Goal: Task Accomplishment & Management: Complete application form

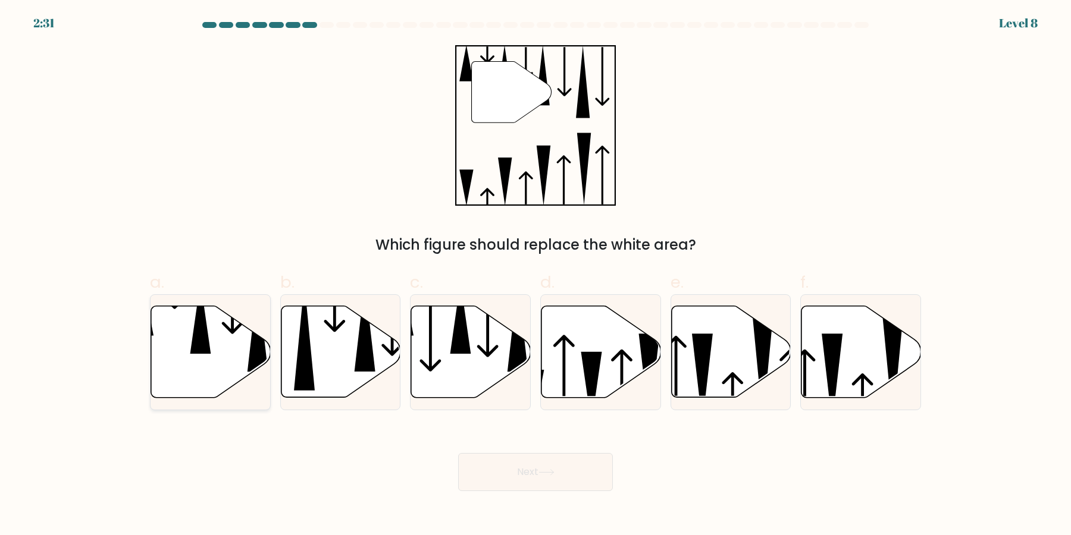
click at [231, 362] on icon at bounding box center [211, 352] width 120 height 92
click at [535, 275] on input "a." at bounding box center [535, 272] width 1 height 8
radio input "true"
click at [518, 493] on body "2:30 Level 8" at bounding box center [535, 267] width 1071 height 535
click at [518, 488] on button "Next" at bounding box center [535, 472] width 155 height 38
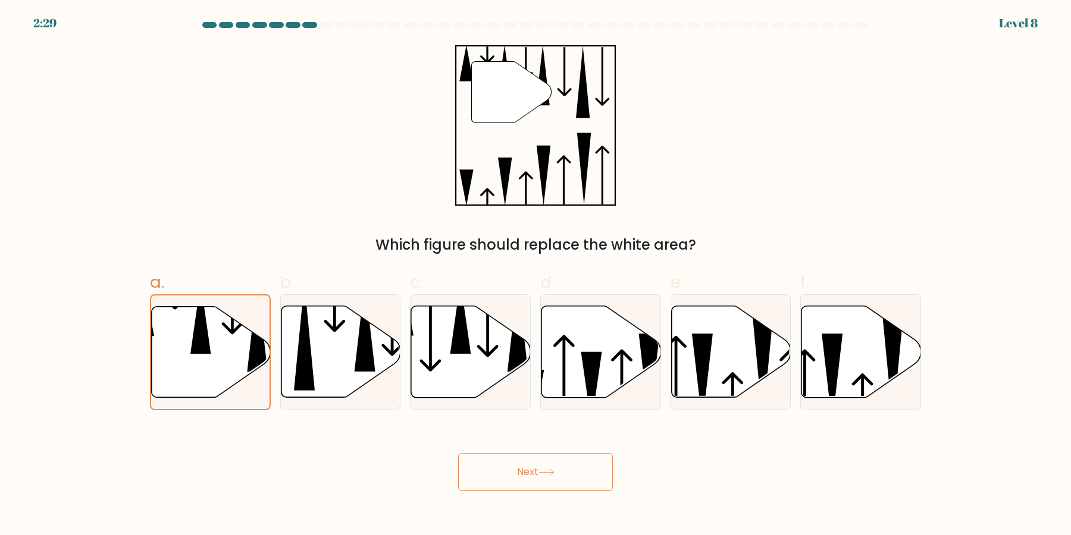
click at [518, 483] on button "Next" at bounding box center [535, 472] width 155 height 38
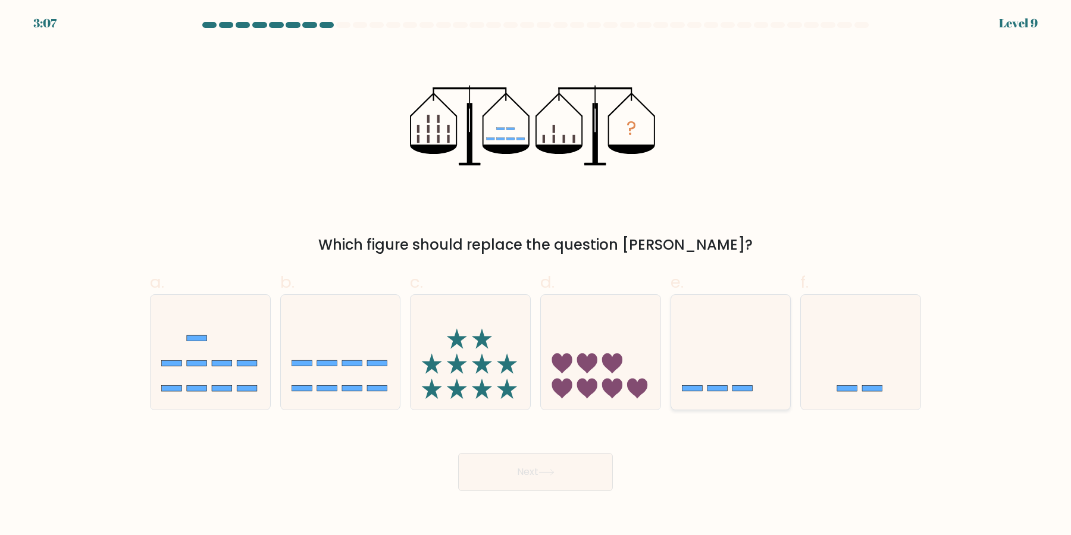
click at [728, 383] on icon at bounding box center [731, 352] width 120 height 99
click at [536, 275] on input "e." at bounding box center [535, 272] width 1 height 8
radio input "true"
click at [558, 462] on button "Next" at bounding box center [535, 472] width 155 height 38
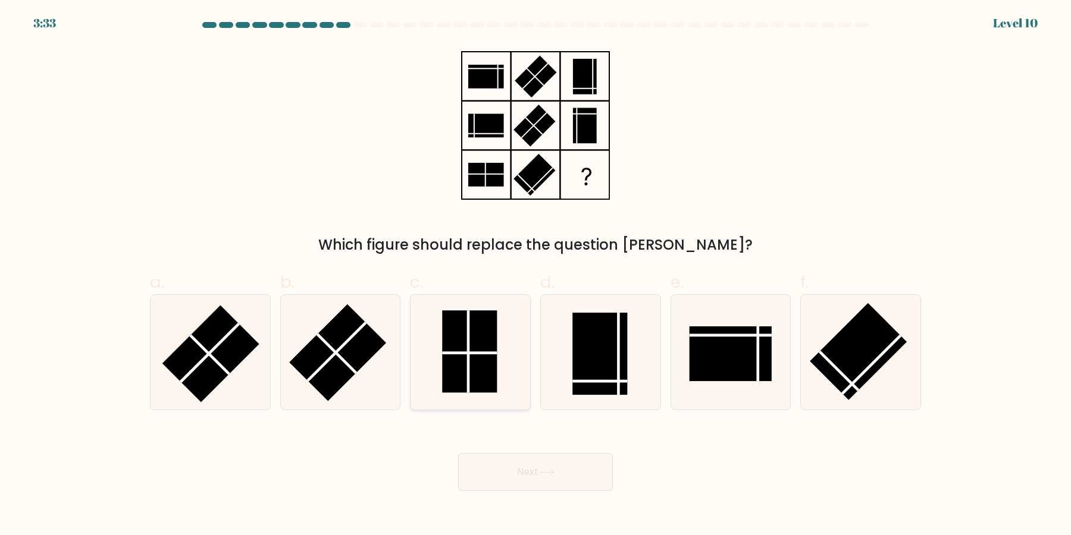
click at [471, 372] on rect at bounding box center [469, 352] width 55 height 82
click at [535, 275] on input "c." at bounding box center [535, 272] width 1 height 8
radio input "true"
click at [579, 468] on button "Next" at bounding box center [535, 472] width 155 height 38
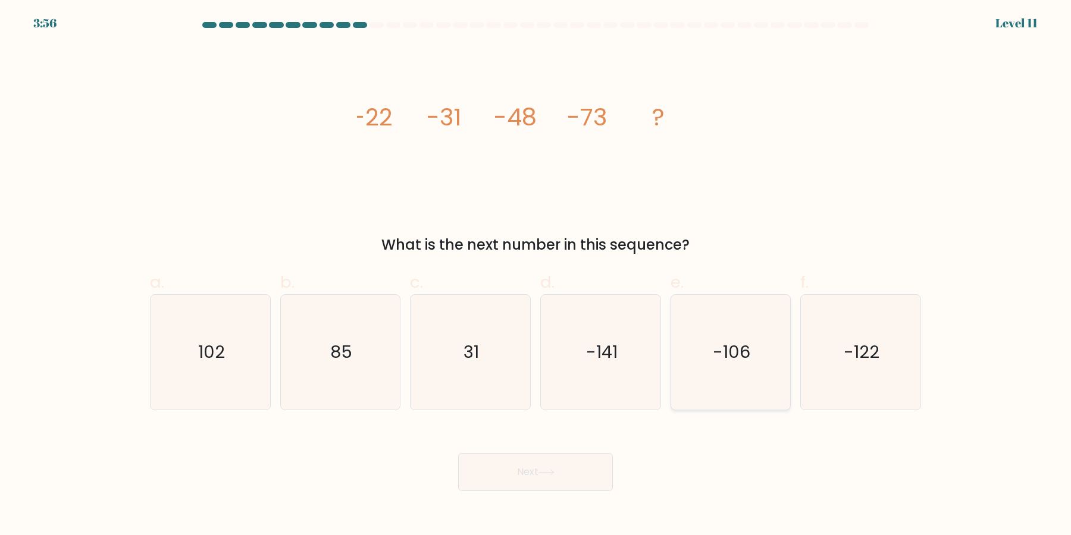
click at [709, 355] on icon "-106" at bounding box center [730, 352] width 115 height 115
click at [536, 275] on input "e. -106" at bounding box center [535, 272] width 1 height 8
radio input "true"
click at [575, 469] on button "Next" at bounding box center [535, 472] width 155 height 38
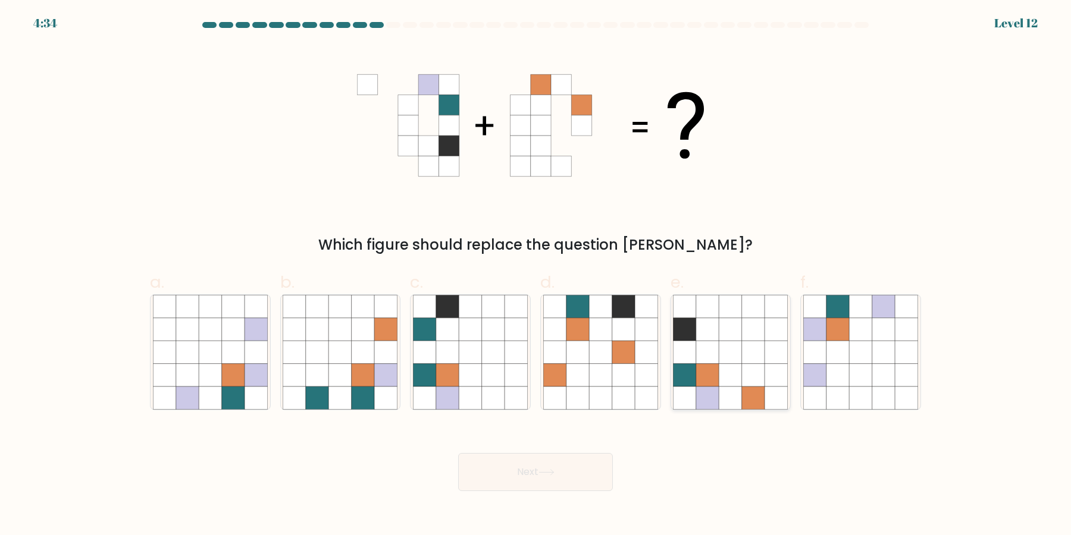
click at [735, 394] on icon at bounding box center [730, 398] width 23 height 23
click at [536, 275] on input "e." at bounding box center [535, 272] width 1 height 8
radio input "true"
click at [578, 474] on button "Next" at bounding box center [535, 472] width 155 height 38
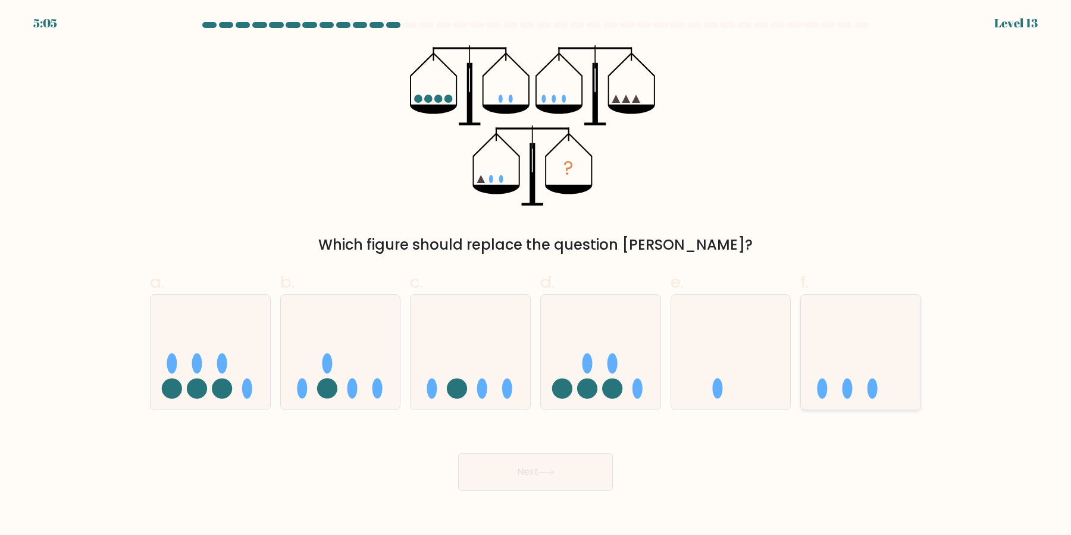
click at [829, 351] on icon at bounding box center [861, 352] width 120 height 99
click at [536, 275] on input "f." at bounding box center [535, 272] width 1 height 8
radio input "true"
click at [575, 485] on button "Next" at bounding box center [535, 472] width 155 height 38
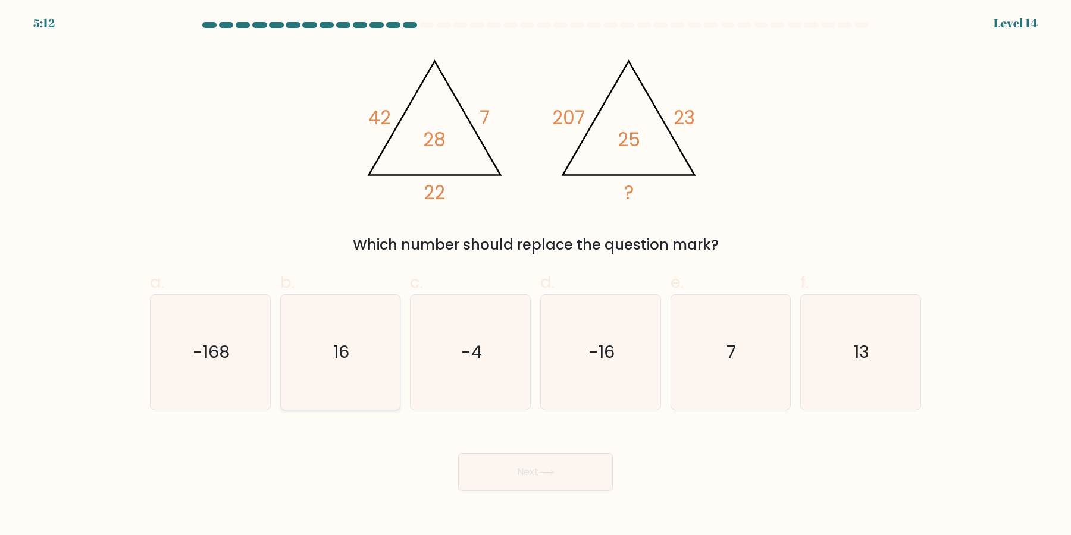
click at [327, 378] on icon "16" at bounding box center [340, 352] width 115 height 115
click at [535, 275] on input "b. 16" at bounding box center [535, 272] width 1 height 8
radio input "true"
click at [539, 488] on button "Next" at bounding box center [535, 472] width 155 height 38
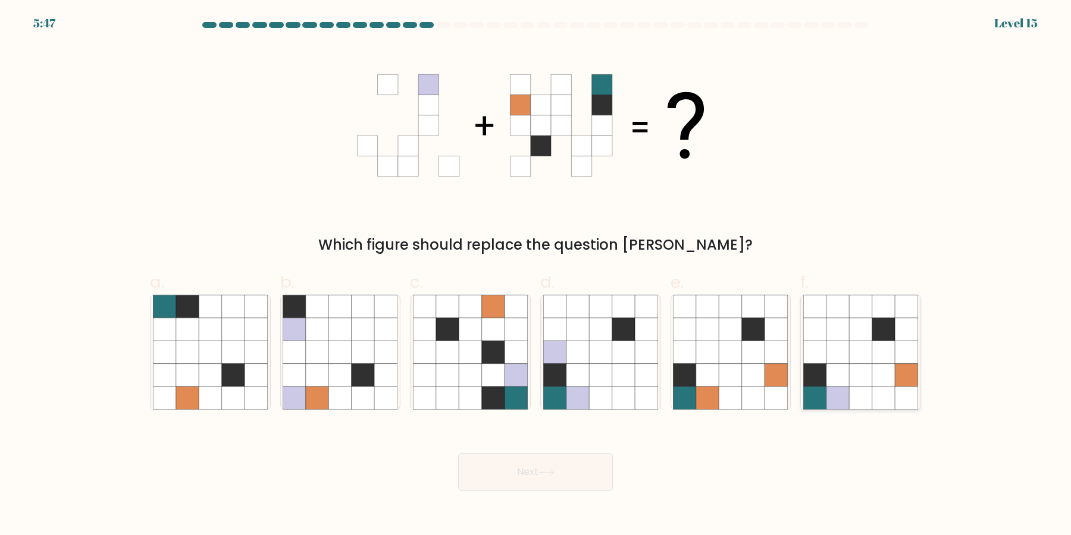
click at [846, 380] on icon at bounding box center [837, 375] width 23 height 23
click at [536, 275] on input "f." at bounding box center [535, 272] width 1 height 8
radio input "true"
click at [572, 476] on button "Next" at bounding box center [535, 472] width 155 height 38
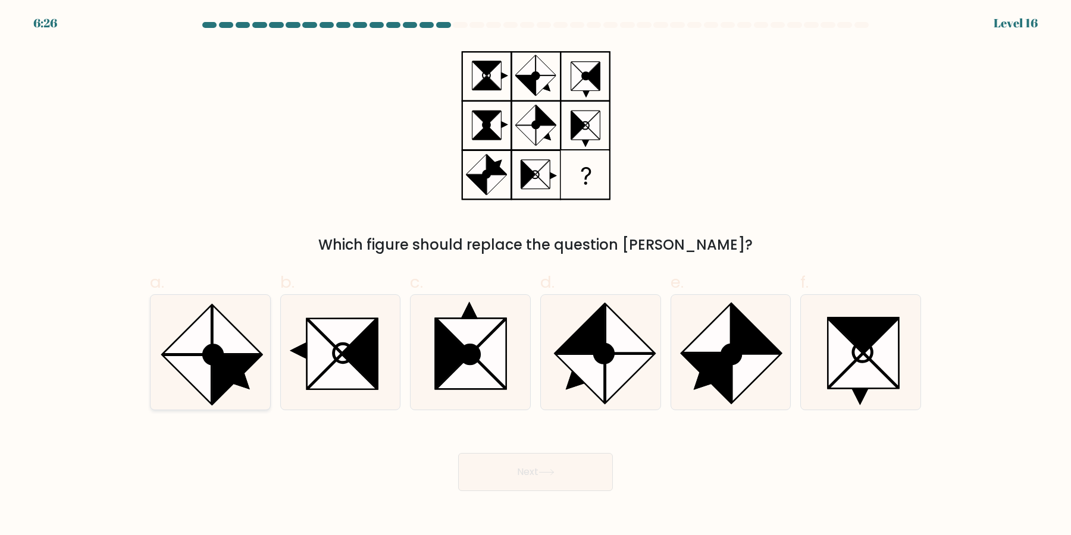
click at [215, 365] on circle at bounding box center [213, 355] width 27 height 27
click at [535, 275] on input "a." at bounding box center [535, 272] width 1 height 8
radio input "true"
click at [499, 458] on button "Next" at bounding box center [535, 472] width 155 height 38
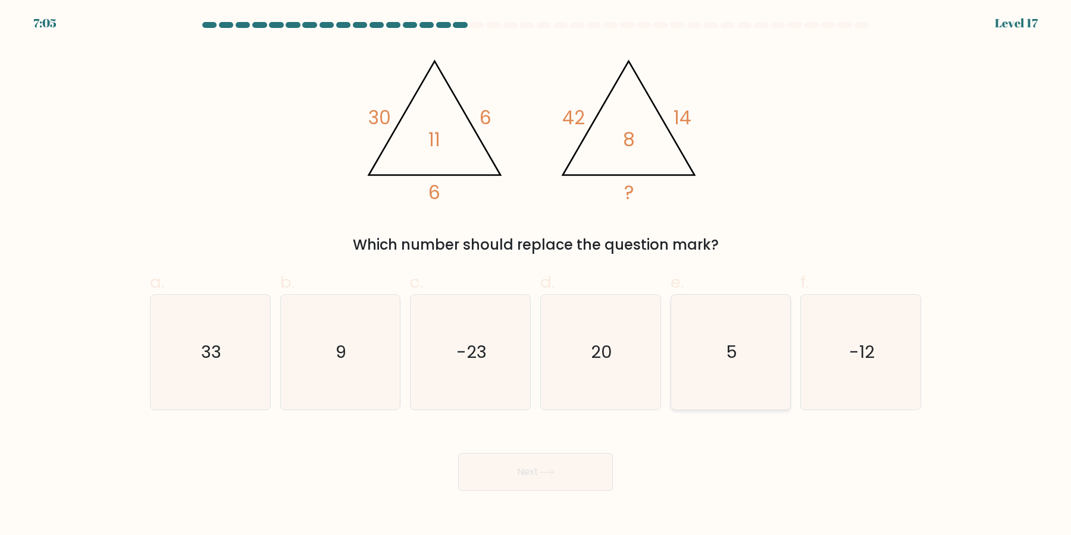
click at [771, 346] on icon "5" at bounding box center [730, 352] width 115 height 115
click at [536, 275] on input "e. 5" at bounding box center [535, 272] width 1 height 8
radio input "true"
click at [537, 475] on button "Next" at bounding box center [535, 472] width 155 height 38
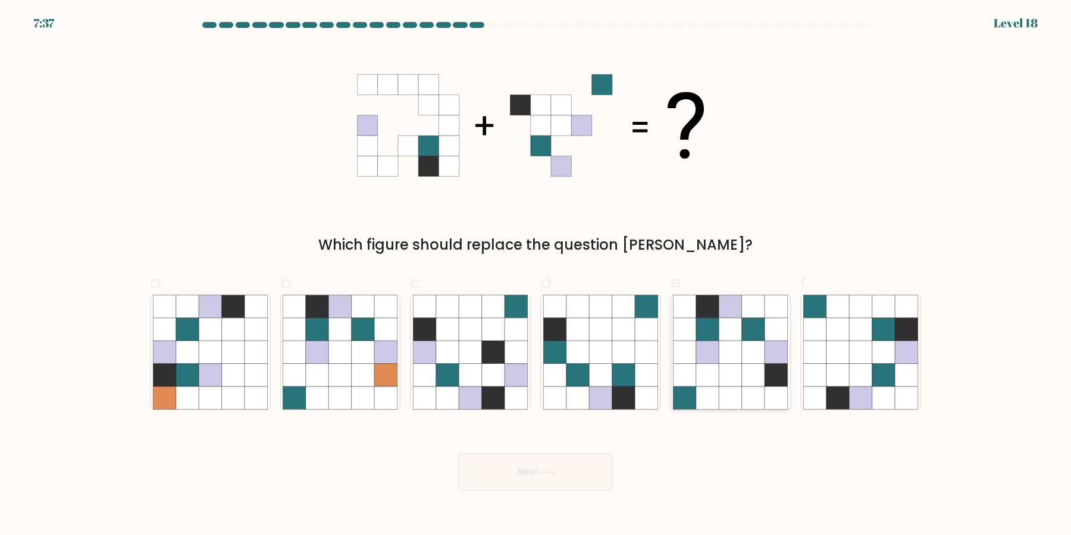
click at [766, 383] on icon at bounding box center [776, 375] width 23 height 23
click at [536, 275] on input "e." at bounding box center [535, 272] width 1 height 8
radio input "true"
click at [537, 476] on button "Next" at bounding box center [535, 472] width 155 height 38
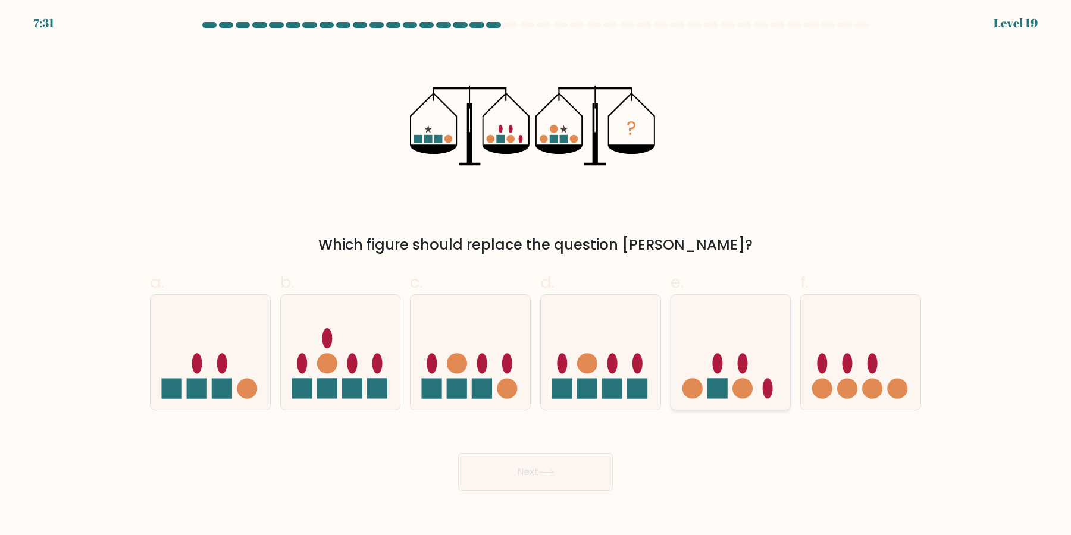
click at [762, 383] on icon at bounding box center [731, 352] width 120 height 99
click at [536, 275] on input "e." at bounding box center [535, 272] width 1 height 8
radio input "true"
click at [620, 384] on rect at bounding box center [612, 388] width 20 height 20
click at [536, 275] on input "d." at bounding box center [535, 272] width 1 height 8
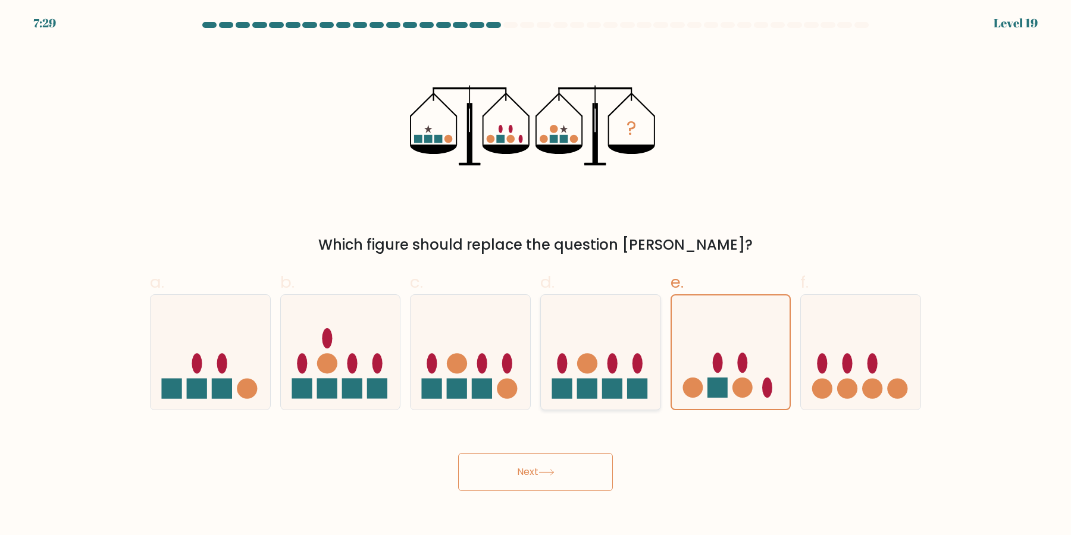
radio input "true"
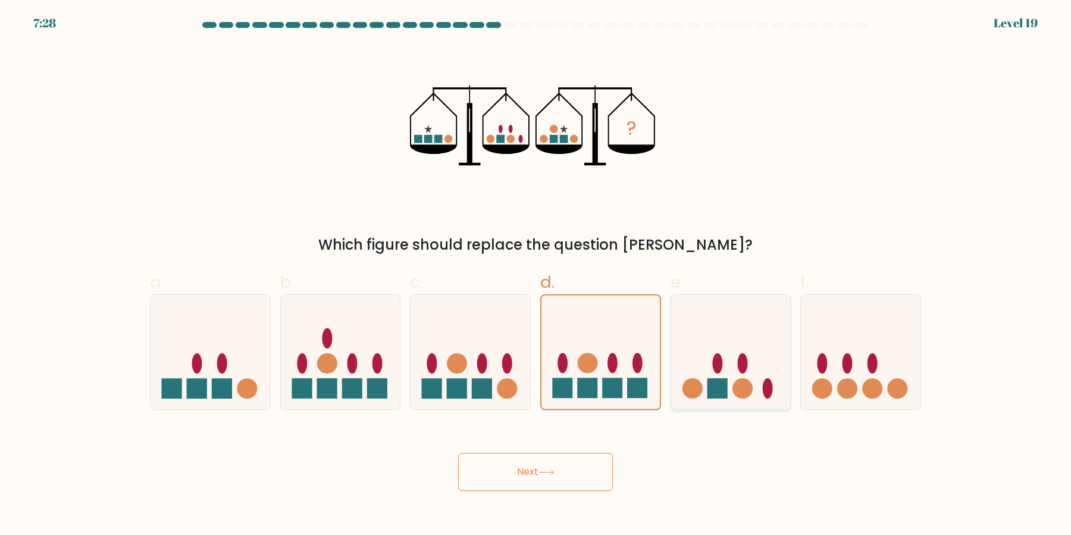
click at [704, 378] on icon at bounding box center [731, 352] width 120 height 99
click at [536, 275] on input "e." at bounding box center [535, 272] width 1 height 8
radio input "true"
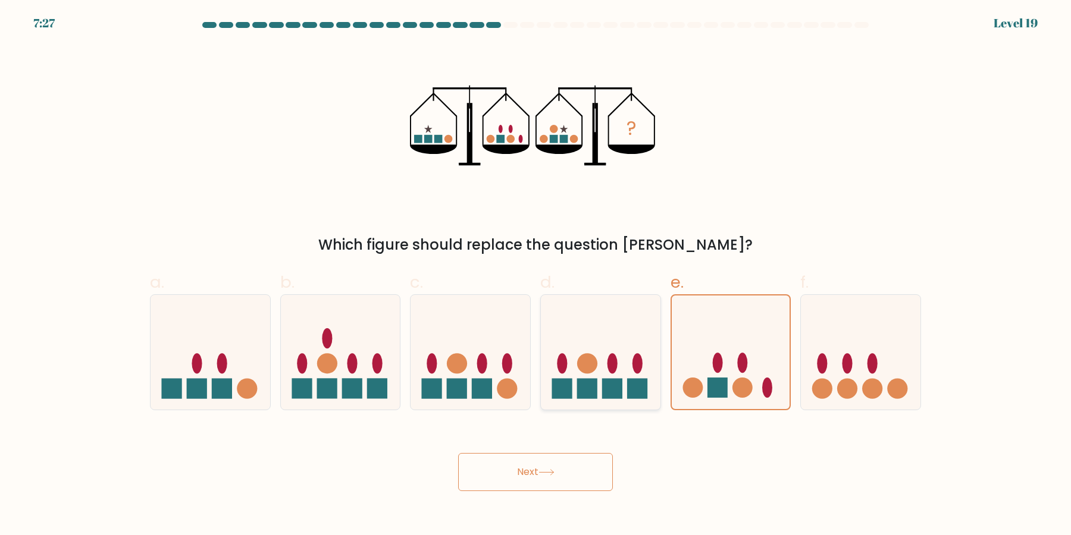
click at [586, 364] on circle at bounding box center [587, 363] width 20 height 20
click at [536, 275] on input "d." at bounding box center [535, 272] width 1 height 8
radio input "true"
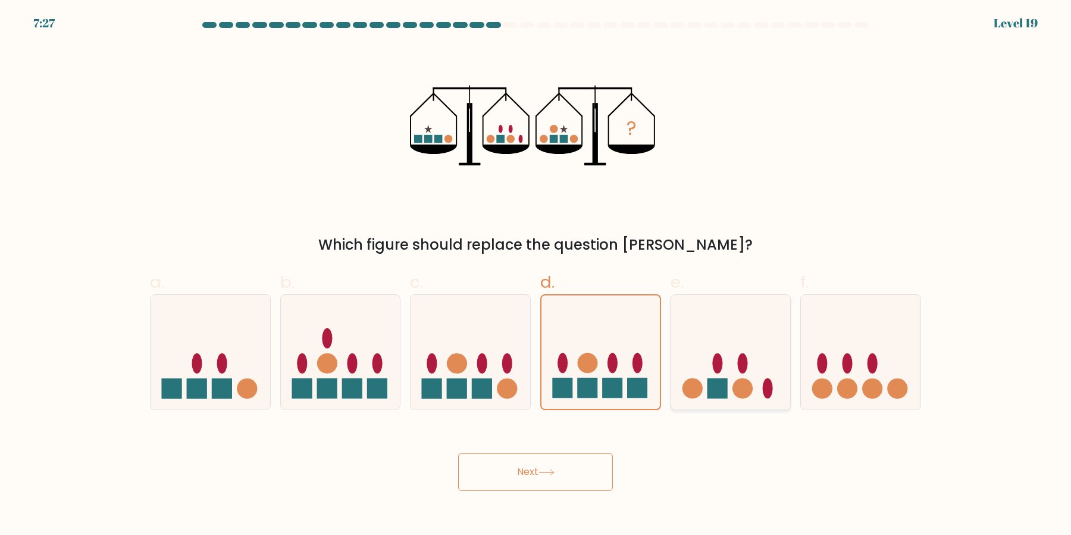
click at [696, 369] on icon at bounding box center [731, 352] width 120 height 99
click at [536, 275] on input "e." at bounding box center [535, 272] width 1 height 8
radio input "true"
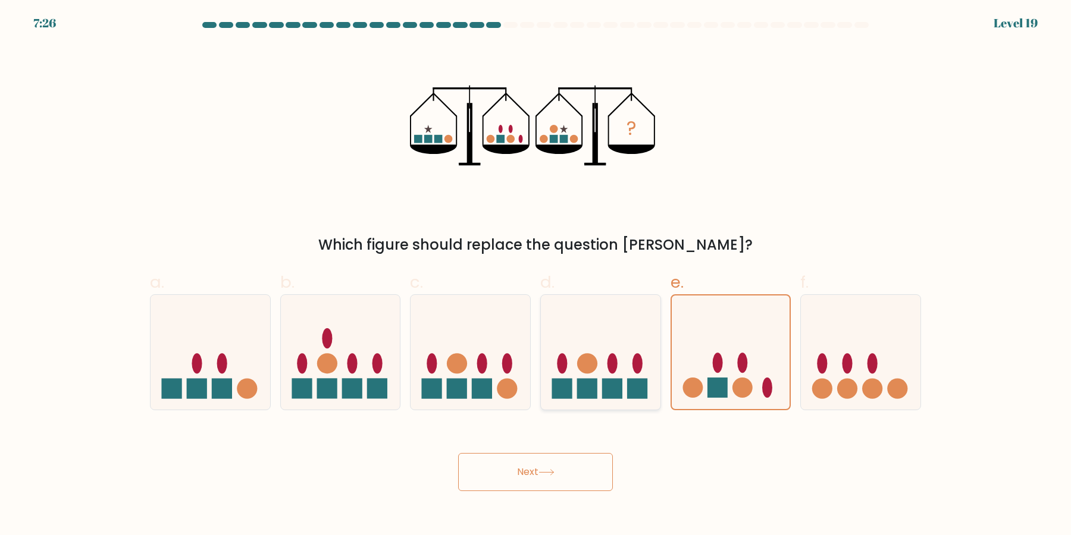
click at [594, 364] on circle at bounding box center [587, 363] width 20 height 20
click at [536, 275] on input "d." at bounding box center [535, 272] width 1 height 8
radio input "true"
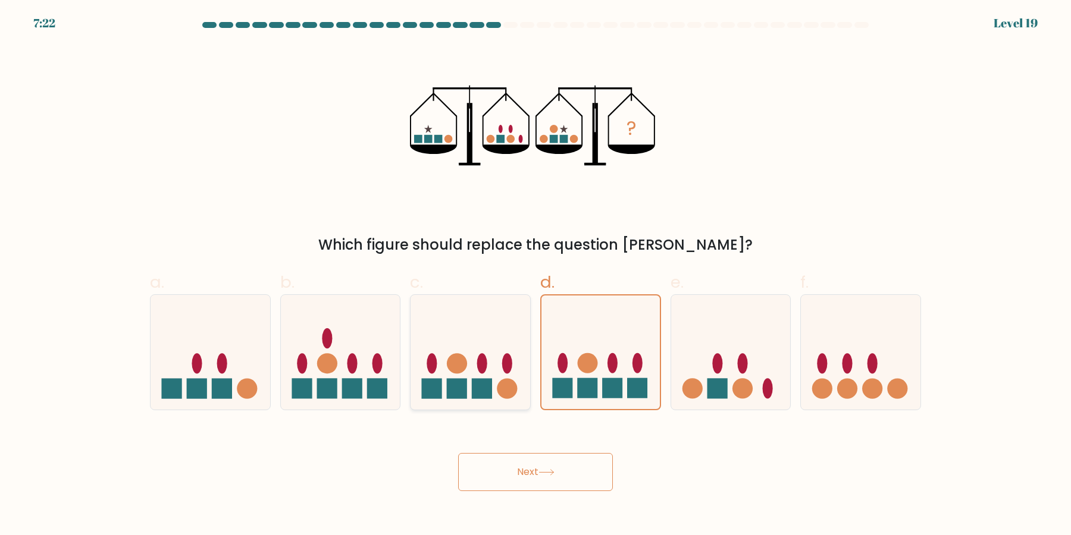
click at [481, 371] on ellipse at bounding box center [482, 363] width 10 height 20
click at [535, 275] on input "c." at bounding box center [535, 272] width 1 height 8
radio input "true"
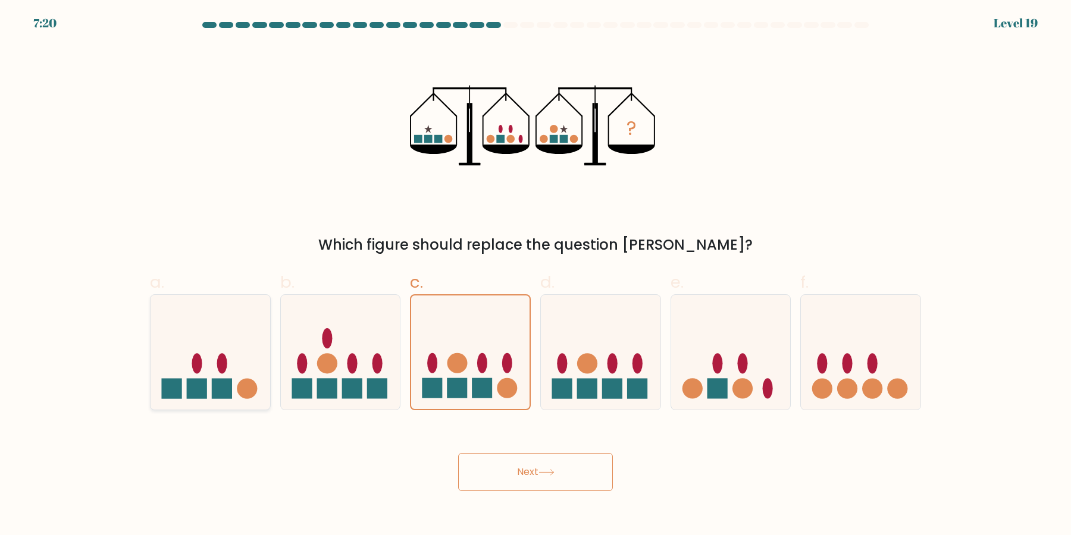
click at [233, 381] on icon at bounding box center [211, 352] width 120 height 99
click at [535, 275] on input "a." at bounding box center [535, 272] width 1 height 8
radio input "true"
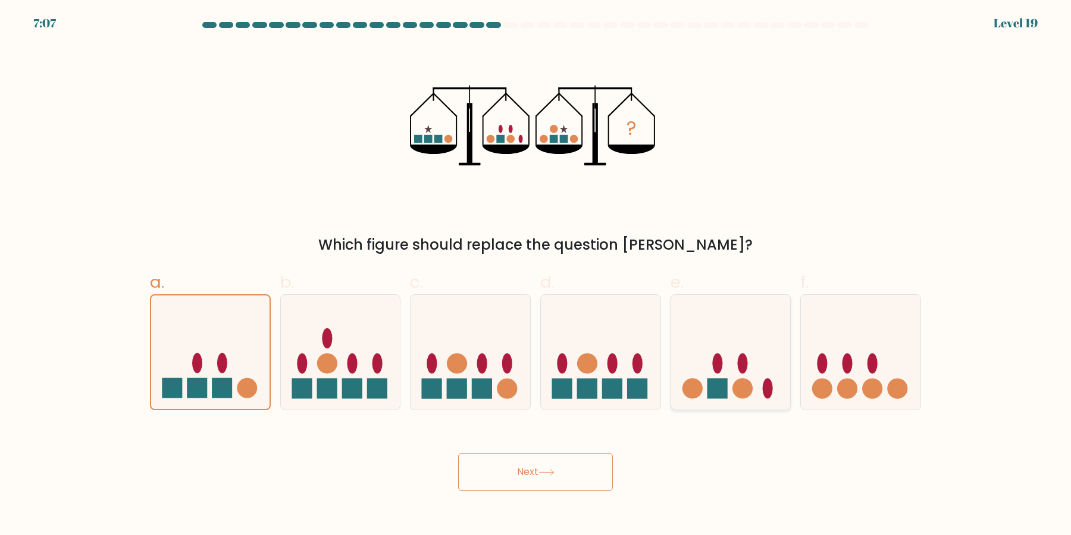
click at [680, 312] on icon at bounding box center [731, 352] width 120 height 99
click at [536, 275] on input "e." at bounding box center [535, 272] width 1 height 8
radio input "true"
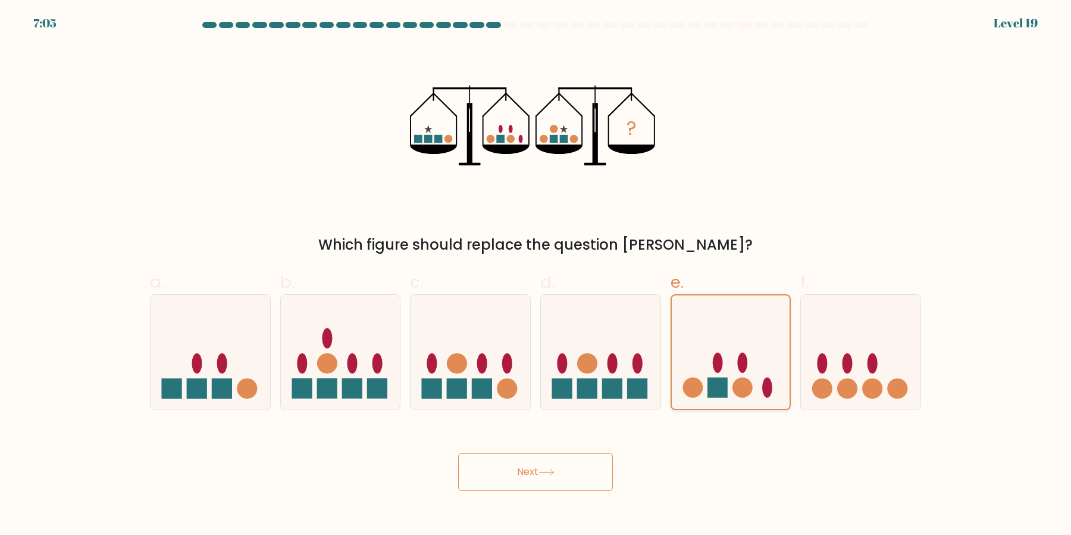
click at [745, 326] on icon at bounding box center [731, 352] width 118 height 98
click at [536, 275] on input "e." at bounding box center [535, 272] width 1 height 8
click at [580, 474] on button "Next" at bounding box center [535, 472] width 155 height 38
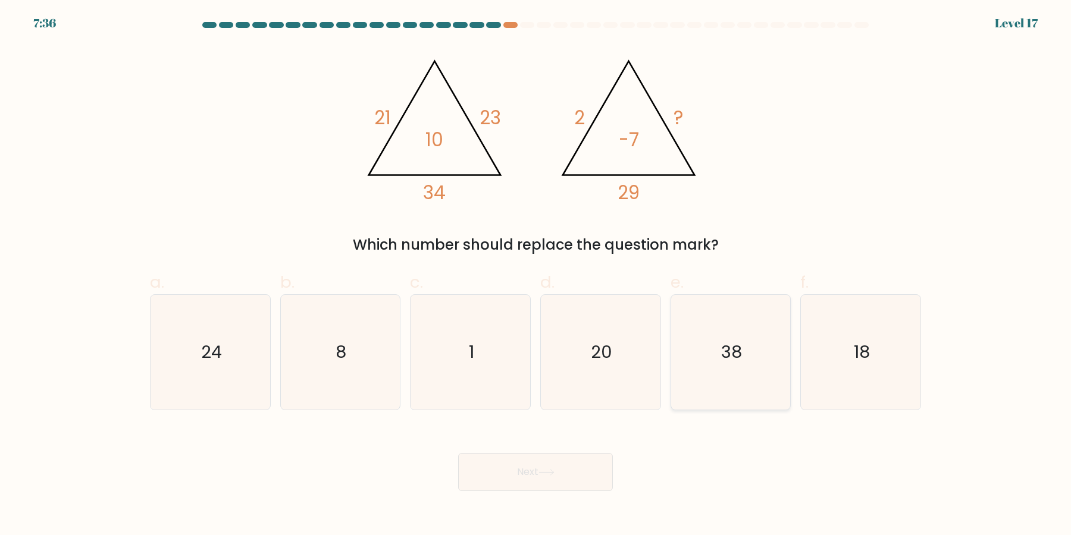
click at [759, 333] on icon "38" at bounding box center [730, 352] width 115 height 115
click at [536, 275] on input "e. 38" at bounding box center [535, 272] width 1 height 8
radio input "true"
click at [581, 474] on button "Next" at bounding box center [535, 472] width 155 height 38
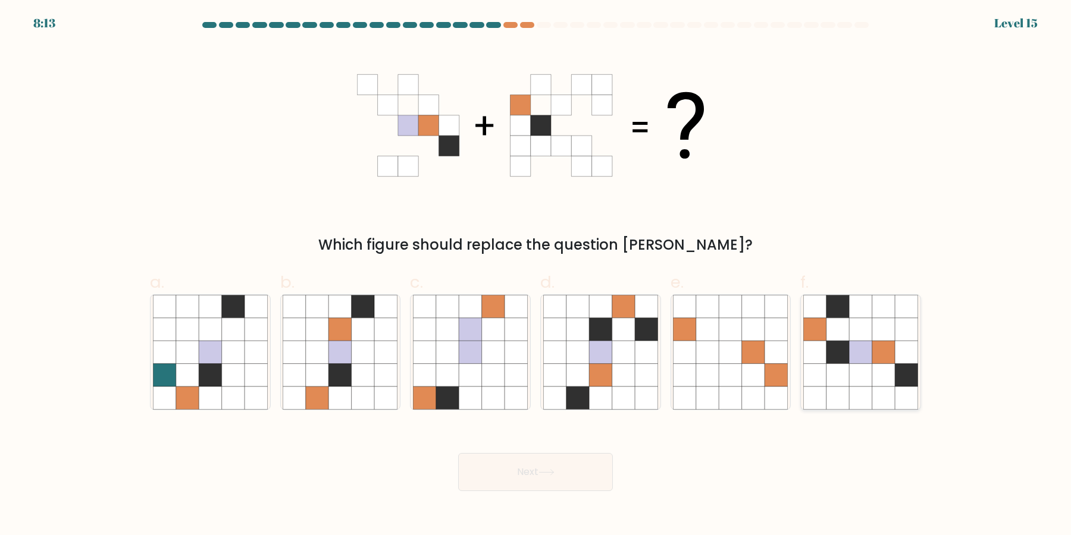
click at [845, 384] on icon at bounding box center [837, 375] width 23 height 23
click at [536, 275] on input "f." at bounding box center [535, 272] width 1 height 8
radio input "true"
click at [353, 381] on icon at bounding box center [363, 375] width 23 height 23
click at [535, 275] on input "b." at bounding box center [535, 272] width 1 height 8
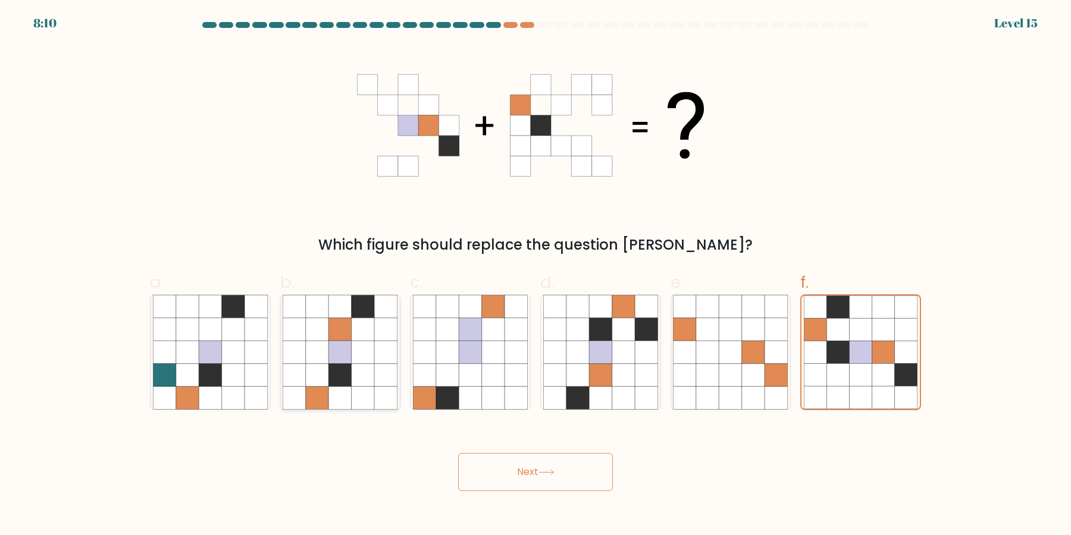
radio input "true"
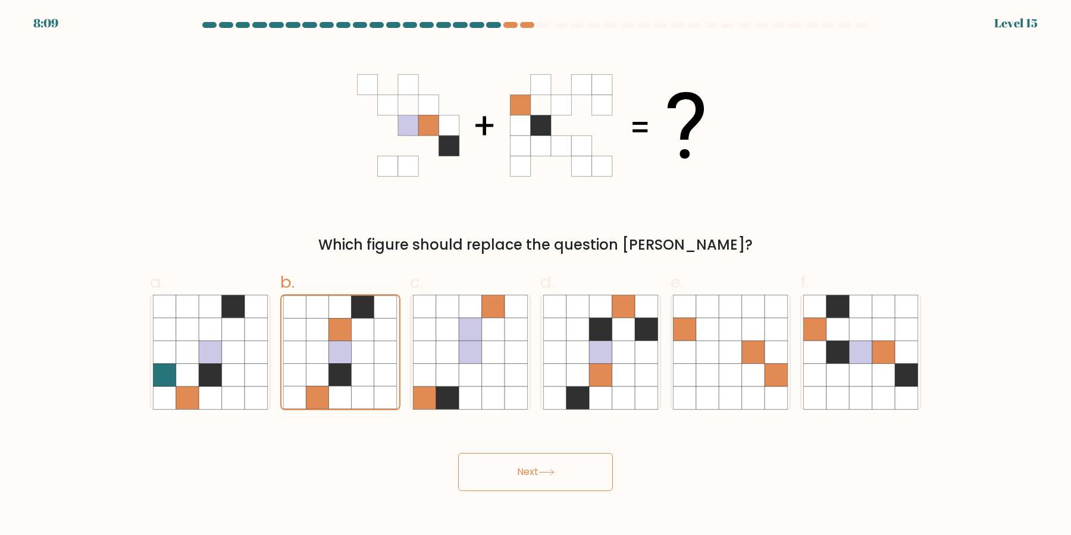
click at [505, 466] on button "Next" at bounding box center [535, 472] width 155 height 38
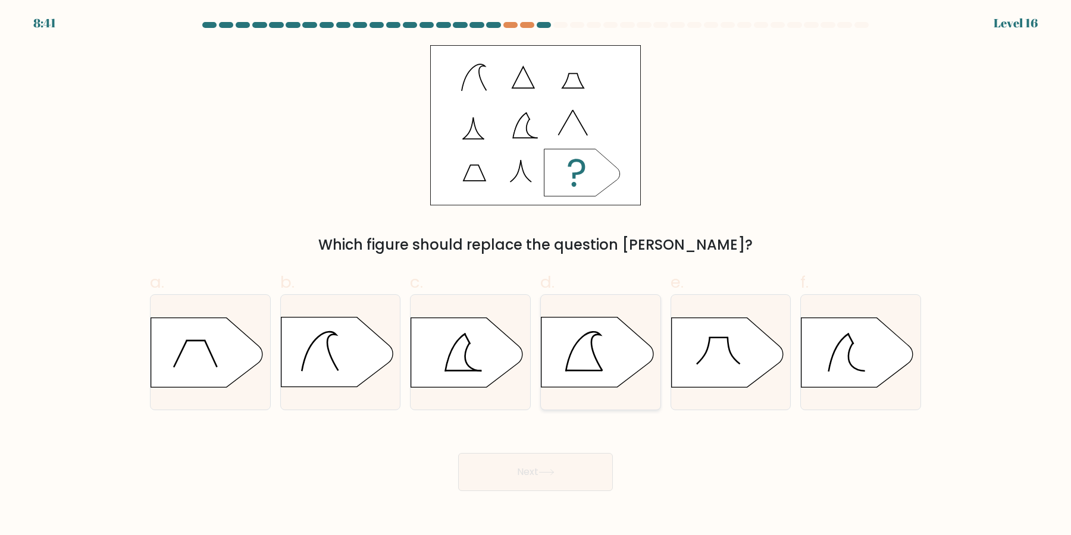
click at [577, 371] on line at bounding box center [584, 371] width 36 height 0
click at [536, 275] on input "d." at bounding box center [535, 272] width 1 height 8
radio input "true"
click at [565, 466] on button "Next" at bounding box center [535, 472] width 155 height 38
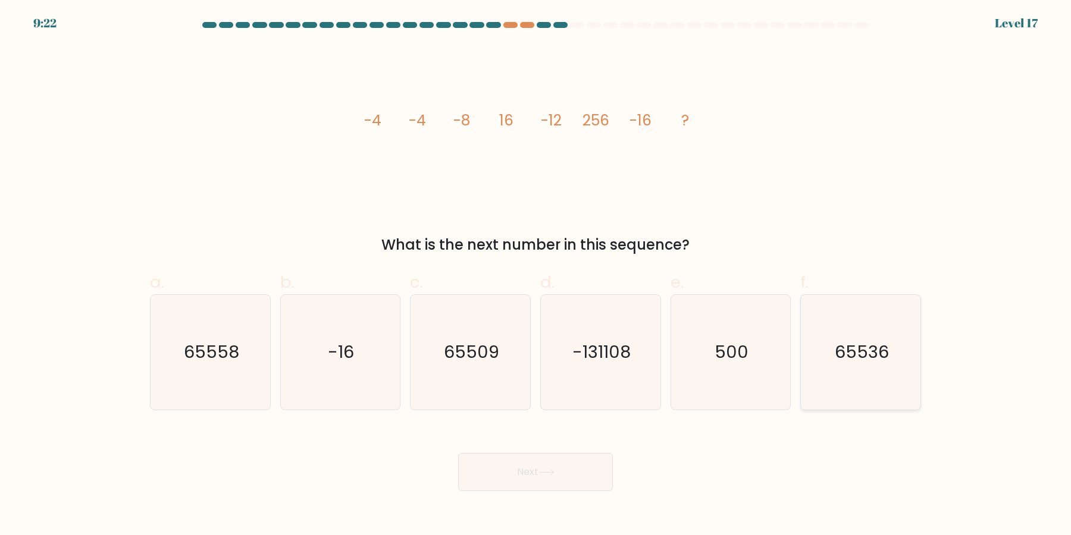
click at [815, 349] on icon "65536" at bounding box center [860, 352] width 115 height 115
click at [536, 275] on input "f. 65536" at bounding box center [535, 272] width 1 height 8
radio input "true"
click at [511, 488] on button "Next" at bounding box center [535, 472] width 155 height 38
click at [520, 477] on button "Next" at bounding box center [535, 472] width 155 height 38
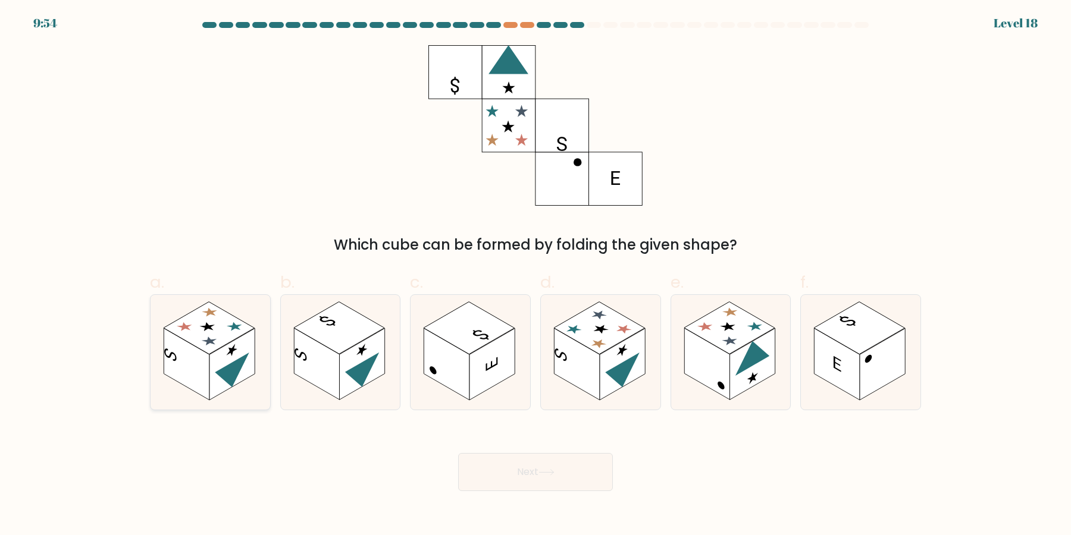
click at [208, 367] on rect at bounding box center [186, 365] width 45 height 72
click at [535, 275] on input "a." at bounding box center [535, 272] width 1 height 8
radio input "true"
click at [501, 470] on button "Next" at bounding box center [535, 472] width 155 height 38
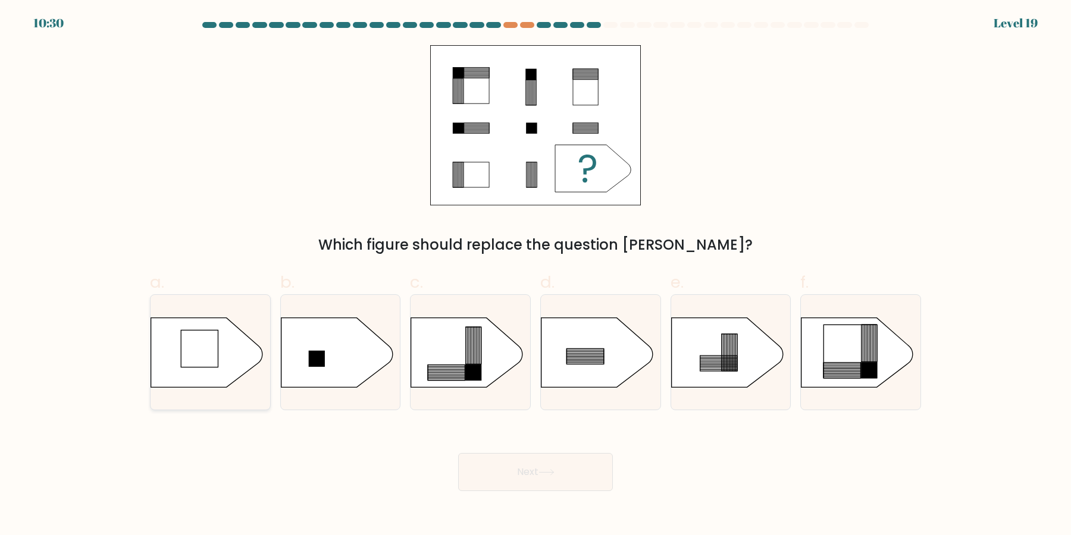
click at [216, 343] on rect at bounding box center [199, 348] width 37 height 37
click at [535, 275] on input "a." at bounding box center [535, 272] width 1 height 8
radio input "true"
click at [539, 466] on button "Next" at bounding box center [535, 472] width 155 height 38
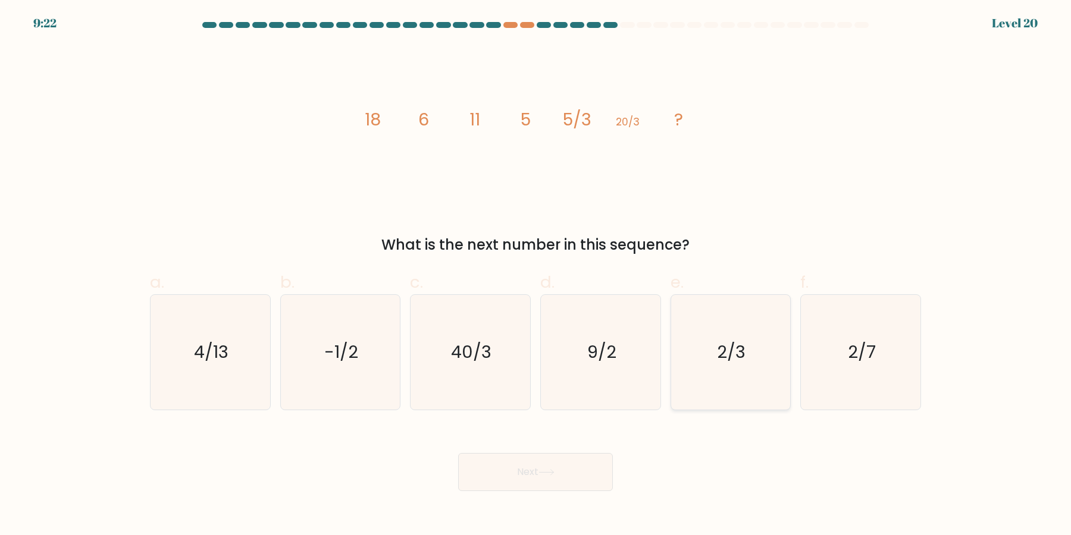
click at [740, 356] on text "2/3" at bounding box center [732, 353] width 29 height 24
click at [536, 275] on input "e. 2/3" at bounding box center [535, 272] width 1 height 8
radio input "true"
drag, startPoint x: 613, startPoint y: 462, endPoint x: 596, endPoint y: 478, distance: 23.2
click at [613, 463] on div "Next" at bounding box center [535, 458] width 785 height 67
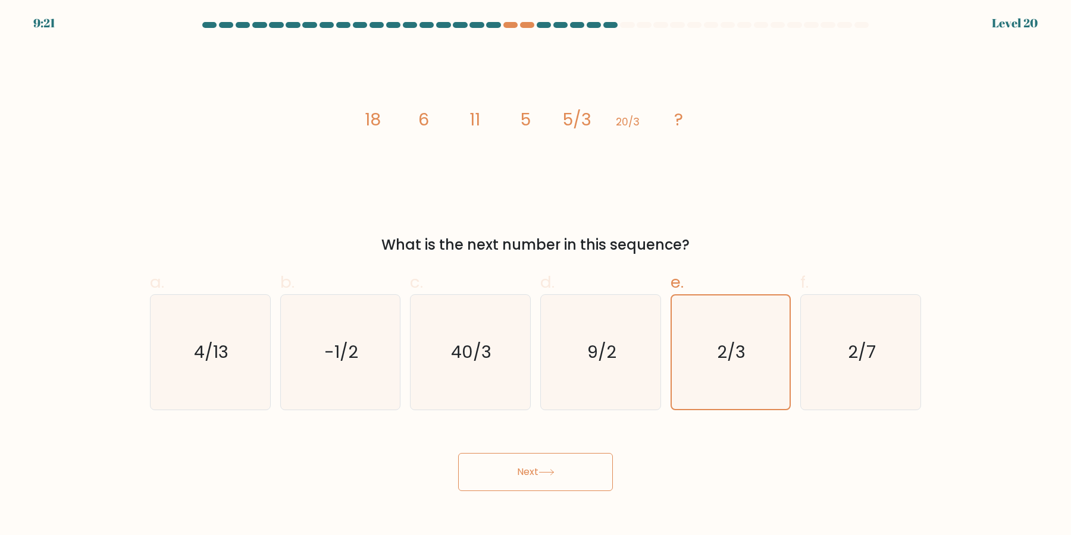
click at [596, 478] on button "Next" at bounding box center [535, 472] width 155 height 38
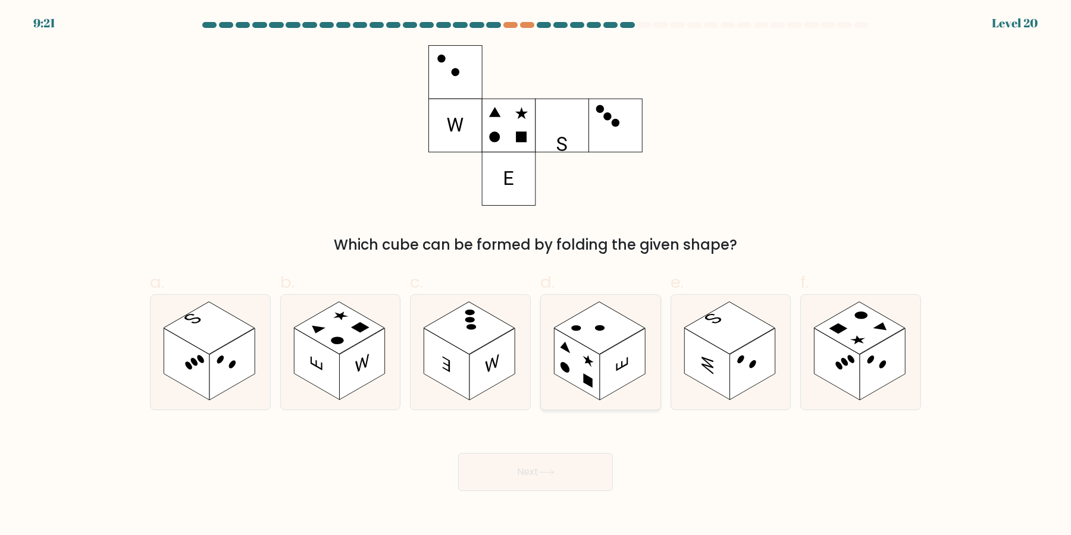
click at [625, 319] on rect at bounding box center [599, 328] width 91 height 52
click at [536, 275] on input "d." at bounding box center [535, 272] width 1 height 8
radio input "true"
click at [325, 375] on rect at bounding box center [316, 365] width 45 height 72
click at [535, 275] on input "b." at bounding box center [535, 272] width 1 height 8
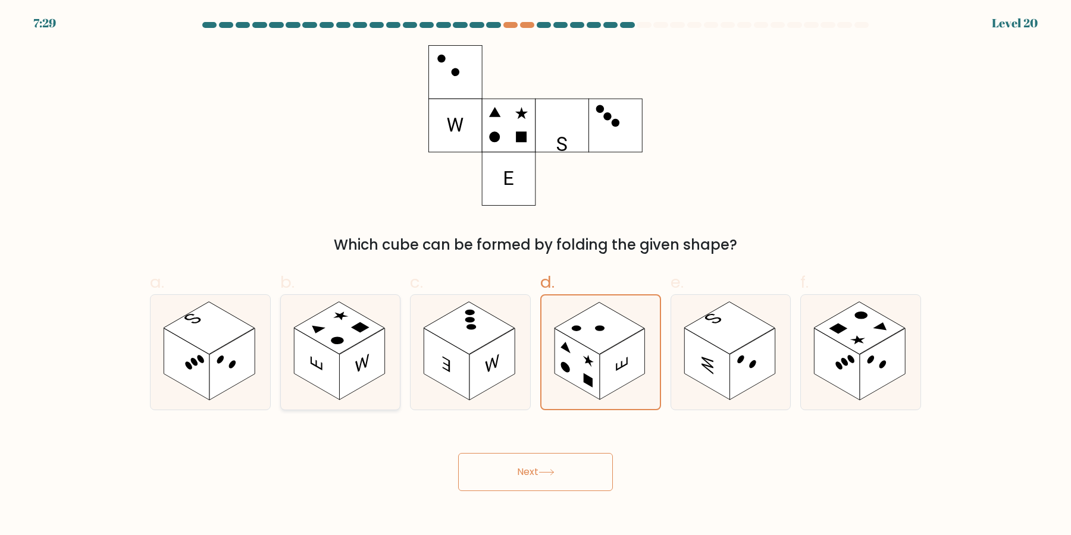
radio input "true"
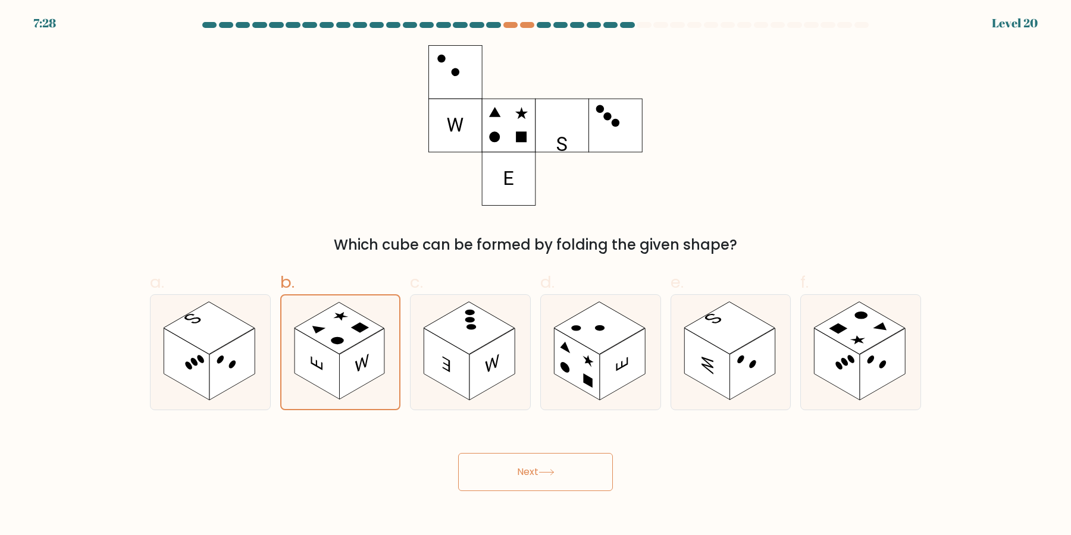
click at [537, 483] on button "Next" at bounding box center [535, 472] width 155 height 38
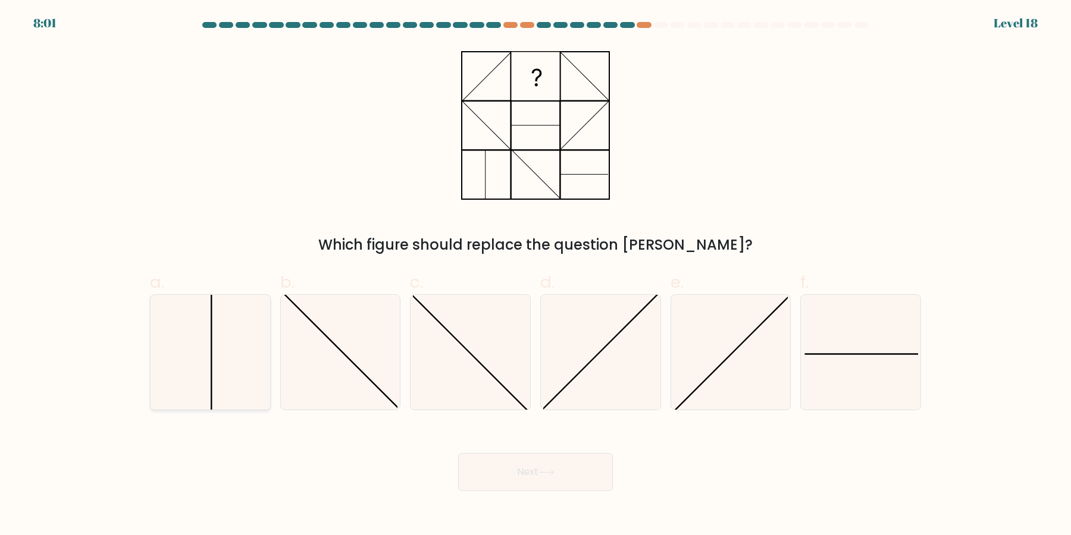
click at [220, 362] on icon at bounding box center [210, 352] width 115 height 115
click at [535, 275] on input "a." at bounding box center [535, 272] width 1 height 8
radio input "true"
click at [528, 459] on button "Next" at bounding box center [535, 472] width 155 height 38
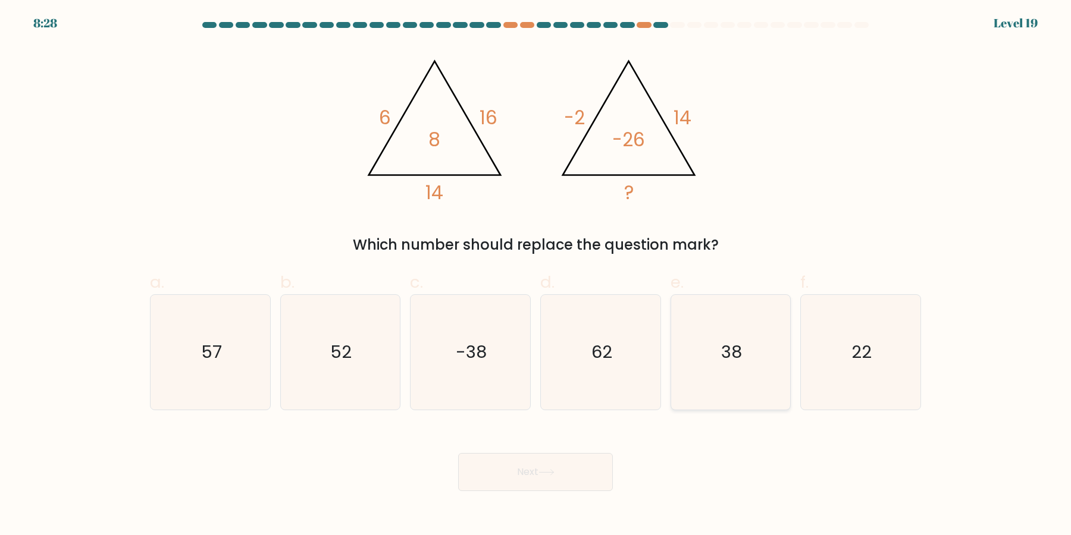
click at [735, 359] on icon "38" at bounding box center [730, 352] width 115 height 115
click at [536, 275] on input "e. 38" at bounding box center [535, 272] width 1 height 8
radio input "true"
click at [544, 480] on button "Next" at bounding box center [535, 472] width 155 height 38
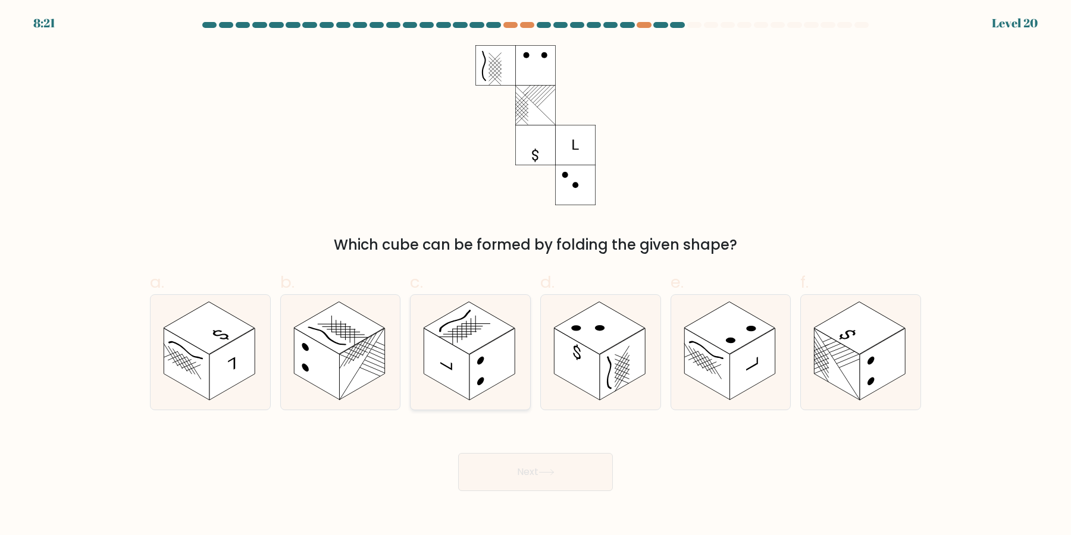
click at [477, 384] on rect at bounding box center [491, 365] width 45 height 72
click at [535, 275] on input "c." at bounding box center [535, 272] width 1 height 8
radio input "true"
click at [545, 469] on button "Next" at bounding box center [535, 472] width 155 height 38
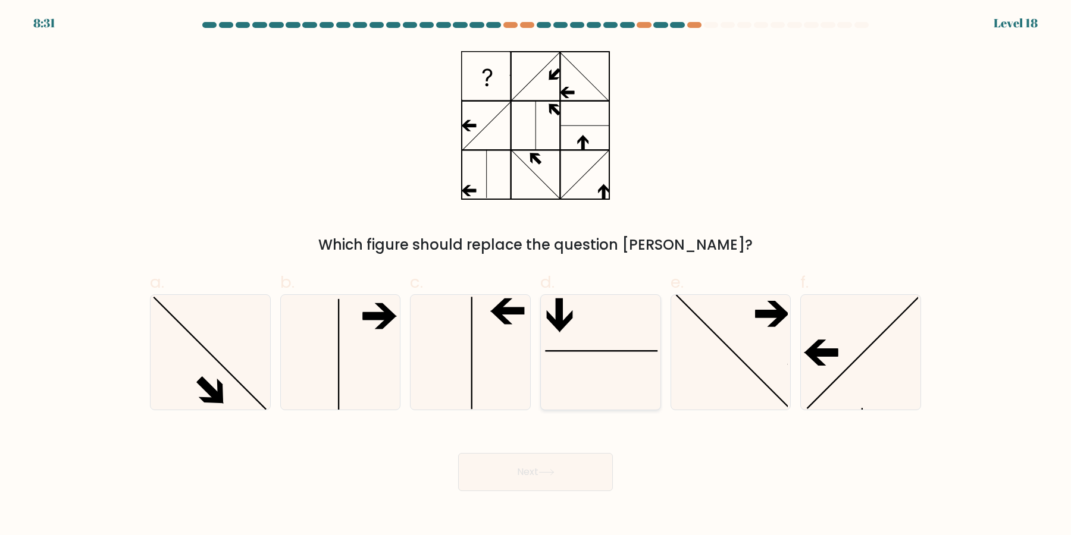
click at [593, 381] on icon at bounding box center [600, 352] width 115 height 115
click at [536, 275] on input "d." at bounding box center [535, 272] width 1 height 8
radio input "true"
click at [572, 477] on button "Next" at bounding box center [535, 472] width 155 height 38
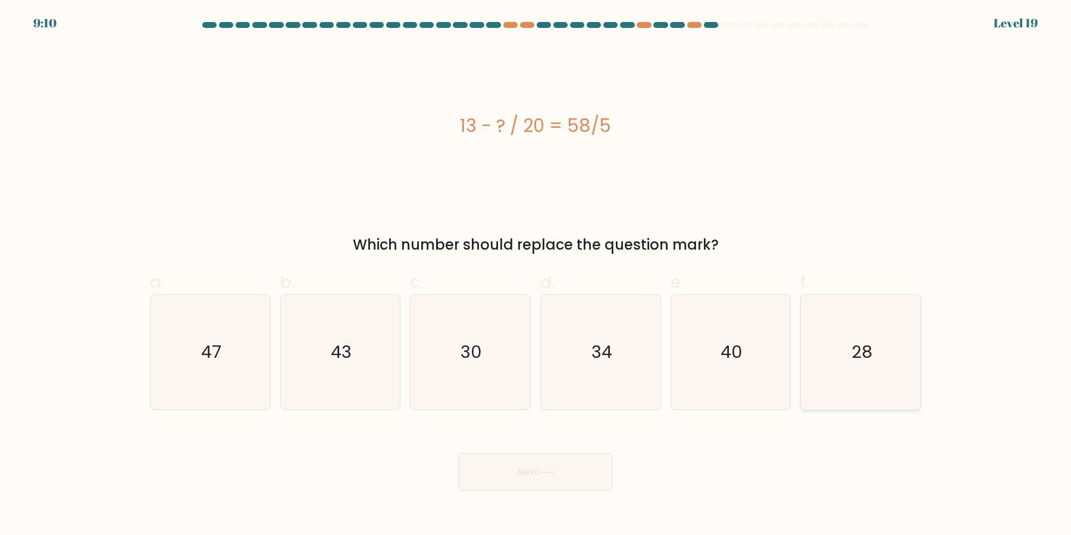
click at [848, 362] on icon "28" at bounding box center [860, 352] width 115 height 115
click at [536, 275] on input "f. 28" at bounding box center [535, 272] width 1 height 8
radio input "true"
click at [587, 473] on button "Next" at bounding box center [535, 472] width 155 height 38
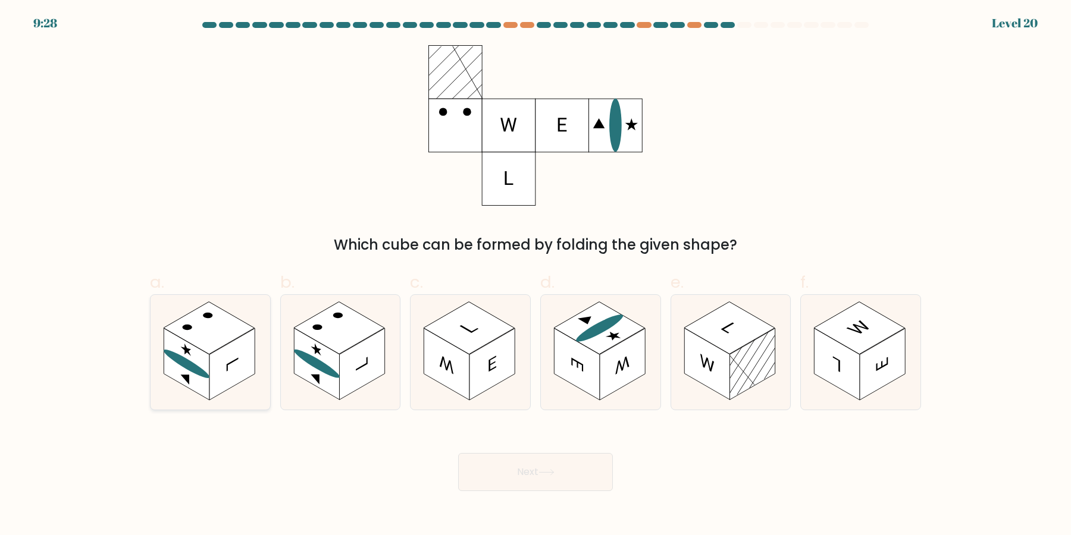
click at [214, 377] on rect at bounding box center [231, 365] width 45 height 72
click at [535, 275] on input "a." at bounding box center [535, 272] width 1 height 8
radio input "true"
click at [518, 480] on button "Next" at bounding box center [535, 472] width 155 height 38
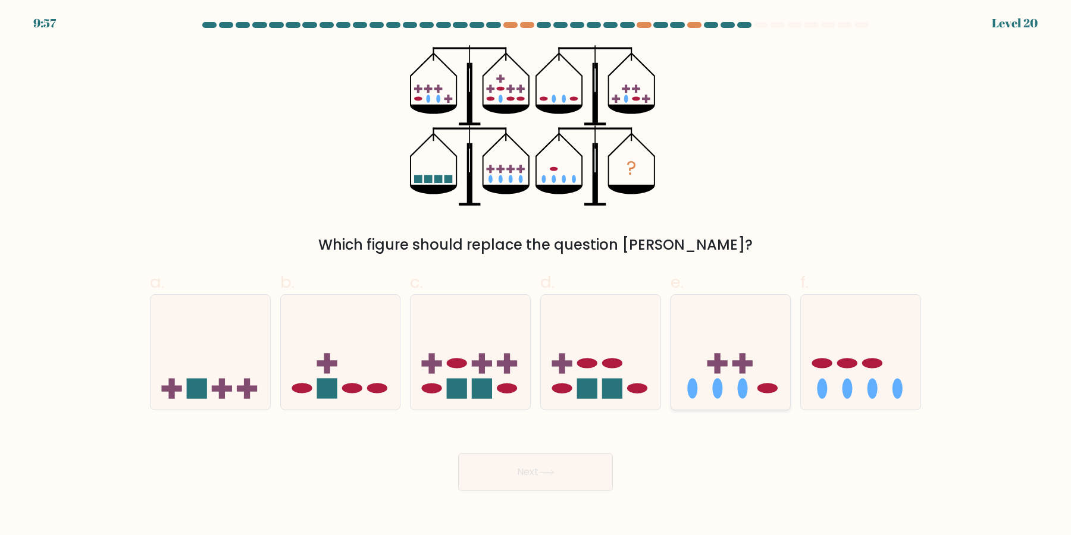
click at [716, 384] on ellipse at bounding box center [717, 388] width 10 height 20
click at [536, 275] on input "e." at bounding box center [535, 272] width 1 height 8
radio input "true"
click at [544, 481] on button "Next" at bounding box center [535, 472] width 155 height 38
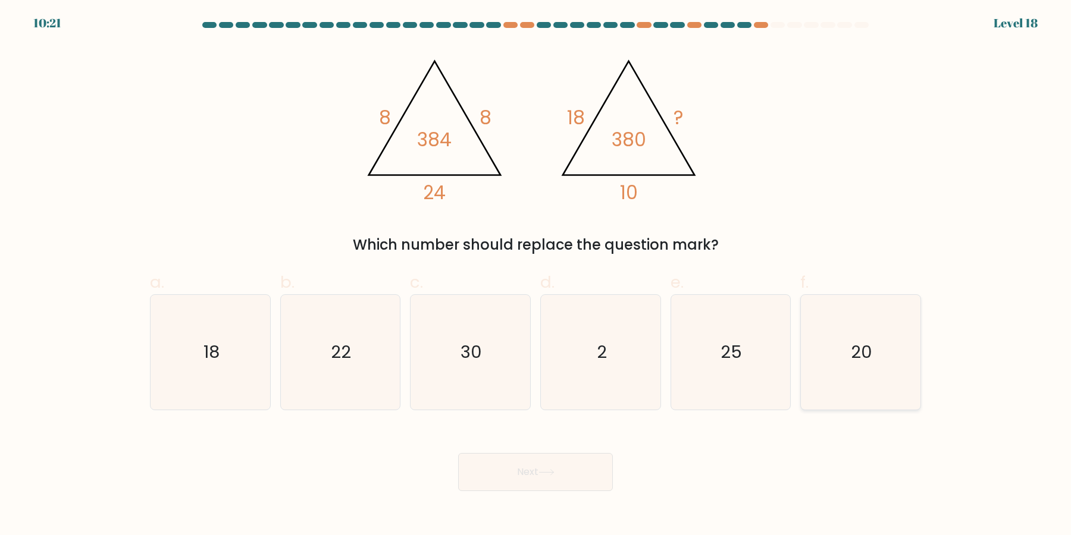
click at [845, 379] on icon "20" at bounding box center [860, 352] width 115 height 115
click at [536, 275] on input "f. 20" at bounding box center [535, 272] width 1 height 8
radio input "true"
click at [565, 484] on button "Next" at bounding box center [535, 472] width 155 height 38
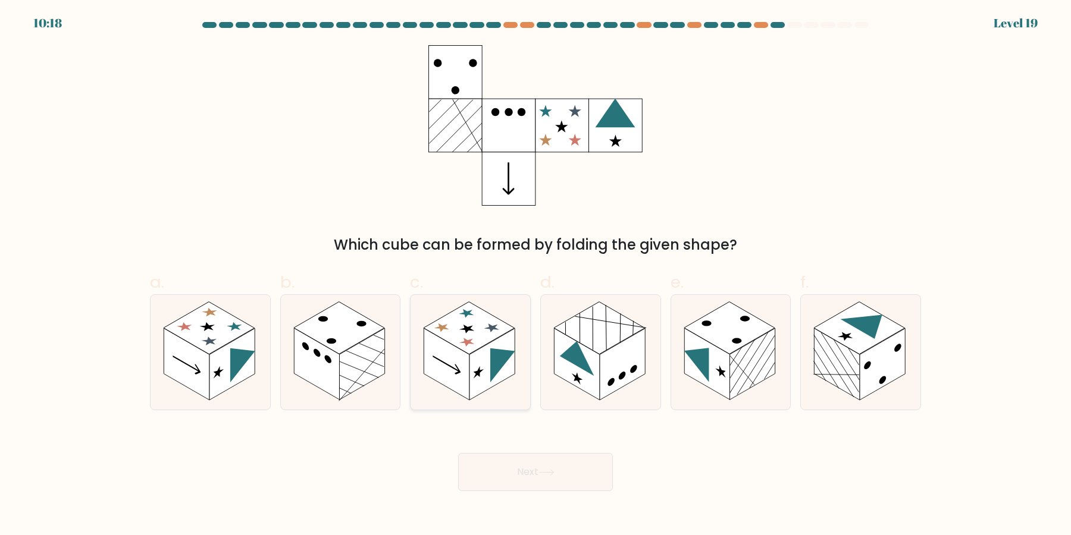
click at [462, 381] on rect at bounding box center [446, 365] width 45 height 72
click at [535, 275] on input "c." at bounding box center [535, 272] width 1 height 8
radio input "true"
click at [516, 471] on button "Next" at bounding box center [535, 472] width 155 height 38
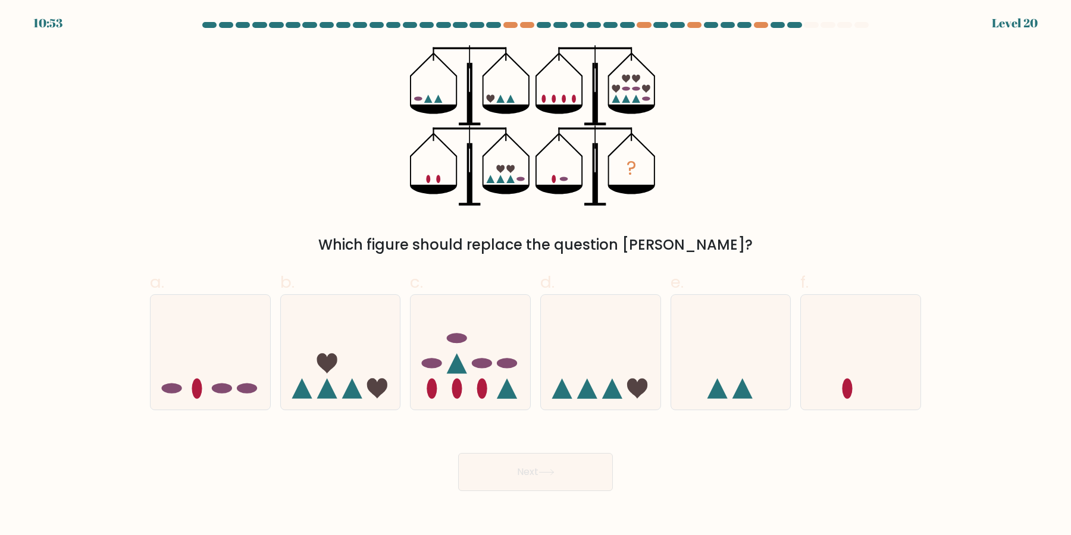
click at [713, 152] on div "? Which figure should replace the question mark?" at bounding box center [535, 150] width 785 height 211
click at [729, 353] on icon at bounding box center [731, 352] width 120 height 99
click at [536, 275] on input "e." at bounding box center [535, 272] width 1 height 8
radio input "true"
click at [699, 500] on body "9:01 Level 20" at bounding box center [535, 267] width 1071 height 535
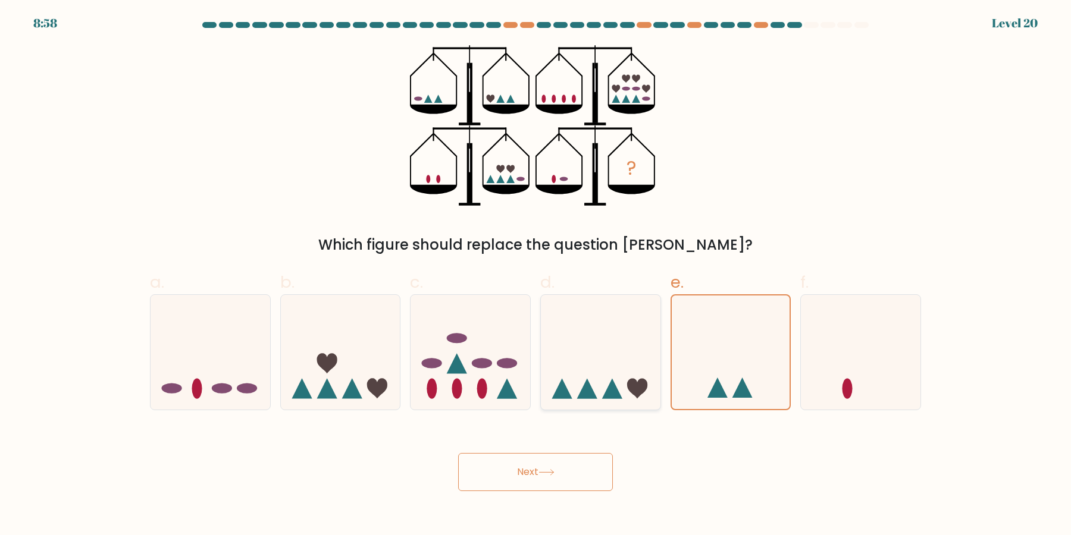
click at [622, 371] on icon at bounding box center [601, 352] width 120 height 99
click at [536, 275] on input "d." at bounding box center [535, 272] width 1 height 8
radio input "true"
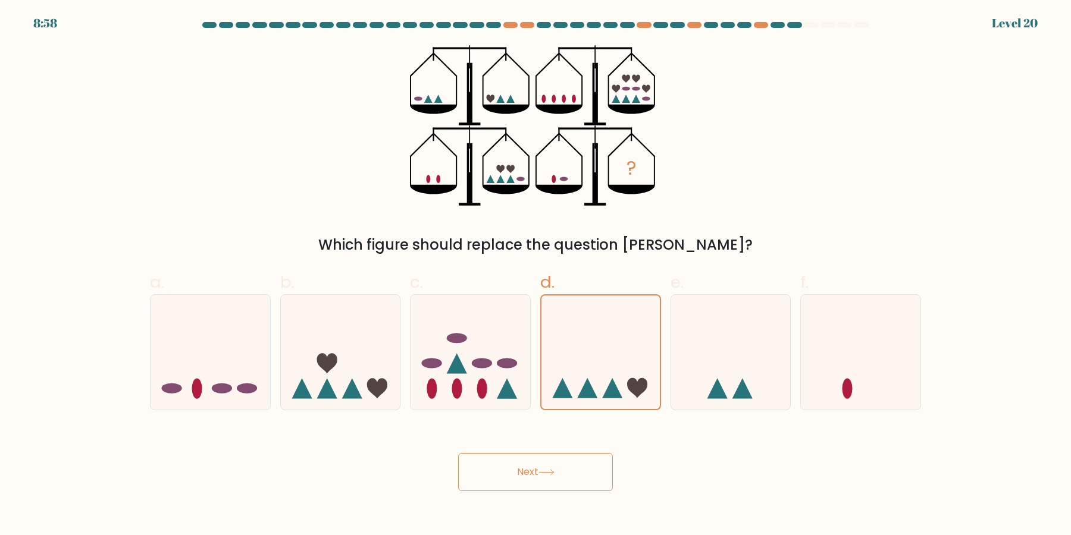
click at [568, 467] on button "Next" at bounding box center [535, 472] width 155 height 38
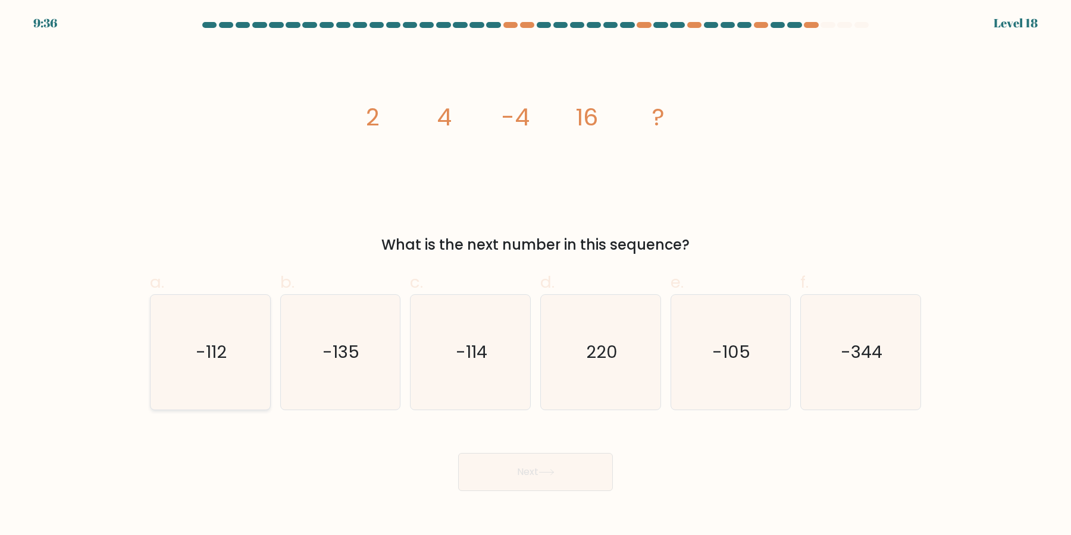
click at [203, 381] on icon "-112" at bounding box center [210, 352] width 115 height 115
click at [535, 275] on input "a. -112" at bounding box center [535, 272] width 1 height 8
radio input "true"
click at [533, 480] on button "Next" at bounding box center [535, 472] width 155 height 38
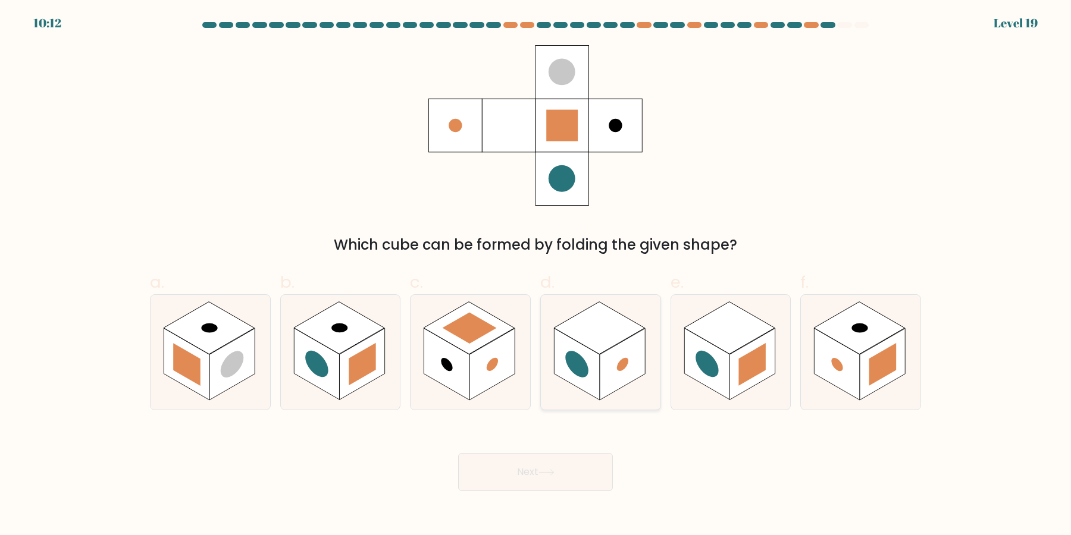
click at [609, 372] on rect at bounding box center [622, 365] width 45 height 72
click at [536, 275] on input "d." at bounding box center [535, 272] width 1 height 8
radio input "true"
click at [753, 400] on icon at bounding box center [731, 352] width 120 height 115
click at [536, 275] on input "e." at bounding box center [535, 272] width 1 height 8
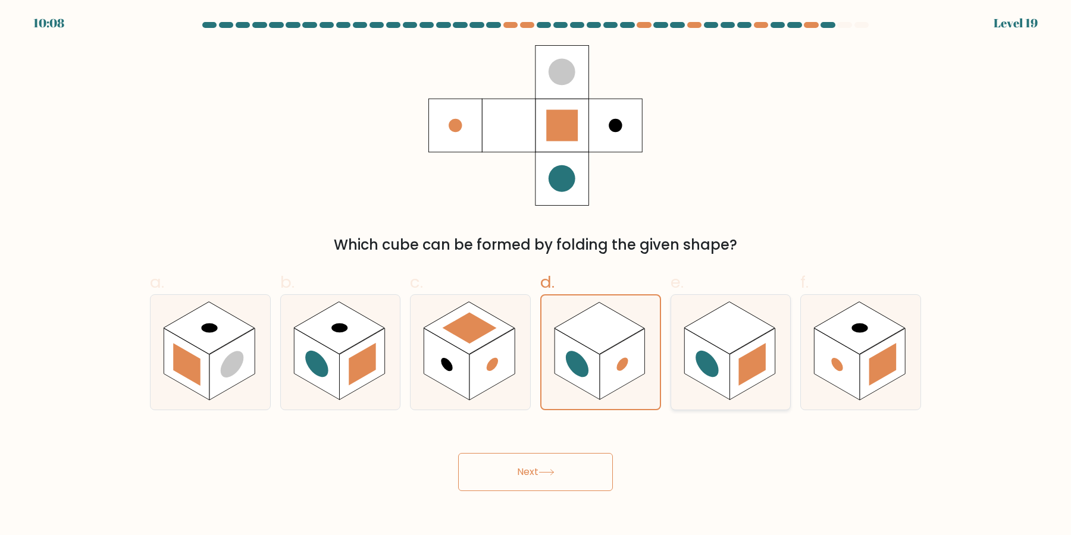
radio input "true"
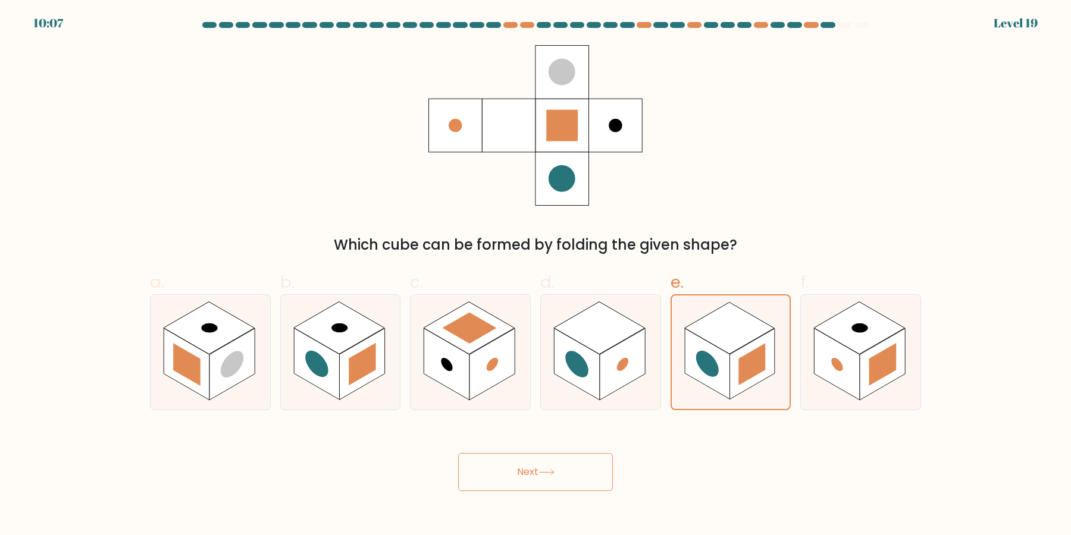
click at [594, 473] on button "Next" at bounding box center [535, 472] width 155 height 38
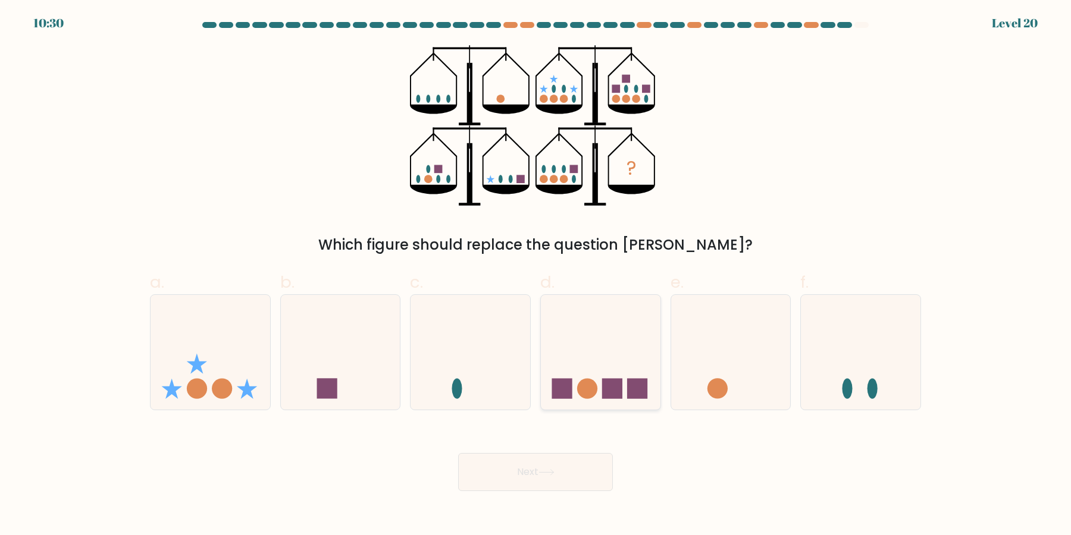
click at [632, 341] on icon at bounding box center [601, 352] width 120 height 99
click at [536, 275] on input "d." at bounding box center [535, 272] width 1 height 8
radio input "true"
click at [549, 476] on icon at bounding box center [546, 472] width 16 height 7
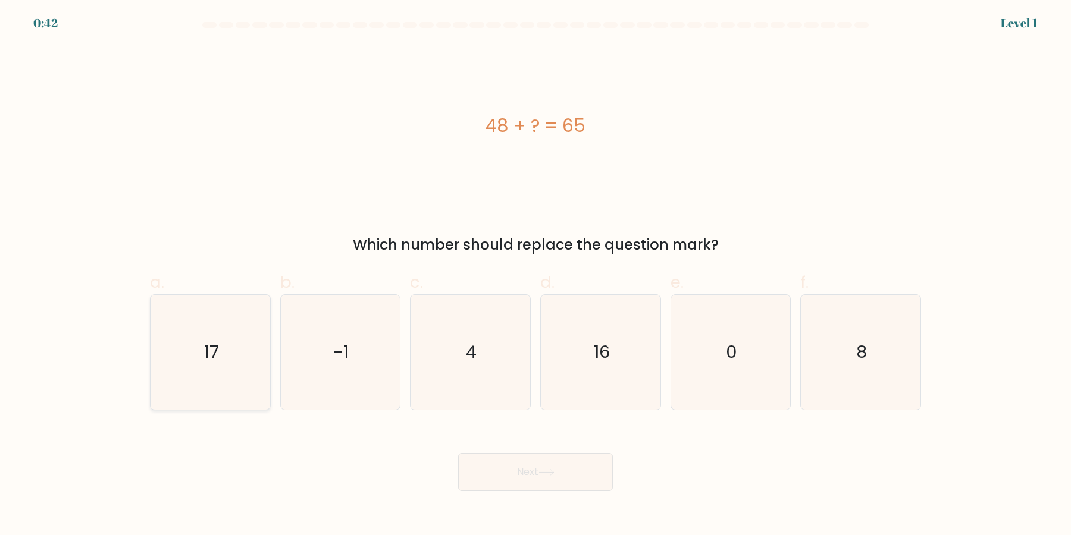
click at [237, 361] on icon "17" at bounding box center [210, 352] width 115 height 115
click at [535, 275] on input "a. 17" at bounding box center [535, 272] width 1 height 8
radio input "true"
click at [499, 480] on button "Next" at bounding box center [535, 472] width 155 height 38
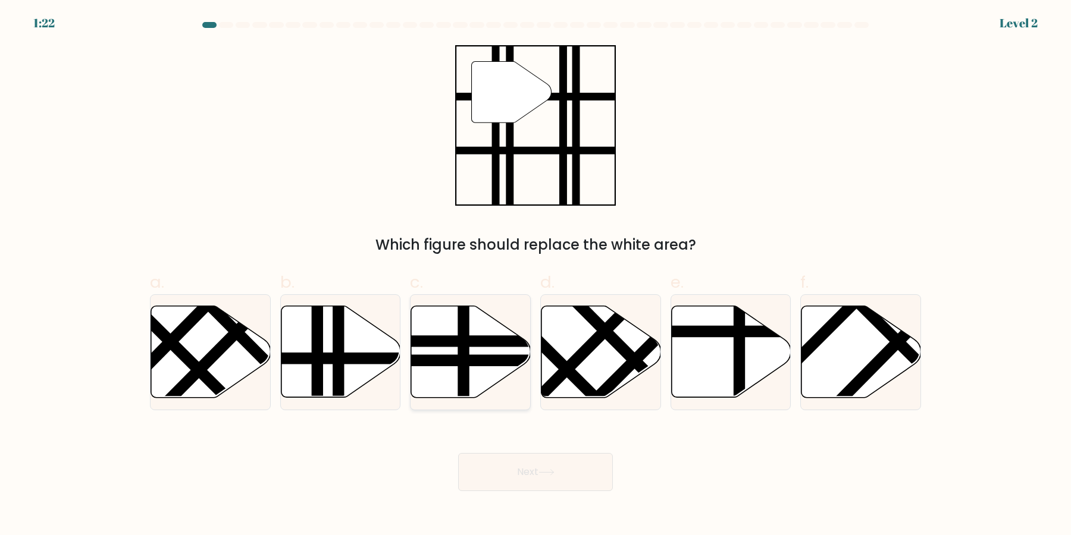
click at [472, 385] on icon at bounding box center [471, 352] width 120 height 92
click at [535, 275] on input "c." at bounding box center [535, 272] width 1 height 8
radio input "true"
click at [374, 400] on div at bounding box center [340, 353] width 121 height 116
click at [535, 275] on input "b." at bounding box center [535, 272] width 1 height 8
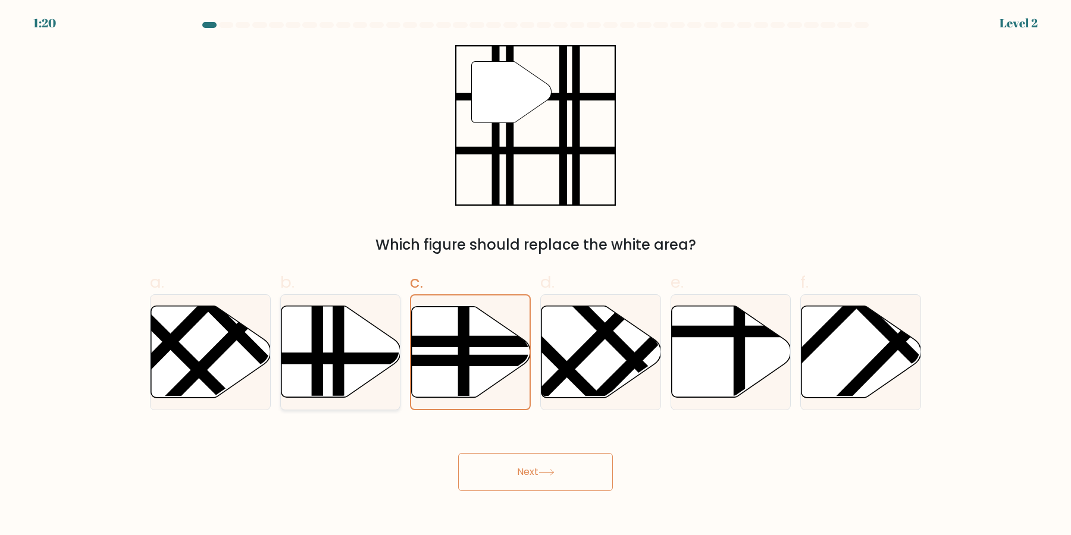
radio input "true"
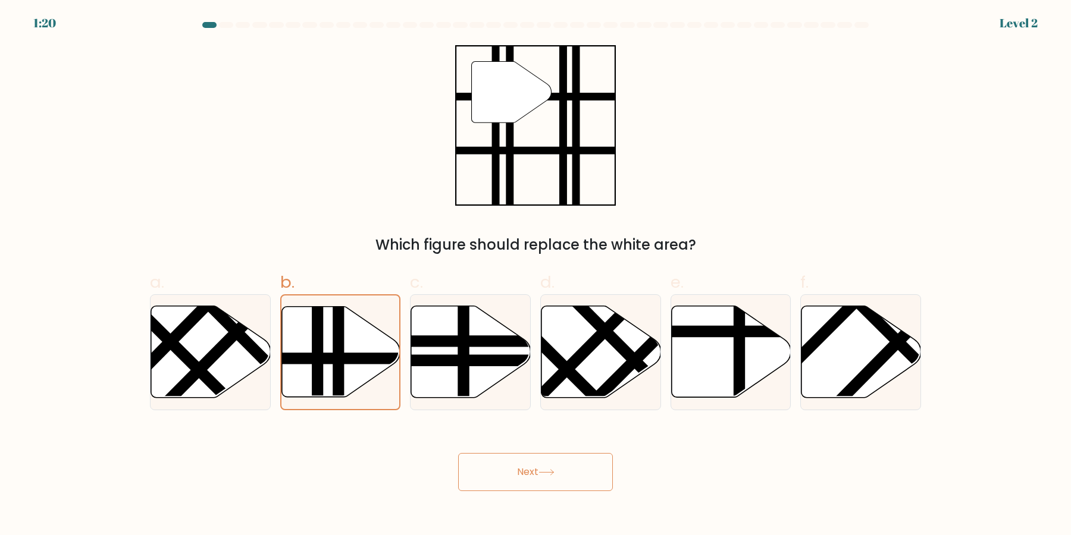
click at [486, 472] on button "Next" at bounding box center [535, 472] width 155 height 38
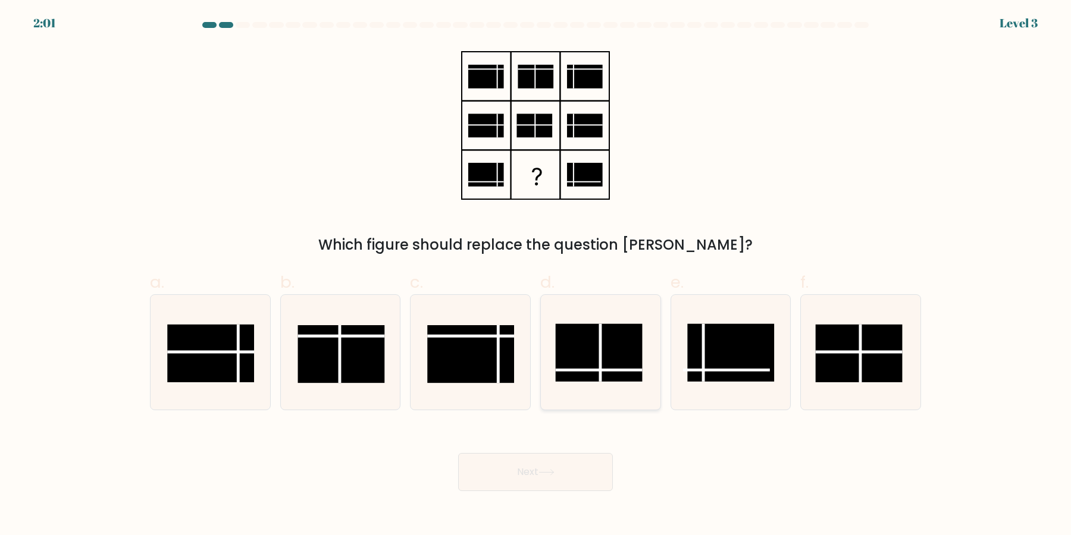
click at [619, 380] on rect at bounding box center [598, 353] width 87 height 58
click at [536, 275] on input "d." at bounding box center [535, 272] width 1 height 8
radio input "true"
click at [546, 479] on button "Next" at bounding box center [535, 472] width 155 height 38
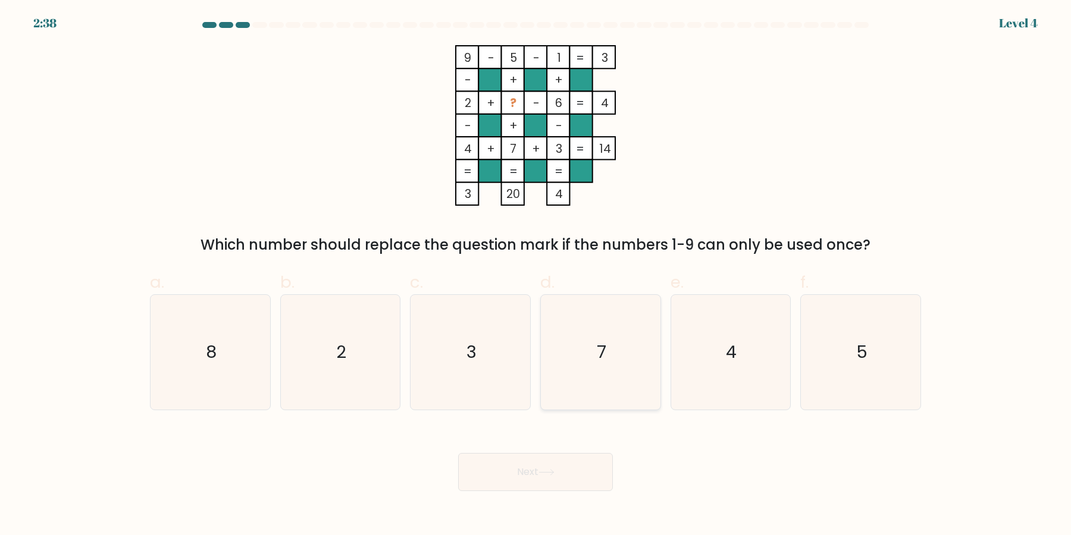
click at [627, 367] on icon "7" at bounding box center [600, 352] width 115 height 115
click at [536, 275] on input "d. 7" at bounding box center [535, 272] width 1 height 8
radio input "true"
click at [241, 376] on icon "8" at bounding box center [210, 352] width 115 height 115
click at [535, 275] on input "a. 8" at bounding box center [535, 272] width 1 height 8
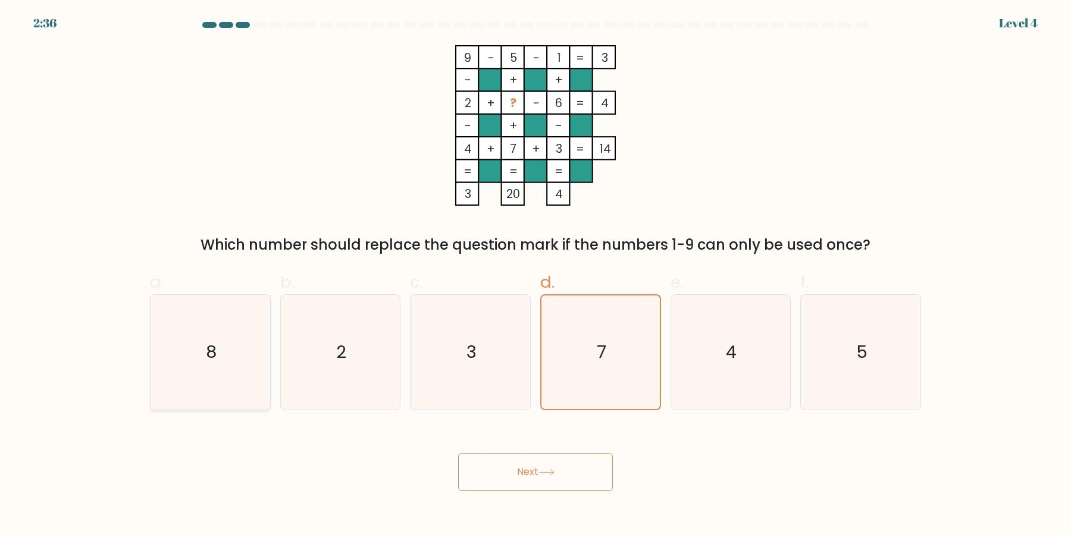
radio input "true"
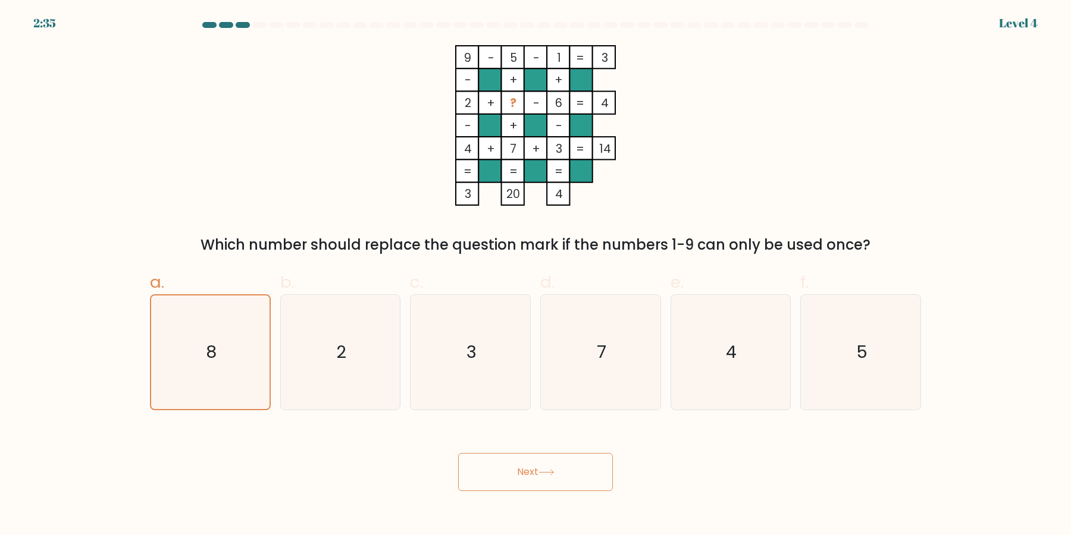
click at [504, 466] on button "Next" at bounding box center [535, 472] width 155 height 38
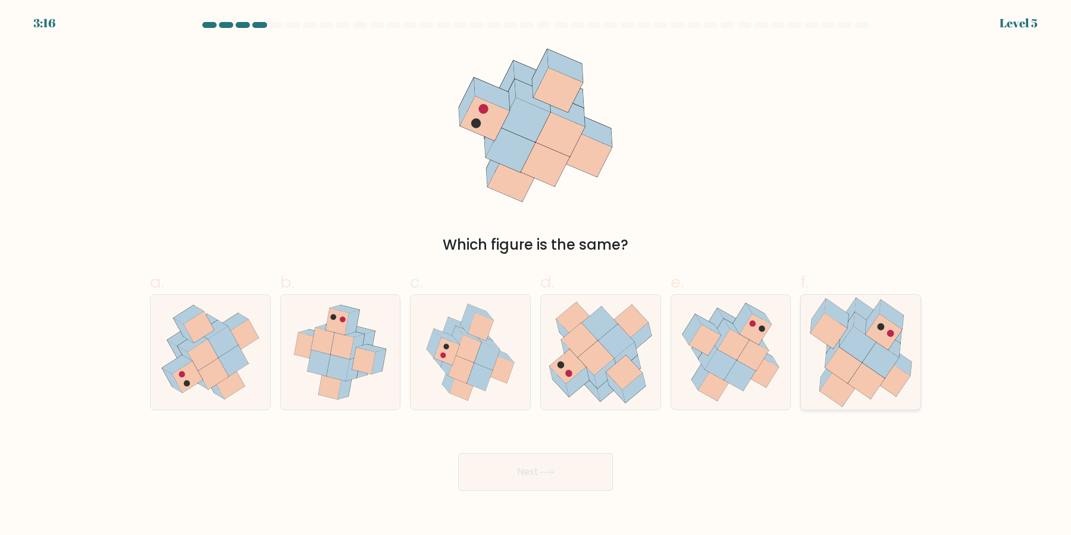
click at [863, 365] on icon at bounding box center [866, 382] width 36 height 36
click at [536, 275] on input "f." at bounding box center [535, 272] width 1 height 8
radio input "true"
click at [547, 480] on button "Next" at bounding box center [535, 472] width 155 height 38
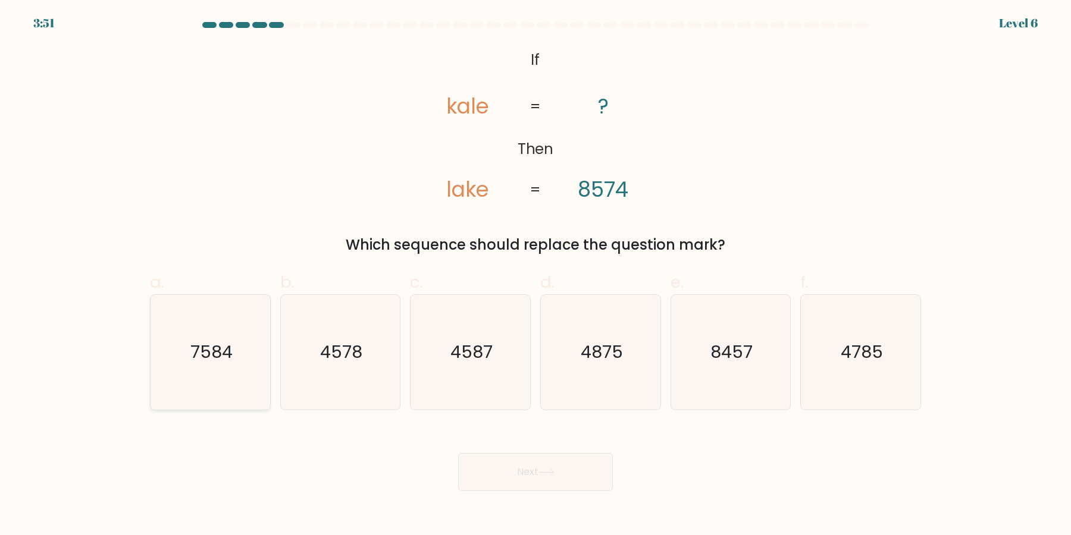
click at [240, 364] on icon "7584" at bounding box center [210, 352] width 115 height 115
click at [535, 275] on input "a. 7584" at bounding box center [535, 272] width 1 height 8
radio input "true"
click at [491, 461] on button "Next" at bounding box center [535, 472] width 155 height 38
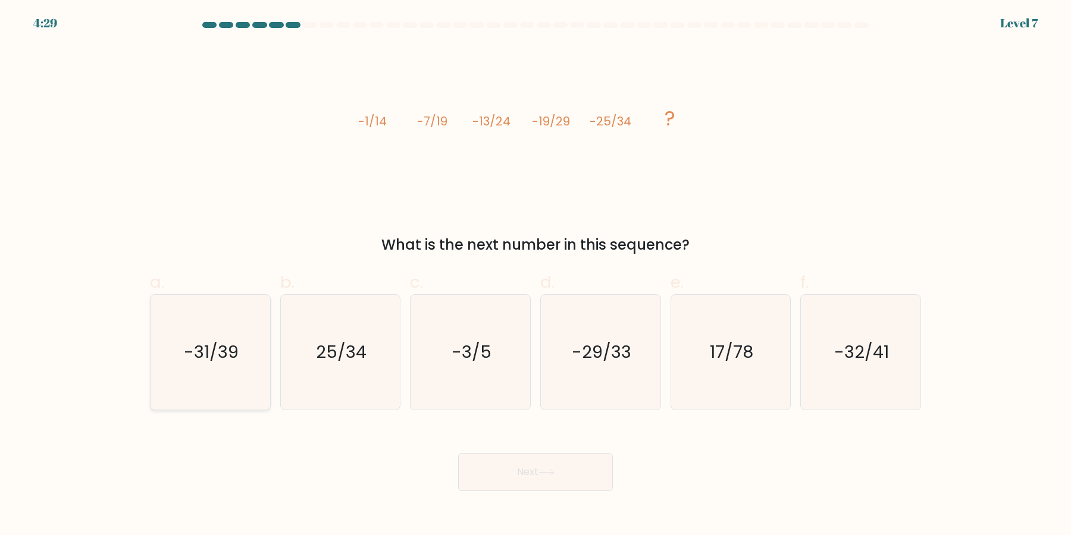
click at [238, 381] on icon "-31/39" at bounding box center [210, 352] width 115 height 115
click at [535, 275] on input "a. -31/39" at bounding box center [535, 272] width 1 height 8
radio input "true"
click at [555, 465] on button "Next" at bounding box center [535, 472] width 155 height 38
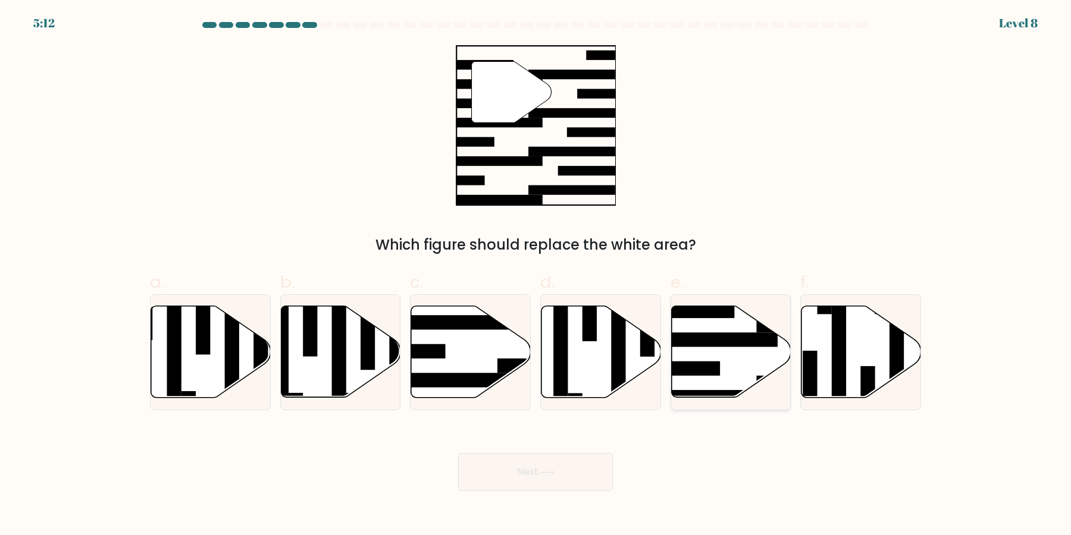
click at [716, 365] on rect at bounding box center [684, 369] width 72 height 14
click at [536, 275] on input "e." at bounding box center [535, 272] width 1 height 8
radio input "true"
click at [545, 477] on button "Next" at bounding box center [535, 472] width 155 height 38
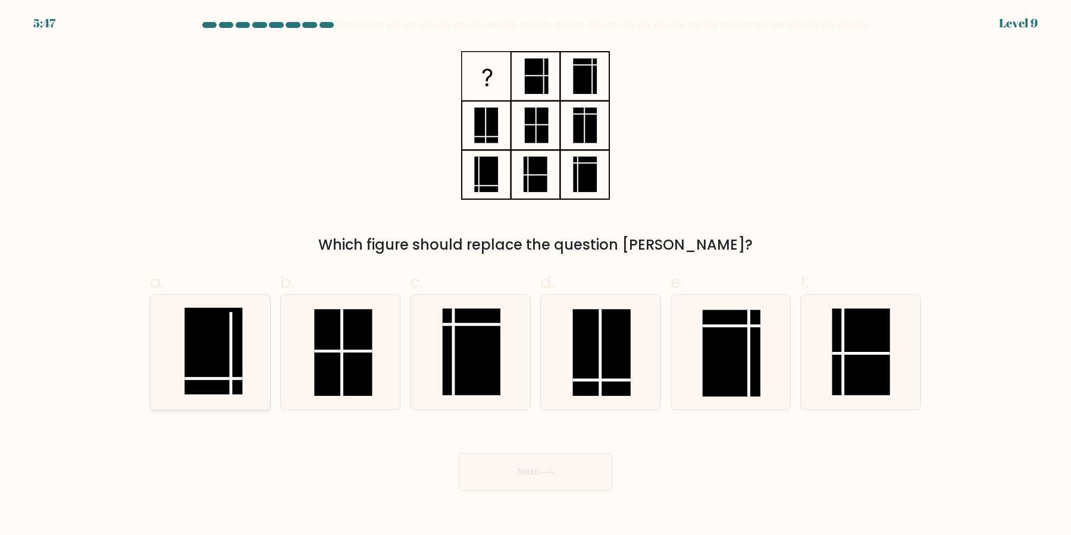
click at [262, 368] on icon at bounding box center [210, 352] width 115 height 115
click at [535, 275] on input "a." at bounding box center [535, 272] width 1 height 8
radio input "true"
click at [510, 477] on button "Next" at bounding box center [535, 472] width 155 height 38
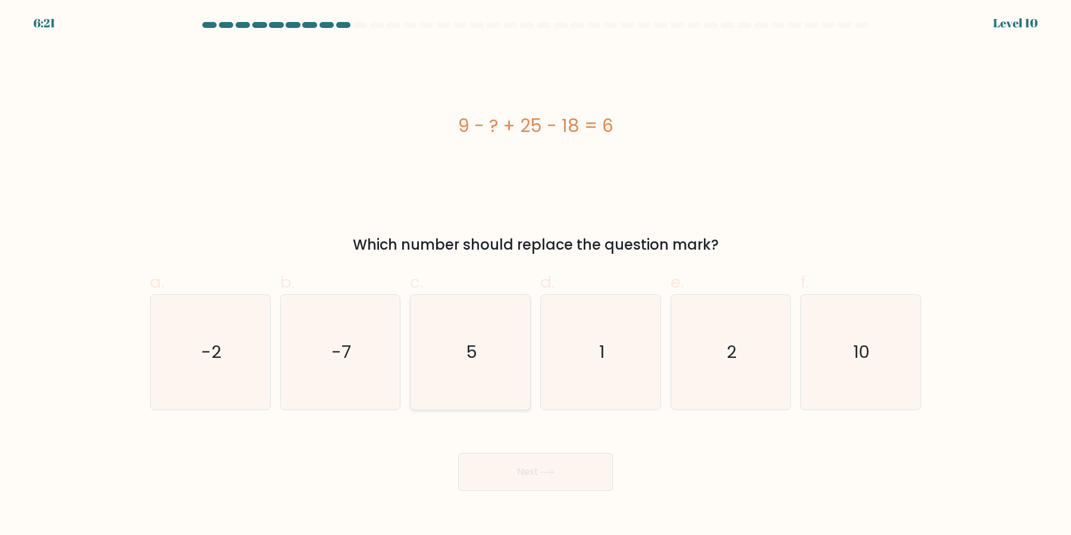
click at [440, 380] on icon "5" at bounding box center [470, 352] width 115 height 115
click at [535, 275] on input "c. 5" at bounding box center [535, 272] width 1 height 8
radio input "true"
click at [842, 377] on icon "10" at bounding box center [860, 352] width 115 height 115
click at [536, 275] on input "f. 10" at bounding box center [535, 272] width 1 height 8
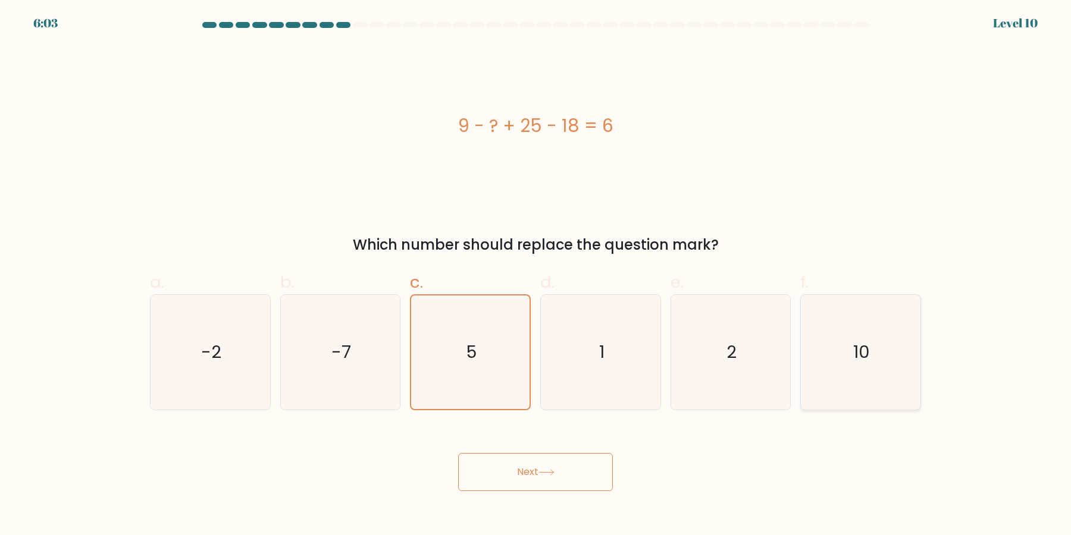
radio input "true"
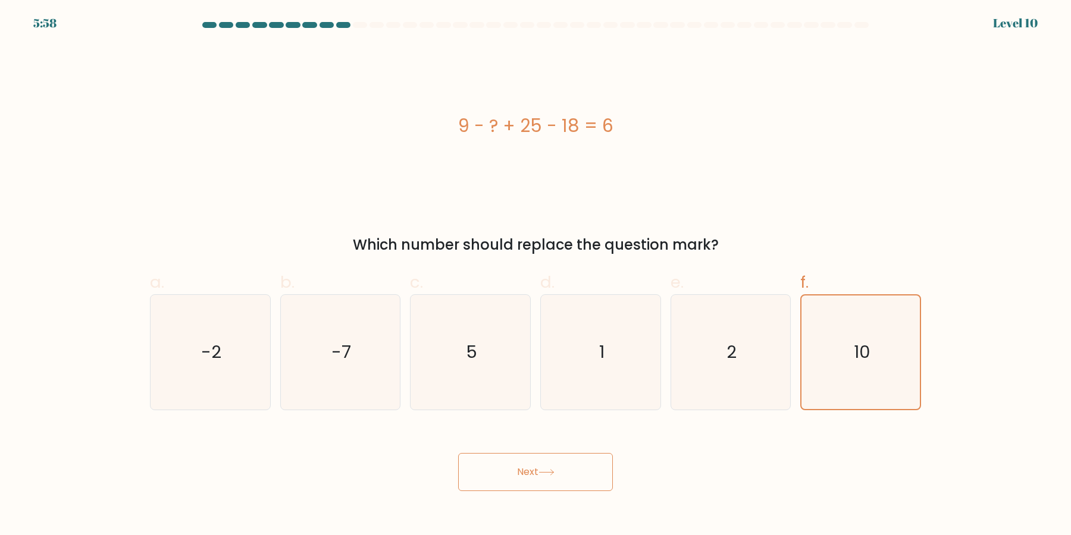
click at [600, 478] on button "Next" at bounding box center [535, 472] width 155 height 38
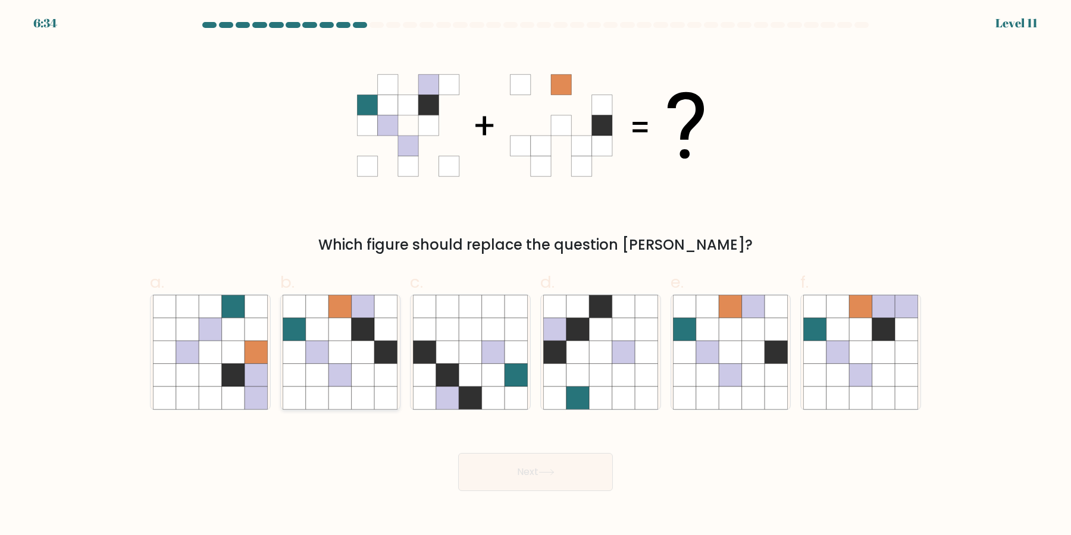
click at [371, 383] on icon at bounding box center [363, 375] width 23 height 23
click at [535, 275] on input "b." at bounding box center [535, 272] width 1 height 8
radio input "true"
click at [537, 464] on button "Next" at bounding box center [535, 472] width 155 height 38
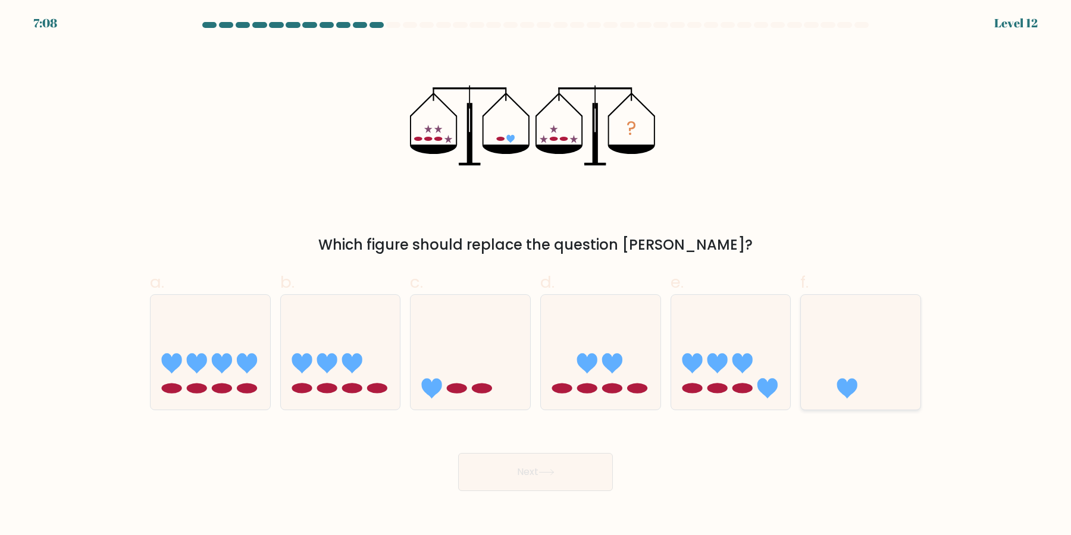
click at [857, 352] on icon at bounding box center [861, 352] width 120 height 99
click at [536, 275] on input "f." at bounding box center [535, 272] width 1 height 8
radio input "true"
click at [570, 475] on button "Next" at bounding box center [535, 472] width 155 height 38
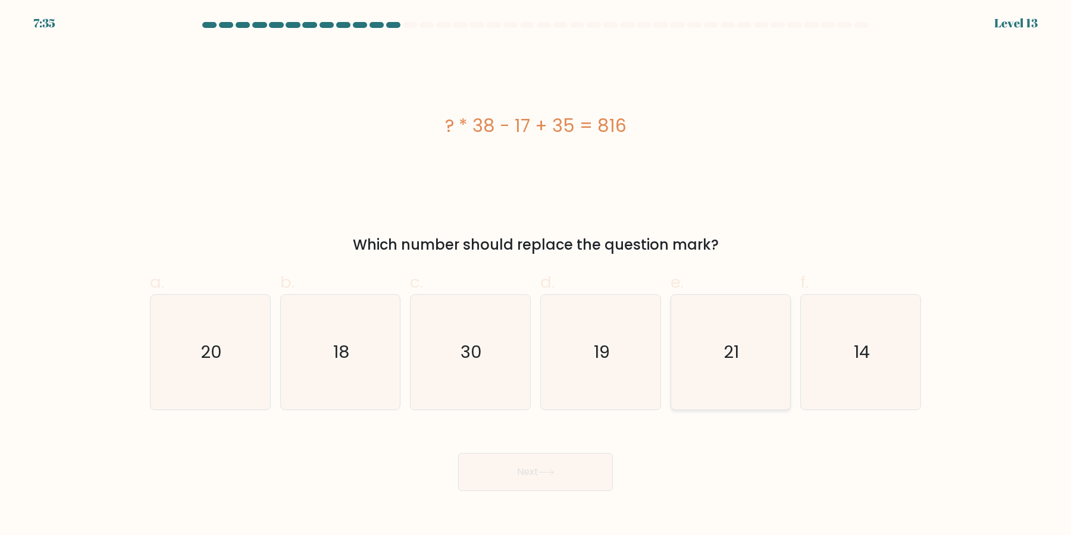
click at [743, 381] on icon "21" at bounding box center [730, 352] width 115 height 115
click at [536, 275] on input "e. 21" at bounding box center [535, 272] width 1 height 8
radio input "true"
click at [575, 472] on button "Next" at bounding box center [535, 472] width 155 height 38
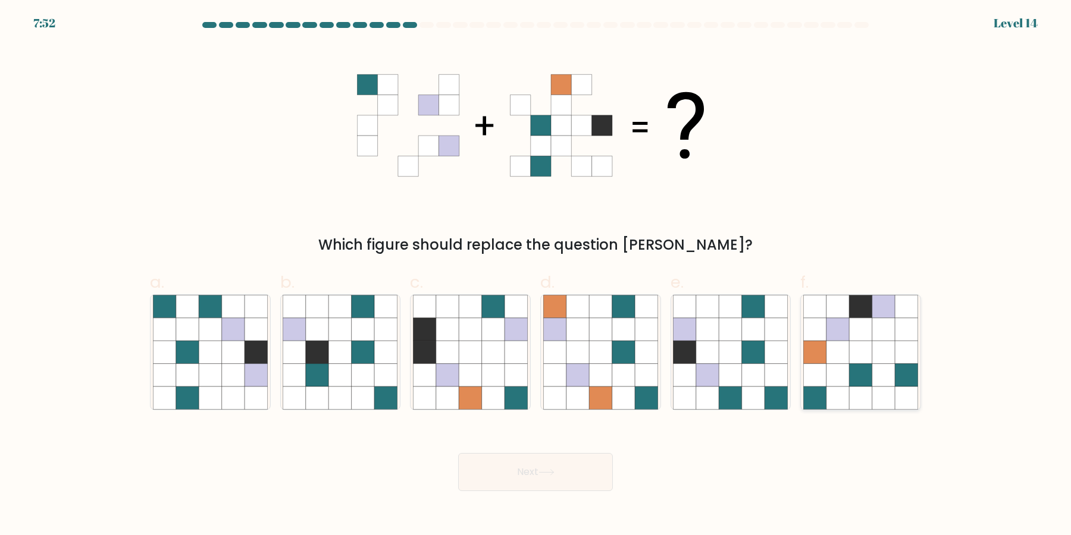
click at [866, 365] on icon at bounding box center [860, 375] width 23 height 23
click at [536, 275] on input "f." at bounding box center [535, 272] width 1 height 8
radio input "true"
click at [603, 476] on button "Next" at bounding box center [535, 472] width 155 height 38
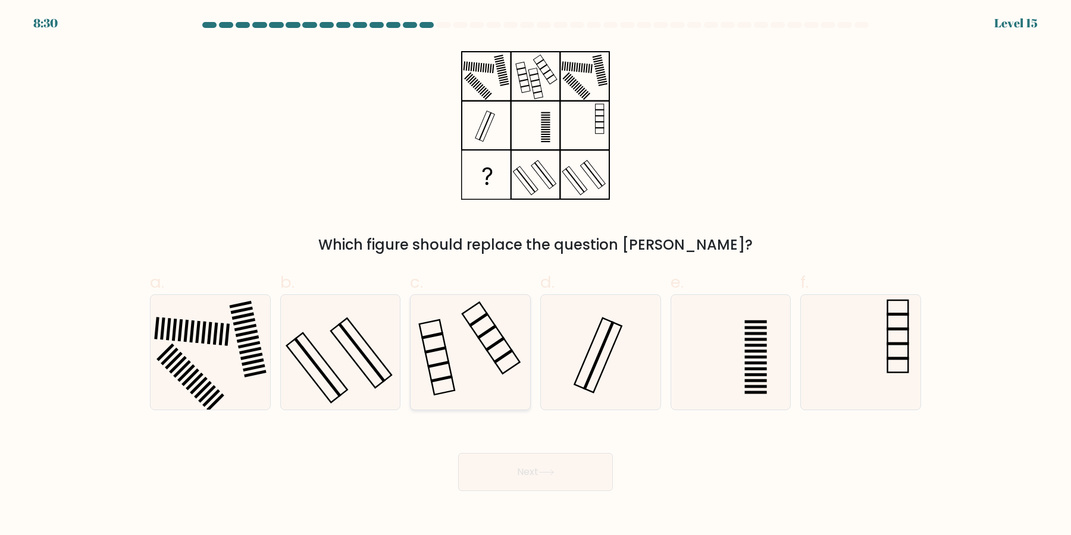
click at [477, 371] on icon at bounding box center [470, 352] width 115 height 115
click at [535, 275] on input "c." at bounding box center [535, 272] width 1 height 8
radio input "true"
click at [538, 468] on button "Next" at bounding box center [535, 472] width 155 height 38
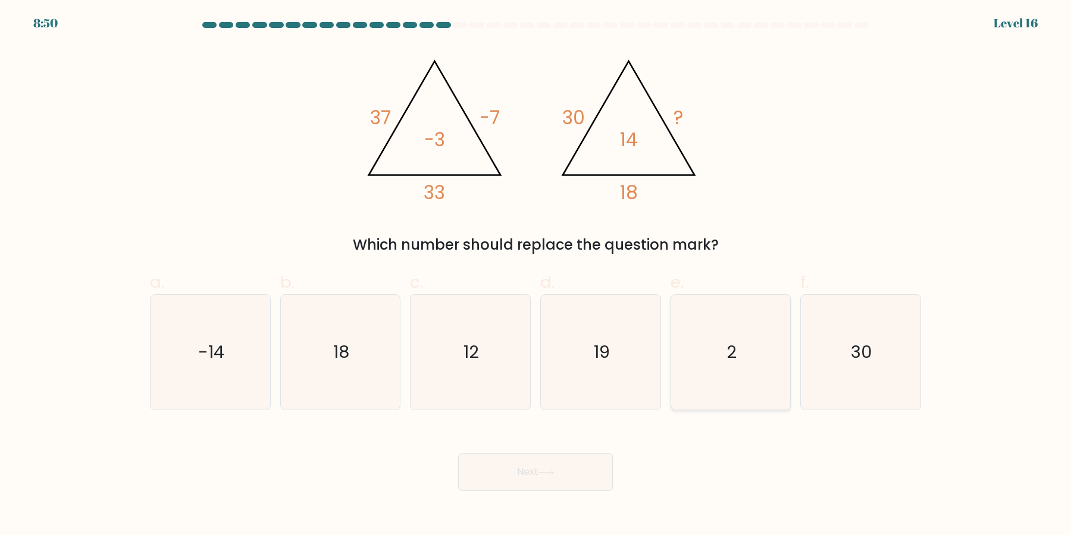
click at [712, 371] on icon "2" at bounding box center [730, 352] width 115 height 115
click at [536, 275] on input "e. 2" at bounding box center [535, 272] width 1 height 8
radio input "true"
click at [575, 464] on button "Next" at bounding box center [535, 472] width 155 height 38
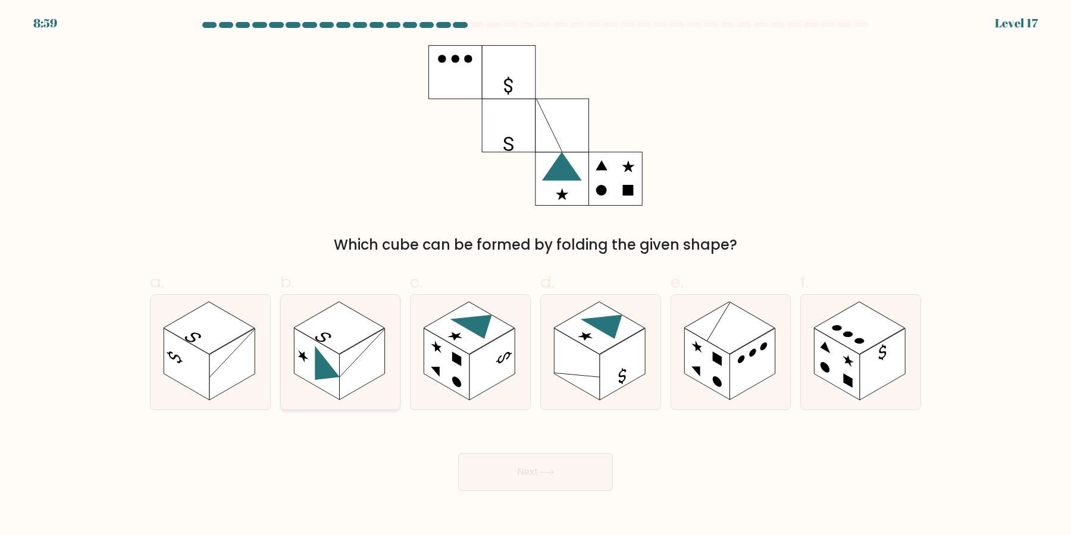
click at [340, 377] on rect at bounding box center [361, 365] width 45 height 72
click at [535, 275] on input "b." at bounding box center [535, 272] width 1 height 8
radio input "true"
click at [583, 468] on button "Next" at bounding box center [535, 472] width 155 height 38
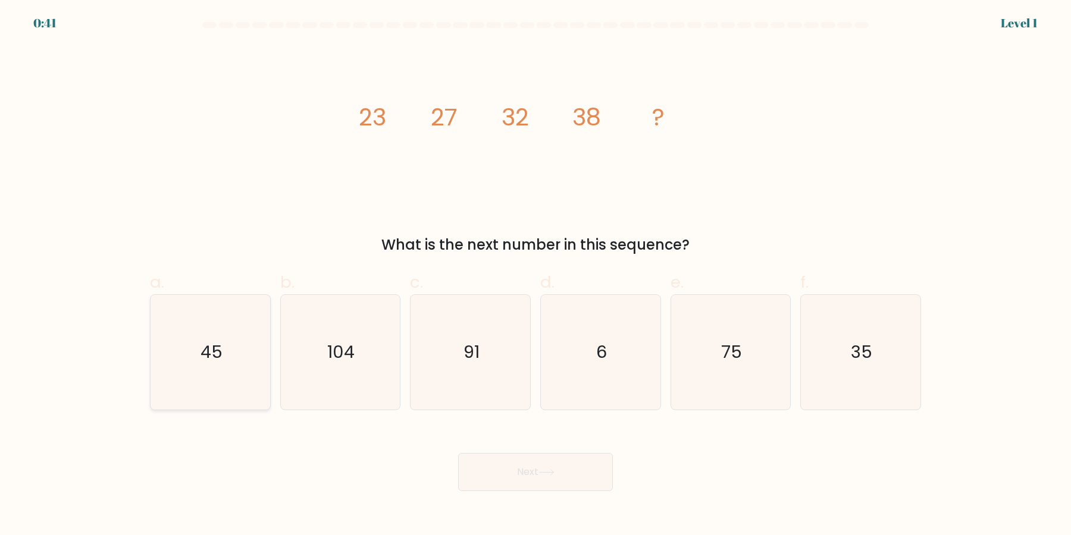
click at [244, 361] on icon "45" at bounding box center [210, 352] width 115 height 115
click at [535, 275] on input "a. 45" at bounding box center [535, 272] width 1 height 8
radio input "true"
click at [458, 453] on button "Next" at bounding box center [535, 472] width 155 height 38
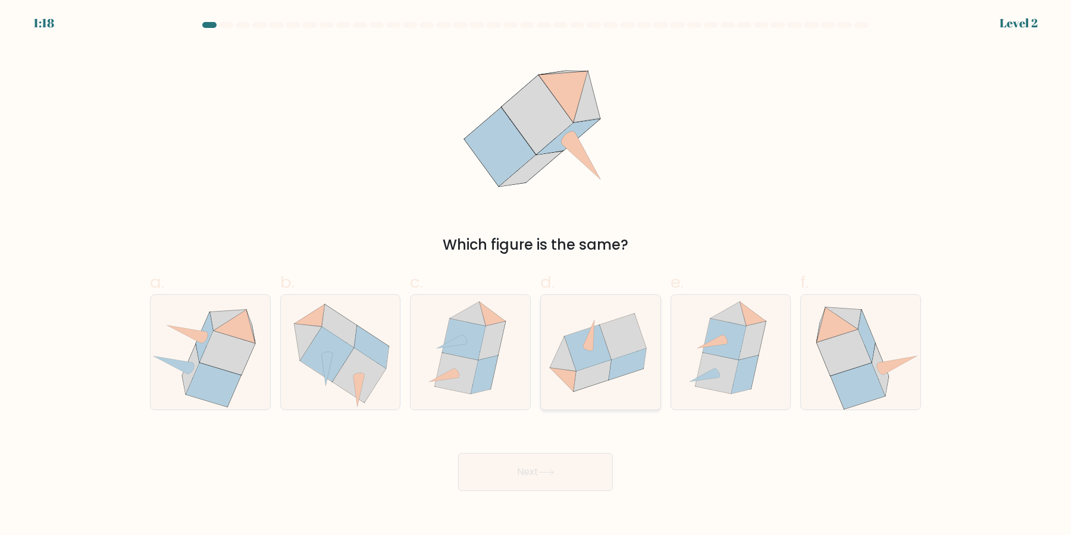
click at [620, 374] on icon at bounding box center [627, 365] width 37 height 32
click at [536, 275] on input "d." at bounding box center [535, 272] width 1 height 8
radio input "true"
click at [575, 477] on button "Next" at bounding box center [535, 472] width 155 height 38
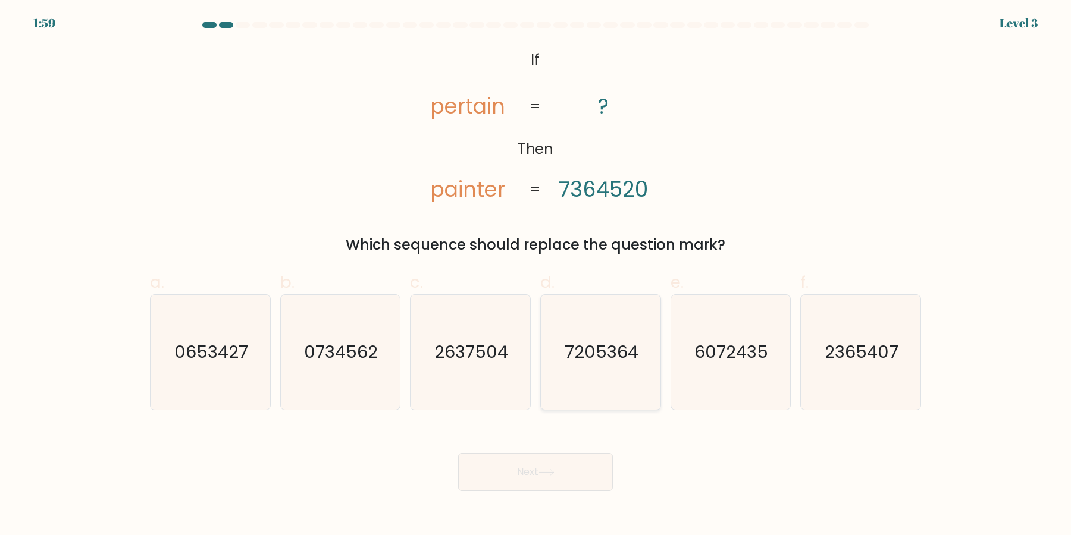
click at [580, 371] on icon "7205364" at bounding box center [600, 352] width 115 height 115
click at [536, 275] on input "d. 7205364" at bounding box center [535, 272] width 1 height 8
radio input "true"
click at [458, 453] on button "Next" at bounding box center [535, 472] width 155 height 38
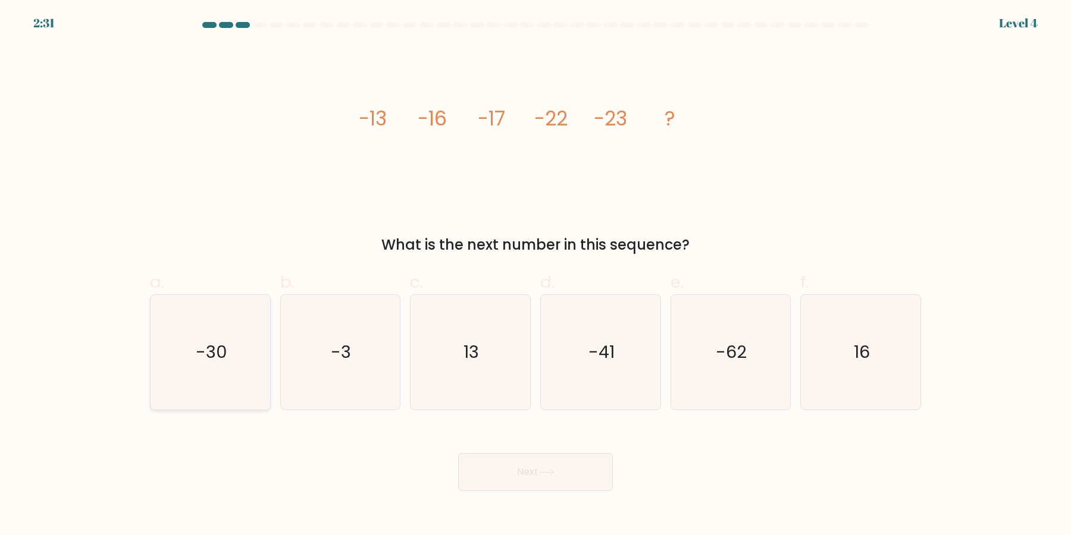
click at [234, 353] on icon "-30" at bounding box center [210, 352] width 115 height 115
click at [535, 275] on input "a. -30" at bounding box center [535, 272] width 1 height 8
radio input "true"
click at [553, 471] on icon at bounding box center [546, 472] width 14 height 5
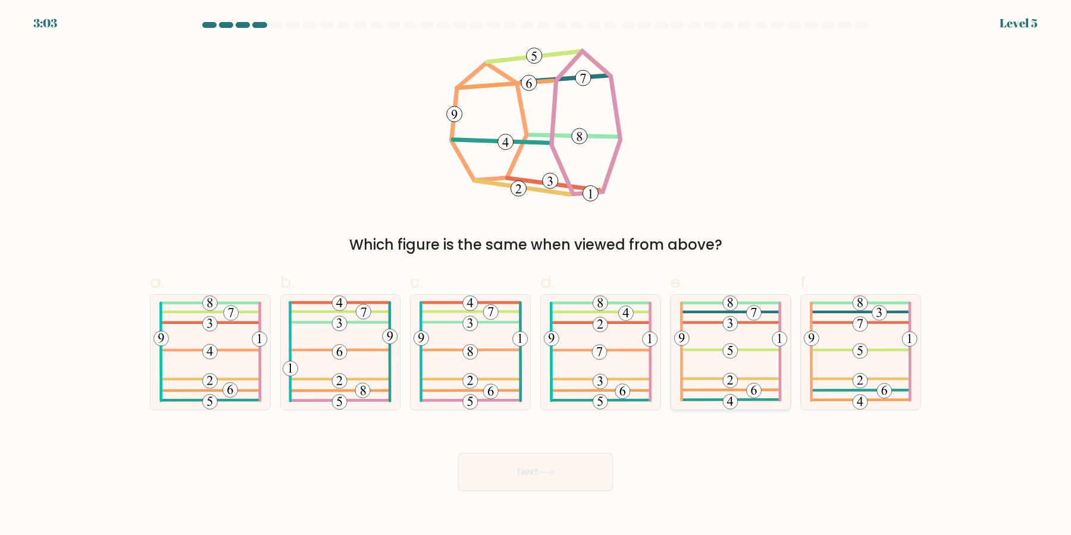
click at [737, 373] on icon at bounding box center [731, 352] width 114 height 115
click at [536, 275] on input "e." at bounding box center [535, 272] width 1 height 8
radio input "true"
click at [541, 483] on button "Next" at bounding box center [535, 472] width 155 height 38
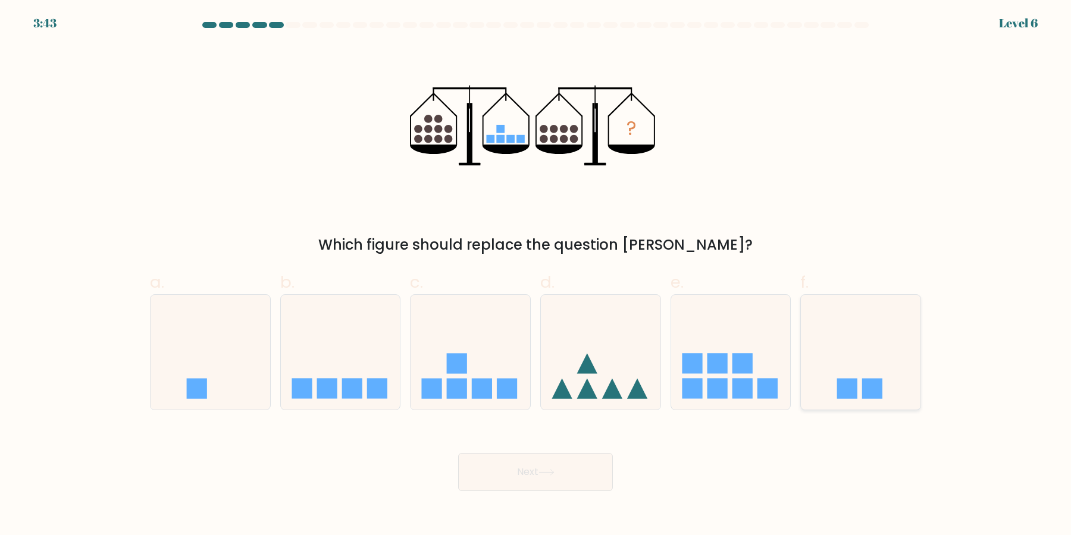
click at [831, 371] on icon at bounding box center [861, 352] width 120 height 99
click at [536, 275] on input "f." at bounding box center [535, 272] width 1 height 8
radio input "true"
click at [575, 463] on button "Next" at bounding box center [535, 472] width 155 height 38
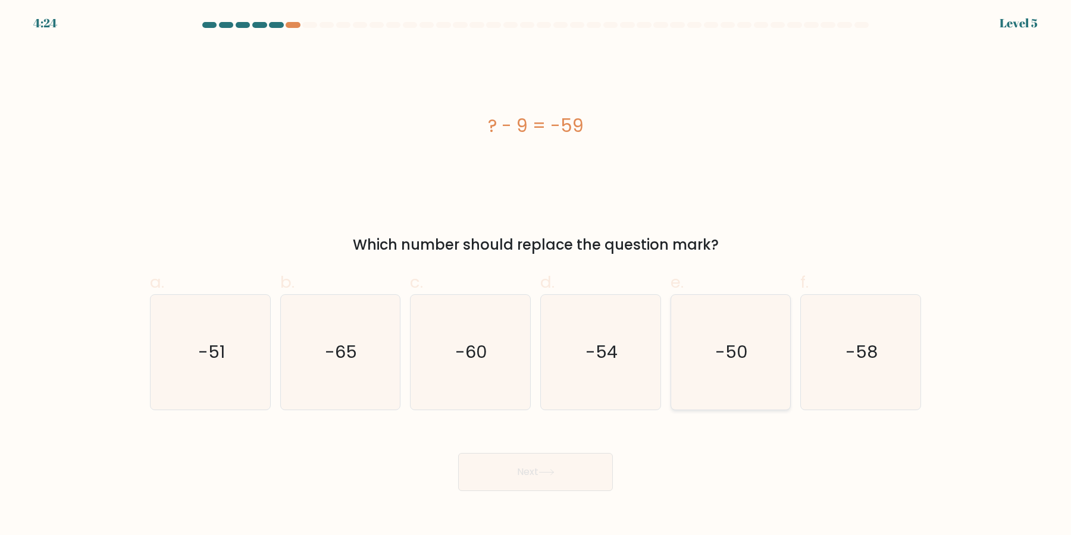
click at [681, 340] on icon "-50" at bounding box center [730, 352] width 115 height 115
click at [536, 275] on input "e. -50" at bounding box center [535, 272] width 1 height 8
radio input "true"
click at [458, 453] on button "Next" at bounding box center [535, 472] width 155 height 38
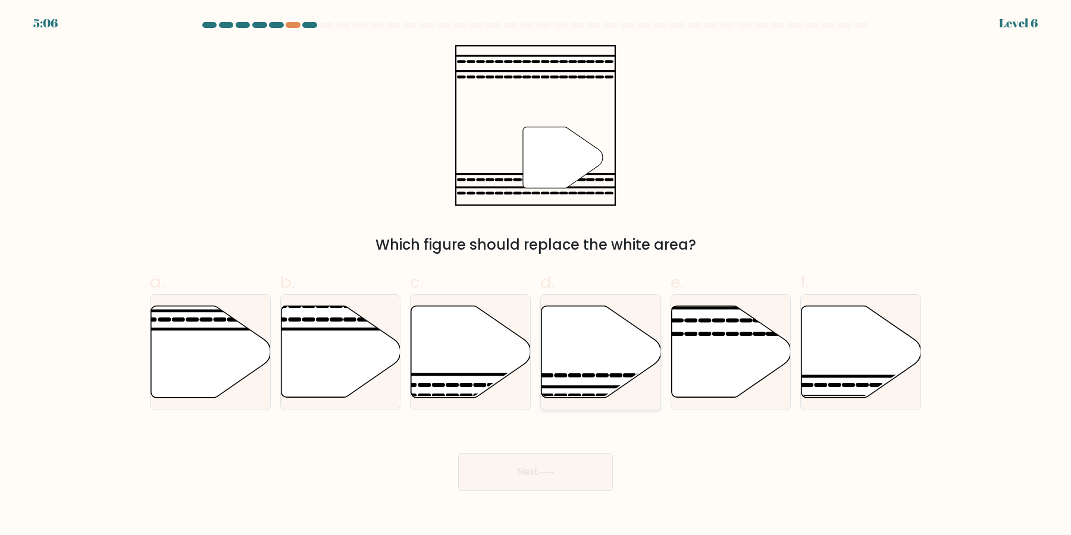
click at [608, 377] on icon at bounding box center [601, 352] width 120 height 92
click at [536, 275] on input "d." at bounding box center [535, 272] width 1 height 8
radio input "true"
click at [458, 453] on button "Next" at bounding box center [535, 472] width 155 height 38
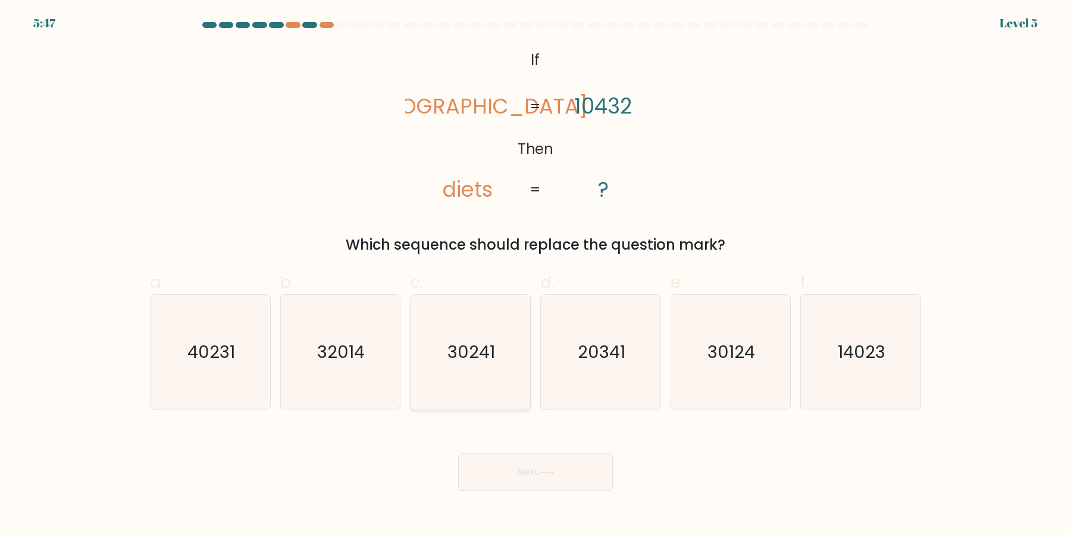
click at [463, 332] on icon "30241" at bounding box center [470, 352] width 115 height 115
click at [535, 275] on input "c. 30241" at bounding box center [535, 272] width 1 height 8
radio input "true"
click at [458, 453] on button "Next" at bounding box center [535, 472] width 155 height 38
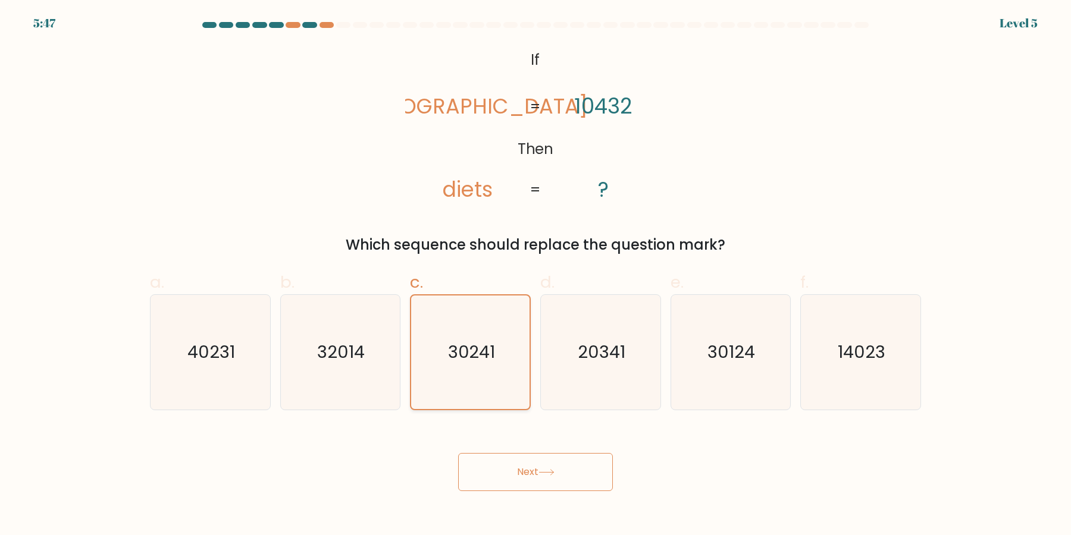
click at [458, 453] on button "Next" at bounding box center [535, 472] width 155 height 38
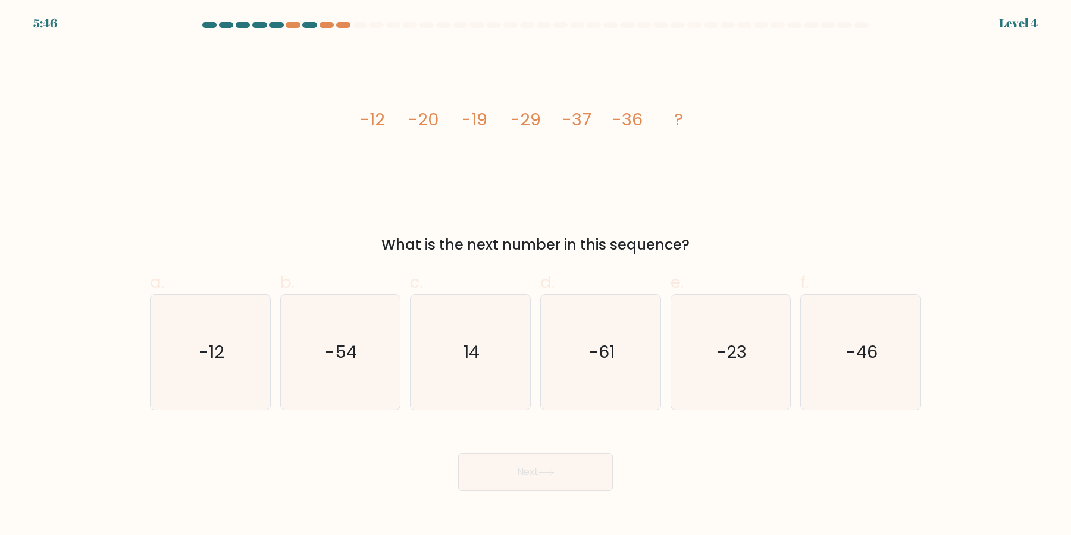
click at [458, 453] on button "Next" at bounding box center [535, 472] width 155 height 38
click at [472, 348] on text "14" at bounding box center [471, 353] width 16 height 24
click at [535, 275] on input "c. 14" at bounding box center [535, 272] width 1 height 8
radio input "true"
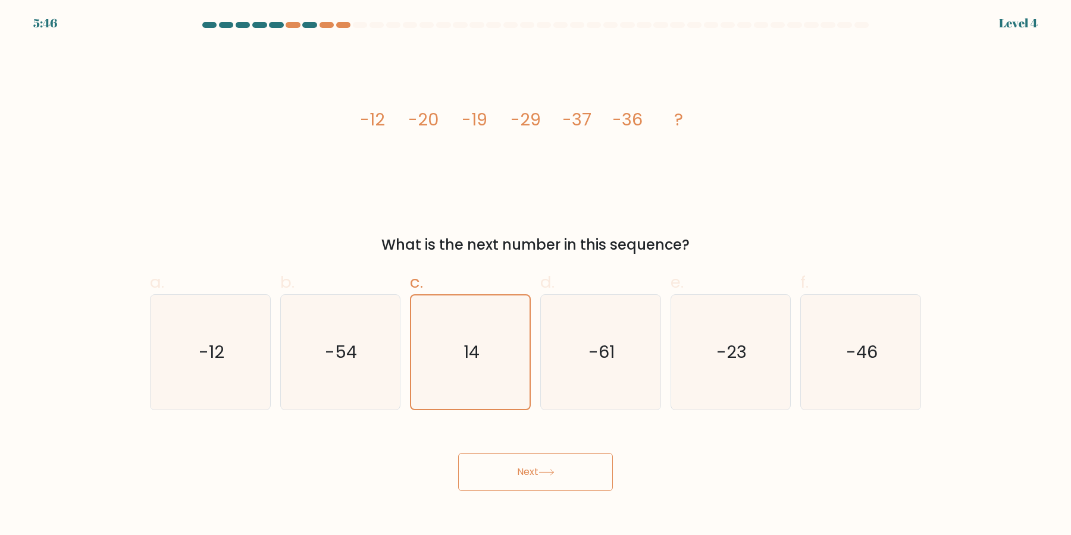
click at [458, 453] on button "Next" at bounding box center [535, 472] width 155 height 38
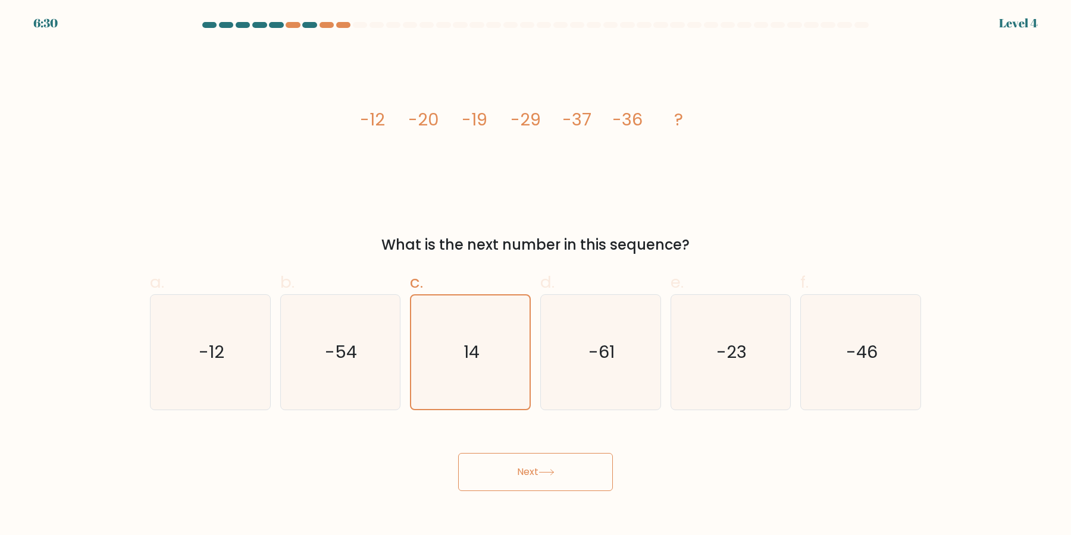
click button "Next" at bounding box center [535, 472] width 155 height 38
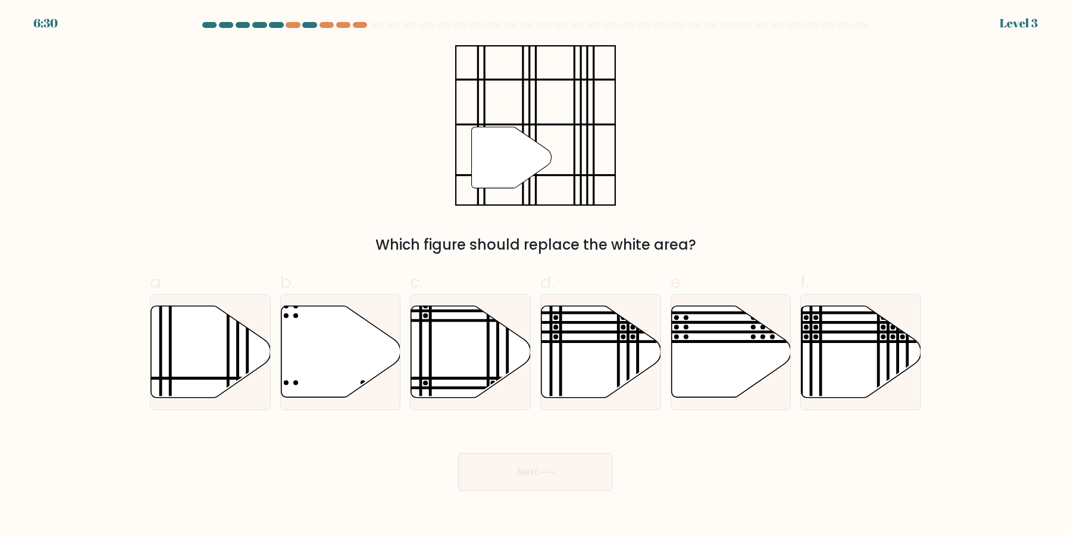
click at [472, 348] on icon at bounding box center [471, 352] width 120 height 92
click at [535, 275] on input "c." at bounding box center [535, 272] width 1 height 8
radio input "true"
click at [458, 453] on button "Next" at bounding box center [535, 472] width 155 height 38
click at [472, 348] on icon at bounding box center [471, 352] width 118 height 90
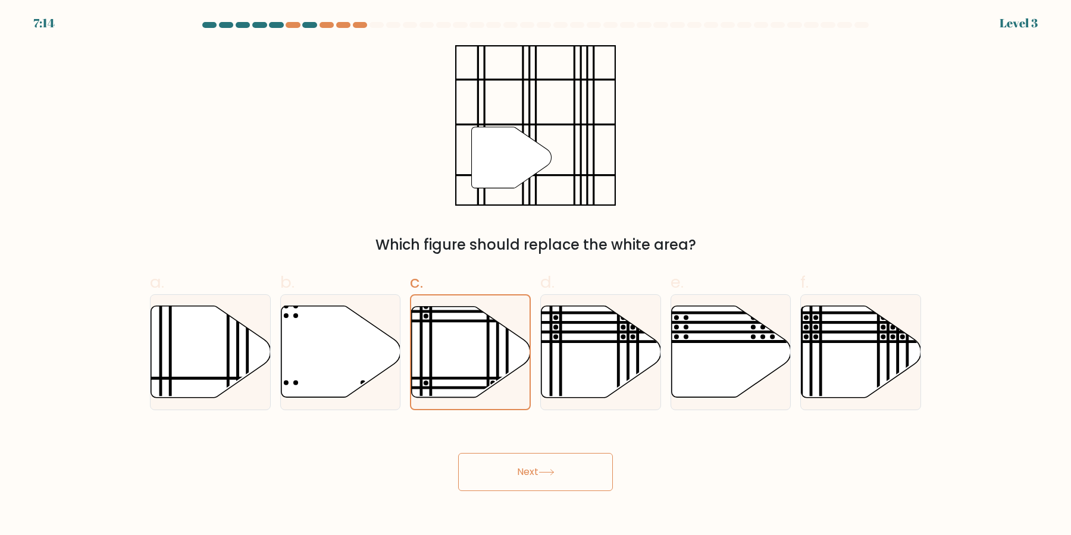
click at [535, 275] on input "c." at bounding box center [535, 272] width 1 height 8
click at [472, 348] on icon at bounding box center [471, 352] width 118 height 90
click at [535, 275] on input "c." at bounding box center [535, 272] width 1 height 8
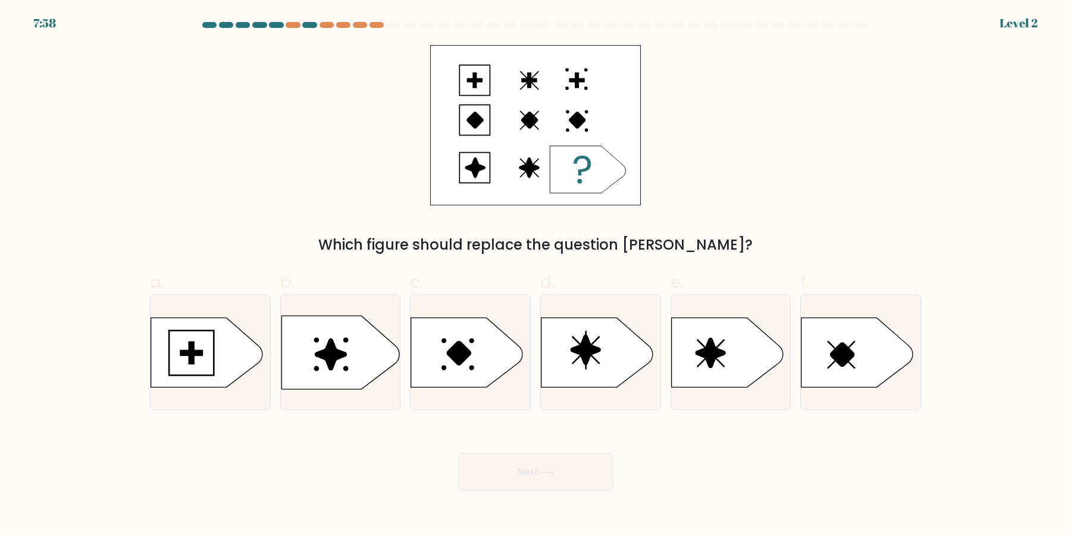
click at [472, 348] on icon at bounding box center [467, 353] width 112 height 70
click at [535, 275] on input "c." at bounding box center [535, 272] width 1 height 8
radio input "true"
click at [458, 453] on button "Next" at bounding box center [535, 472] width 155 height 38
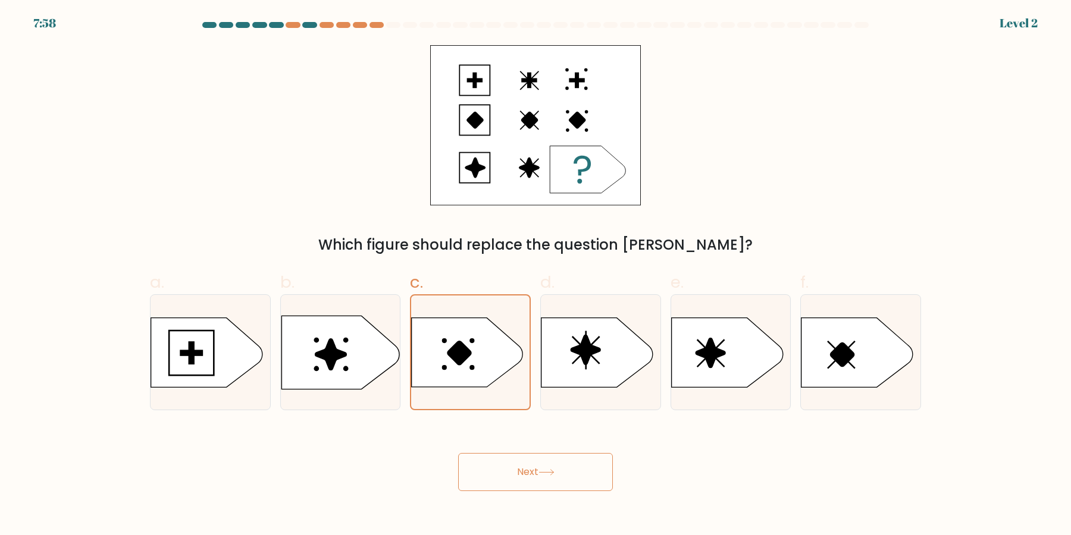
click at [458, 453] on button "Next" at bounding box center [535, 472] width 155 height 38
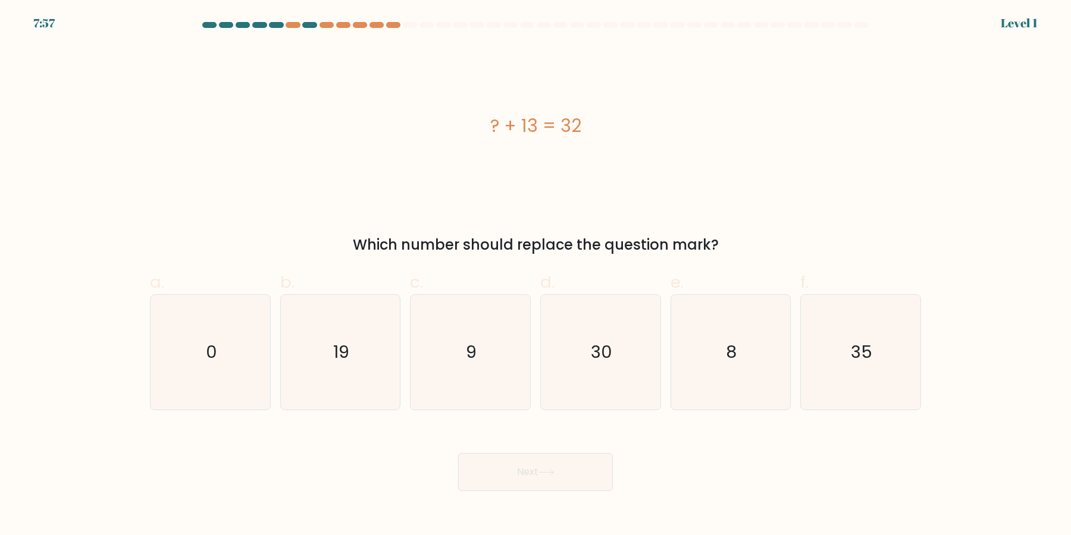
click at [458, 453] on button "Next" at bounding box center [535, 472] width 155 height 38
click at [472, 348] on text "9" at bounding box center [471, 353] width 11 height 24
click at [535, 275] on input "c. 9" at bounding box center [535, 272] width 1 height 8
radio input "true"
click at [458, 453] on button "Next" at bounding box center [535, 472] width 155 height 38
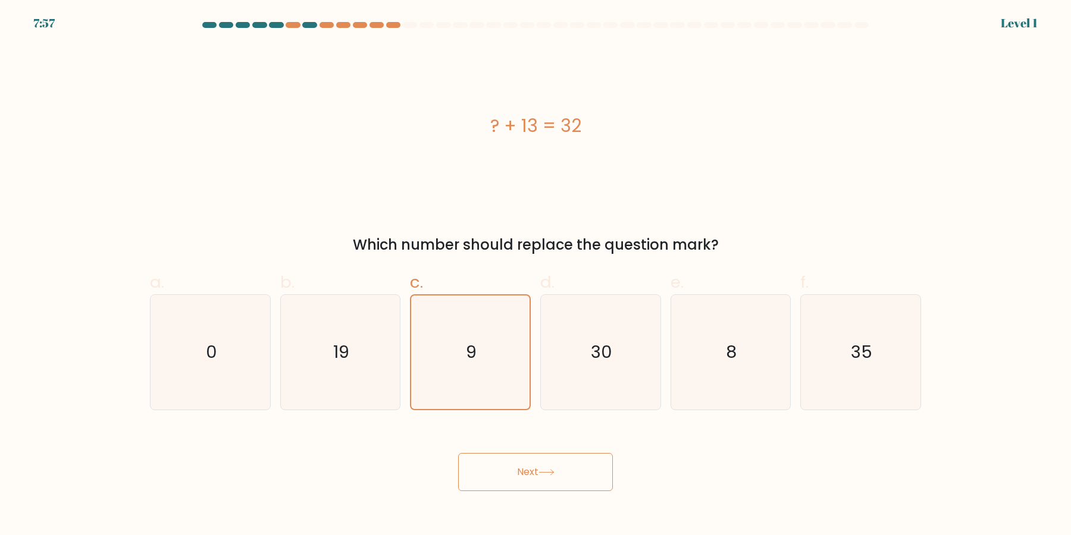
click at [458, 453] on button "Next" at bounding box center [535, 472] width 155 height 38
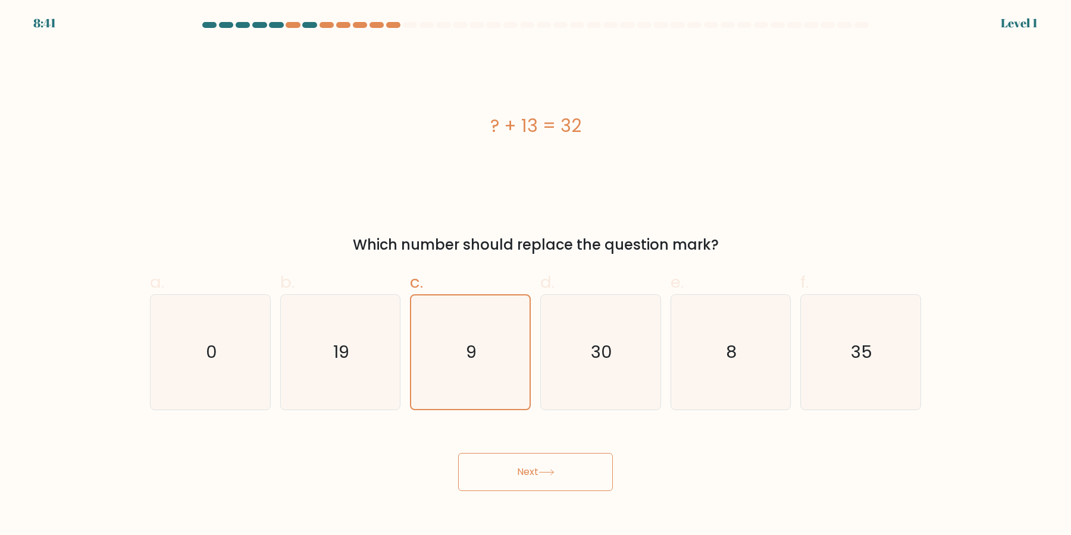
click at [458, 453] on button "Next" at bounding box center [535, 472] width 155 height 38
click at [472, 348] on text "9" at bounding box center [471, 353] width 11 height 24
click at [535, 275] on input "c. 9" at bounding box center [535, 272] width 1 height 8
click at [458, 453] on button "Next" at bounding box center [535, 472] width 155 height 38
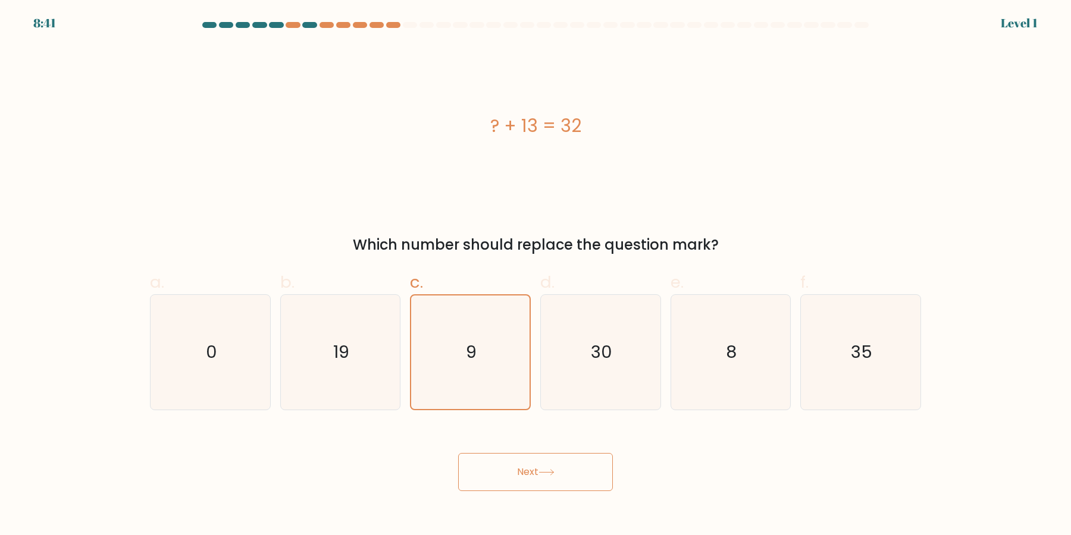
click at [458, 453] on button "Next" at bounding box center [535, 472] width 155 height 38
click at [472, 348] on text "9" at bounding box center [471, 353] width 11 height 24
click at [535, 275] on input "c. 9" at bounding box center [535, 272] width 1 height 8
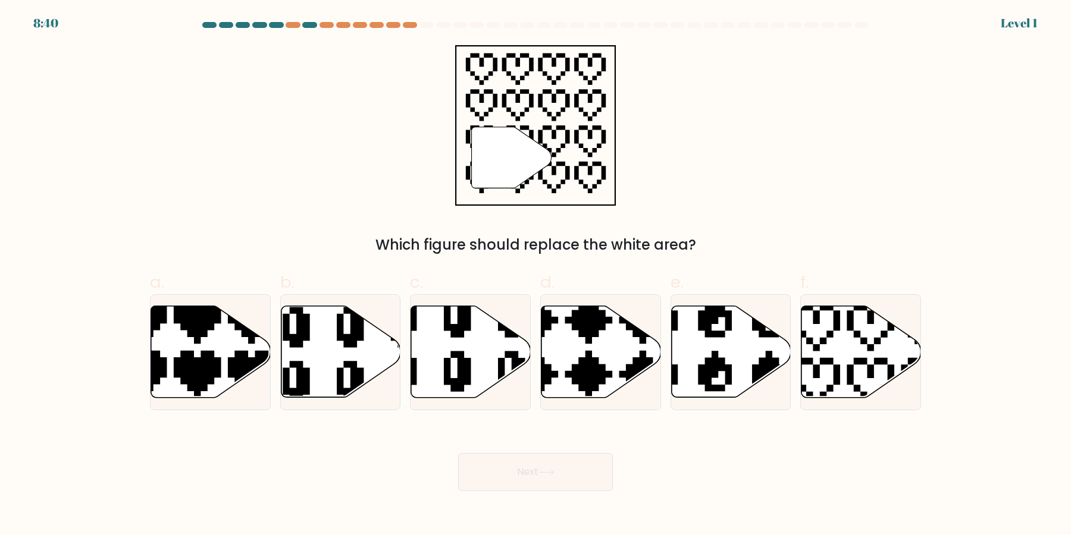
click at [458, 453] on button "Next" at bounding box center [535, 472] width 155 height 38
click at [472, 348] on icon at bounding box center [471, 352] width 120 height 92
click at [535, 275] on input "c." at bounding box center [535, 272] width 1 height 8
radio input "true"
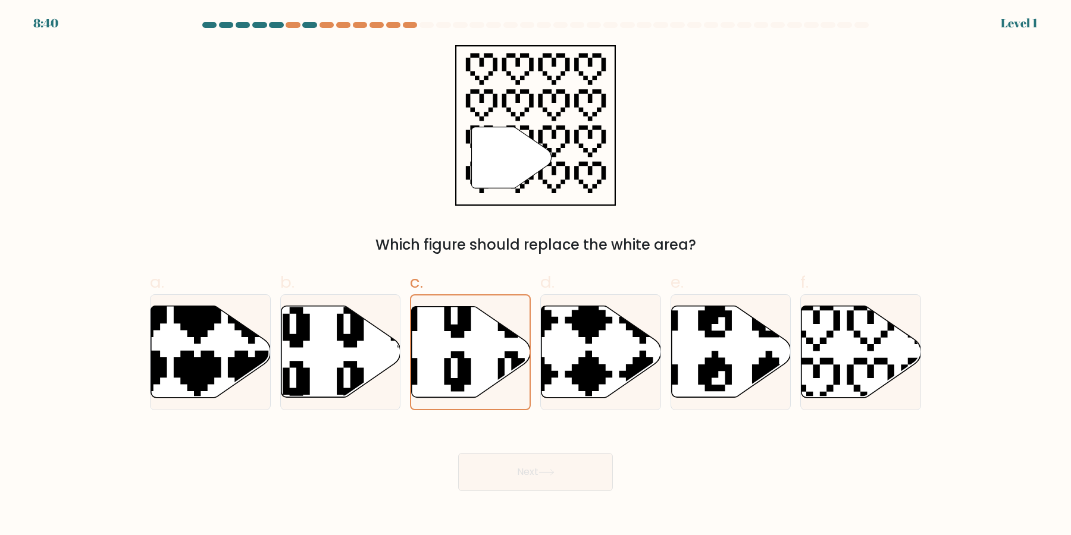
click at [458, 453] on button "Next" at bounding box center [535, 472] width 155 height 38
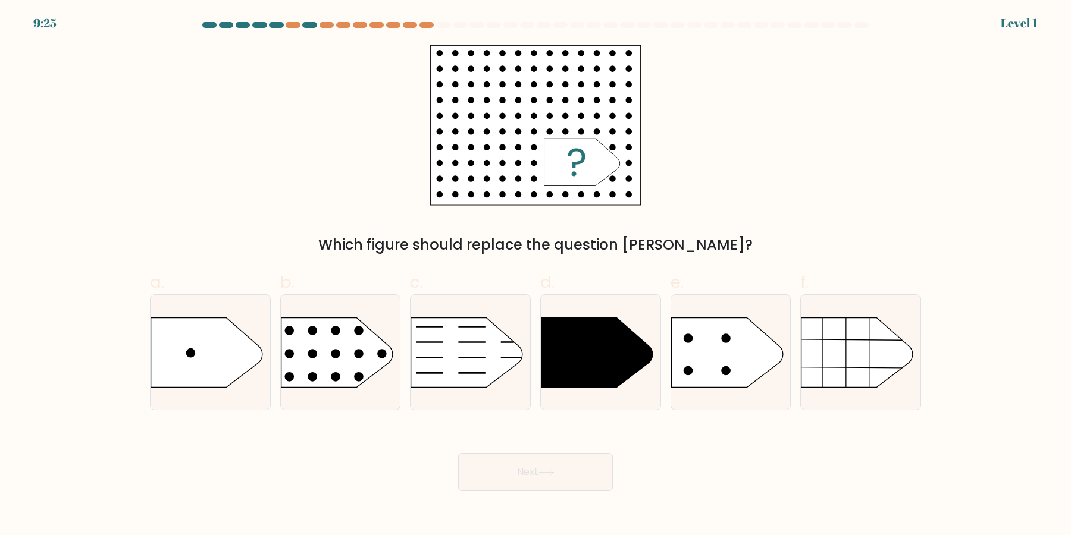
click at [458, 453] on button "Next" at bounding box center [535, 472] width 155 height 38
click at [472, 348] on icon at bounding box center [467, 353] width 112 height 70
click at [535, 275] on input "c." at bounding box center [535, 272] width 1 height 8
radio input "true"
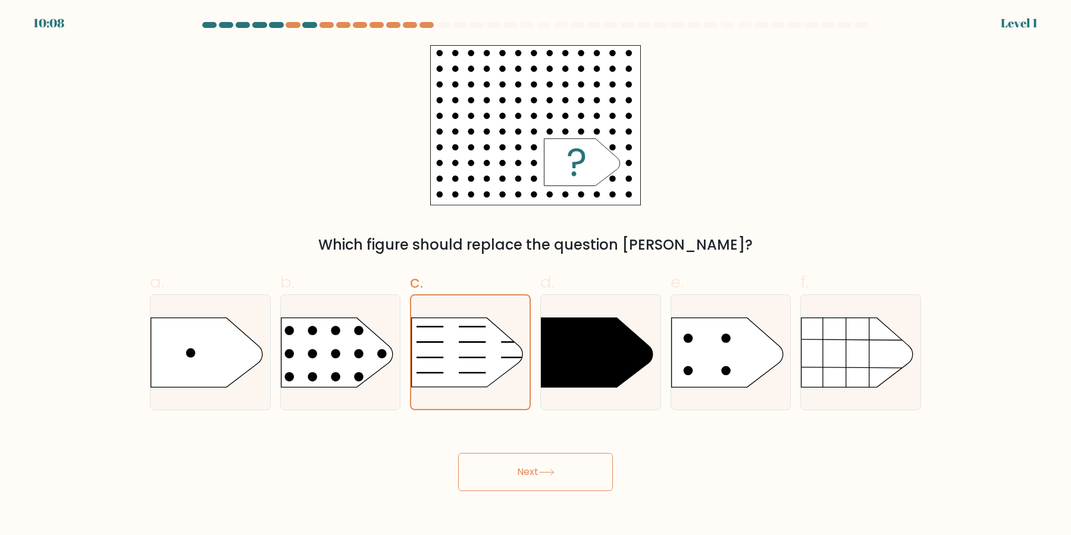
click at [458, 453] on button "Next" at bounding box center [535, 472] width 155 height 38
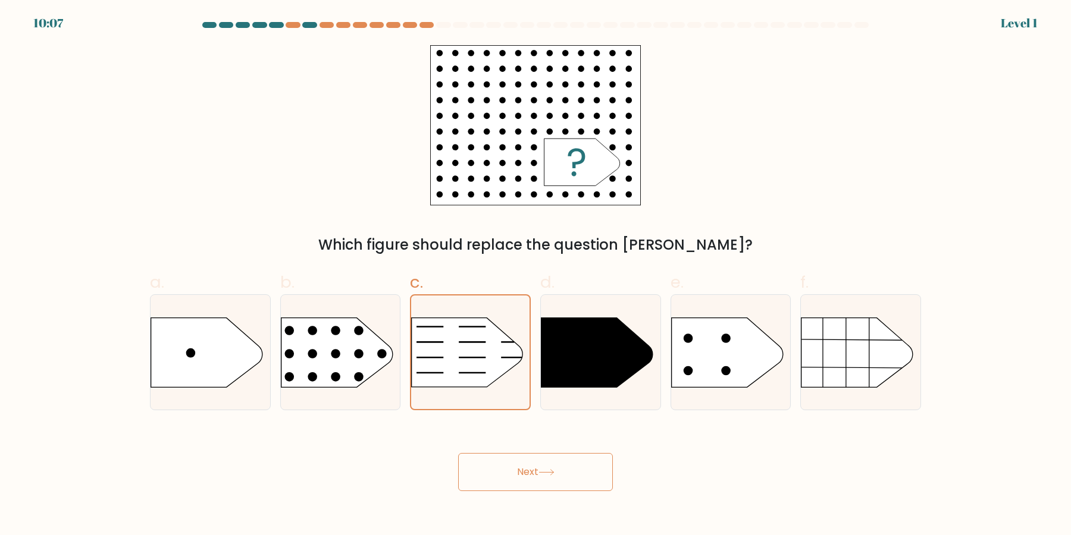
click at [458, 453] on button "Next" at bounding box center [535, 472] width 155 height 38
click at [472, 348] on icon at bounding box center [467, 352] width 111 height 69
click at [535, 275] on input "c." at bounding box center [535, 272] width 1 height 8
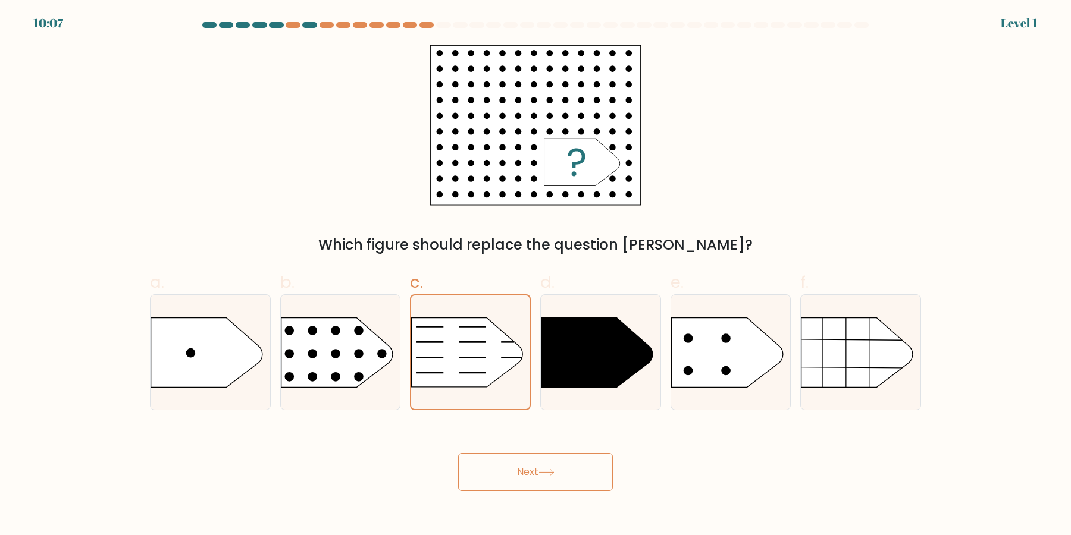
click at [458, 453] on button "Next" at bounding box center [535, 472] width 155 height 38
click at [472, 348] on icon at bounding box center [467, 352] width 111 height 69
click at [535, 275] on input "c." at bounding box center [535, 272] width 1 height 8
click at [472, 348] on icon at bounding box center [467, 352] width 111 height 69
click at [535, 275] on input "c." at bounding box center [535, 272] width 1 height 8
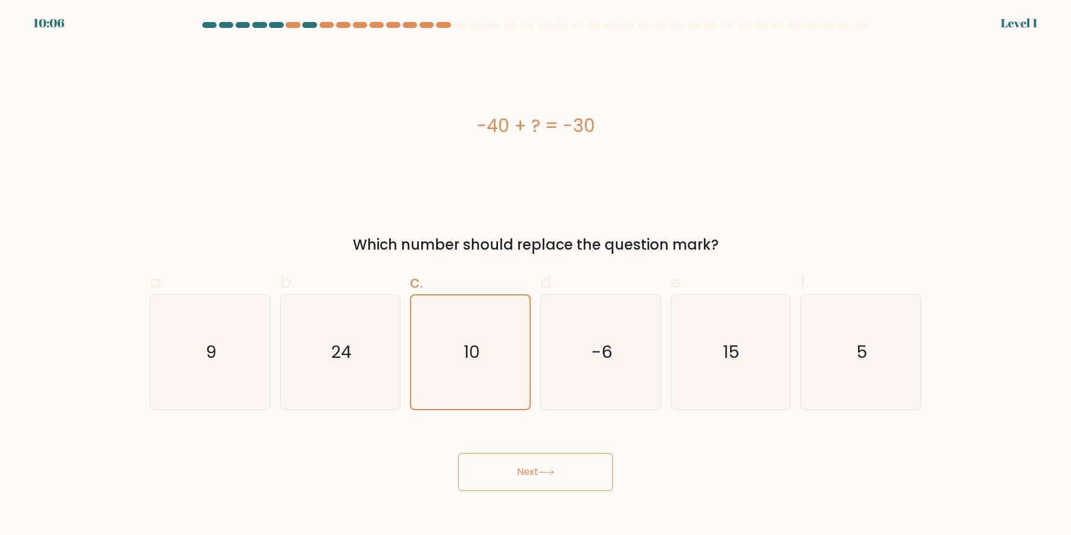
click at [472, 348] on text "10" at bounding box center [471, 353] width 16 height 24
click at [535, 275] on input "c. 10" at bounding box center [535, 272] width 1 height 8
click at [472, 348] on text "10" at bounding box center [471, 353] width 16 height 24
click at [535, 275] on input "c. 10" at bounding box center [535, 272] width 1 height 8
click at [472, 348] on text "10" at bounding box center [471, 353] width 16 height 24
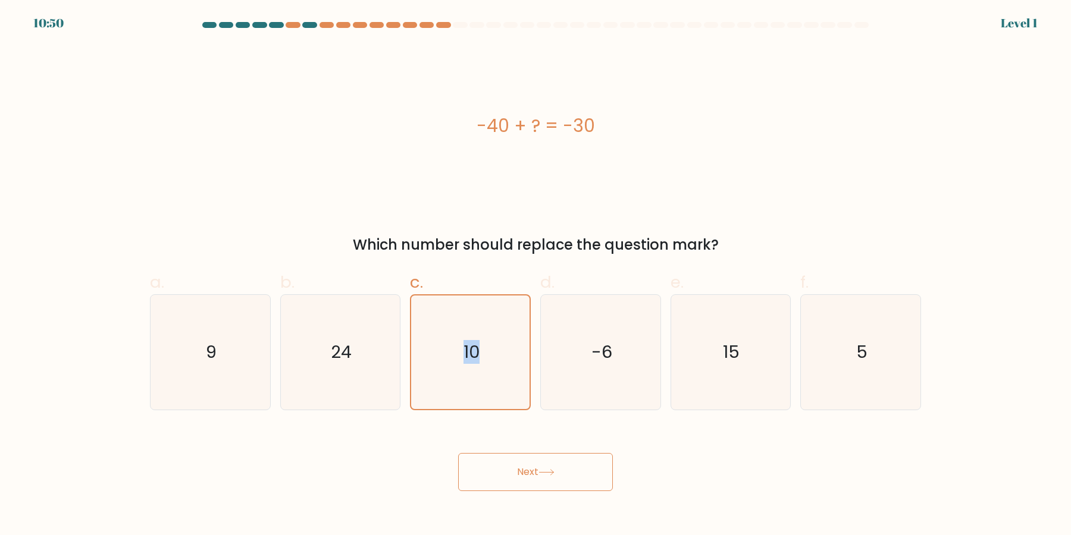
click at [535, 275] on input "c. 10" at bounding box center [535, 272] width 1 height 8
click at [458, 453] on button "Next" at bounding box center [535, 472] width 155 height 38
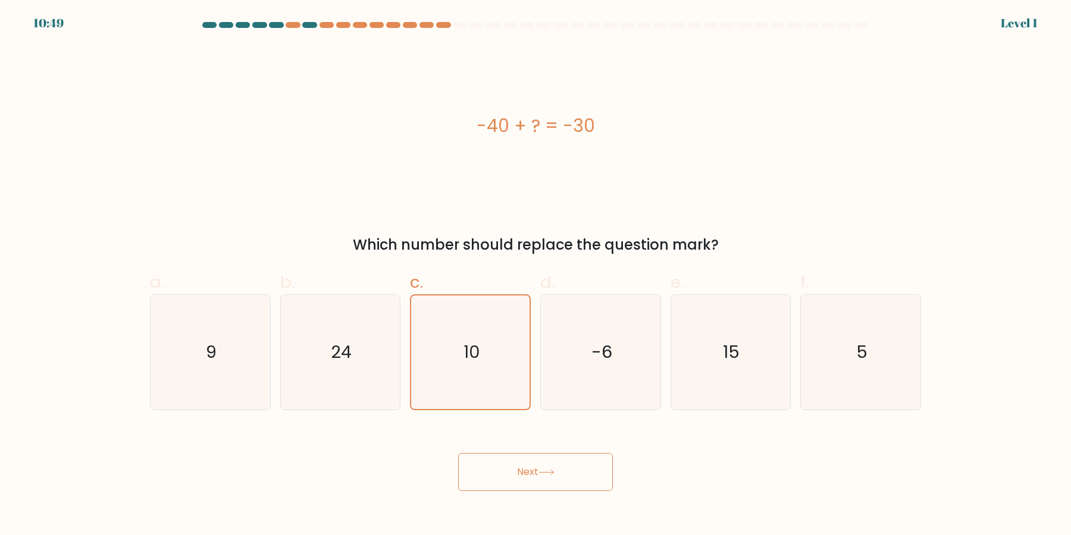
click at [472, 348] on text "10" at bounding box center [471, 353] width 16 height 24
click at [535, 275] on input "c. 10" at bounding box center [535, 272] width 1 height 8
click at [458, 453] on button "Next" at bounding box center [535, 472] width 155 height 38
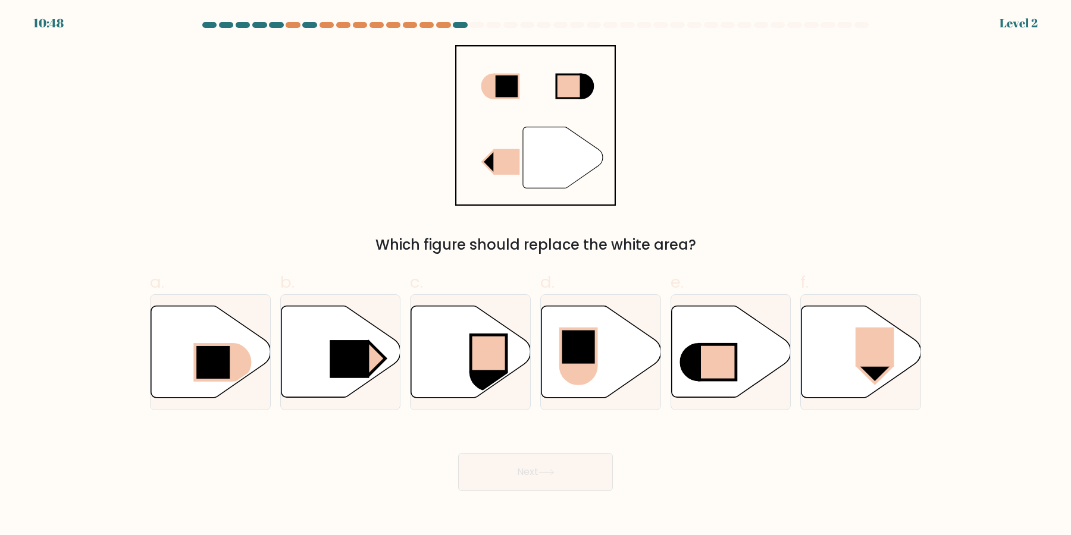
click at [472, 348] on rect at bounding box center [489, 354] width 36 height 36
click at [535, 275] on input "c." at bounding box center [535, 272] width 1 height 8
radio input "true"
click at [472, 348] on rect at bounding box center [488, 354] width 35 height 36
click at [535, 275] on input "c." at bounding box center [535, 272] width 1 height 8
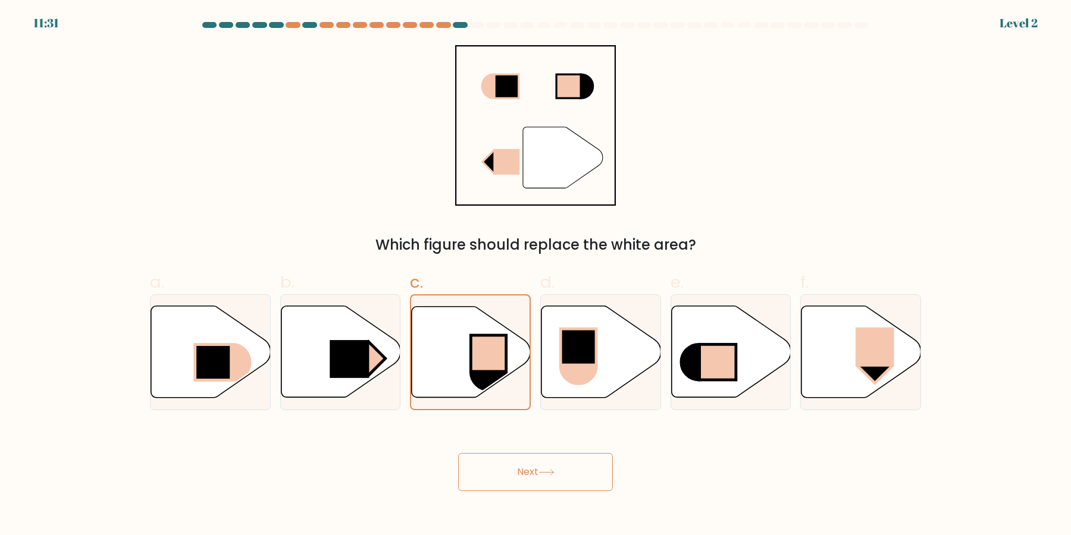
click at [458, 453] on button "Next" at bounding box center [535, 472] width 155 height 38
click at [472, 348] on rect at bounding box center [488, 354] width 35 height 36
click at [535, 275] on input "c." at bounding box center [535, 272] width 1 height 8
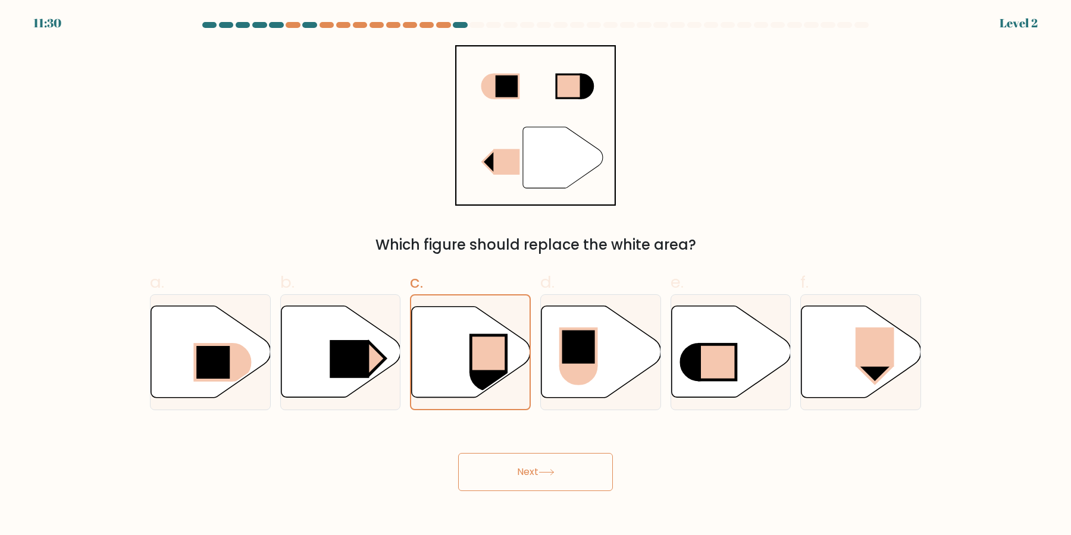
click at [458, 453] on button "Next" at bounding box center [535, 472] width 155 height 38
click at [472, 348] on rect at bounding box center [488, 354] width 35 height 36
click at [535, 275] on input "c." at bounding box center [535, 272] width 1 height 8
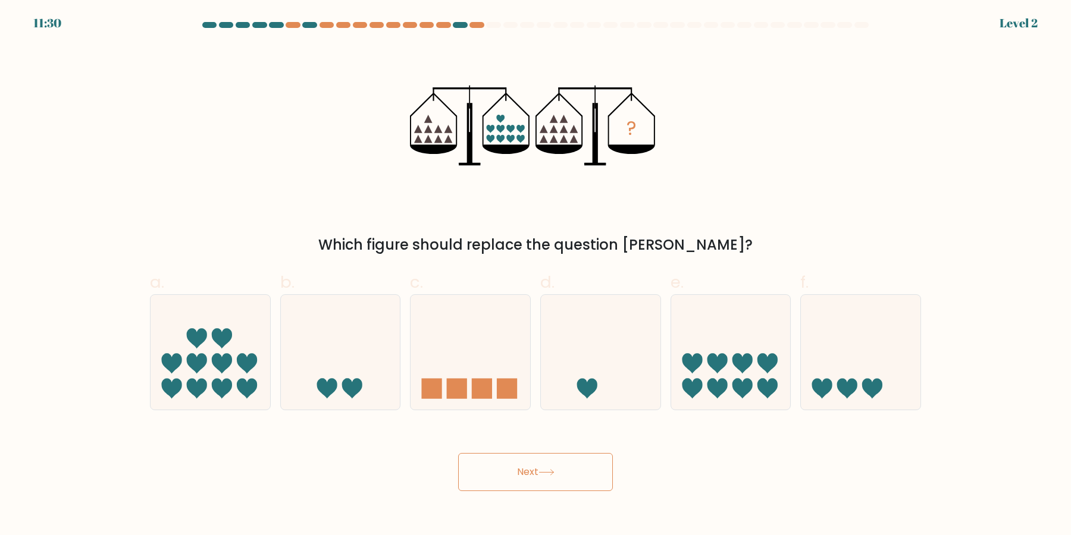
click at [472, 348] on icon at bounding box center [471, 352] width 120 height 99
click at [535, 275] on input "c." at bounding box center [535, 272] width 1 height 8
radio input "true"
click at [472, 348] on icon at bounding box center [470, 352] width 118 height 98
click at [535, 275] on input "c." at bounding box center [535, 272] width 1 height 8
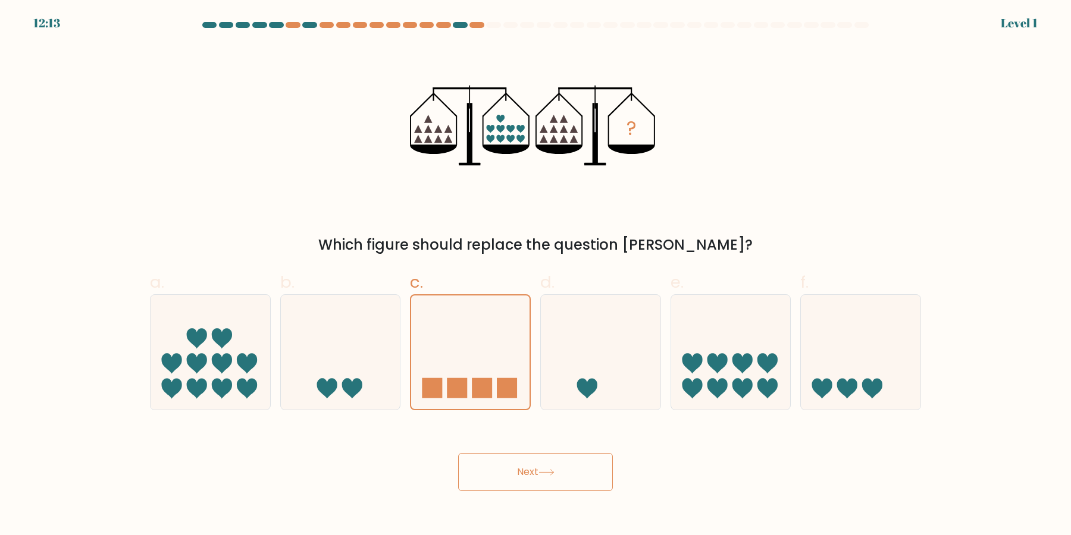
click at [472, 348] on icon at bounding box center [470, 352] width 118 height 98
click at [535, 275] on input "c." at bounding box center [535, 272] width 1 height 8
click at [458, 453] on button "Next" at bounding box center [535, 472] width 155 height 38
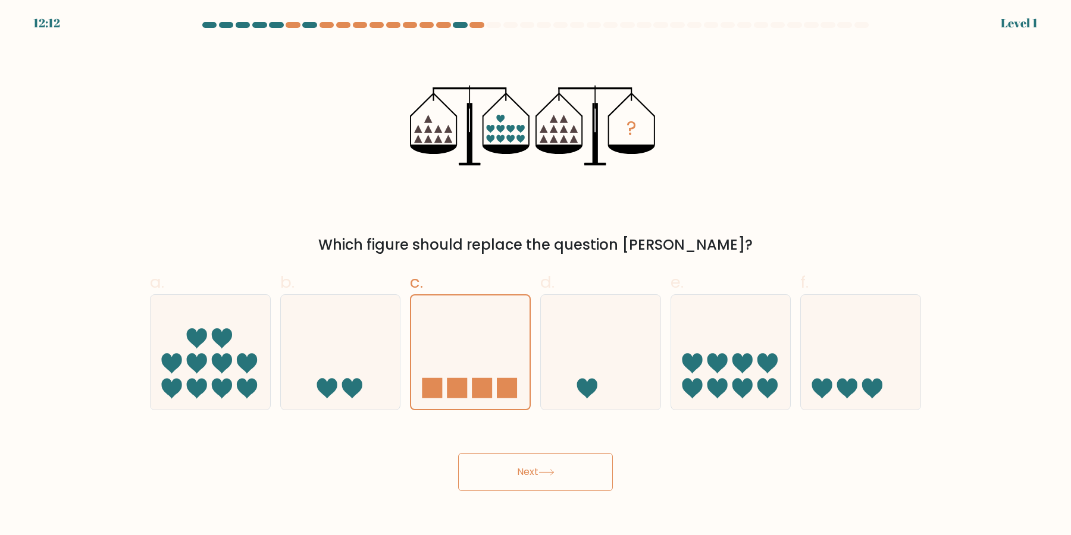
click at [472, 348] on icon at bounding box center [470, 352] width 118 height 98
click at [535, 275] on input "c." at bounding box center [535, 272] width 1 height 8
click at [458, 453] on button "Next" at bounding box center [535, 472] width 155 height 38
click button "Next" at bounding box center [535, 472] width 155 height 38
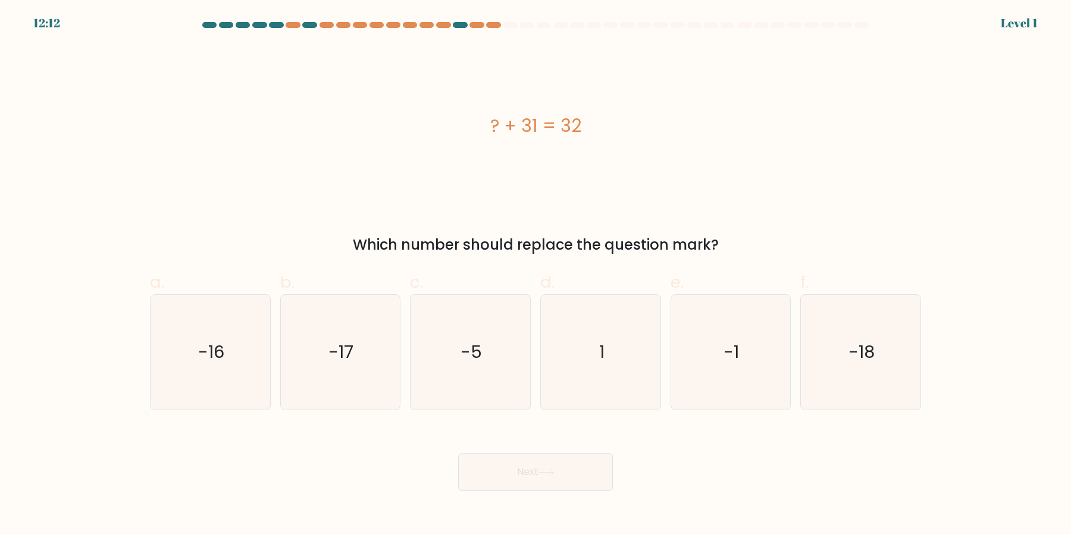
click at [458, 453] on button "Next" at bounding box center [535, 472] width 155 height 38
click at [472, 348] on text "-5" at bounding box center [471, 353] width 21 height 24
click at [535, 275] on input "c. -5" at bounding box center [535, 272] width 1 height 8
radio input "true"
click at [458, 453] on button "Next" at bounding box center [535, 472] width 155 height 38
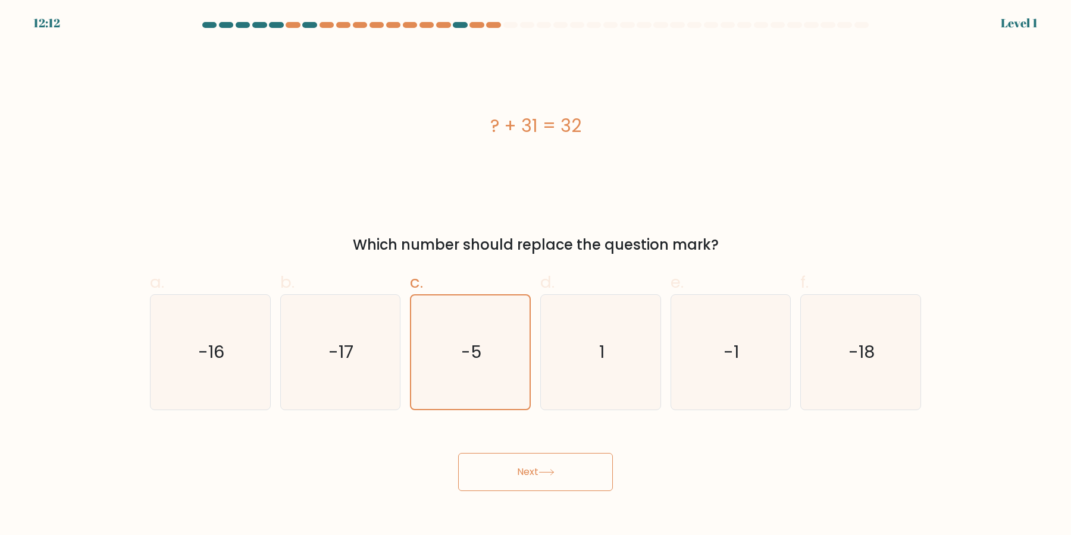
click at [458, 453] on button "Next" at bounding box center [535, 472] width 155 height 38
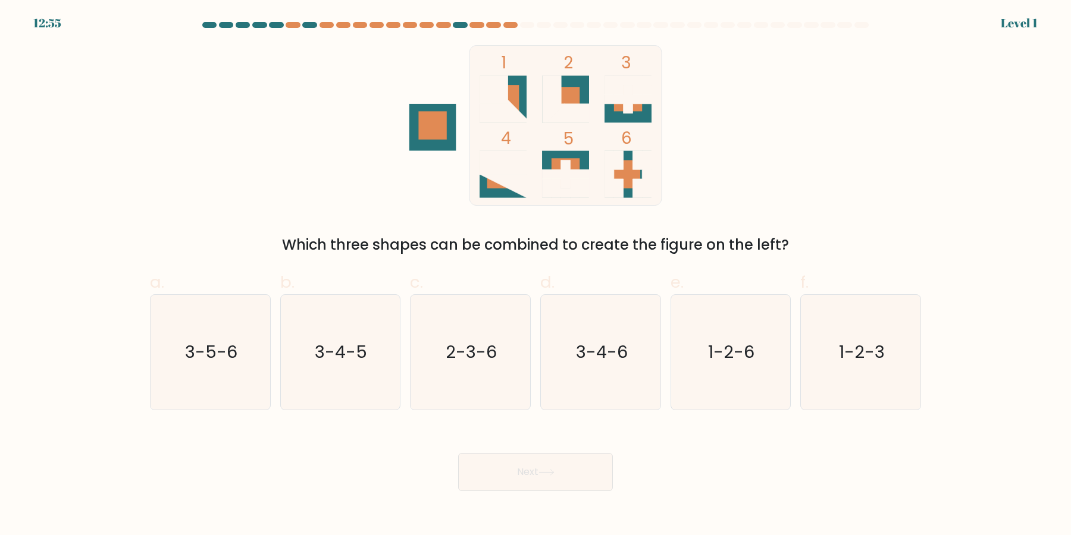
click at [458, 453] on button "Next" at bounding box center [535, 472] width 155 height 38
click at [472, 348] on text "2-3-6" at bounding box center [471, 353] width 51 height 24
click at [535, 275] on input "c. 2-3-6" at bounding box center [535, 272] width 1 height 8
radio input "true"
click at [458, 453] on button "Next" at bounding box center [535, 472] width 155 height 38
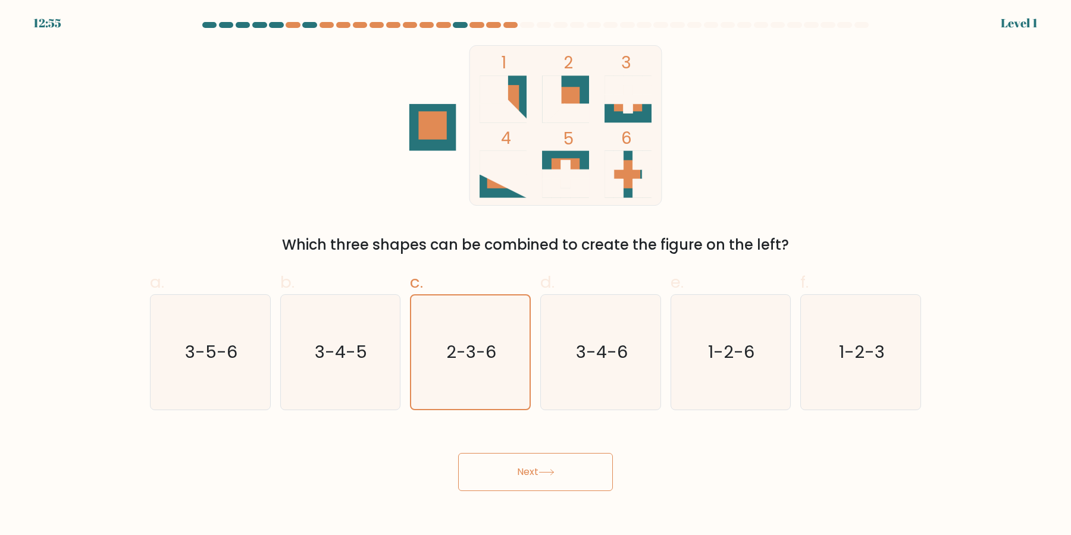
click at [458, 453] on button "Next" at bounding box center [535, 472] width 155 height 38
click button "Next" at bounding box center [535, 472] width 155 height 38
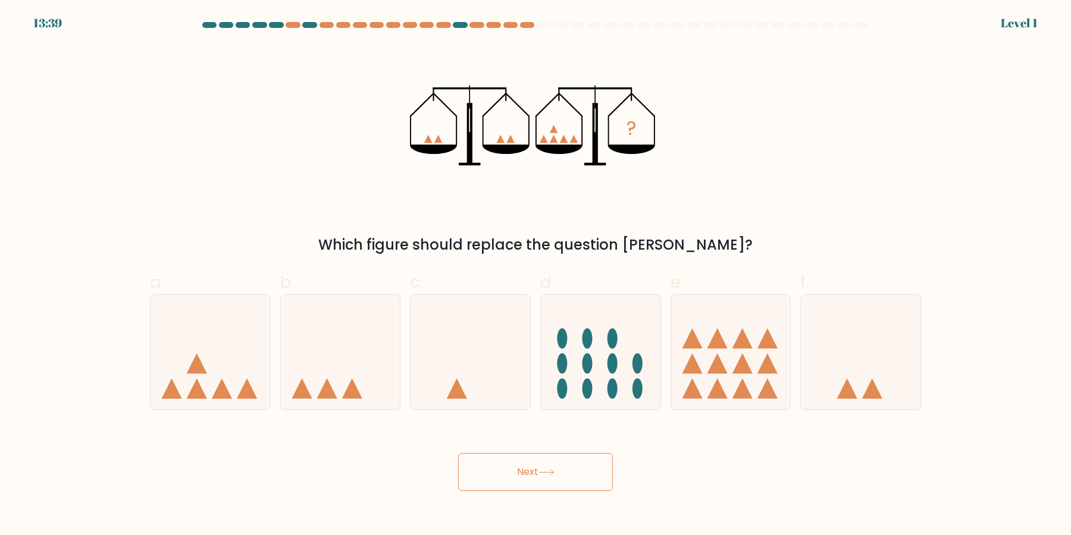
click at [458, 453] on button "Next" at bounding box center [535, 472] width 155 height 38
click at [472, 348] on icon at bounding box center [471, 352] width 120 height 99
click at [535, 275] on input "c." at bounding box center [535, 272] width 1 height 8
radio input "true"
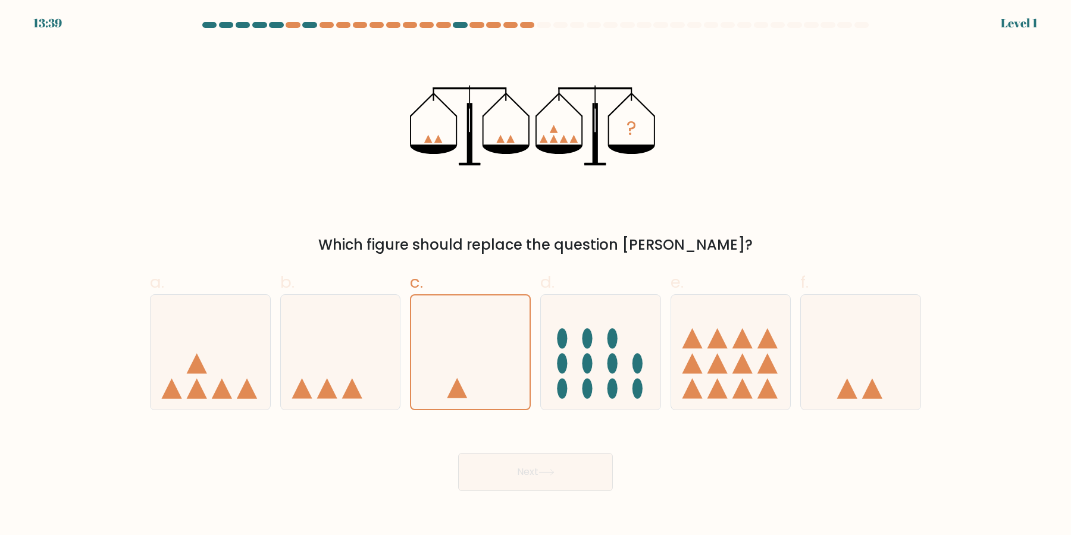
click at [458, 453] on button "Next" at bounding box center [535, 472] width 155 height 38
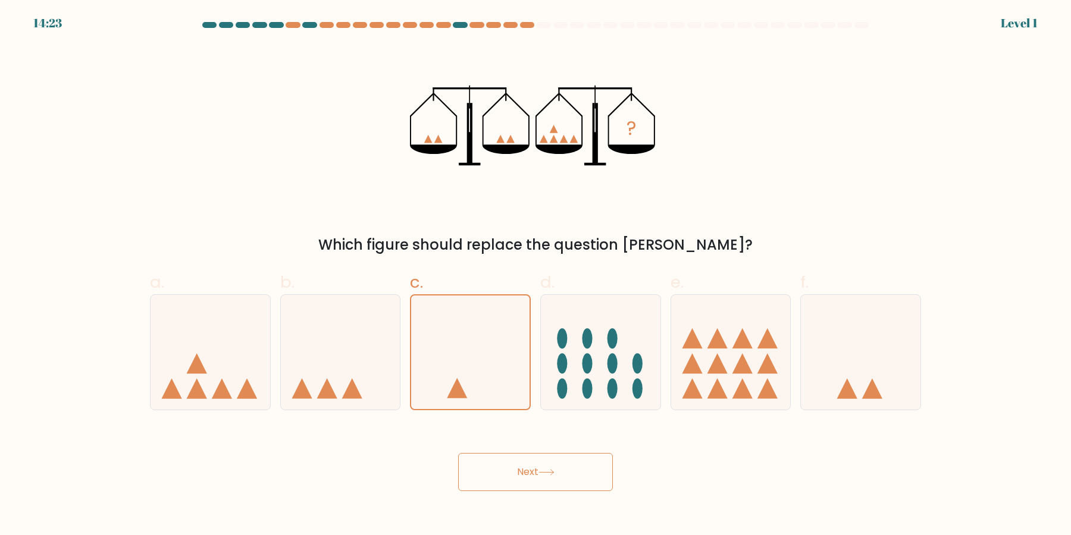
click at [458, 453] on button "Next" at bounding box center [535, 472] width 155 height 38
click at [472, 348] on icon at bounding box center [470, 352] width 118 height 98
click at [535, 275] on input "c." at bounding box center [535, 272] width 1 height 8
click at [458, 453] on button "Next" at bounding box center [535, 472] width 155 height 38
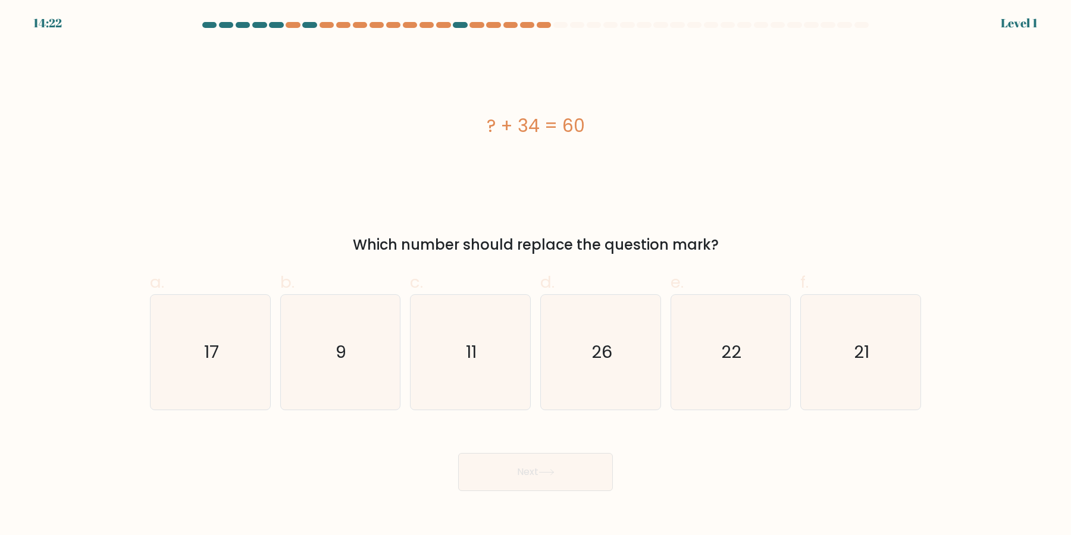
click at [458, 453] on button "Next" at bounding box center [535, 472] width 155 height 38
click at [472, 348] on text "11" at bounding box center [471, 353] width 11 height 24
click at [535, 275] on input "c. 11" at bounding box center [535, 272] width 1 height 8
radio input "true"
click at [458, 453] on button "Next" at bounding box center [535, 472] width 155 height 38
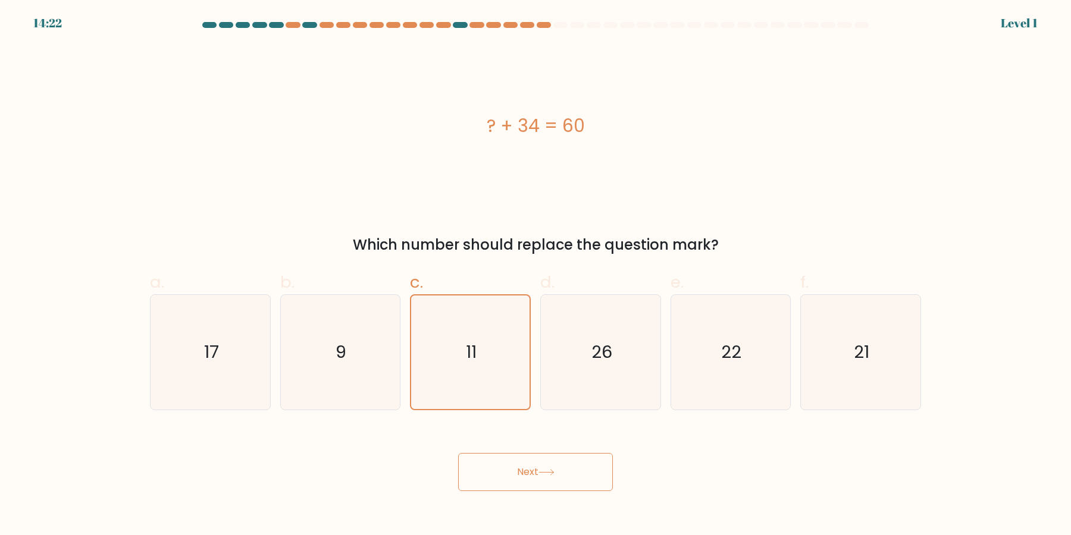
click at [458, 453] on button "Next" at bounding box center [535, 472] width 155 height 38
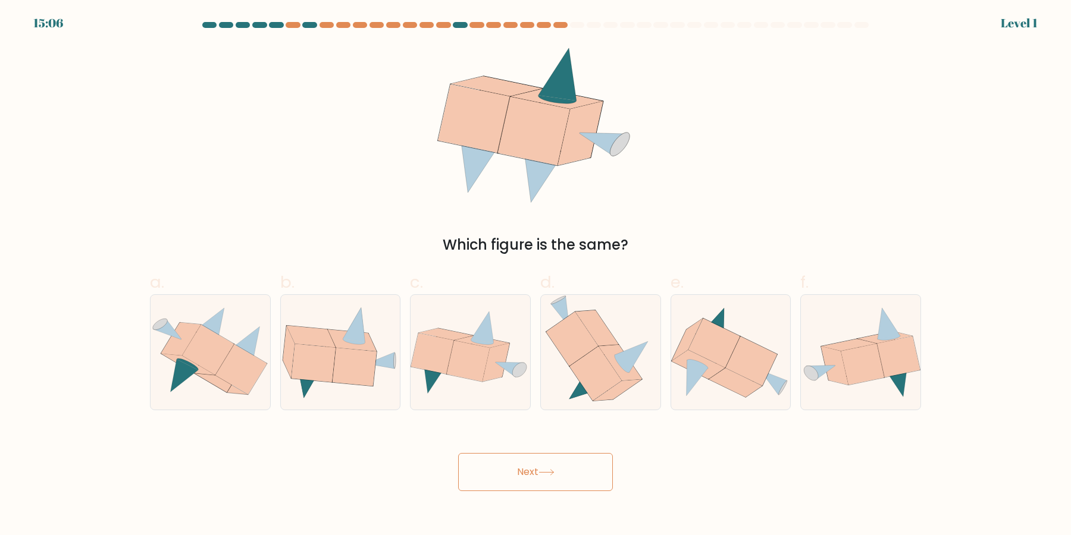
click at [458, 453] on button "Next" at bounding box center [535, 472] width 155 height 38
click at [472, 348] on icon at bounding box center [468, 361] width 43 height 41
click at [535, 275] on input "c." at bounding box center [535, 272] width 1 height 8
radio input "true"
click at [458, 453] on button "Next" at bounding box center [535, 472] width 155 height 38
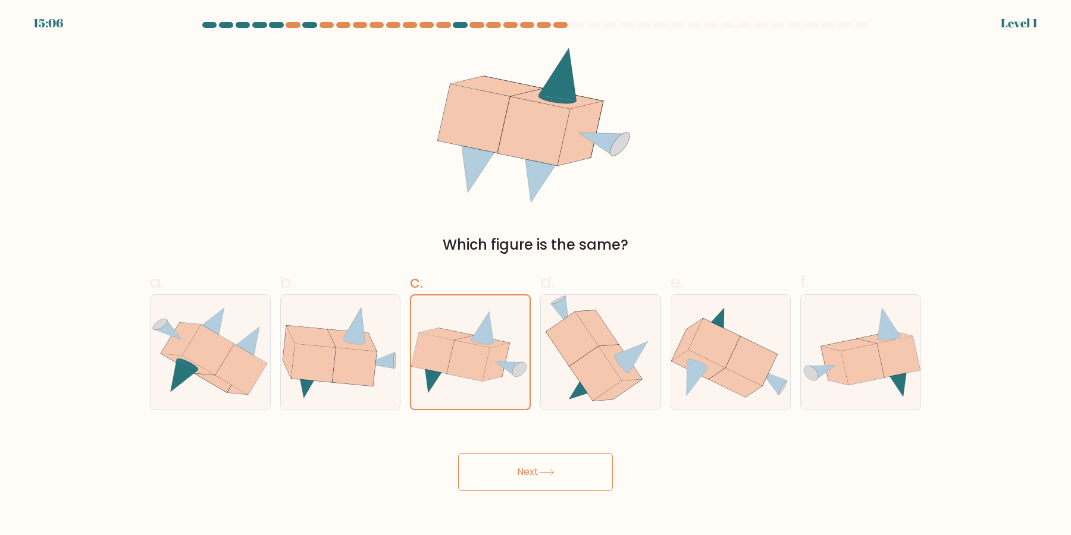
click at [458, 453] on button "Next" at bounding box center [535, 472] width 155 height 38
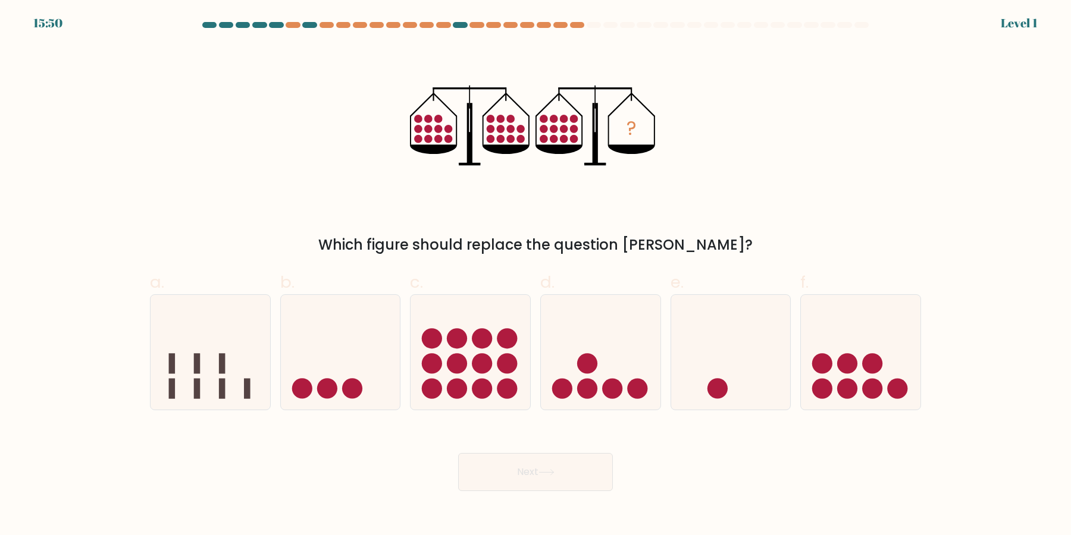
click at [458, 453] on button "Next" at bounding box center [535, 472] width 155 height 38
click at [472, 348] on icon at bounding box center [471, 352] width 120 height 99
click at [535, 275] on input "c." at bounding box center [535, 272] width 1 height 8
radio input "true"
click at [458, 453] on button "Next" at bounding box center [535, 472] width 155 height 38
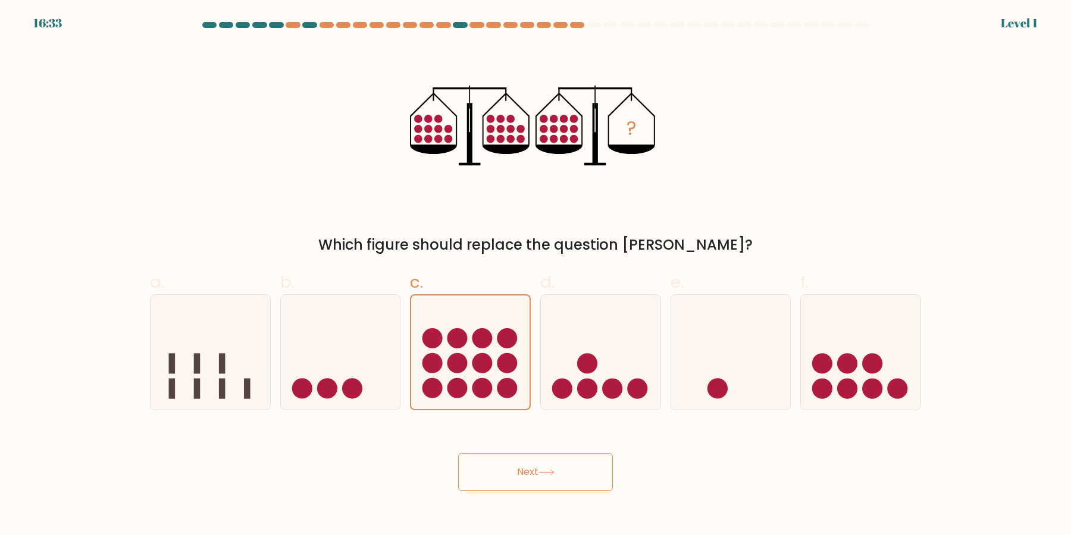
click at [458, 453] on button "Next" at bounding box center [535, 472] width 155 height 38
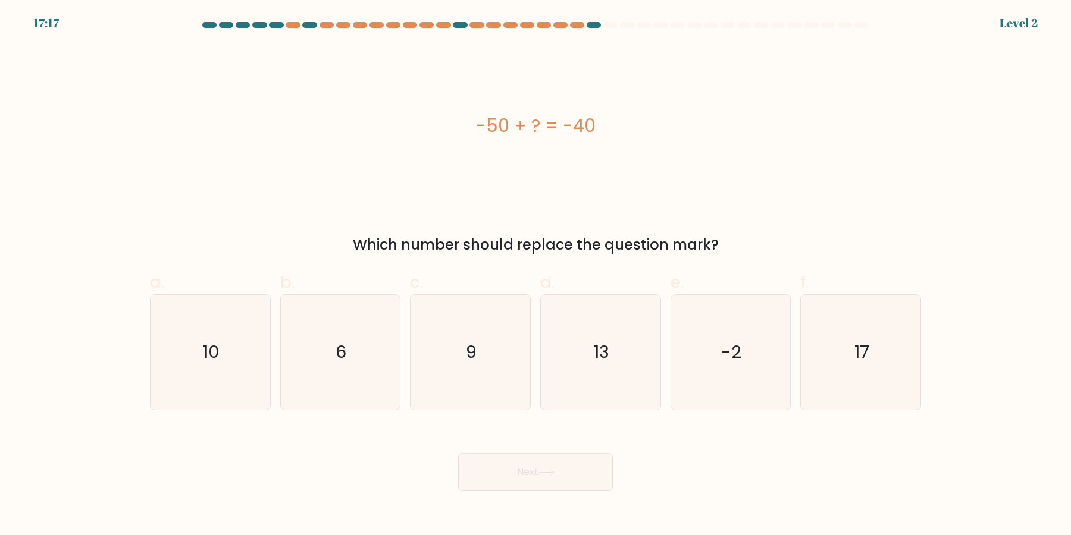
click at [458, 453] on button "Next" at bounding box center [535, 472] width 155 height 38
click at [472, 348] on text "9" at bounding box center [471, 353] width 11 height 24
click at [535, 275] on input "c. 9" at bounding box center [535, 272] width 1 height 8
radio input "true"
click at [458, 453] on button "Next" at bounding box center [535, 472] width 155 height 38
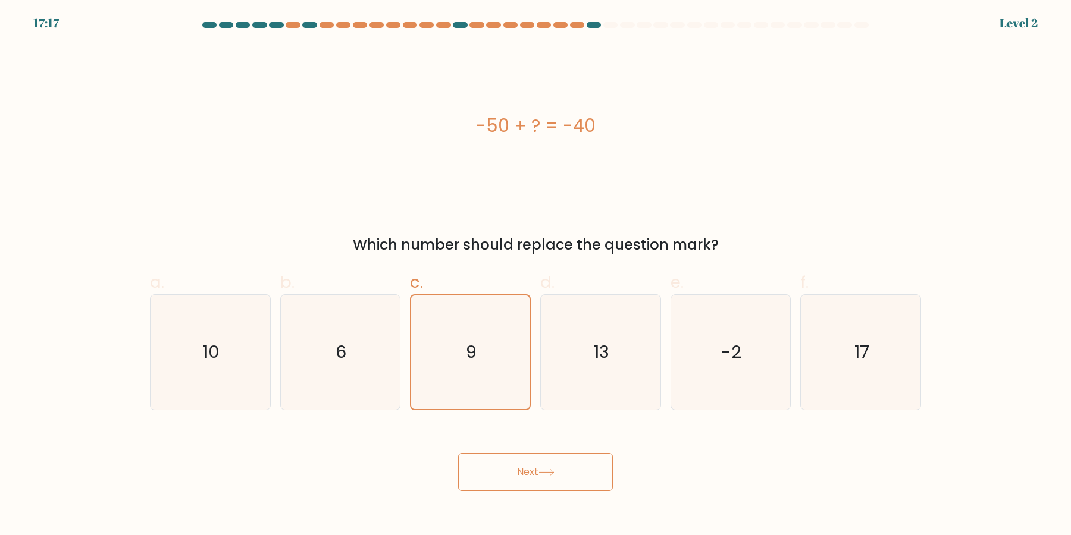
click at [458, 453] on button "Next" at bounding box center [535, 472] width 155 height 38
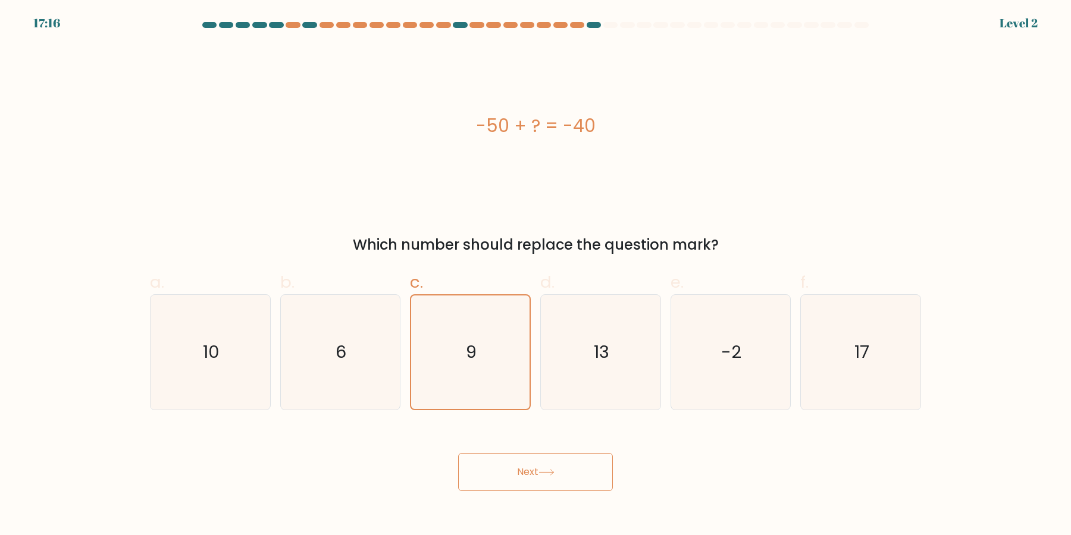
click at [472, 348] on text "9" at bounding box center [471, 353] width 11 height 24
click at [535, 275] on input "c. 9" at bounding box center [535, 272] width 1 height 8
click at [458, 453] on button "Next" at bounding box center [535, 472] width 155 height 38
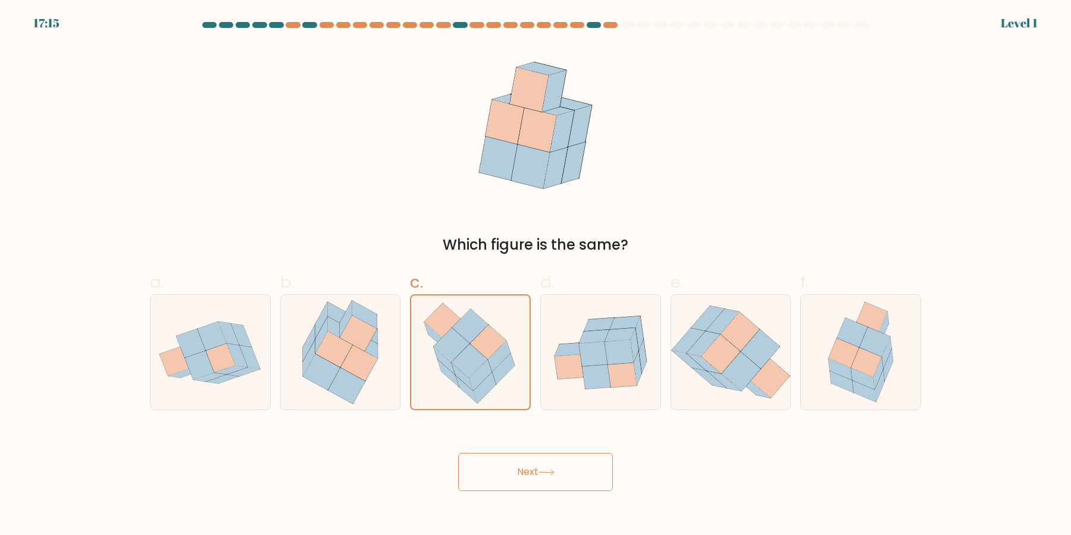
click at [458, 453] on button "Next" at bounding box center [535, 472] width 155 height 38
click at [472, 348] on icon at bounding box center [470, 361] width 36 height 35
click at [535, 275] on input "c." at bounding box center [535, 272] width 1 height 8
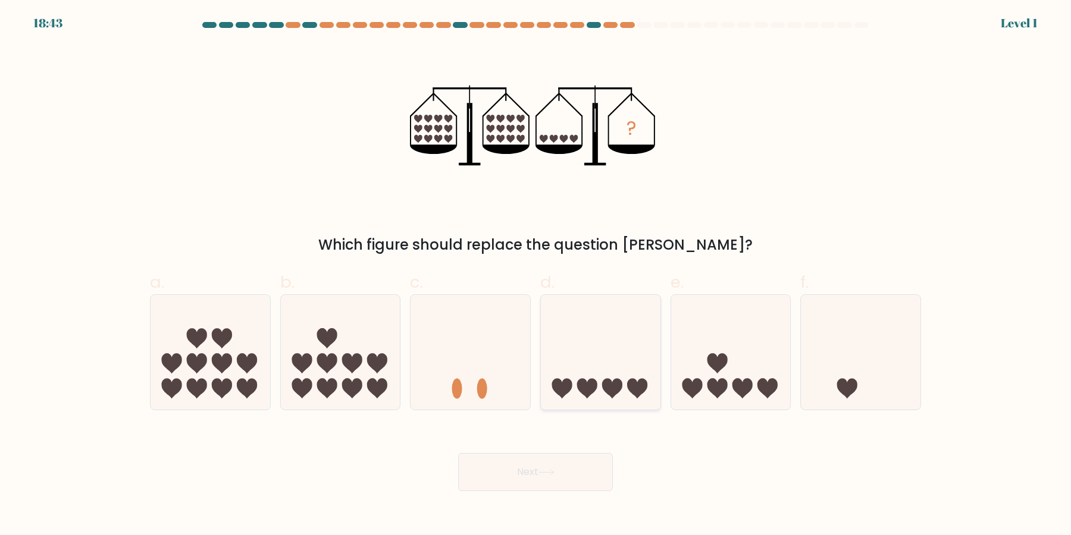
click at [547, 398] on icon at bounding box center [601, 352] width 120 height 99
click at [536, 275] on input "d." at bounding box center [535, 272] width 1 height 8
radio input "true"
click at [499, 371] on icon at bounding box center [471, 352] width 120 height 99
click at [535, 275] on input "c." at bounding box center [535, 272] width 1 height 8
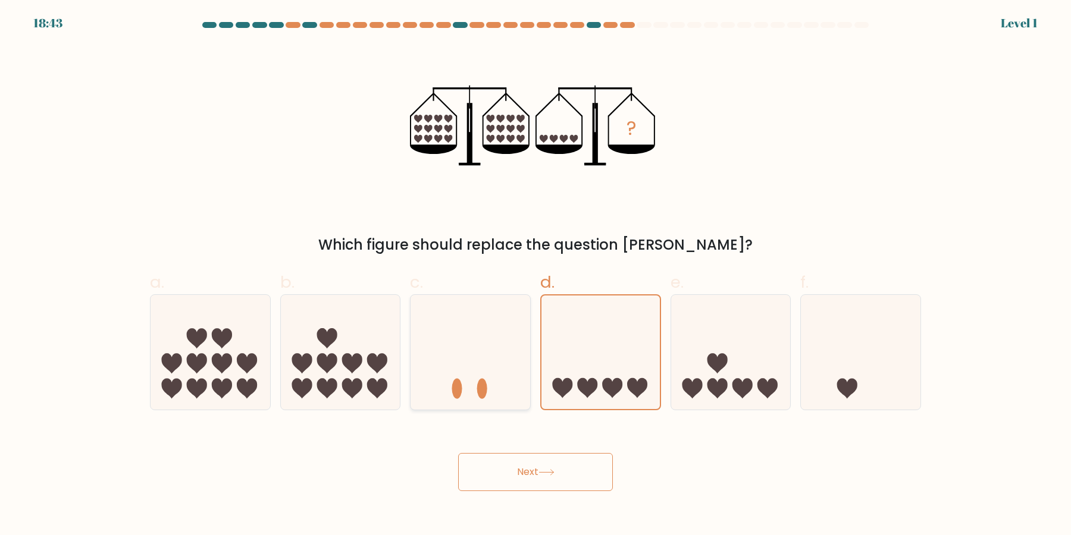
radio input "true"
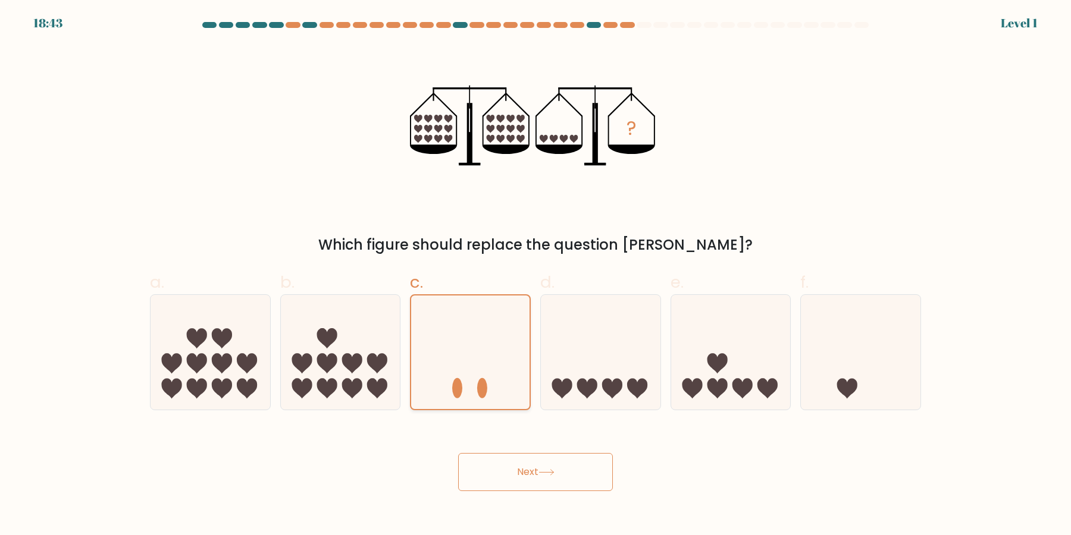
click at [458, 453] on button "Next" at bounding box center [535, 472] width 155 height 38
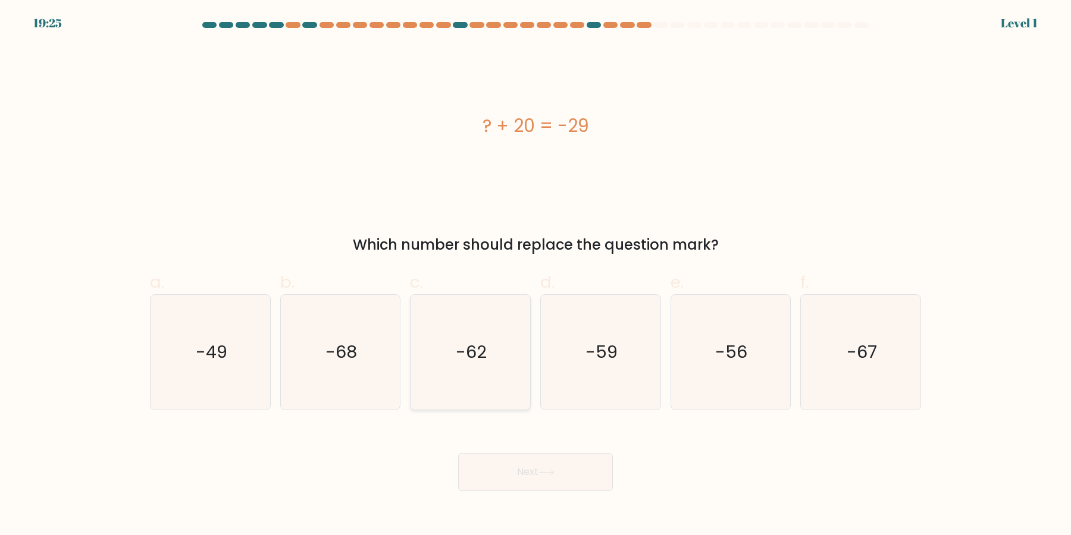
click at [488, 371] on icon "-62" at bounding box center [470, 352] width 115 height 115
click at [535, 275] on input "c. -62" at bounding box center [535, 272] width 1 height 8
radio input "true"
click at [458, 453] on button "Next" at bounding box center [535, 472] width 155 height 38
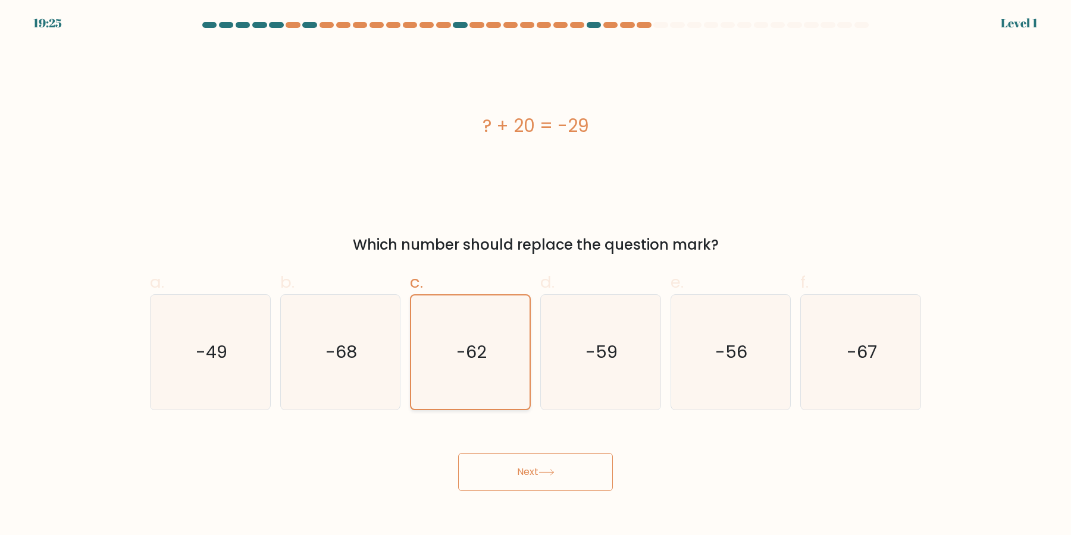
click at [458, 453] on button "Next" at bounding box center [535, 472] width 155 height 38
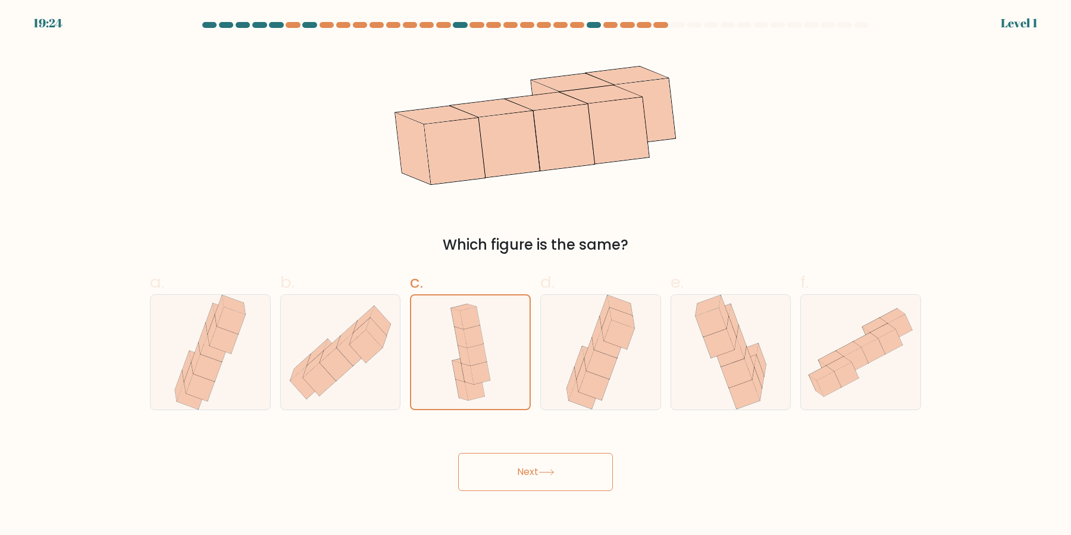
click at [458, 453] on button "Next" at bounding box center [535, 472] width 155 height 38
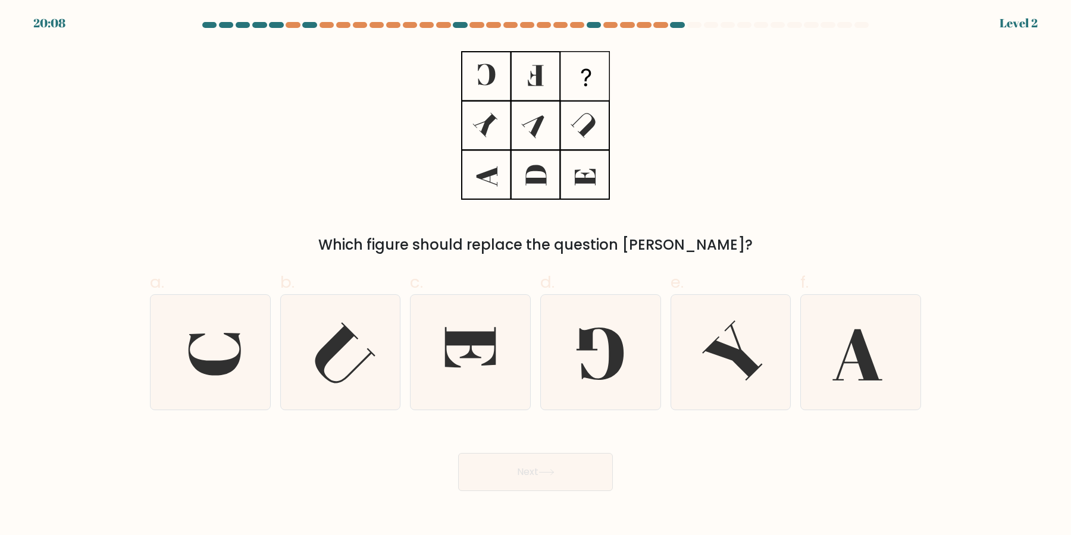
click at [458, 453] on button "Next" at bounding box center [535, 472] width 155 height 38
click at [488, 371] on icon at bounding box center [470, 352] width 115 height 115
click at [535, 275] on input "c." at bounding box center [535, 272] width 1 height 8
radio input "true"
click at [458, 453] on button "Next" at bounding box center [535, 472] width 155 height 38
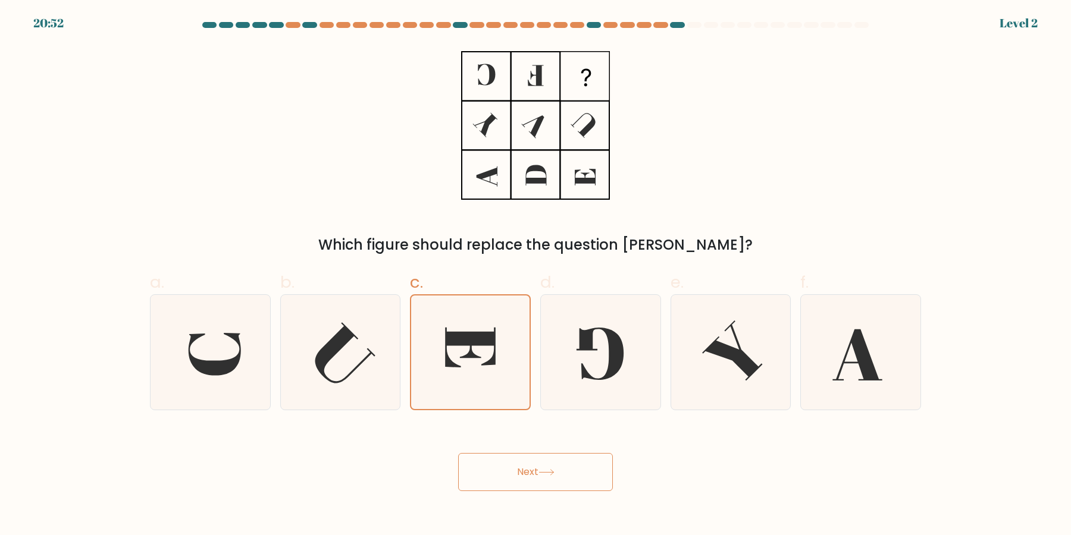
click at [458, 453] on button "Next" at bounding box center [535, 472] width 155 height 38
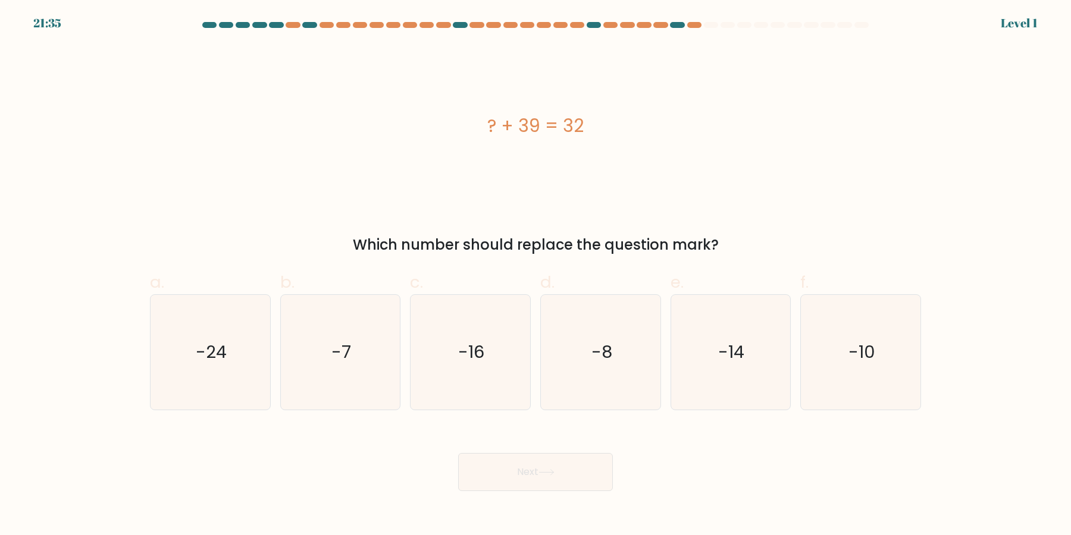
click at [458, 453] on button "Next" at bounding box center [535, 472] width 155 height 38
click at [488, 371] on icon "-16" at bounding box center [470, 352] width 115 height 115
click at [535, 275] on input "c. -16" at bounding box center [535, 272] width 1 height 8
radio input "true"
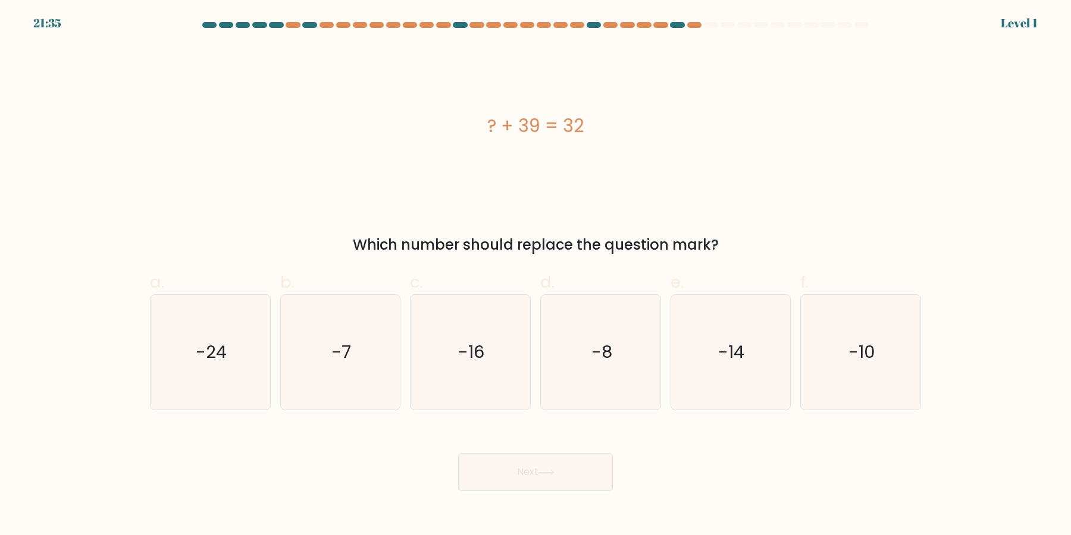
click at [458, 453] on button "Next" at bounding box center [535, 472] width 155 height 38
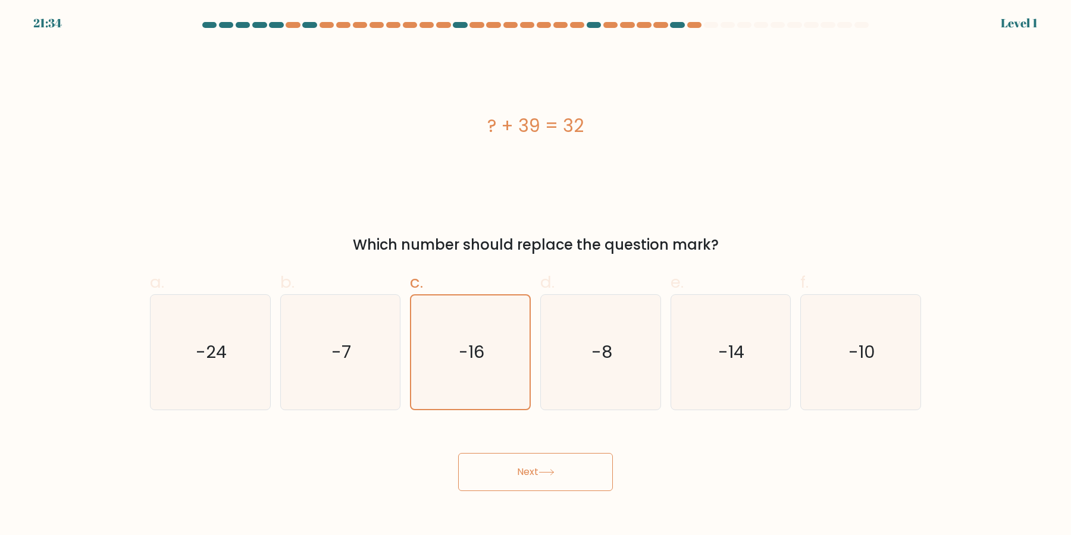
click at [458, 453] on button "Next" at bounding box center [535, 472] width 155 height 38
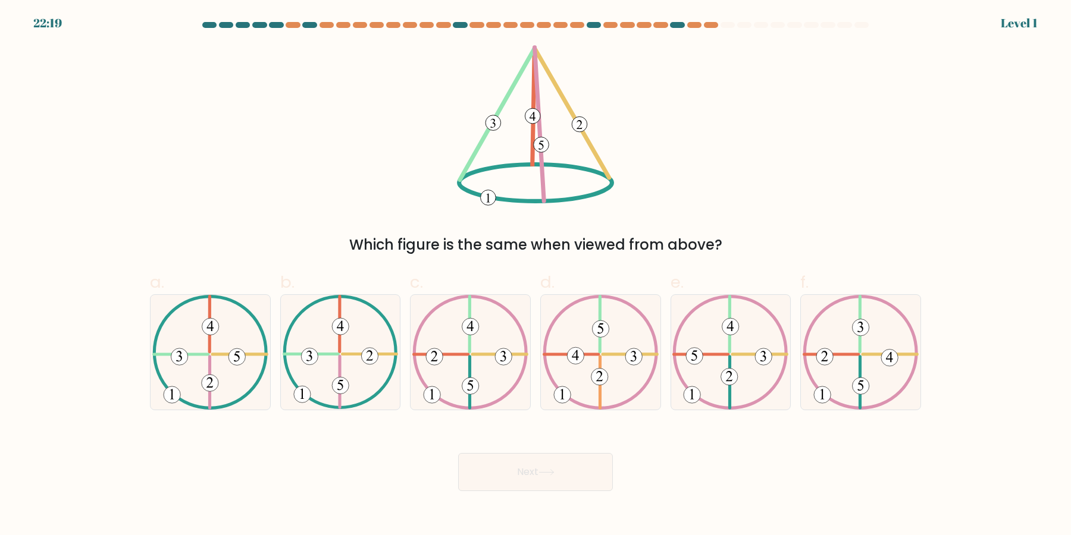
click at [488, 371] on icon at bounding box center [470, 352] width 116 height 115
click at [535, 275] on input "c." at bounding box center [535, 272] width 1 height 8
radio input "true"
click at [458, 453] on button "Next" at bounding box center [535, 472] width 155 height 38
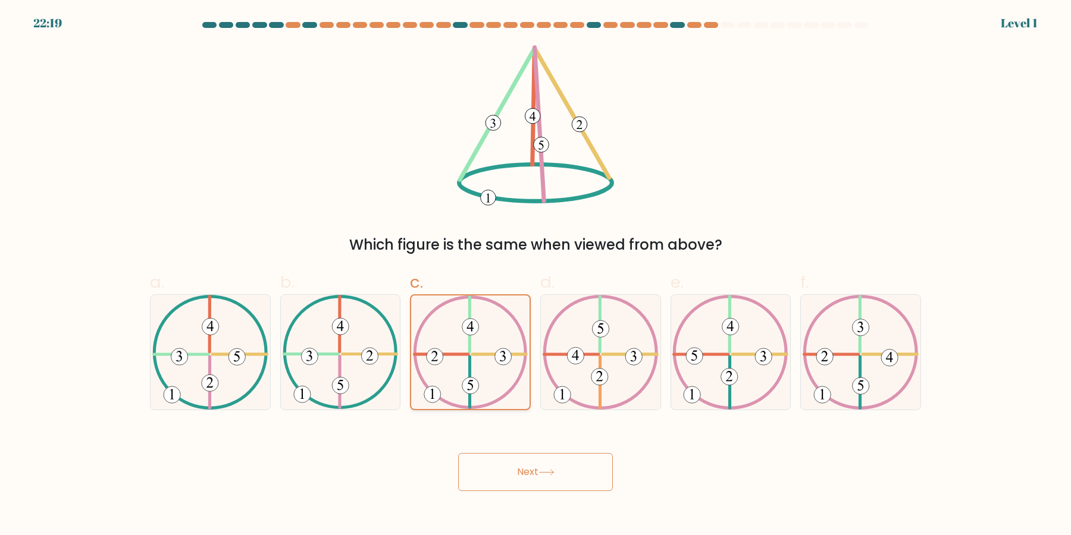
click at [458, 453] on button "Next" at bounding box center [535, 472] width 155 height 38
click button "Next" at bounding box center [535, 472] width 155 height 38
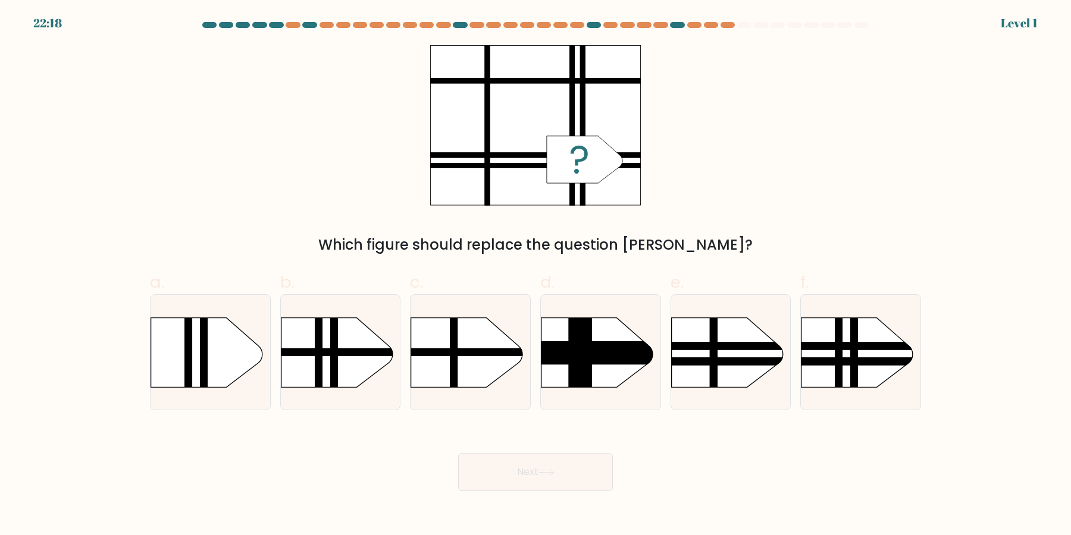
click at [481, 367] on rect at bounding box center [394, 302] width 311 height 236
click at [535, 275] on input "c." at bounding box center [535, 272] width 1 height 8
radio input "true"
click at [458, 453] on button "Next" at bounding box center [535, 472] width 155 height 38
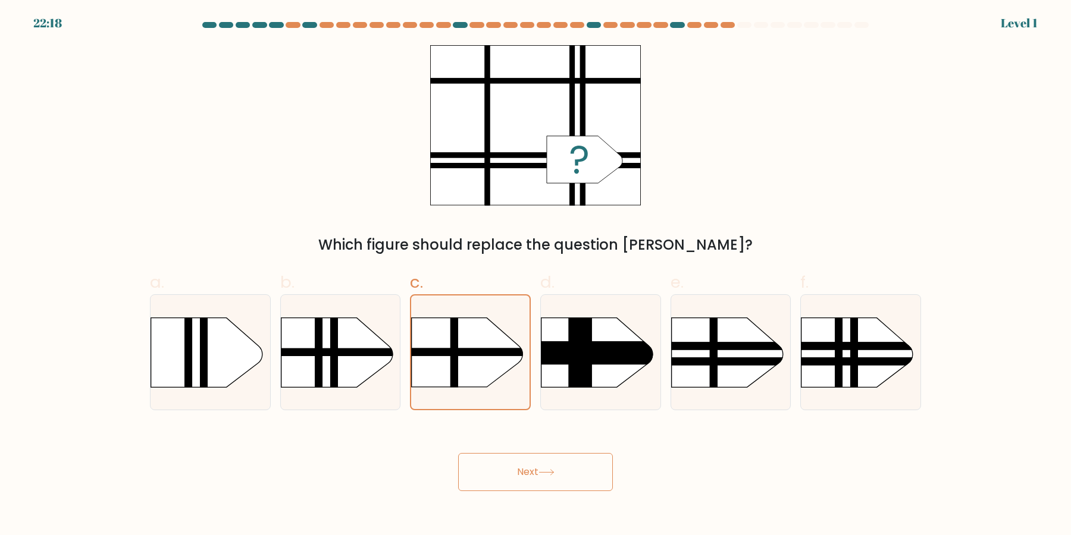
click at [458, 453] on button "Next" at bounding box center [535, 472] width 155 height 38
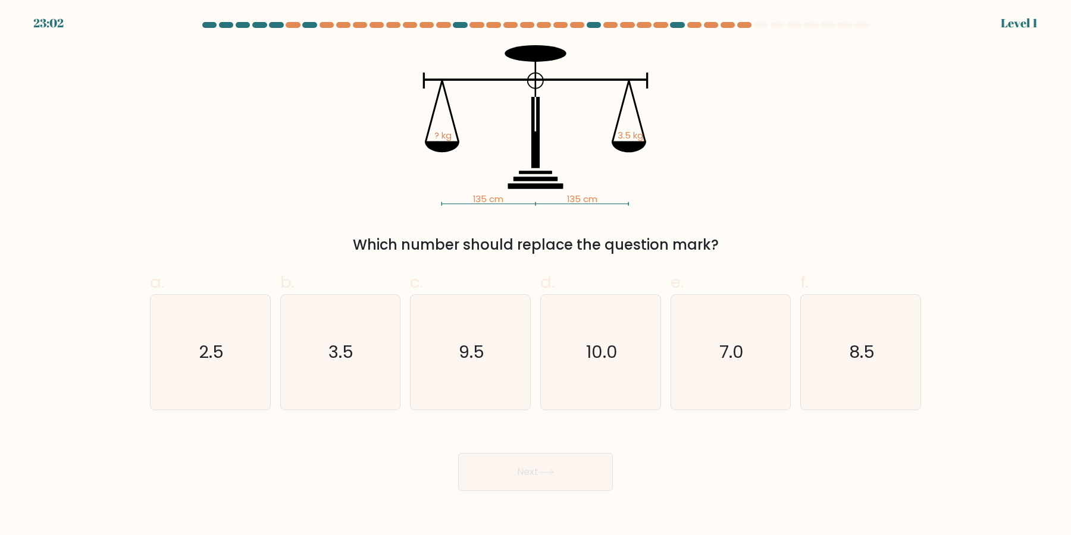
click at [458, 453] on button "Next" at bounding box center [535, 472] width 155 height 38
click at [481, 367] on icon "9.5" at bounding box center [470, 352] width 115 height 115
click at [535, 275] on input "c. 9.5" at bounding box center [535, 272] width 1 height 8
radio input "true"
click at [458, 453] on button "Next" at bounding box center [535, 472] width 155 height 38
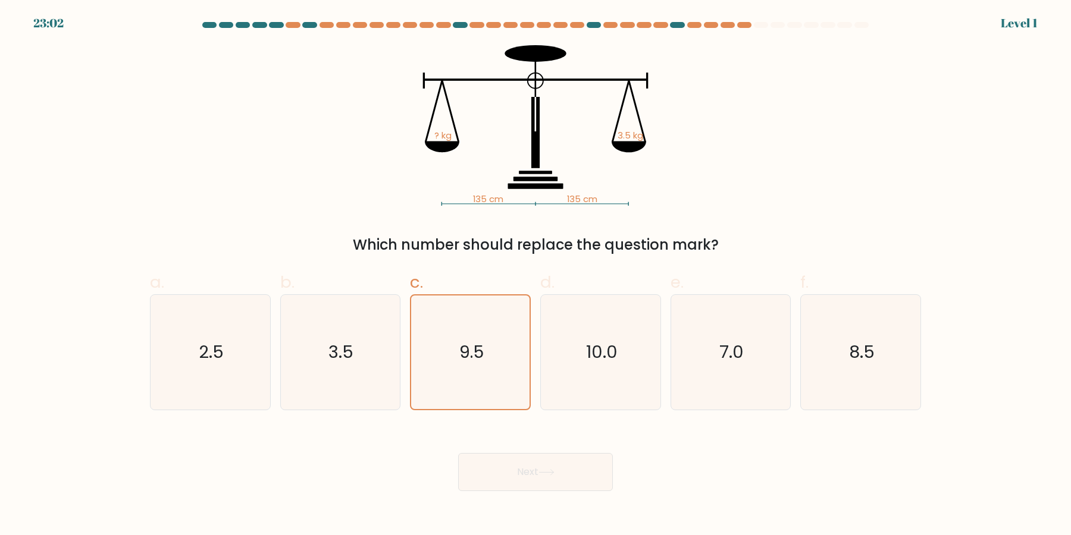
click at [458, 453] on button "Next" at bounding box center [535, 472] width 155 height 38
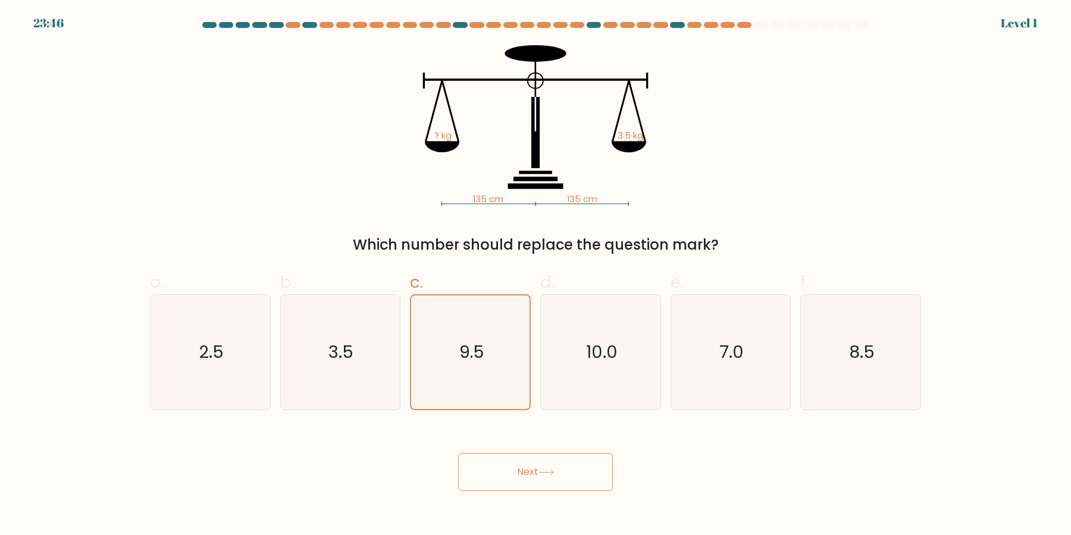
click at [481, 367] on icon "9.5" at bounding box center [471, 353] width 114 height 114
click at [535, 275] on input "c. 9.5" at bounding box center [535, 272] width 1 height 8
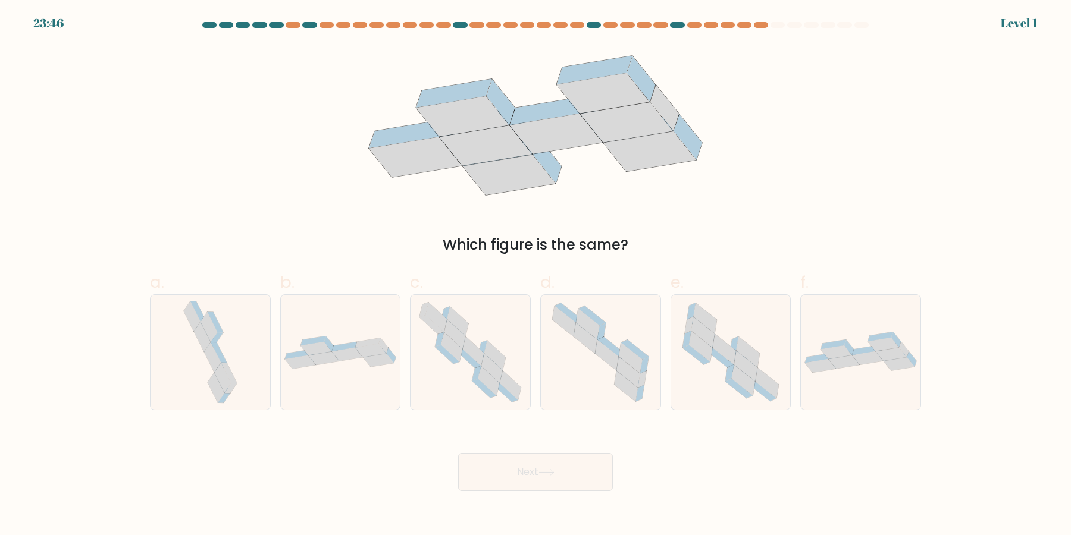
click at [458, 453] on button "Next" at bounding box center [535, 472] width 155 height 38
click at [481, 367] on icon at bounding box center [470, 352] width 117 height 115
click at [535, 275] on input "c." at bounding box center [535, 272] width 1 height 8
radio input "true"
click at [458, 453] on button "Next" at bounding box center [535, 472] width 155 height 38
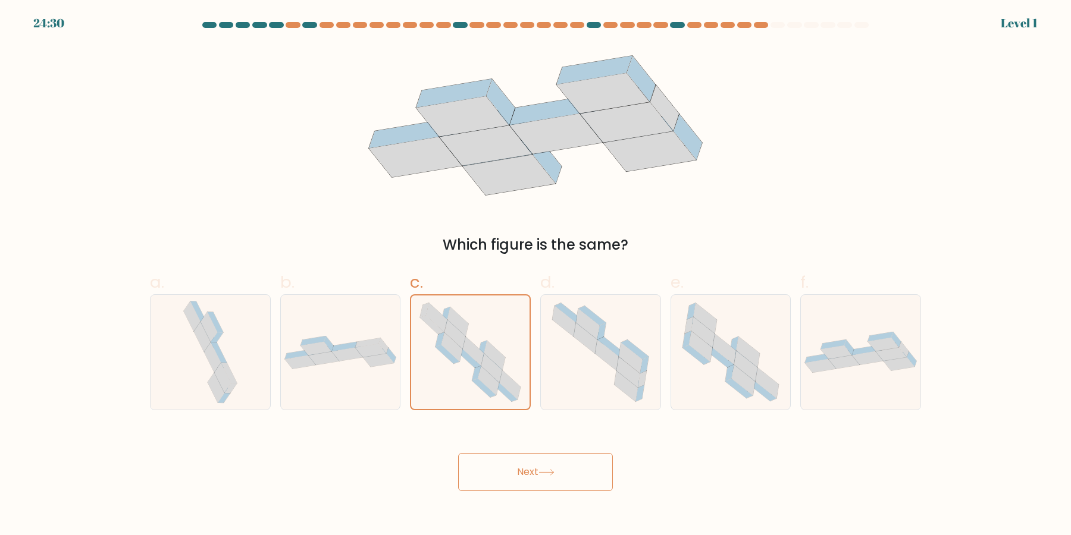
click at [458, 453] on button "Next" at bounding box center [535, 472] width 155 height 38
click at [481, 367] on icon at bounding box center [487, 376] width 24 height 18
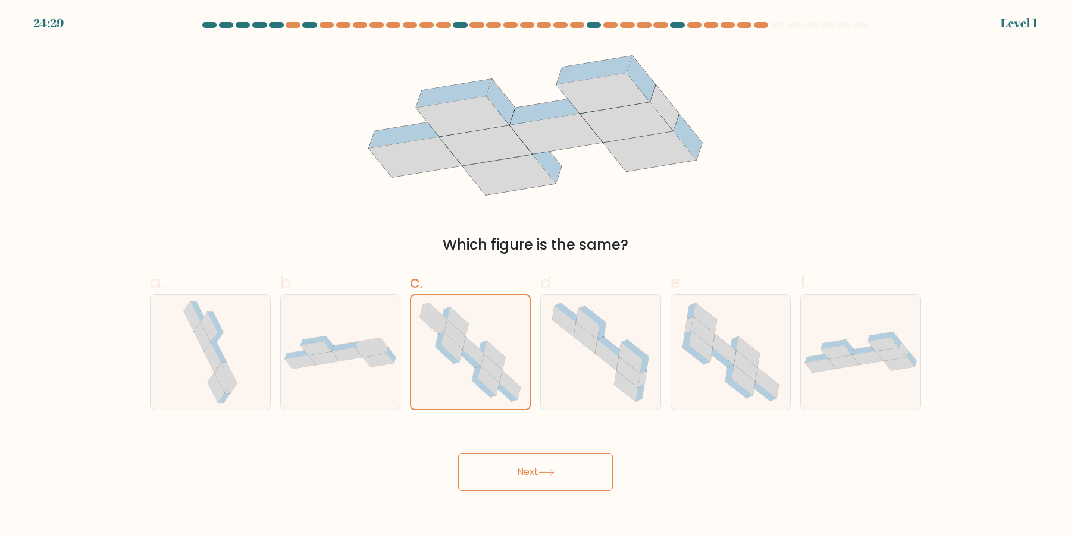
click at [535, 275] on input "c." at bounding box center [535, 272] width 1 height 8
click at [458, 453] on button "Next" at bounding box center [535, 472] width 155 height 38
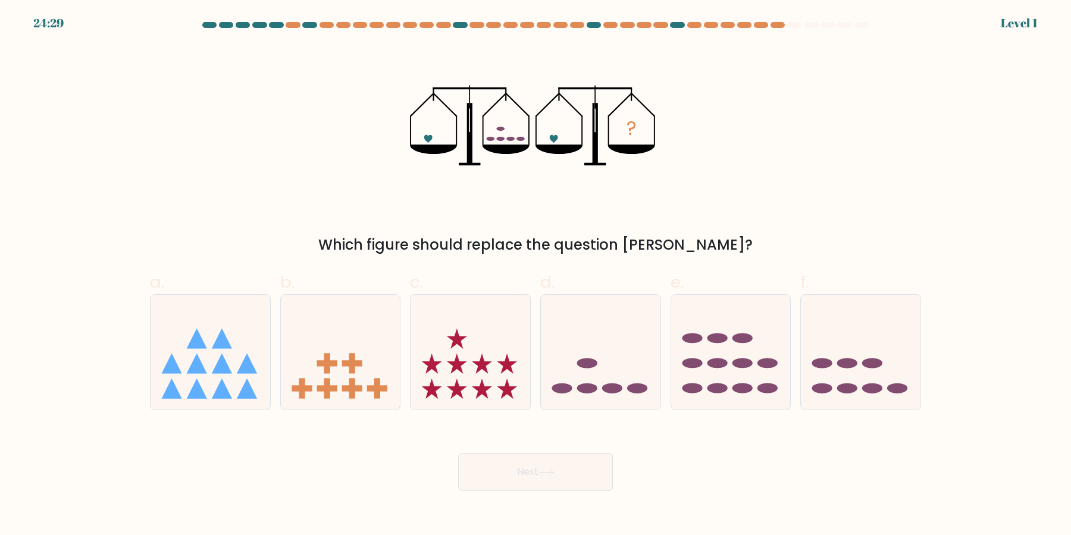
click at [481, 367] on icon at bounding box center [482, 363] width 20 height 20
click at [535, 275] on input "c." at bounding box center [535, 272] width 1 height 8
radio input "true"
click at [481, 367] on icon at bounding box center [482, 363] width 20 height 20
click at [535, 275] on input "c." at bounding box center [535, 272] width 1 height 8
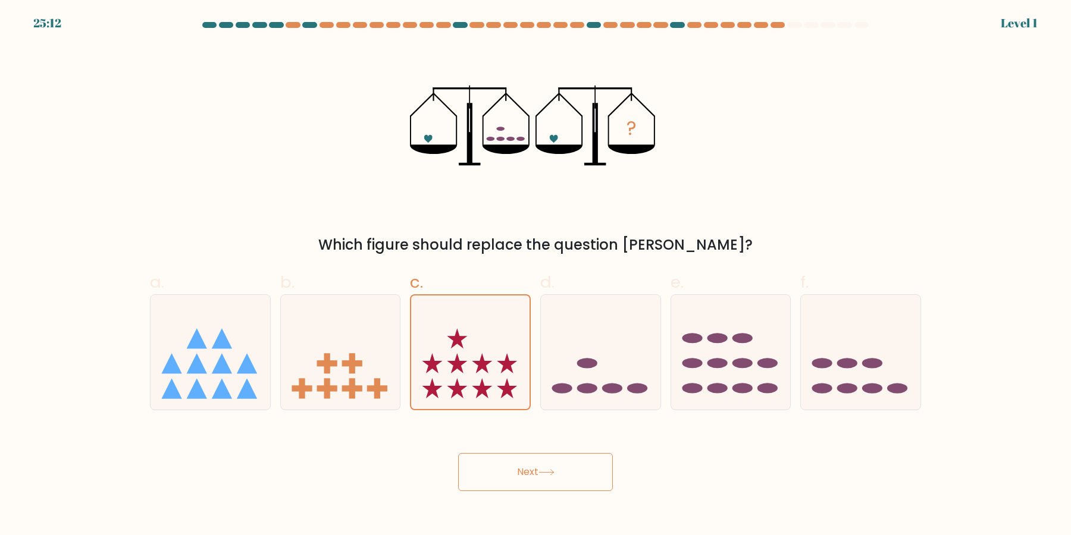
click at [458, 453] on button "Next" at bounding box center [535, 472] width 155 height 38
click at [481, 367] on icon at bounding box center [482, 363] width 20 height 20
click at [535, 275] on input "c." at bounding box center [535, 272] width 1 height 8
click at [481, 367] on icon at bounding box center [482, 363] width 20 height 20
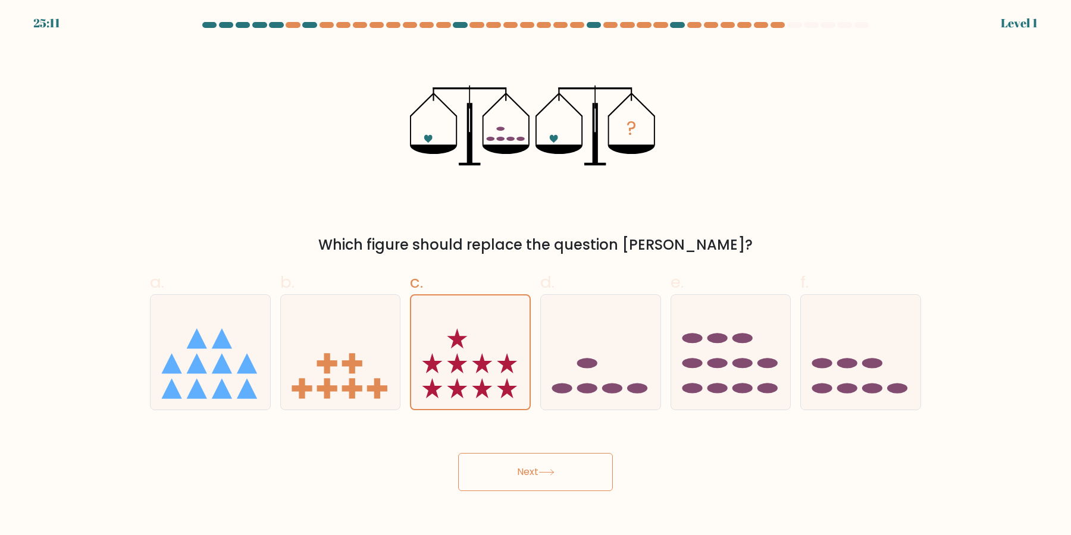
click at [535, 275] on input "c." at bounding box center [535, 272] width 1 height 8
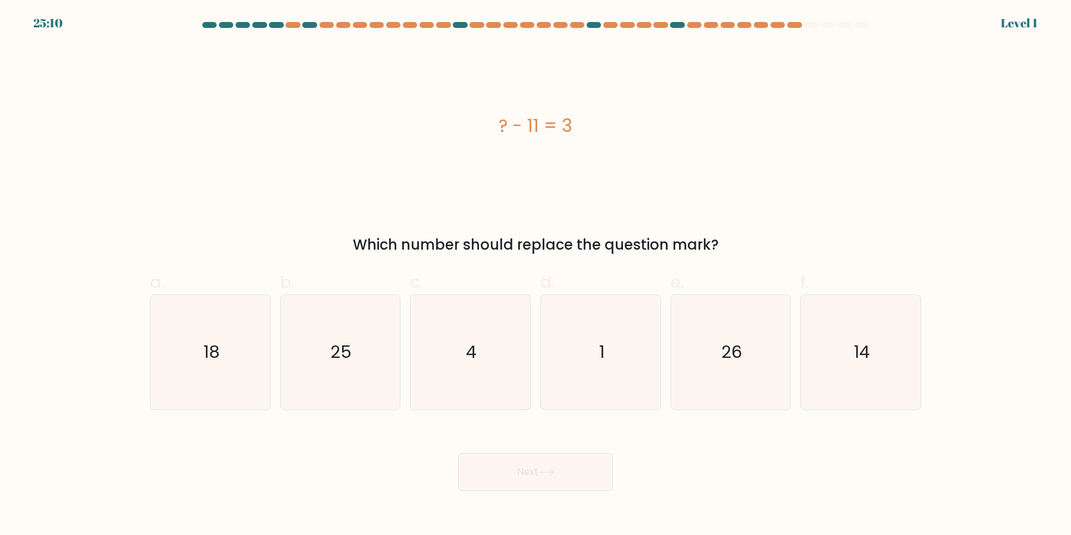
click at [481, 367] on icon "4" at bounding box center [470, 352] width 115 height 115
click at [535, 275] on input "c. 4" at bounding box center [535, 272] width 1 height 8
radio input "true"
click at [481, 367] on icon "4" at bounding box center [471, 353] width 114 height 114
click at [535, 275] on input "c. 4" at bounding box center [535, 272] width 1 height 8
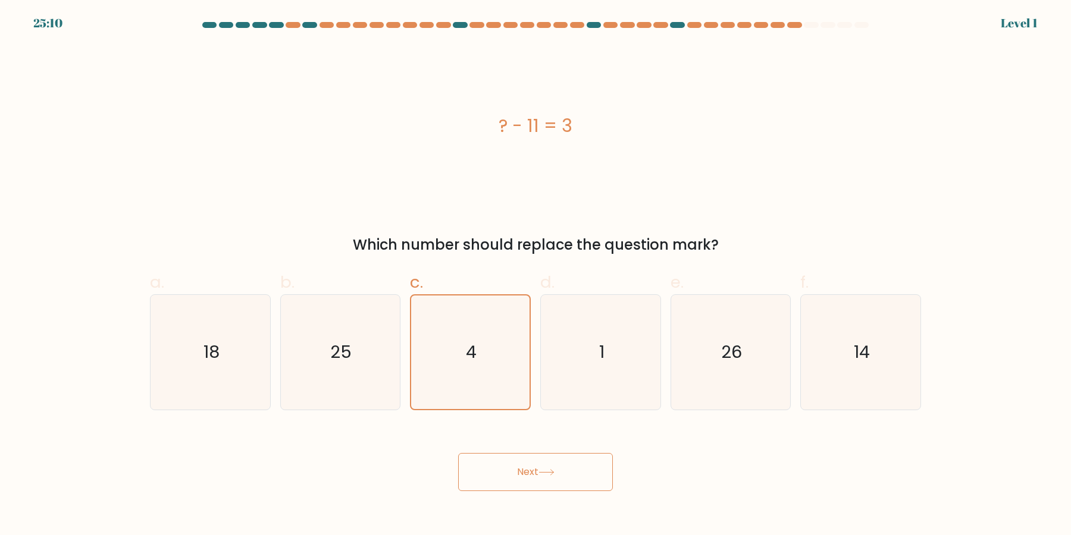
click at [458, 453] on button "Next" at bounding box center [535, 472] width 155 height 38
click at [481, 367] on icon "4" at bounding box center [471, 353] width 114 height 114
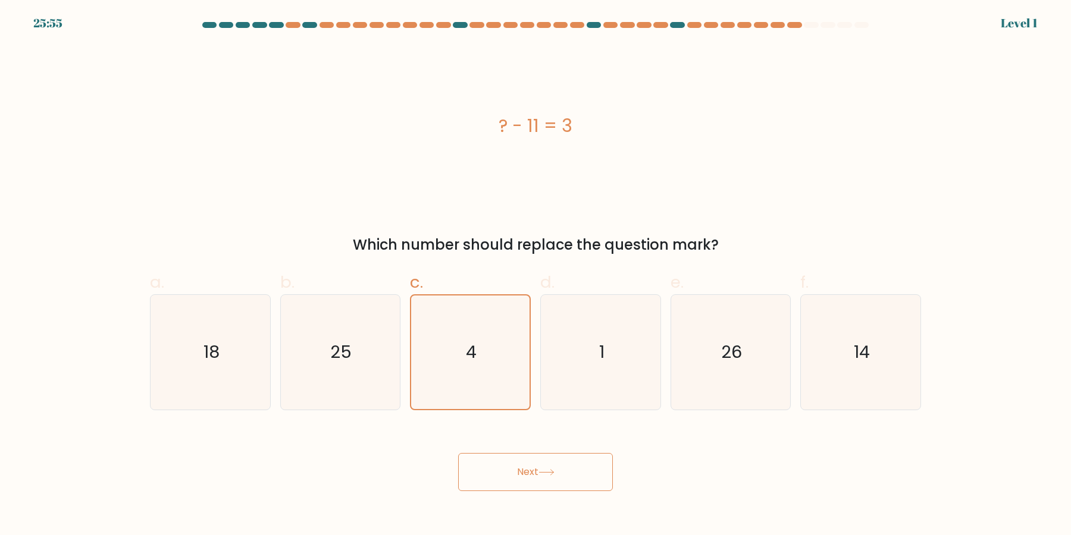
click at [535, 275] on input "c. 4" at bounding box center [535, 272] width 1 height 8
click at [458, 453] on button "Next" at bounding box center [535, 472] width 155 height 38
click at [481, 367] on icon "4" at bounding box center [471, 353] width 114 height 114
click at [535, 275] on input "c. 4" at bounding box center [535, 272] width 1 height 8
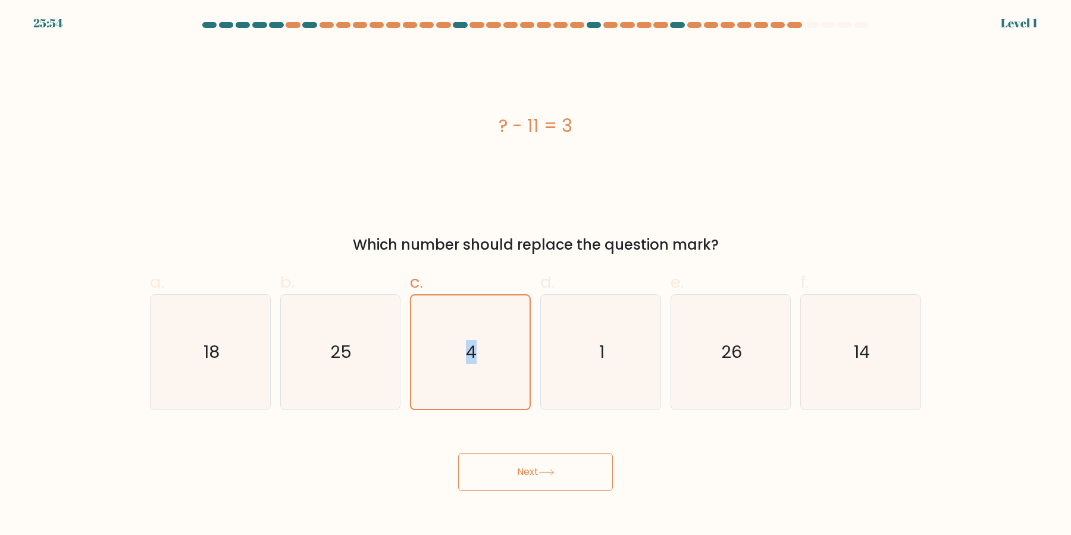
click at [481, 367] on icon "4" at bounding box center [471, 353] width 114 height 114
click at [535, 275] on input "c. 4" at bounding box center [535, 272] width 1 height 8
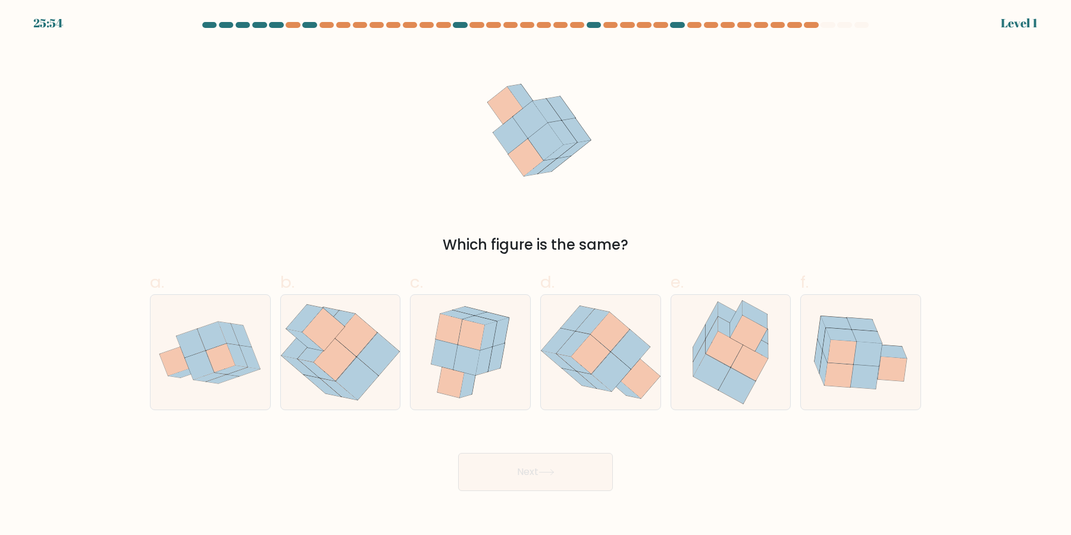
click at [481, 367] on icon at bounding box center [484, 361] width 17 height 29
click at [535, 275] on input "c." at bounding box center [535, 272] width 1 height 8
radio input "true"
click at [481, 367] on icon at bounding box center [484, 361] width 17 height 29
click at [535, 275] on input "c." at bounding box center [535, 272] width 1 height 8
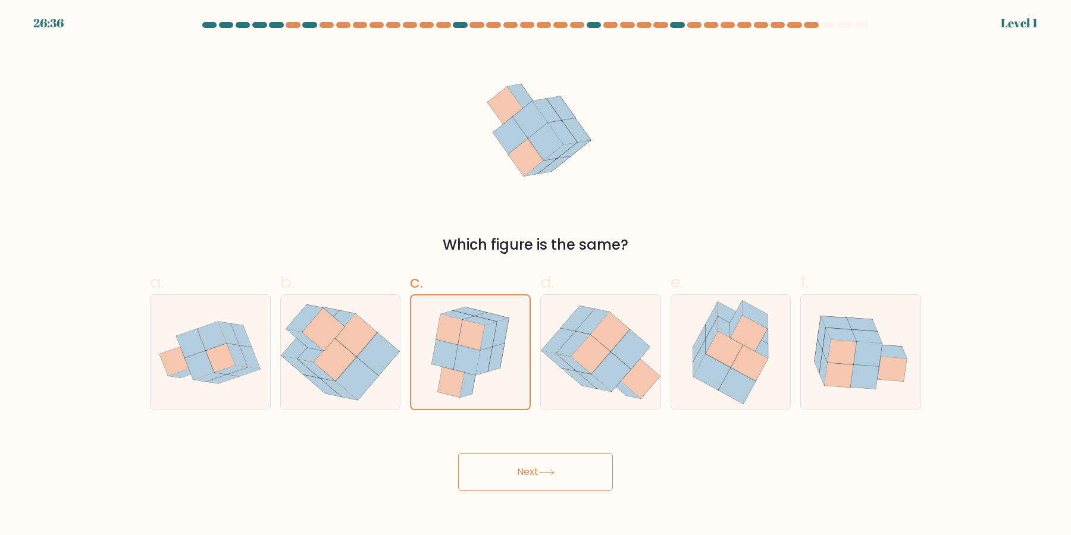
click at [458, 453] on button "Next" at bounding box center [535, 472] width 155 height 38
click at [481, 367] on icon at bounding box center [484, 361] width 17 height 29
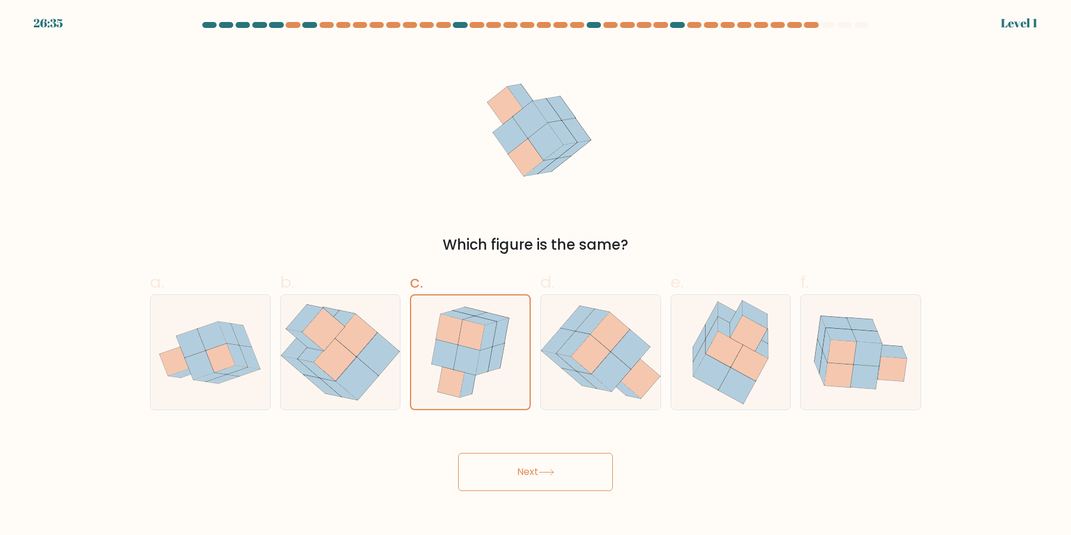
click at [535, 275] on input "c." at bounding box center [535, 272] width 1 height 8
click at [458, 453] on button "Next" at bounding box center [535, 472] width 155 height 38
click at [481, 367] on icon at bounding box center [484, 361] width 17 height 29
click at [535, 275] on input "c." at bounding box center [535, 272] width 1 height 8
click at [458, 453] on button "Next" at bounding box center [535, 472] width 155 height 38
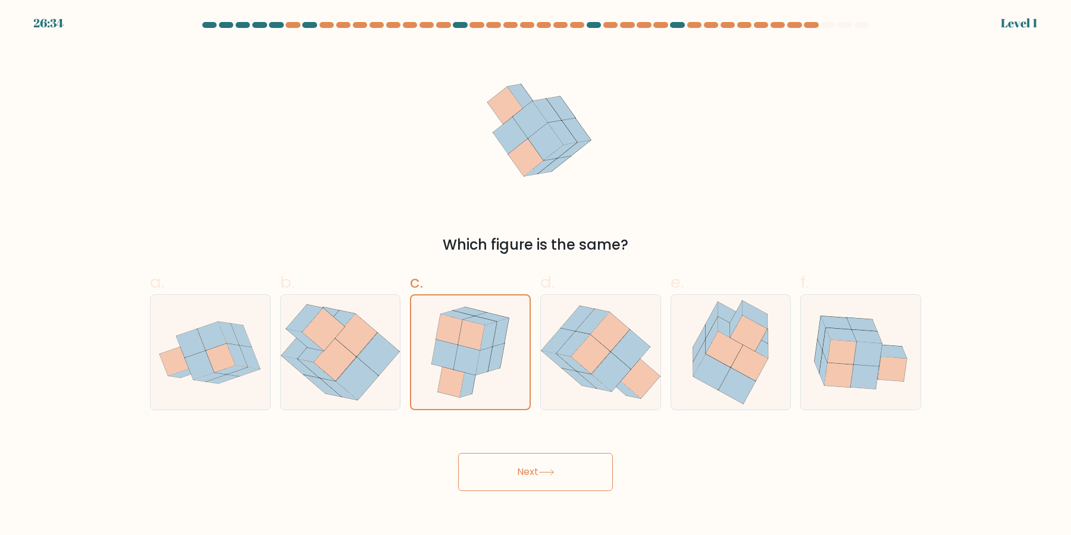
click at [481, 367] on icon at bounding box center [484, 361] width 17 height 29
click at [535, 275] on input "c." at bounding box center [535, 272] width 1 height 8
click at [481, 367] on icon at bounding box center [484, 361] width 17 height 29
click at [535, 275] on input "c." at bounding box center [535, 272] width 1 height 8
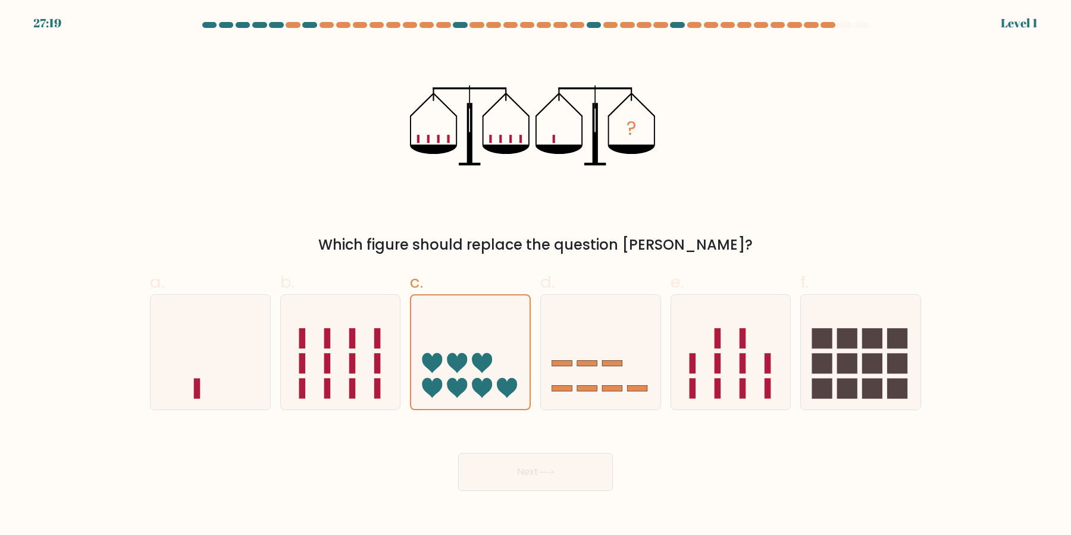
click at [481, 367] on icon at bounding box center [482, 363] width 20 height 20
click at [535, 275] on input "c." at bounding box center [535, 272] width 1 height 8
drag, startPoint x: 510, startPoint y: 365, endPoint x: 493, endPoint y: 364, distance: 17.9
click at [507, 365] on icon at bounding box center [470, 352] width 118 height 98
click at [486, 364] on icon at bounding box center [482, 363] width 20 height 20
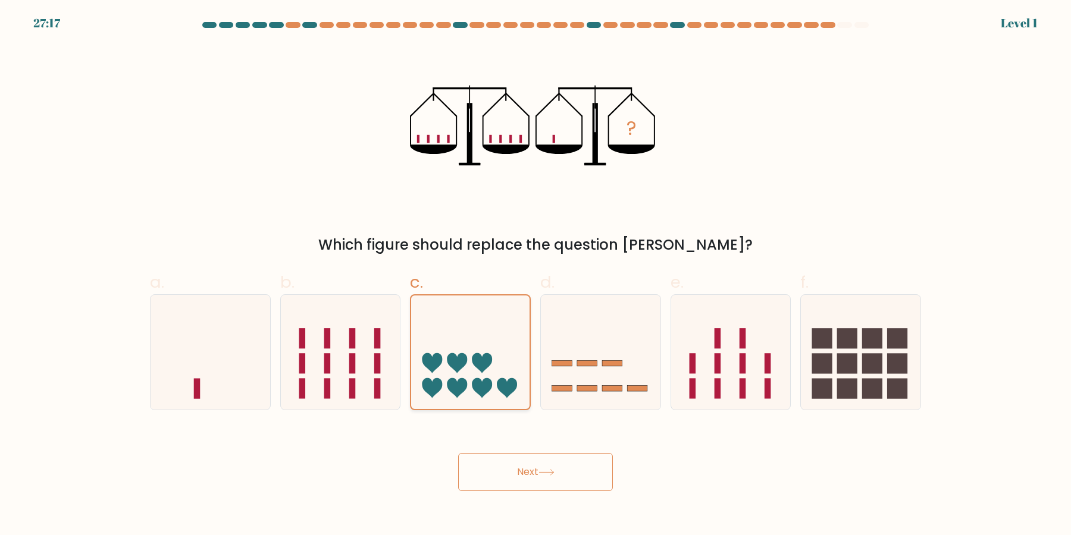
click at [535, 275] on input "c." at bounding box center [535, 272] width 1 height 8
click at [458, 453] on button "Next" at bounding box center [535, 472] width 155 height 38
click at [486, 364] on icon at bounding box center [482, 363] width 20 height 20
click at [535, 275] on input "c." at bounding box center [535, 272] width 1 height 8
click at [486, 364] on icon at bounding box center [482, 363] width 20 height 20
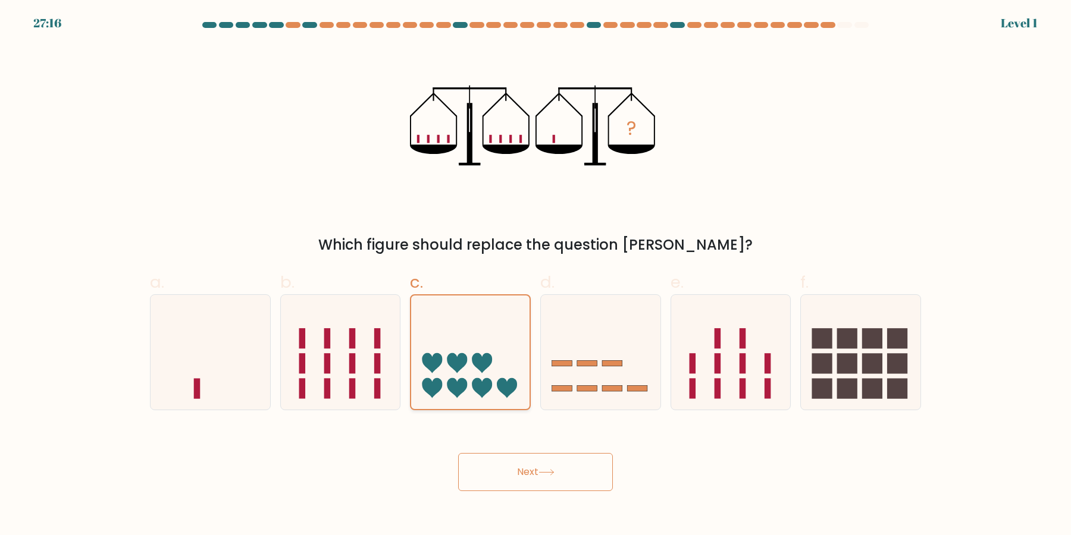
click at [535, 275] on input "c." at bounding box center [535, 272] width 1 height 8
click at [458, 453] on button "Next" at bounding box center [535, 472] width 155 height 38
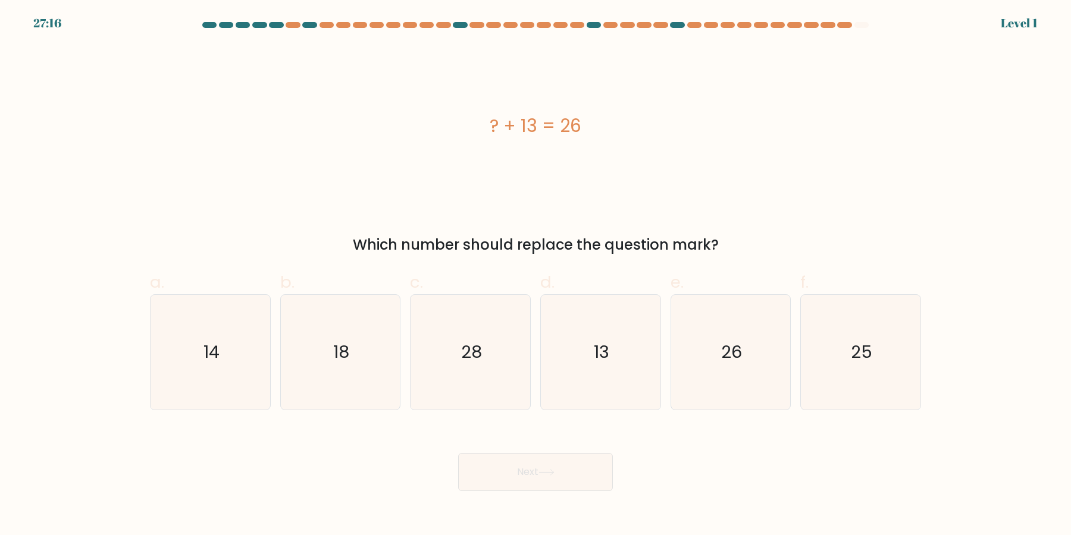
click at [486, 364] on icon "28" at bounding box center [470, 352] width 115 height 115
click at [535, 275] on input "c. 28" at bounding box center [535, 272] width 1 height 8
radio input "true"
click at [497, 464] on button "Next" at bounding box center [535, 472] width 155 height 38
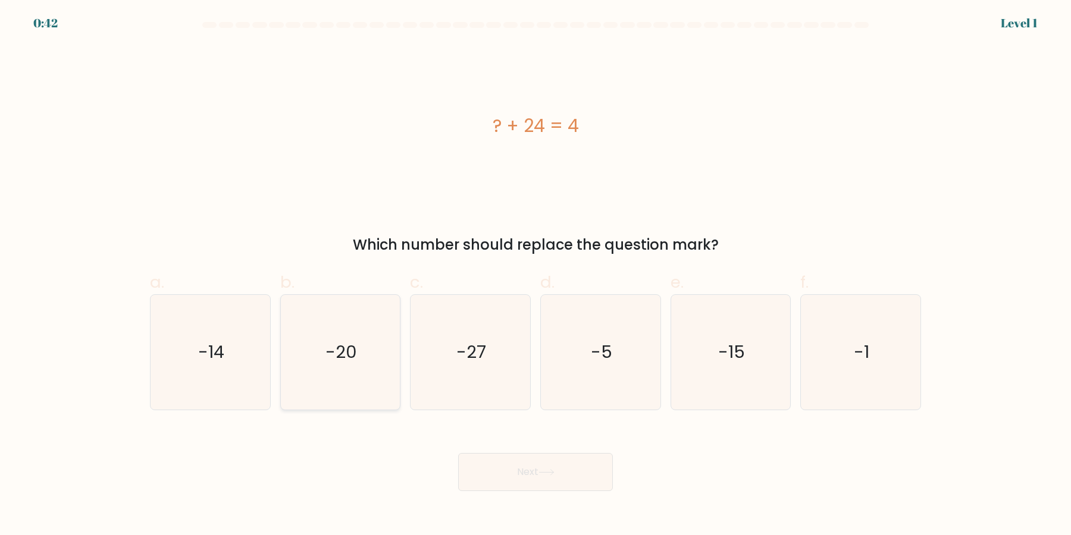
click at [342, 362] on icon "-20" at bounding box center [340, 352] width 115 height 115
click at [535, 275] on input "b. -20" at bounding box center [535, 272] width 1 height 8
radio input "true"
click at [500, 471] on button "Next" at bounding box center [535, 472] width 155 height 38
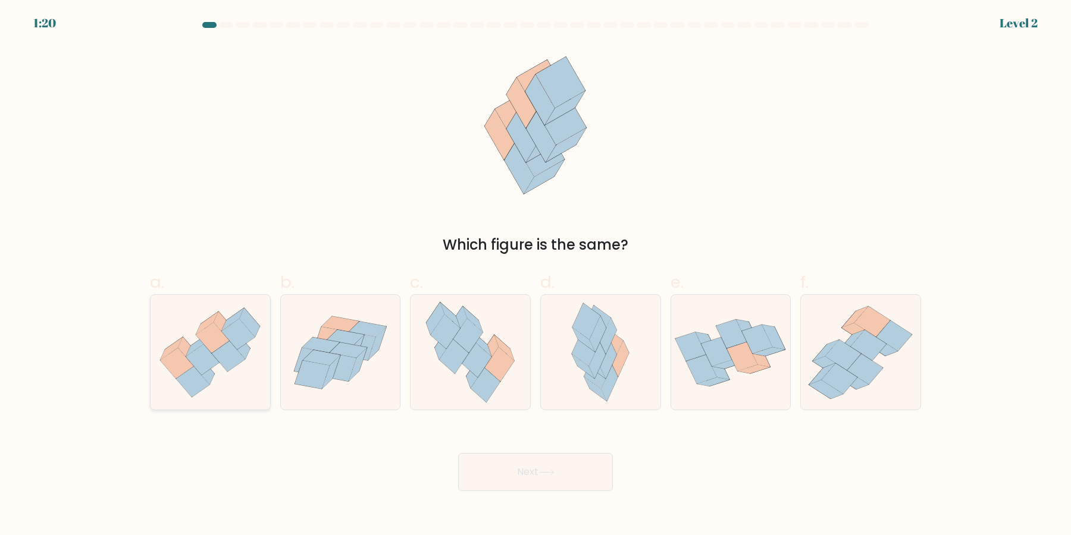
click at [191, 373] on icon at bounding box center [192, 382] width 33 height 31
click at [535, 275] on input "a." at bounding box center [535, 272] width 1 height 8
radio input "true"
click at [540, 479] on button "Next" at bounding box center [535, 472] width 155 height 38
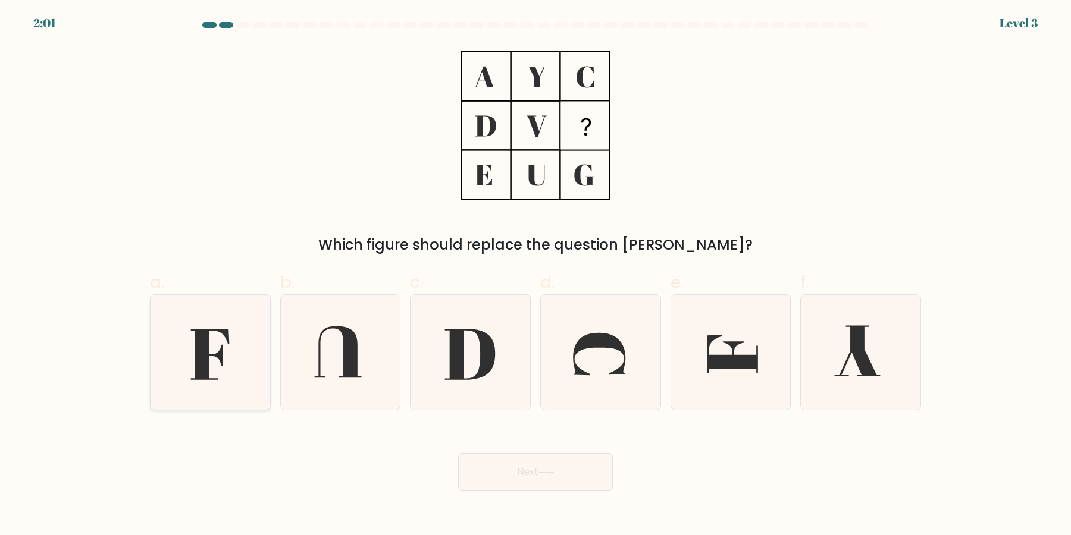
click at [202, 368] on icon at bounding box center [209, 355] width 39 height 51
click at [535, 275] on input "a." at bounding box center [535, 272] width 1 height 8
radio input "true"
click at [519, 472] on button "Next" at bounding box center [535, 472] width 155 height 38
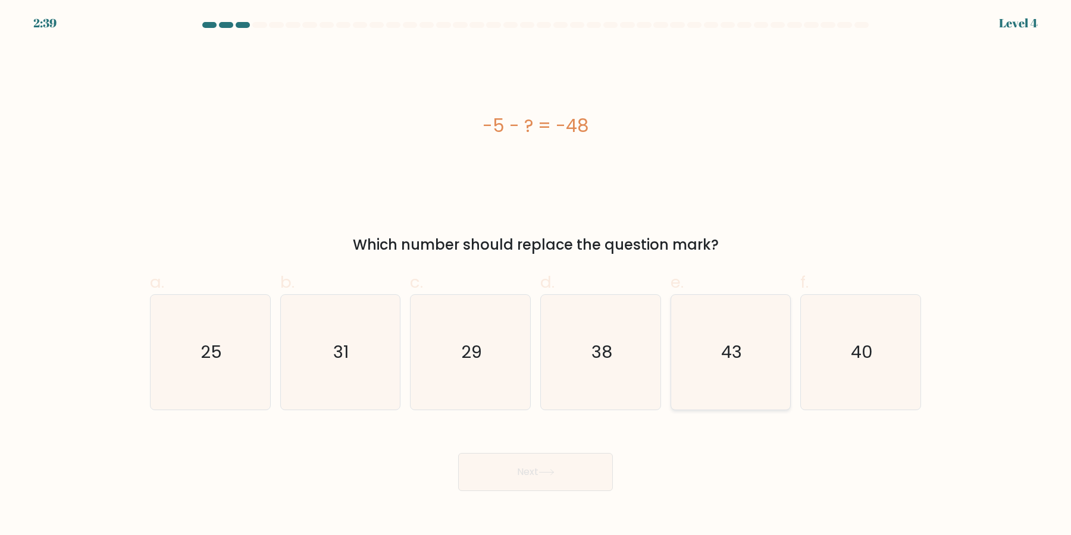
click at [746, 361] on icon "43" at bounding box center [730, 352] width 115 height 115
click at [536, 275] on input "e. 43" at bounding box center [535, 272] width 1 height 8
radio input "true"
click at [532, 483] on button "Next" at bounding box center [535, 472] width 155 height 38
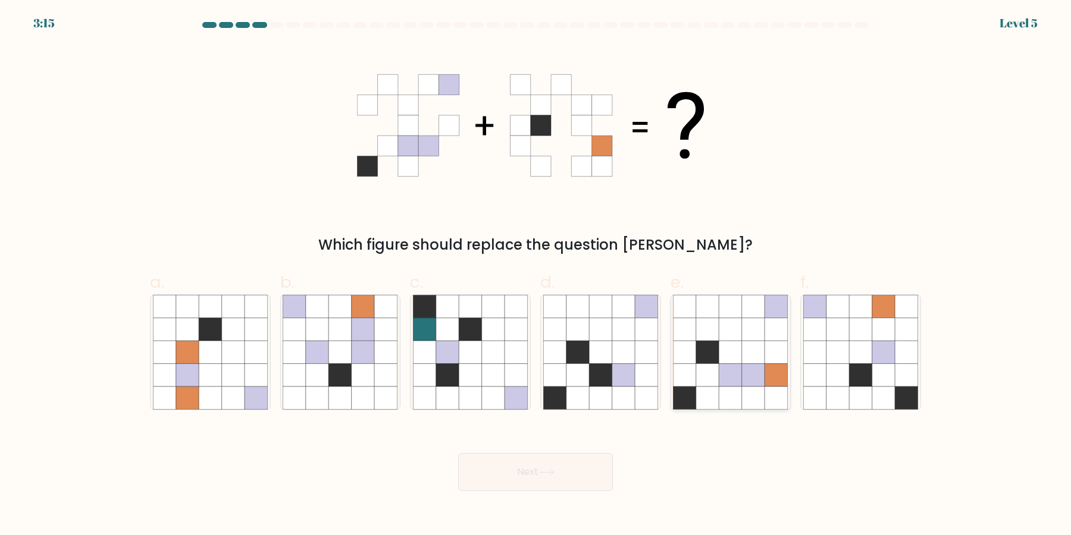
click at [743, 380] on icon at bounding box center [753, 375] width 23 height 23
click at [536, 275] on input "e." at bounding box center [535, 272] width 1 height 8
radio input "true"
click at [540, 473] on button "Next" at bounding box center [535, 472] width 155 height 38
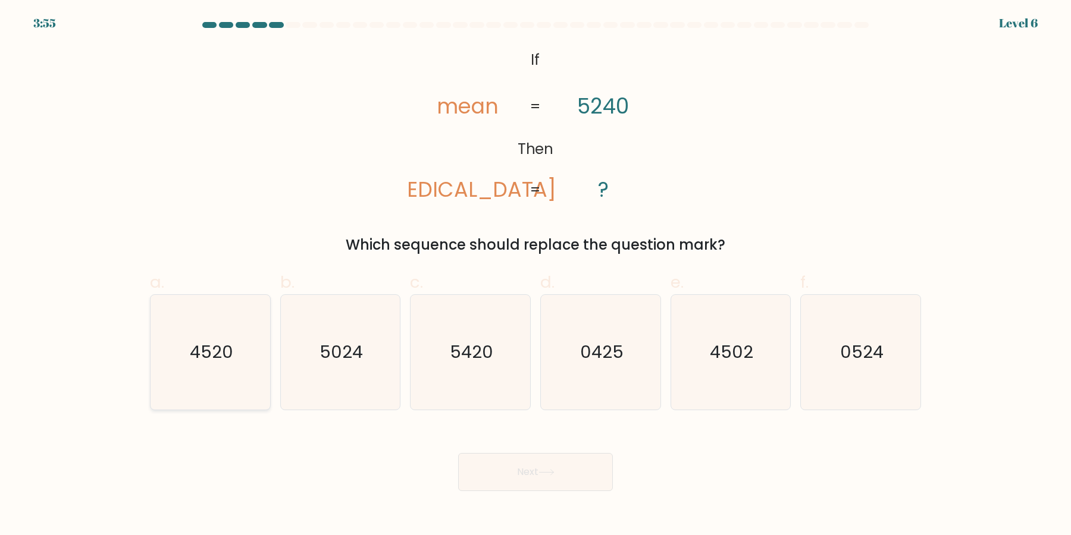
click at [203, 375] on icon "4520" at bounding box center [210, 352] width 115 height 115
click at [535, 275] on input "a. 4520" at bounding box center [535, 272] width 1 height 8
radio input "true"
click at [452, 460] on div "Next" at bounding box center [535, 458] width 785 height 67
click at [519, 461] on button "Next" at bounding box center [535, 472] width 155 height 38
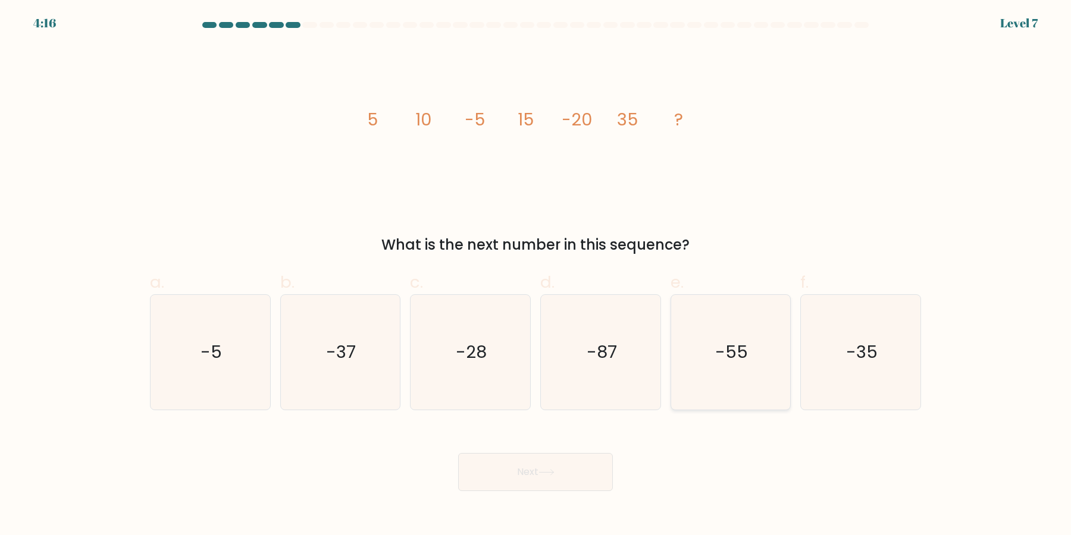
click at [733, 341] on text "-55" at bounding box center [731, 353] width 33 height 24
click at [536, 275] on input "e. -55" at bounding box center [535, 272] width 1 height 8
radio input "true"
click at [584, 467] on button "Next" at bounding box center [535, 472] width 155 height 38
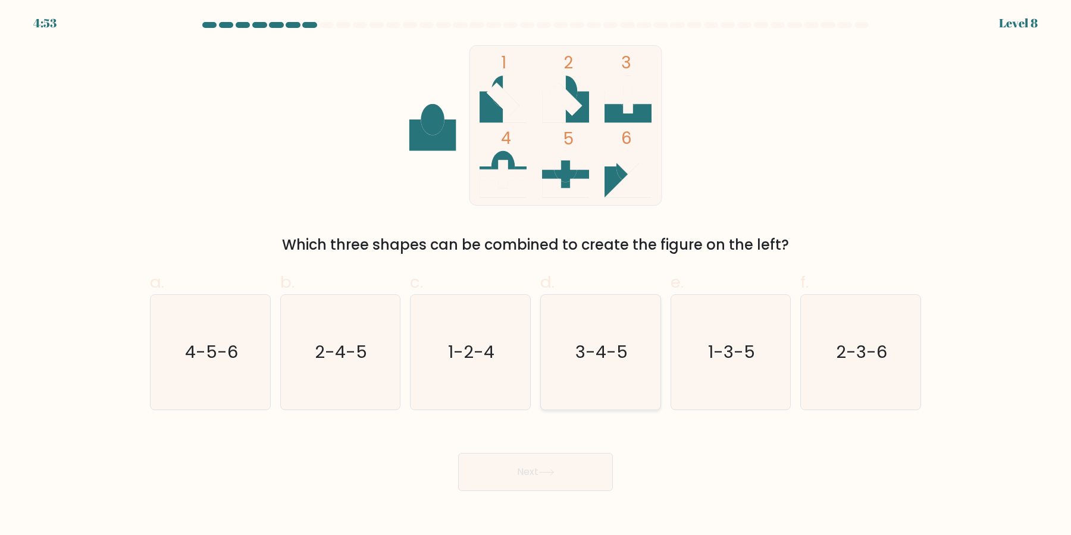
click at [612, 360] on icon "3-4-5" at bounding box center [600, 352] width 115 height 115
click at [536, 275] on input "d. 3-4-5" at bounding box center [535, 272] width 1 height 8
radio input "true"
click at [543, 476] on icon at bounding box center [546, 472] width 16 height 7
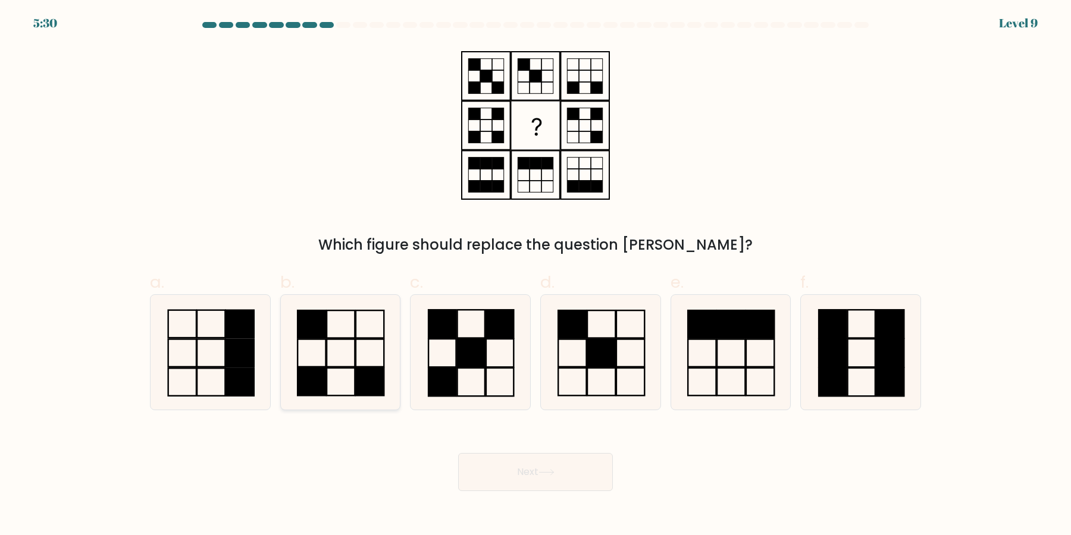
click at [358, 372] on rect at bounding box center [370, 381] width 28 height 27
click at [535, 275] on input "b." at bounding box center [535, 272] width 1 height 8
radio input "true"
click at [484, 475] on button "Next" at bounding box center [535, 472] width 155 height 38
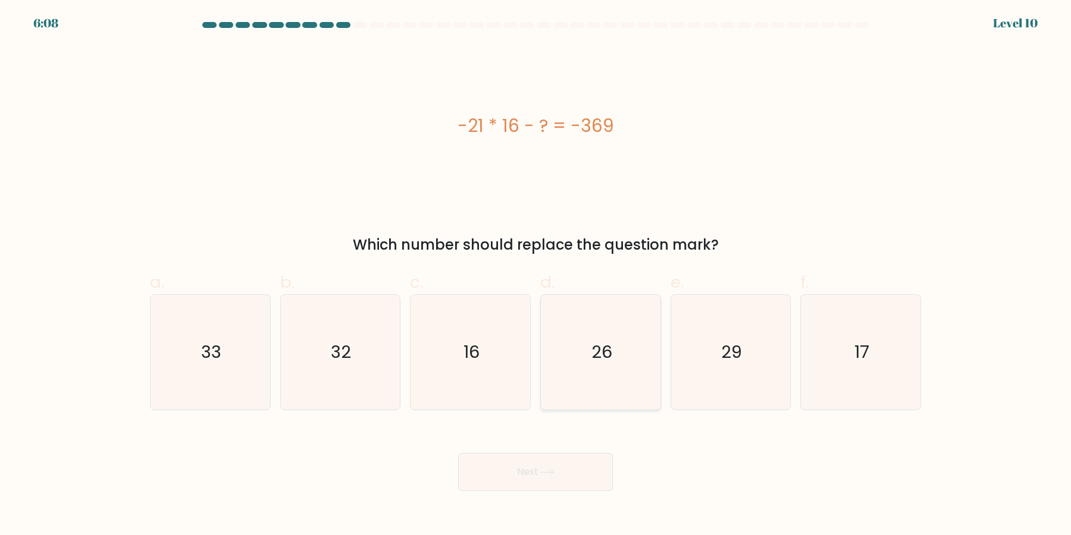
click at [602, 361] on icon "26" at bounding box center [600, 352] width 115 height 115
click at [536, 275] on input "d. 26" at bounding box center [535, 272] width 1 height 8
radio input "true"
click at [236, 364] on icon "33" at bounding box center [210, 352] width 115 height 115
click at [535, 275] on input "a. 33" at bounding box center [535, 272] width 1 height 8
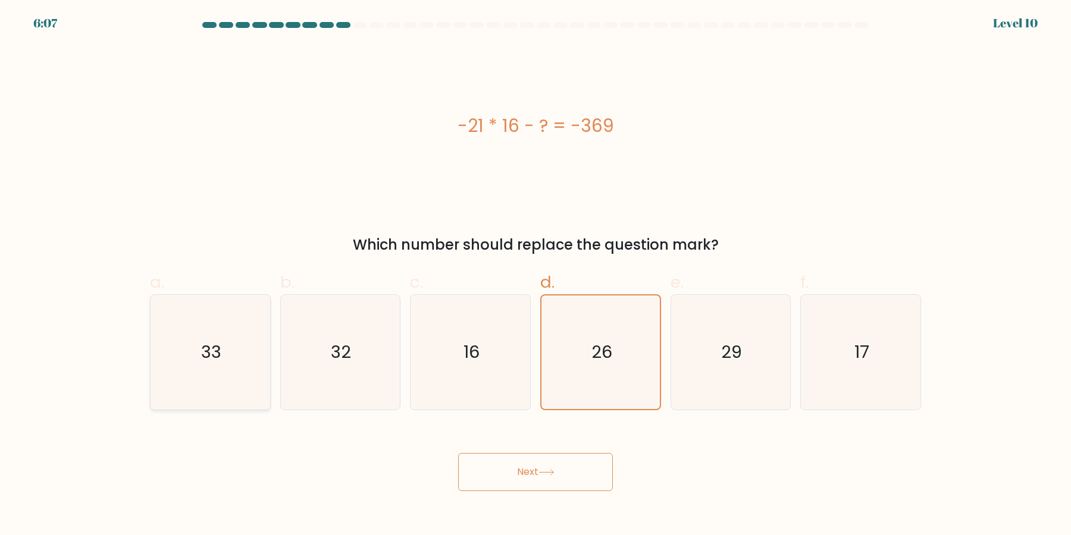
radio input "true"
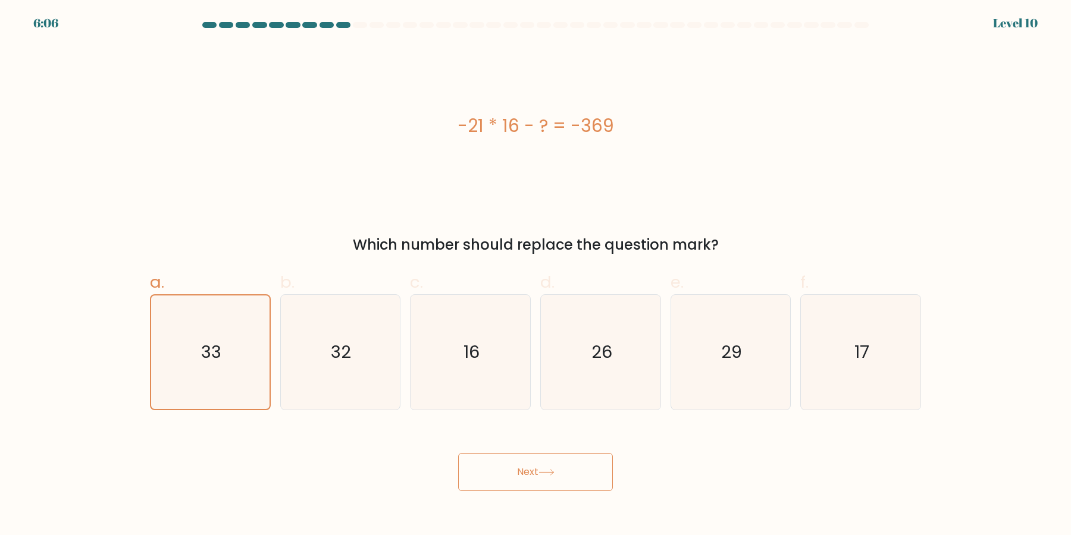
click at [520, 463] on button "Next" at bounding box center [535, 472] width 155 height 38
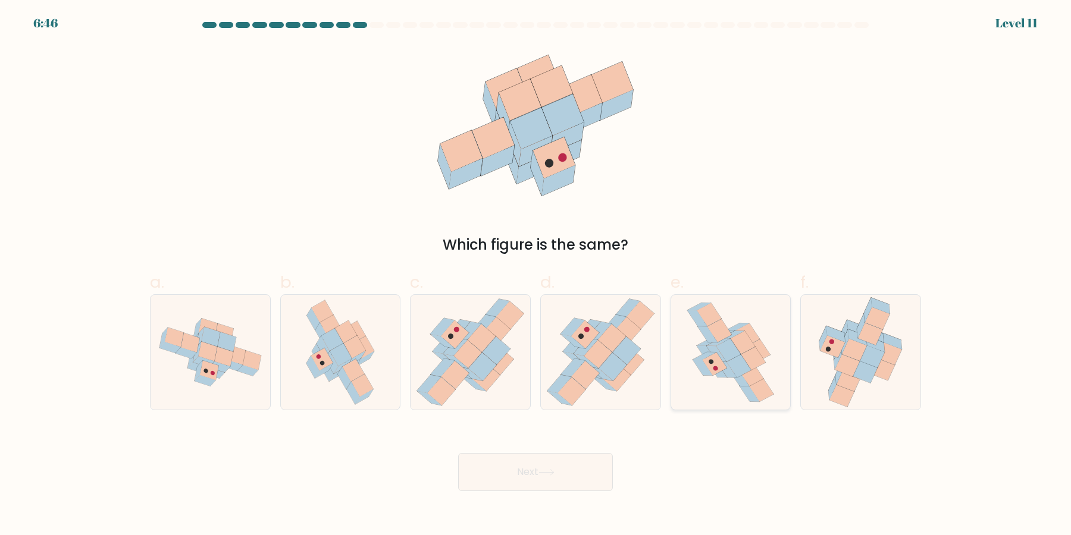
click at [747, 377] on icon at bounding box center [751, 375] width 24 height 23
click at [536, 275] on input "e." at bounding box center [535, 272] width 1 height 8
radio input "true"
click at [557, 480] on button "Next" at bounding box center [535, 472] width 155 height 38
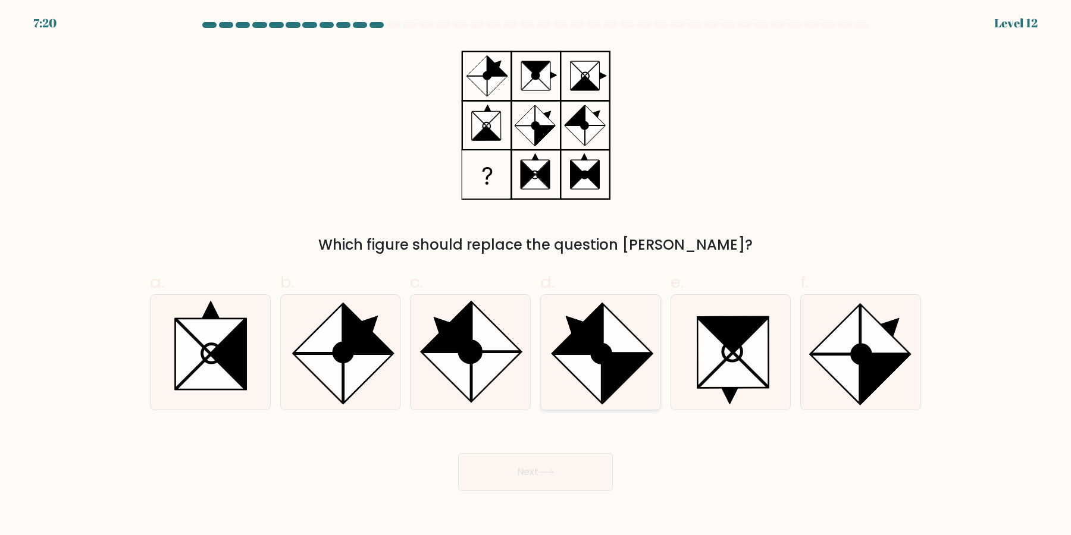
click at [596, 377] on icon at bounding box center [577, 379] width 49 height 49
click at [536, 275] on input "d." at bounding box center [535, 272] width 1 height 8
radio input "true"
click at [494, 365] on icon at bounding box center [496, 377] width 49 height 49
click at [535, 275] on input "c." at bounding box center [535, 272] width 1 height 8
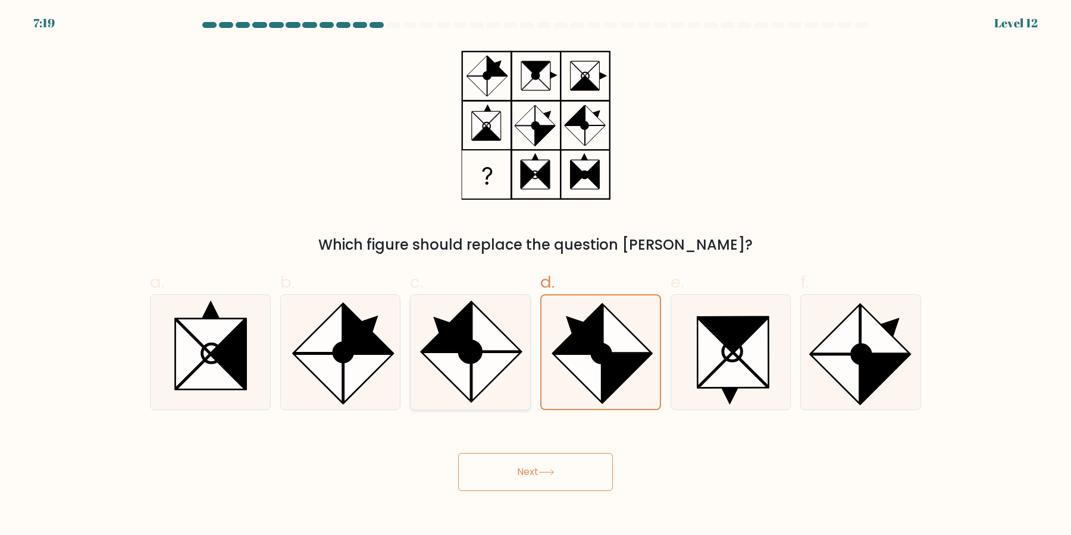
radio input "true"
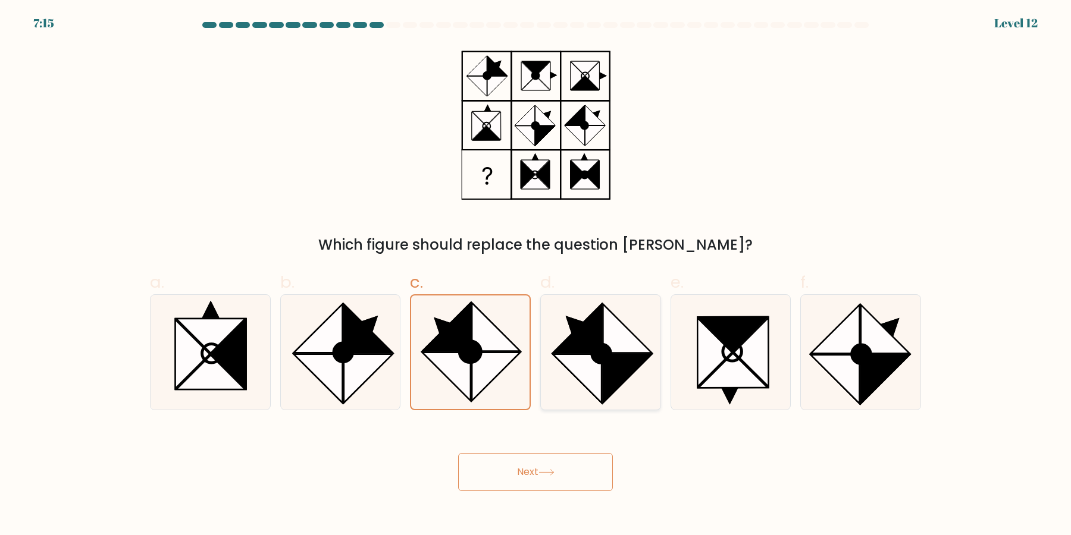
click at [610, 335] on icon at bounding box center [627, 329] width 49 height 49
click at [536, 275] on input "d." at bounding box center [535, 272] width 1 height 8
radio input "true"
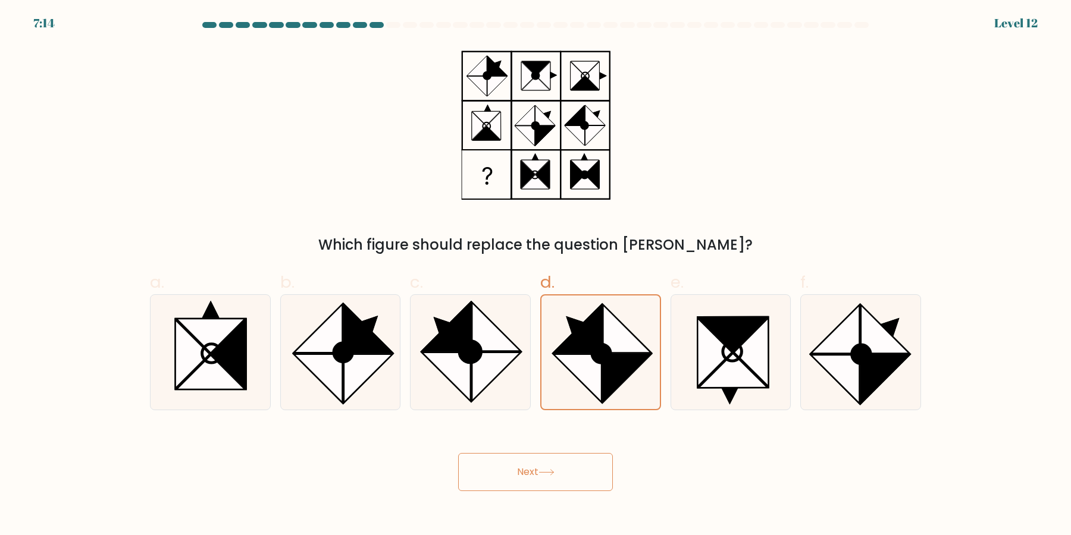
drag, startPoint x: 549, startPoint y: 452, endPoint x: 543, endPoint y: 465, distance: 14.1
click at [544, 459] on div "Next" at bounding box center [535, 458] width 785 height 67
click at [541, 483] on button "Next" at bounding box center [535, 472] width 155 height 38
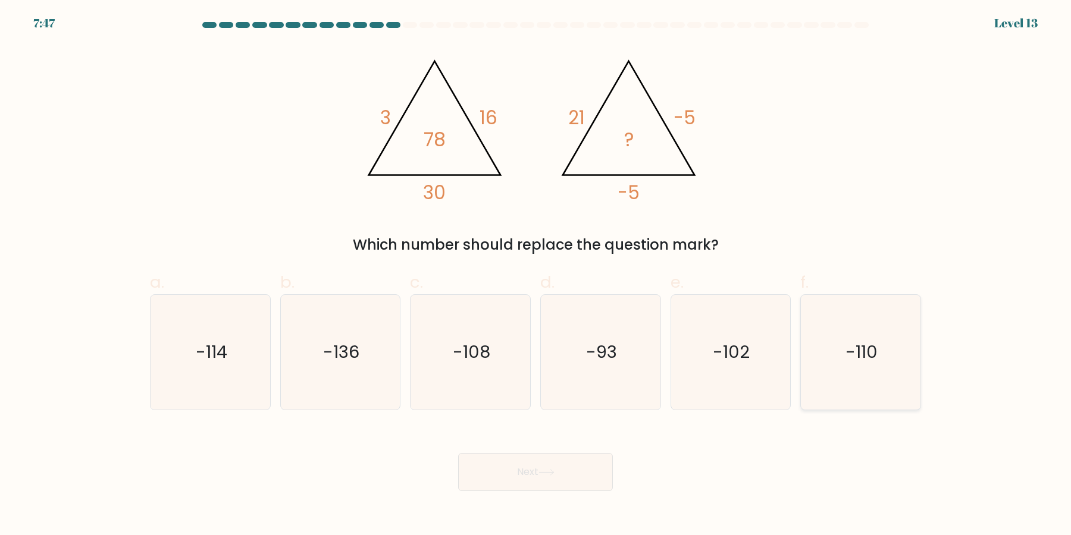
click at [839, 327] on icon "-110" at bounding box center [860, 352] width 115 height 115
click at [536, 275] on input "f. -110" at bounding box center [535, 272] width 1 height 8
radio input "true"
click at [550, 476] on icon at bounding box center [546, 472] width 16 height 7
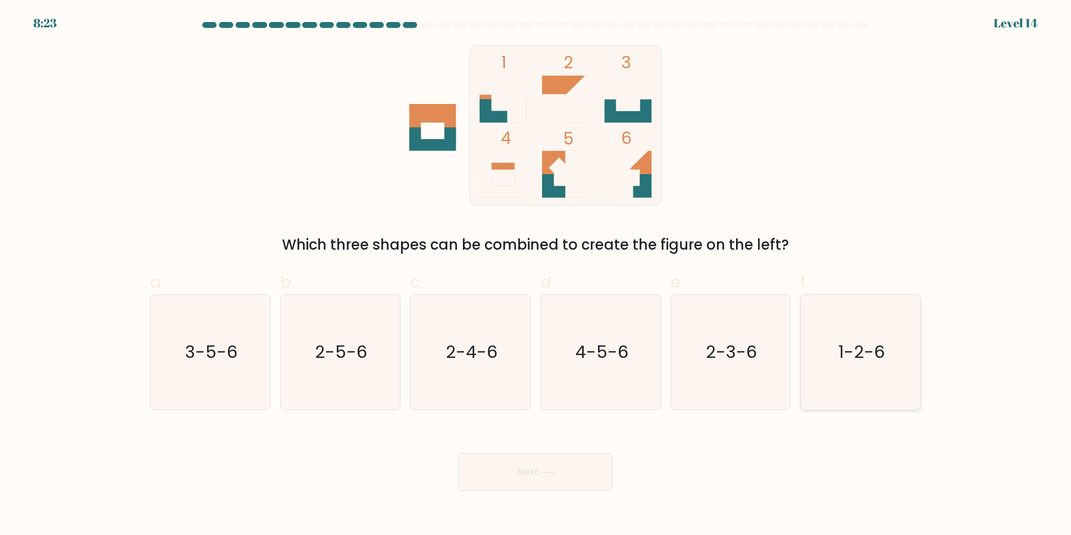
click at [844, 354] on text "1-2-6" at bounding box center [862, 353] width 46 height 24
click at [536, 275] on input "f. 1-2-6" at bounding box center [535, 272] width 1 height 8
radio input "true"
click at [589, 468] on button "Next" at bounding box center [535, 472] width 155 height 38
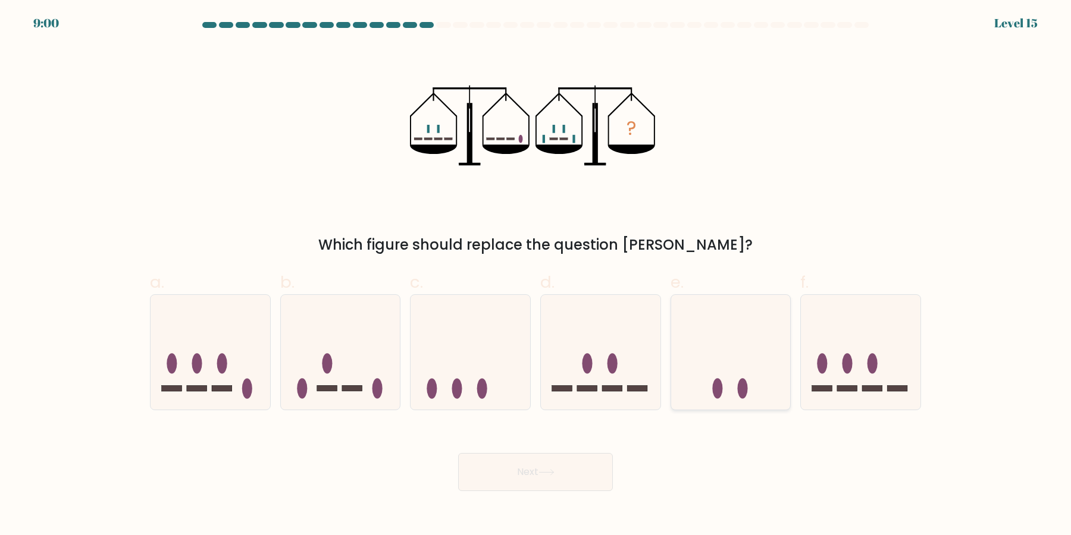
click at [726, 349] on icon at bounding box center [731, 352] width 120 height 99
click at [536, 275] on input "e." at bounding box center [535, 272] width 1 height 8
radio input "true"
click at [575, 458] on button "Next" at bounding box center [535, 472] width 155 height 38
click at [562, 470] on button "Next" at bounding box center [535, 472] width 155 height 38
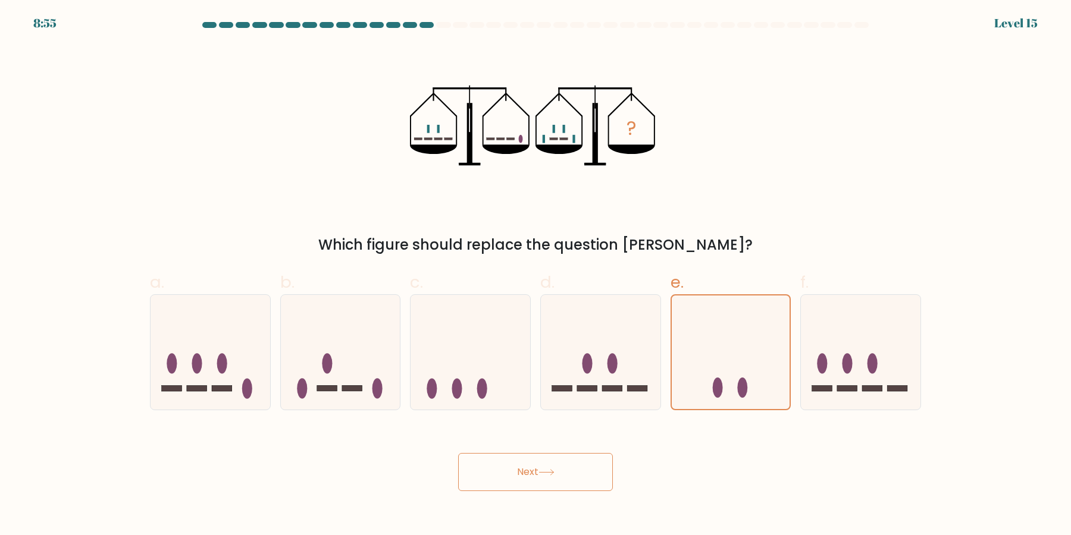
click at [562, 470] on button "Next" at bounding box center [535, 472] width 155 height 38
click at [562, 469] on button "Next" at bounding box center [535, 472] width 155 height 38
click at [725, 380] on icon at bounding box center [731, 352] width 120 height 99
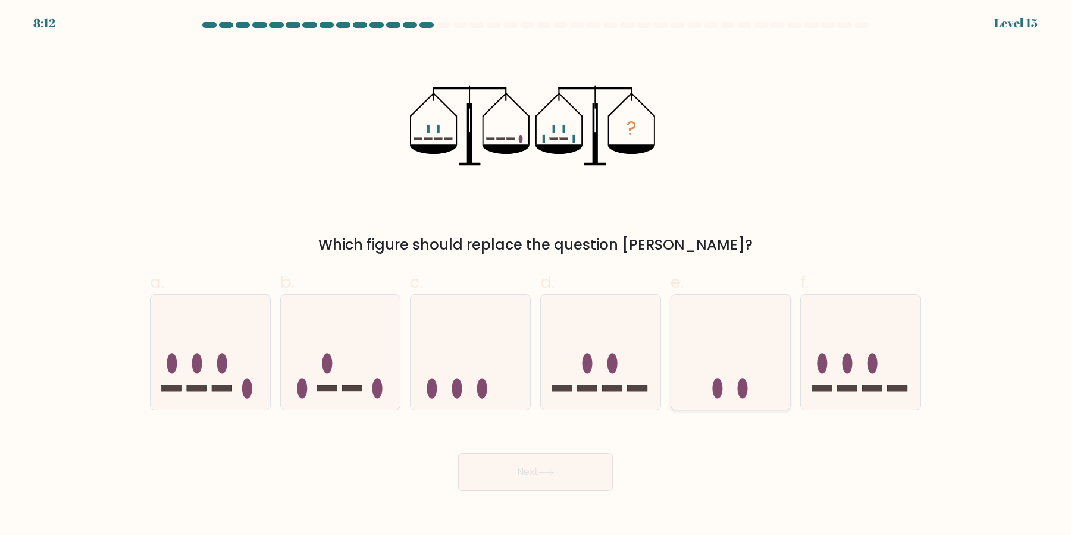
click at [536, 275] on input "e." at bounding box center [535, 272] width 1 height 8
radio input "true"
click at [569, 460] on button "Next" at bounding box center [535, 472] width 155 height 38
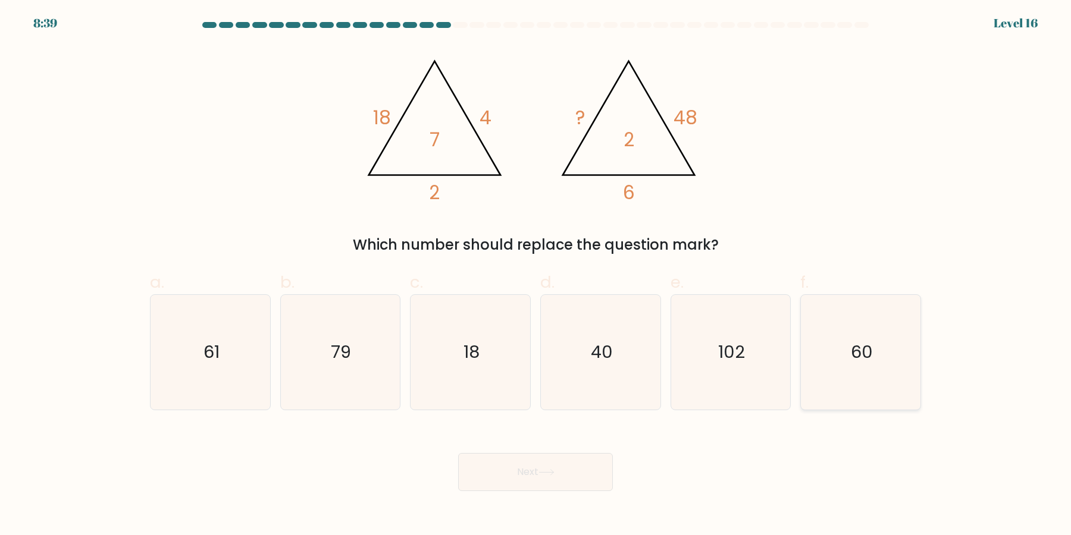
click at [848, 379] on icon "60" at bounding box center [860, 352] width 115 height 115
click at [536, 275] on input "f. 60" at bounding box center [535, 272] width 1 height 8
radio input "true"
click at [588, 483] on button "Next" at bounding box center [535, 472] width 155 height 38
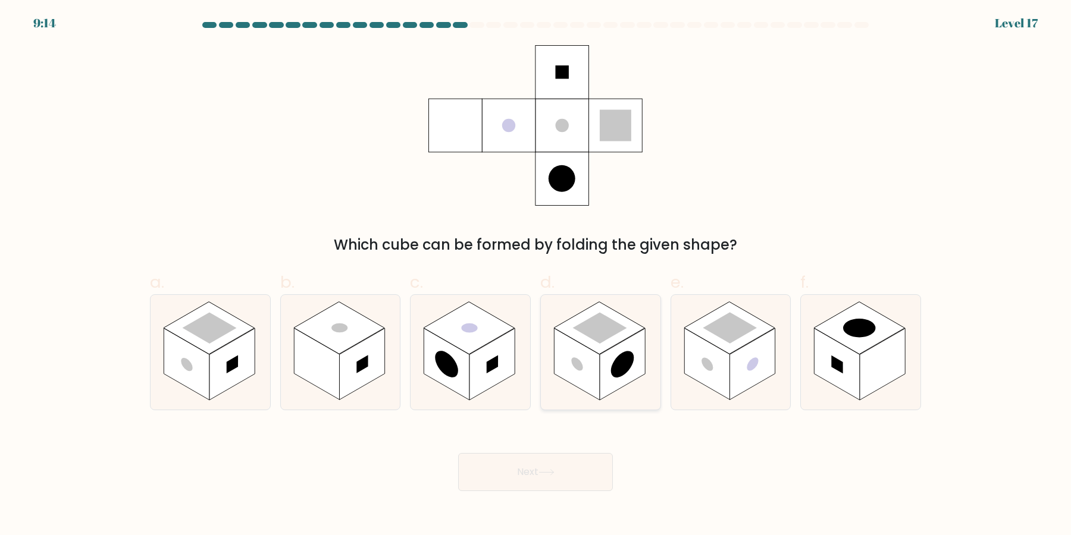
click at [600, 364] on rect at bounding box center [622, 365] width 45 height 72
click at [536, 275] on input "d." at bounding box center [535, 272] width 1 height 8
radio input "true"
click at [590, 483] on button "Next" at bounding box center [535, 472] width 155 height 38
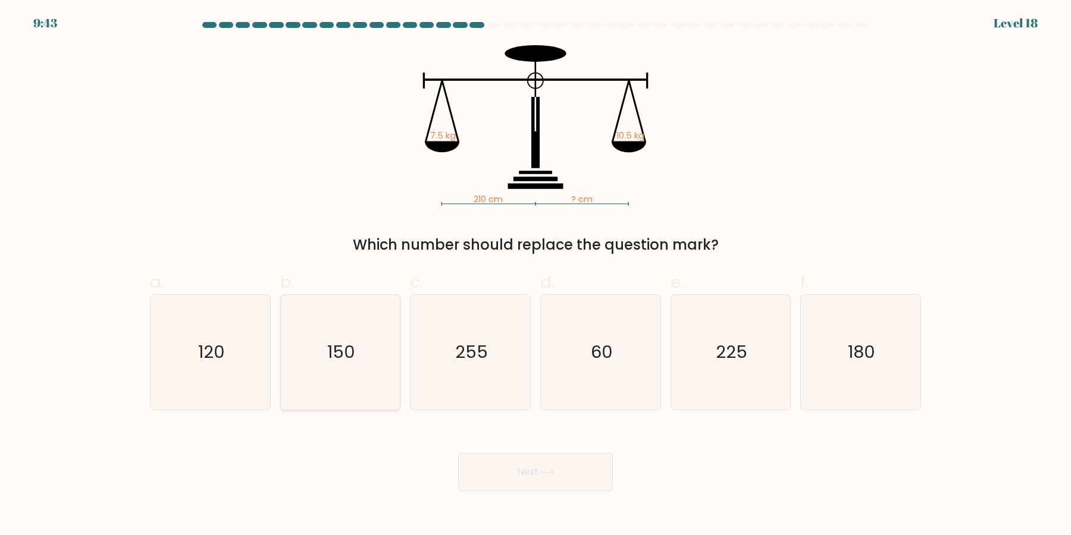
click at [334, 384] on icon "150" at bounding box center [340, 352] width 115 height 115
click at [535, 275] on input "b. 150" at bounding box center [535, 272] width 1 height 8
radio input "true"
click at [504, 487] on button "Next" at bounding box center [535, 472] width 155 height 38
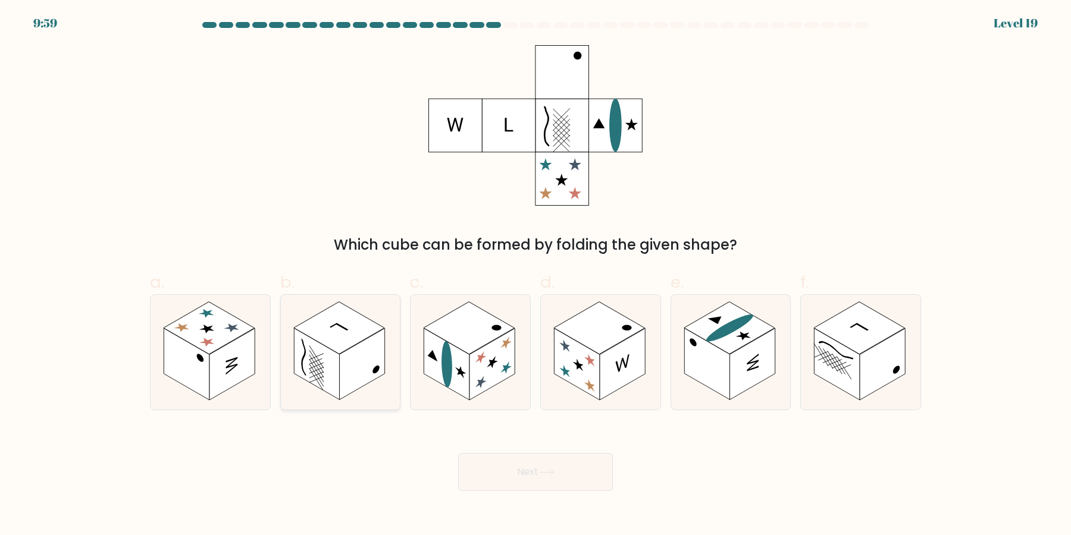
click at [340, 353] on rect at bounding box center [339, 328] width 91 height 52
click at [535, 275] on input "b." at bounding box center [535, 272] width 1 height 8
radio input "true"
click at [846, 375] on rect at bounding box center [837, 365] width 45 height 72
click at [536, 275] on input "f." at bounding box center [535, 272] width 1 height 8
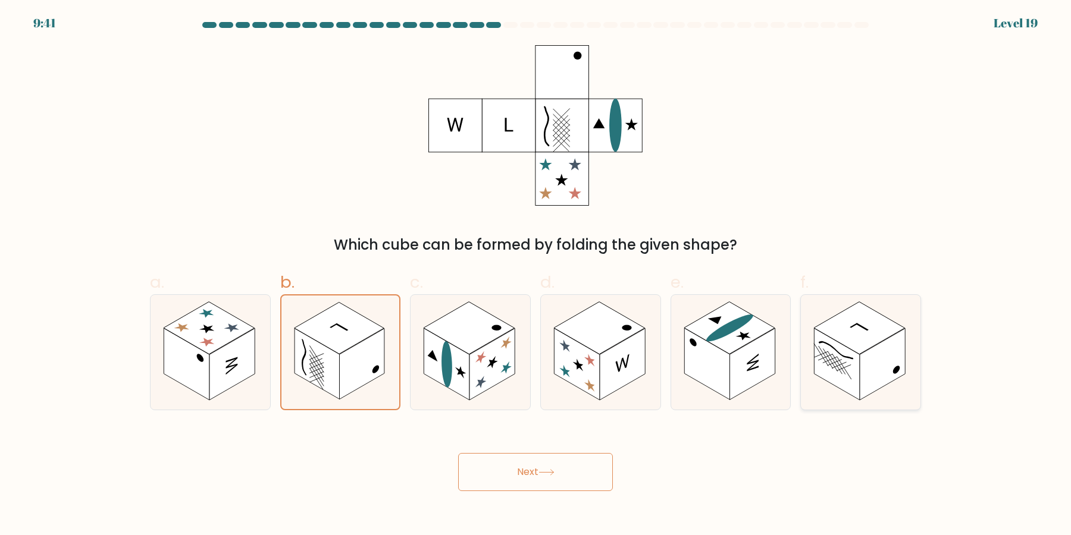
radio input "true"
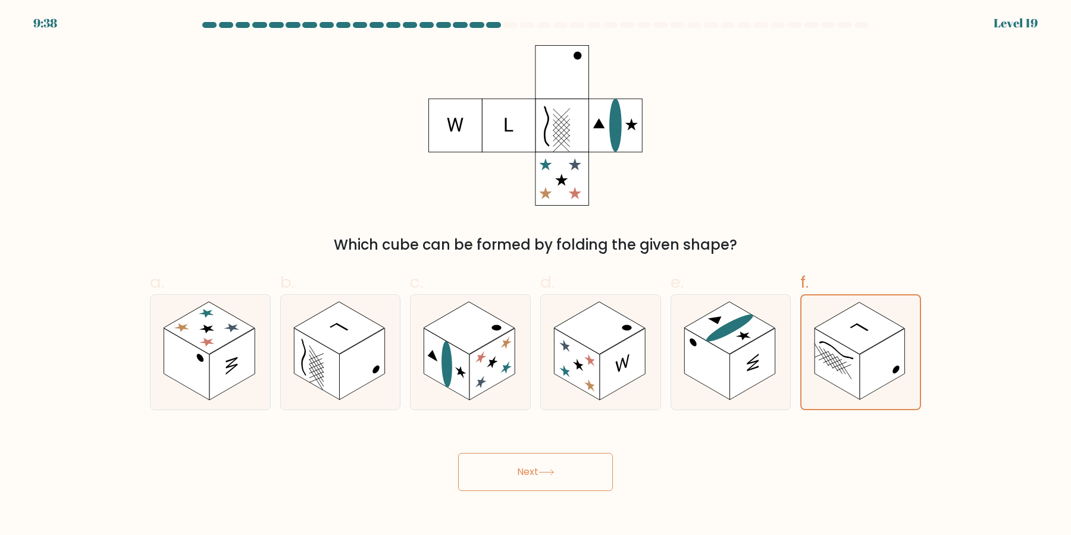
click at [582, 481] on button "Next" at bounding box center [535, 472] width 155 height 38
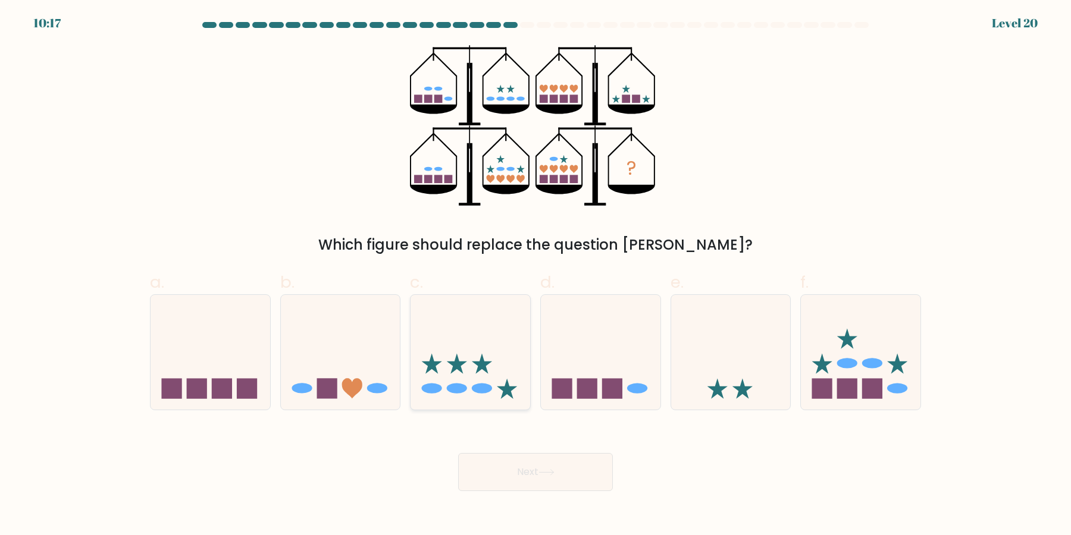
click at [511, 375] on icon at bounding box center [471, 352] width 120 height 99
click at [535, 275] on input "c." at bounding box center [535, 272] width 1 height 8
radio input "true"
click at [553, 473] on icon at bounding box center [546, 472] width 14 height 5
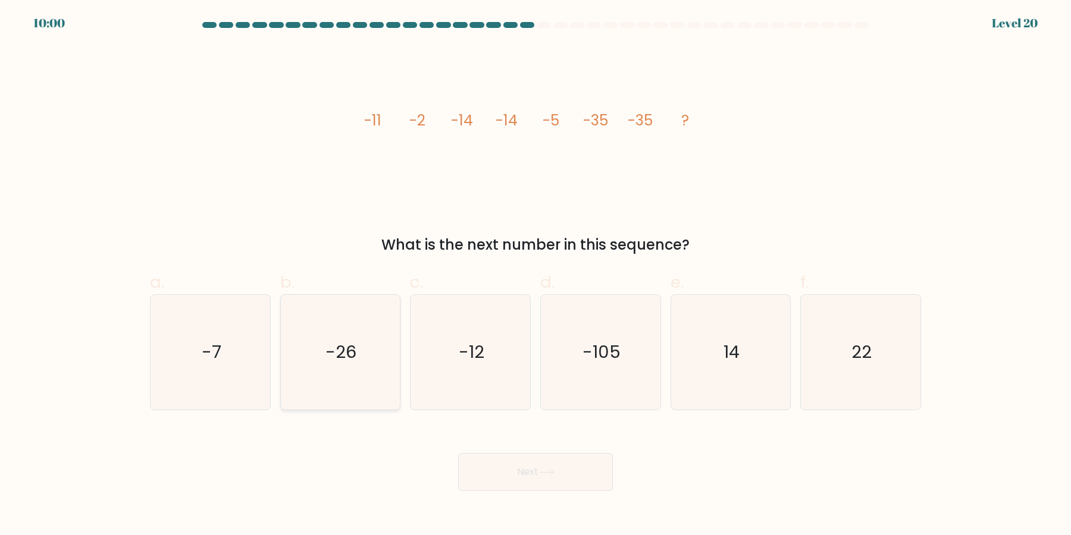
click at [340, 353] on text "-26" at bounding box center [341, 353] width 31 height 24
click at [535, 275] on input "b. -26" at bounding box center [535, 272] width 1 height 8
radio input "true"
click at [569, 480] on button "Next" at bounding box center [535, 472] width 155 height 38
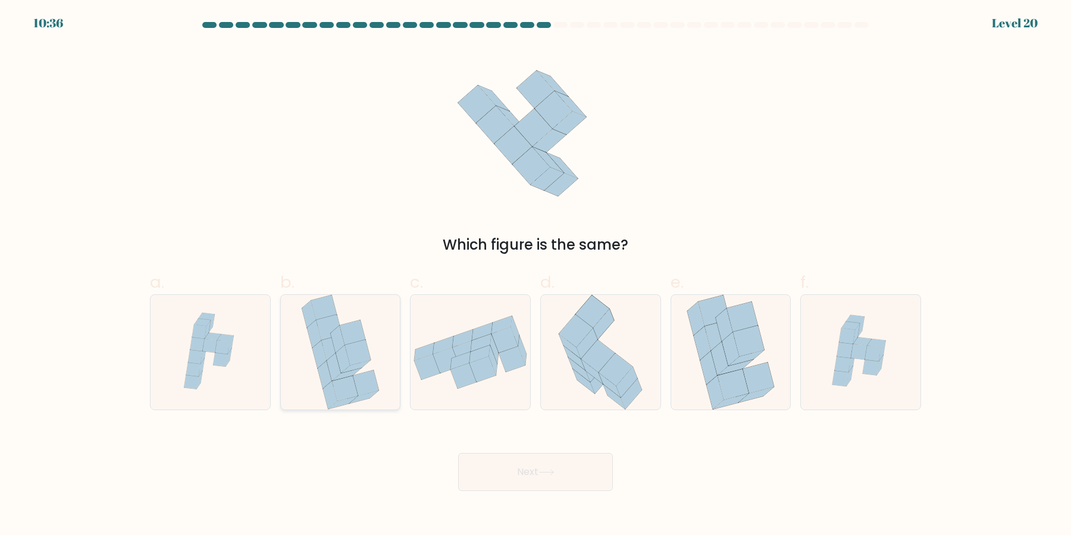
click at [322, 389] on icon at bounding box center [340, 352] width 80 height 115
click at [535, 275] on input "b." at bounding box center [535, 272] width 1 height 8
radio input "true"
click at [701, 350] on icon at bounding box center [702, 343] width 17 height 33
click at [536, 275] on input "e." at bounding box center [535, 272] width 1 height 8
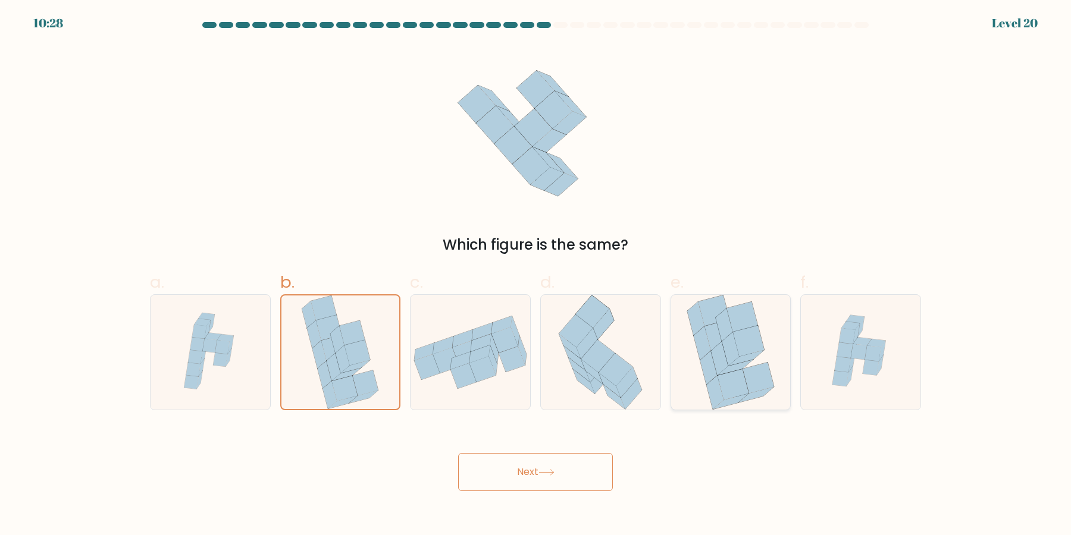
radio input "true"
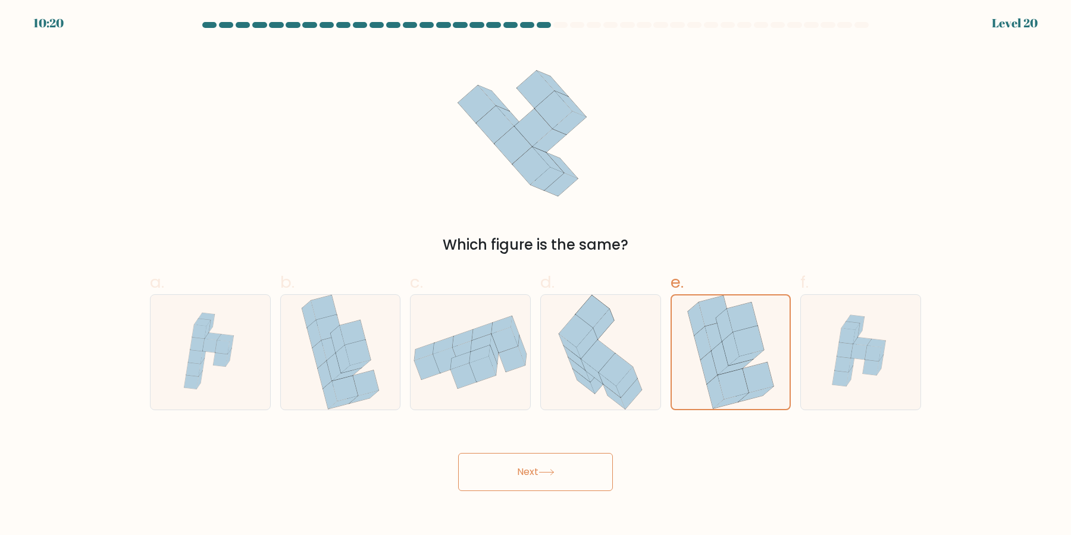
click at [567, 484] on button "Next" at bounding box center [535, 472] width 155 height 38
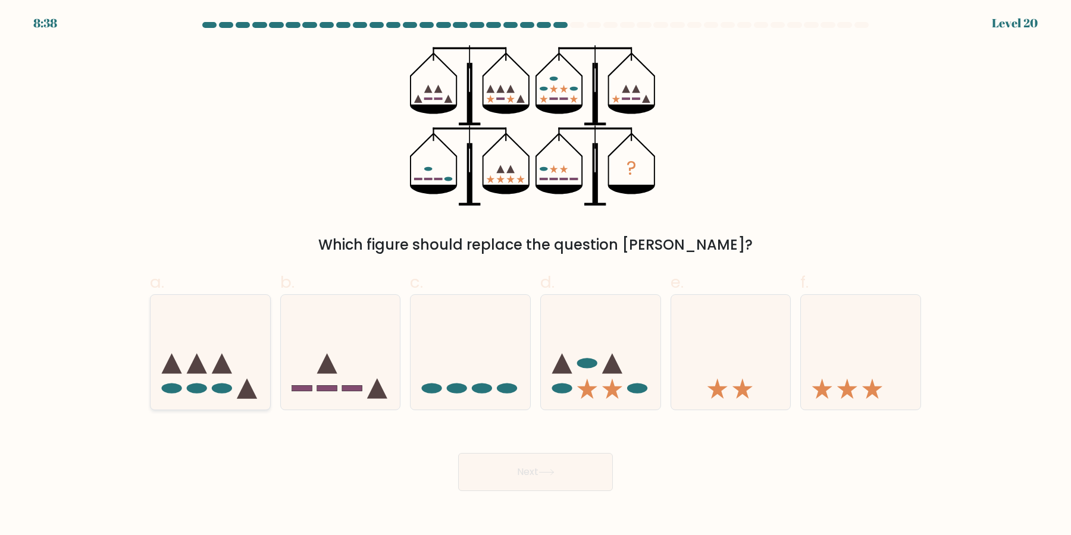
click at [230, 368] on icon at bounding box center [211, 352] width 120 height 99
click at [535, 275] on input "a." at bounding box center [535, 272] width 1 height 8
radio input "true"
click at [594, 471] on button "Next" at bounding box center [535, 472] width 155 height 38
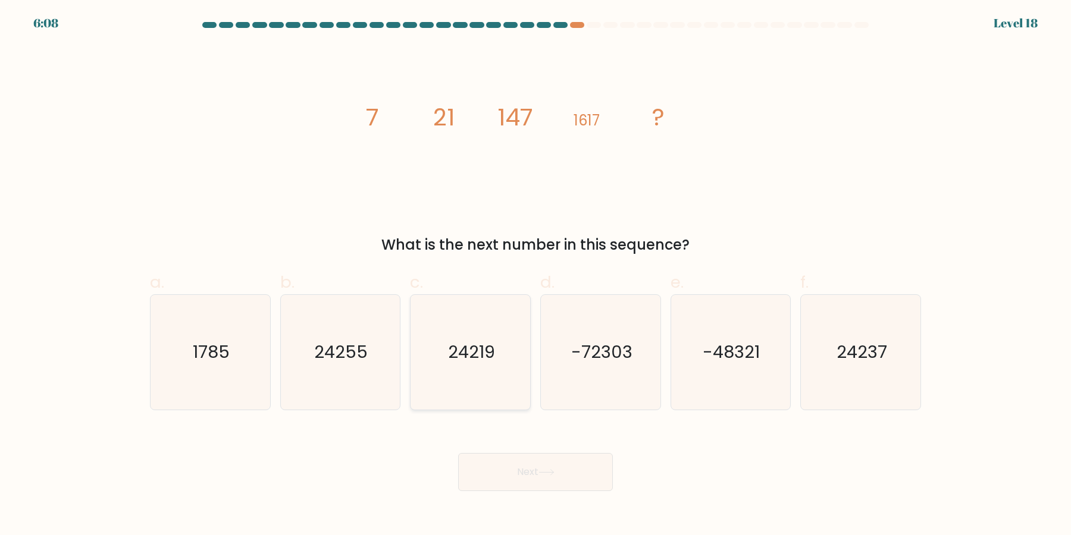
click at [416, 364] on icon "24219" at bounding box center [470, 352] width 115 height 115
click at [535, 275] on input "c. 24219" at bounding box center [535, 272] width 1 height 8
radio input "true"
click at [386, 360] on icon "24255" at bounding box center [340, 352] width 115 height 115
click at [535, 275] on input "b. 24255" at bounding box center [535, 272] width 1 height 8
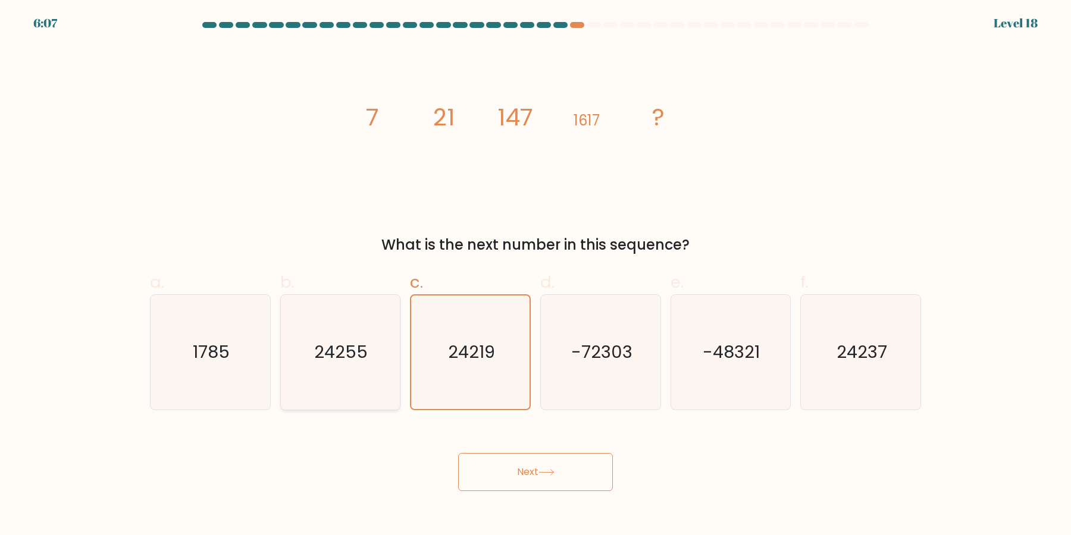
radio input "true"
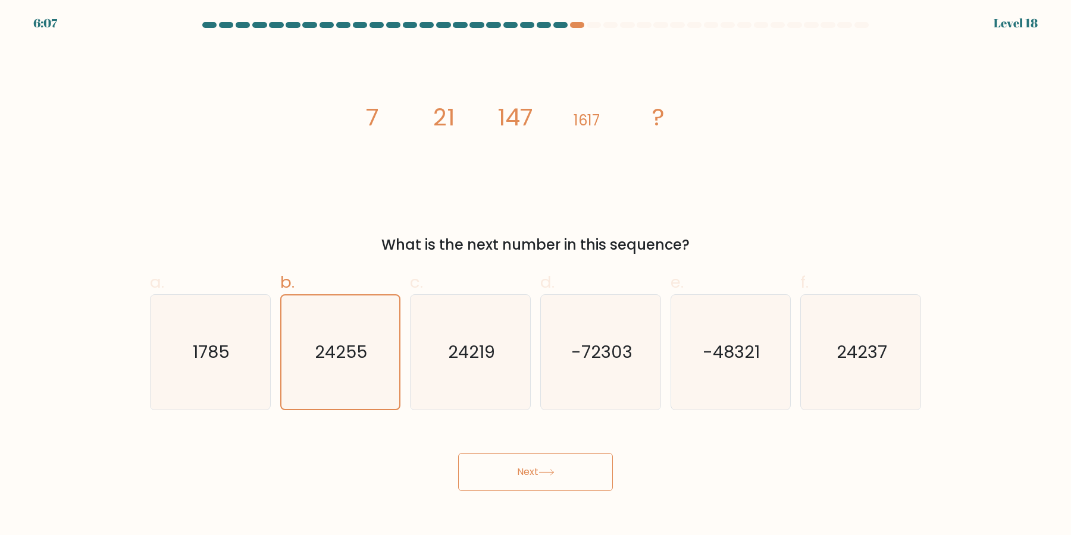
click at [531, 469] on button "Next" at bounding box center [535, 472] width 155 height 38
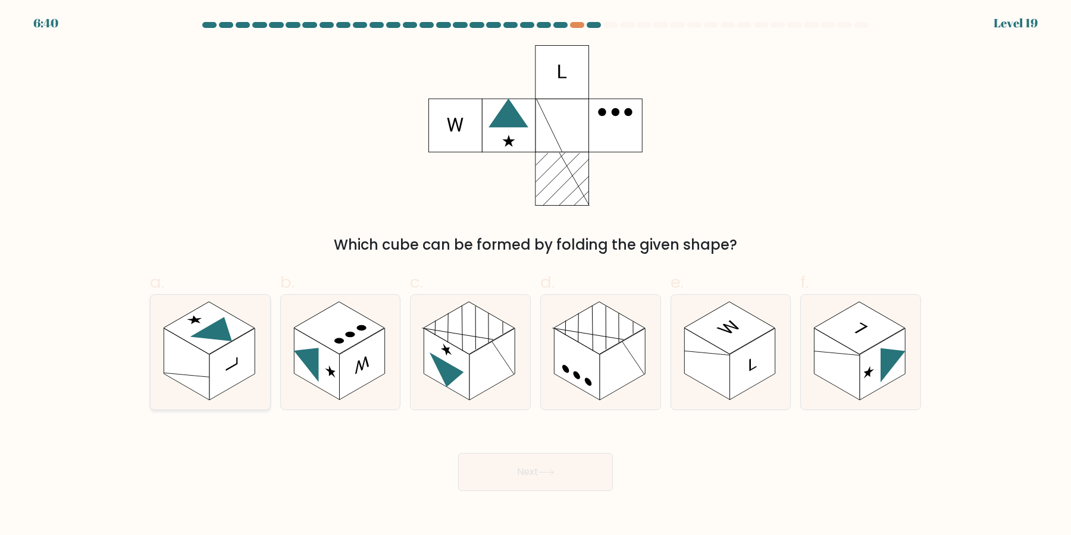
click at [199, 387] on rect at bounding box center [186, 365] width 45 height 72
click at [535, 275] on input "a." at bounding box center [535, 272] width 1 height 8
radio input "true"
click at [525, 486] on button "Next" at bounding box center [535, 472] width 155 height 38
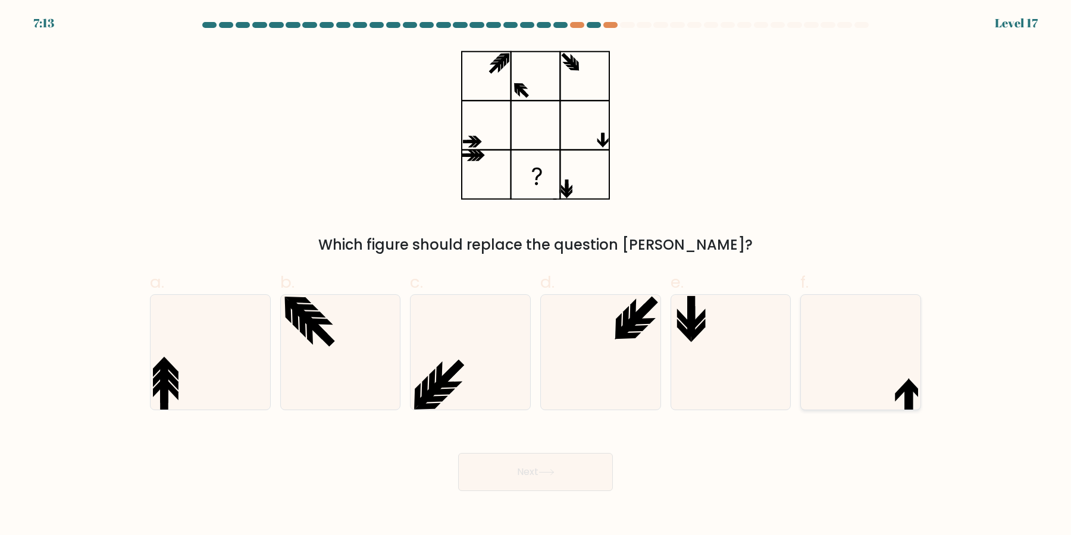
click at [876, 385] on icon at bounding box center [860, 352] width 115 height 115
click at [536, 275] on input "f." at bounding box center [535, 272] width 1 height 8
radio input "true"
click at [588, 490] on button "Next" at bounding box center [535, 472] width 155 height 38
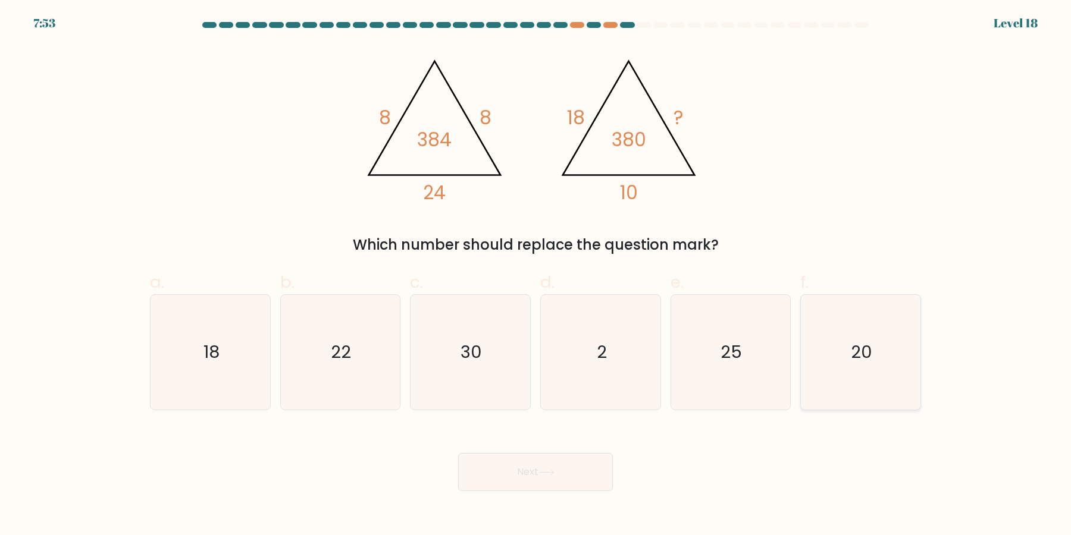
click at [854, 348] on text "20" at bounding box center [861, 353] width 21 height 24
click at [536, 275] on input "f. 20" at bounding box center [535, 272] width 1 height 8
radio input "true"
click at [715, 378] on icon "25" at bounding box center [730, 352] width 115 height 115
click at [536, 275] on input "e. 25" at bounding box center [535, 272] width 1 height 8
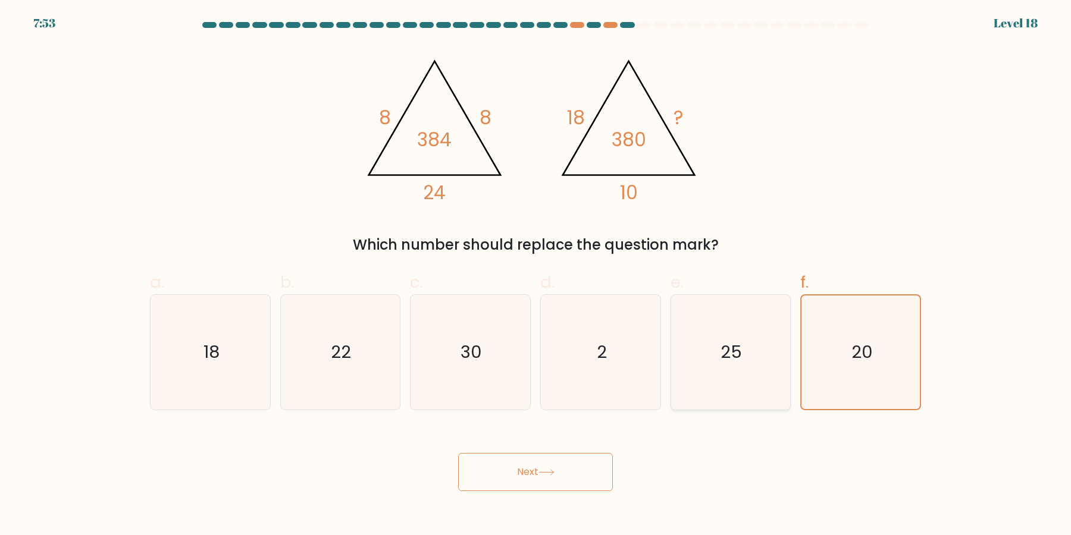
radio input "true"
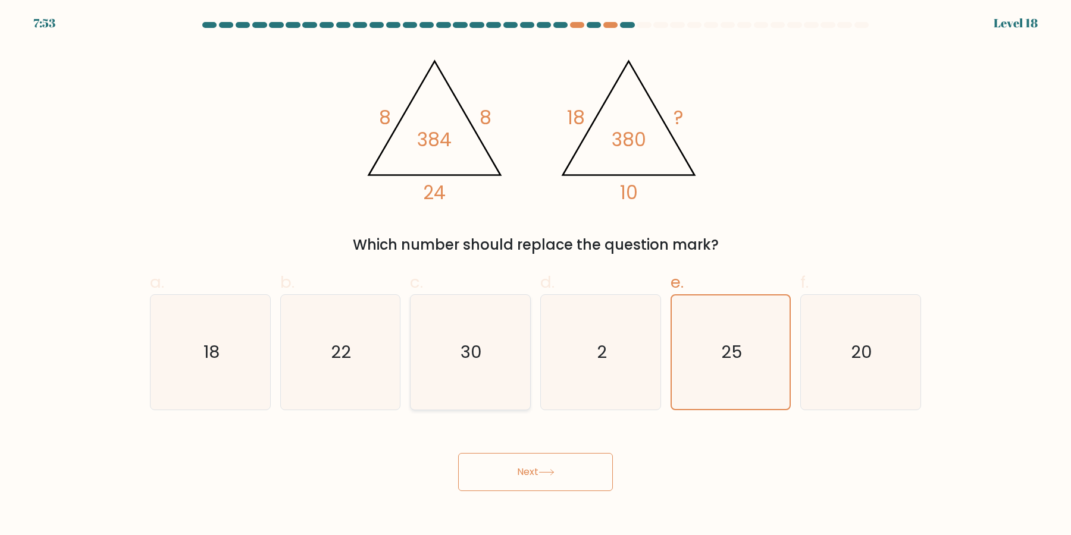
click at [479, 382] on icon "30" at bounding box center [470, 352] width 115 height 115
click at [535, 275] on input "c. 30" at bounding box center [535, 272] width 1 height 8
radio input "true"
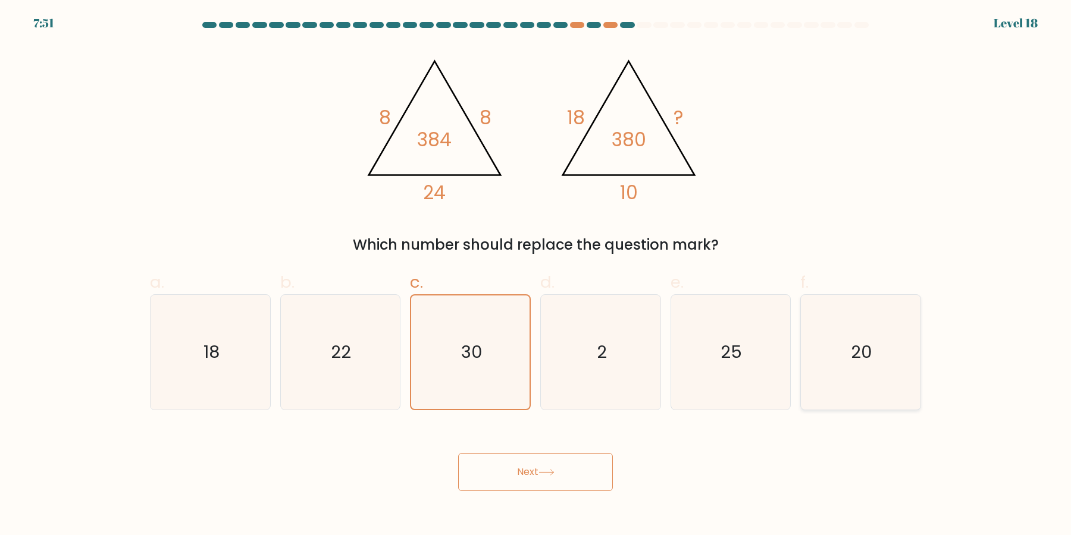
click at [815, 367] on icon "20" at bounding box center [860, 352] width 115 height 115
click at [536, 275] on input "f. 20" at bounding box center [535, 272] width 1 height 8
radio input "true"
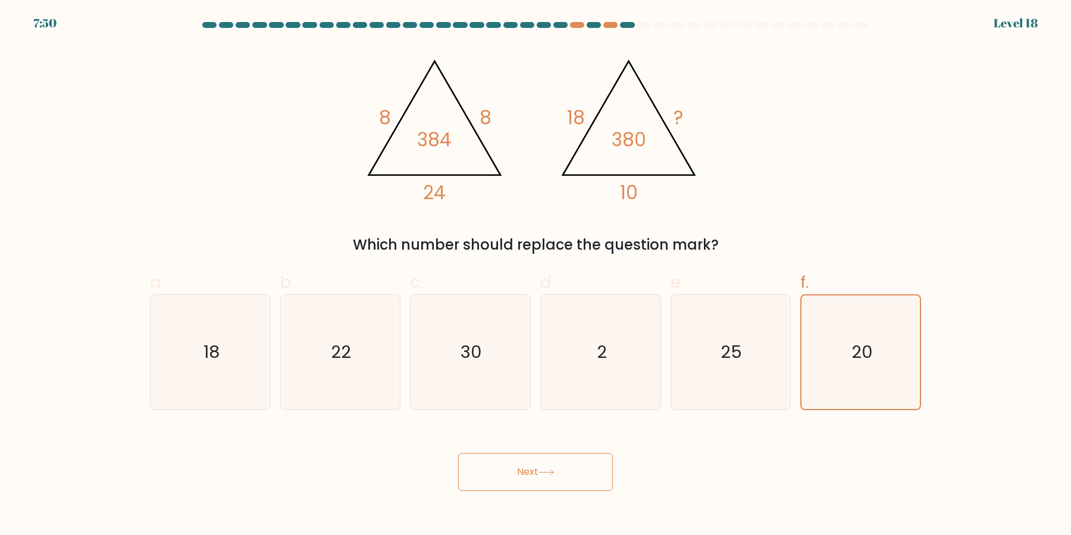
click at [563, 490] on button "Next" at bounding box center [535, 472] width 155 height 38
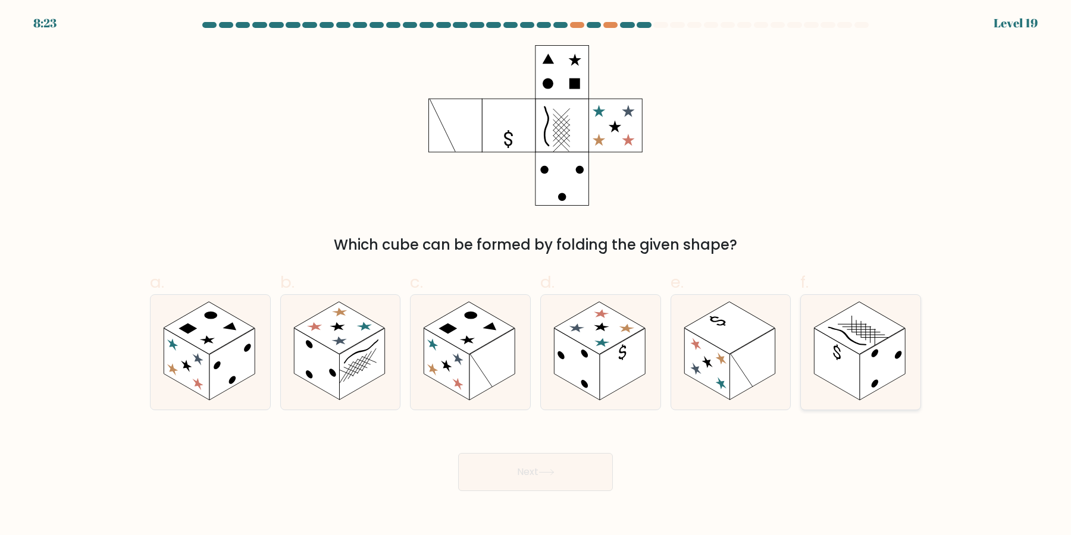
click at [880, 369] on rect at bounding box center [882, 365] width 45 height 72
click at [536, 275] on input "f." at bounding box center [535, 272] width 1 height 8
radio input "true"
click at [571, 486] on button "Next" at bounding box center [535, 472] width 155 height 38
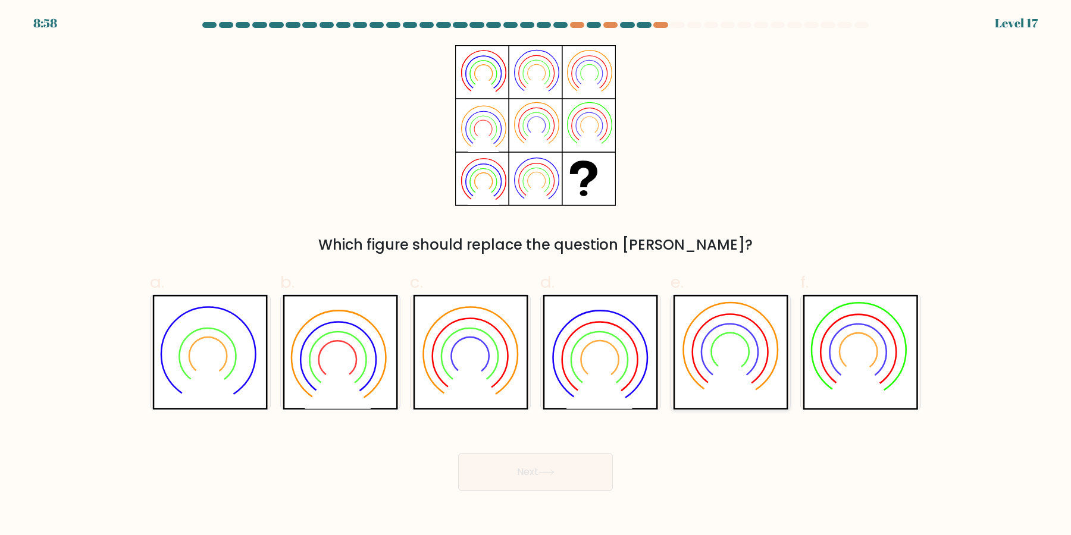
click at [737, 371] on icon at bounding box center [730, 375] width 66 height 53
click at [536, 275] on input "e." at bounding box center [535, 272] width 1 height 8
radio input "true"
click at [568, 471] on button "Next" at bounding box center [535, 472] width 155 height 38
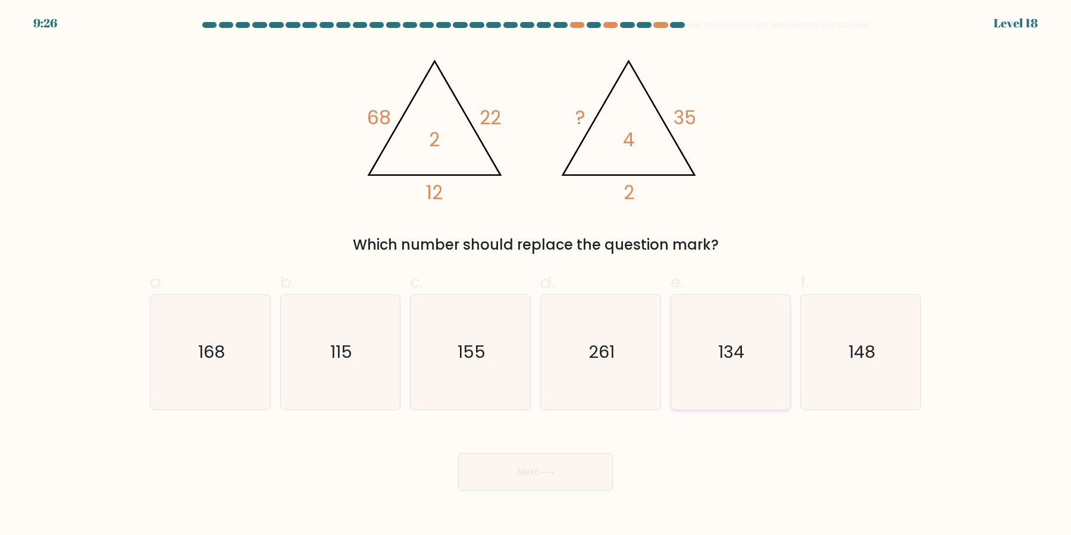
click at [740, 379] on icon "134" at bounding box center [730, 352] width 115 height 115
click at [536, 275] on input "e. 134" at bounding box center [535, 272] width 1 height 8
radio input "true"
click at [240, 365] on icon "168" at bounding box center [210, 352] width 115 height 115
click at [535, 275] on input "a. 168" at bounding box center [535, 272] width 1 height 8
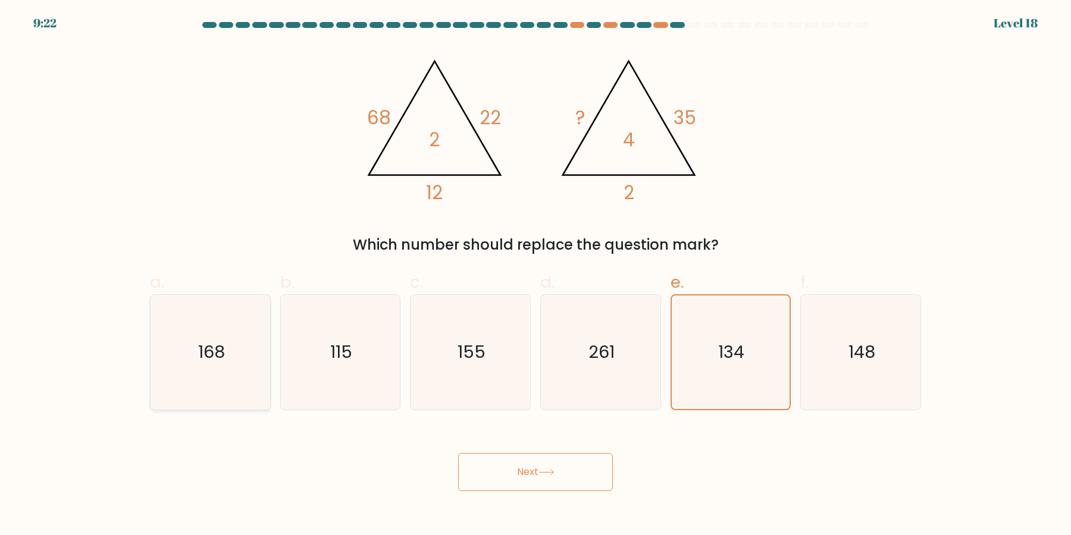
radio input "true"
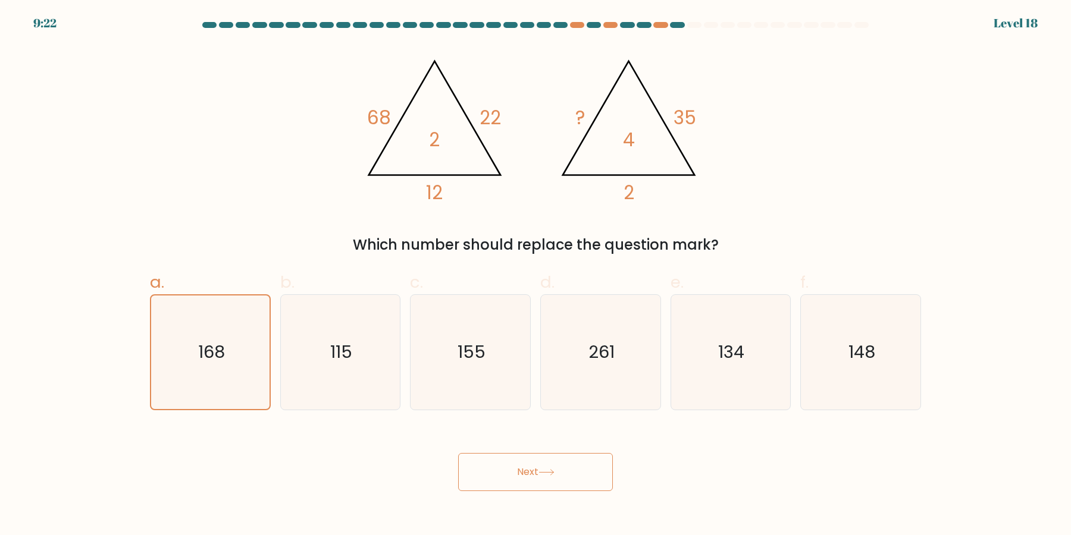
click at [547, 480] on button "Next" at bounding box center [535, 472] width 155 height 38
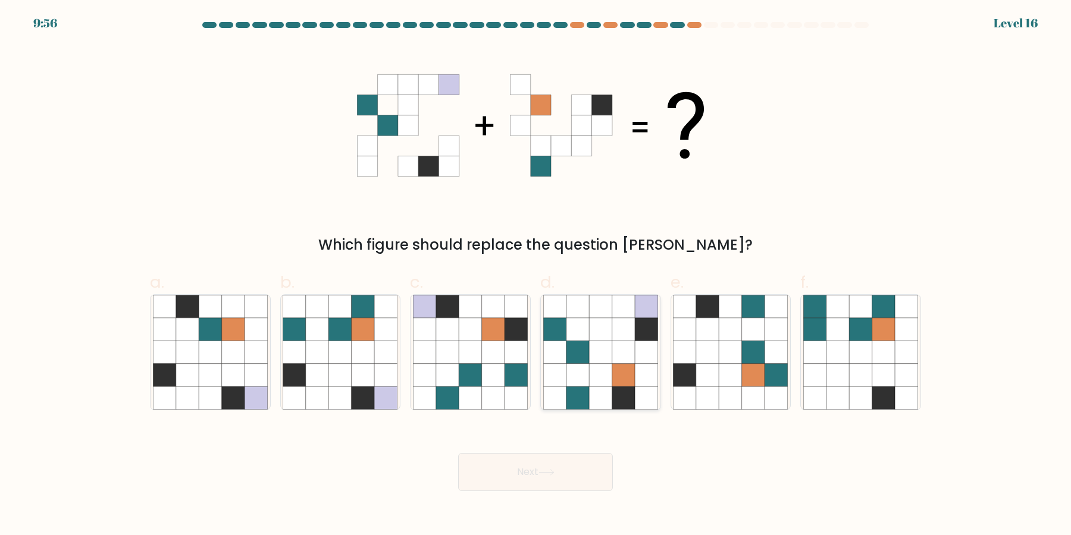
click at [577, 369] on icon at bounding box center [577, 375] width 23 height 23
click at [536, 275] on input "d." at bounding box center [535, 272] width 1 height 8
radio input "true"
click at [580, 469] on button "Next" at bounding box center [535, 472] width 155 height 38
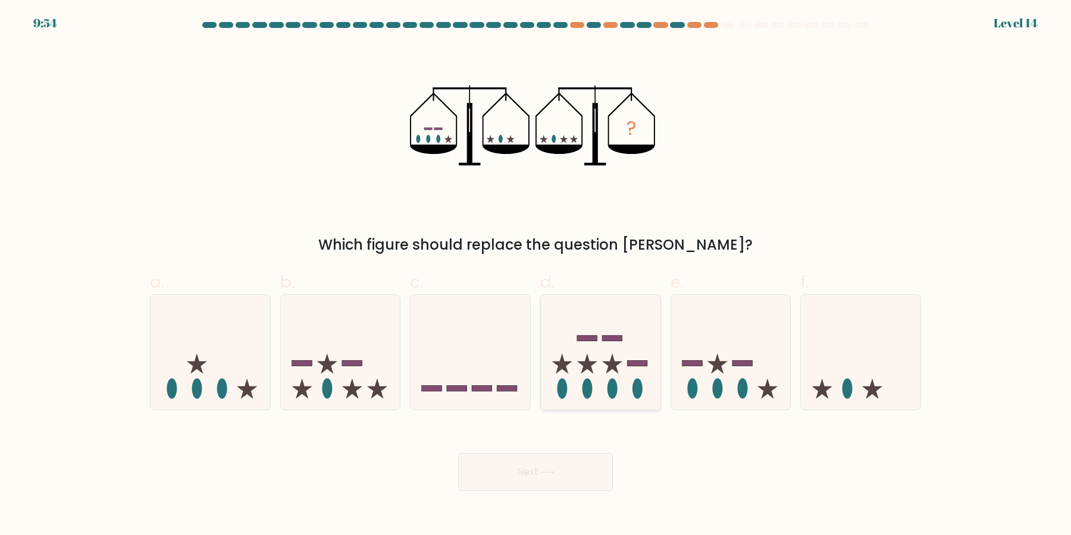
click at [624, 353] on icon at bounding box center [601, 352] width 120 height 99
click at [536, 275] on input "d." at bounding box center [535, 272] width 1 height 8
radio input "true"
click at [458, 453] on button "Next" at bounding box center [535, 472] width 155 height 38
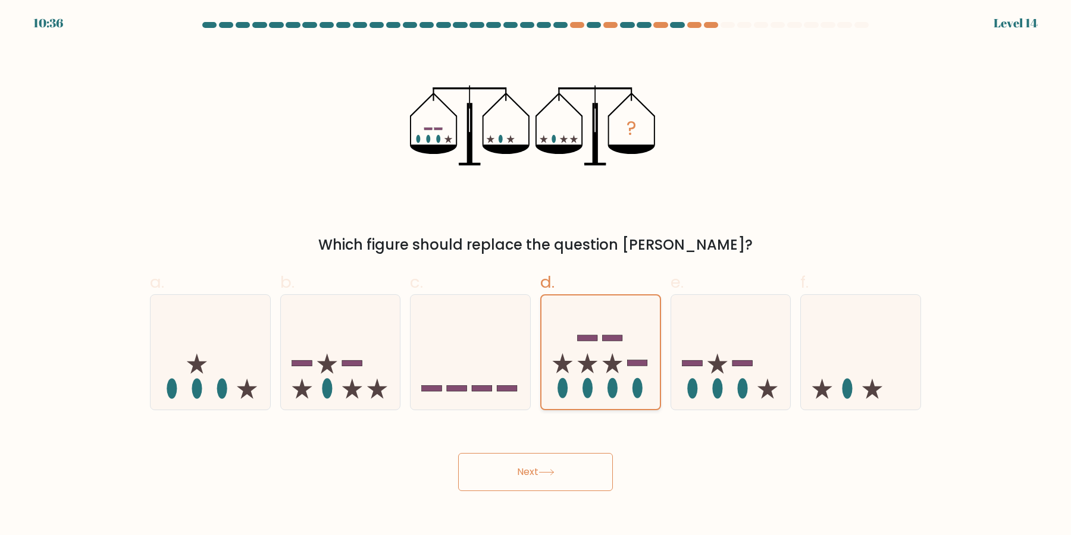
click at [458, 453] on button "Next" at bounding box center [535, 472] width 155 height 38
click at [616, 364] on icon at bounding box center [612, 363] width 20 height 20
click at [536, 275] on input "d." at bounding box center [535, 272] width 1 height 8
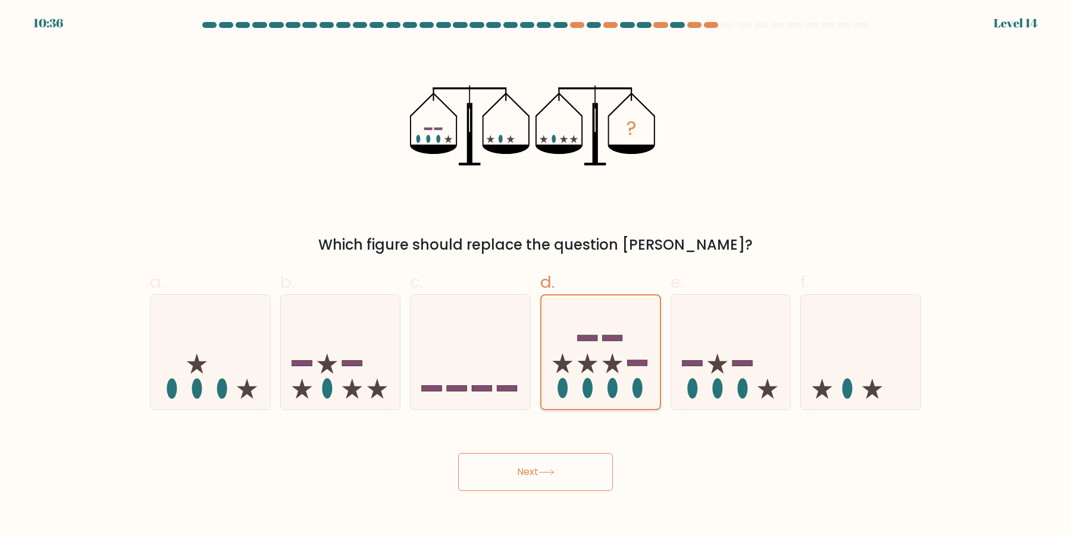
click at [458, 453] on button "Next" at bounding box center [535, 472] width 155 height 38
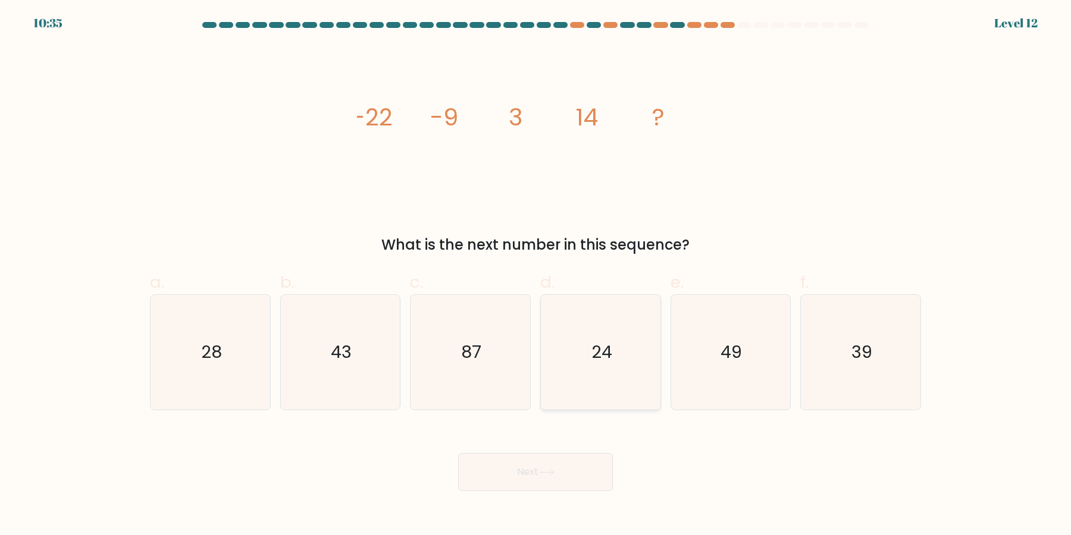
click at [458, 453] on button "Next" at bounding box center [535, 472] width 155 height 38
click at [603, 365] on icon "24" at bounding box center [600, 352] width 115 height 115
click at [536, 275] on input "d. 24" at bounding box center [535, 272] width 1 height 8
radio input "true"
click at [458, 453] on button "Next" at bounding box center [535, 472] width 155 height 38
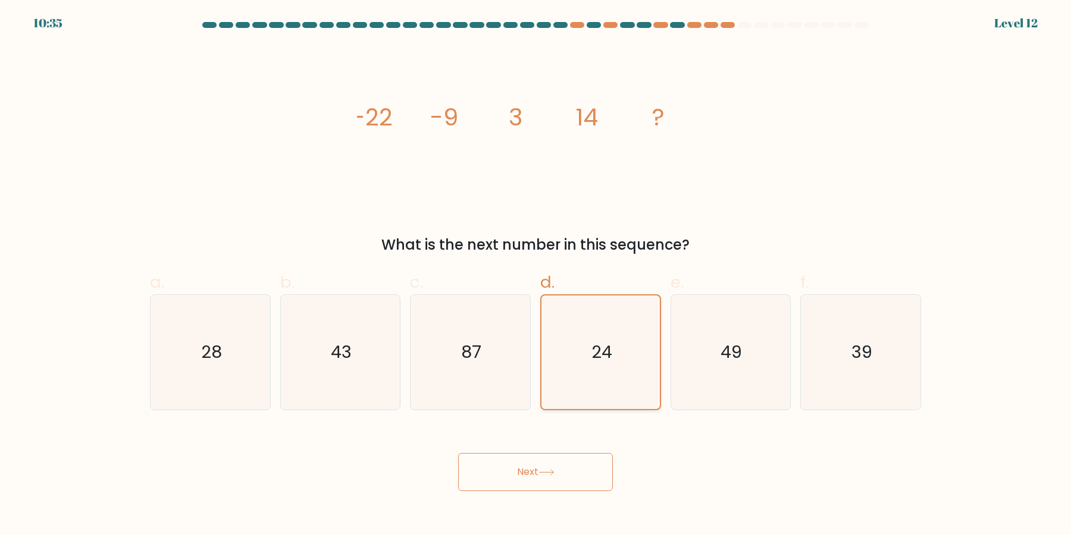
click at [458, 453] on button "Next" at bounding box center [535, 472] width 155 height 38
click button "Next" at bounding box center [535, 472] width 155 height 38
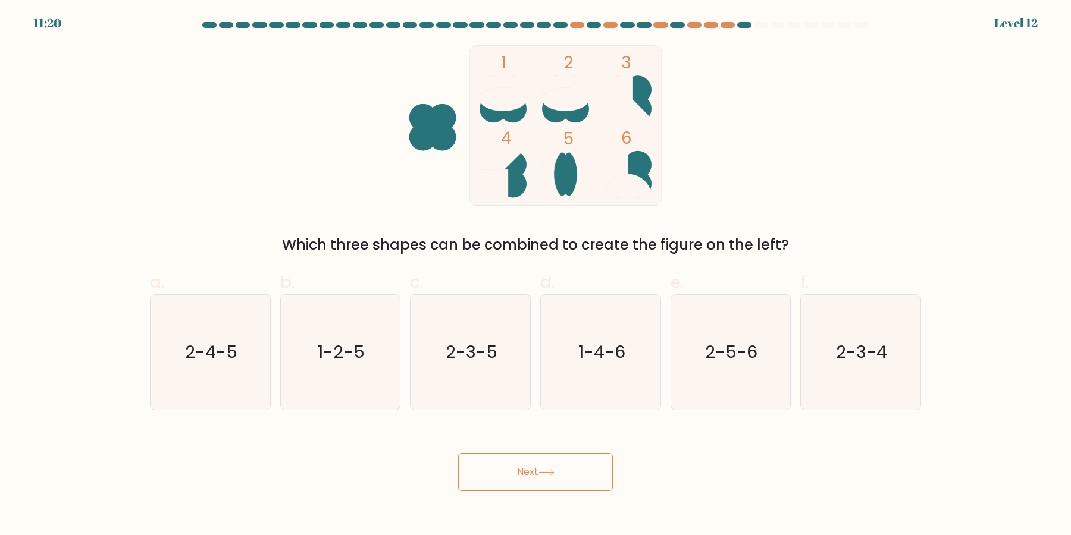
click at [458, 453] on button "Next" at bounding box center [535, 472] width 155 height 38
click at [603, 365] on icon "1-4-6" at bounding box center [600, 352] width 115 height 115
click at [536, 275] on input "d. 1-4-6" at bounding box center [535, 272] width 1 height 8
radio input "true"
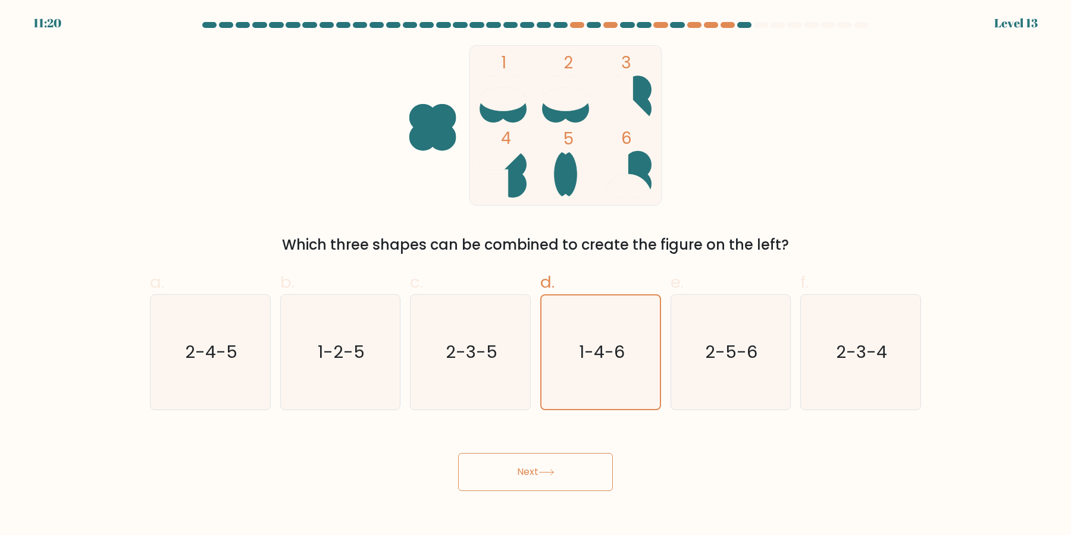
click at [458, 453] on button "Next" at bounding box center [535, 472] width 155 height 38
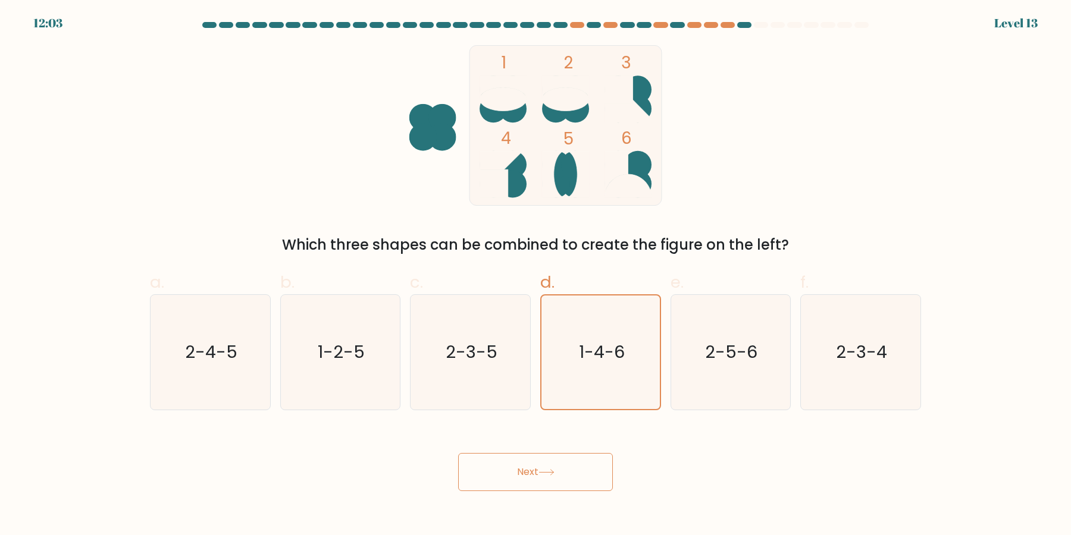
click at [458, 453] on button "Next" at bounding box center [535, 472] width 155 height 38
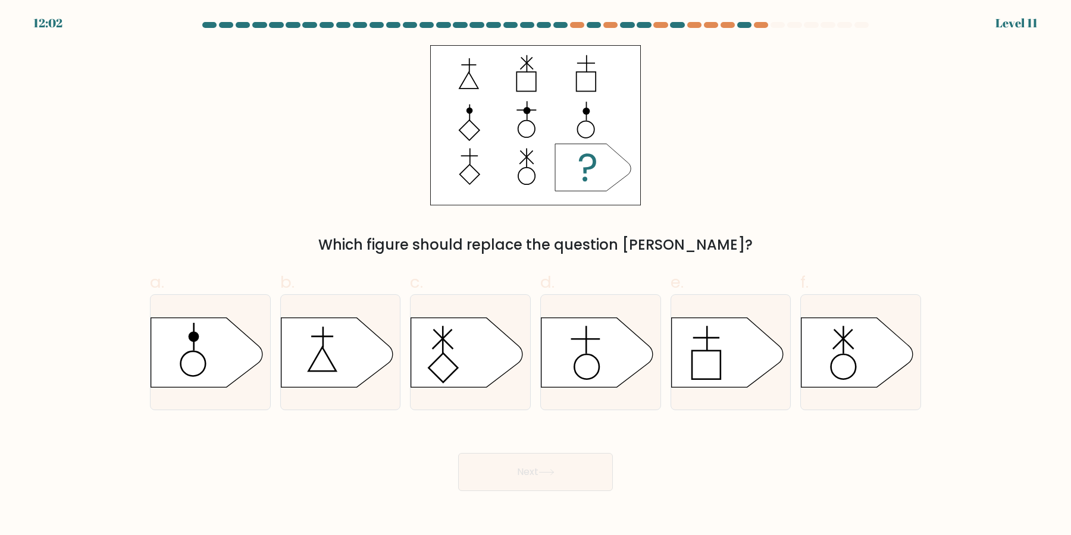
click at [603, 365] on icon at bounding box center [597, 353] width 112 height 70
click at [536, 275] on input "d." at bounding box center [535, 272] width 1 height 8
radio input "true"
click at [602, 352] on icon at bounding box center [597, 352] width 111 height 69
click at [536, 275] on input "d." at bounding box center [535, 272] width 1 height 8
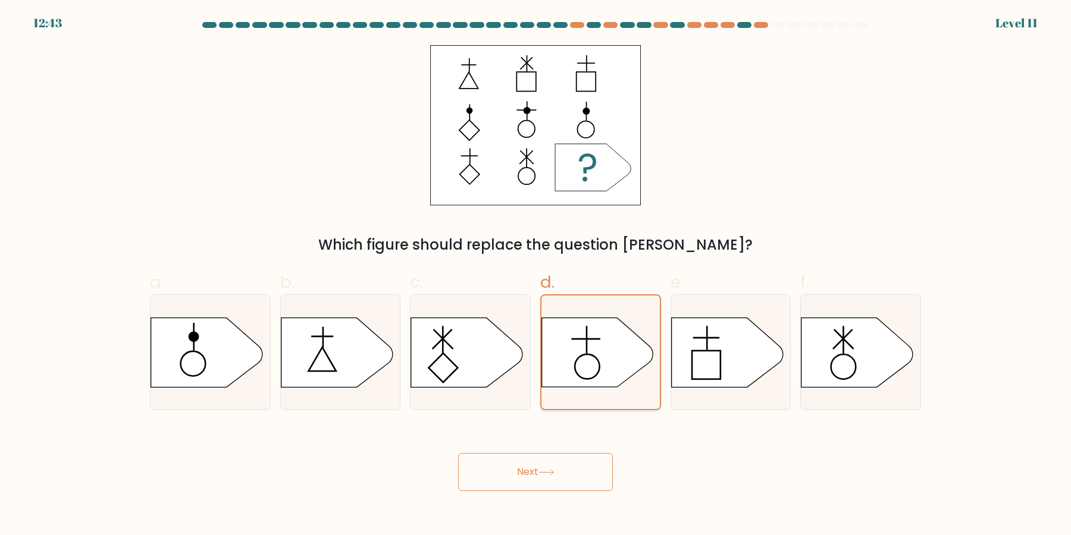
click at [458, 453] on button "Next" at bounding box center [535, 472] width 155 height 38
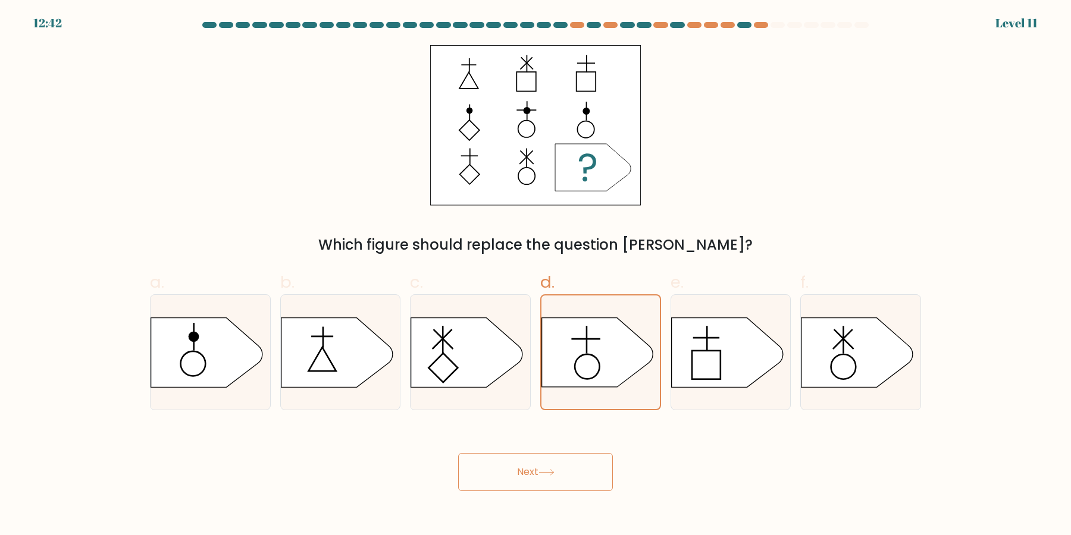
click at [458, 453] on button "Next" at bounding box center [535, 472] width 155 height 38
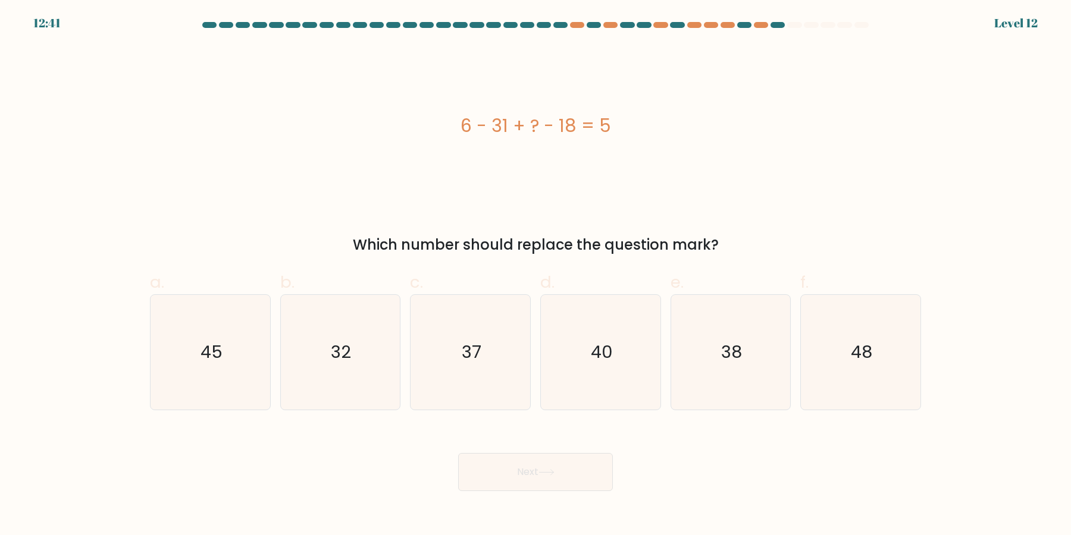
click at [458, 453] on button "Next" at bounding box center [535, 472] width 155 height 38
click at [563, 347] on icon "40" at bounding box center [600, 352] width 115 height 115
click at [536, 275] on input "d. 40" at bounding box center [535, 272] width 1 height 8
radio input "true"
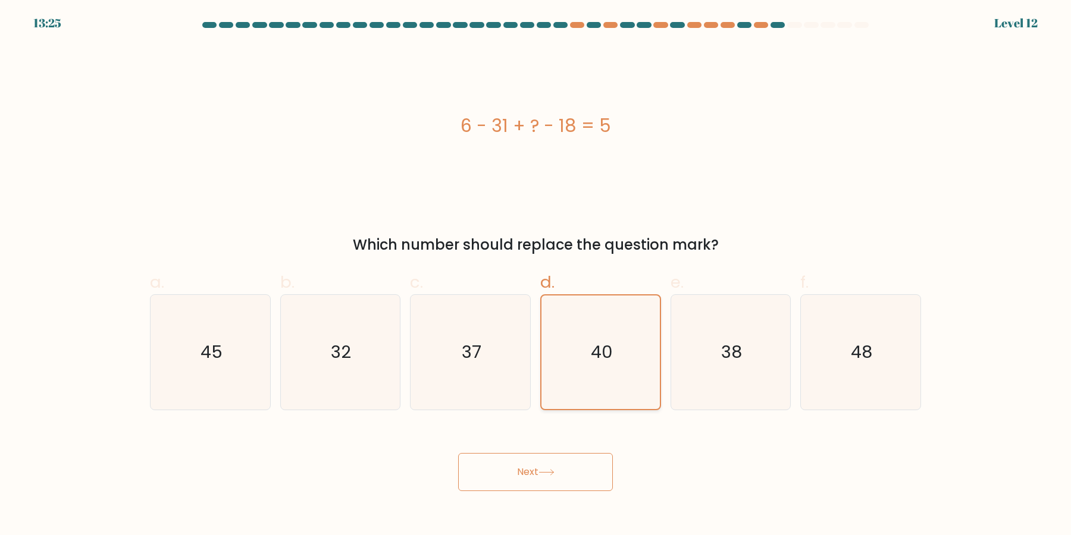
click at [458, 453] on button "Next" at bounding box center [535, 472] width 155 height 38
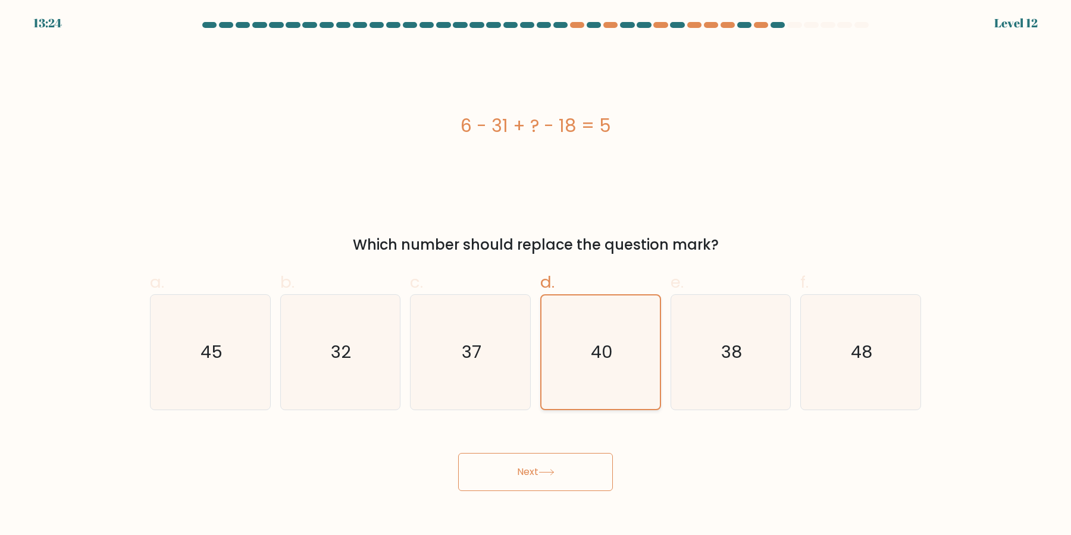
click at [458, 453] on button "Next" at bounding box center [535, 472] width 155 height 38
click at [603, 379] on icon "40" at bounding box center [601, 353] width 114 height 114
click at [536, 275] on input "d. 40" at bounding box center [535, 272] width 1 height 8
click at [458, 453] on button "Next" at bounding box center [535, 472] width 155 height 38
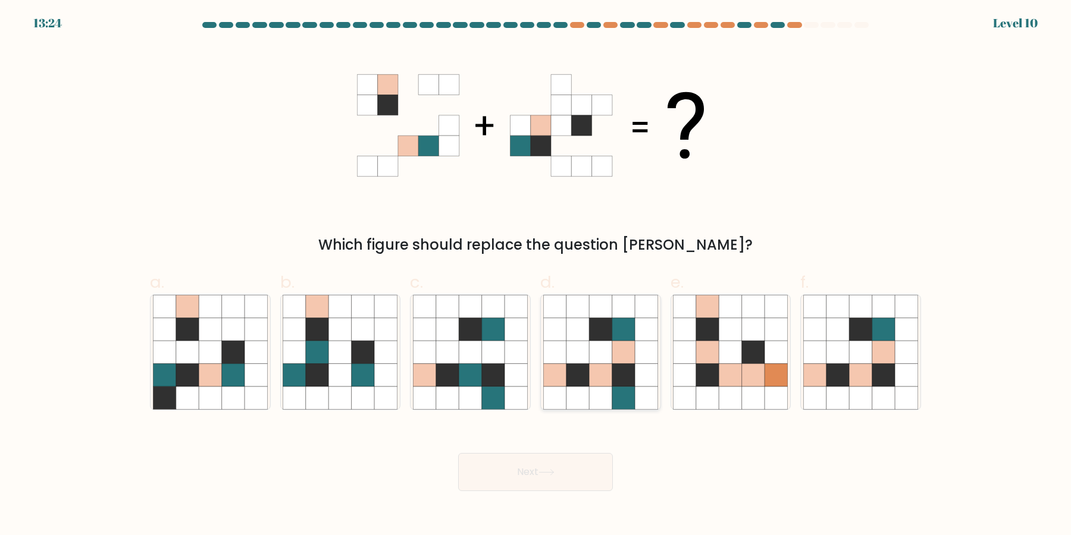
click at [458, 453] on button "Next" at bounding box center [535, 472] width 155 height 38
click at [605, 381] on icon at bounding box center [600, 375] width 23 height 23
click at [536, 275] on input "d." at bounding box center [535, 272] width 1 height 8
radio input "true"
click at [458, 453] on button "Next" at bounding box center [535, 472] width 155 height 38
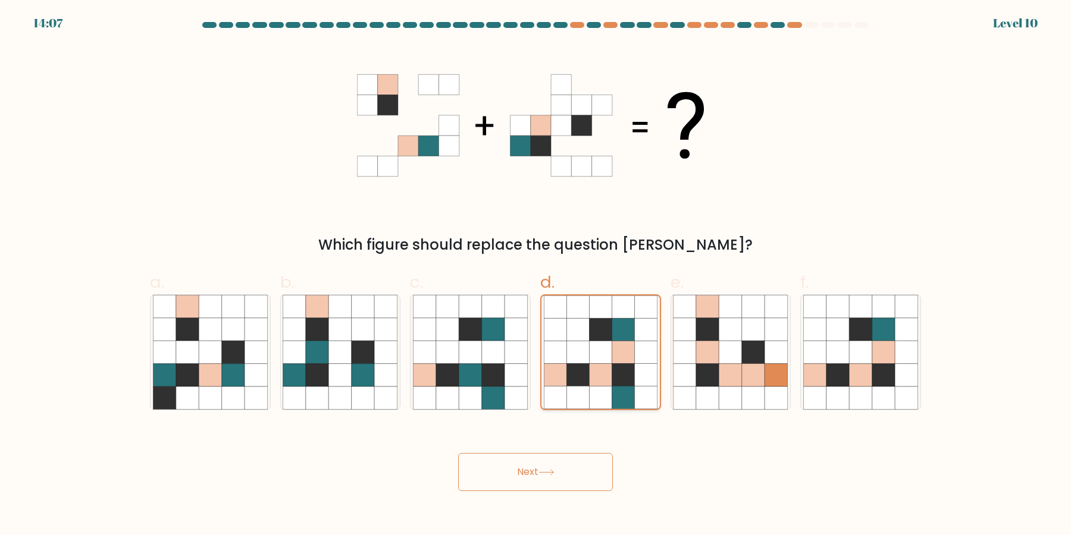
click at [458, 453] on button "Next" at bounding box center [535, 472] width 155 height 38
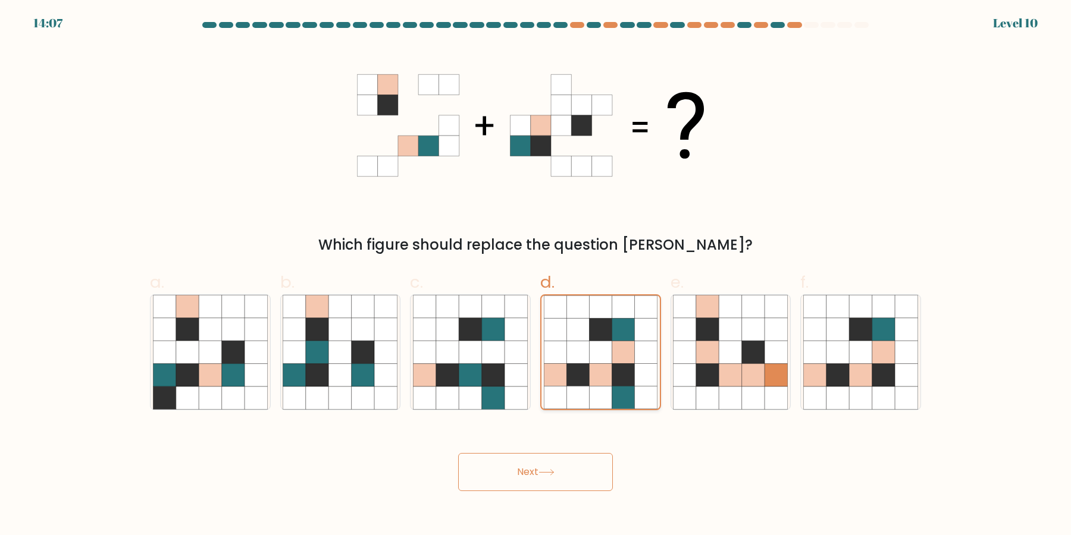
click at [458, 453] on button "Next" at bounding box center [535, 472] width 155 height 38
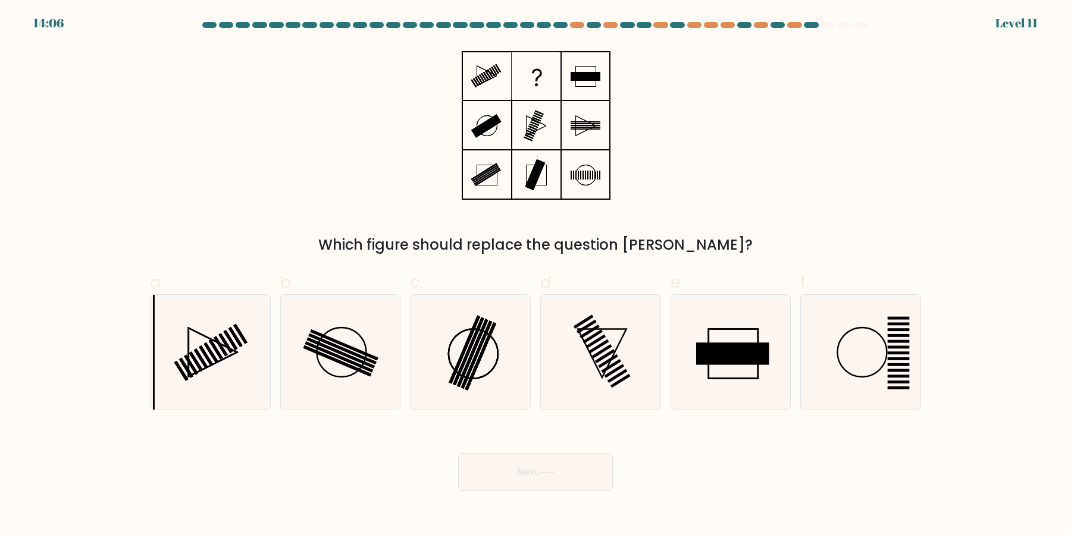
click at [605, 381] on icon at bounding box center [600, 352] width 115 height 115
click at [536, 275] on input "d." at bounding box center [535, 272] width 1 height 8
radio input "true"
click at [458, 453] on button "Next" at bounding box center [535, 472] width 155 height 38
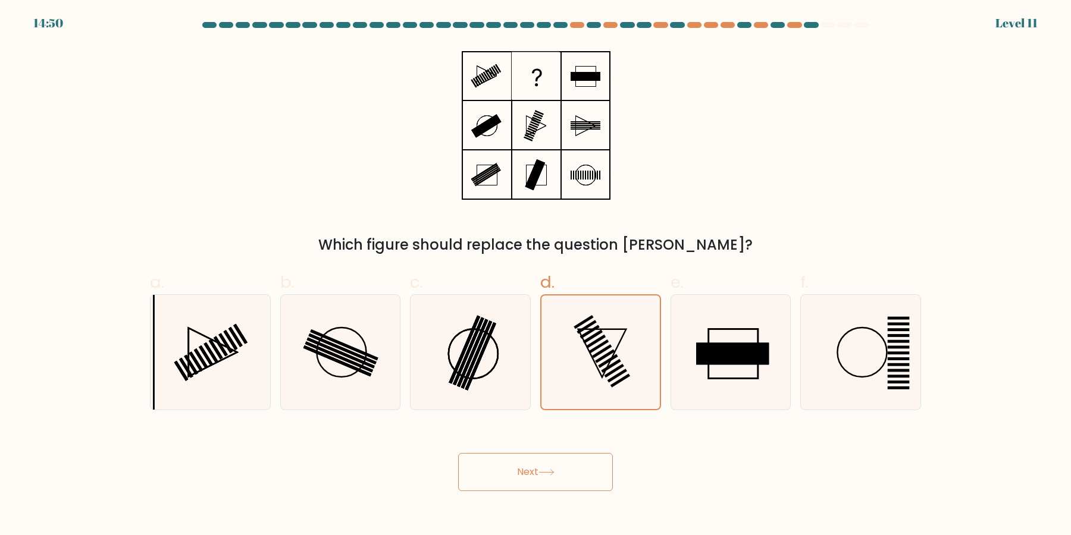
click at [458, 453] on button "Next" at bounding box center [535, 472] width 155 height 38
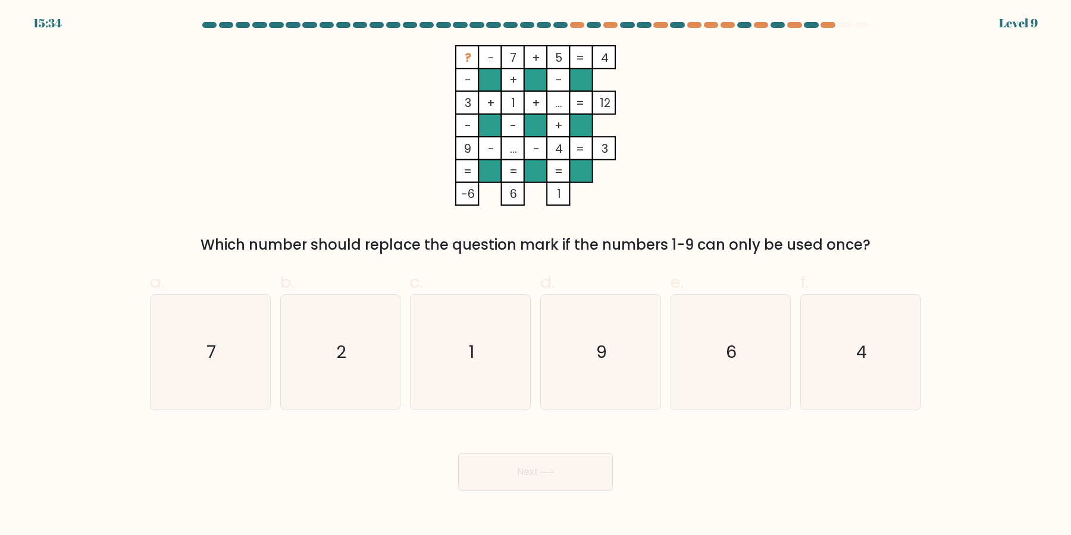
click at [458, 453] on button "Next" at bounding box center [535, 472] width 155 height 38
click at [605, 381] on icon "9" at bounding box center [600, 352] width 115 height 115
click at [536, 275] on input "d. 9" at bounding box center [535, 272] width 1 height 8
radio input "true"
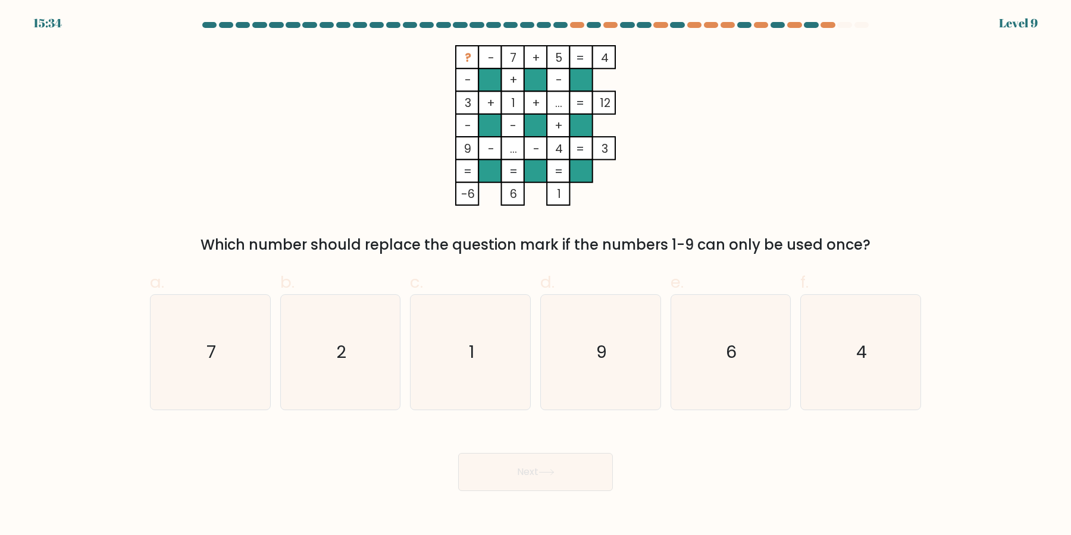
click at [458, 453] on button "Next" at bounding box center [535, 472] width 155 height 38
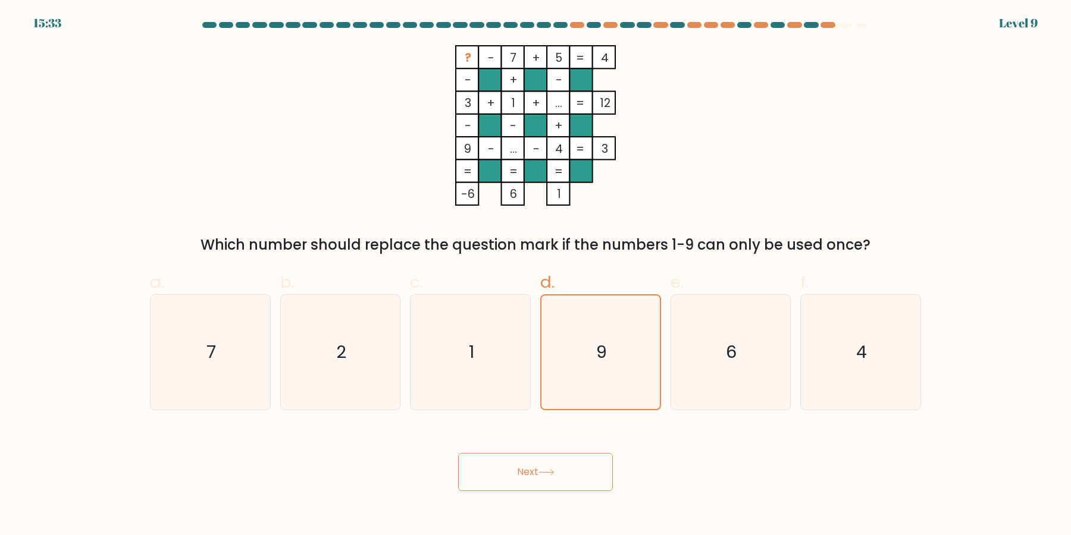
click at [458, 453] on button "Next" at bounding box center [535, 472] width 155 height 38
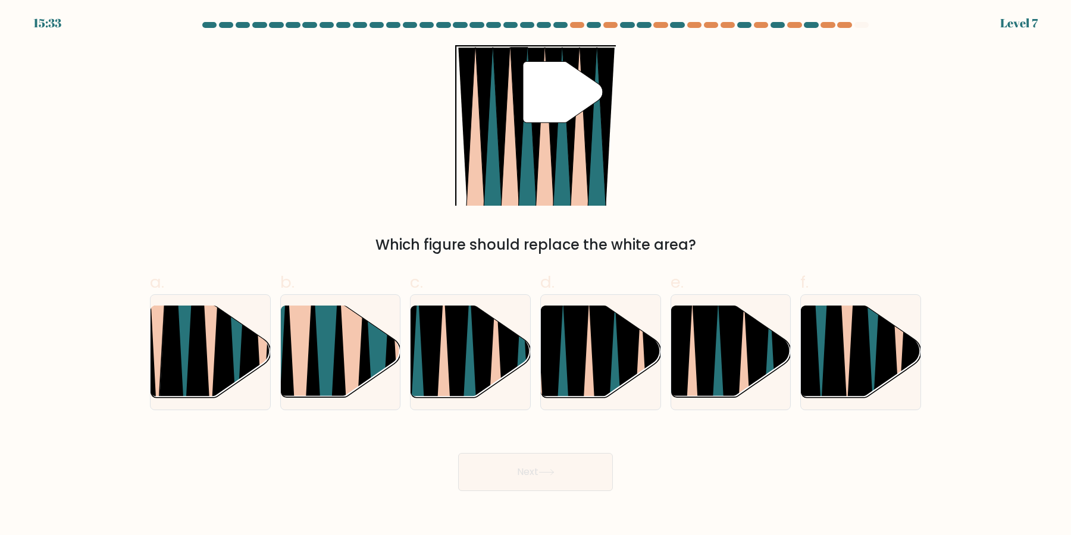
click at [458, 453] on button "Next" at bounding box center [535, 472] width 155 height 38
click at [605, 381] on icon at bounding box center [601, 402] width 27 height 239
click at [536, 275] on input "d." at bounding box center [535, 272] width 1 height 8
radio input "true"
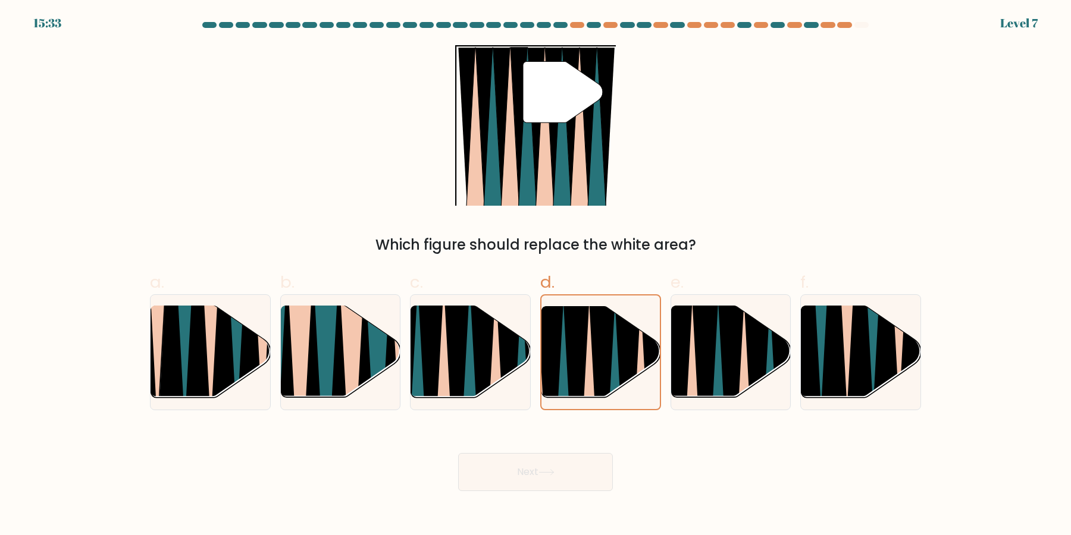
click at [458, 453] on button "Next" at bounding box center [535, 472] width 155 height 38
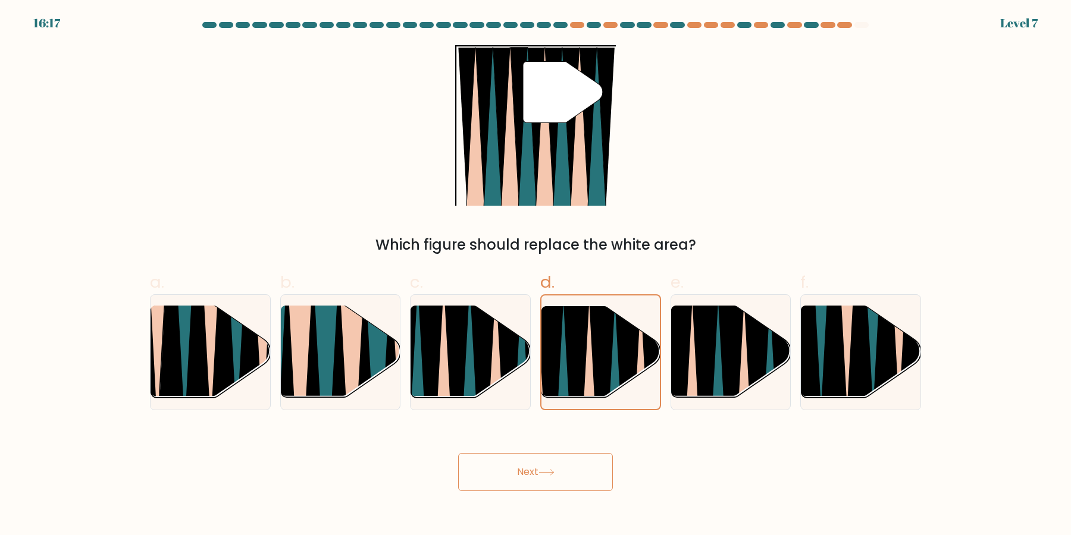
click at [458, 453] on button "Next" at bounding box center [535, 472] width 155 height 38
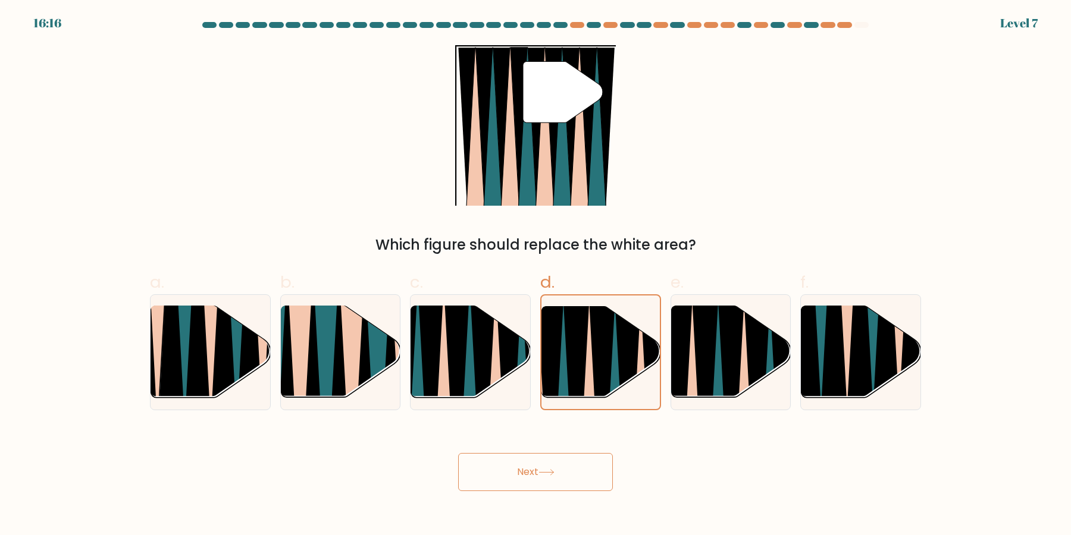
click at [458, 453] on button "Next" at bounding box center [535, 472] width 155 height 38
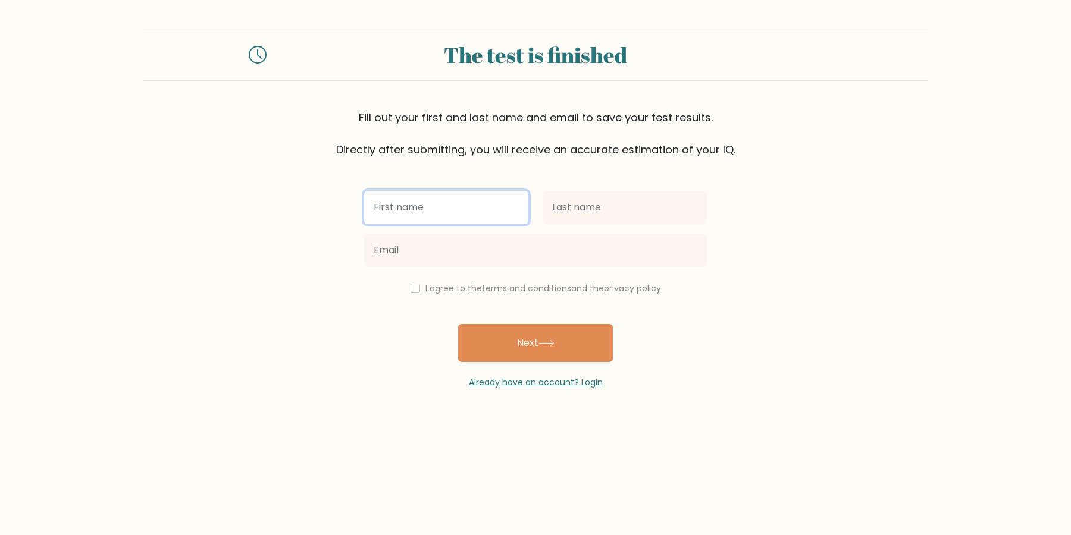
click at [408, 205] on input "text" at bounding box center [446, 207] width 164 height 33
type input "-"
click at [723, 212] on form "The test is finished Fill out your first and last name and email to save your t…" at bounding box center [535, 209] width 1071 height 361
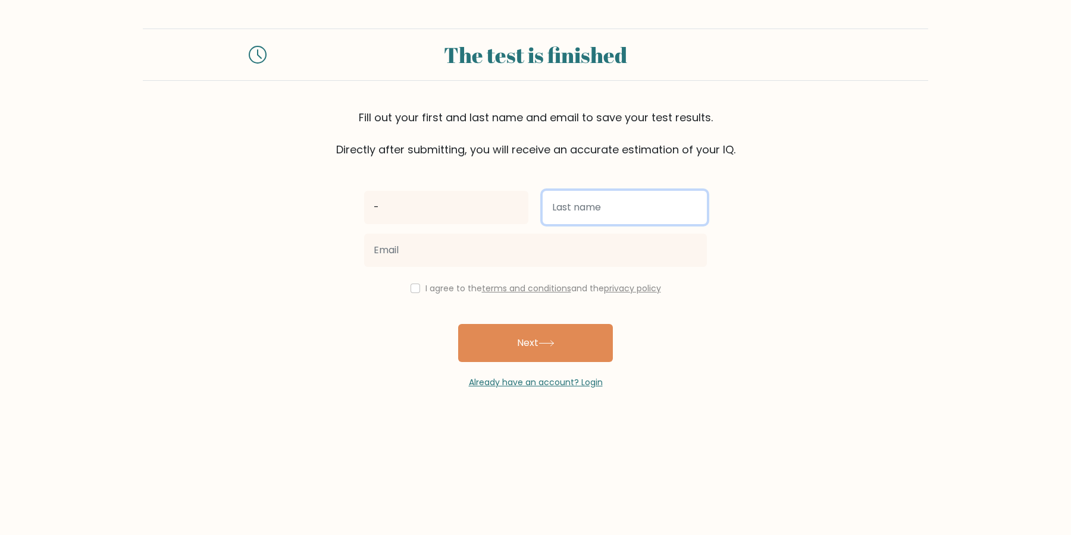
click at [695, 216] on input "text" at bounding box center [625, 207] width 164 height 33
type input "-"
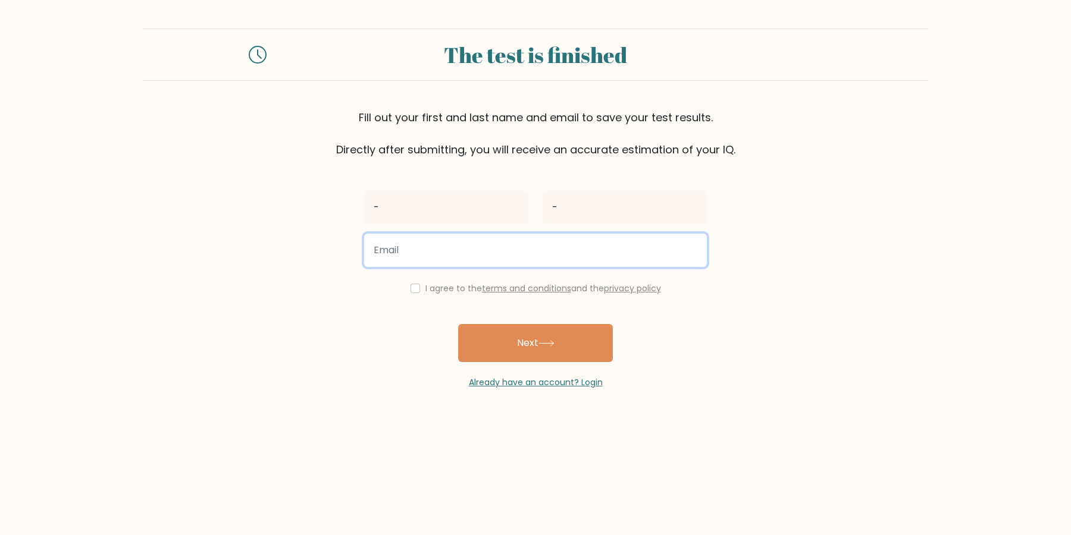
drag, startPoint x: 547, startPoint y: 248, endPoint x: 537, endPoint y: 280, distance: 34.4
click at [541, 261] on input "email" at bounding box center [535, 250] width 343 height 33
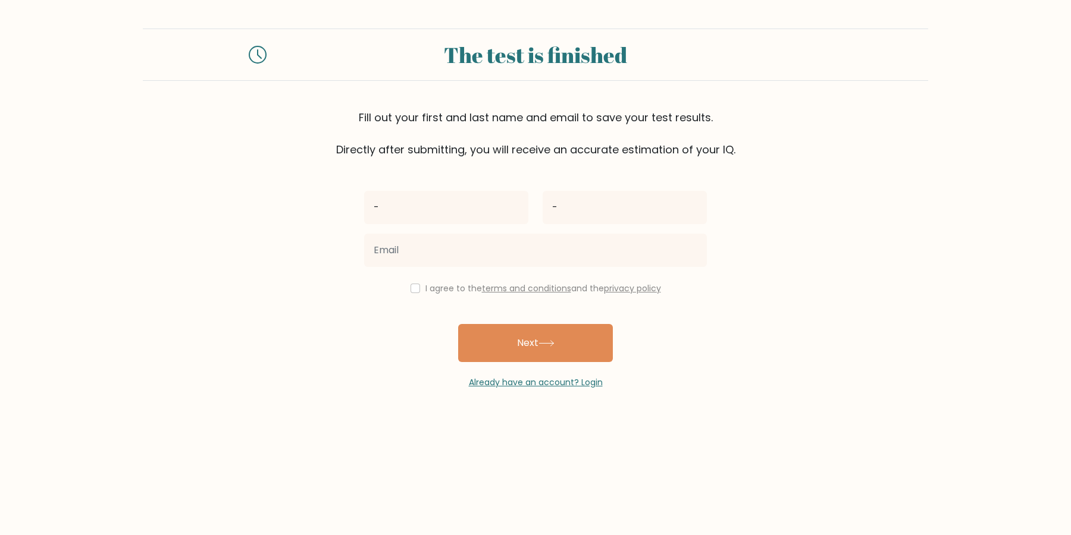
click at [537, 280] on div "- - I agree to the terms and conditions and the privacy policy Next Already hav…" at bounding box center [535, 273] width 357 height 231
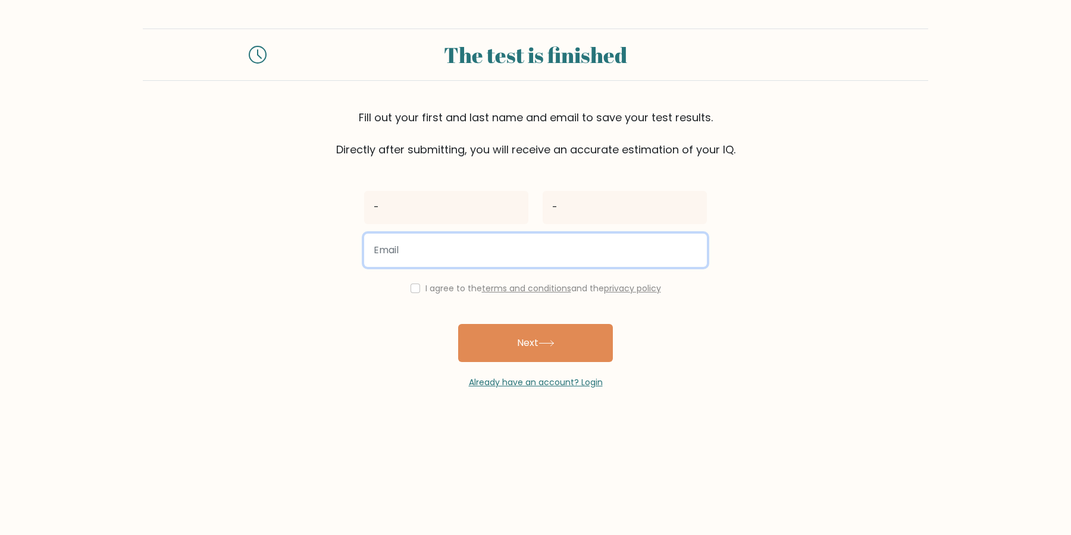
click at [508, 248] on input "email" at bounding box center [535, 250] width 343 height 33
type input "[EMAIL_ADDRESS][DOMAIN_NAME]"
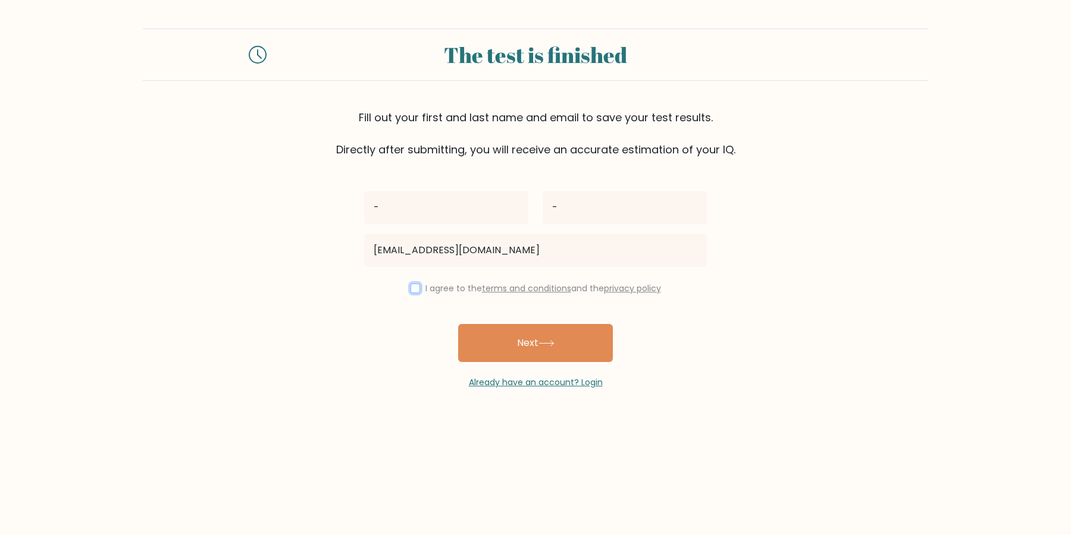
click at [420, 288] on input "checkbox" at bounding box center [416, 289] width 10 height 10
checkbox input "true"
click at [462, 325] on button "Next" at bounding box center [535, 343] width 155 height 38
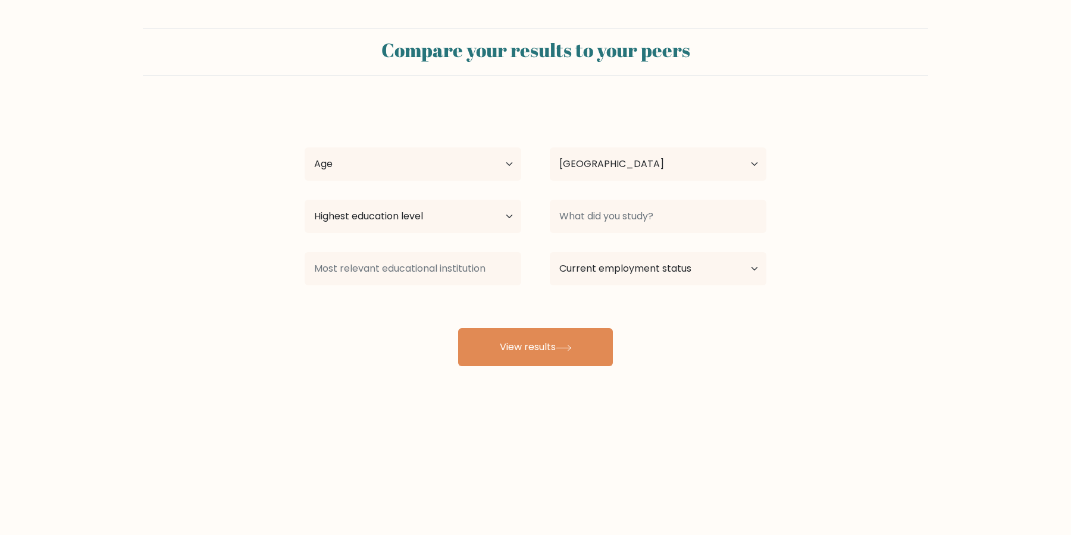
select select "US"
select select "65_plus"
click option "[DEMOGRAPHIC_DATA] and above" at bounding box center [0, 0] width 0 height 0
click at [394, 234] on div "Highest education level No schooling Primary Lower Secondary Upper Secondary Oc…" at bounding box center [412, 216] width 245 height 43
select select "no_schooling"
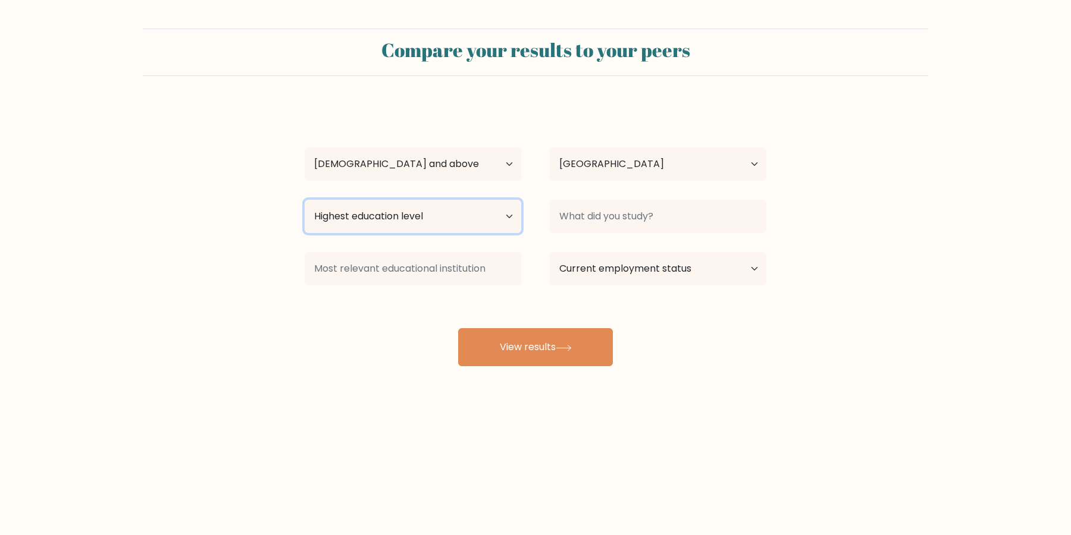
click option "No schooling" at bounding box center [0, 0] width 0 height 0
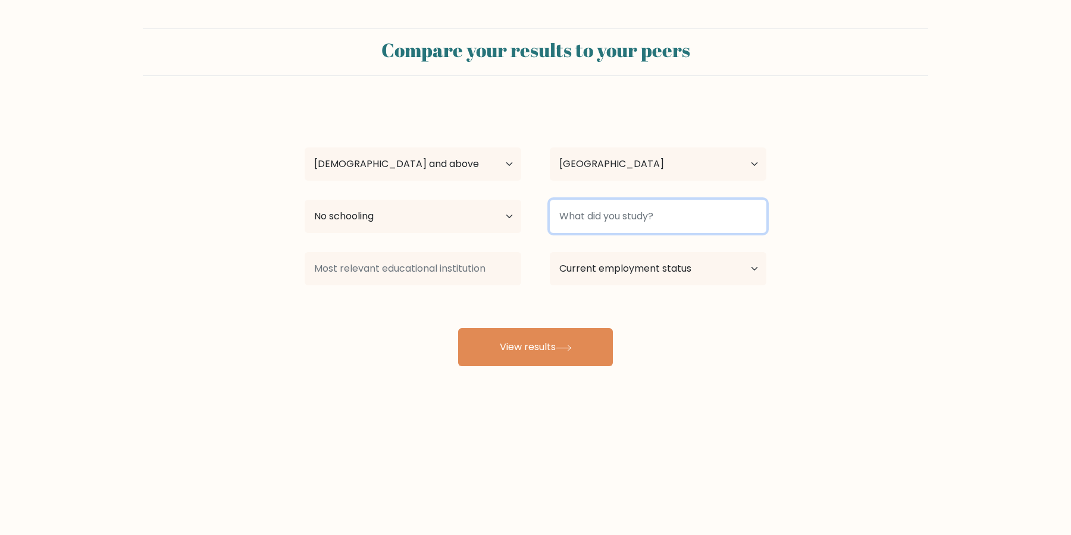
click at [754, 208] on input at bounding box center [658, 216] width 217 height 33
type input "-"
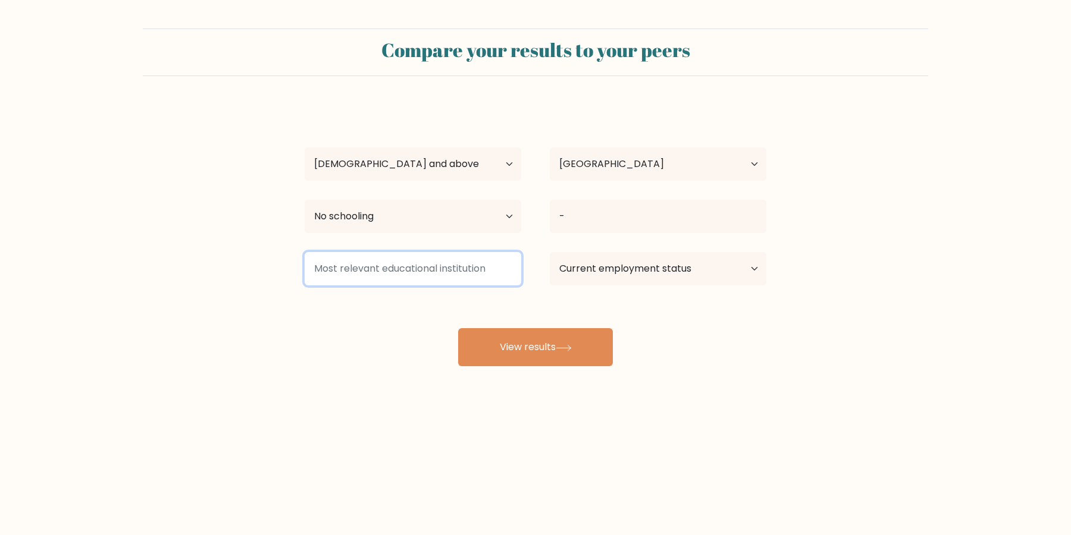
click at [486, 271] on input at bounding box center [413, 268] width 217 height 33
type input "-"
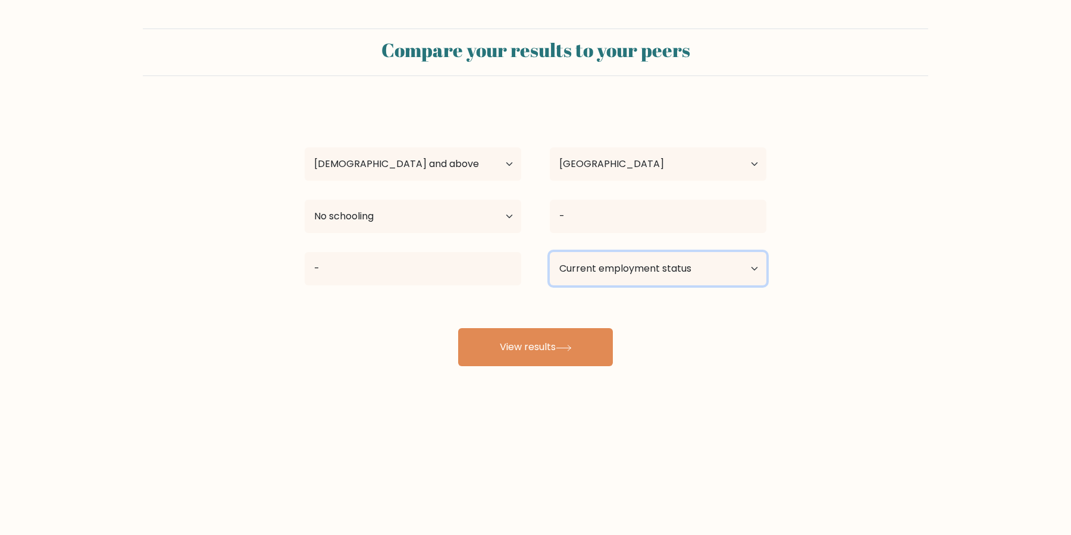
select select "other"
click option "Other / prefer not to answer" at bounding box center [0, 0] width 0 height 0
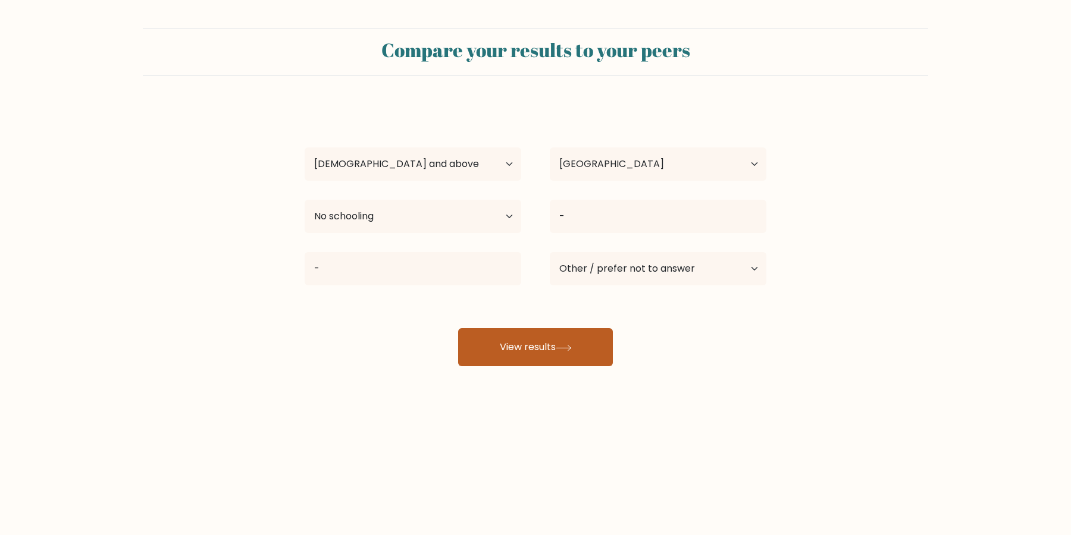
click at [534, 357] on button "View results" at bounding box center [535, 347] width 155 height 38
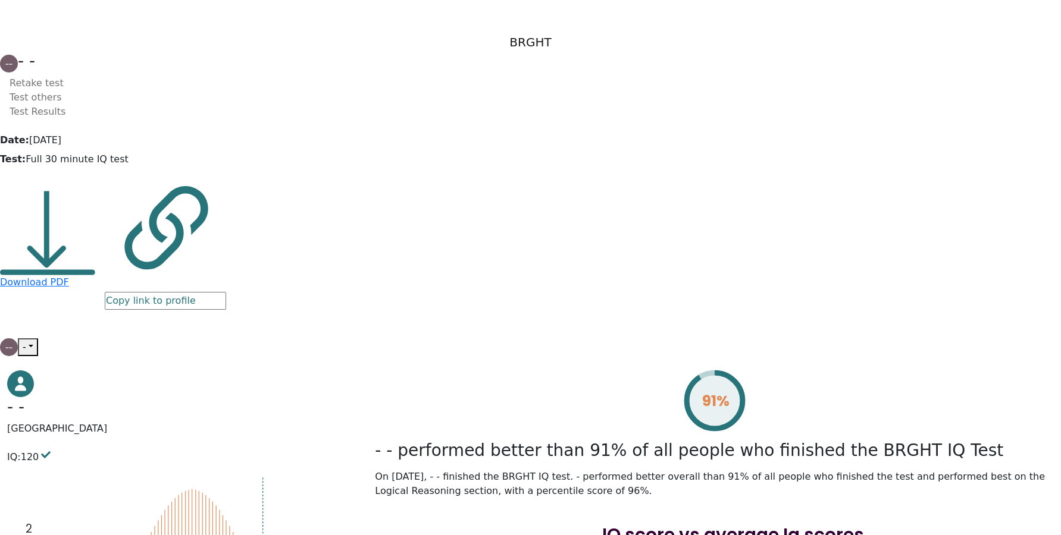
click at [38, 339] on div "-- - Dashboard Profile Settings Logout" at bounding box center [19, 348] width 38 height 18
click at [38, 339] on button "-" at bounding box center [28, 348] width 20 height 18
click at [119, 439] on link "Logout" at bounding box center [71, 452] width 96 height 26
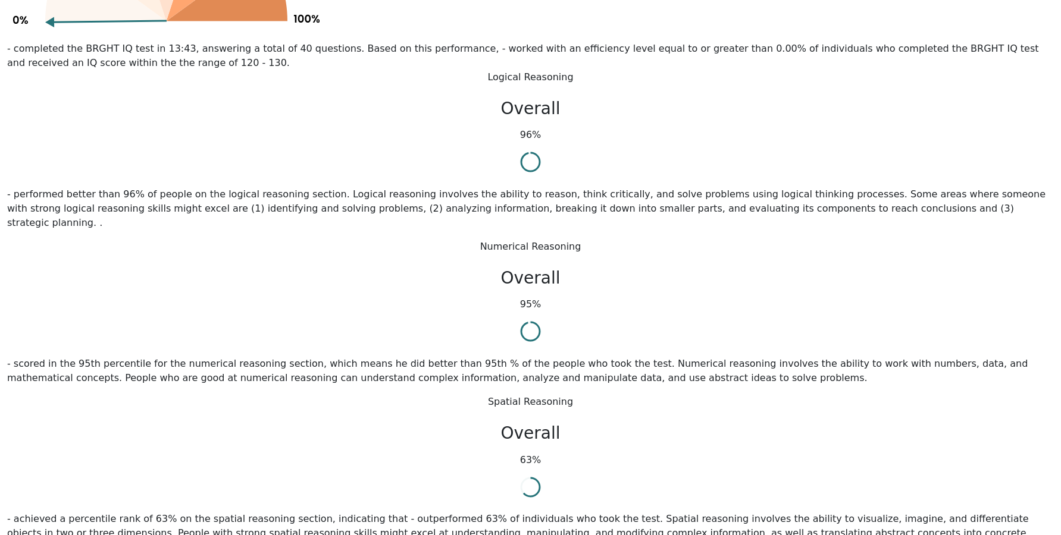
scroll to position [1133, 0]
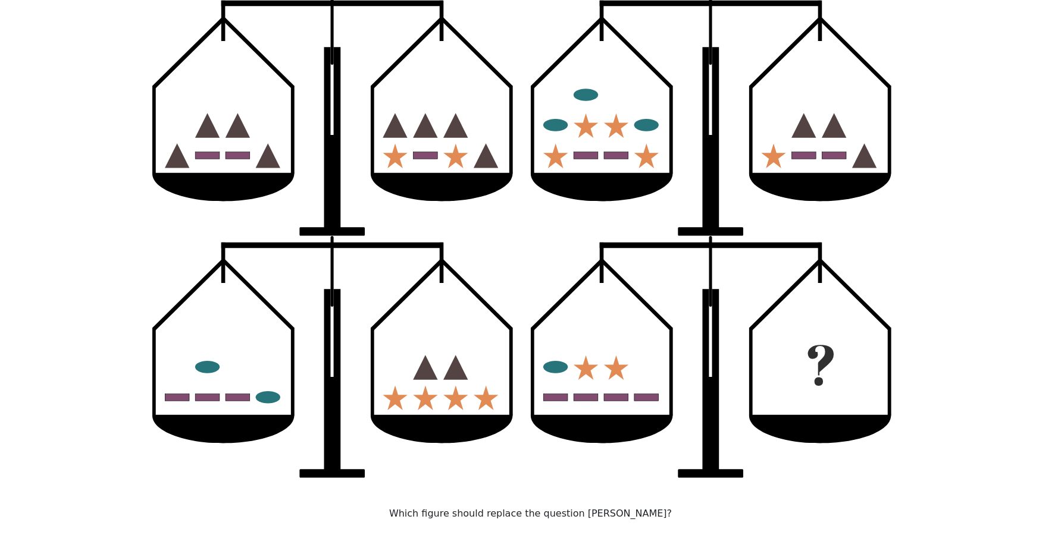
scroll to position [162, 0]
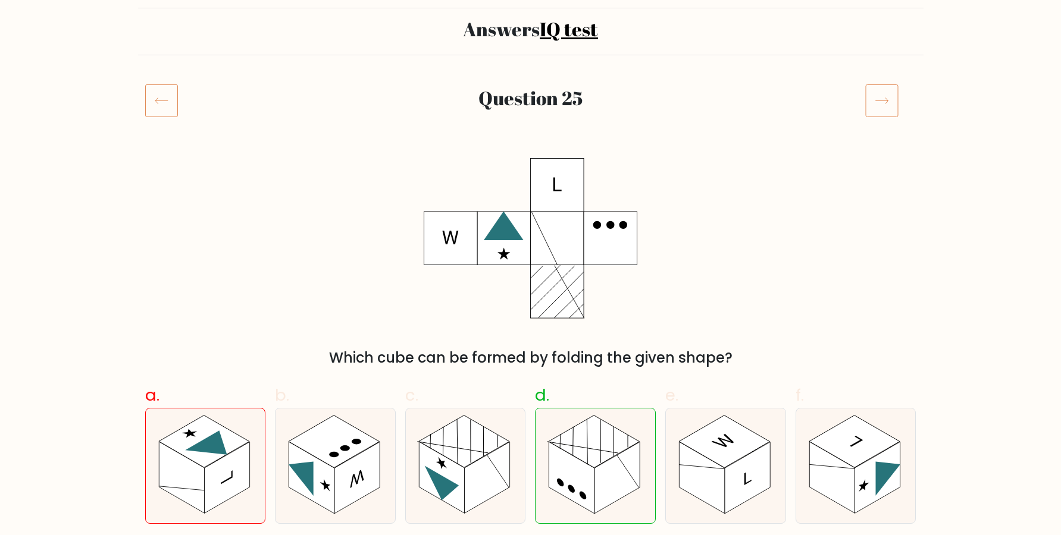
scroll to position [162, 0]
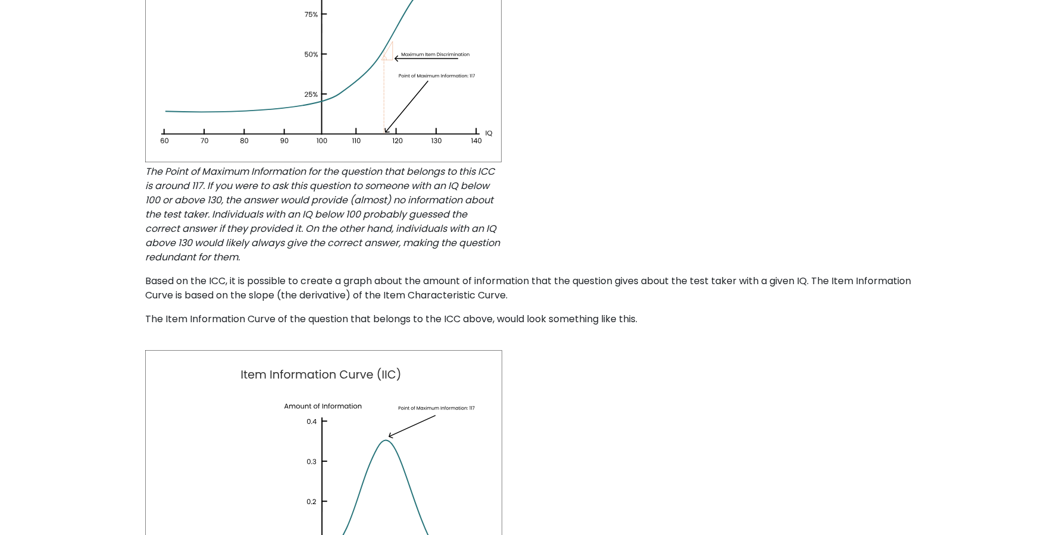
scroll to position [243, 0]
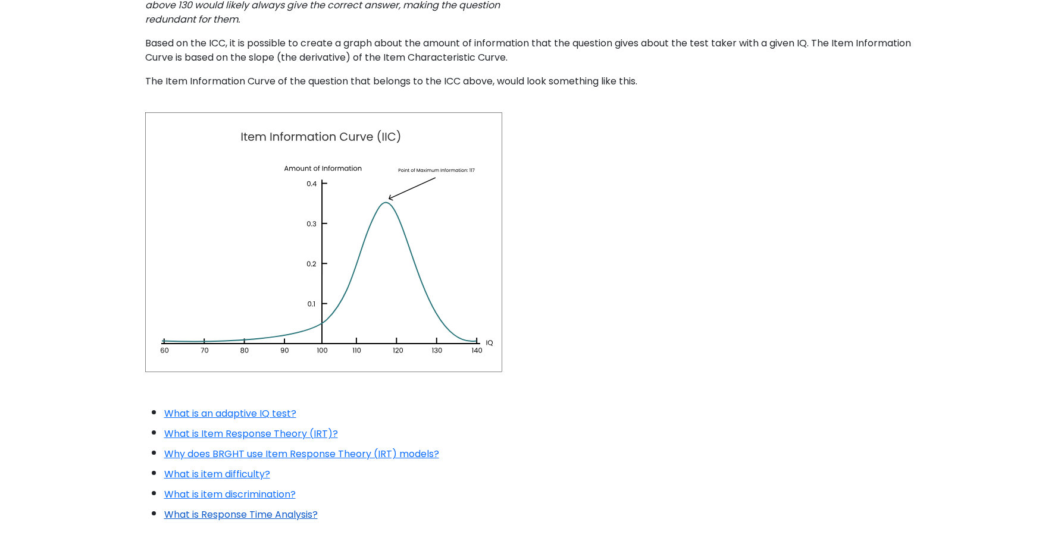
scroll to position [749, 0]
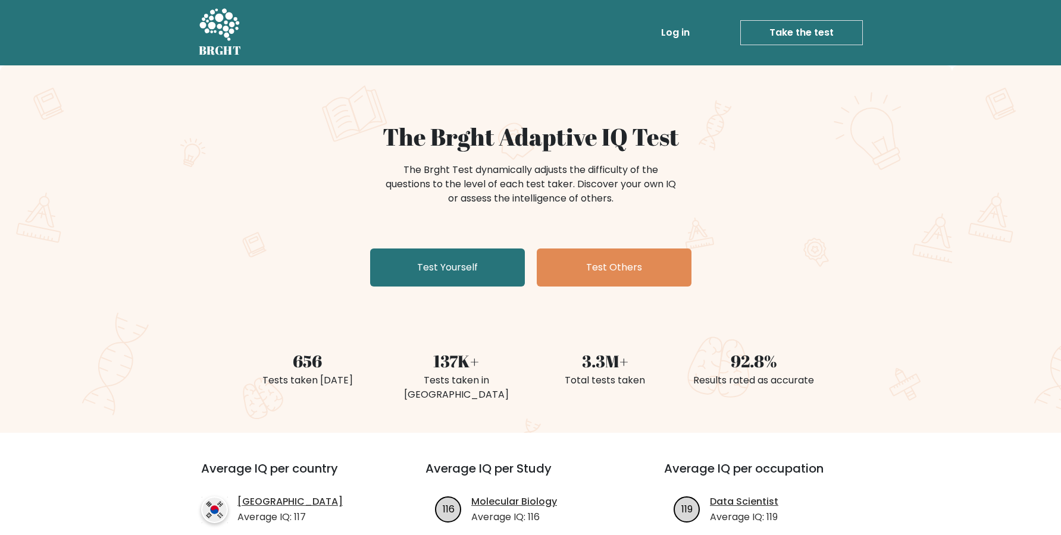
click at [829, 42] on ul "Log in Take the test Take the test" at bounding box center [736, 32] width 252 height 35
click at [827, 40] on link "Take the test" at bounding box center [801, 32] width 123 height 25
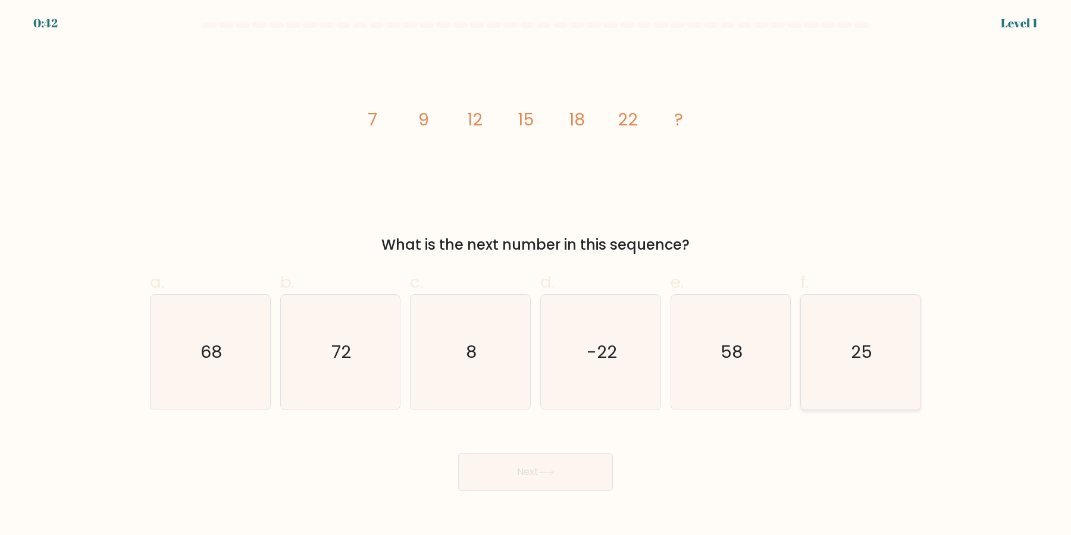
click at [858, 364] on icon "25" at bounding box center [860, 352] width 115 height 115
click at [536, 275] on input "f. 25" at bounding box center [535, 272] width 1 height 8
radio input "true"
click at [527, 487] on button "Next" at bounding box center [535, 472] width 155 height 38
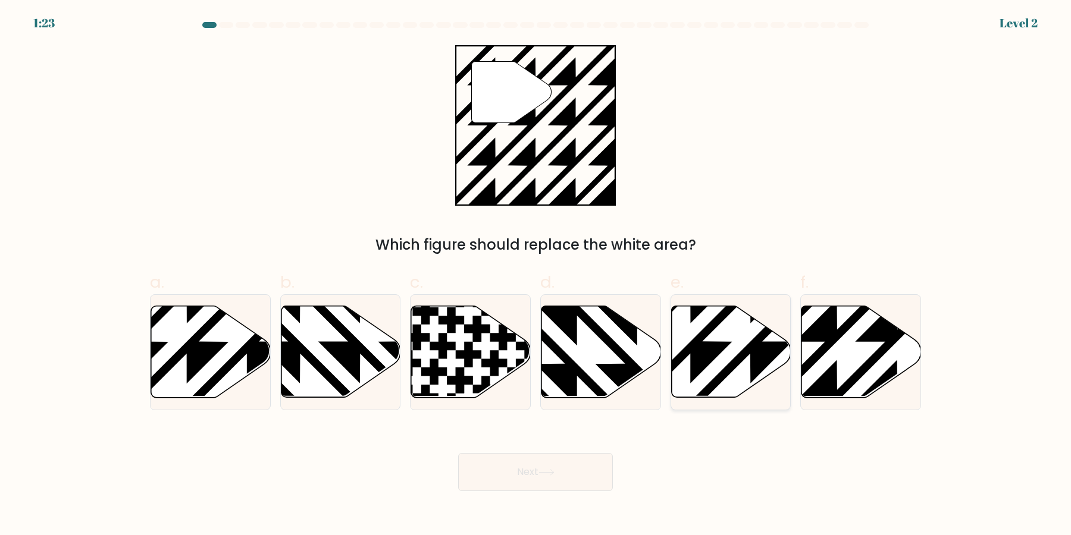
click at [747, 375] on icon at bounding box center [731, 352] width 120 height 92
click at [536, 275] on input "e." at bounding box center [535, 272] width 1 height 8
radio input "true"
click at [847, 378] on icon at bounding box center [861, 352] width 120 height 92
click at [536, 275] on input "f." at bounding box center [535, 272] width 1 height 8
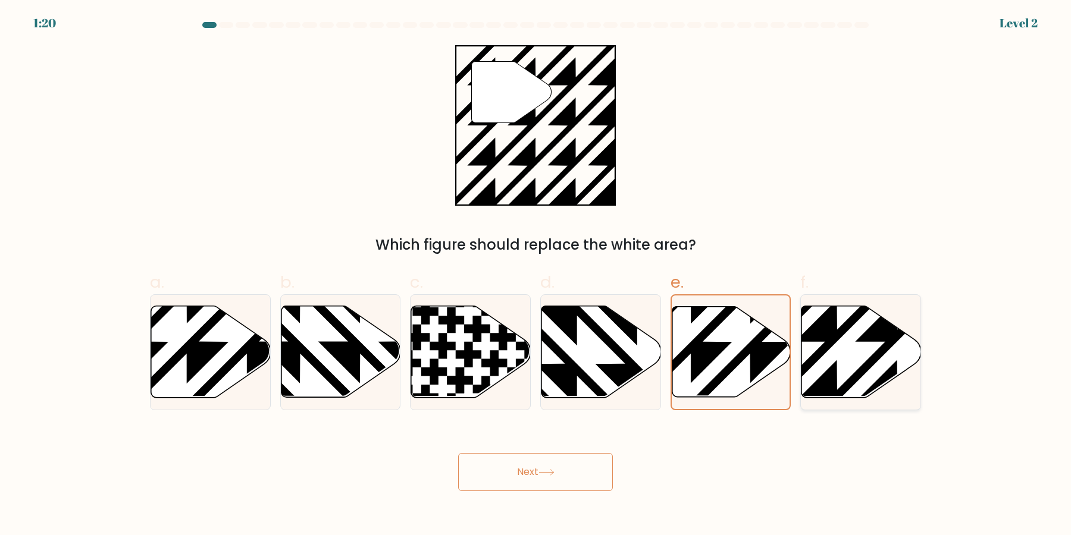
radio input "true"
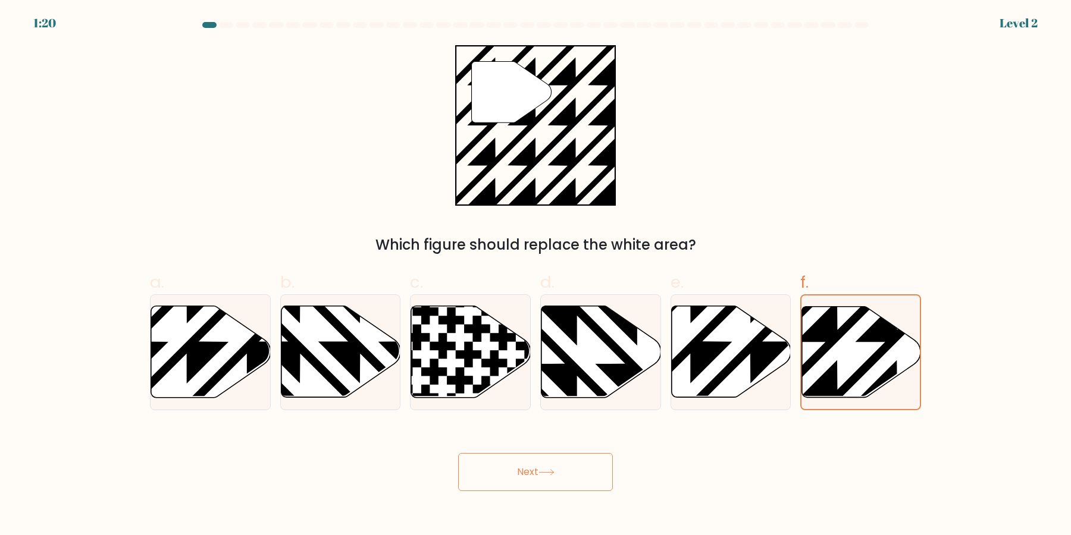
click at [557, 483] on button "Next" at bounding box center [535, 472] width 155 height 38
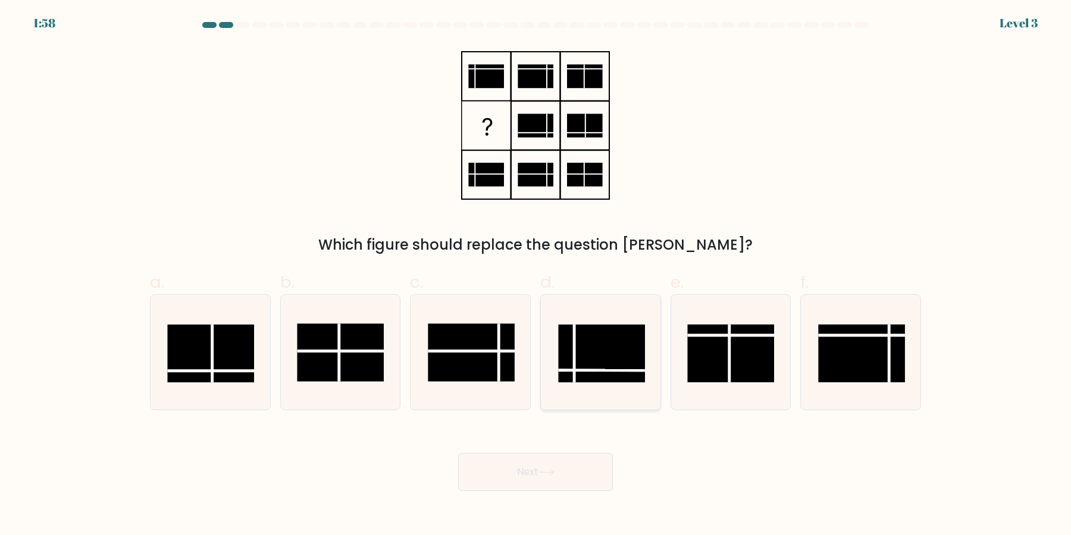
click at [596, 382] on rect at bounding box center [601, 354] width 87 height 58
click at [536, 275] on input "d." at bounding box center [535, 272] width 1 height 8
radio input "true"
click at [556, 486] on button "Next" at bounding box center [535, 472] width 155 height 38
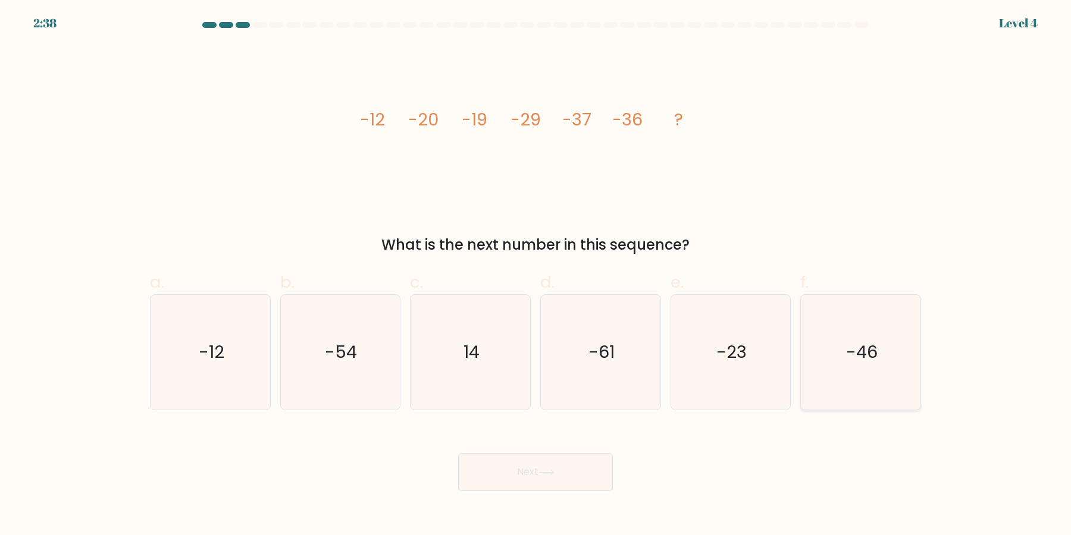
click at [835, 371] on icon "-46" at bounding box center [860, 352] width 115 height 115
click at [536, 275] on input "f. -46" at bounding box center [535, 272] width 1 height 8
radio input "true"
click at [560, 469] on button "Next" at bounding box center [535, 472] width 155 height 38
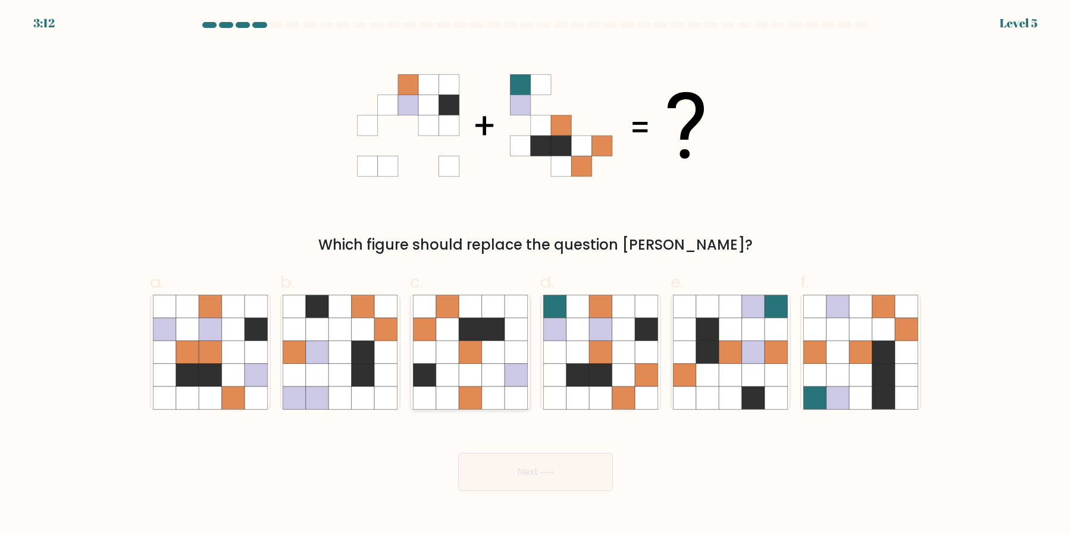
click at [477, 389] on icon at bounding box center [470, 398] width 23 height 23
click at [535, 275] on input "c." at bounding box center [535, 272] width 1 height 8
radio input "true"
click at [580, 390] on icon at bounding box center [577, 398] width 23 height 23
click at [536, 275] on input "d." at bounding box center [535, 272] width 1 height 8
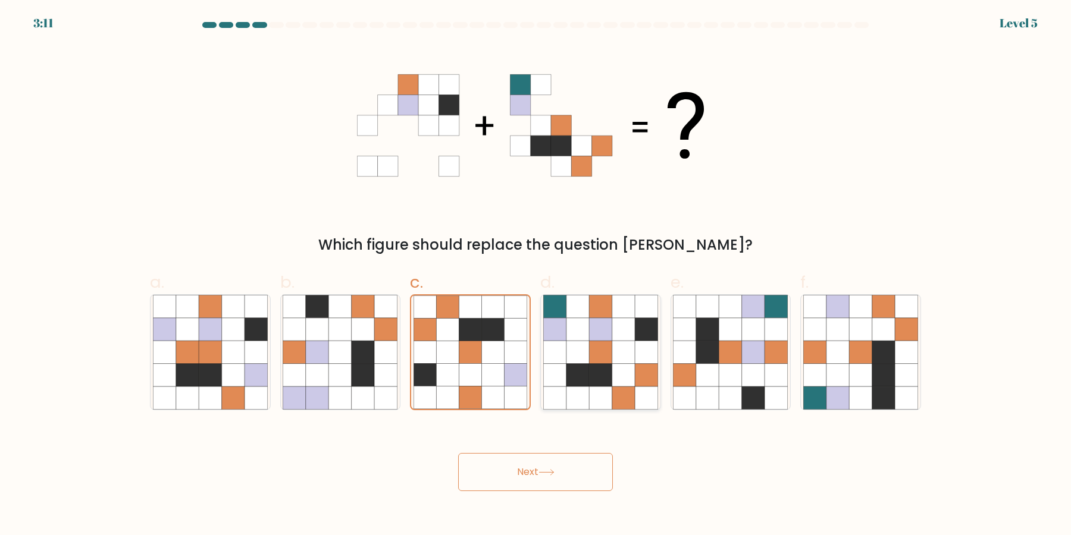
radio input "true"
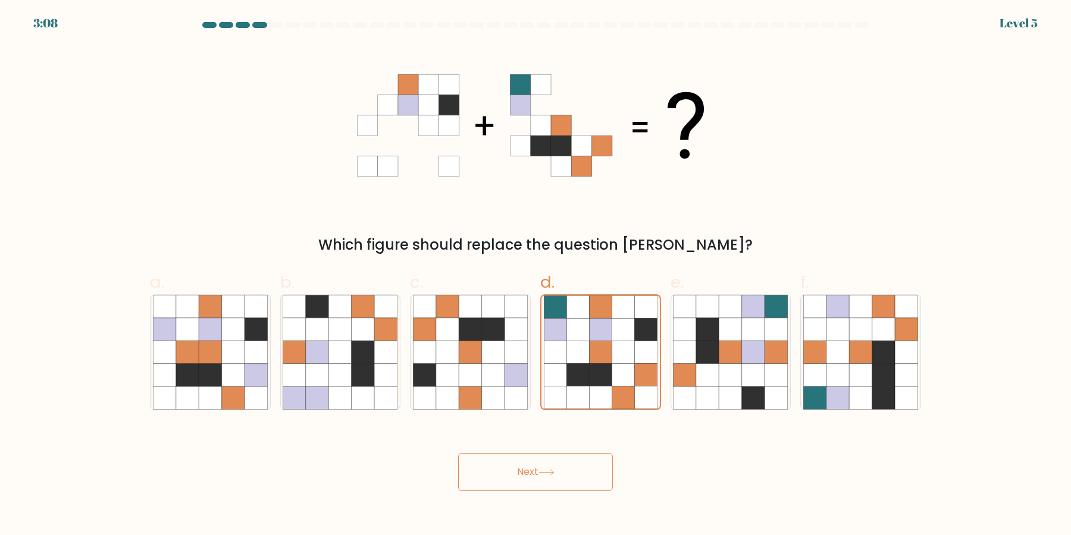
click at [553, 487] on button "Next" at bounding box center [535, 472] width 155 height 38
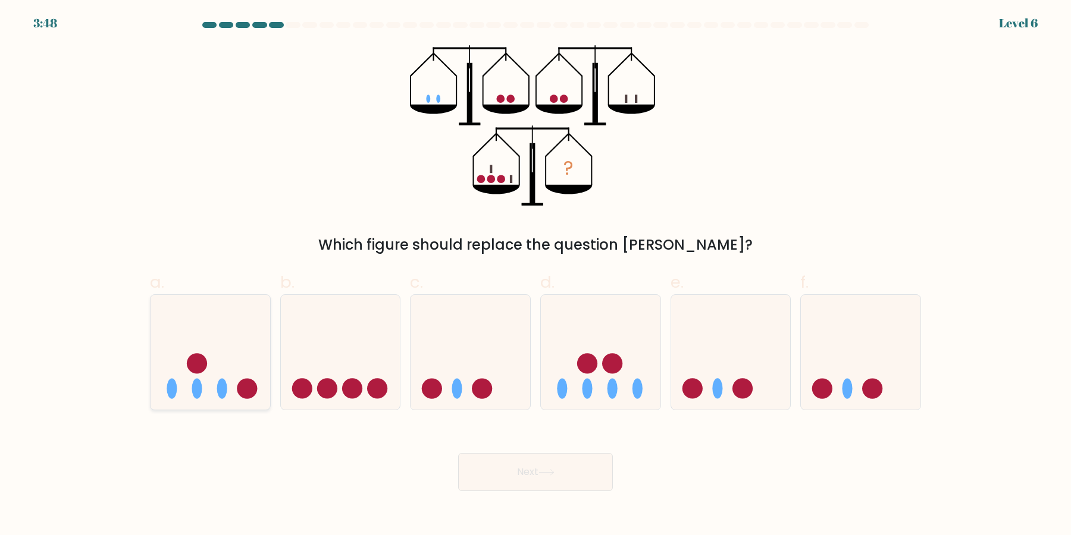
click at [223, 381] on ellipse at bounding box center [222, 388] width 10 height 20
click at [535, 275] on input "a." at bounding box center [535, 272] width 1 height 8
radio input "true"
click at [523, 453] on div "Next" at bounding box center [535, 458] width 785 height 67
click at [520, 463] on button "Next" at bounding box center [535, 472] width 155 height 38
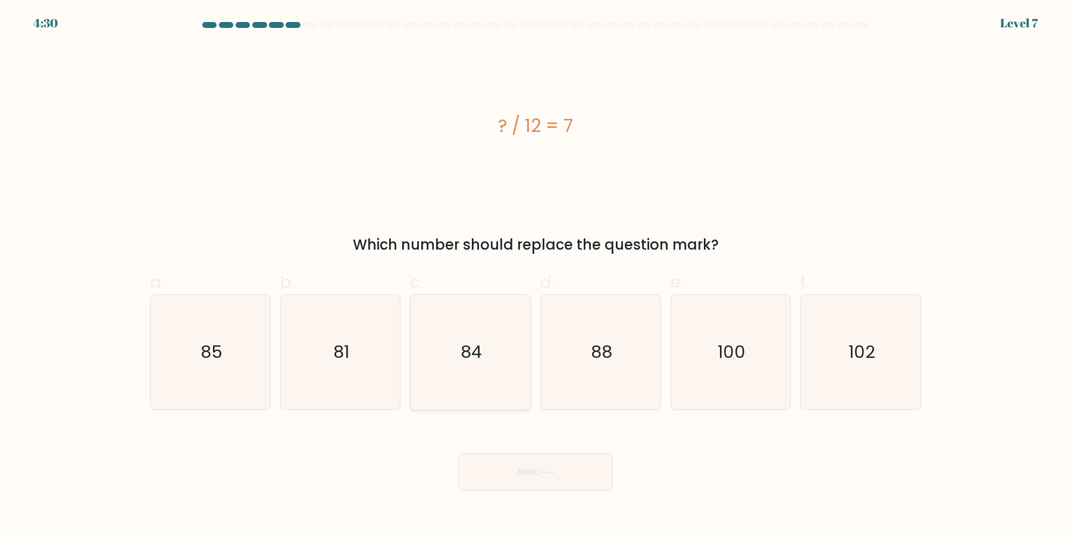
click at [527, 388] on icon "84" at bounding box center [470, 352] width 115 height 115
click at [535, 275] on input "c. 84" at bounding box center [535, 272] width 1 height 8
radio input "true"
click at [522, 453] on div "Next" at bounding box center [535, 458] width 785 height 67
click at [522, 456] on button "Next" at bounding box center [535, 472] width 155 height 38
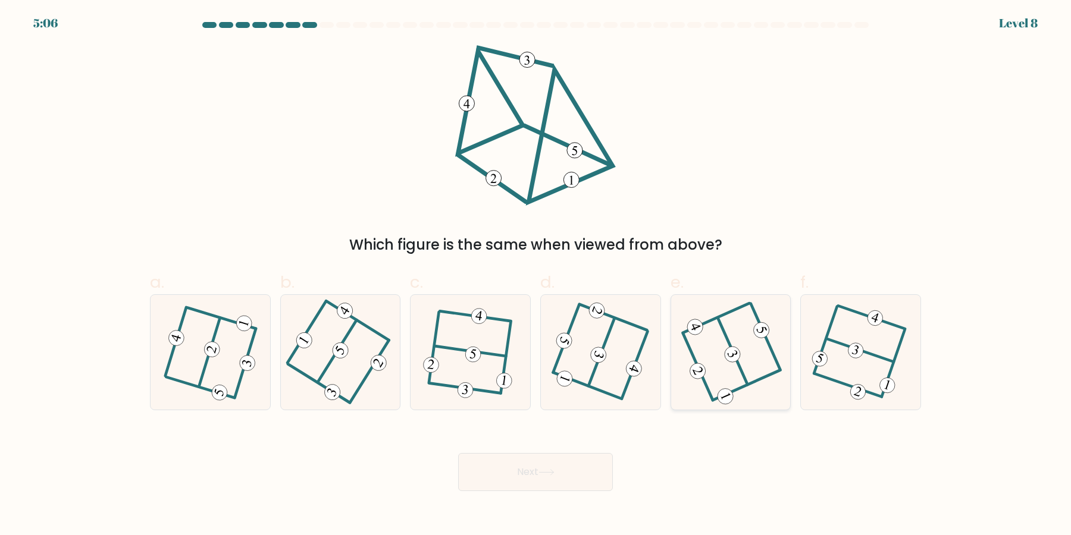
click at [744, 368] on icon at bounding box center [731, 353] width 92 height 92
click at [536, 275] on input "e." at bounding box center [535, 272] width 1 height 8
radio input "true"
click at [740, 374] on icon at bounding box center [730, 352] width 91 height 91
click at [536, 275] on input "e." at bounding box center [535, 272] width 1 height 8
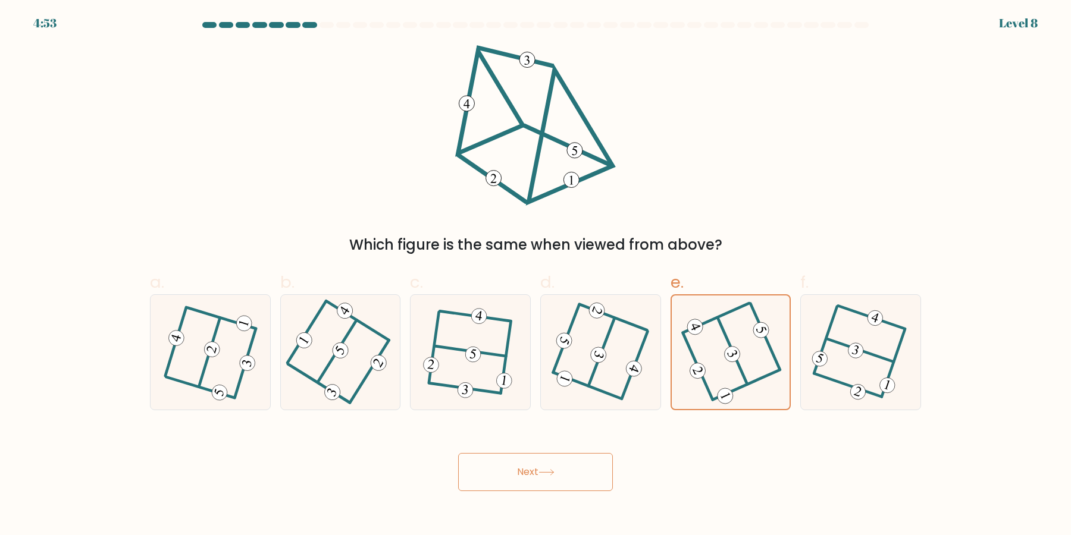
click at [571, 466] on button "Next" at bounding box center [535, 472] width 155 height 38
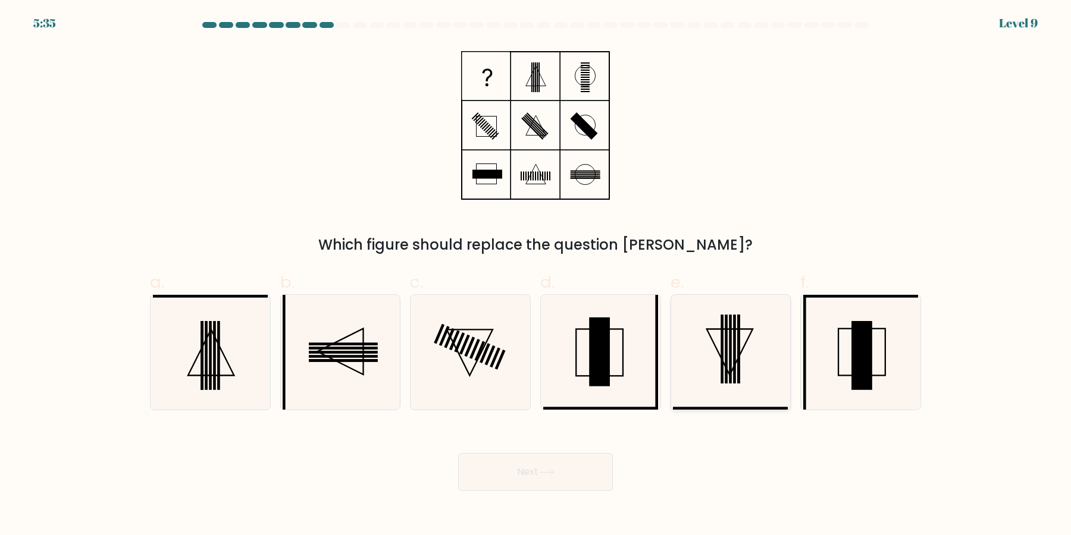
click at [719, 399] on icon at bounding box center [730, 352] width 115 height 115
click at [536, 275] on input "e." at bounding box center [535, 272] width 1 height 8
radio input "true"
click at [579, 383] on icon at bounding box center [600, 352] width 115 height 115
click at [536, 275] on input "d." at bounding box center [535, 272] width 1 height 8
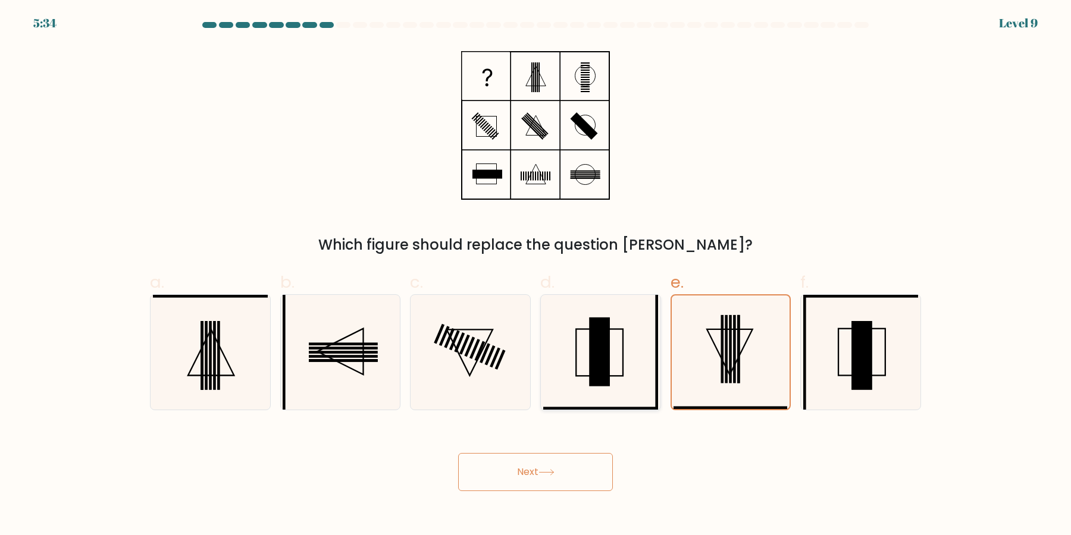
radio input "true"
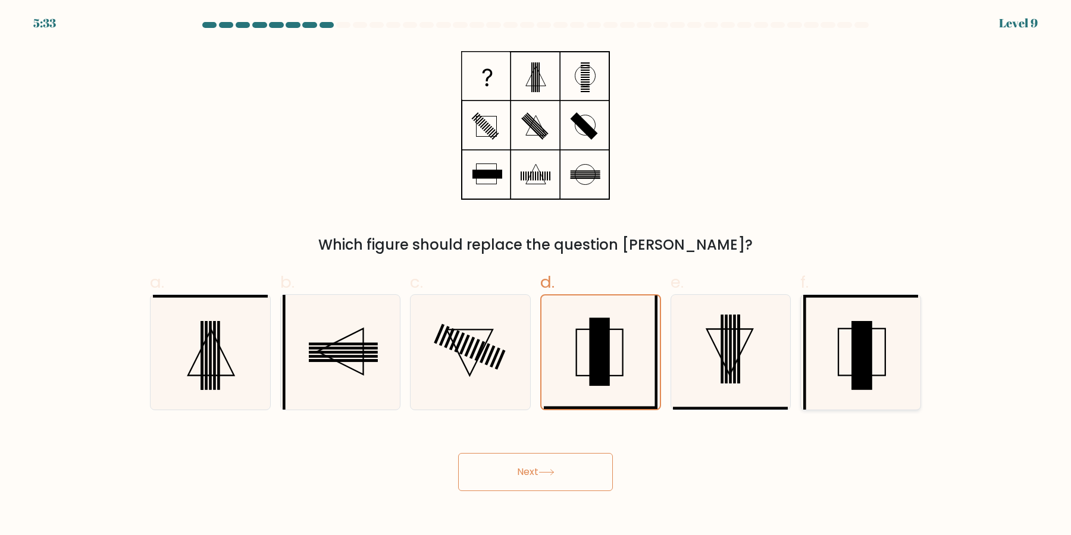
drag, startPoint x: 843, startPoint y: 347, endPoint x: 850, endPoint y: 353, distance: 8.9
click at [844, 349] on icon at bounding box center [860, 352] width 115 height 115
click at [536, 275] on input "f." at bounding box center [535, 272] width 1 height 8
radio input "true"
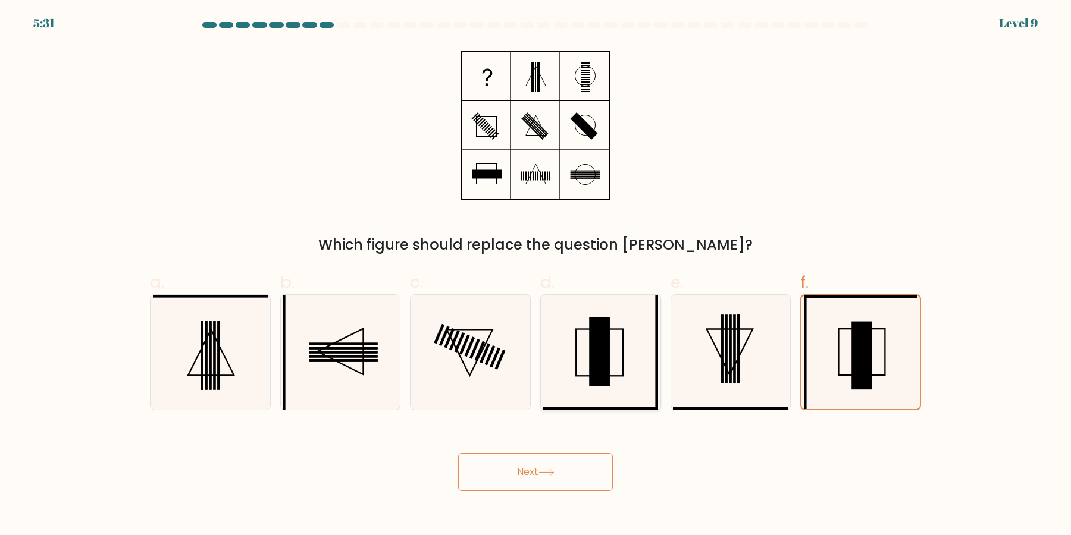
click at [608, 386] on rect at bounding box center [599, 352] width 21 height 69
click at [536, 275] on input "d." at bounding box center [535, 272] width 1 height 8
radio input "true"
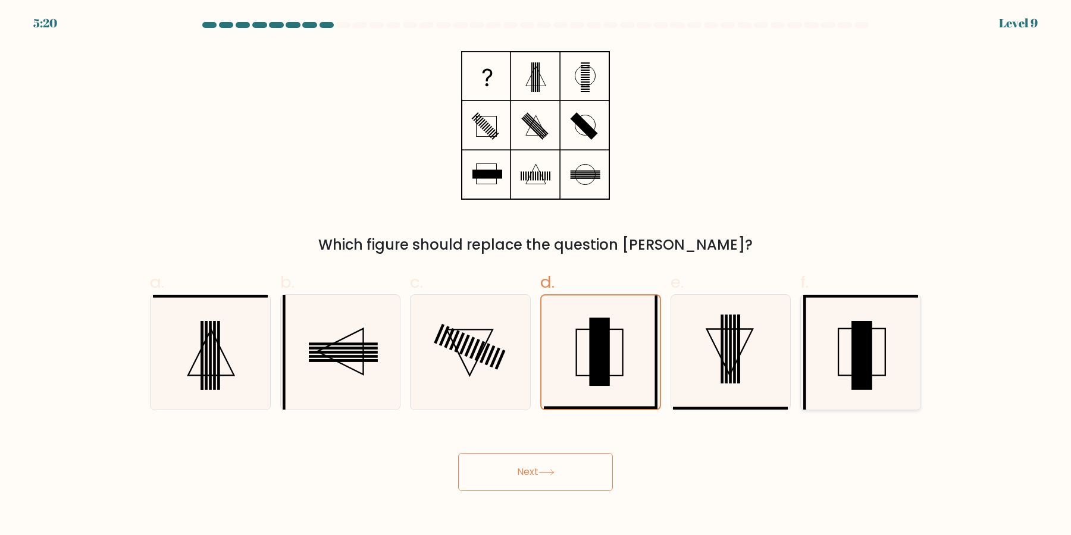
click at [860, 364] on rect at bounding box center [861, 355] width 21 height 69
click at [536, 275] on input "f." at bounding box center [535, 272] width 1 height 8
radio input "true"
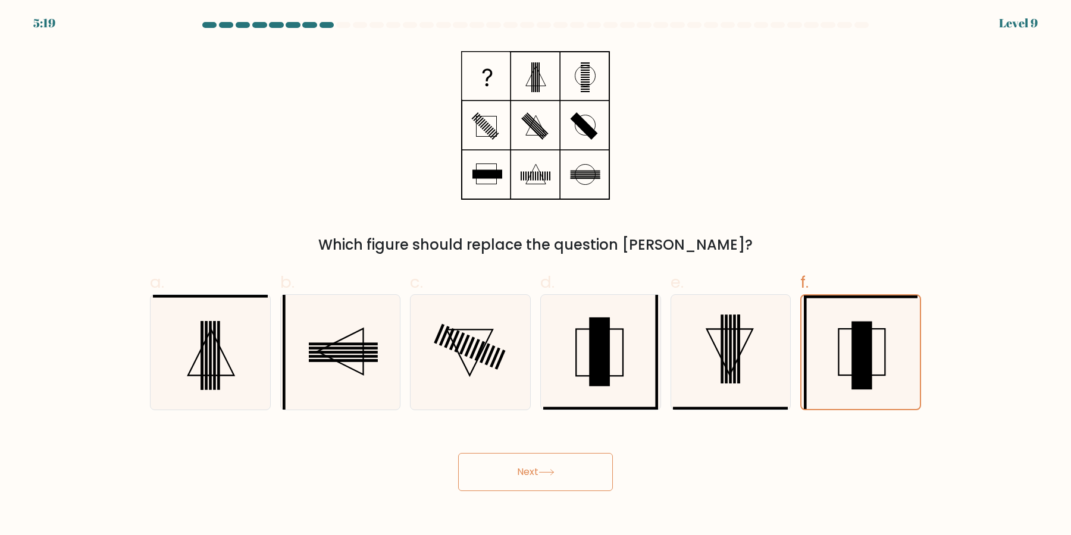
click at [566, 470] on button "Next" at bounding box center [535, 472] width 155 height 38
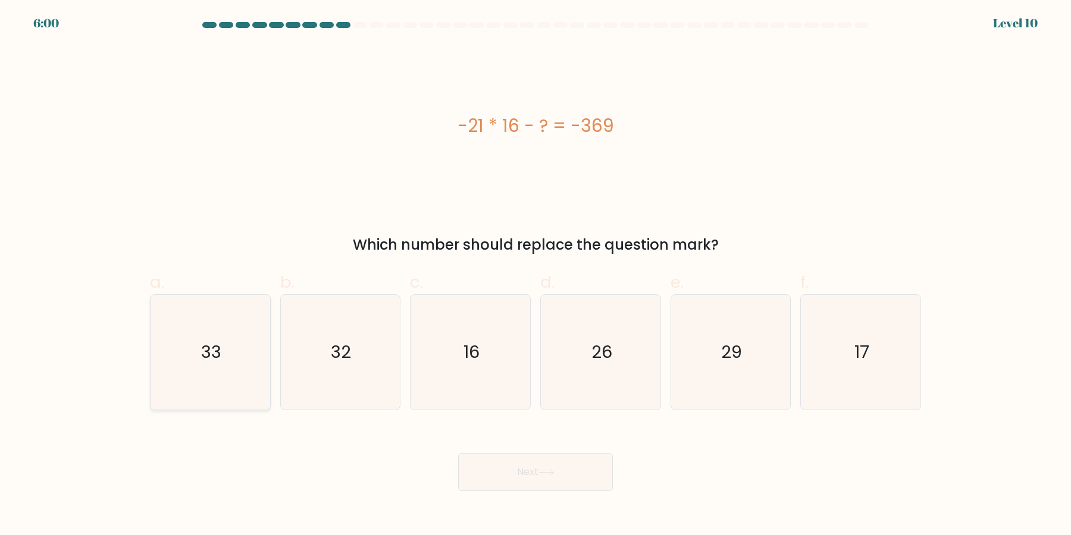
click at [242, 362] on icon "33" at bounding box center [210, 352] width 115 height 115
click at [535, 275] on input "a. 33" at bounding box center [535, 272] width 1 height 8
radio input "true"
click at [530, 468] on button "Next" at bounding box center [535, 472] width 155 height 38
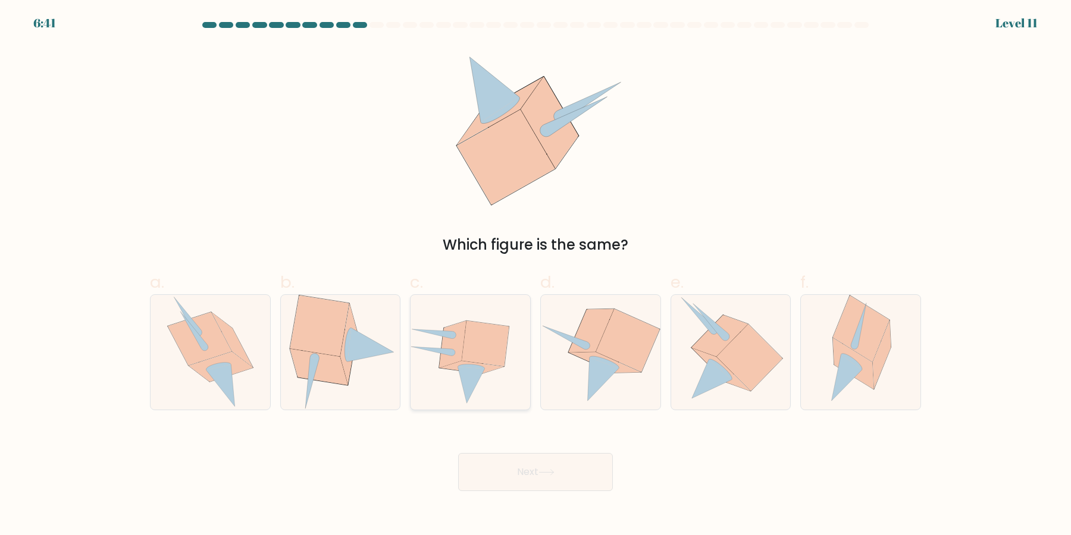
click at [490, 369] on icon at bounding box center [472, 368] width 64 height 12
click at [535, 275] on input "c." at bounding box center [535, 272] width 1 height 8
radio input "true"
click at [230, 389] on icon at bounding box center [220, 386] width 29 height 42
click at [535, 275] on input "a." at bounding box center [535, 272] width 1 height 8
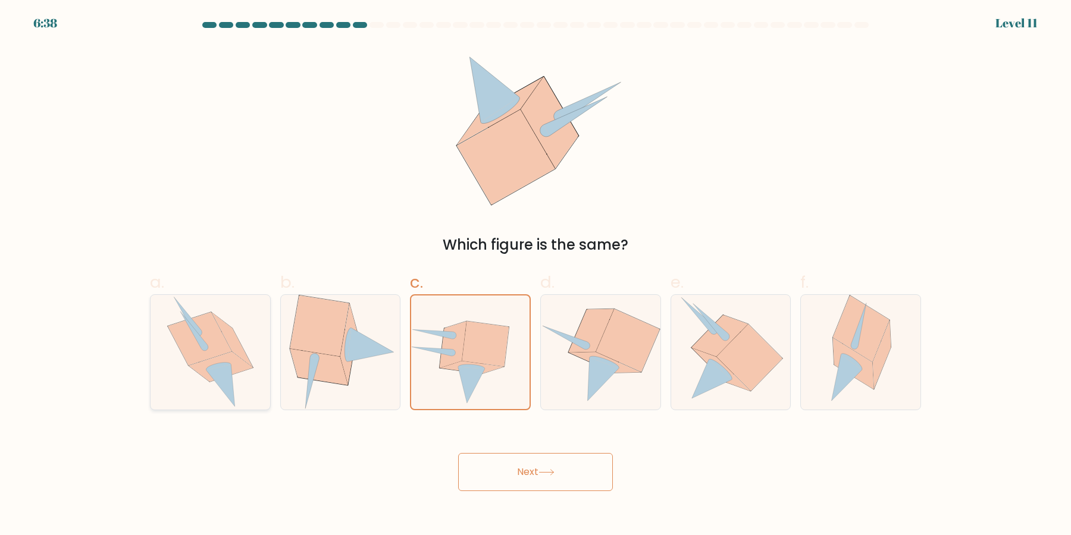
radio input "true"
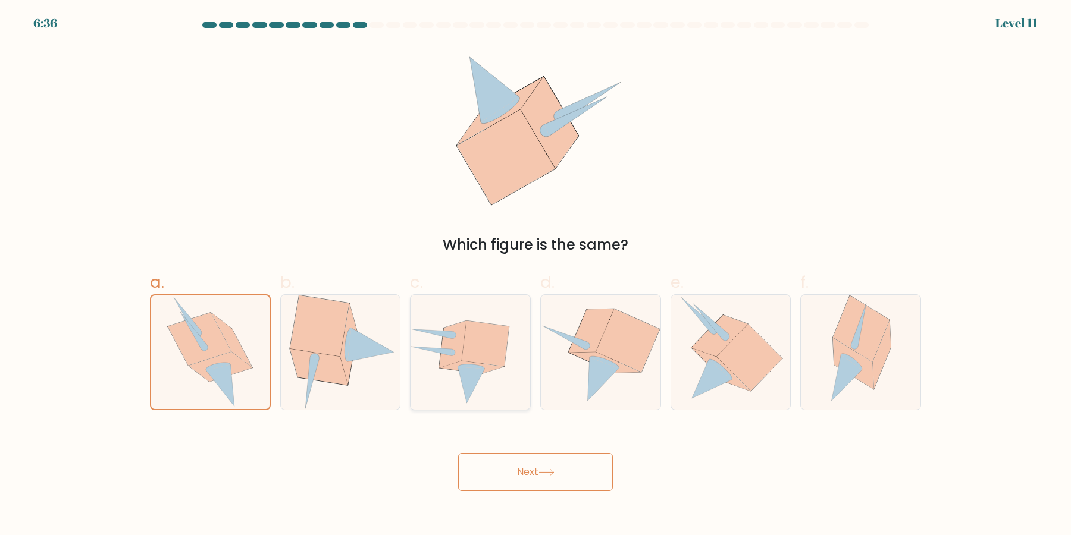
click at [461, 386] on icon at bounding box center [471, 352] width 120 height 104
click at [535, 275] on input "c." at bounding box center [535, 272] width 1 height 8
radio input "true"
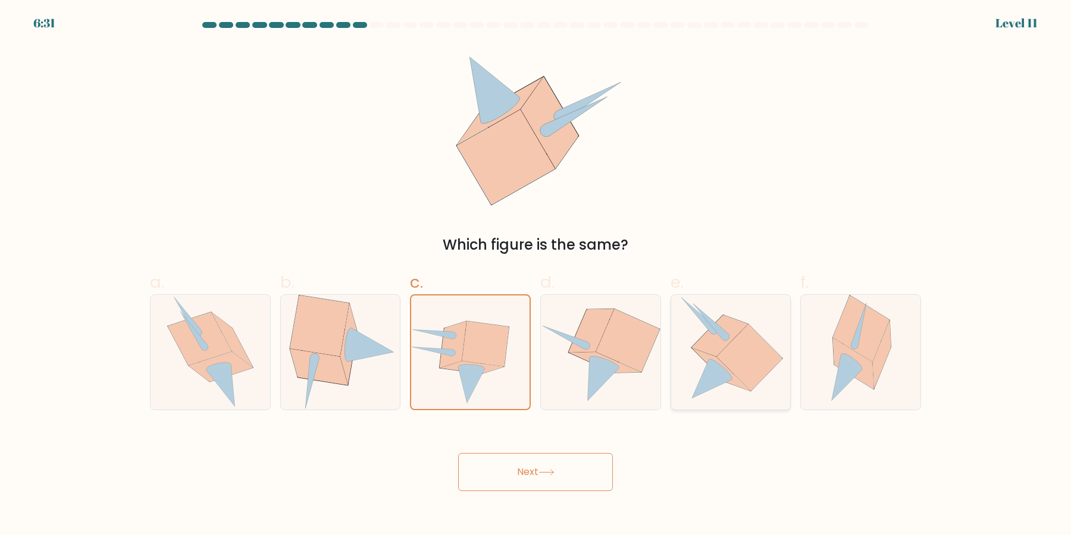
click at [755, 382] on icon at bounding box center [749, 358] width 66 height 67
click at [536, 275] on input "e." at bounding box center [535, 272] width 1 height 8
radio input "true"
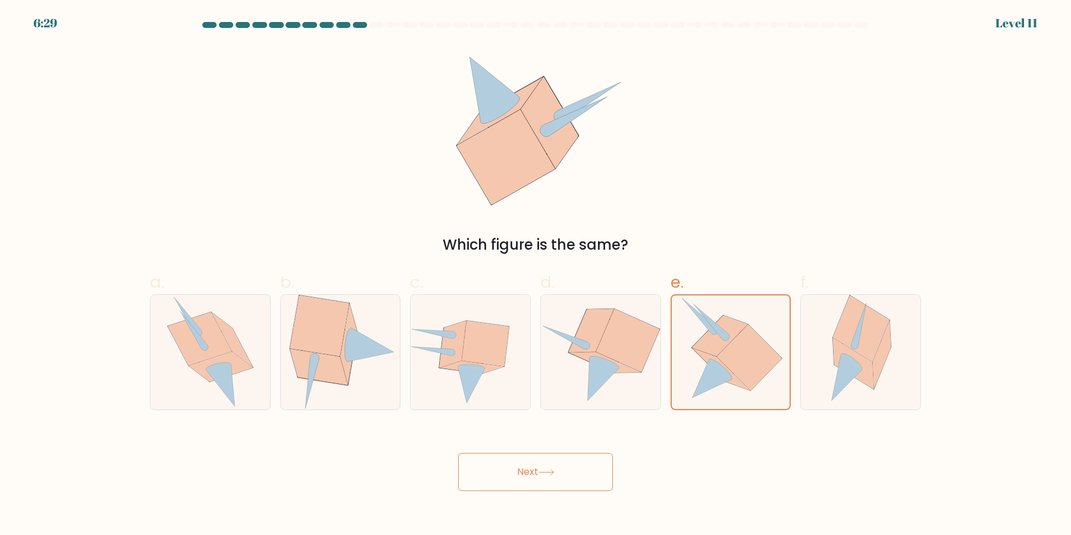
click at [543, 471] on icon at bounding box center [546, 472] width 16 height 7
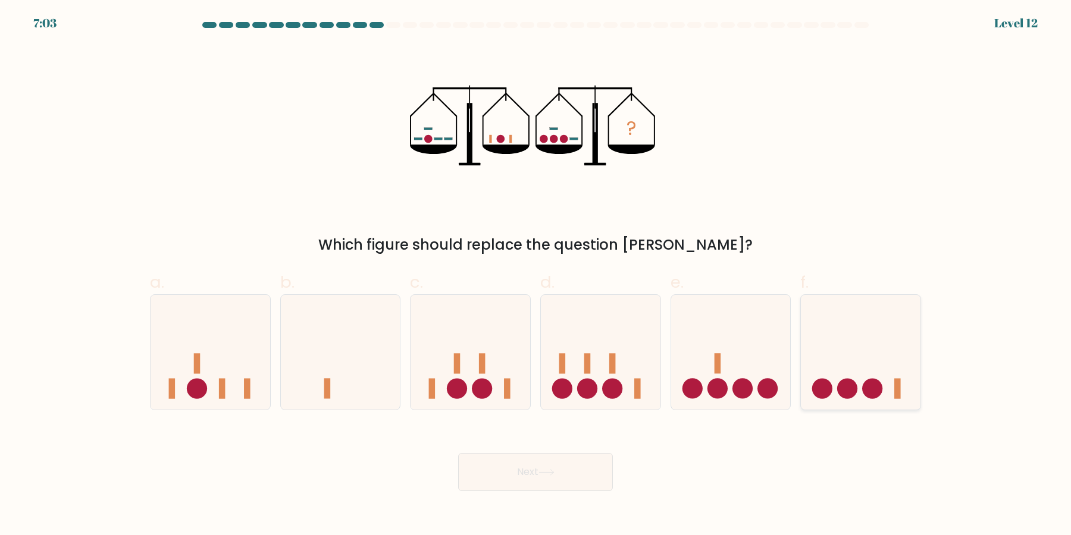
click at [830, 369] on icon at bounding box center [861, 352] width 120 height 99
click at [536, 275] on input "f." at bounding box center [535, 272] width 1 height 8
radio input "true"
click at [559, 484] on button "Next" at bounding box center [535, 472] width 155 height 38
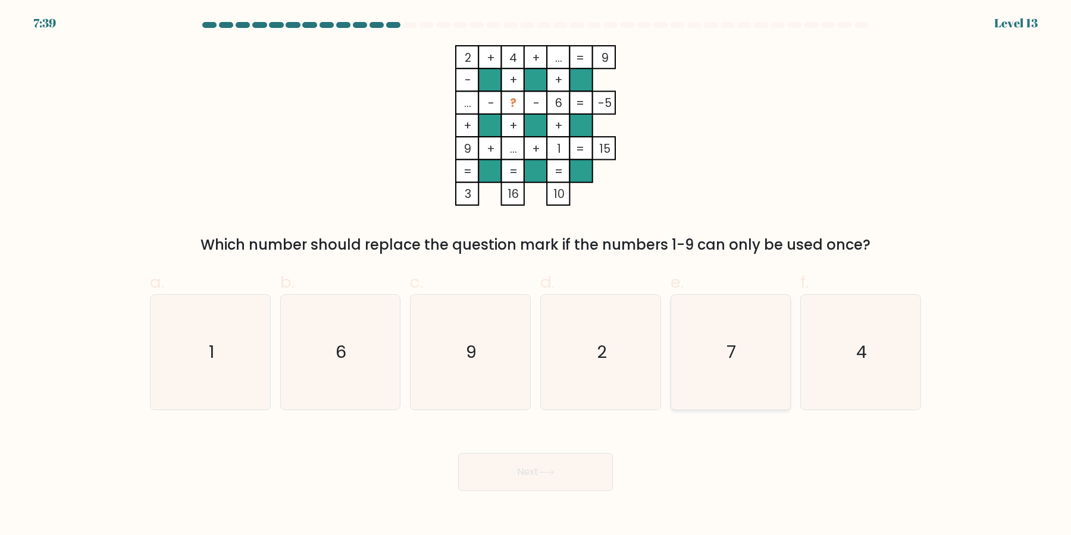
click at [684, 371] on icon "7" at bounding box center [730, 352] width 115 height 115
click at [536, 275] on input "e. 7" at bounding box center [535, 272] width 1 height 8
radio input "true"
click at [568, 463] on button "Next" at bounding box center [535, 472] width 155 height 38
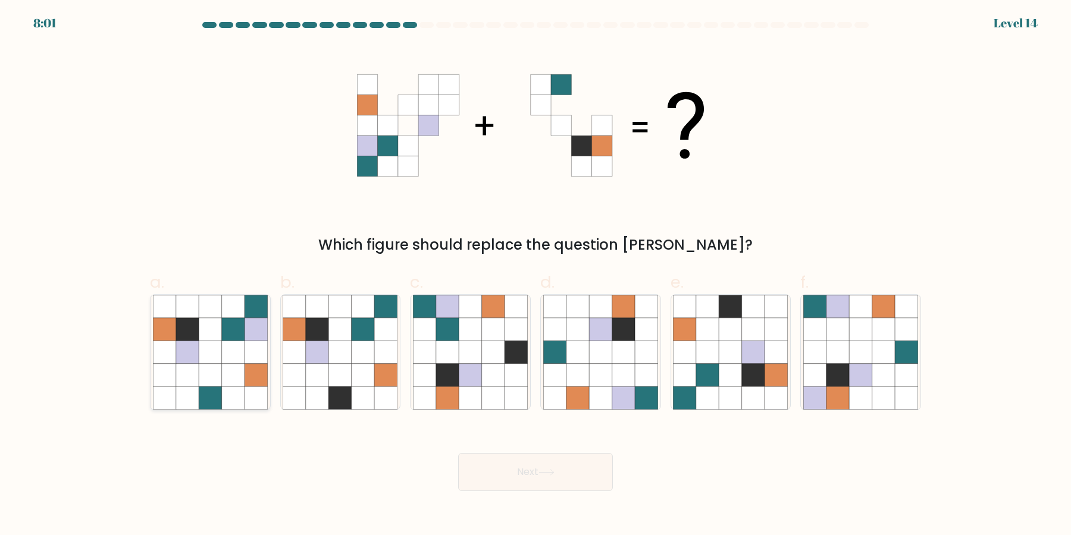
click at [249, 377] on icon at bounding box center [256, 375] width 23 height 23
click at [535, 275] on input "a." at bounding box center [535, 272] width 1 height 8
radio input "true"
click at [522, 468] on button "Next" at bounding box center [535, 472] width 155 height 38
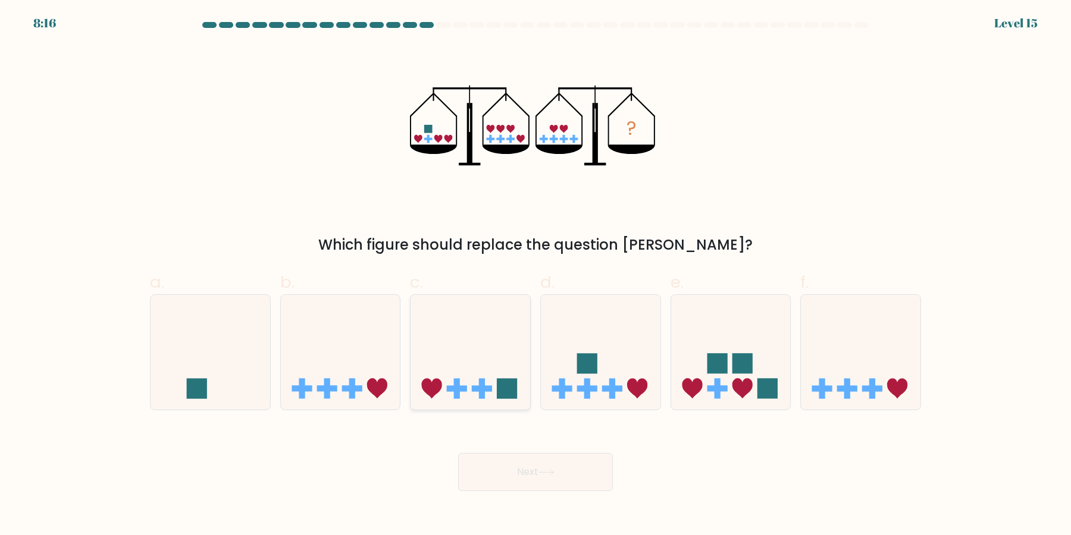
click at [498, 375] on icon at bounding box center [471, 352] width 120 height 99
click at [535, 275] on input "c." at bounding box center [535, 272] width 1 height 8
radio input "true"
click at [559, 471] on button "Next" at bounding box center [535, 472] width 155 height 38
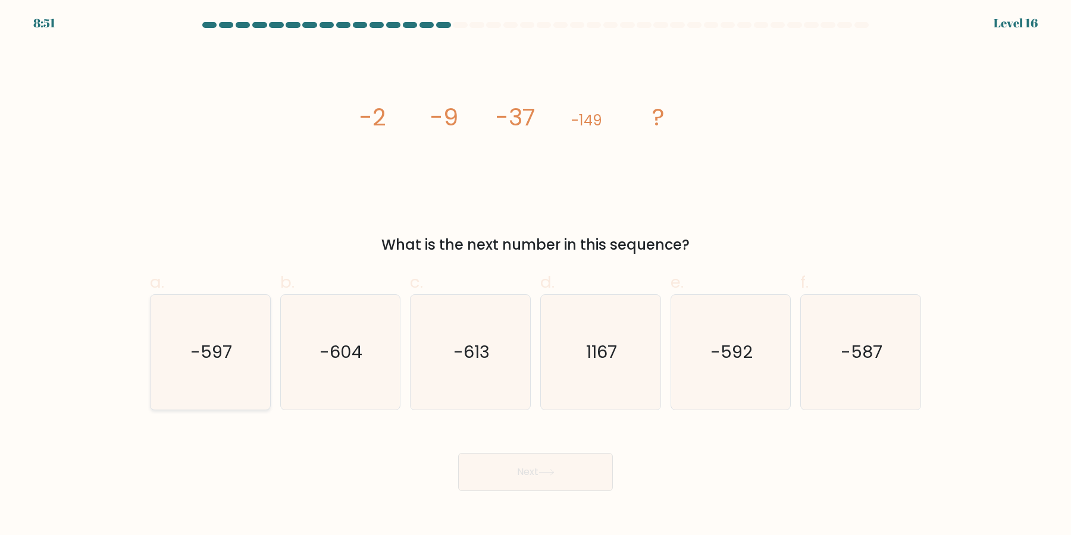
click at [236, 381] on icon "-597" at bounding box center [210, 352] width 115 height 115
click at [535, 275] on input "a. -597" at bounding box center [535, 272] width 1 height 8
radio input "true"
click at [528, 475] on button "Next" at bounding box center [535, 472] width 155 height 38
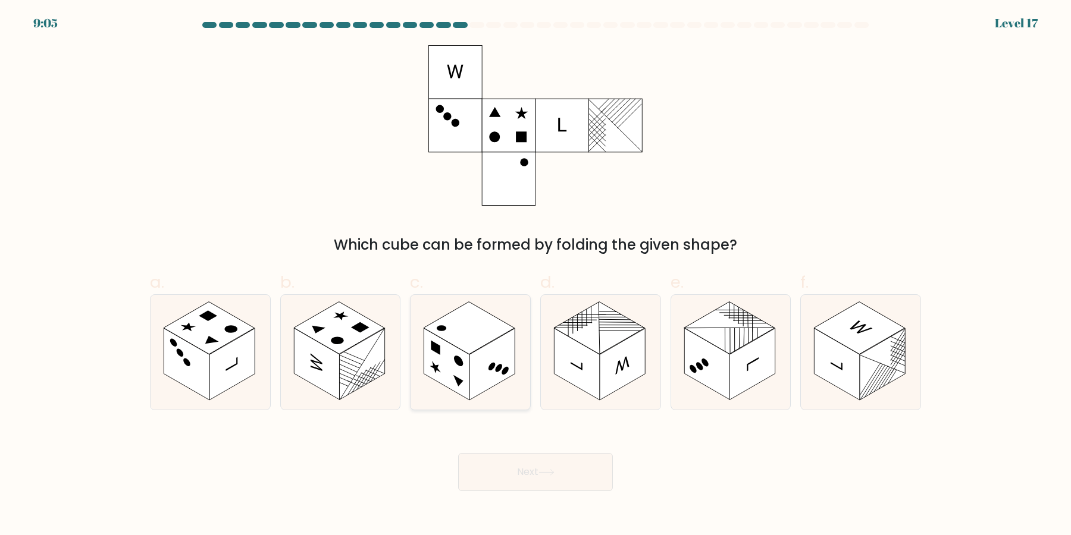
click at [504, 333] on rect at bounding box center [469, 328] width 91 height 52
click at [535, 275] on input "c." at bounding box center [535, 272] width 1 height 8
radio input "true"
click at [555, 480] on button "Next" at bounding box center [535, 472] width 155 height 38
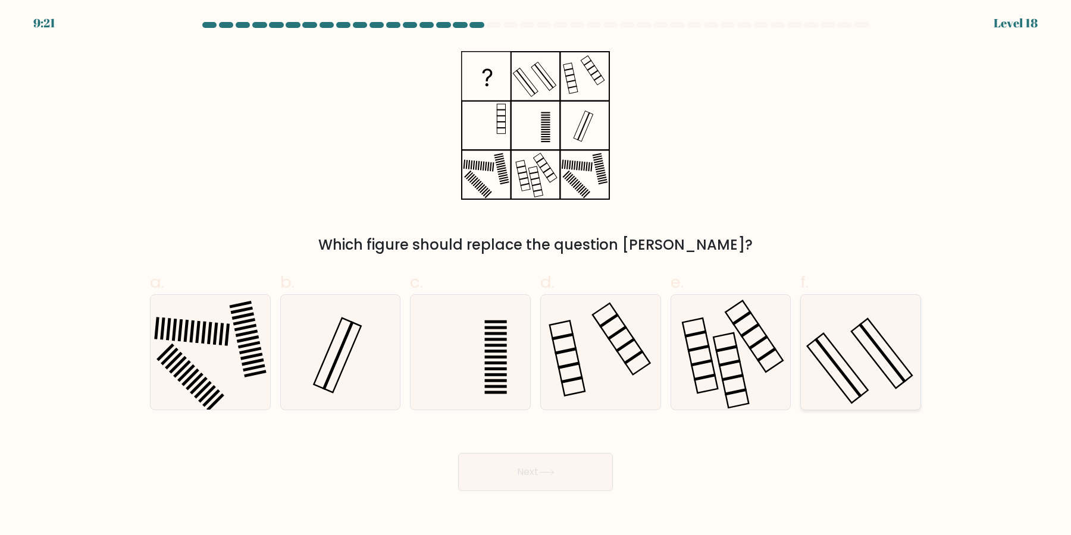
click at [893, 344] on icon at bounding box center [860, 352] width 115 height 115
click at [536, 275] on input "f." at bounding box center [535, 272] width 1 height 8
radio input "true"
click at [580, 469] on button "Next" at bounding box center [535, 472] width 155 height 38
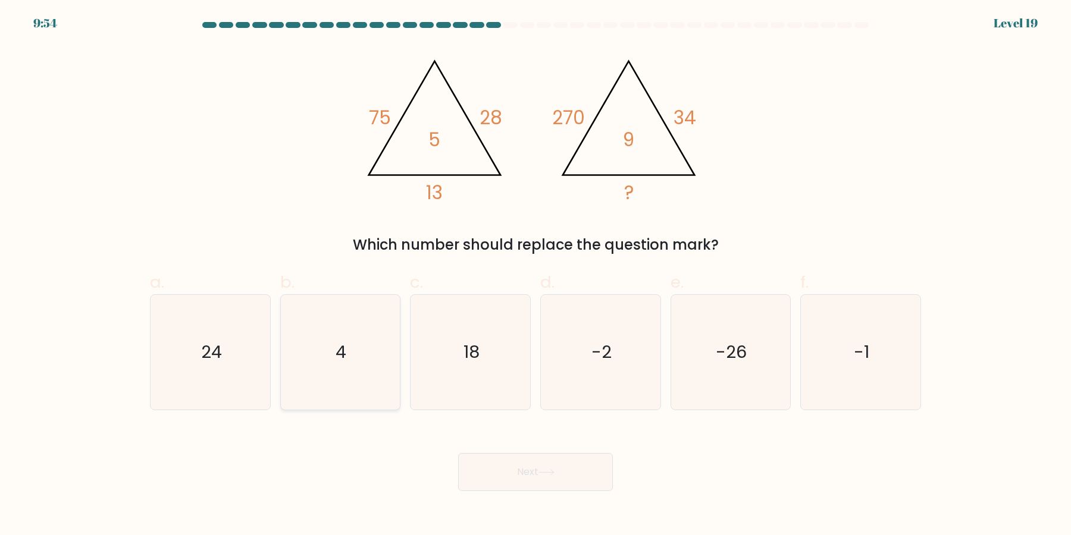
click at [343, 379] on icon "4" at bounding box center [340, 352] width 115 height 115
click at [535, 275] on input "b. 4" at bounding box center [535, 272] width 1 height 8
radio input "true"
click at [519, 466] on button "Next" at bounding box center [535, 472] width 155 height 38
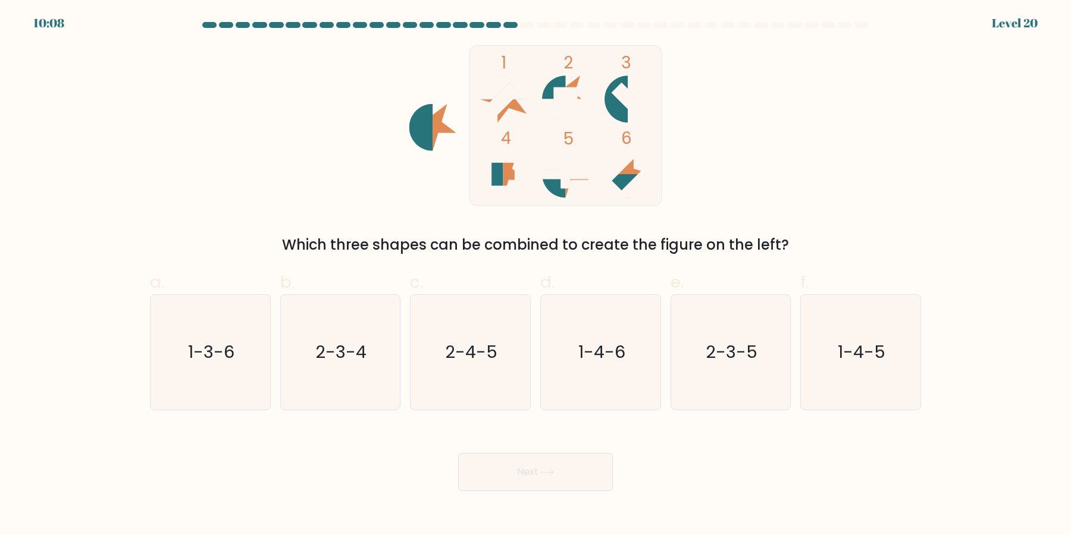
click at [199, 427] on div "Next" at bounding box center [535, 458] width 785 height 67
click at [193, 403] on icon "1-3-6" at bounding box center [210, 352] width 115 height 115
click at [535, 275] on input "a. 1-3-6" at bounding box center [535, 272] width 1 height 8
radio input "true"
click at [501, 462] on button "Next" at bounding box center [535, 472] width 155 height 38
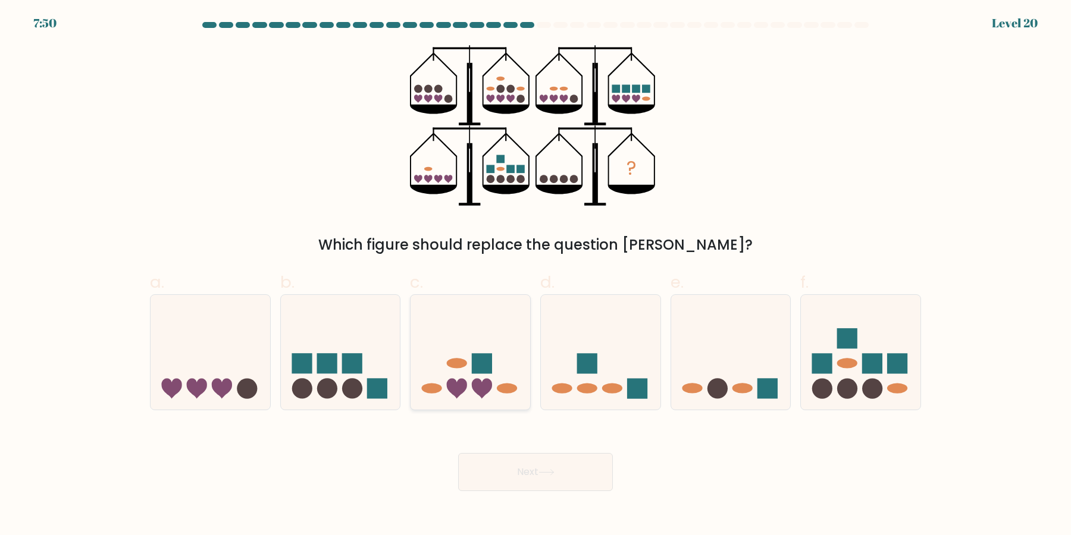
click at [488, 369] on rect at bounding box center [482, 363] width 20 height 20
click at [535, 275] on input "c." at bounding box center [535, 272] width 1 height 8
radio input "true"
click at [507, 476] on button "Next" at bounding box center [535, 472] width 155 height 38
click at [516, 481] on button "Next" at bounding box center [535, 472] width 155 height 38
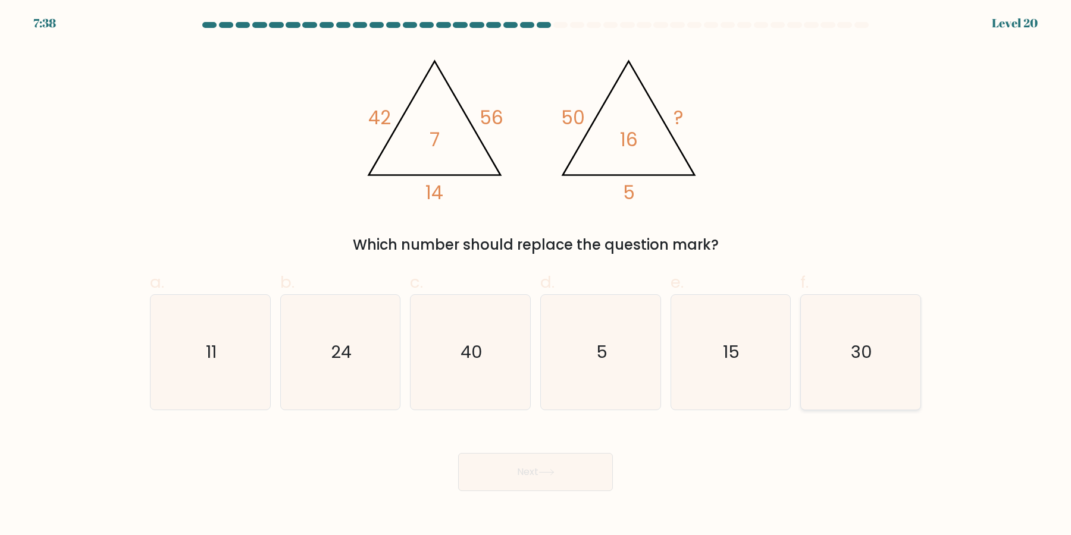
click at [863, 341] on text "30" at bounding box center [861, 353] width 21 height 24
click at [536, 275] on input "f. 30" at bounding box center [535, 272] width 1 height 8
radio input "true"
click at [543, 474] on icon at bounding box center [546, 472] width 16 height 7
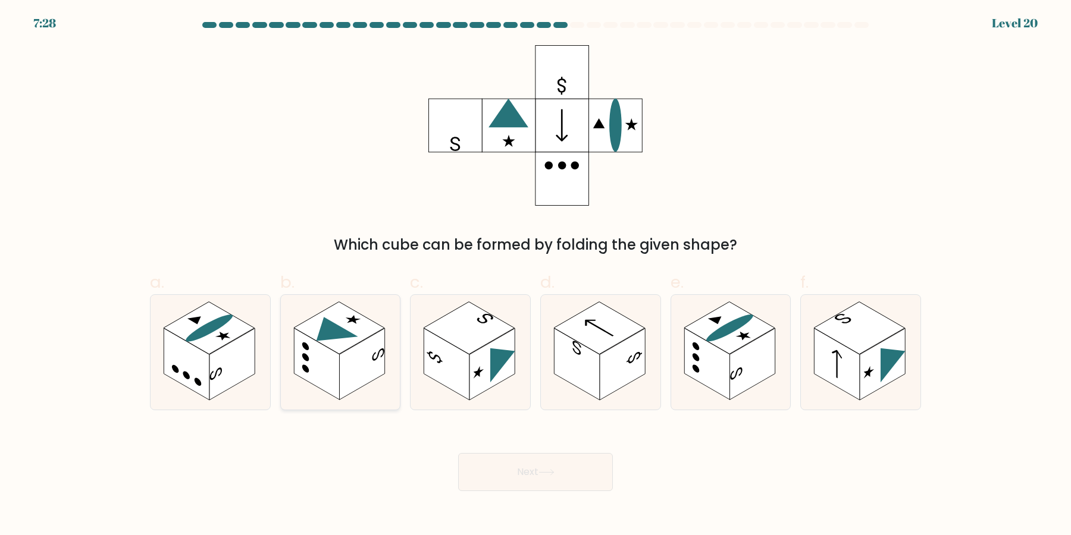
click at [372, 328] on rect at bounding box center [339, 328] width 91 height 52
click at [535, 275] on input "b." at bounding box center [535, 272] width 1 height 8
radio input "true"
click at [486, 476] on button "Next" at bounding box center [535, 472] width 155 height 38
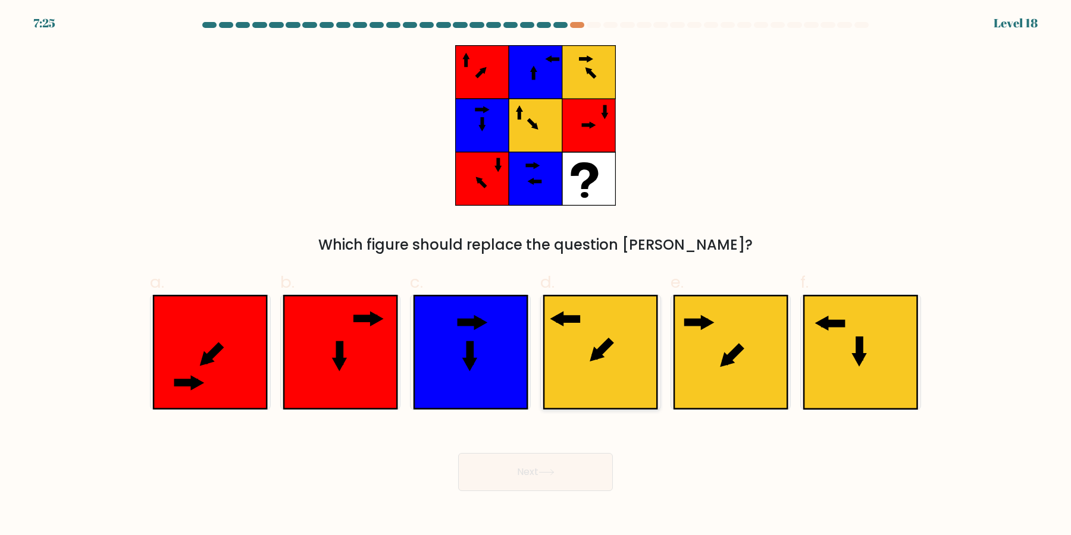
click at [626, 386] on icon at bounding box center [600, 352] width 113 height 113
click at [536, 275] on input "d." at bounding box center [535, 272] width 1 height 8
radio input "true"
click at [580, 481] on button "Next" at bounding box center [535, 472] width 155 height 38
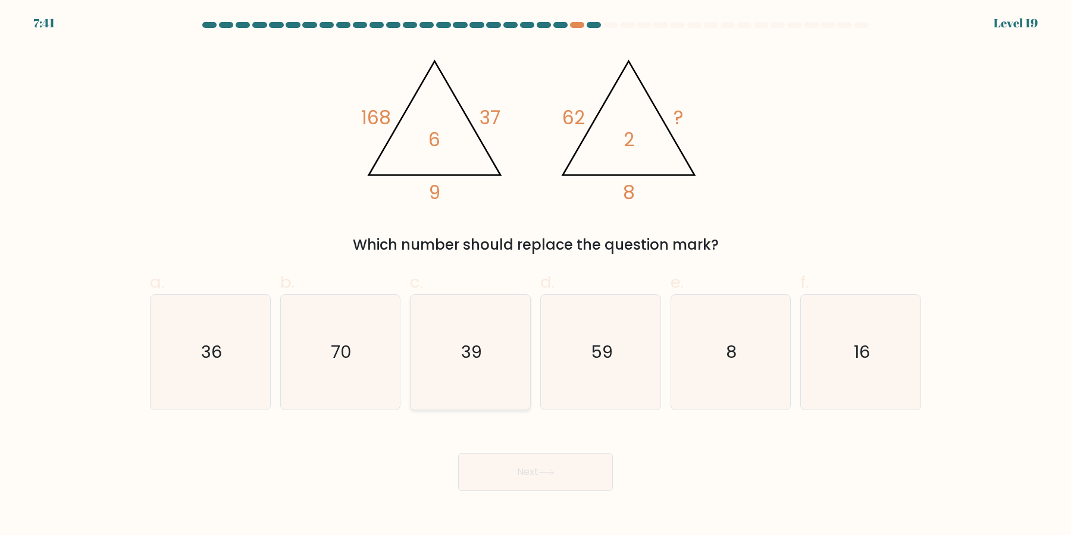
click at [483, 358] on icon "39" at bounding box center [470, 352] width 115 height 115
click at [535, 275] on input "c. 39" at bounding box center [535, 272] width 1 height 8
radio input "true"
click at [505, 485] on button "Next" at bounding box center [535, 472] width 155 height 38
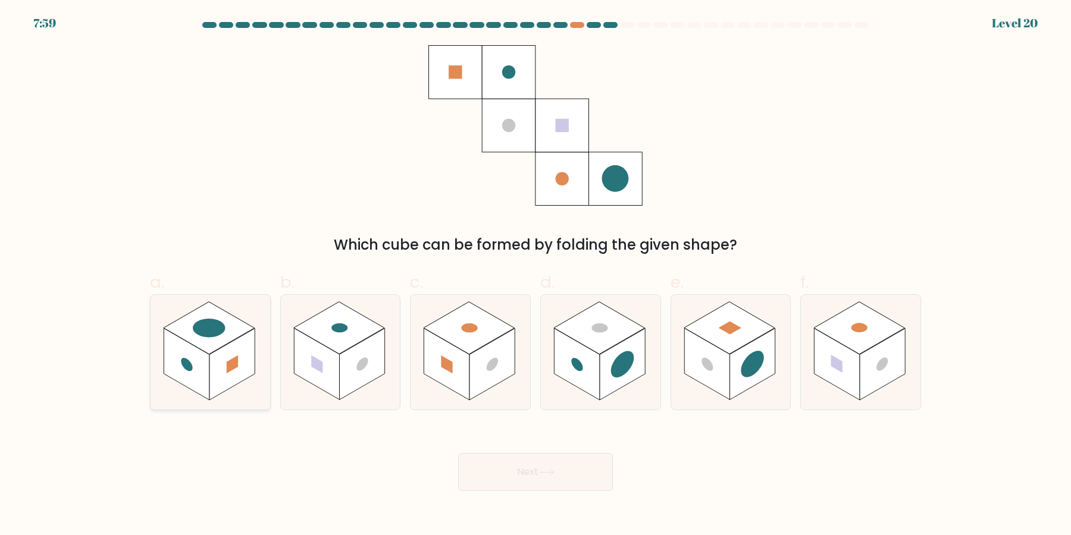
click at [217, 398] on icon at bounding box center [211, 352] width 120 height 115
click at [535, 275] on input "a." at bounding box center [535, 272] width 1 height 8
radio input "true"
click at [574, 486] on button "Next" at bounding box center [535, 472] width 155 height 38
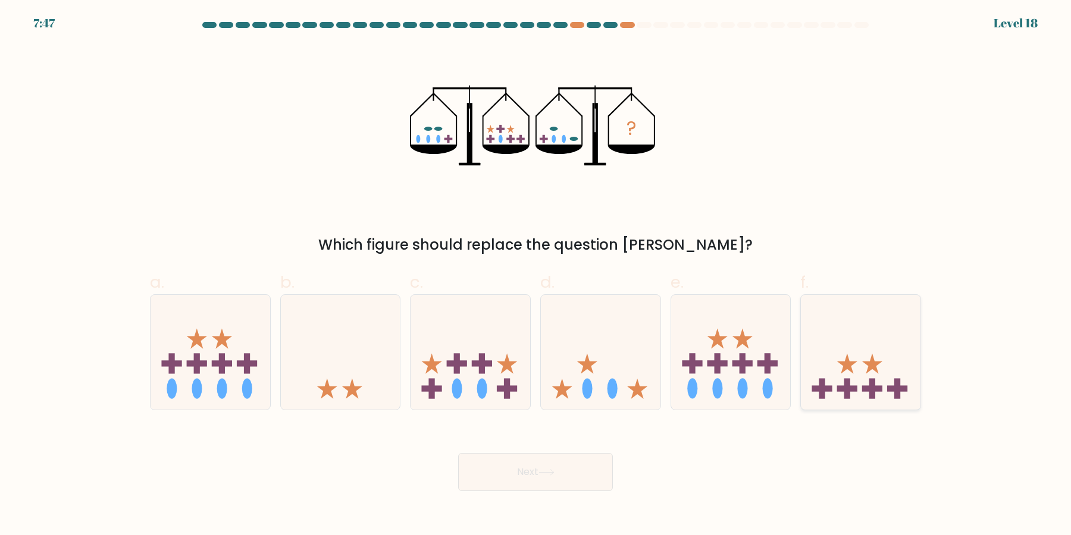
click at [875, 366] on icon at bounding box center [872, 363] width 20 height 20
click at [536, 275] on input "f." at bounding box center [535, 272] width 1 height 8
radio input "true"
click at [566, 473] on button "Next" at bounding box center [535, 472] width 155 height 38
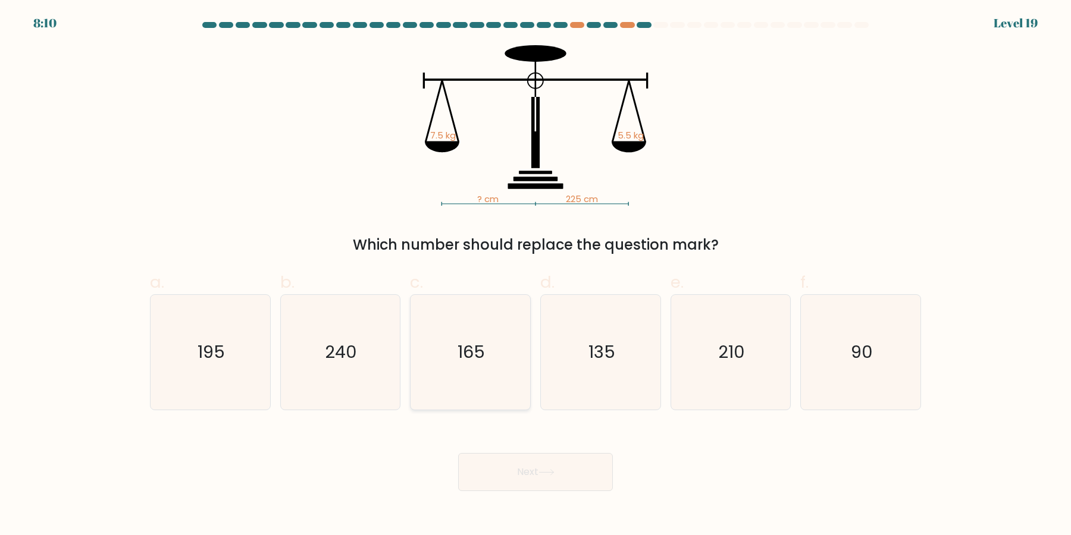
click at [477, 372] on icon "165" at bounding box center [470, 352] width 115 height 115
click at [535, 275] on input "c. 165" at bounding box center [535, 272] width 1 height 8
radio input "true"
click at [528, 491] on body "8:05 Level 19" at bounding box center [535, 267] width 1071 height 535
click at [530, 487] on button "Next" at bounding box center [535, 472] width 155 height 38
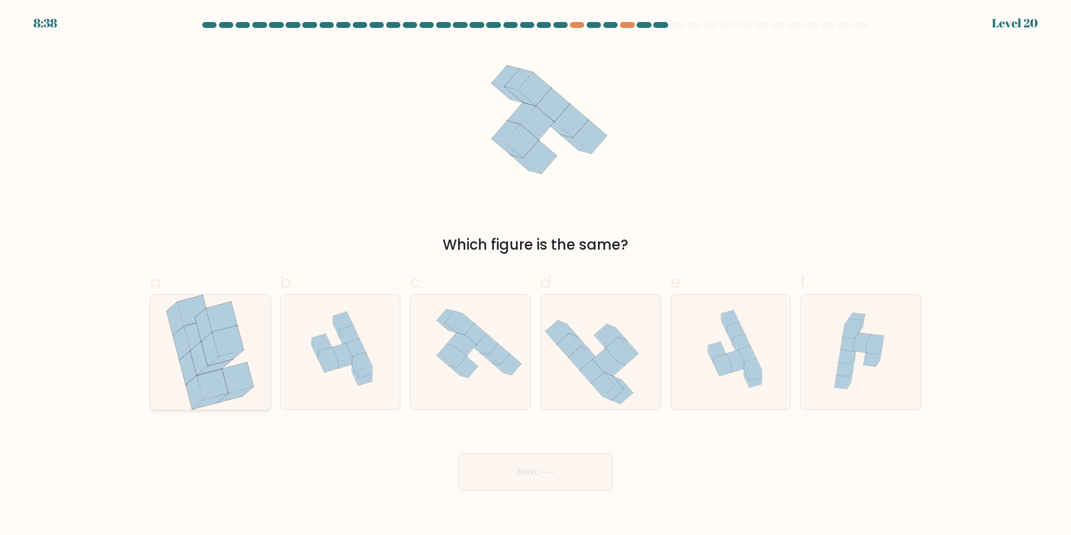
click at [200, 389] on icon at bounding box center [213, 384] width 32 height 31
click at [535, 275] on input "a." at bounding box center [535, 272] width 1 height 8
radio input "true"
click at [504, 476] on button "Next" at bounding box center [535, 472] width 155 height 38
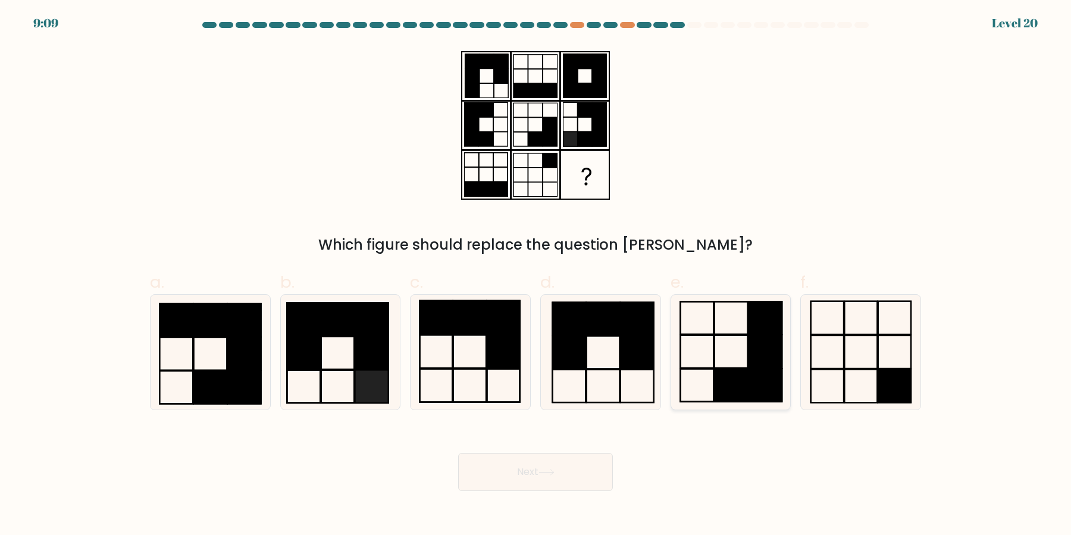
click at [731, 336] on rect at bounding box center [731, 352] width 33 height 33
click at [536, 275] on input "e." at bounding box center [535, 272] width 1 height 8
radio input "true"
click at [487, 377] on rect at bounding box center [503, 385] width 33 height 33
click at [535, 275] on input "c." at bounding box center [535, 272] width 1 height 8
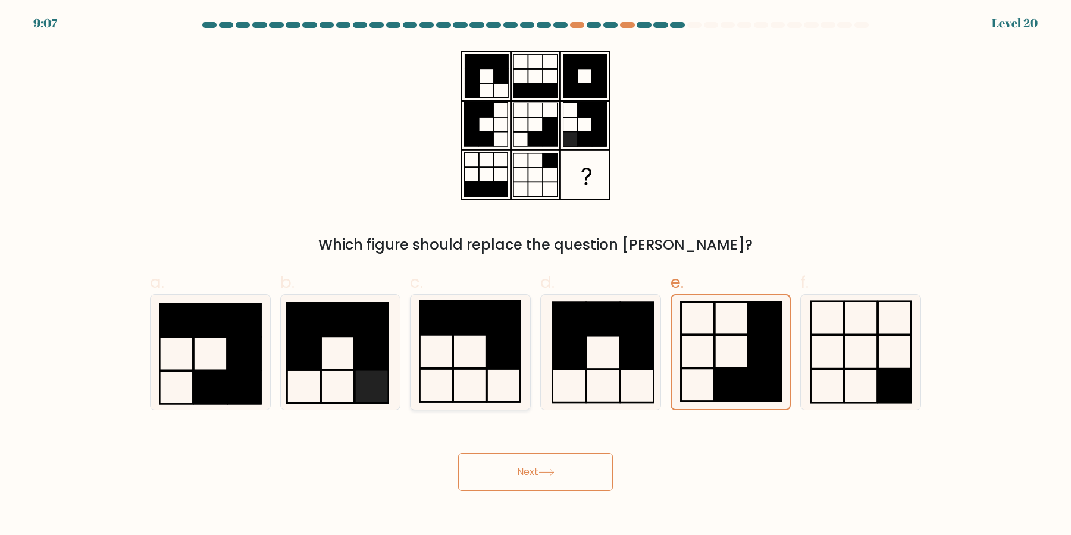
radio input "true"
click at [518, 476] on button "Next" at bounding box center [535, 472] width 155 height 38
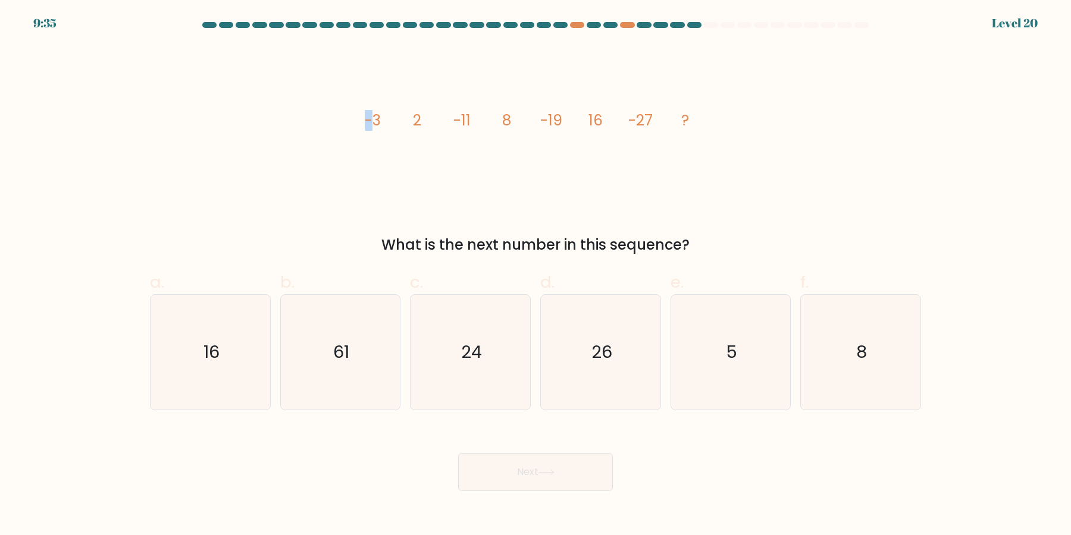
drag, startPoint x: 369, startPoint y: 120, endPoint x: 393, endPoint y: 120, distance: 23.8
click at [393, 120] on icon "image/svg+xml -3 2 -11 8 -19 16 -27 ?" at bounding box center [535, 125] width 357 height 161
click at [585, 377] on icon "26" at bounding box center [600, 352] width 115 height 115
click at [536, 275] on input "d. 26" at bounding box center [535, 272] width 1 height 8
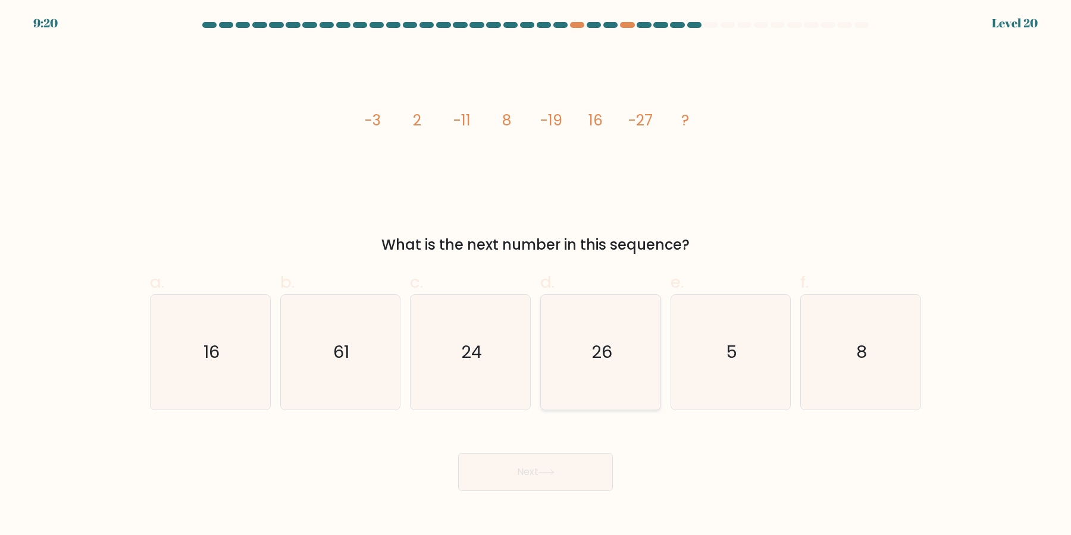
radio input "true"
click at [572, 475] on button "Next" at bounding box center [535, 472] width 155 height 38
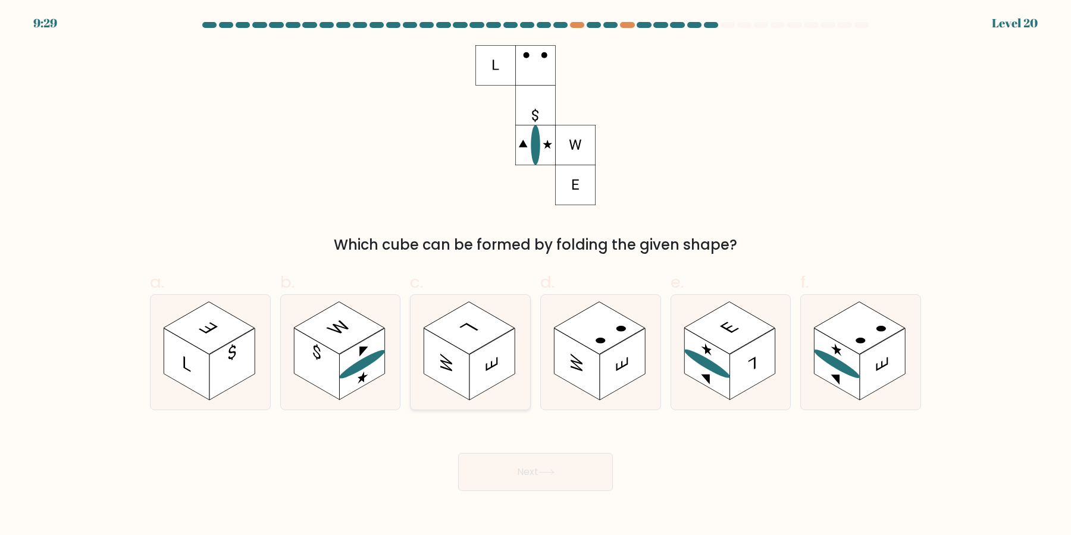
click at [420, 334] on div at bounding box center [470, 353] width 121 height 116
click at [535, 275] on input "c." at bounding box center [535, 272] width 1 height 8
radio input "true"
click at [531, 451] on div "Next" at bounding box center [535, 458] width 785 height 67
click at [542, 475] on icon at bounding box center [546, 472] width 16 height 7
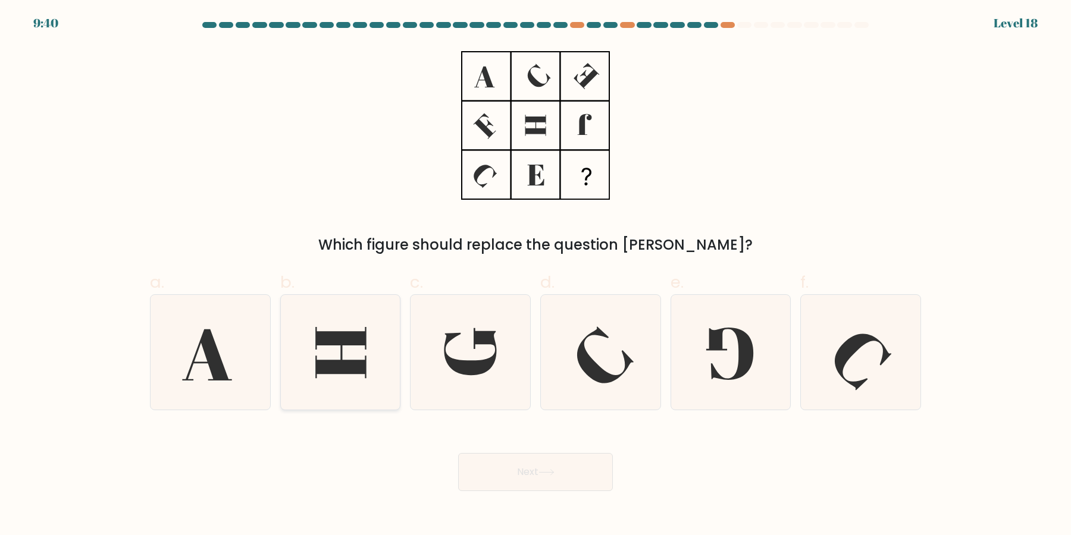
click at [334, 369] on icon at bounding box center [341, 352] width 51 height 51
click at [535, 275] on input "b." at bounding box center [535, 272] width 1 height 8
radio input "true"
click at [449, 383] on icon at bounding box center [470, 352] width 115 height 115
click at [535, 275] on input "c." at bounding box center [535, 272] width 1 height 8
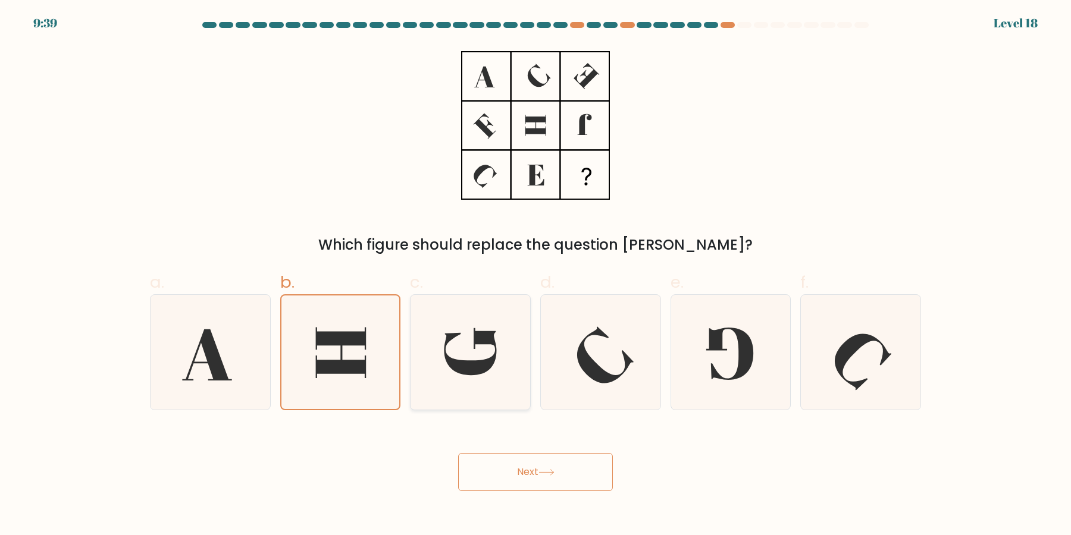
radio input "true"
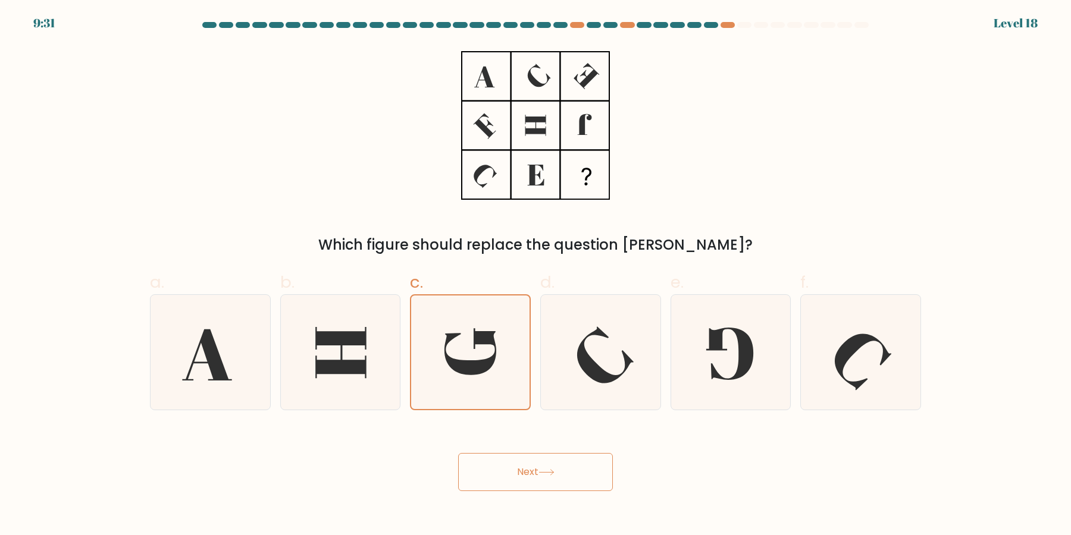
click at [494, 473] on button "Next" at bounding box center [535, 472] width 155 height 38
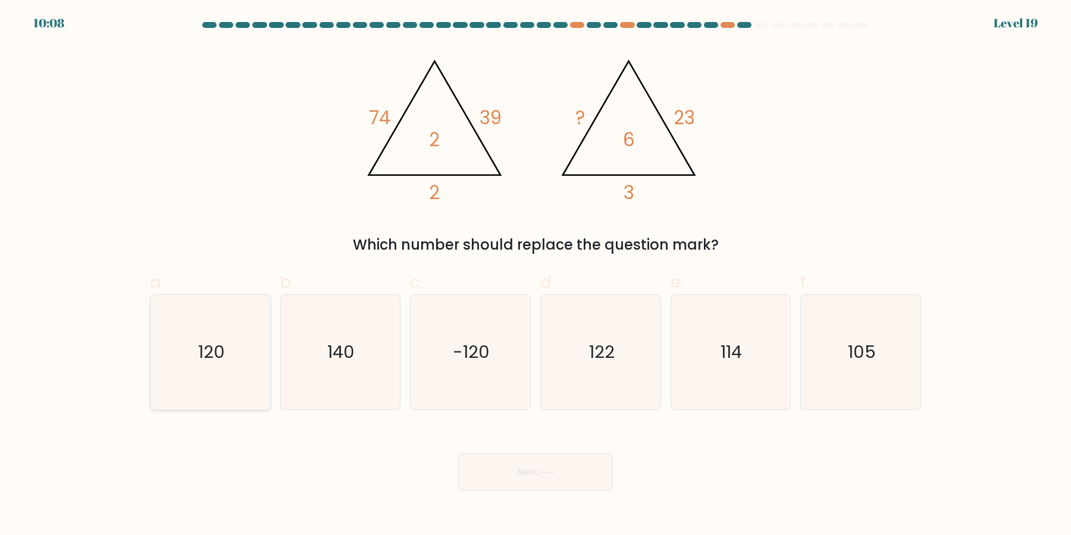
click at [215, 376] on icon "120" at bounding box center [210, 352] width 115 height 115
click at [535, 275] on input "a. 120" at bounding box center [535, 272] width 1 height 8
radio input "true"
click at [518, 481] on button "Next" at bounding box center [535, 472] width 155 height 38
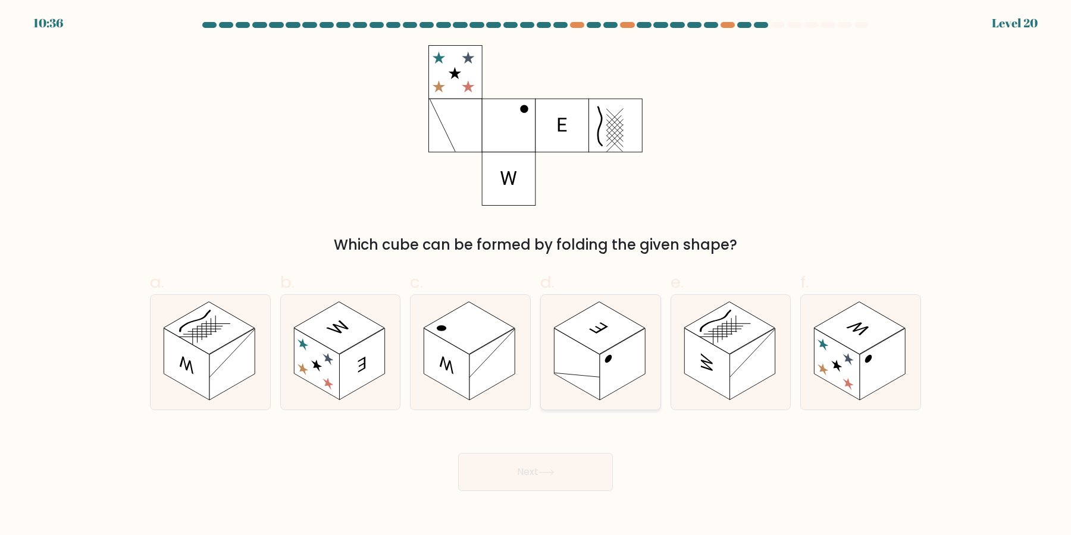
click at [628, 377] on rect at bounding box center [622, 365] width 45 height 72
click at [536, 275] on input "d." at bounding box center [535, 272] width 1 height 8
radio input "true"
click at [548, 480] on button "Next" at bounding box center [535, 472] width 155 height 38
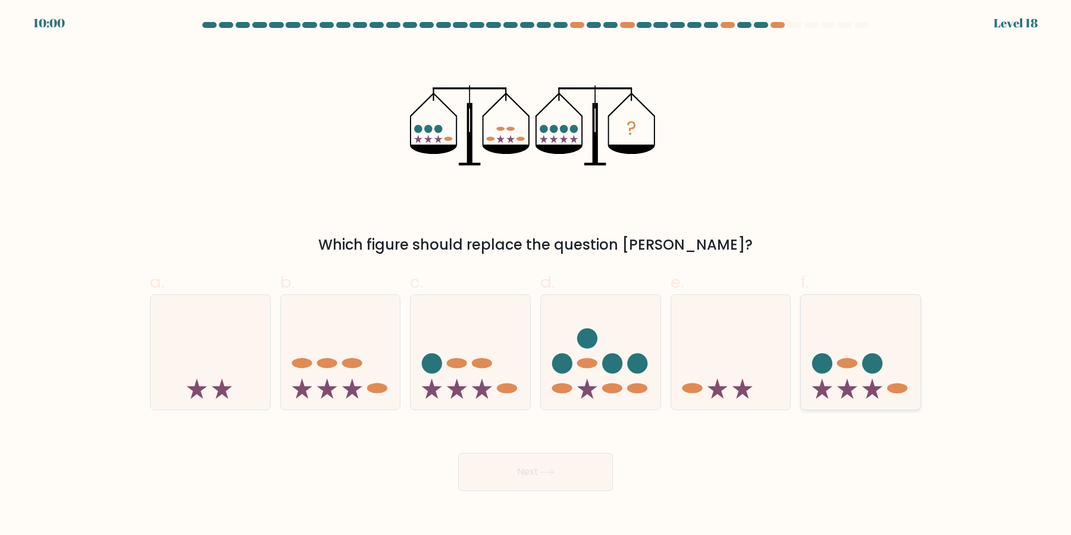
click at [869, 346] on icon at bounding box center [861, 352] width 120 height 99
click at [536, 275] on input "f." at bounding box center [535, 272] width 1 height 8
radio input "true"
click at [486, 367] on ellipse at bounding box center [482, 363] width 20 height 10
click at [535, 275] on input "c." at bounding box center [535, 272] width 1 height 8
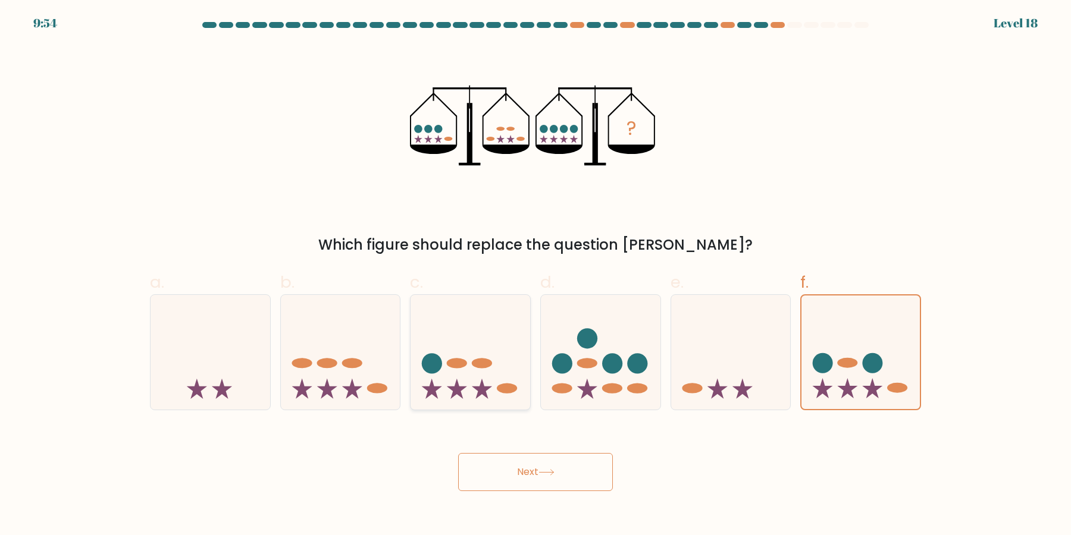
radio input "true"
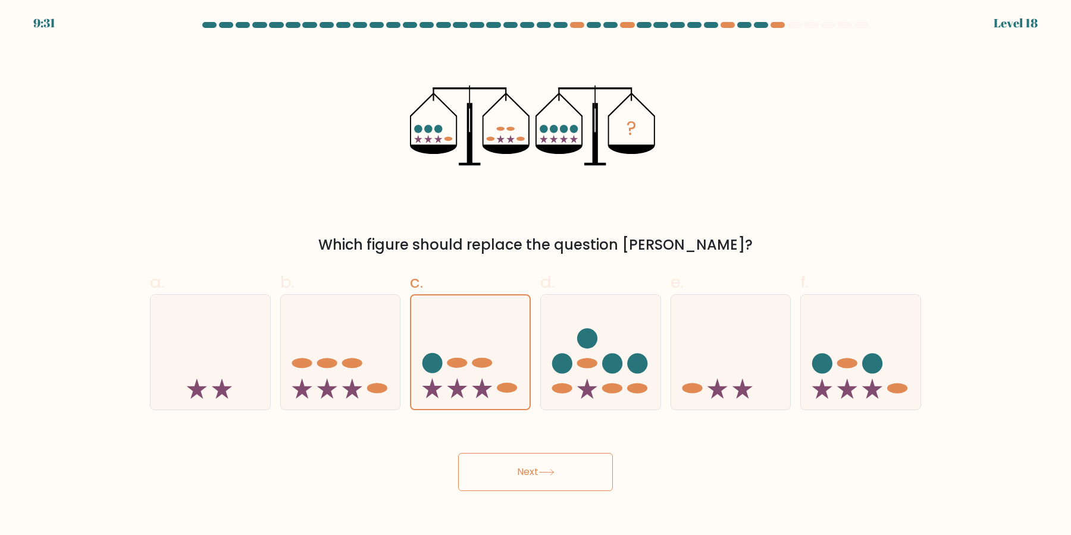
click at [503, 471] on button "Next" at bounding box center [535, 472] width 155 height 38
click at [518, 477] on button "Next" at bounding box center [535, 472] width 155 height 38
click at [452, 386] on icon at bounding box center [471, 352] width 120 height 99
click at [535, 275] on input "c." at bounding box center [535, 272] width 1 height 8
radio input "true"
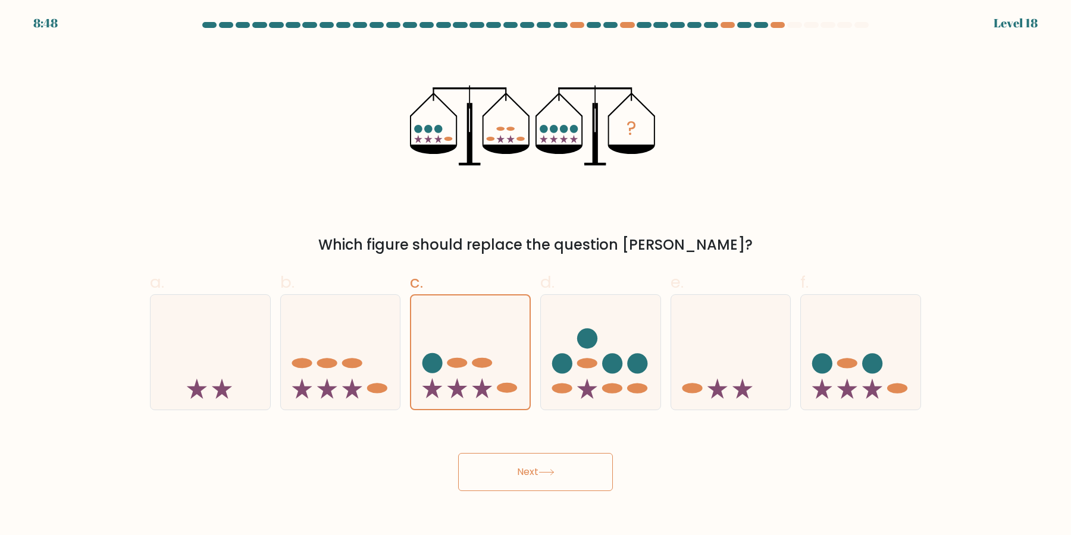
click at [508, 473] on button "Next" at bounding box center [535, 472] width 155 height 38
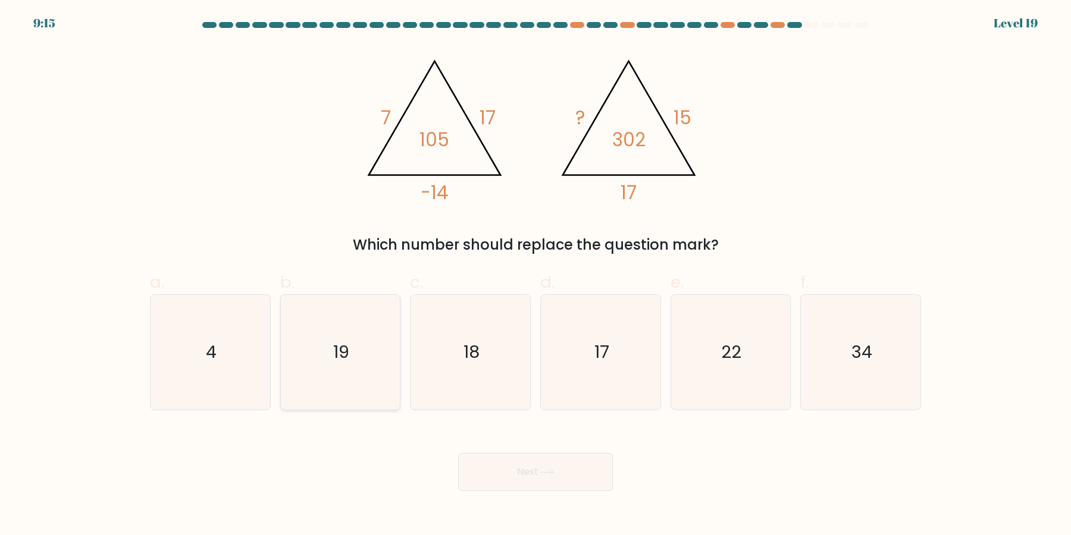
click at [339, 350] on text "19" at bounding box center [341, 353] width 16 height 24
click at [535, 275] on input "b. 19" at bounding box center [535, 272] width 1 height 8
radio input "true"
click at [525, 470] on button "Next" at bounding box center [535, 472] width 155 height 38
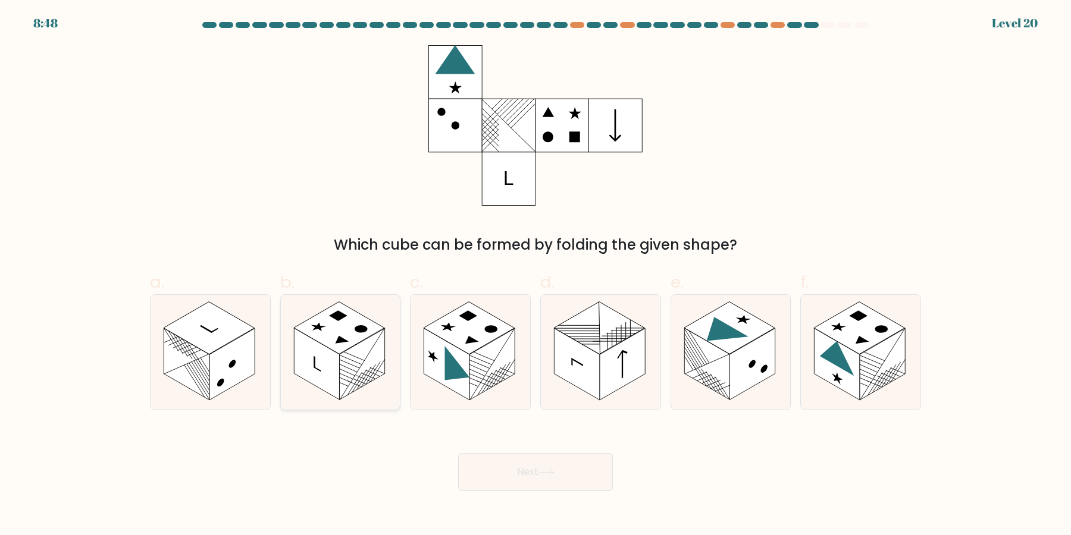
click at [347, 374] on rect at bounding box center [361, 365] width 45 height 72
click at [535, 275] on input "b." at bounding box center [535, 272] width 1 height 8
radio input "true"
click at [480, 472] on button "Next" at bounding box center [535, 472] width 155 height 38
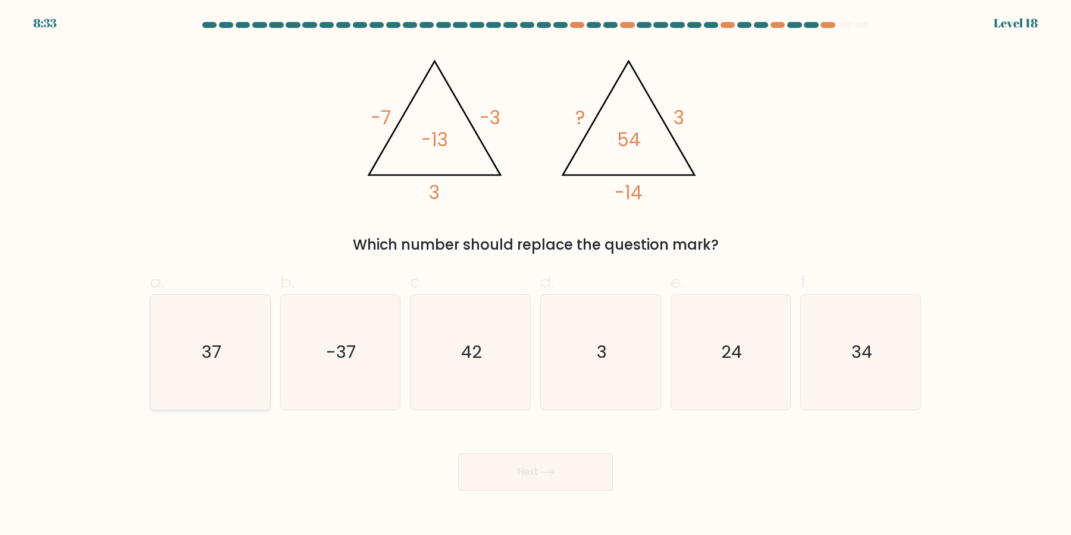
click at [188, 321] on icon "37" at bounding box center [210, 352] width 115 height 115
click at [535, 275] on input "a. 37" at bounding box center [535, 272] width 1 height 8
radio input "true"
click at [505, 488] on button "Next" at bounding box center [535, 472] width 155 height 38
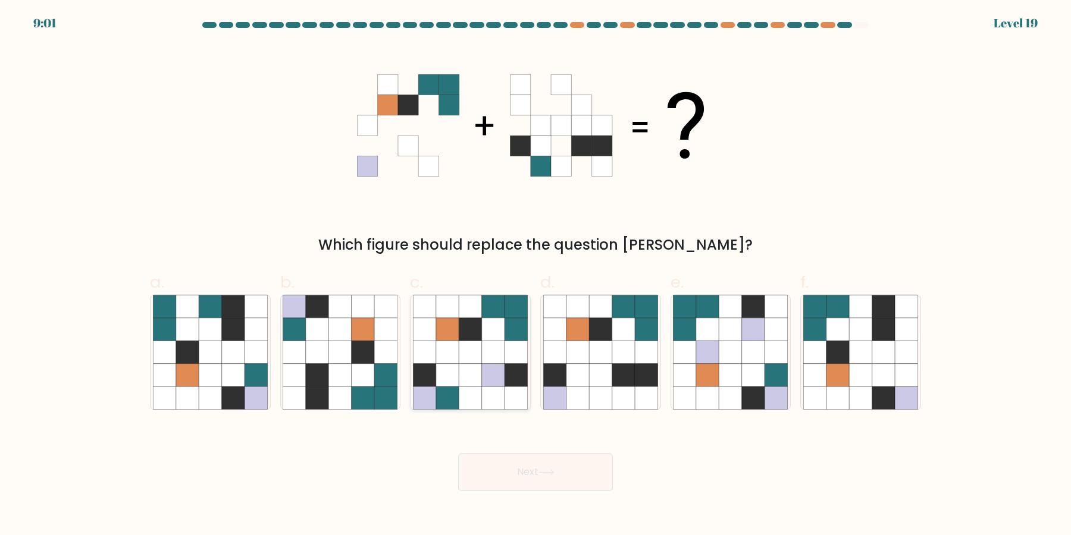
click at [477, 376] on icon at bounding box center [470, 375] width 23 height 23
click at [535, 275] on input "c." at bounding box center [535, 272] width 1 height 8
radio input "true"
click at [328, 396] on icon at bounding box center [317, 398] width 23 height 23
click at [535, 275] on input "b." at bounding box center [535, 272] width 1 height 8
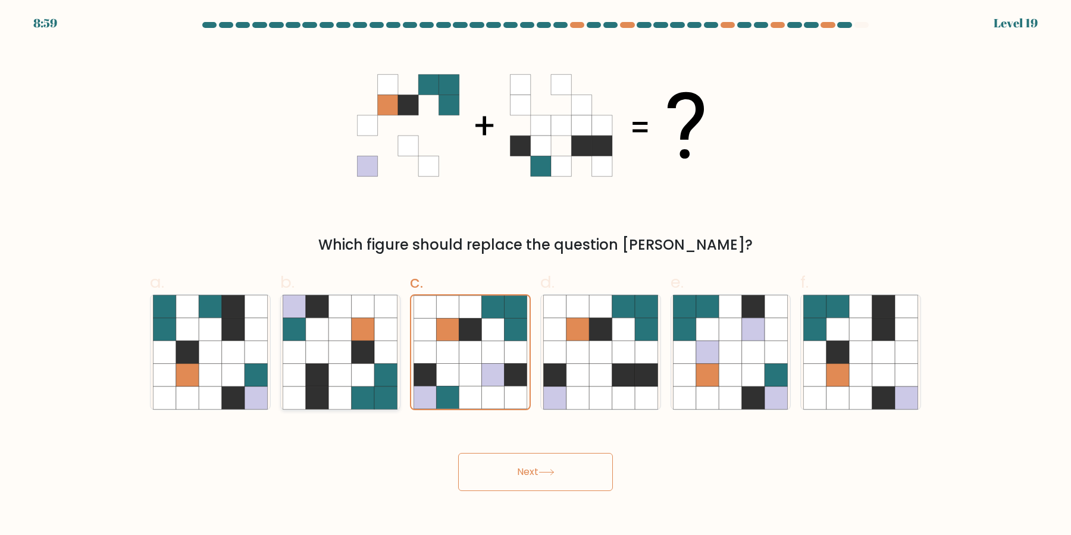
radio input "true"
click at [514, 466] on button "Next" at bounding box center [535, 472] width 155 height 38
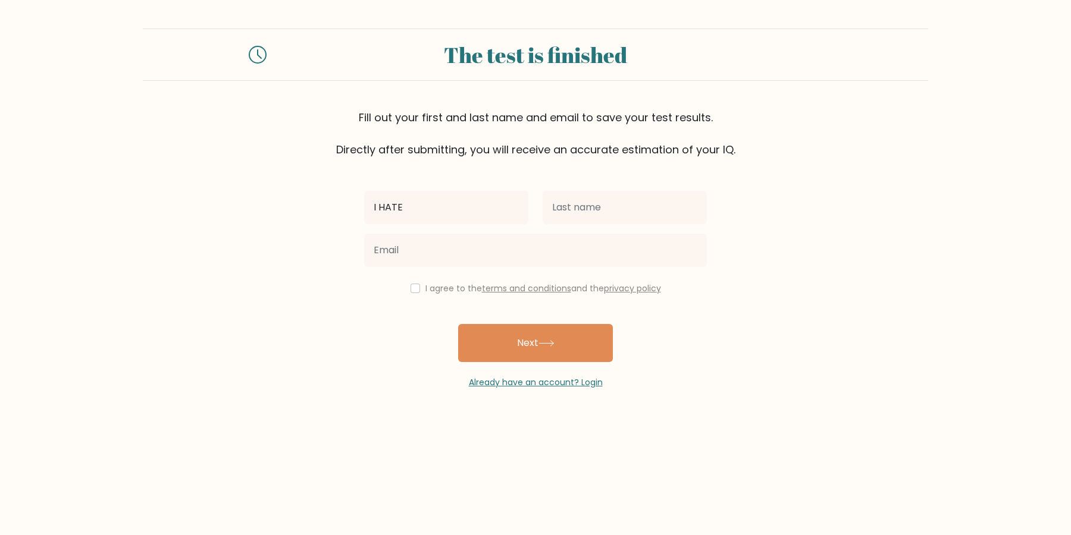
type input "I HATE"
click at [607, 214] on input "text" at bounding box center [625, 207] width 164 height 33
type input "THE BOXES!!!"
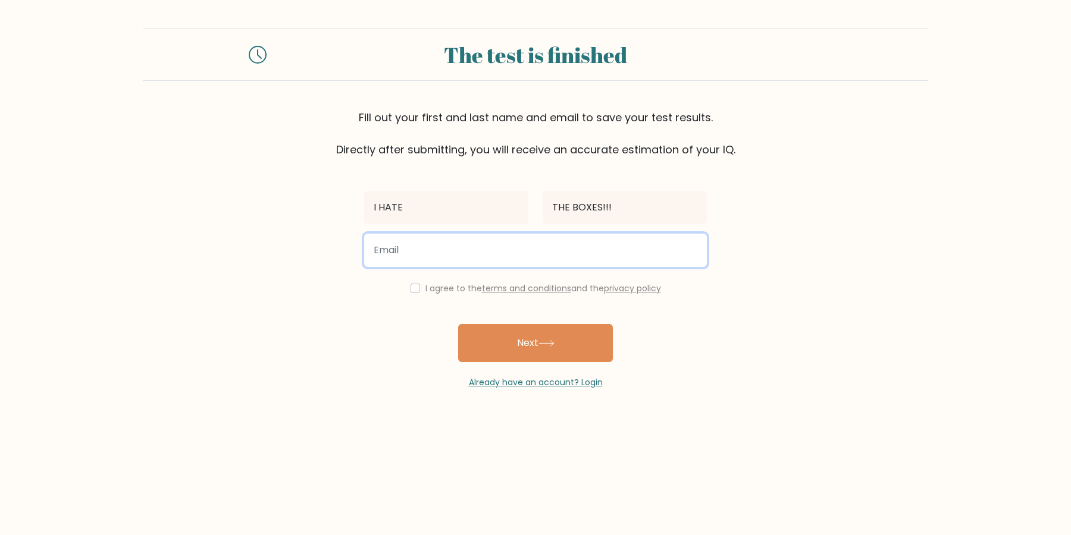
click at [529, 257] on input "email" at bounding box center [535, 250] width 343 height 33
paste input "[EMAIL_ADDRESS][DOMAIN_NAME]"
type input "[EMAIL_ADDRESS][DOMAIN_NAME]"
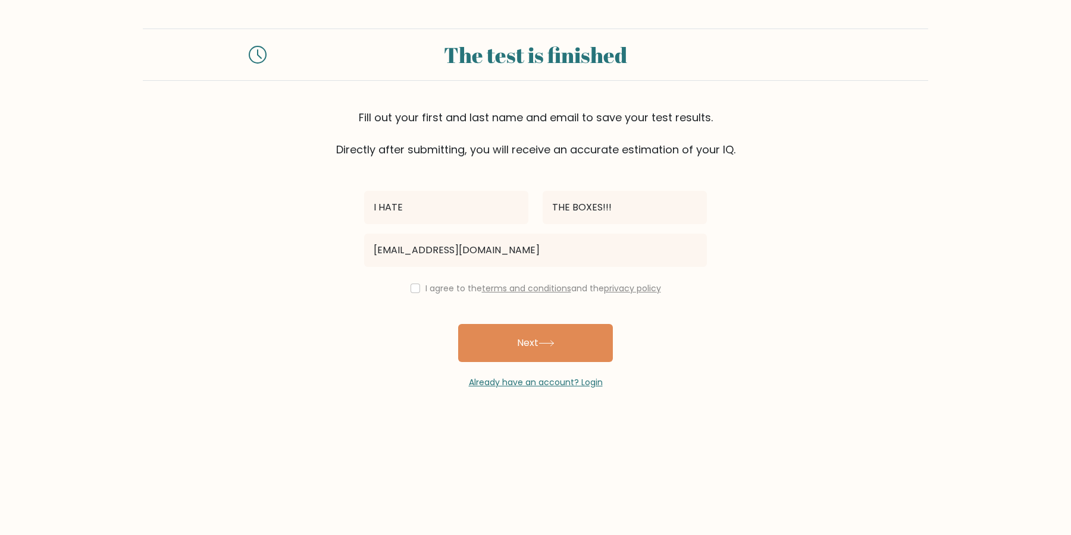
click at [438, 292] on label "I agree to the terms and conditions and the privacy policy" at bounding box center [543, 289] width 236 height 12
click at [433, 289] on div "I agree to the terms and conditions and the privacy policy" at bounding box center [535, 288] width 357 height 14
click at [420, 289] on input "checkbox" at bounding box center [416, 289] width 10 height 10
checkbox input "true"
click at [505, 345] on button "Next" at bounding box center [535, 343] width 155 height 38
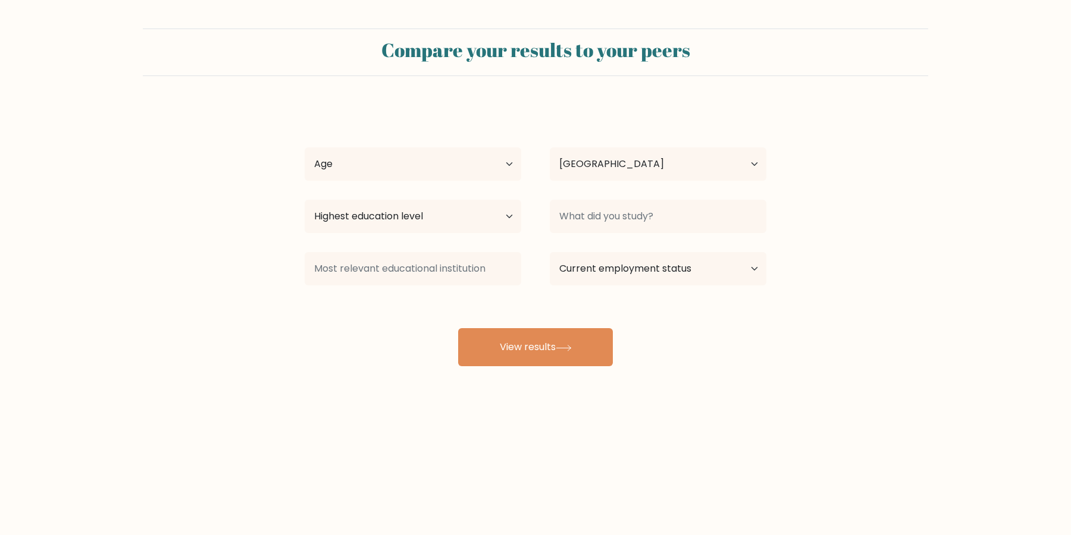
select select "US"
click at [401, 186] on div "I HATE THE BOXES!!! Age Under [DEMOGRAPHIC_DATA] [DEMOGRAPHIC_DATA] [DEMOGRAPHI…" at bounding box center [535, 236] width 476 height 262
click at [407, 157] on select "Age Under [DEMOGRAPHIC_DATA] [DEMOGRAPHIC_DATA] [DEMOGRAPHIC_DATA] [DEMOGRAPHIC…" at bounding box center [413, 164] width 217 height 33
click at [305, 148] on select "Age Under [DEMOGRAPHIC_DATA] [DEMOGRAPHIC_DATA] [DEMOGRAPHIC_DATA] [DEMOGRAPHIC…" at bounding box center [413, 164] width 217 height 33
select select "min_18"
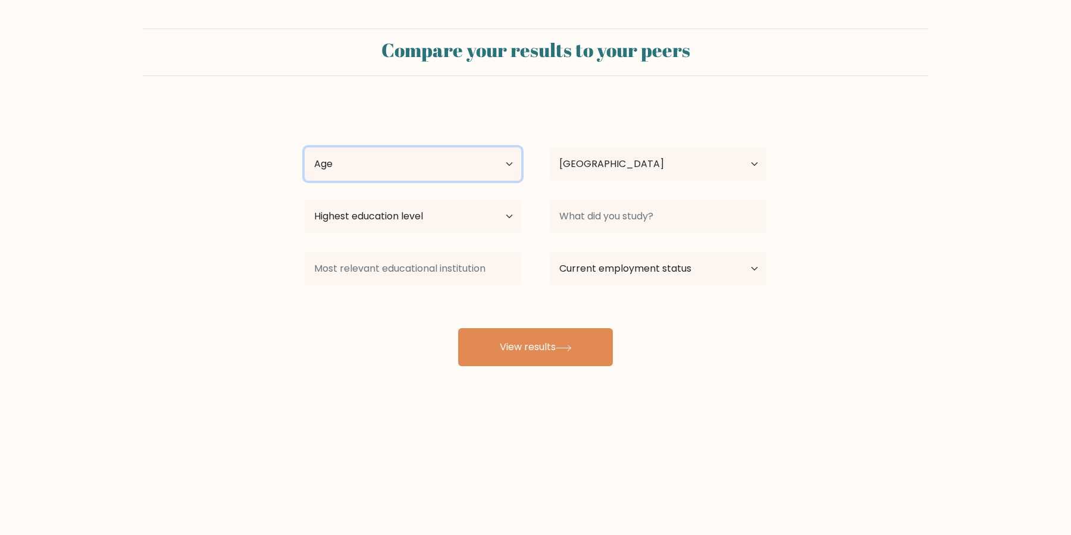
click option "Under [DEMOGRAPHIC_DATA]" at bounding box center [0, 0] width 0 height 0
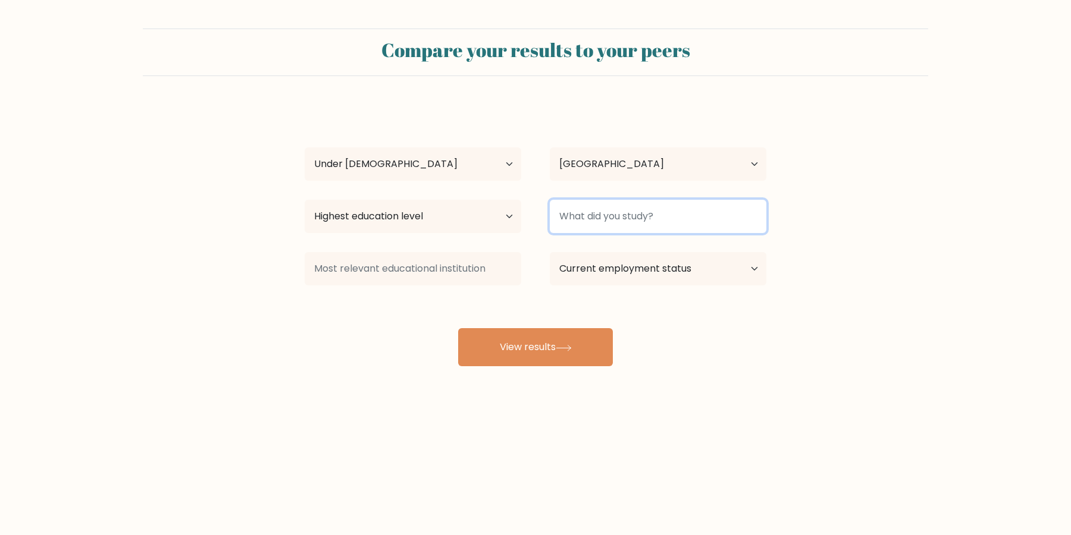
click at [620, 225] on input at bounding box center [658, 216] width 217 height 33
type input "-"
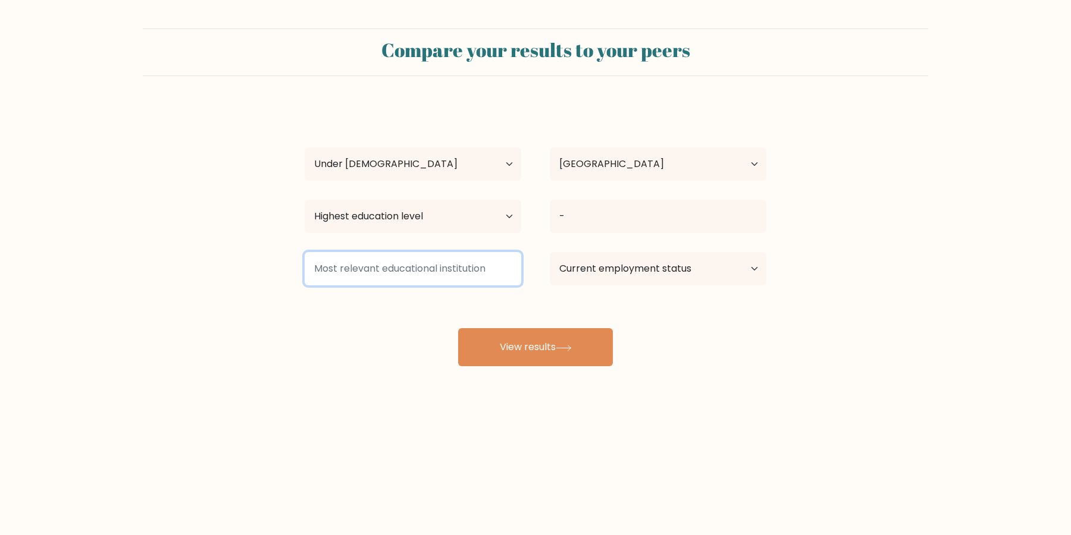
click at [418, 278] on input at bounding box center [413, 268] width 217 height 33
type input "-"
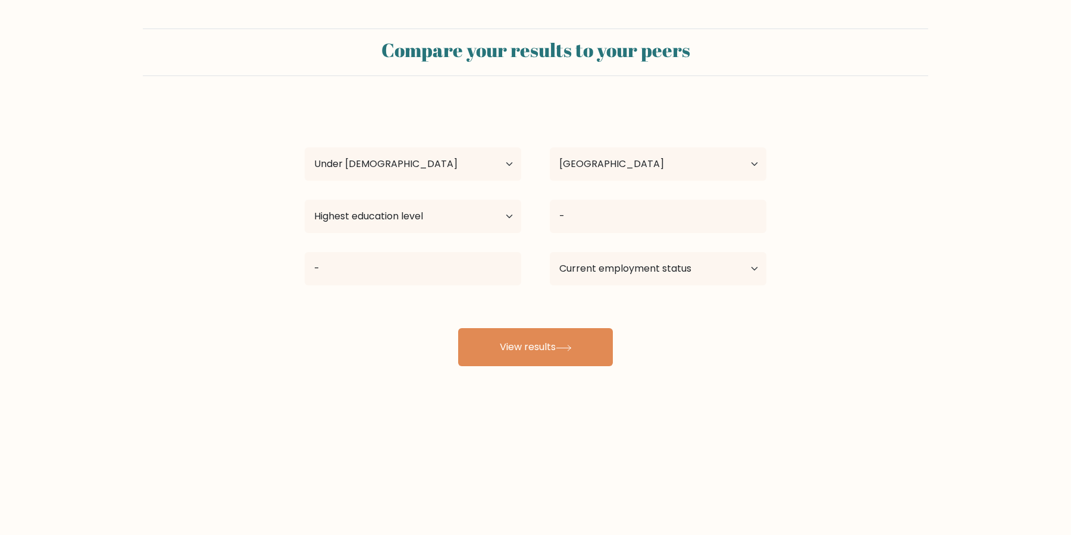
click at [407, 183] on div "Age Under [DEMOGRAPHIC_DATA] [DEMOGRAPHIC_DATA] [DEMOGRAPHIC_DATA] [DEMOGRAPHIC…" at bounding box center [412, 164] width 245 height 43
select select "65_plus"
click option "[DEMOGRAPHIC_DATA] and above" at bounding box center [0, 0] width 0 height 0
click at [305, 200] on select "Highest education level No schooling Primary Lower Secondary Upper Secondary Oc…" at bounding box center [413, 216] width 217 height 33
select select "no_schooling"
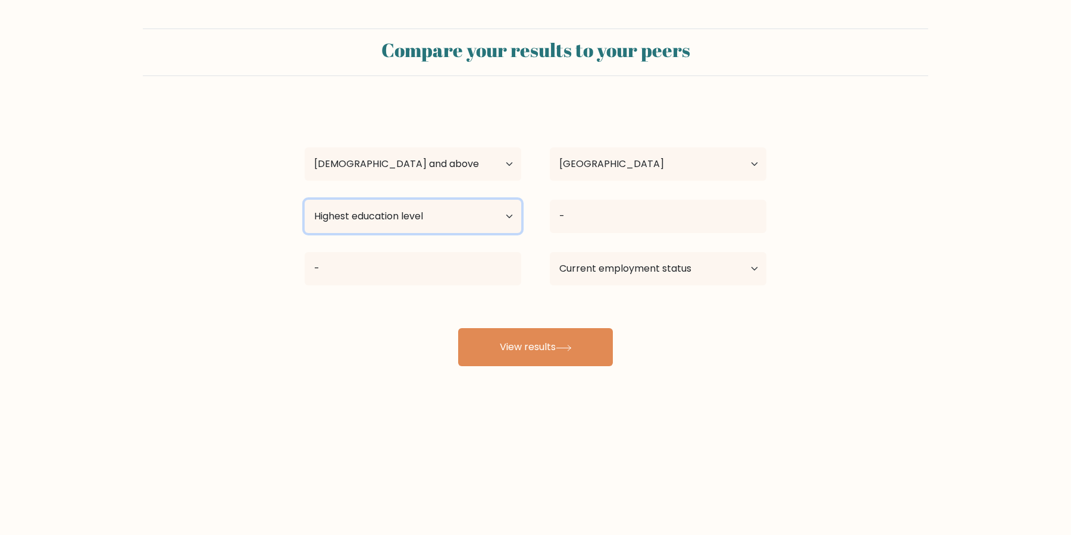
click option "No schooling" at bounding box center [0, 0] width 0 height 0
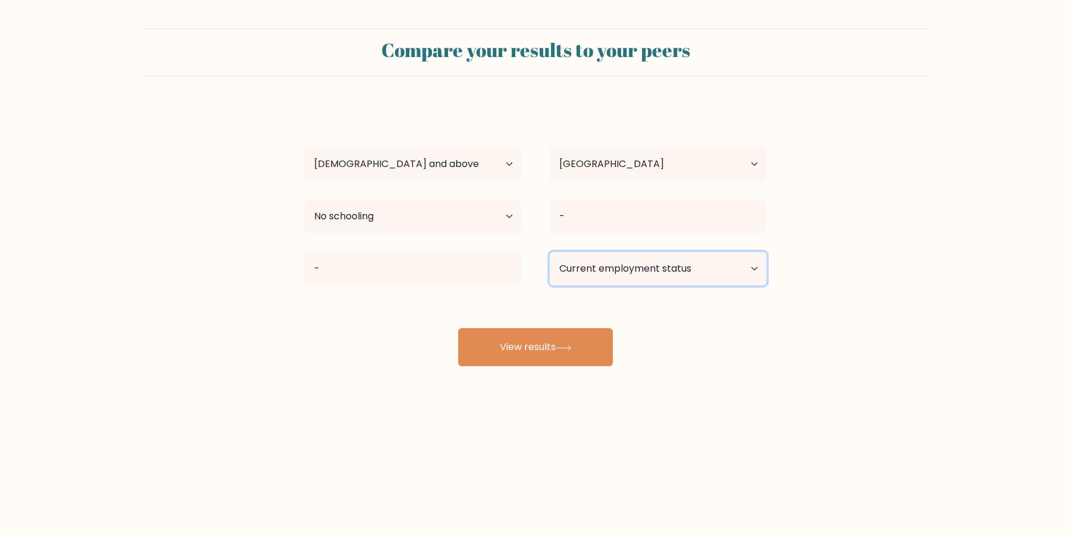
select select "other"
click option "Other / prefer not to answer" at bounding box center [0, 0] width 0 height 0
click at [563, 236] on div "-" at bounding box center [657, 216] width 245 height 43
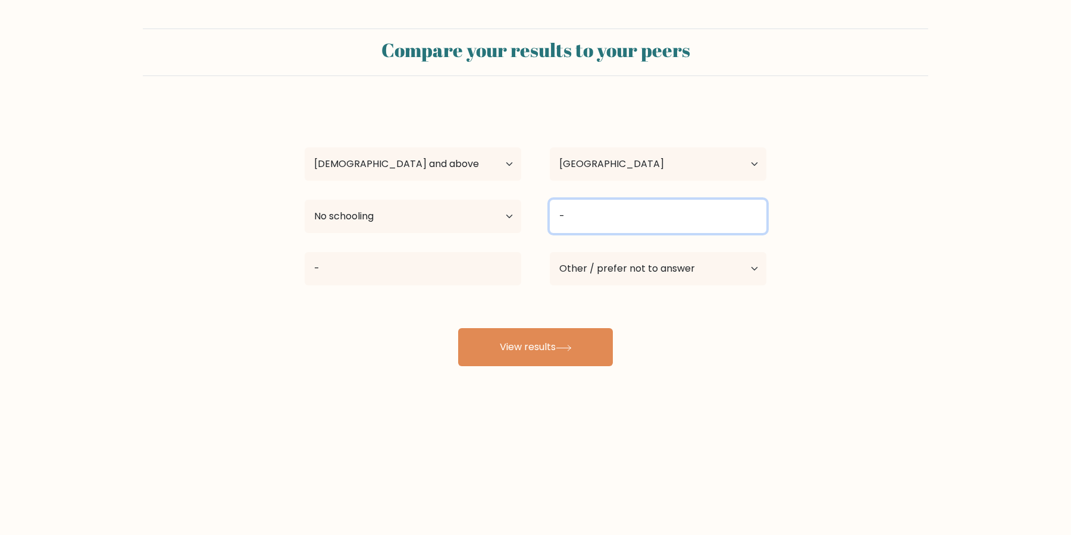
click at [600, 227] on input "-" at bounding box center [658, 216] width 217 height 33
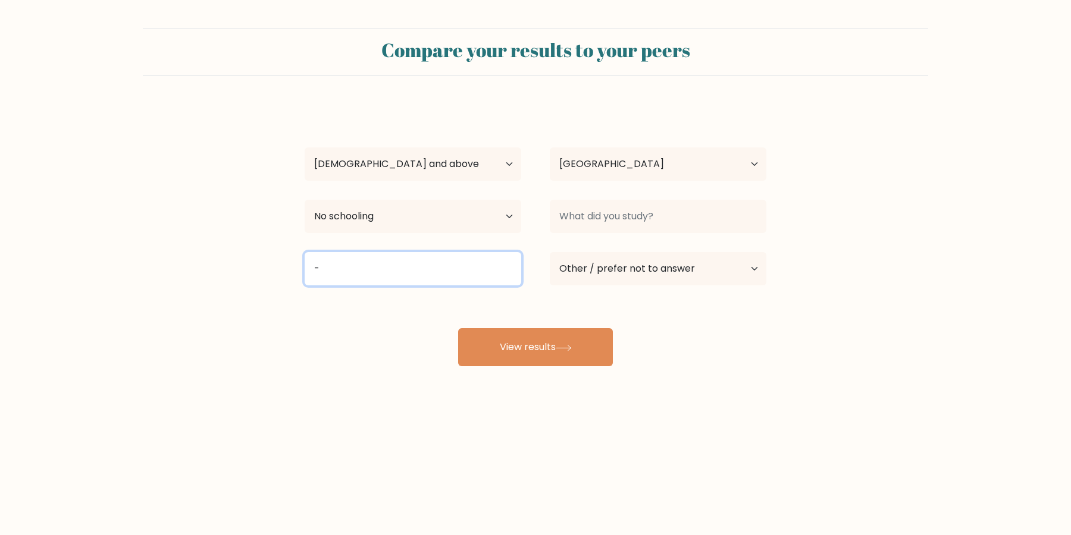
click at [441, 263] on input "-" at bounding box center [413, 268] width 217 height 33
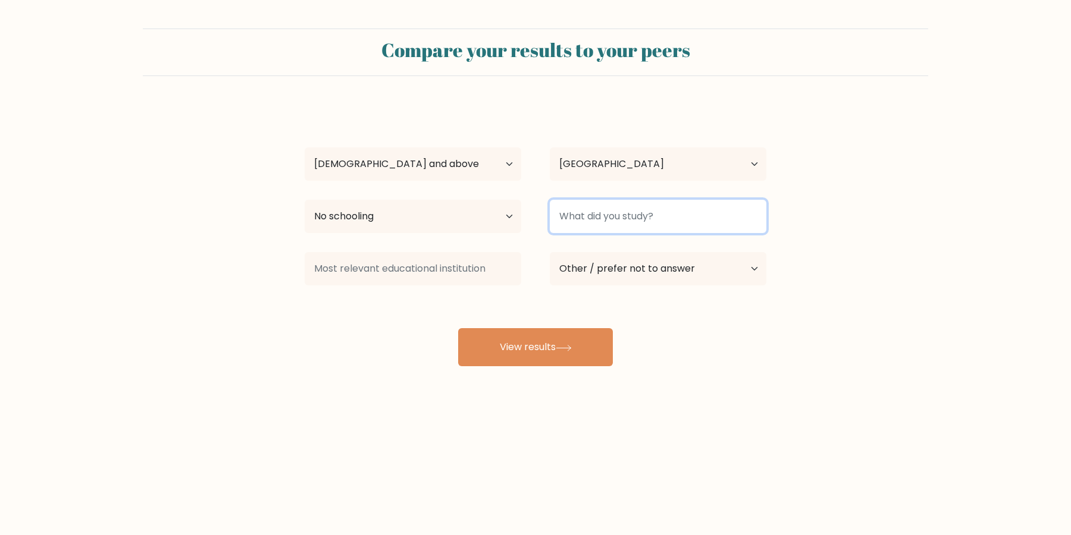
click at [631, 220] on input at bounding box center [658, 216] width 217 height 33
type input "doing nothing"
click at [369, 315] on div "I HATE THE BOXES!!! Age Under [DEMOGRAPHIC_DATA] [DEMOGRAPHIC_DATA] [DEMOGRAPHI…" at bounding box center [535, 236] width 476 height 262
click at [395, 288] on div "I HATE THE BOXES!!! Age Under [DEMOGRAPHIC_DATA] [DEMOGRAPHIC_DATA] [DEMOGRAPHI…" at bounding box center [535, 236] width 476 height 262
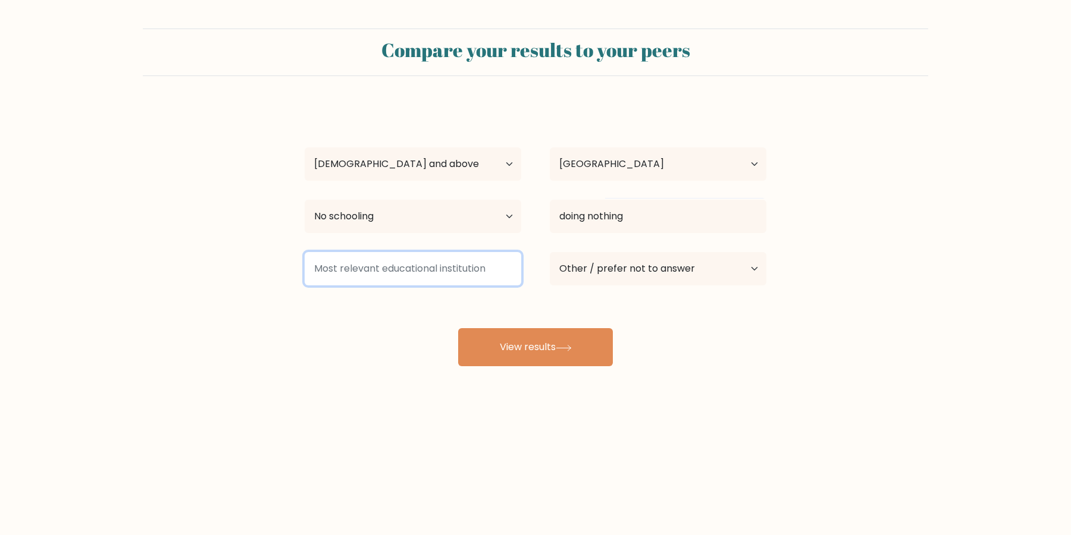
click at [394, 273] on input at bounding box center [413, 268] width 217 height 33
type input "I have no idea"
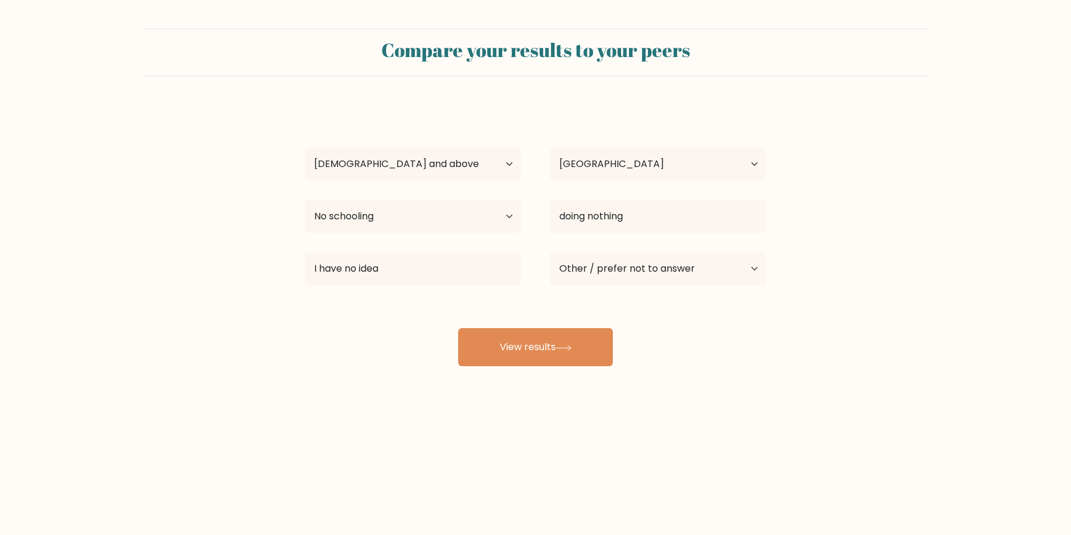
click at [547, 262] on div "Current employment status Employed Student Retired Other / prefer not to answer" at bounding box center [657, 269] width 245 height 43
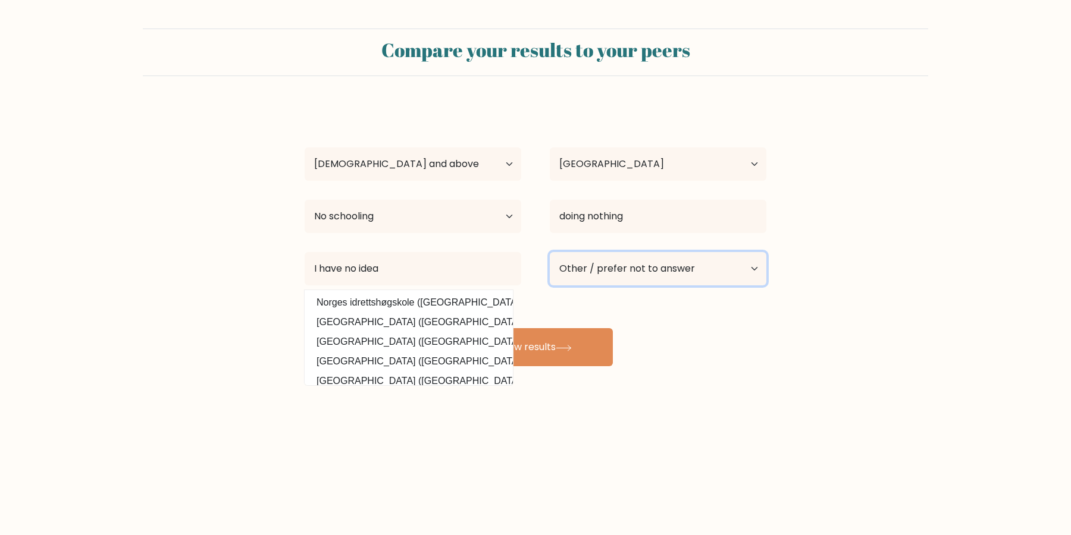
select select "retired"
click option "Retired" at bounding box center [0, 0] width 0 height 0
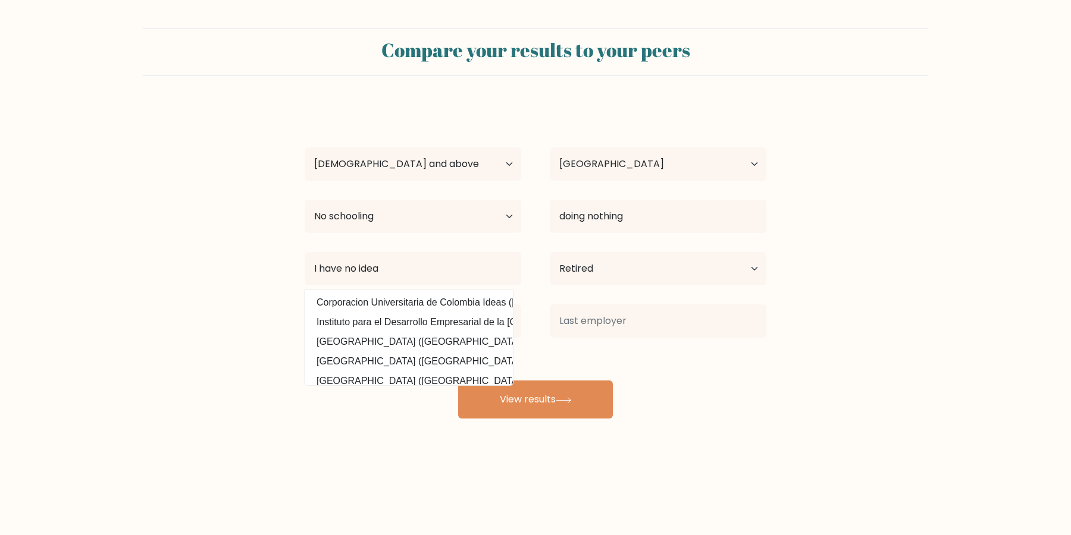
click at [581, 296] on div "I HATE THE BOXES!!! Age Under [DEMOGRAPHIC_DATA] [DEMOGRAPHIC_DATA] [DEMOGRAPHI…" at bounding box center [535, 262] width 476 height 314
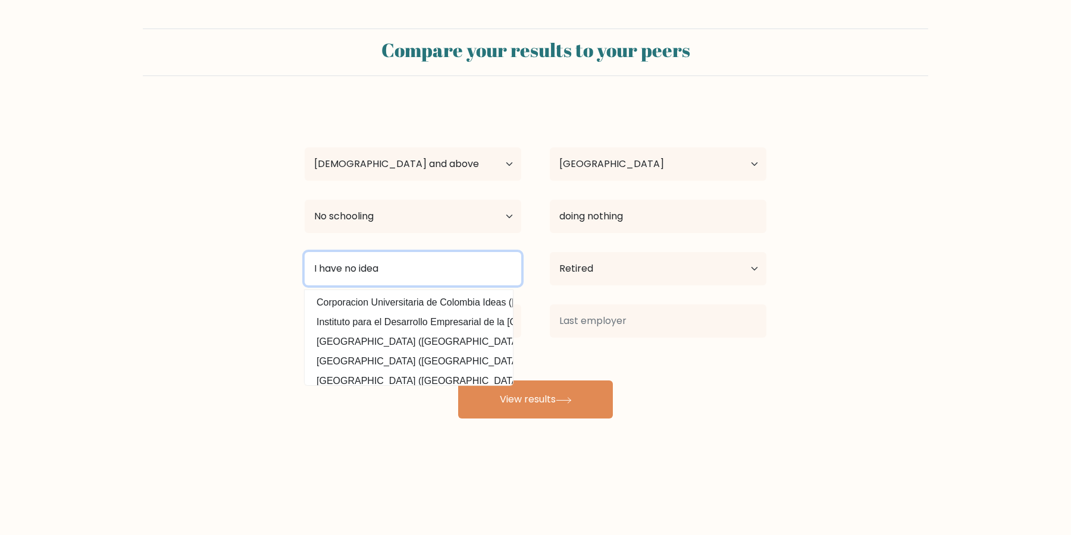
click at [443, 256] on input "I have no idea" at bounding box center [413, 268] width 217 height 33
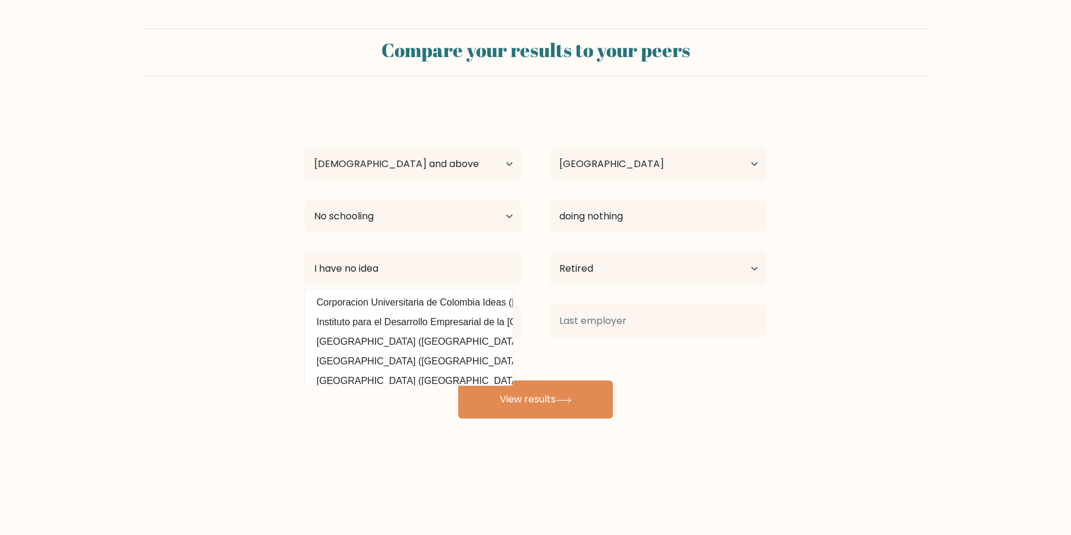
click at [656, 293] on div "I HATE THE BOXES!!! Age Under 18 years old 18-24 years old 25-34 years old 35-4…" at bounding box center [535, 262] width 476 height 314
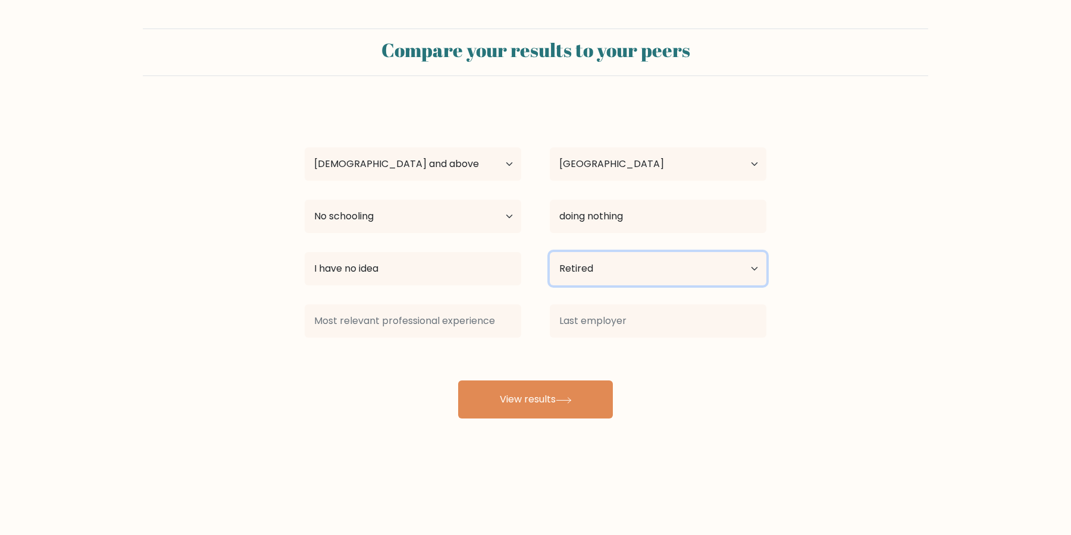
click at [628, 274] on select "Current employment status Employed Student Retired Other / prefer not to answer" at bounding box center [658, 268] width 217 height 33
click option "Retired" at bounding box center [0, 0] width 0 height 0
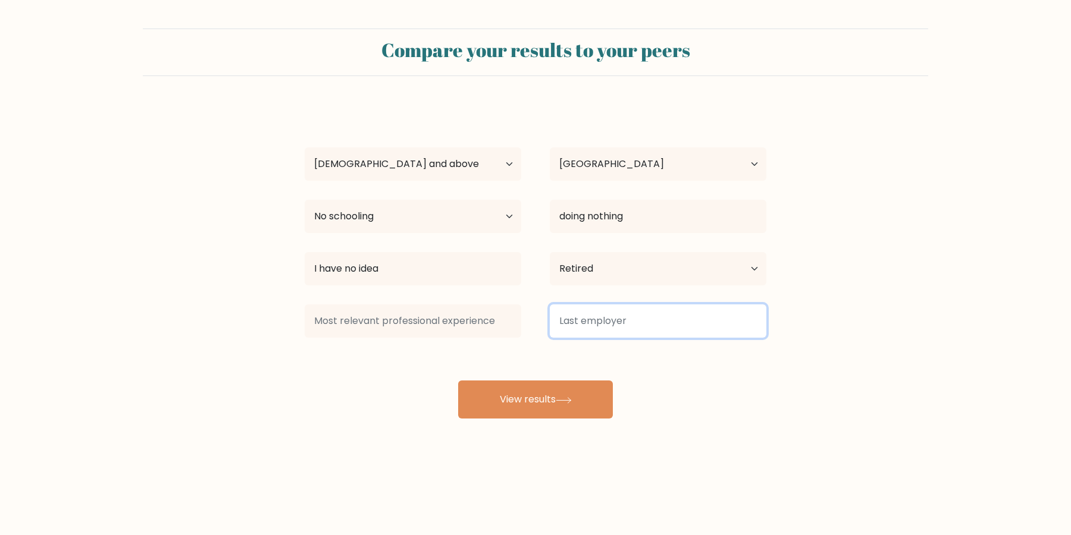
click at [610, 315] on input at bounding box center [658, 321] width 217 height 33
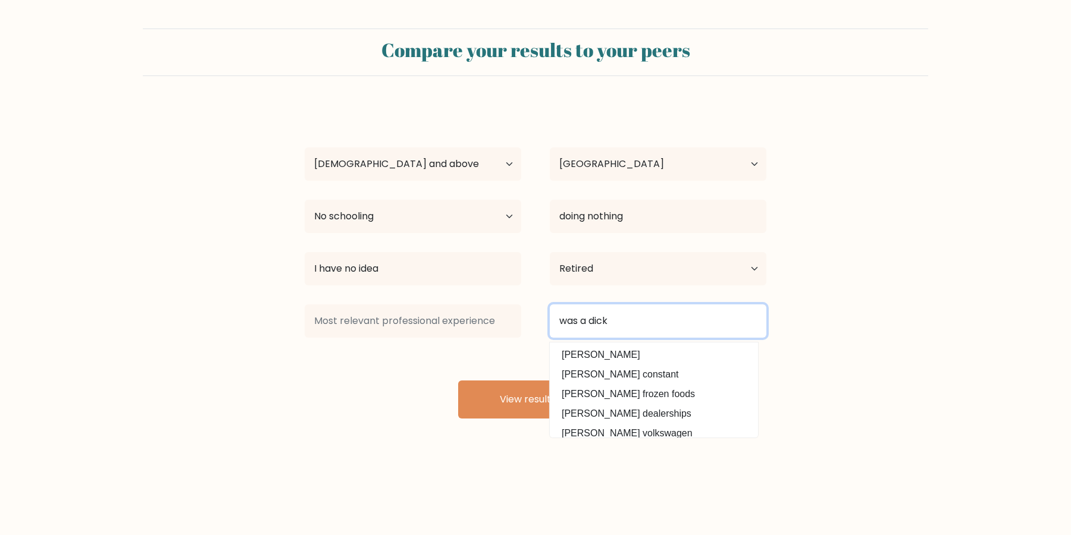
type input "was a dick"
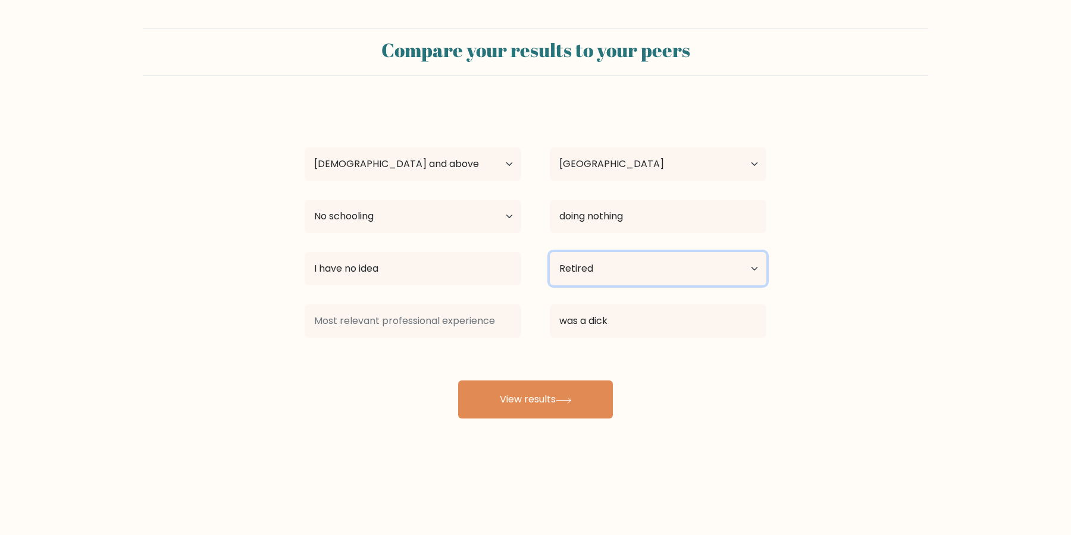
click option "Retired" at bounding box center [0, 0] width 0 height 0
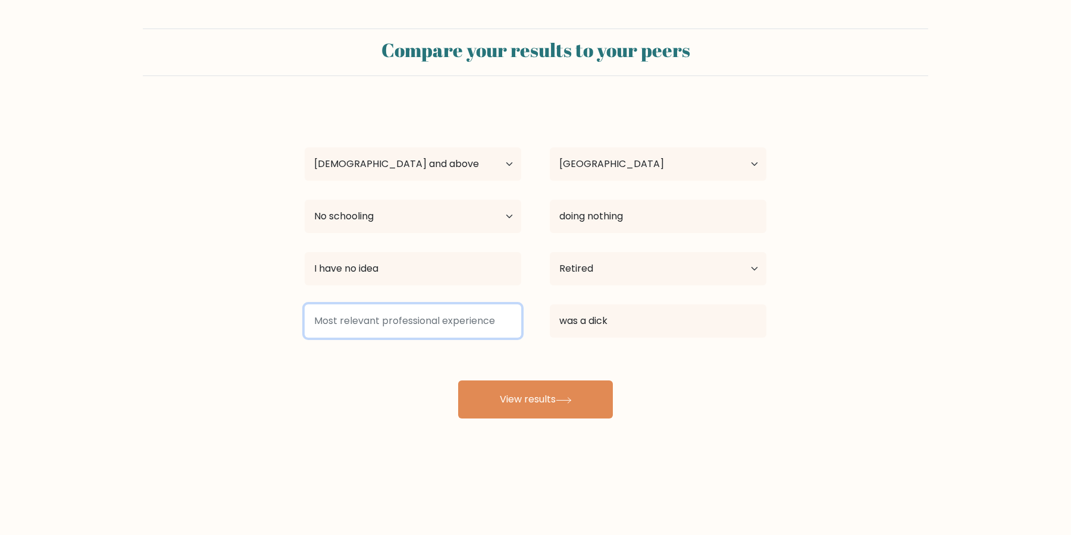
click at [457, 334] on input at bounding box center [413, 321] width 217 height 33
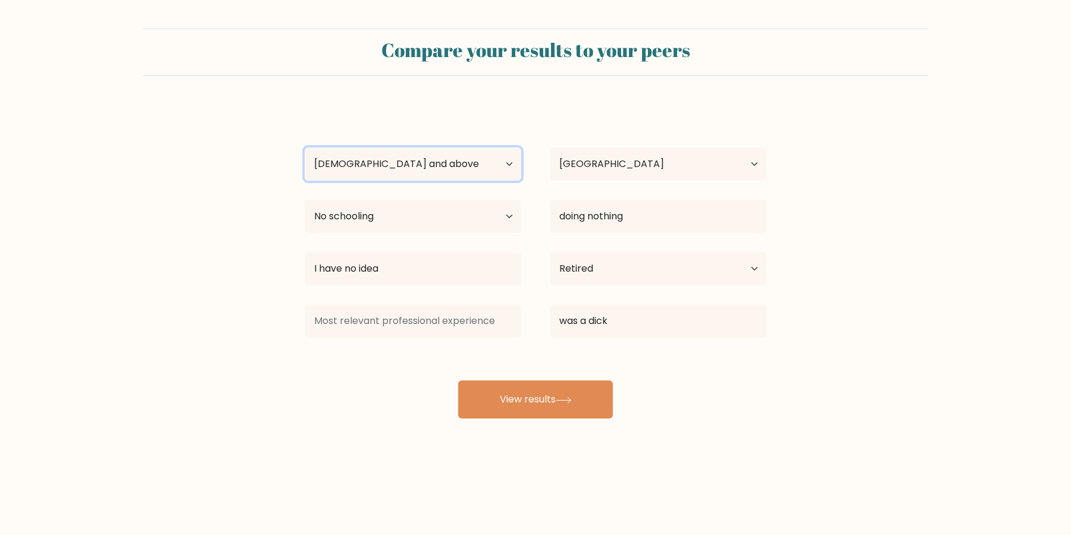
click option "65 years old and above" at bounding box center [0, 0] width 0 height 0
click option "No schooling" at bounding box center [0, 0] width 0 height 0
click at [603, 238] on div "I HATE THE BOXES!!! Age Under 18 years old 18-24 years old 25-34 years old 35-4…" at bounding box center [535, 262] width 476 height 314
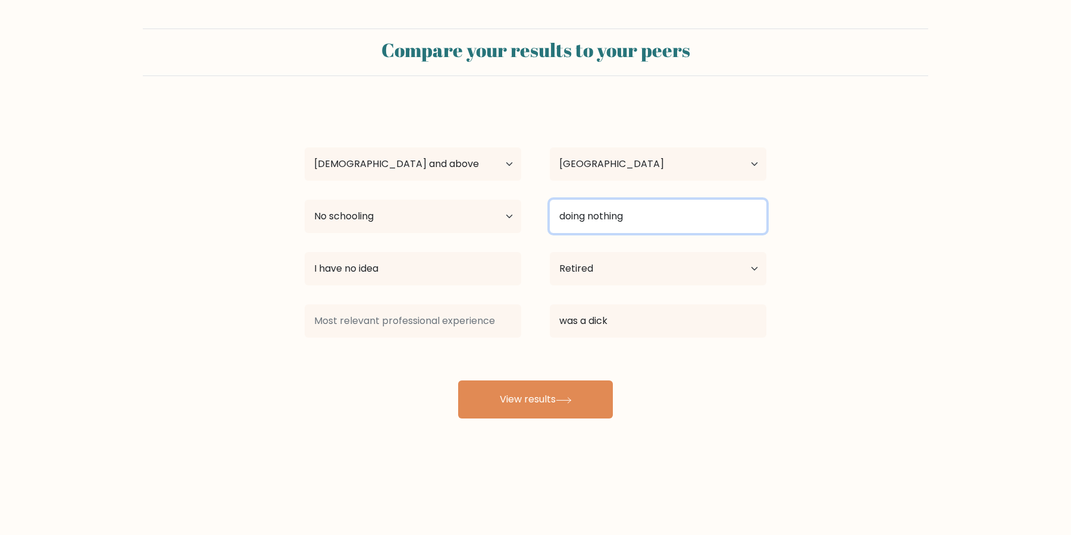
click at [606, 218] on input "doing nothing" at bounding box center [658, 216] width 217 height 33
click at [660, 217] on input "doing nothing" at bounding box center [658, 216] width 217 height 33
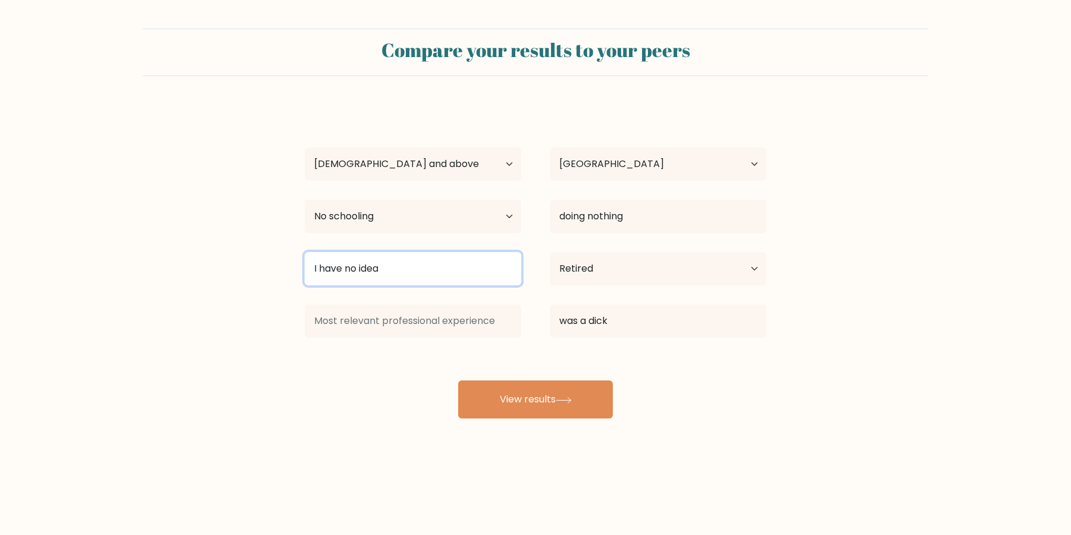
click at [458, 278] on input "I have no idea" at bounding box center [413, 268] width 217 height 33
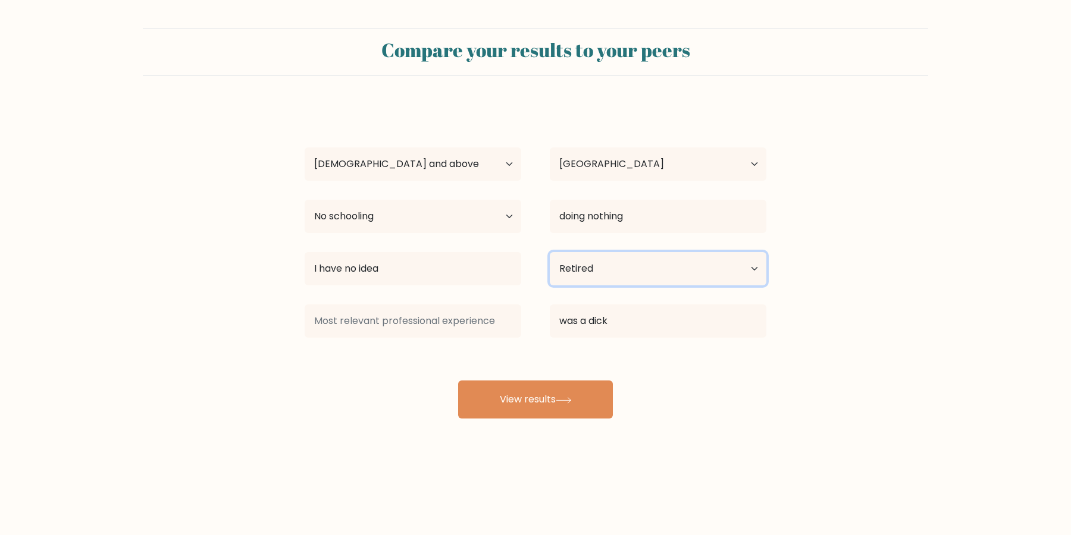
click option "Retired" at bounding box center [0, 0] width 0 height 0
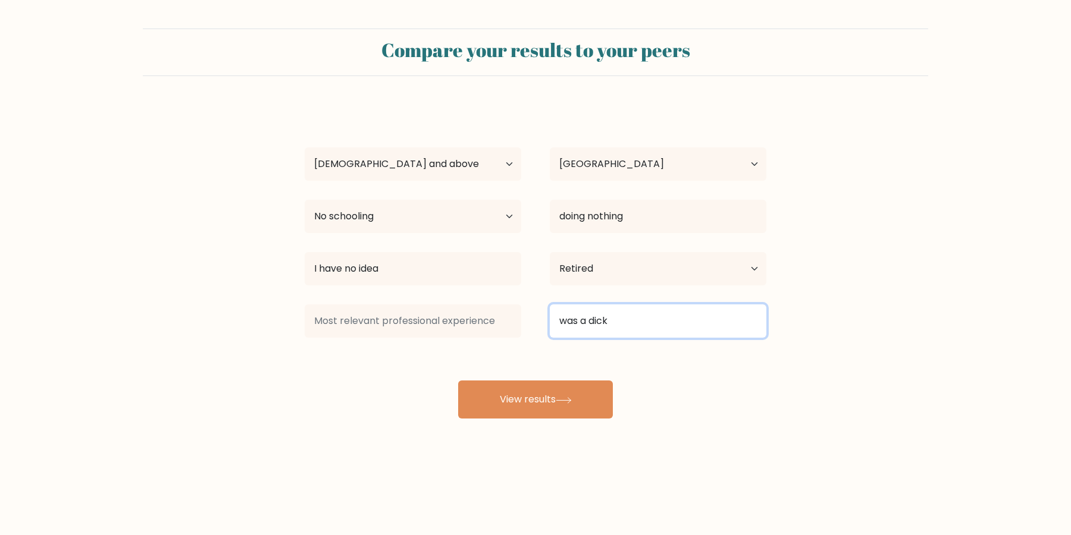
click at [640, 326] on input "was a dick" at bounding box center [658, 321] width 217 height 33
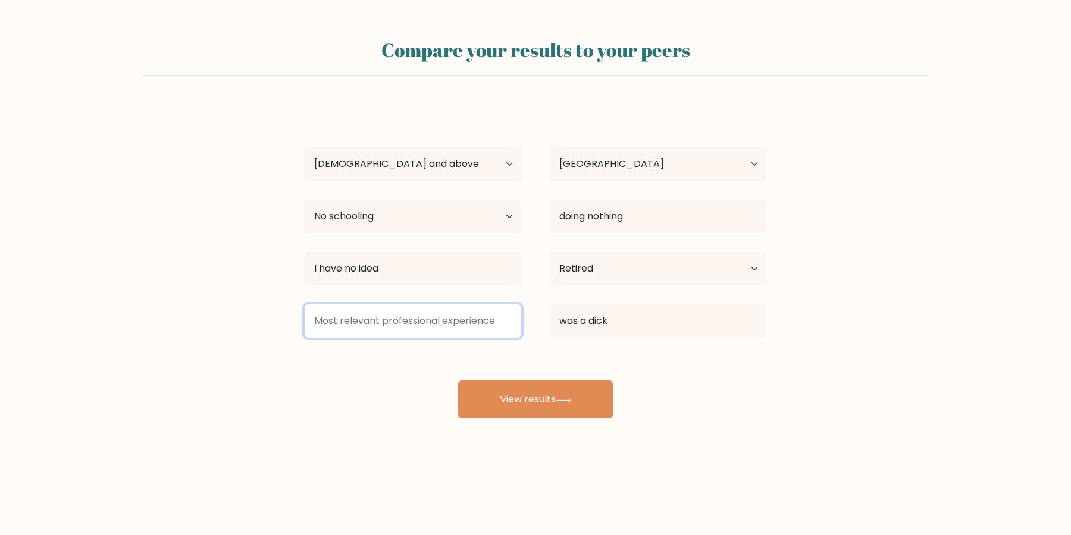
click at [465, 326] on input at bounding box center [413, 321] width 217 height 33
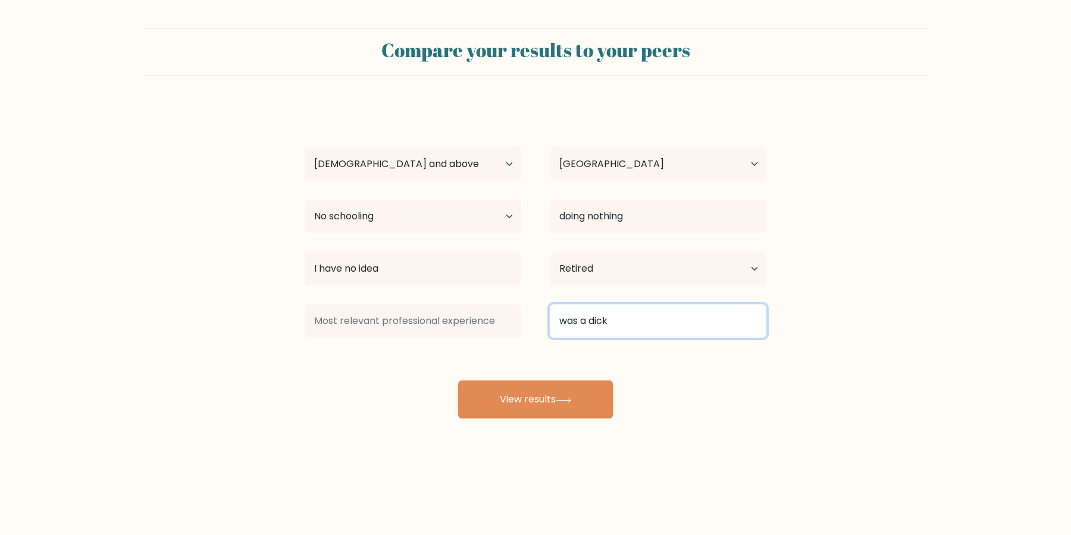
click at [628, 312] on input "was a dick" at bounding box center [658, 321] width 217 height 33
type input "w"
type input "was a dick"
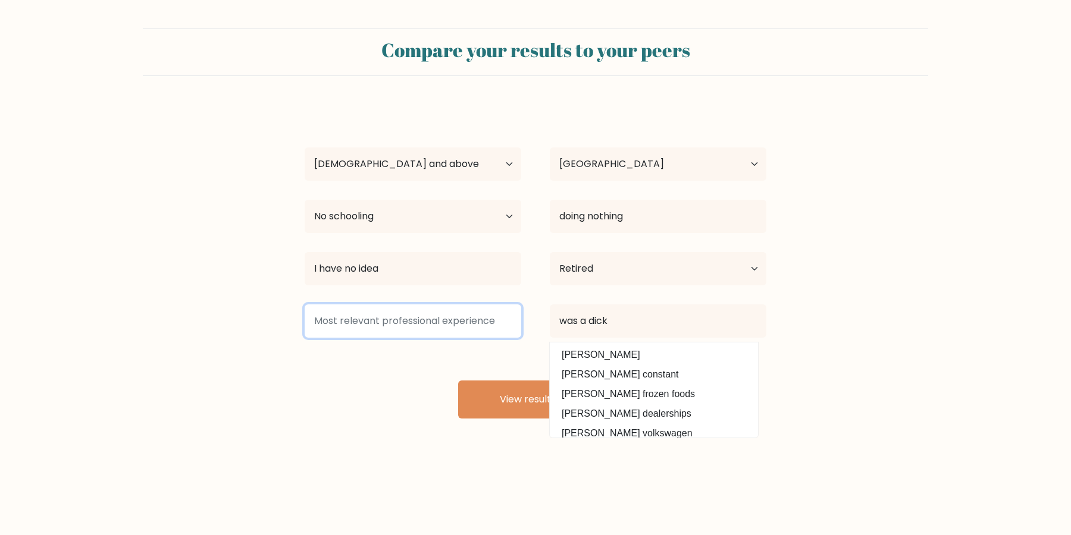
click at [340, 312] on input at bounding box center [413, 321] width 217 height 33
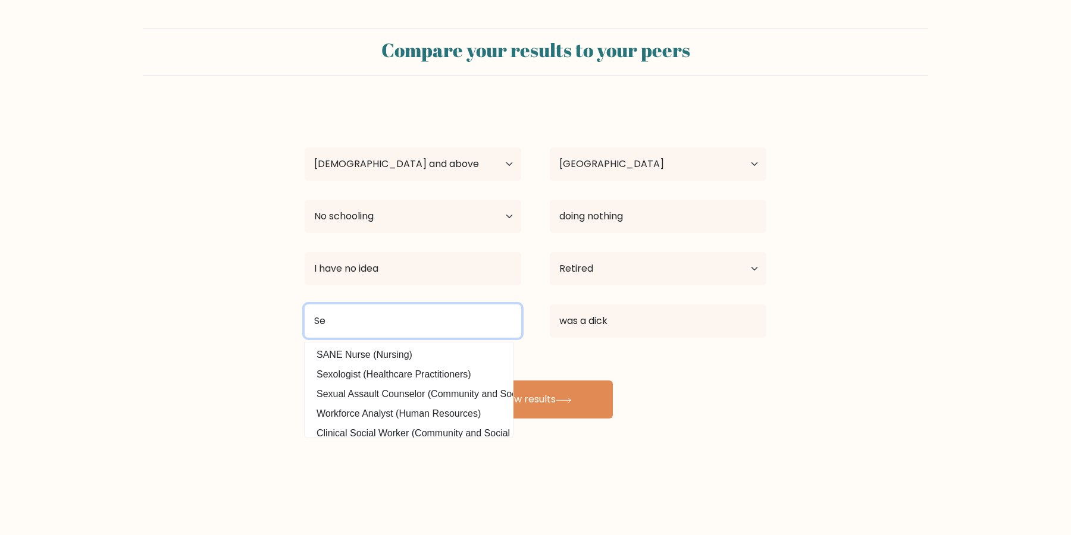
type input "S"
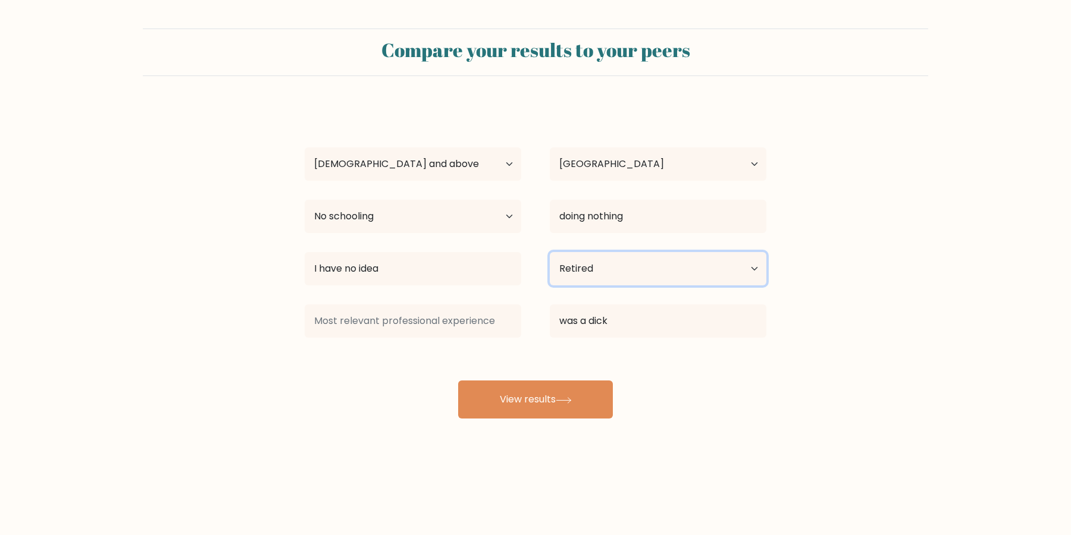
click option "Other / prefer not to answer" at bounding box center [0, 0] width 0 height 0
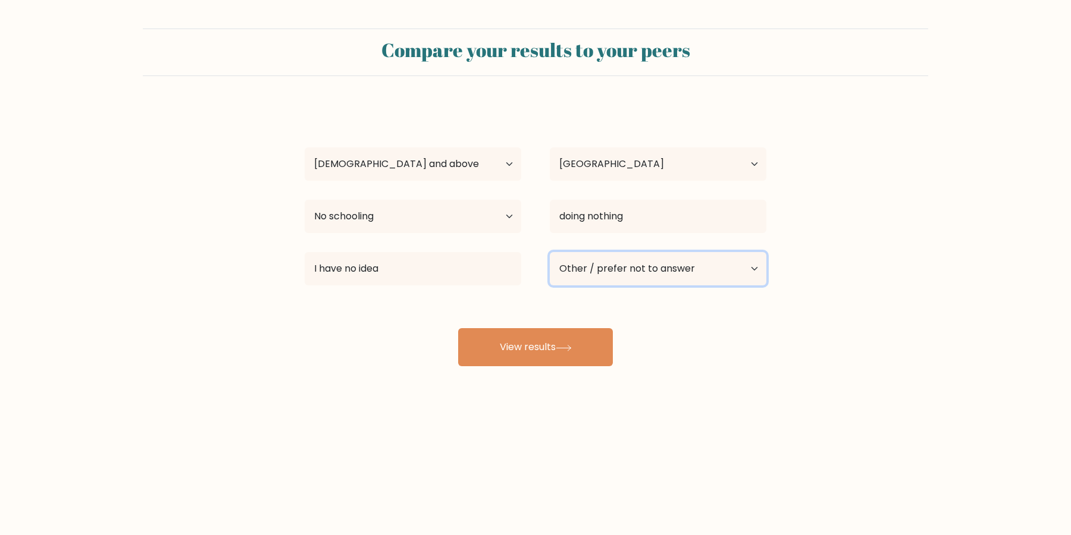
select select "retired"
click option "Retired" at bounding box center [0, 0] width 0 height 0
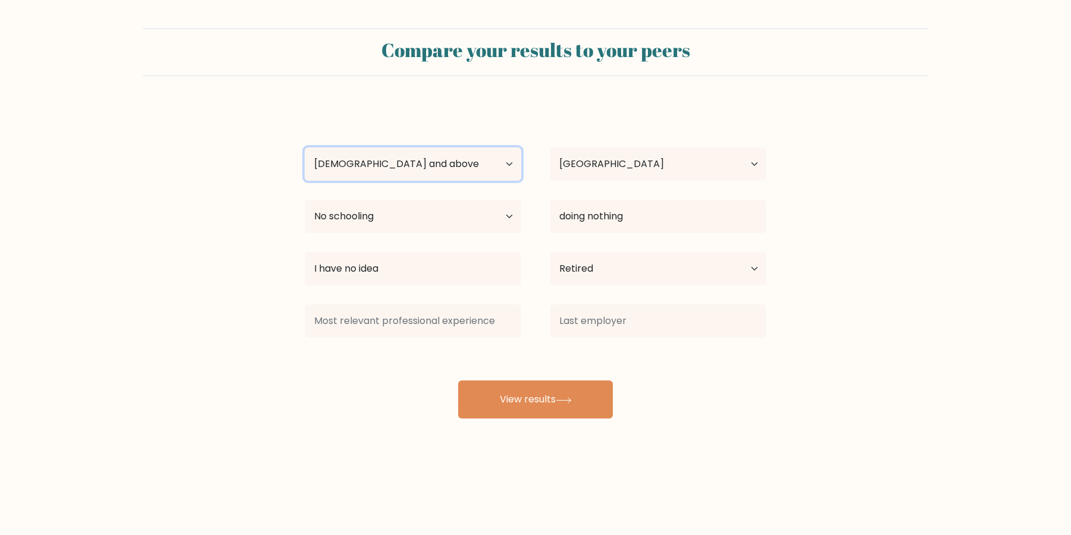
click option "65 years old and above" at bounding box center [0, 0] width 0 height 0
click at [413, 243] on div "I HATE THE BOXES!!! Age Under 18 years old 18-24 years old 25-34 years old 35-4…" at bounding box center [535, 262] width 476 height 314
click option "No schooling" at bounding box center [0, 0] width 0 height 0
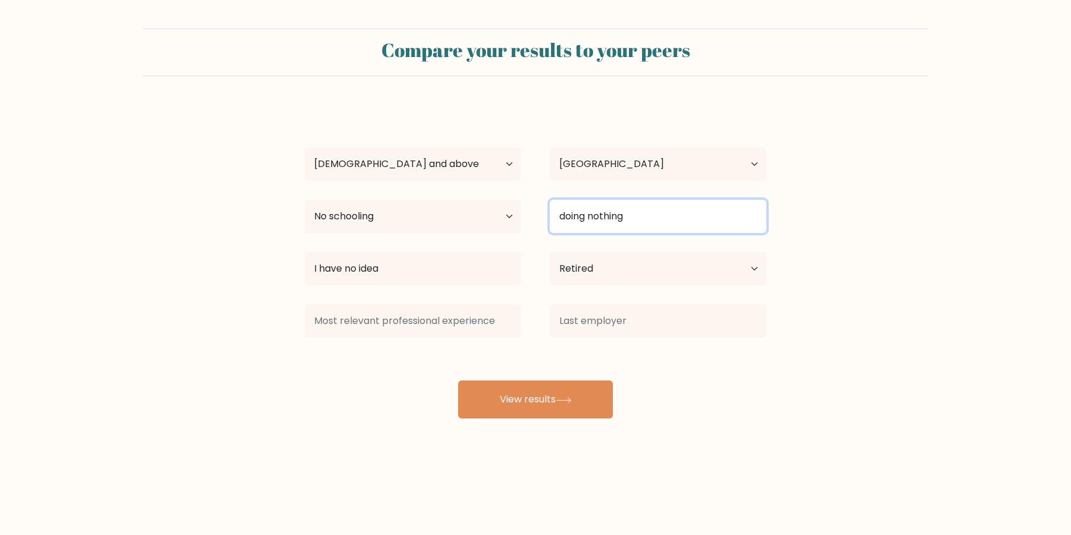
click at [665, 208] on input "doing nothing" at bounding box center [658, 216] width 217 height 33
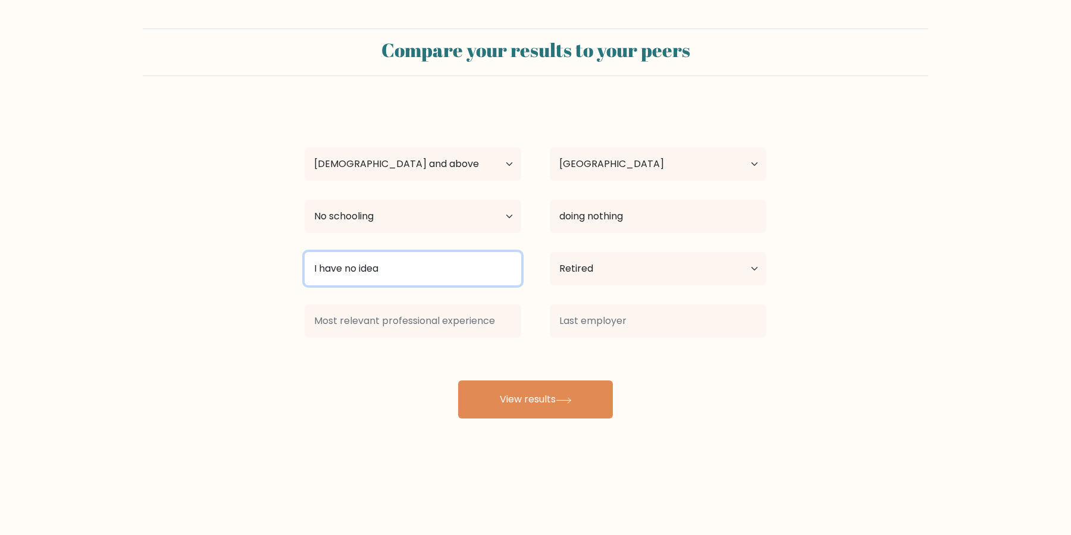
click at [431, 275] on input "I have no idea" at bounding box center [413, 268] width 217 height 33
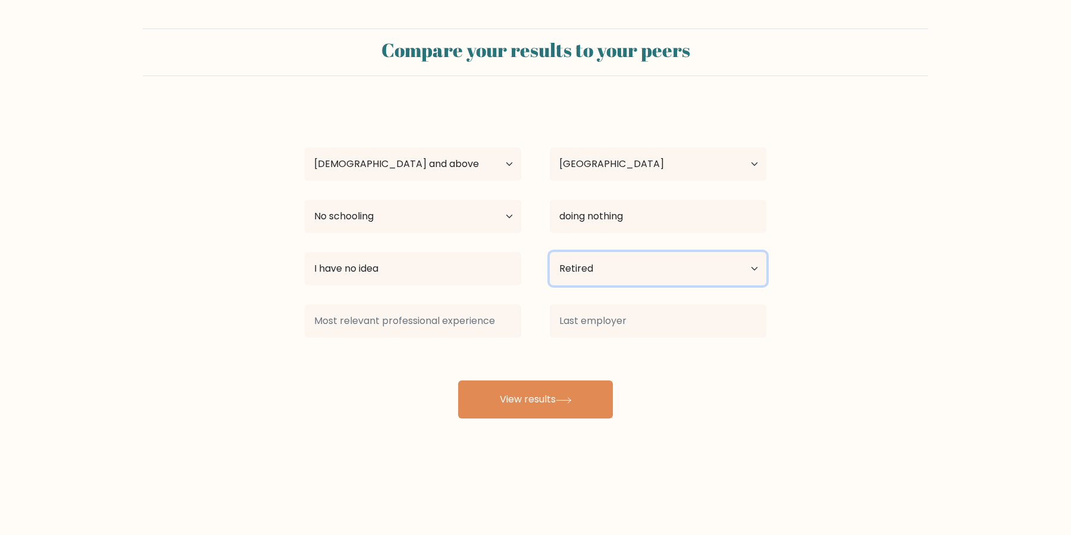
click option "Retired" at bounding box center [0, 0] width 0 height 0
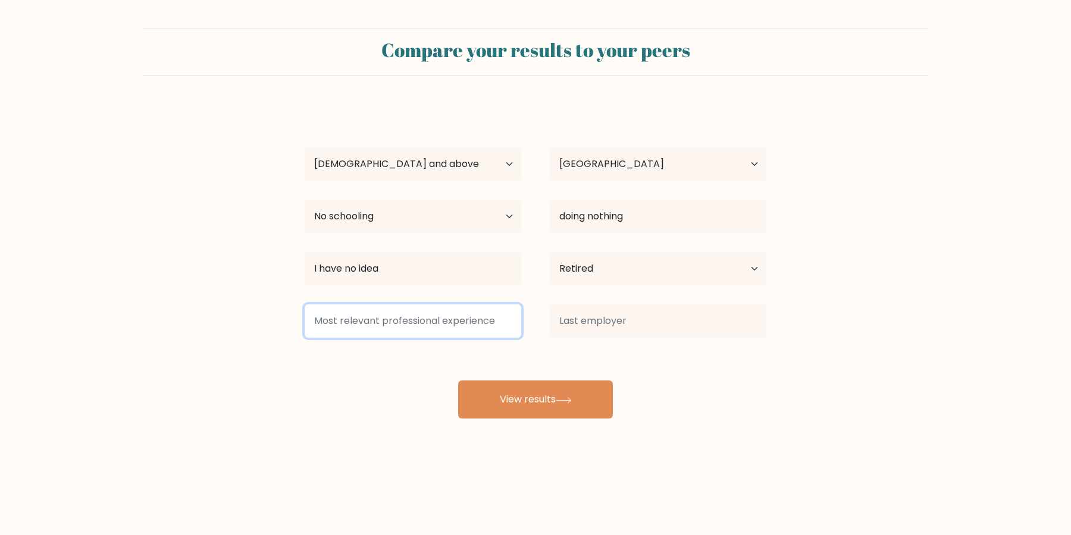
click at [409, 329] on input at bounding box center [413, 321] width 217 height 33
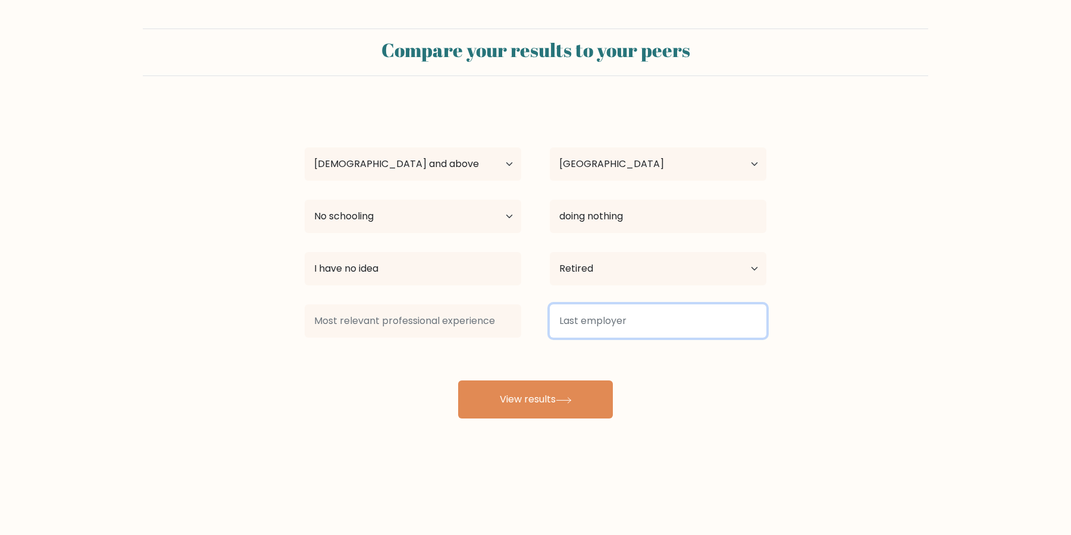
click at [711, 319] on input at bounding box center [658, 321] width 217 height 33
type input "w"
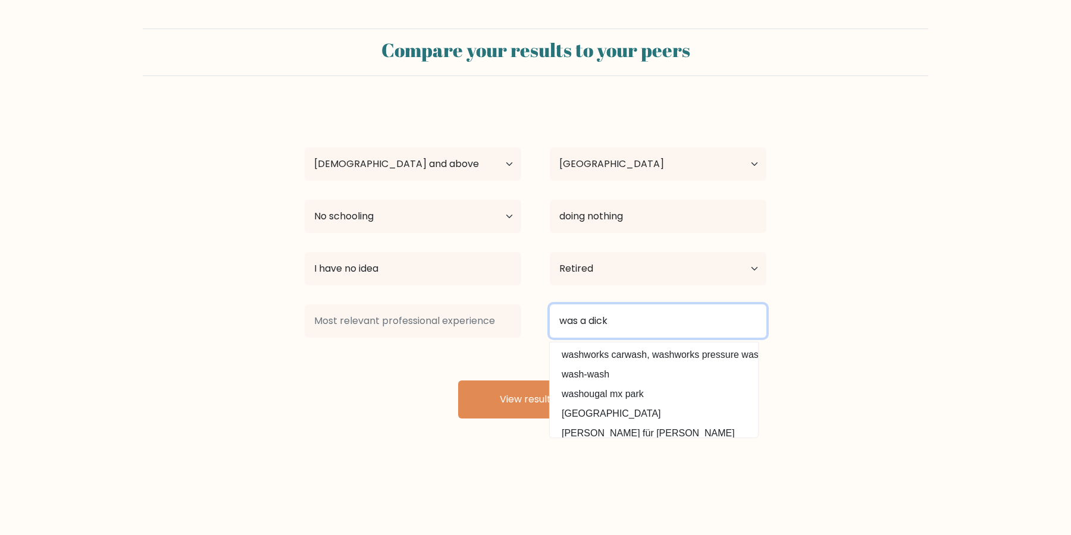
type input "was a dick"
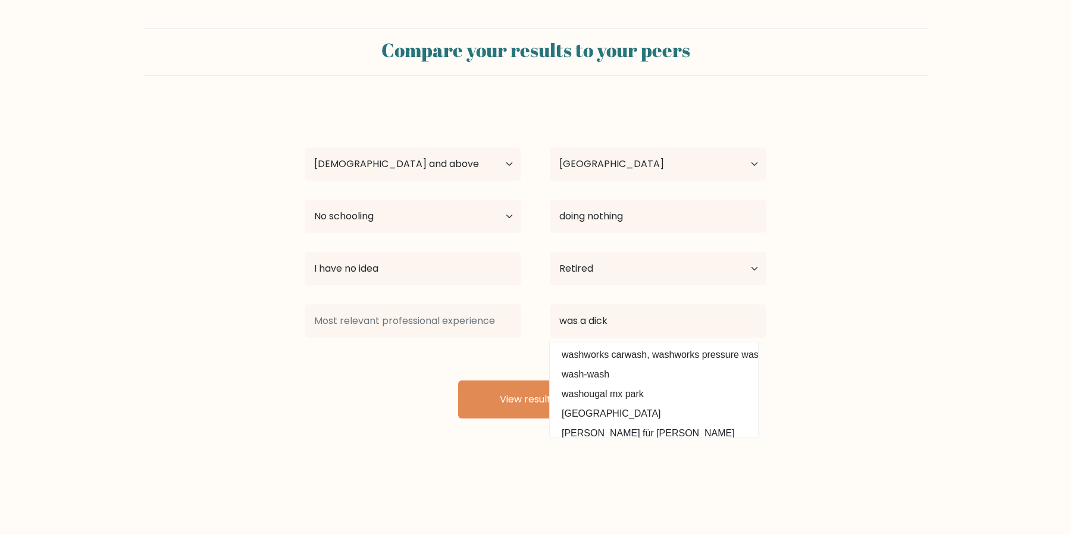
click at [446, 297] on div "I HATE THE BOXES!!! Age Under 18 years old 18-24 years old 25-34 years old 35-4…" at bounding box center [535, 262] width 476 height 314
click at [446, 305] on div at bounding box center [412, 321] width 245 height 43
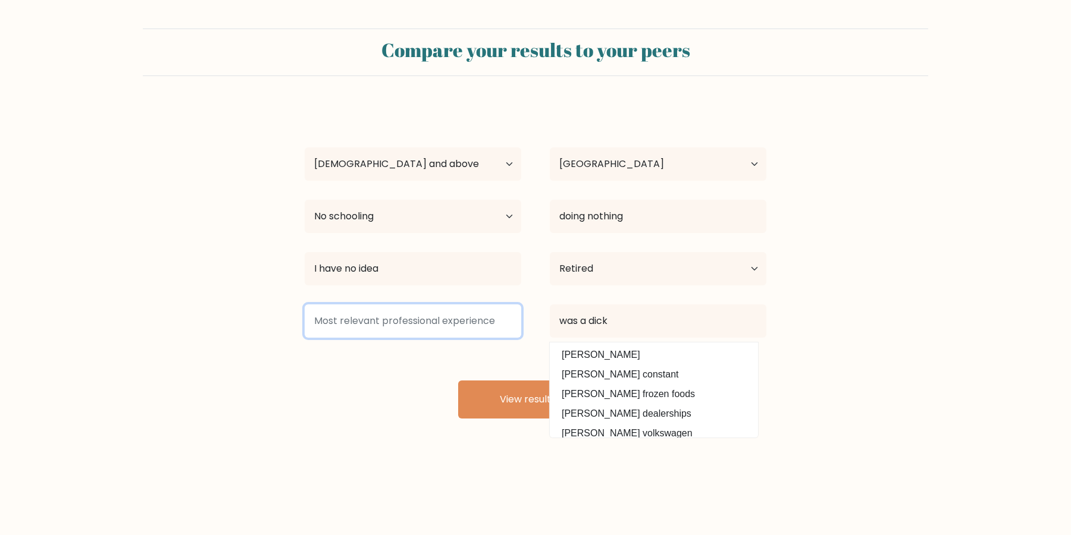
click at [438, 318] on input at bounding box center [413, 321] width 217 height 33
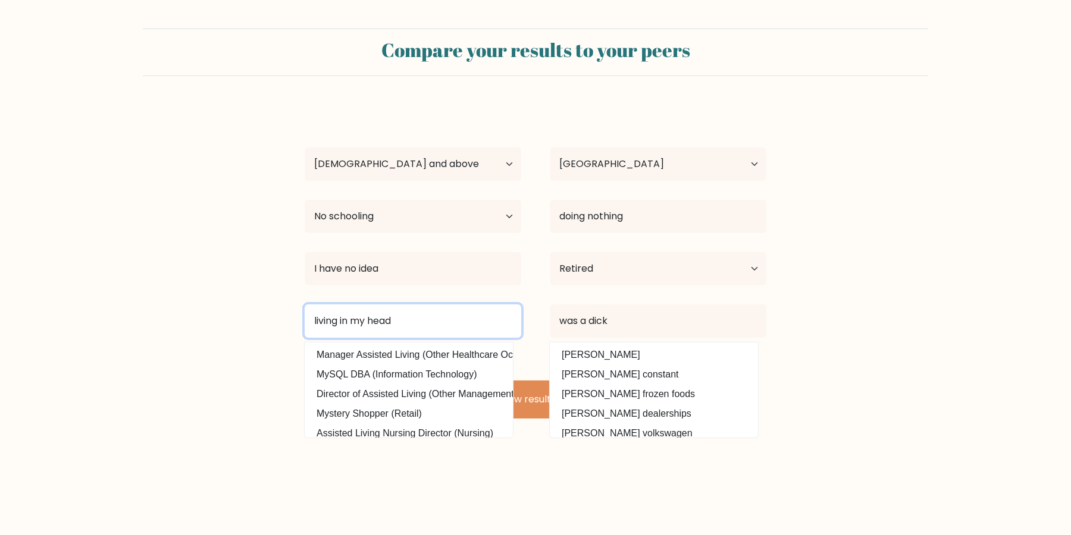
type input "living in my head"
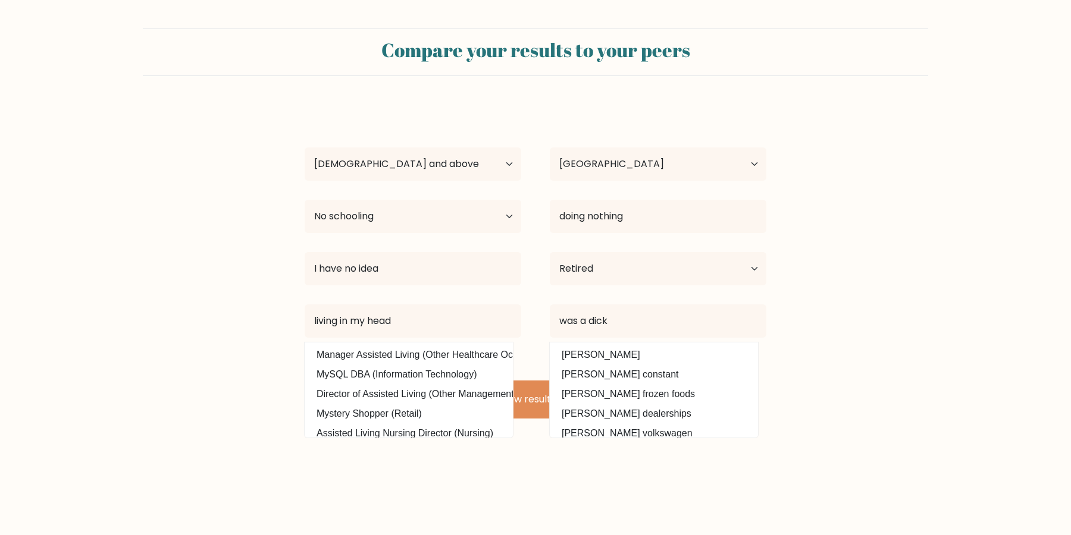
click at [252, 400] on form "Compare your results to your peers I HATE THE BOXES!!! Age Under 18 years old 1…" at bounding box center [535, 224] width 1071 height 390
click at [503, 475] on body "Compare your results to your peers I HATE THE BOXES!!! Age Under 18 years old 1…" at bounding box center [535, 267] width 1071 height 535
click at [527, 402] on button "View results" at bounding box center [535, 400] width 155 height 38
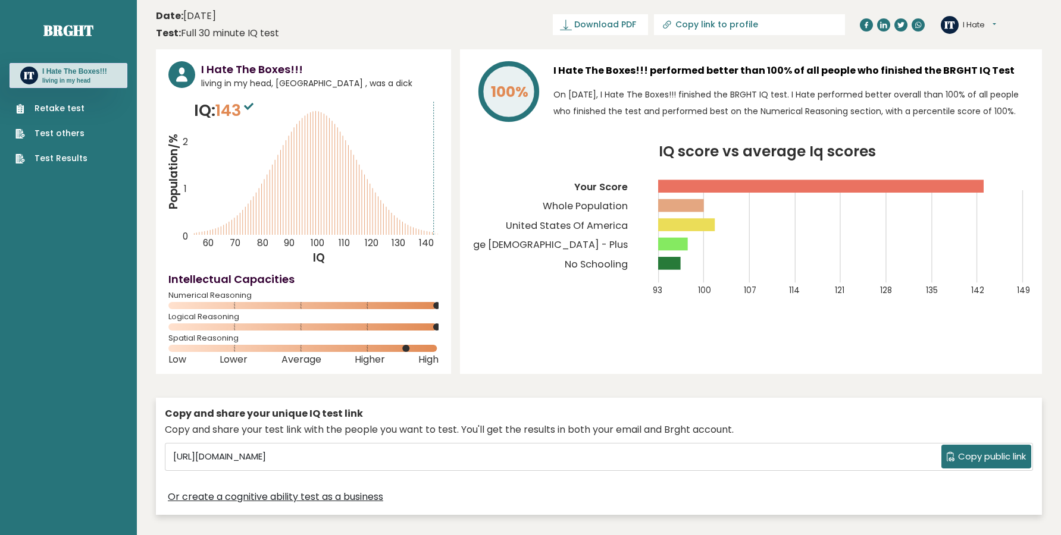
click at [987, 29] on button "I Hate" at bounding box center [979, 25] width 33 height 12
click at [991, 25] on button "I Hate" at bounding box center [979, 25] width 33 height 12
click at [279, 83] on span "living in my head, United States of America , was a dick" at bounding box center [319, 83] width 237 height 12
drag, startPoint x: 279, startPoint y: 83, endPoint x: 371, endPoint y: 77, distance: 92.4
click at [371, 77] on span "living in my head, United States of America , was a dick" at bounding box center [319, 83] width 237 height 12
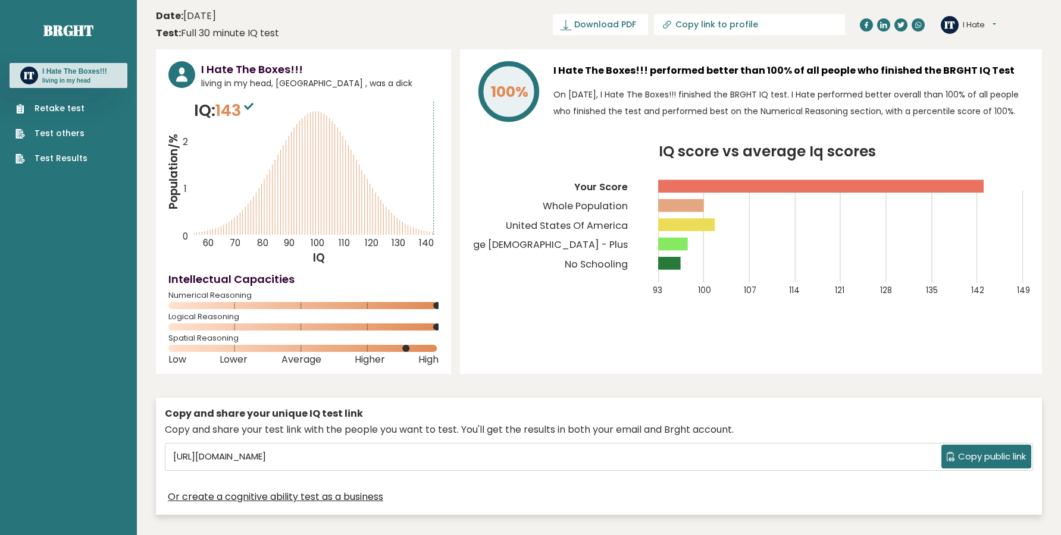
click at [371, 77] on span "living in my head, United States of America , was a dick" at bounding box center [319, 83] width 237 height 12
drag, startPoint x: 371, startPoint y: 77, endPoint x: 393, endPoint y: 77, distance: 21.4
click at [393, 77] on span "living in my head, United States of America , was a dick" at bounding box center [319, 83] width 237 height 12
click at [371, 80] on span "living in my head, United States of America , was a dick" at bounding box center [319, 83] width 237 height 12
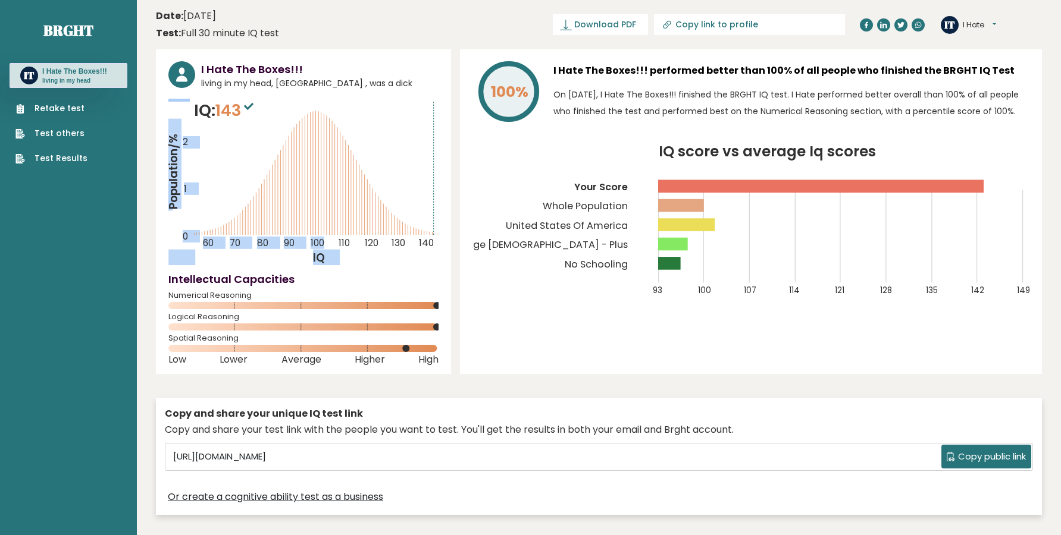
drag, startPoint x: 371, startPoint y: 80, endPoint x: 431, endPoint y: 95, distance: 61.8
click at [431, 95] on div "I Hate The Boxes!!! living in my head, United States of America , was a dick IQ…" at bounding box center [303, 211] width 295 height 325
click at [406, 80] on span "living in my head, United States of America , was a dick" at bounding box center [319, 83] width 237 height 12
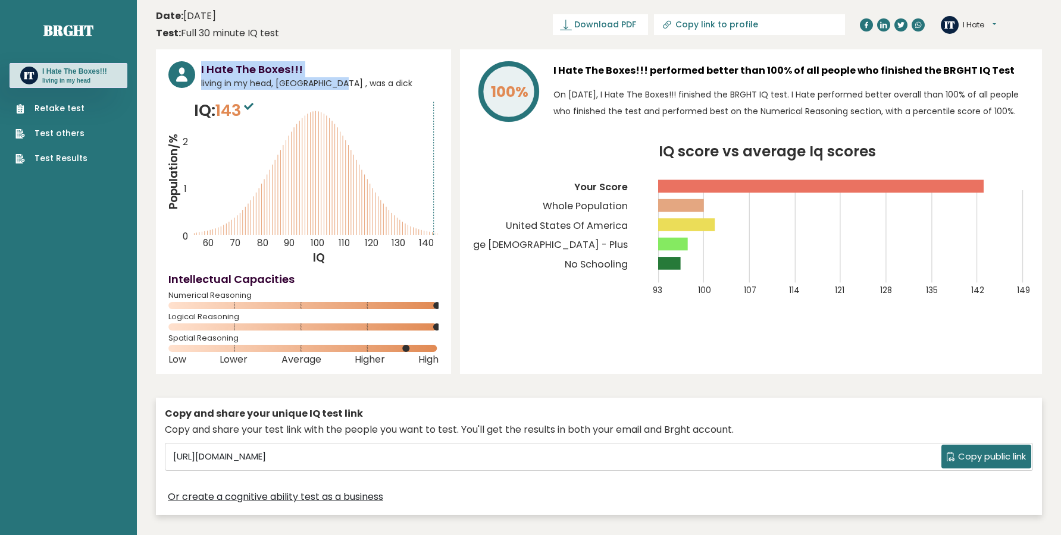
drag, startPoint x: 196, startPoint y: 83, endPoint x: 290, endPoint y: 84, distance: 93.4
click at [290, 84] on div "I Hate The Boxes!!! living in my head, United States of America , was a dick" at bounding box center [303, 75] width 270 height 29
click at [290, 84] on span "living in my head, United States of America , was a dick" at bounding box center [319, 83] width 237 height 12
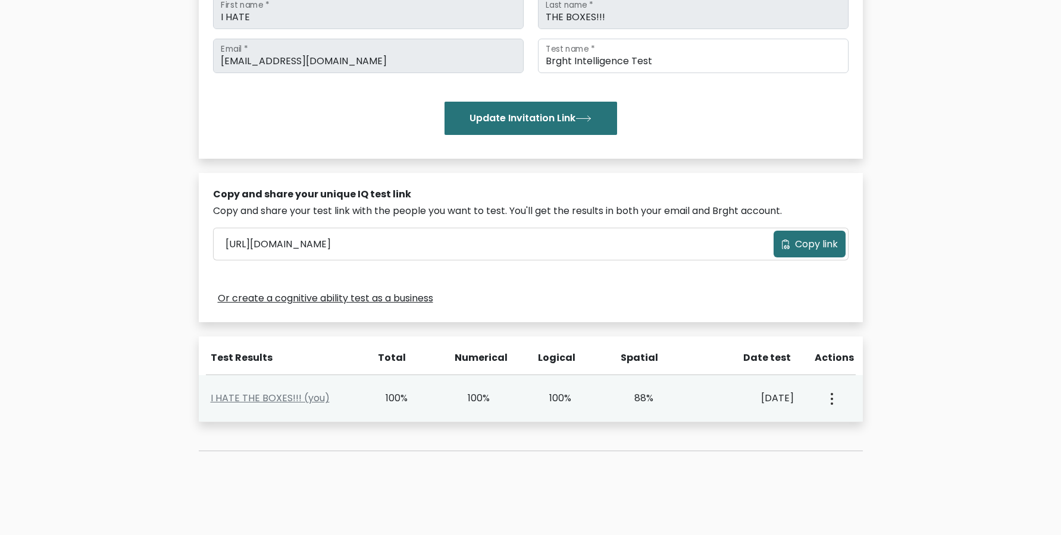
scroll to position [162, 0]
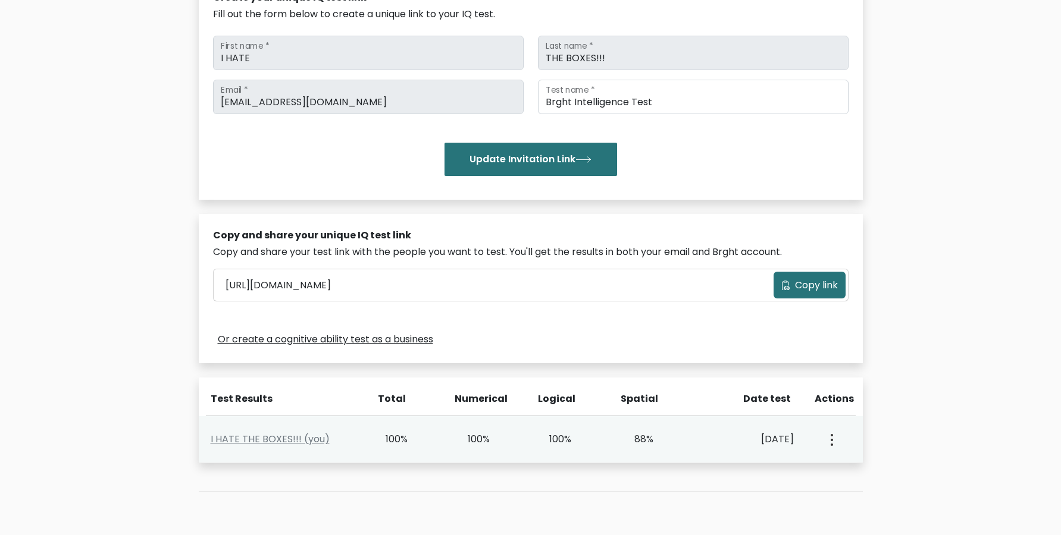
click at [832, 443] on icon "button" at bounding box center [832, 440] width 2 height 12
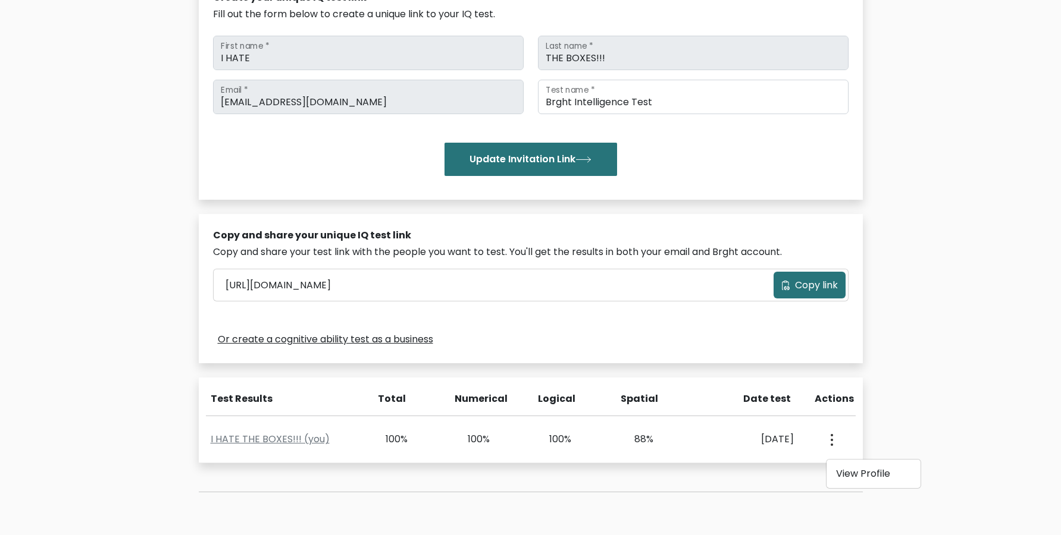
click at [904, 406] on div "Test the IQ of other people 40 questions 30 minutes English Create your unique …" at bounding box center [530, 241] width 1061 height 675
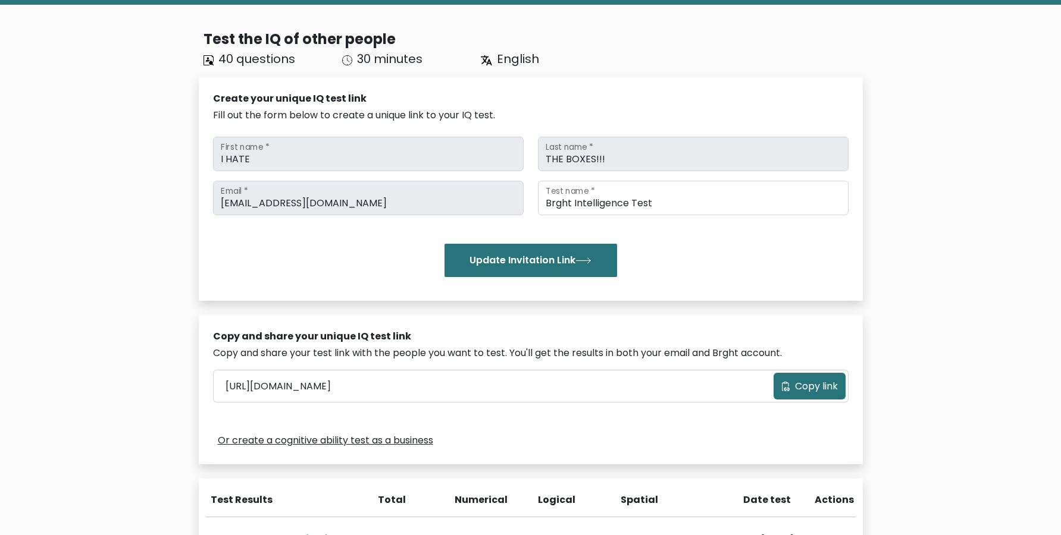
scroll to position [0, 0]
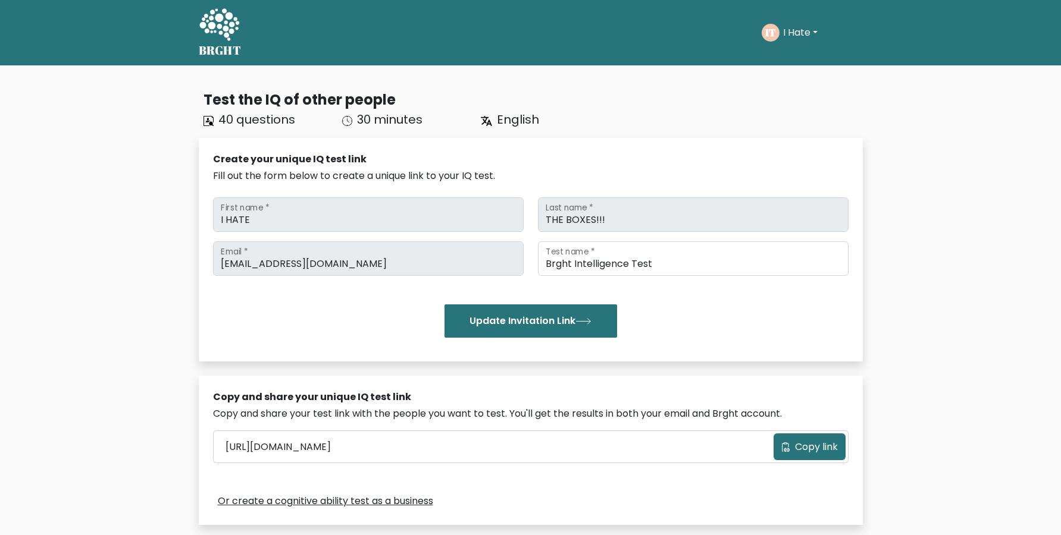
click at [804, 31] on button "I Hate" at bounding box center [800, 32] width 42 height 15
click at [810, 24] on div "IT I Hate Dashboard Profile Settings Logout" at bounding box center [791, 33] width 59 height 18
drag, startPoint x: 208, startPoint y: 103, endPoint x: 358, endPoint y: 98, distance: 149.4
click at [356, 98] on div "Test the IQ of other people" at bounding box center [532, 99] width 659 height 21
click at [358, 98] on div "Test the IQ of other people" at bounding box center [532, 99] width 659 height 21
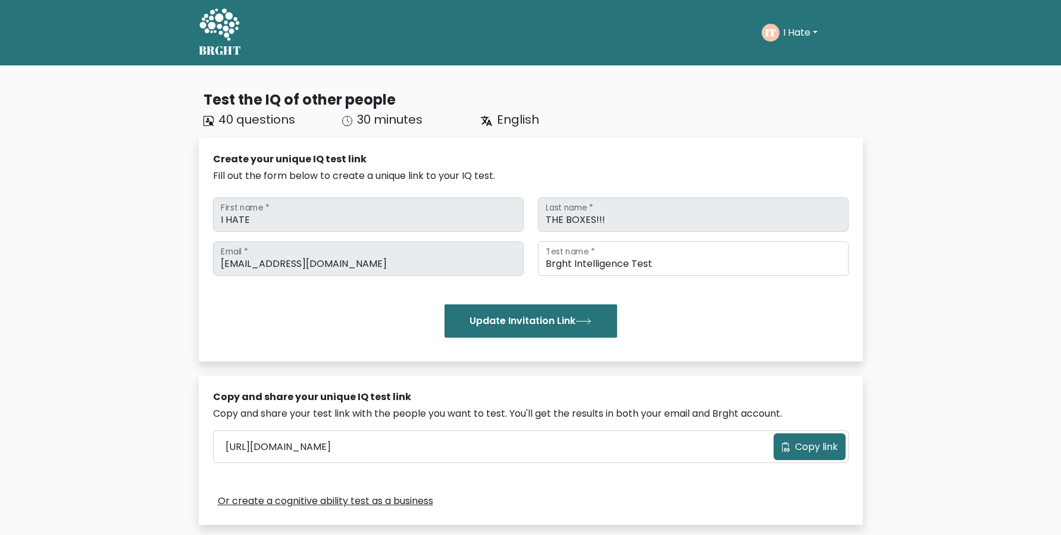
drag, startPoint x: 217, startPoint y: 126, endPoint x: 296, endPoint y: 125, distance: 79.7
click at [296, 125] on div "40 questions" at bounding box center [265, 120] width 139 height 18
drag, startPoint x: 338, startPoint y: 121, endPoint x: 472, endPoint y: 130, distance: 134.1
click at [472, 130] on div "Test the IQ of other people 40 questions 30 minutes English Create your unique …" at bounding box center [531, 381] width 678 height 603
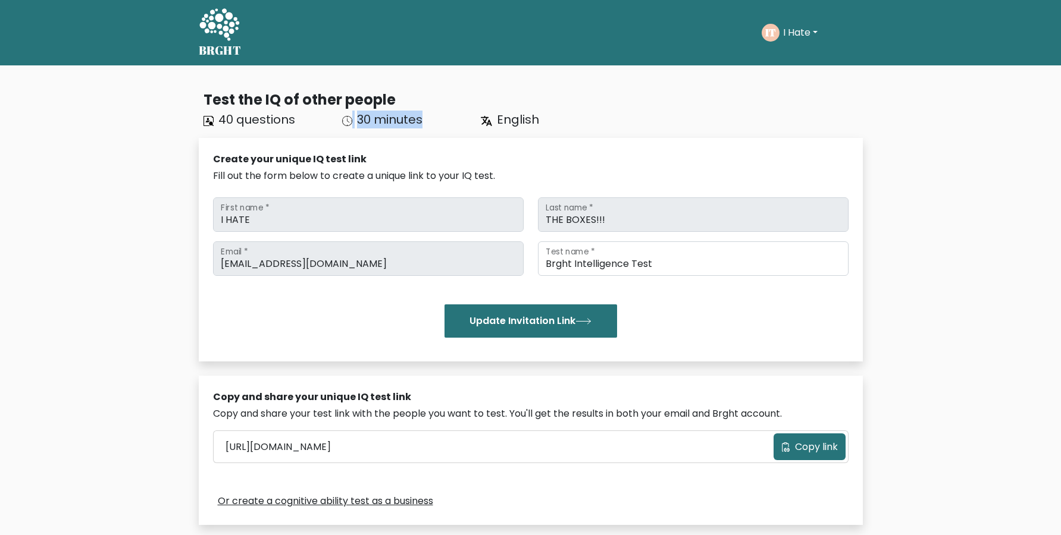
click at [439, 124] on div "30 minutes" at bounding box center [404, 120] width 139 height 18
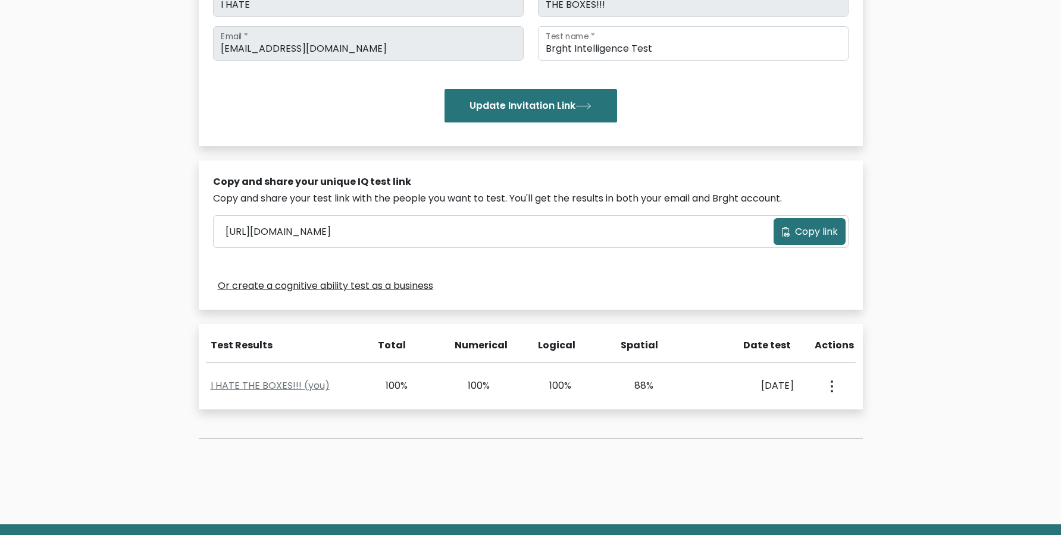
scroll to position [196, 0]
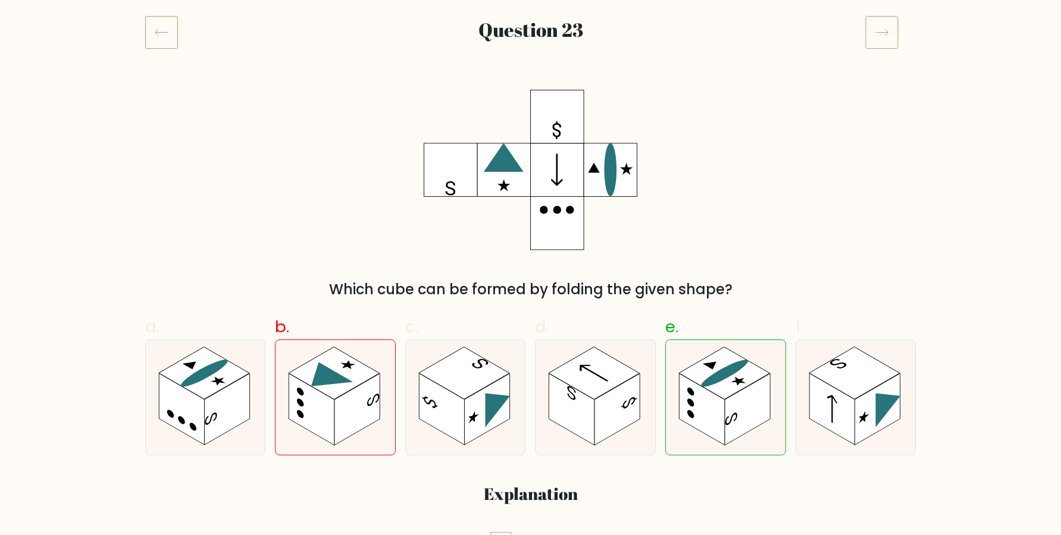
scroll to position [162, 0]
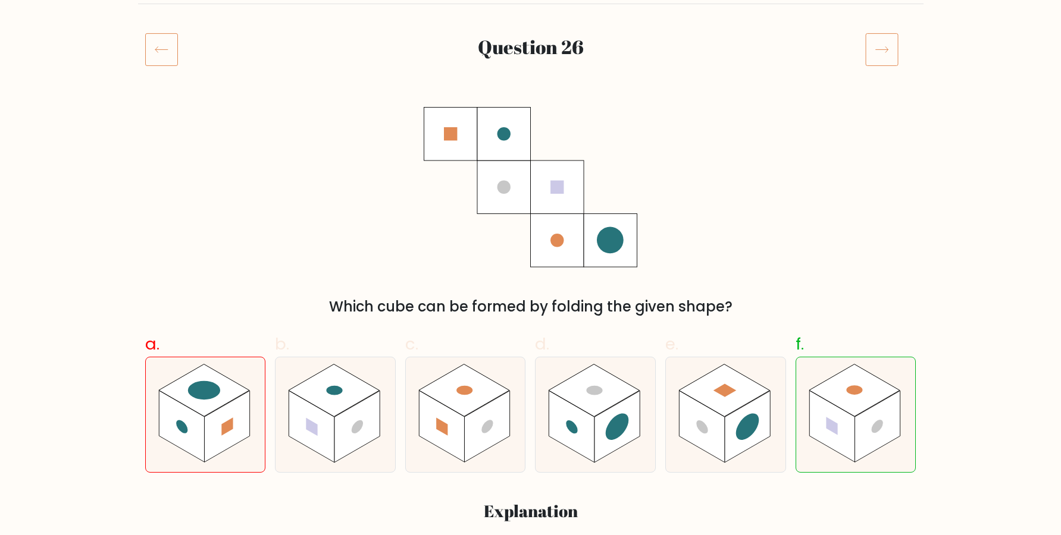
scroll to position [162, 0]
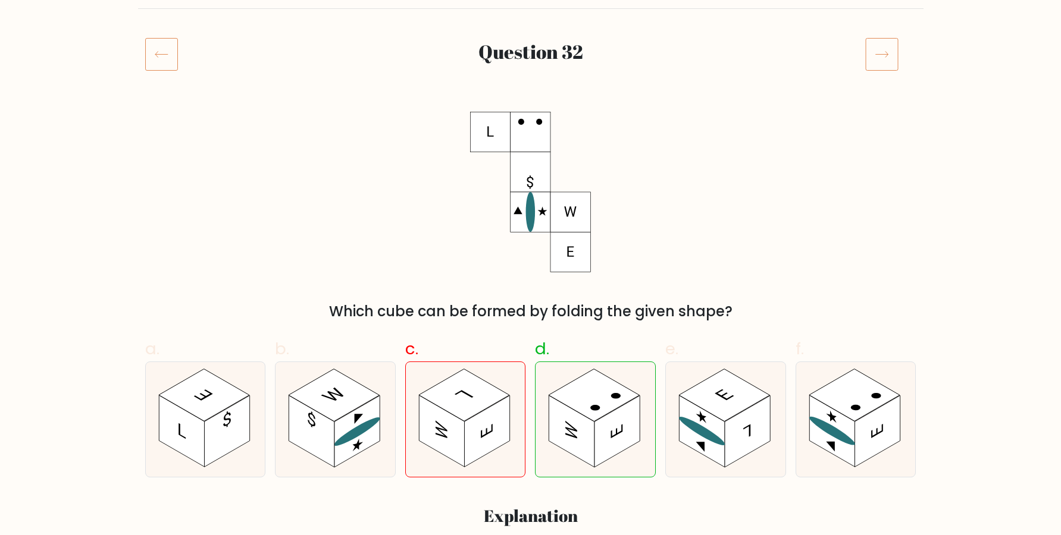
scroll to position [162, 0]
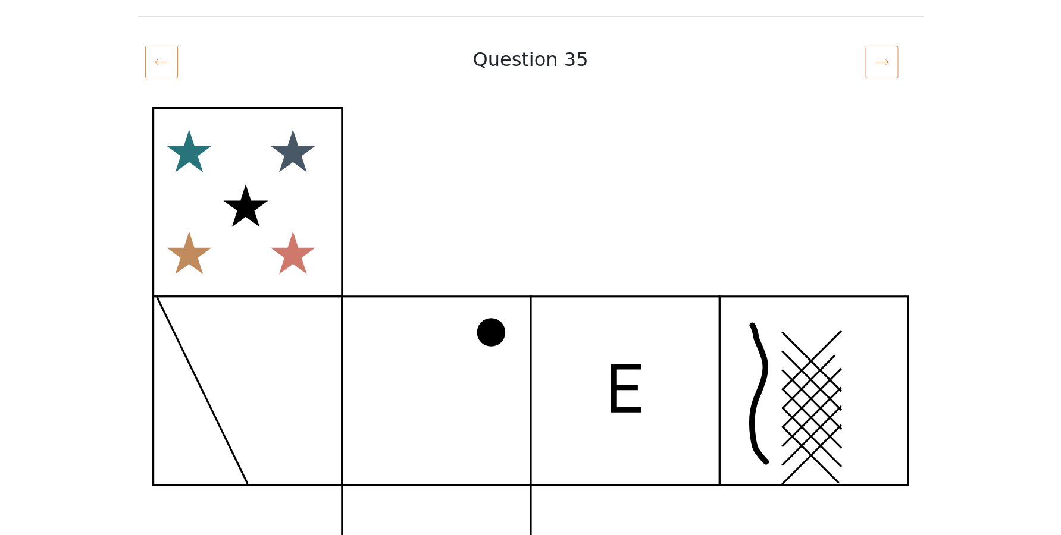
scroll to position [162, 0]
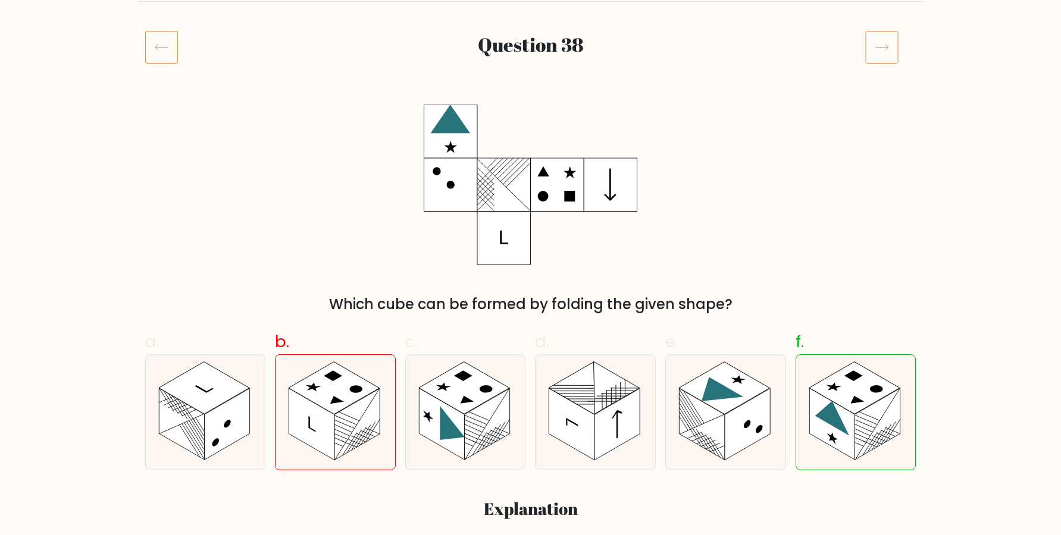
scroll to position [162, 0]
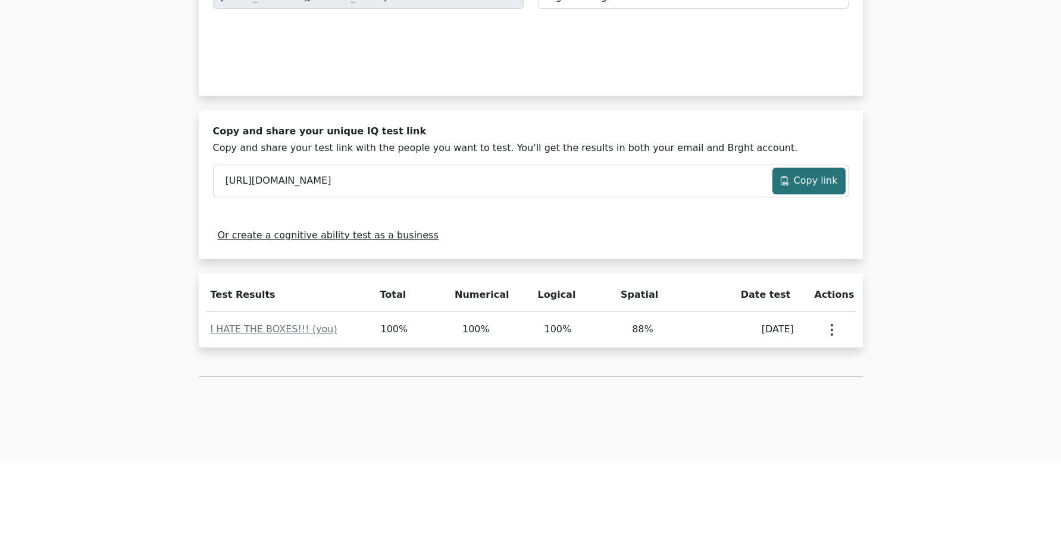
scroll to position [277, 0]
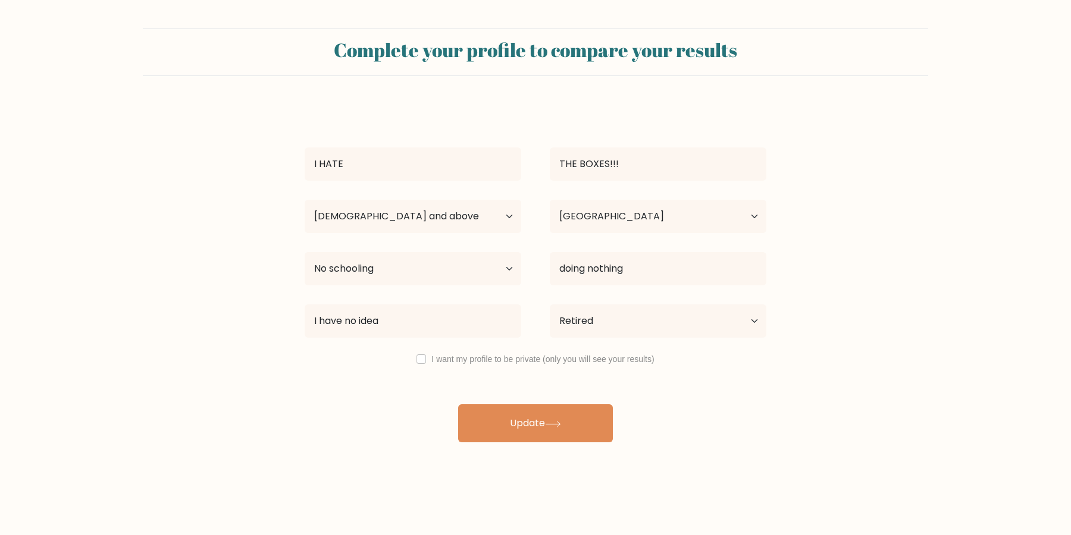
select select "65_plus"
select select "US"
select select "no_schooling"
select select "retired"
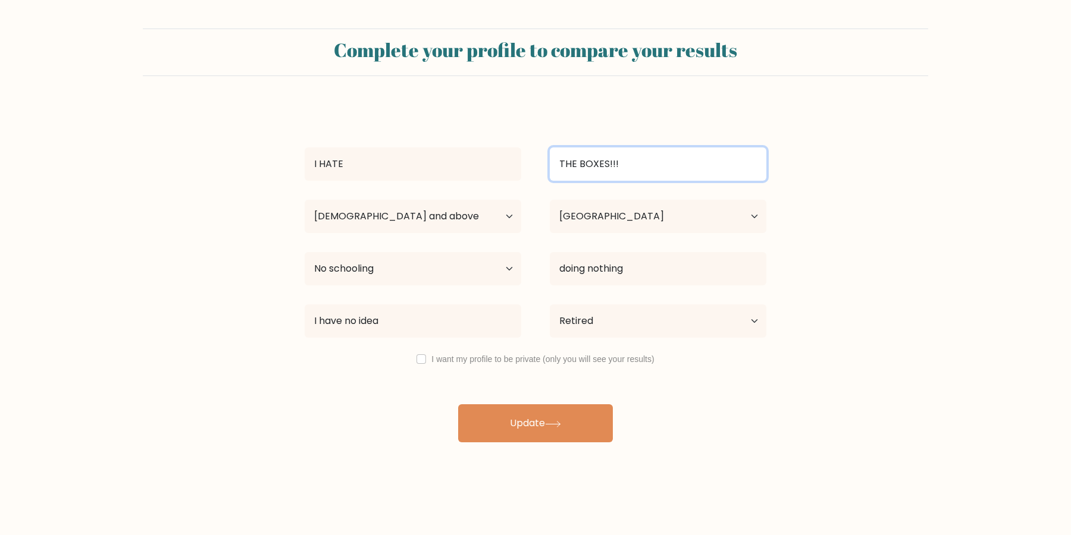
click at [663, 154] on input "THE BOXES!!!" at bounding box center [658, 164] width 217 height 33
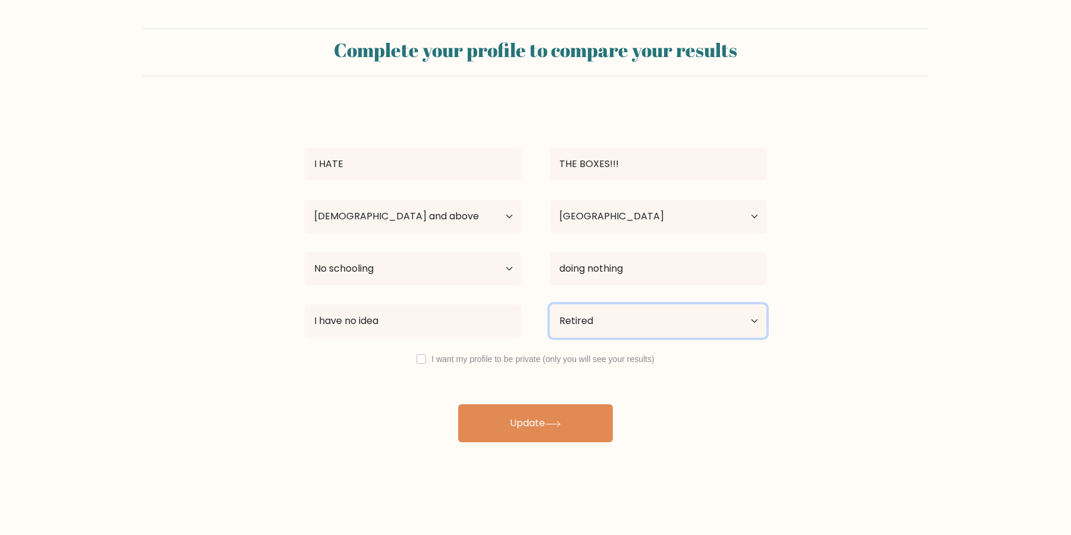
click at [550, 305] on select "Current employment status Employed Student Retired Other / prefer not to answer" at bounding box center [658, 321] width 217 height 33
click at [612, 320] on select "Current employment status Employed Student Retired Other / prefer not to answer" at bounding box center [658, 321] width 217 height 33
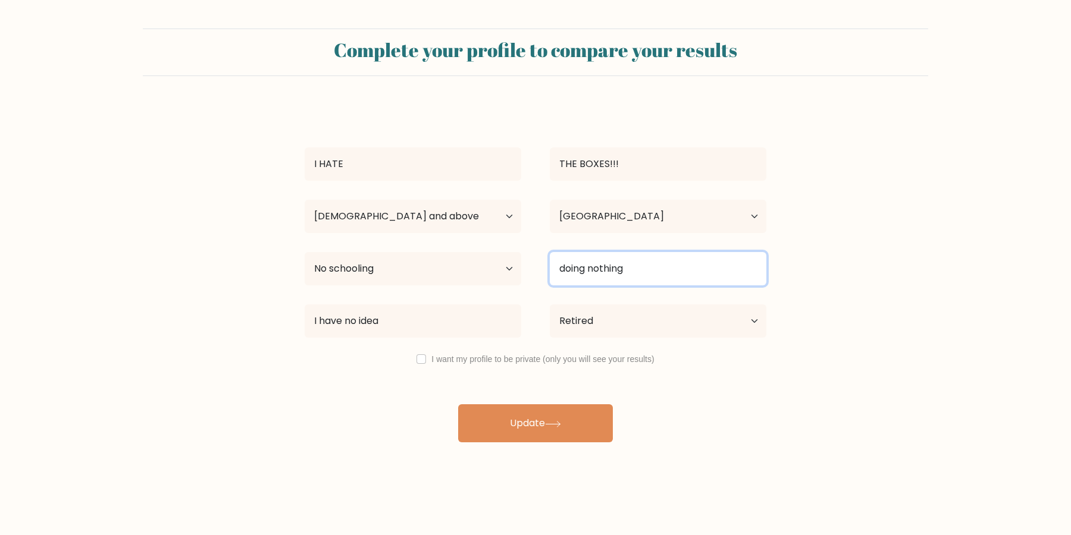
click at [626, 264] on input "doing nothing" at bounding box center [658, 268] width 217 height 33
click at [633, 268] on input "doing nothing" at bounding box center [658, 268] width 217 height 33
type input "doing nothing"
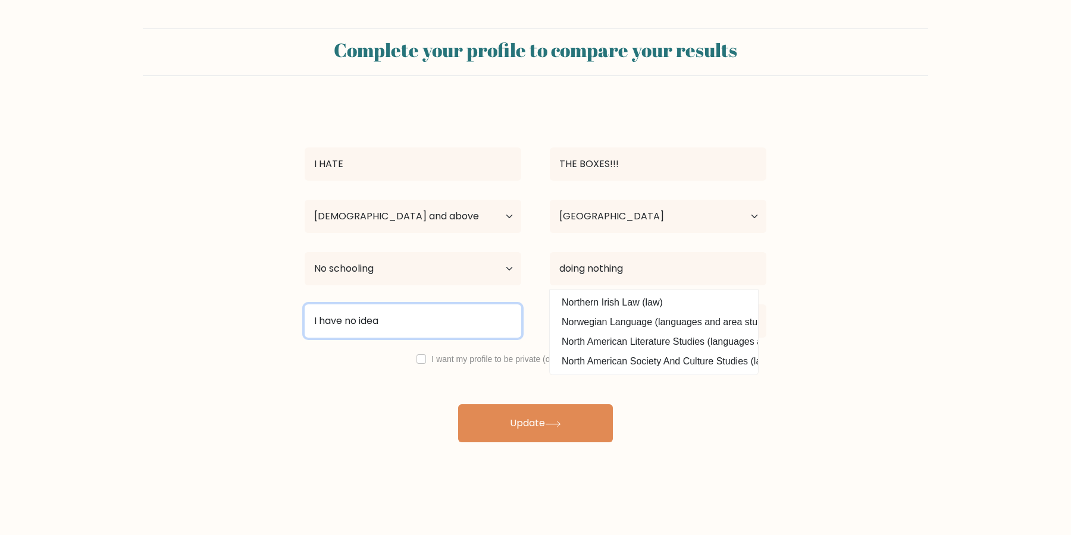
click at [446, 327] on input "I have no idea" at bounding box center [413, 321] width 217 height 33
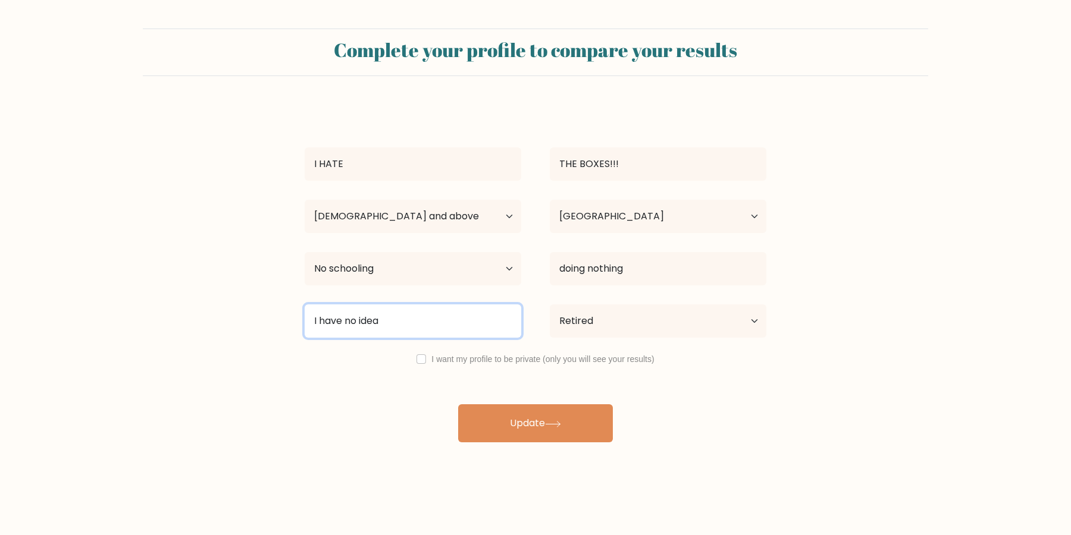
click at [490, 327] on input "I have no idea" at bounding box center [413, 321] width 217 height 33
click at [484, 327] on input "I have no idea" at bounding box center [413, 321] width 217 height 33
click at [434, 324] on input "I have no idea" at bounding box center [413, 321] width 217 height 33
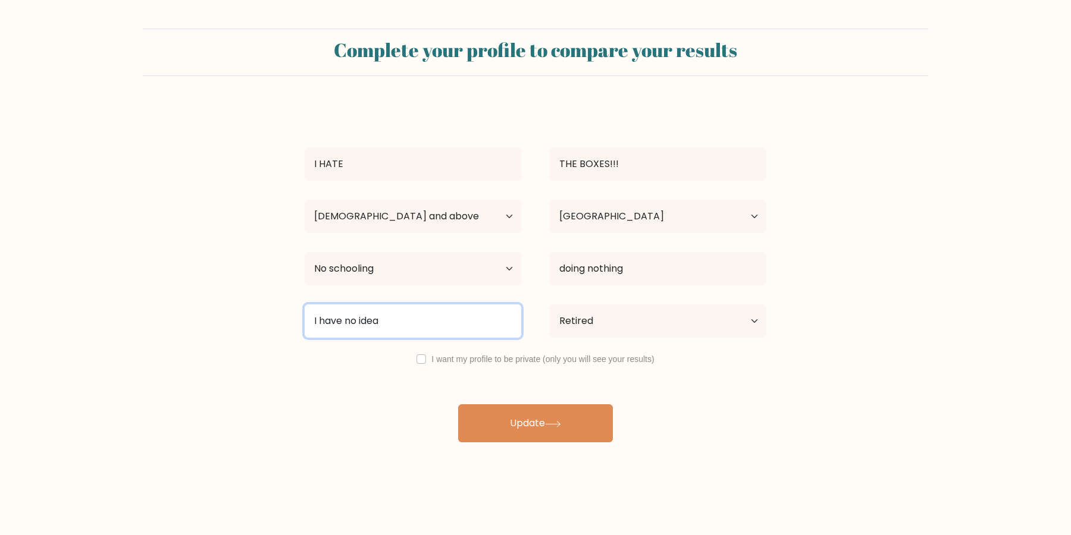
click at [434, 324] on input "I have no idea" at bounding box center [413, 321] width 217 height 33
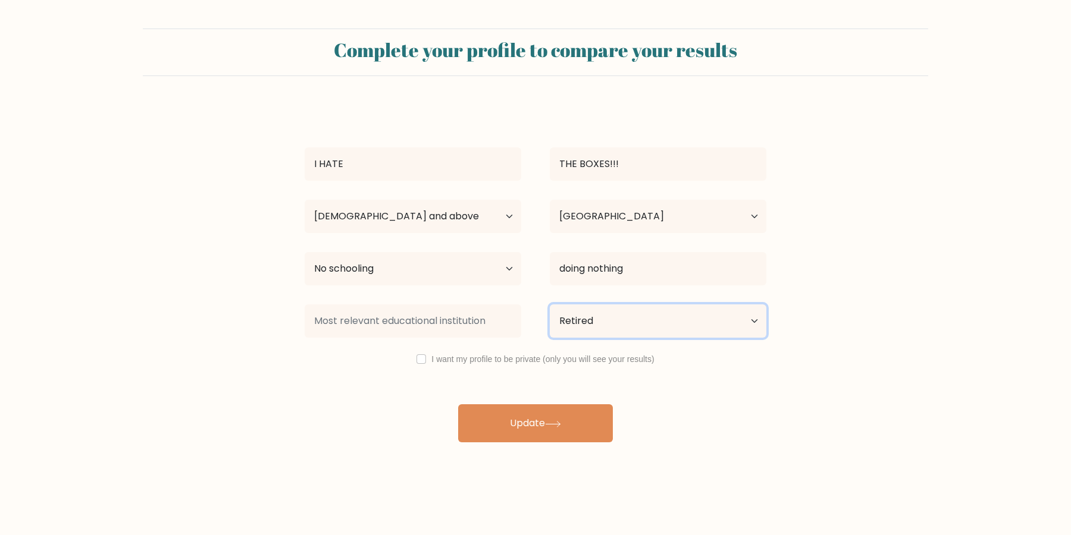
click option "Retired" at bounding box center [0, 0] width 0 height 0
click at [501, 364] on label "I want my profile to be private (only you will see your results)" at bounding box center [542, 360] width 223 height 10
click at [495, 363] on label "I want my profile to be private (only you will see your results)" at bounding box center [542, 360] width 223 height 10
click at [425, 364] on div "I want my profile to be private (only you will see your results)" at bounding box center [535, 359] width 490 height 14
click at [424, 364] on input "checkbox" at bounding box center [421, 360] width 10 height 10
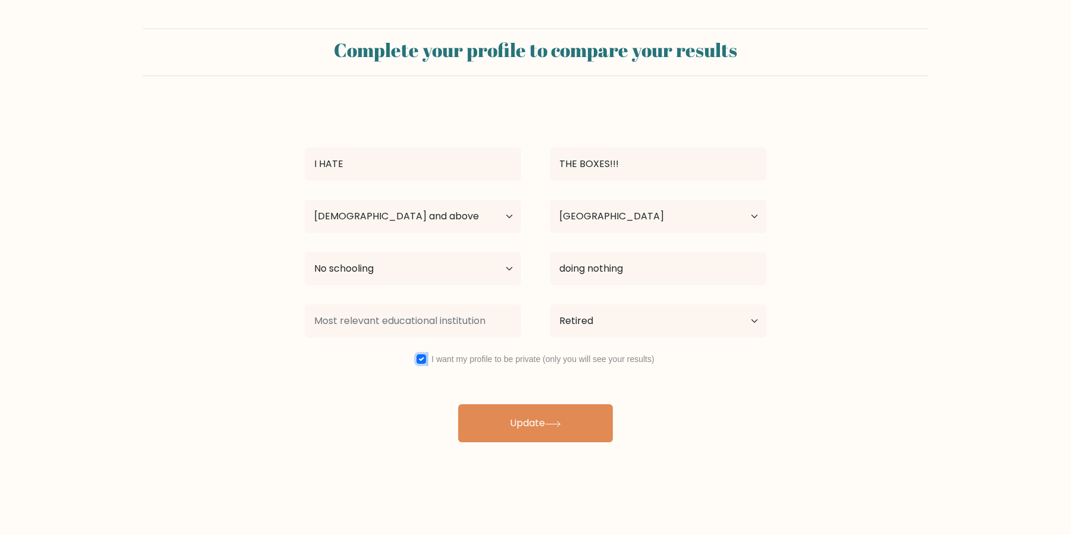
click at [423, 364] on input "checkbox" at bounding box center [421, 360] width 10 height 10
checkbox input "false"
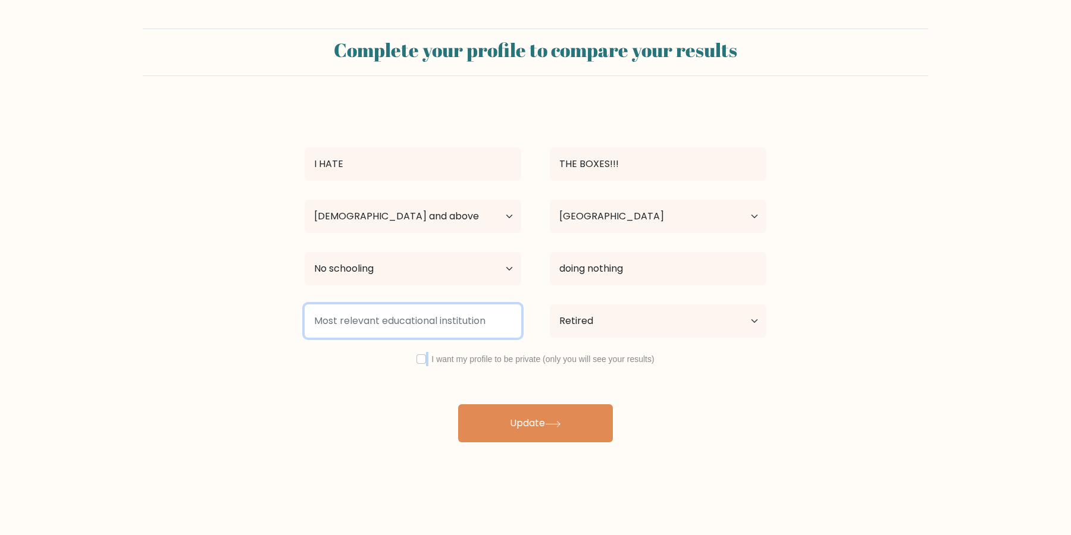
click at [415, 334] on input at bounding box center [413, 321] width 217 height 33
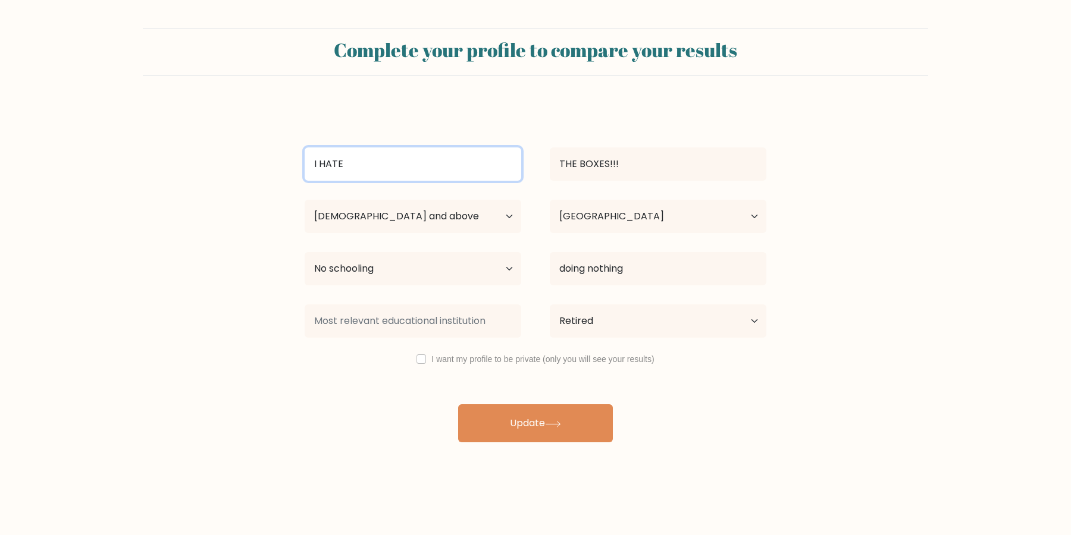
click at [434, 159] on input "I HATE" at bounding box center [413, 164] width 217 height 33
click at [434, 163] on input "I HATE" at bounding box center [413, 164] width 217 height 33
click at [424, 152] on input "I HATE" at bounding box center [413, 164] width 217 height 33
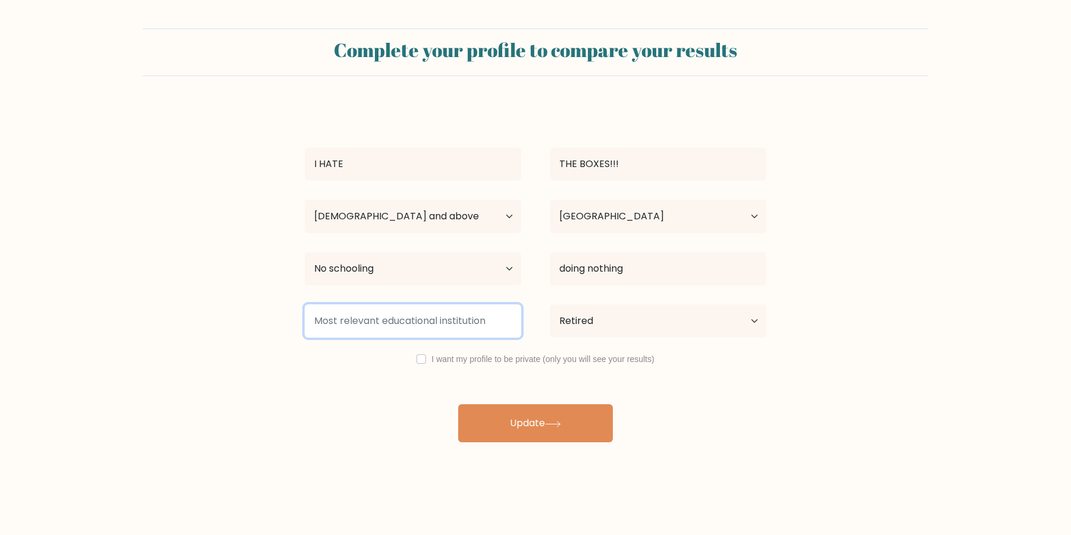
click at [422, 322] on input at bounding box center [413, 321] width 217 height 33
type input "I have no idea"
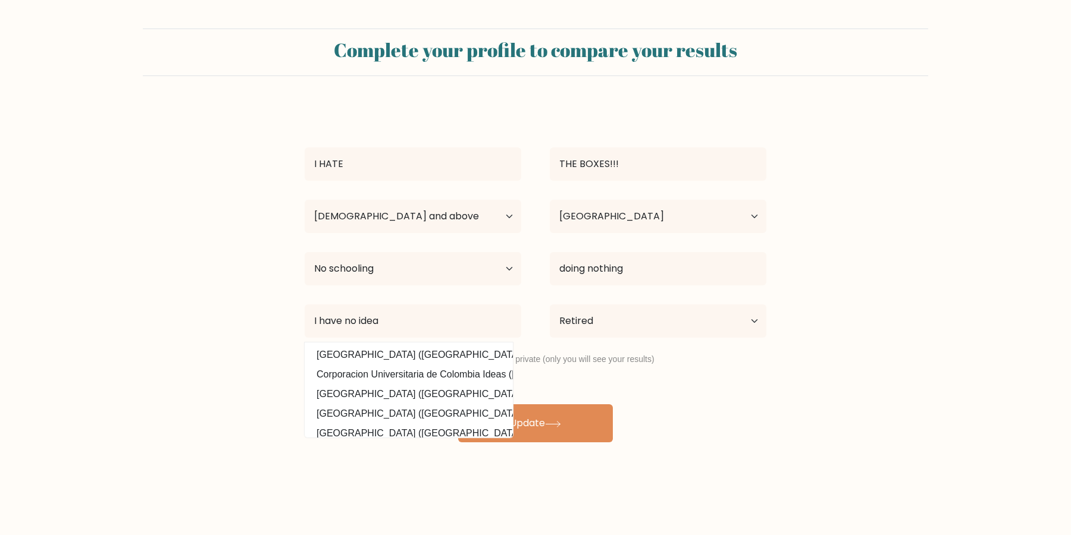
click at [502, 402] on datalist "Ider University (Mongolia) Corporacion Universitaria de Colombia Ideas (Colombi…" at bounding box center [409, 390] width 208 height 95
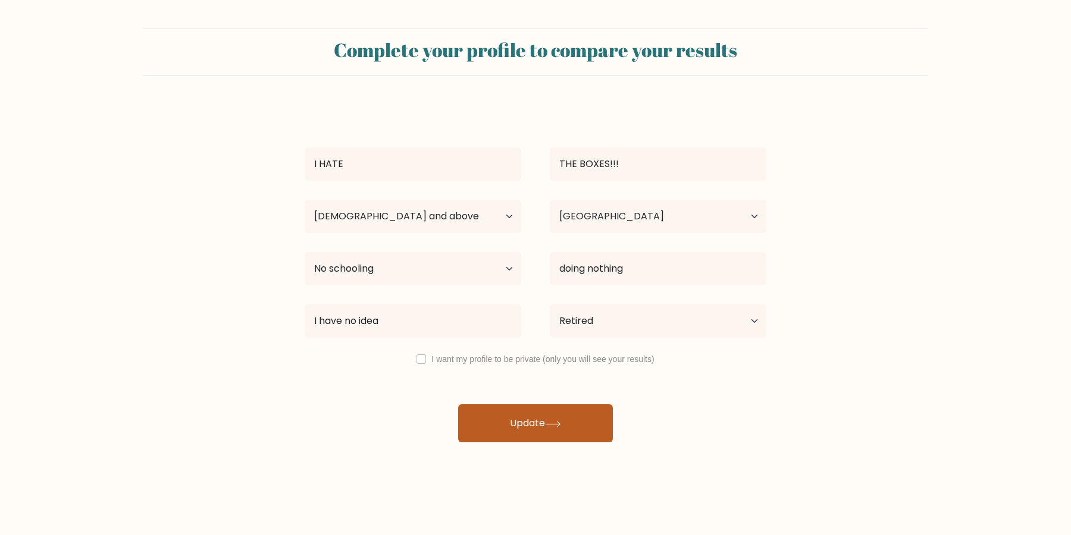
click at [543, 422] on button "Update" at bounding box center [535, 424] width 155 height 38
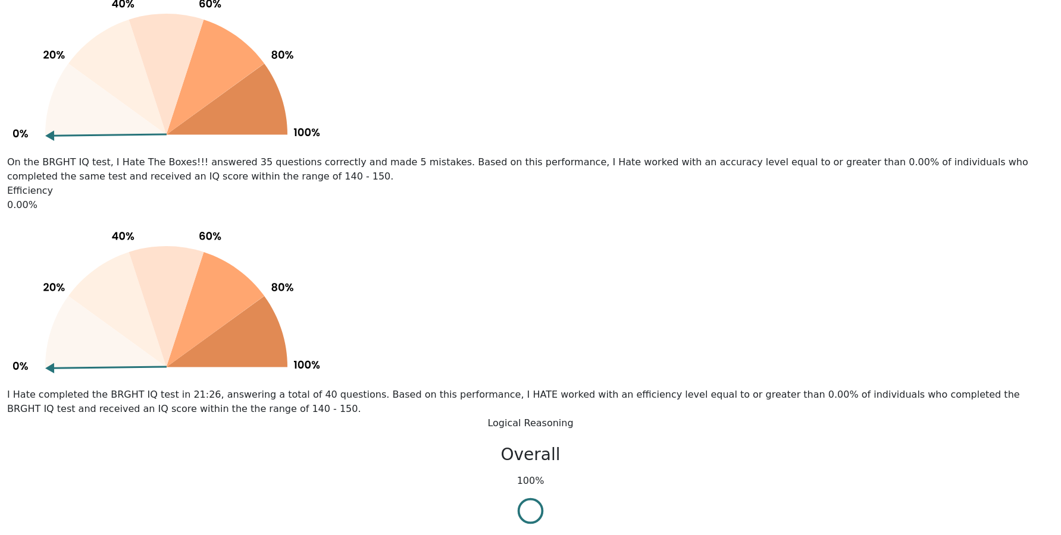
scroll to position [1052, 0]
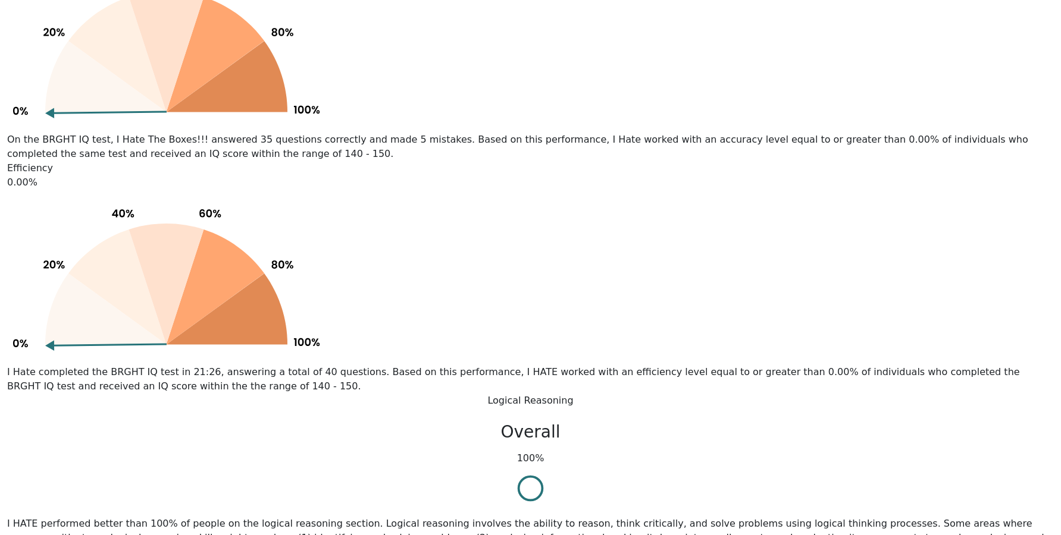
drag, startPoint x: 976, startPoint y: 112, endPoint x: 945, endPoint y: 112, distance: 30.9
drag, startPoint x: 945, startPoint y: 112, endPoint x: 964, endPoint y: 117, distance: 20.2
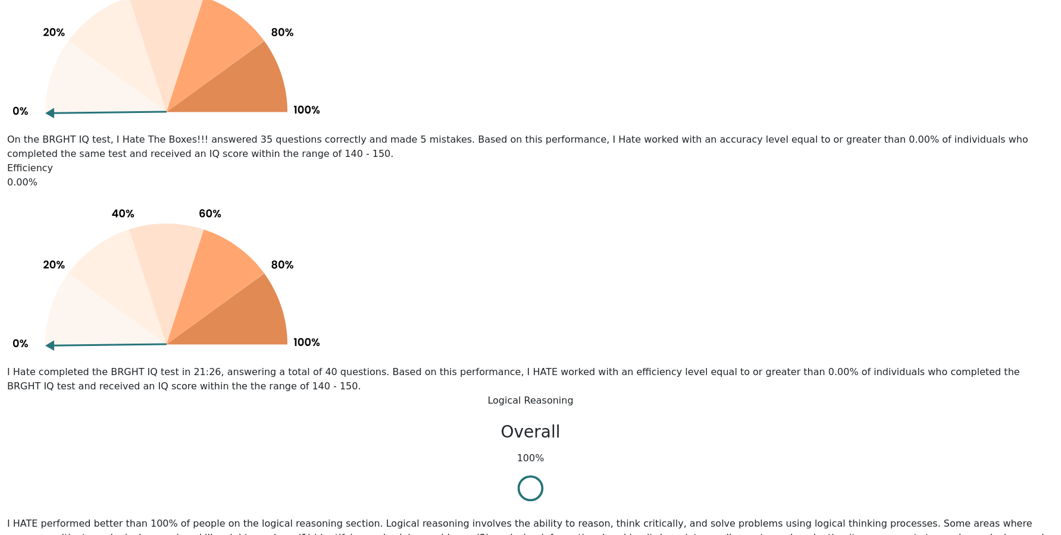
drag, startPoint x: 964, startPoint y: 117, endPoint x: 979, endPoint y: 130, distance: 19.8
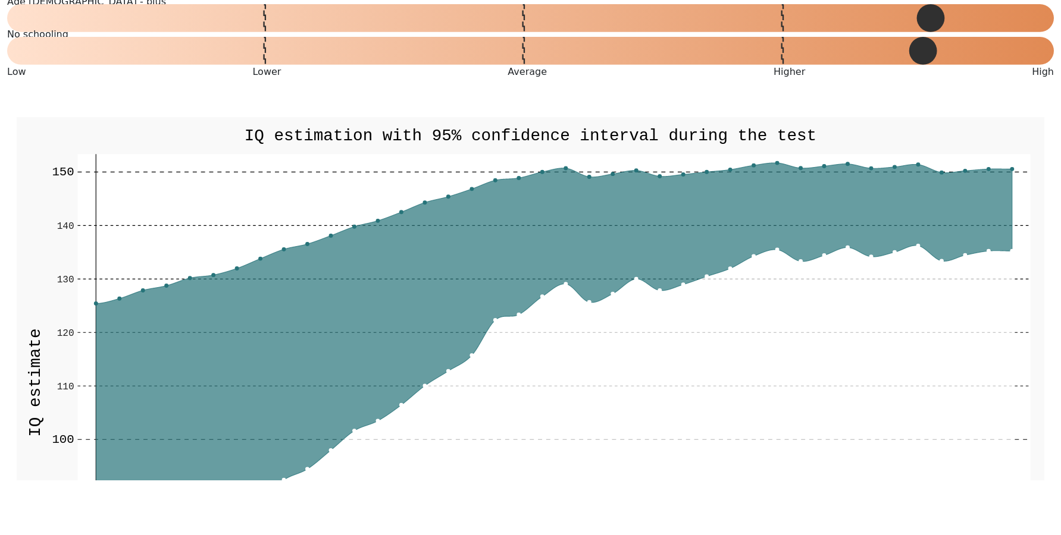
scroll to position [2307, 0]
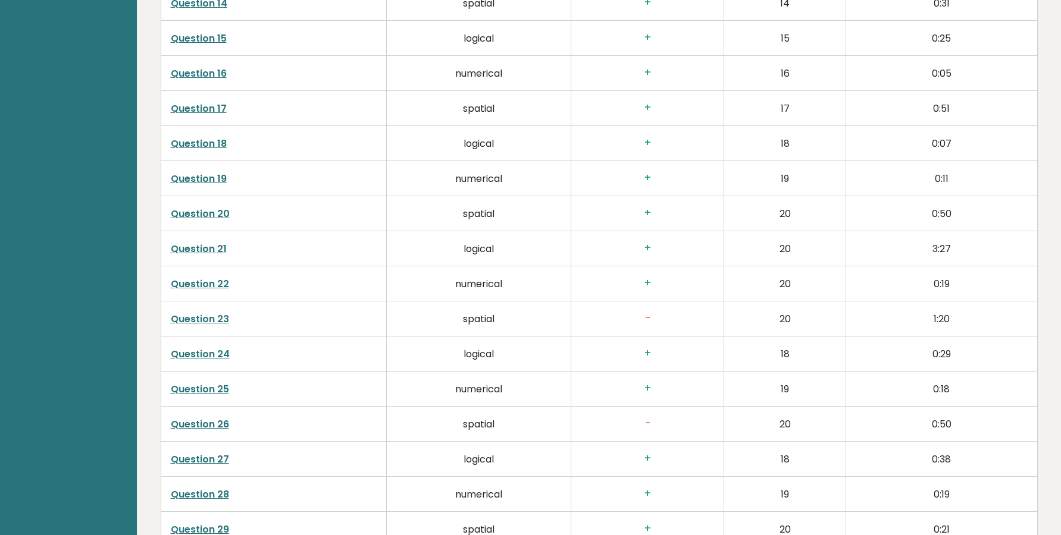
scroll to position [2526, 0]
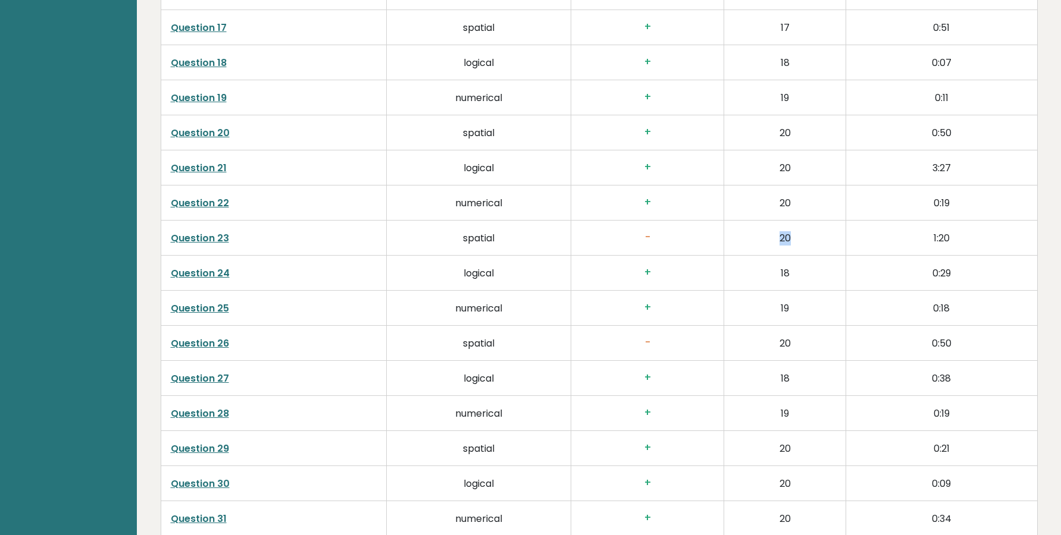
drag, startPoint x: 763, startPoint y: 207, endPoint x: 819, endPoint y: 207, distance: 55.9
click at [819, 221] on td "20" at bounding box center [785, 238] width 122 height 35
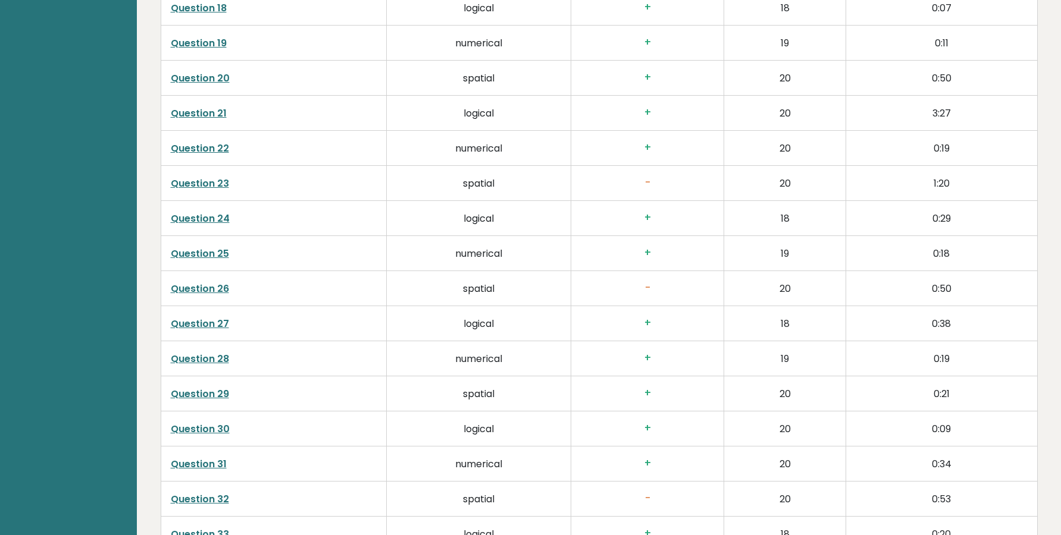
scroll to position [2607, 0]
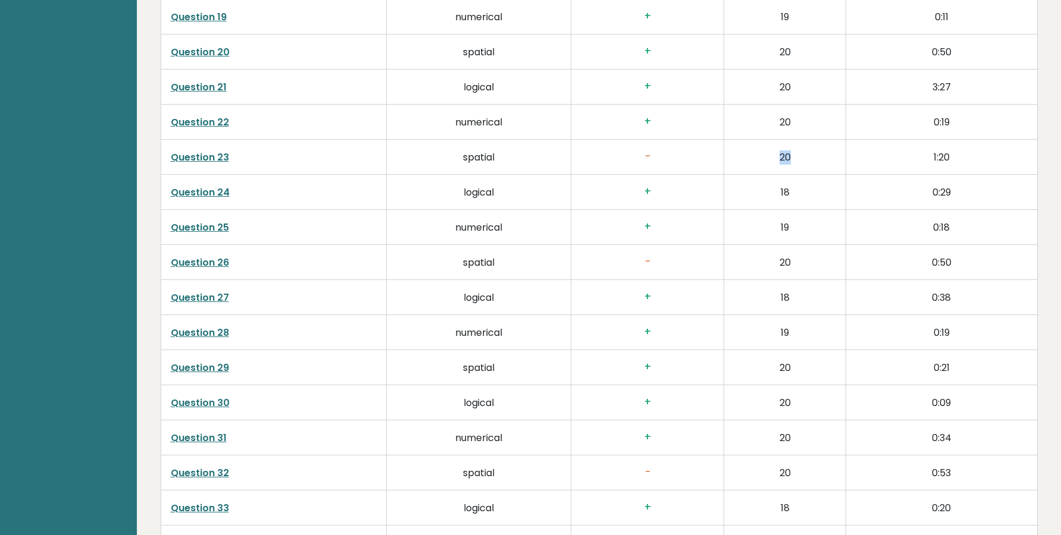
drag, startPoint x: 757, startPoint y: 131, endPoint x: 810, endPoint y: 139, distance: 53.4
click at [810, 140] on td "20" at bounding box center [785, 157] width 122 height 35
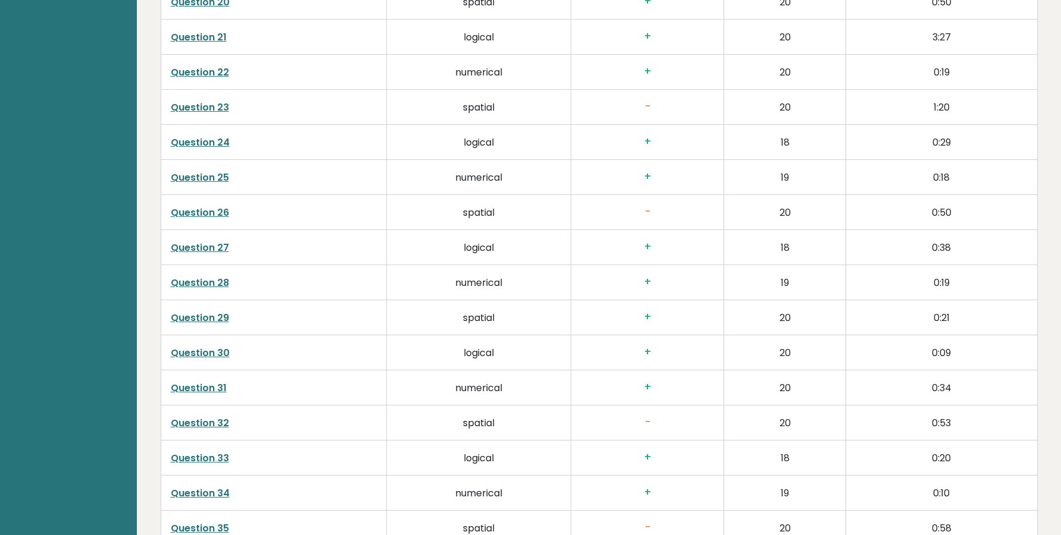
scroll to position [2688, 0]
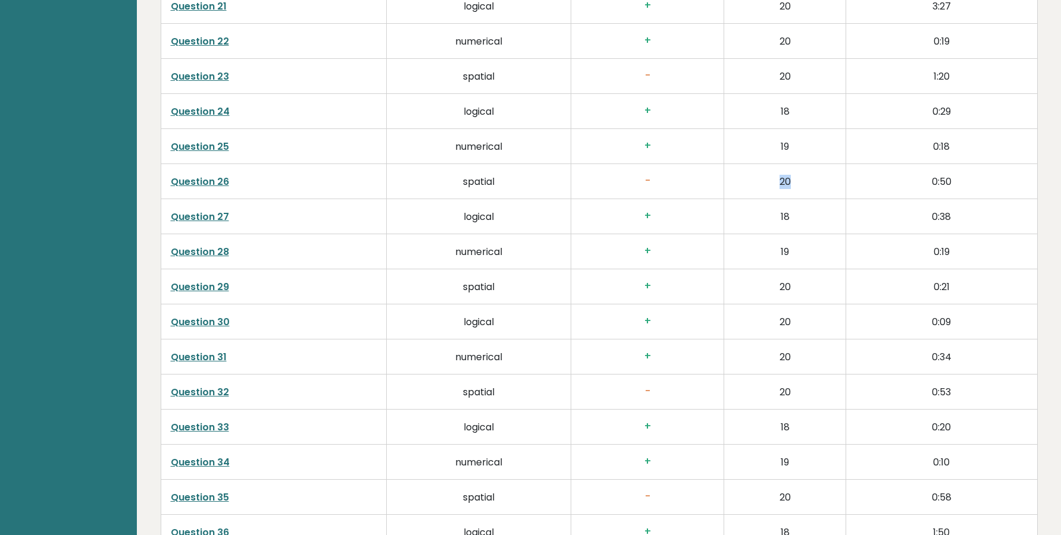
drag, startPoint x: 755, startPoint y: 149, endPoint x: 816, endPoint y: 149, distance: 61.3
click at [816, 164] on td "20" at bounding box center [785, 181] width 122 height 35
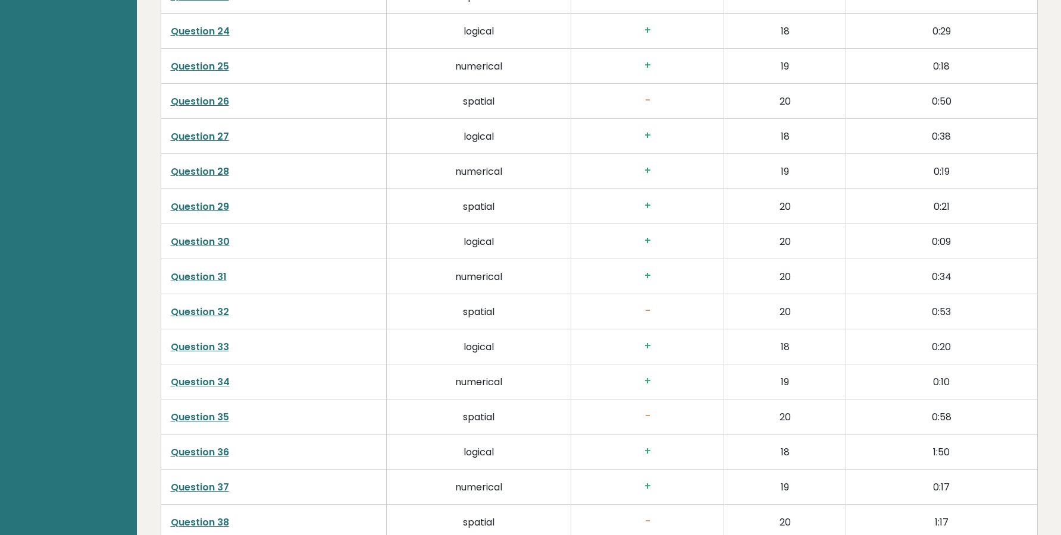
scroll to position [2769, 0]
drag, startPoint x: 750, startPoint y: 273, endPoint x: 804, endPoint y: 281, distance: 54.2
click at [804, 294] on td "20" at bounding box center [785, 311] width 122 height 35
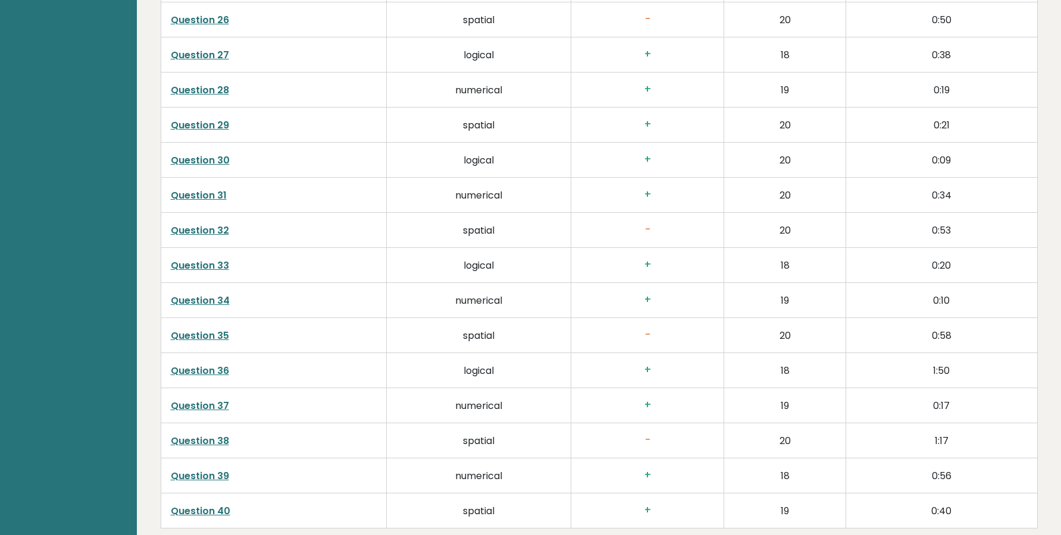
click at [804, 283] on td "19" at bounding box center [785, 300] width 122 height 35
drag, startPoint x: 755, startPoint y: 300, endPoint x: 833, endPoint y: 300, distance: 77.9
click at [833, 318] on td "20" at bounding box center [785, 335] width 122 height 35
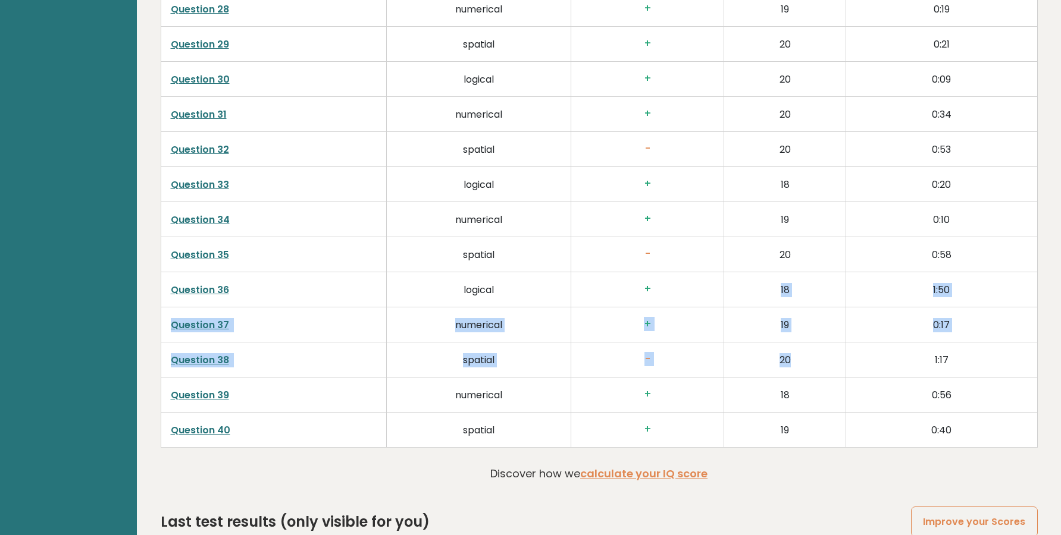
drag, startPoint x: 762, startPoint y: 251, endPoint x: 829, endPoint y: 339, distance: 110.0
click at [829, 343] on td "20" at bounding box center [785, 360] width 122 height 35
drag, startPoint x: 756, startPoint y: 333, endPoint x: 843, endPoint y: 344, distance: 87.6
click at [843, 344] on td "20" at bounding box center [785, 360] width 122 height 35
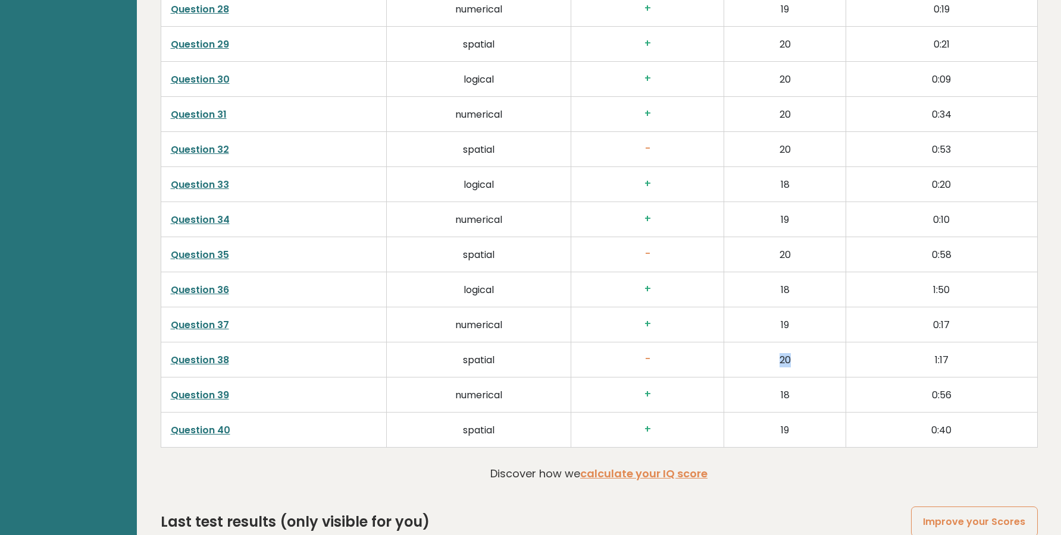
click at [833, 343] on td "20" at bounding box center [785, 360] width 122 height 35
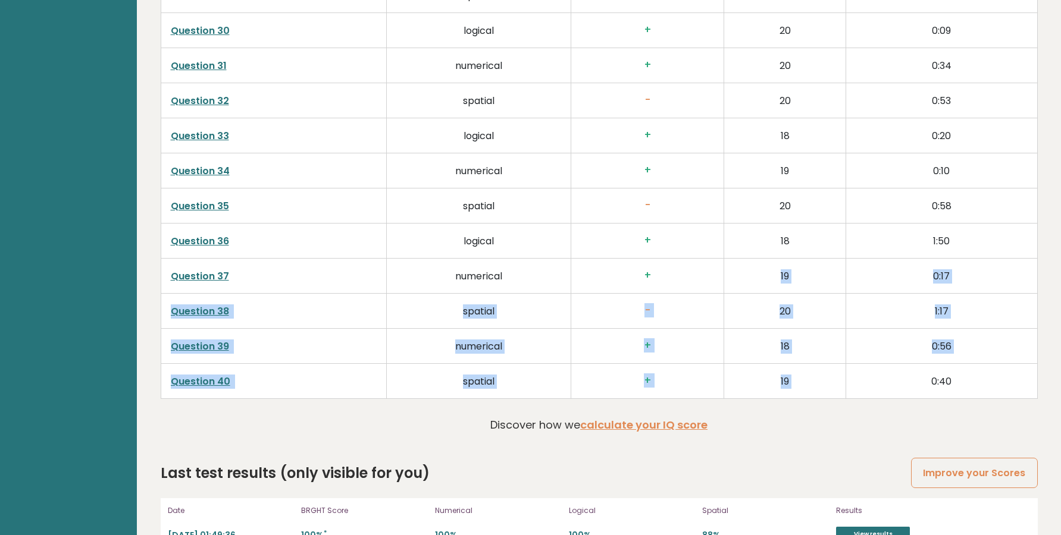
drag, startPoint x: 743, startPoint y: 244, endPoint x: 862, endPoint y: 402, distance: 198.0
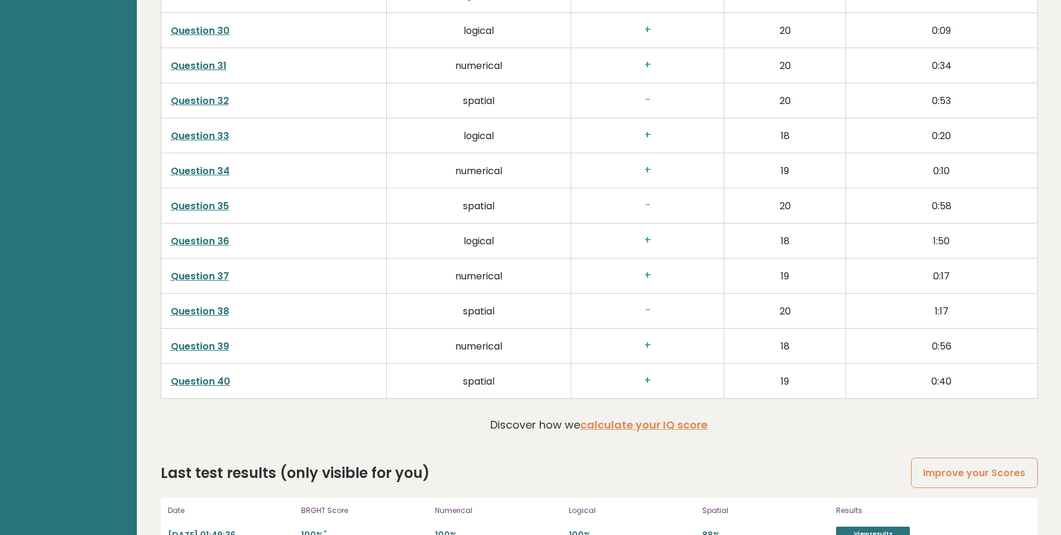
click at [197, 294] on td "Question 38" at bounding box center [273, 311] width 225 height 35
click at [215, 305] on link "Question 38" at bounding box center [200, 312] width 58 height 14
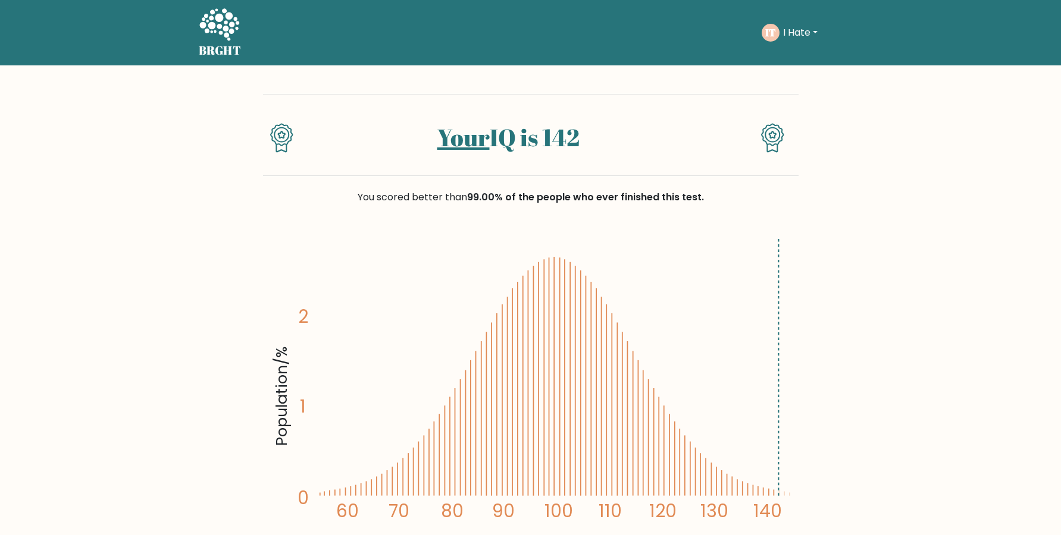
drag, startPoint x: 618, startPoint y: 141, endPoint x: 857, endPoint y: 149, distance: 239.3
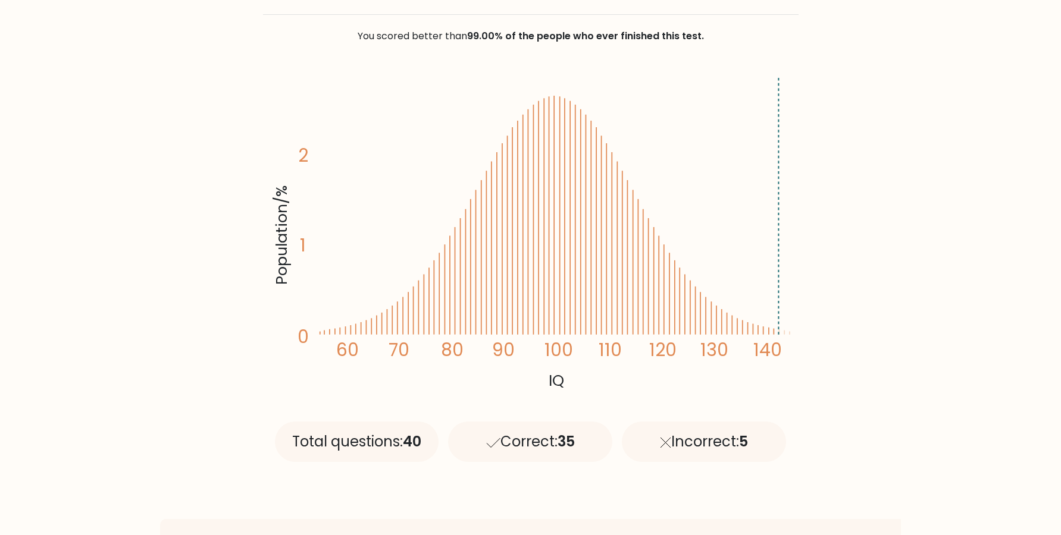
scroll to position [162, 0]
drag, startPoint x: 239, startPoint y: 407, endPoint x: 892, endPoint y: 449, distance: 654.7
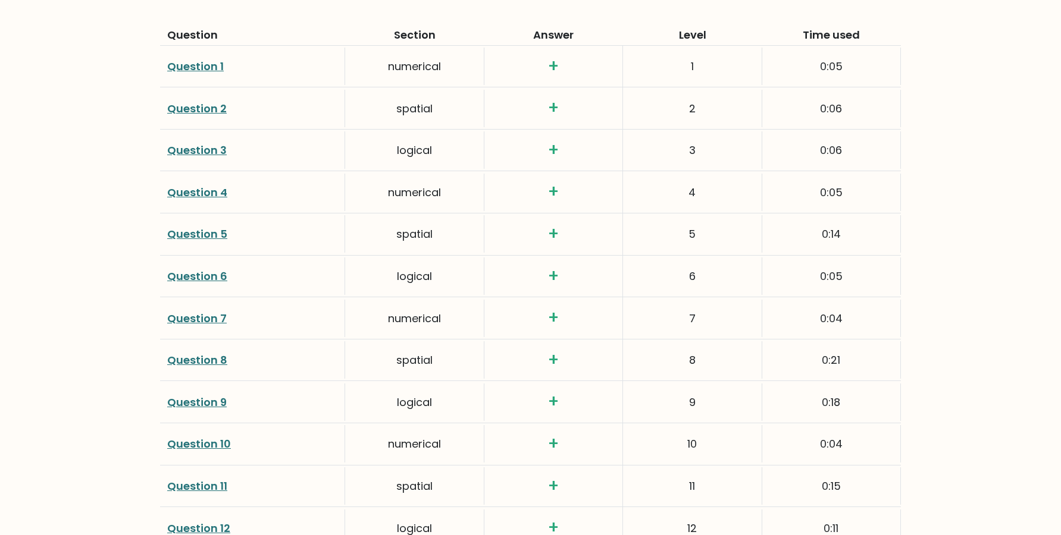
scroll to position [1355, 0]
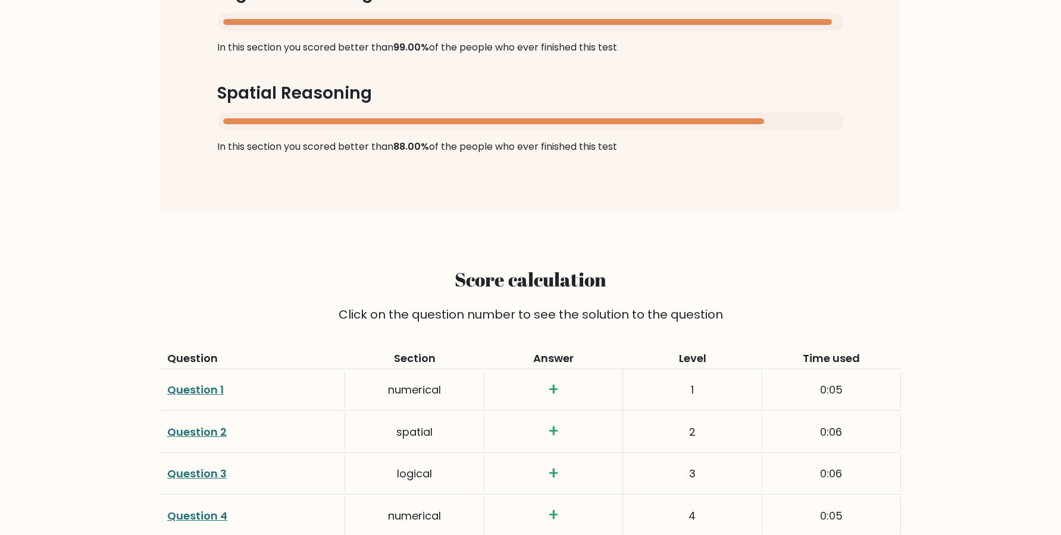
click at [196, 391] on link "Question 1" at bounding box center [195, 390] width 57 height 15
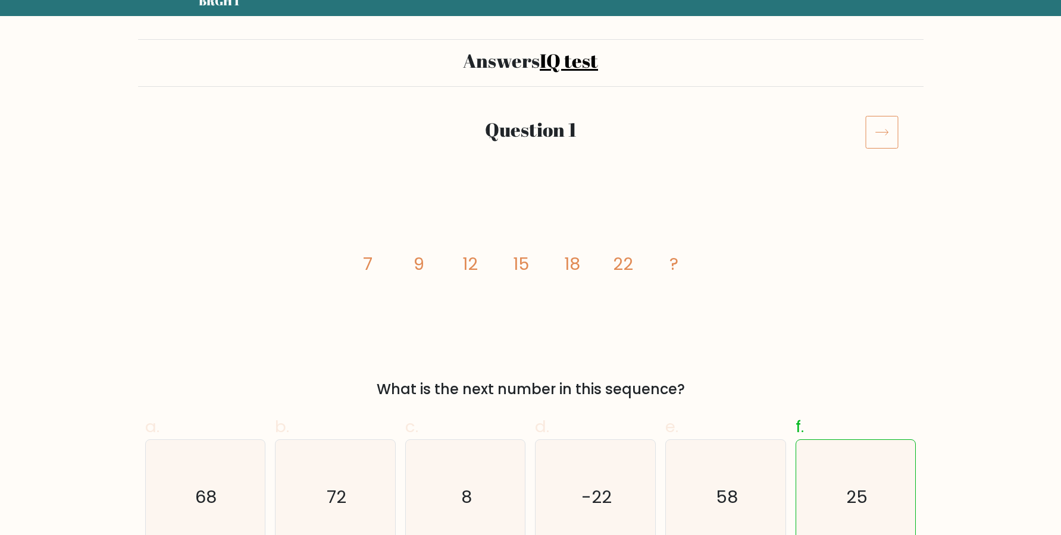
scroll to position [81, 0]
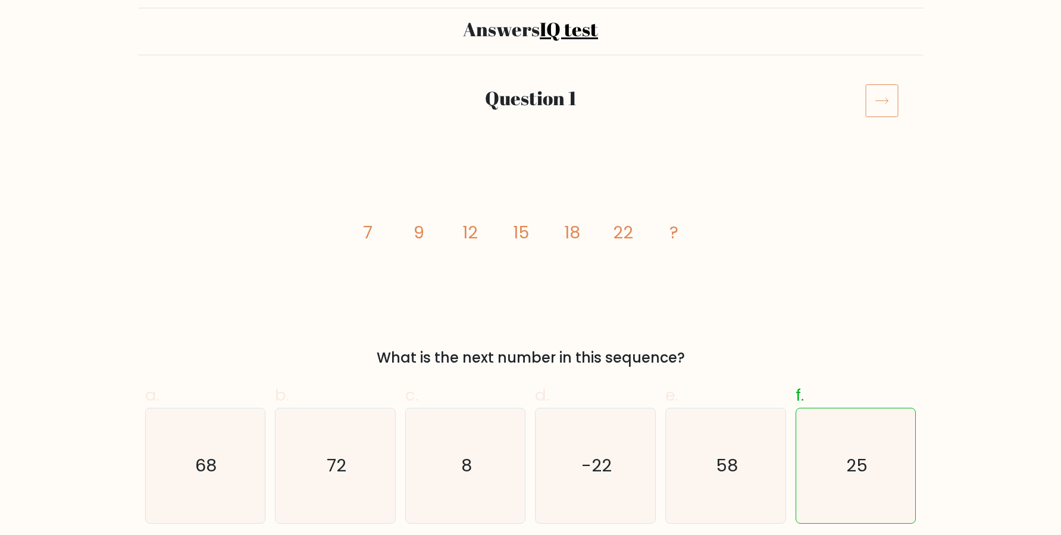
click at [880, 106] on icon at bounding box center [881, 100] width 33 height 33
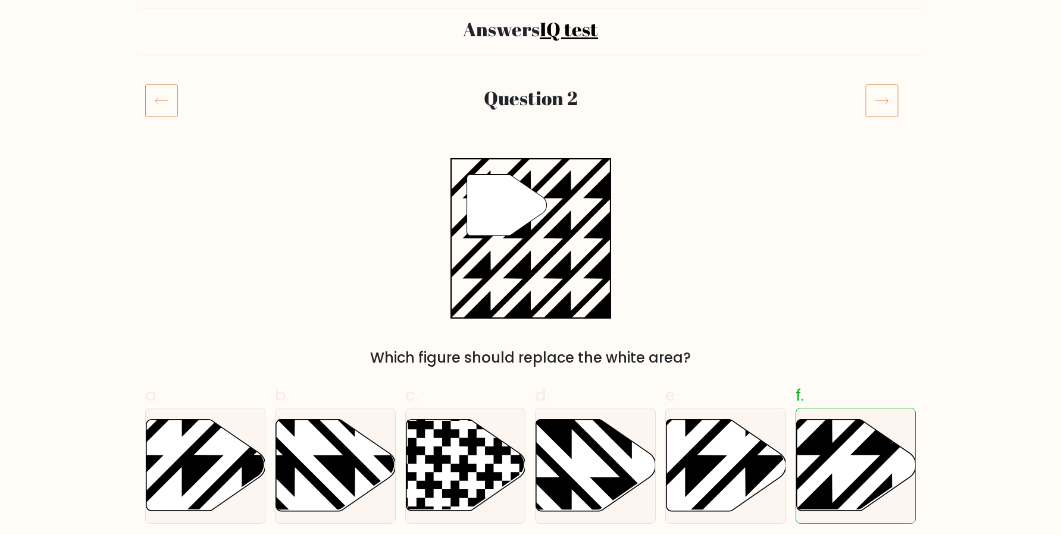
click at [885, 105] on icon at bounding box center [881, 100] width 33 height 33
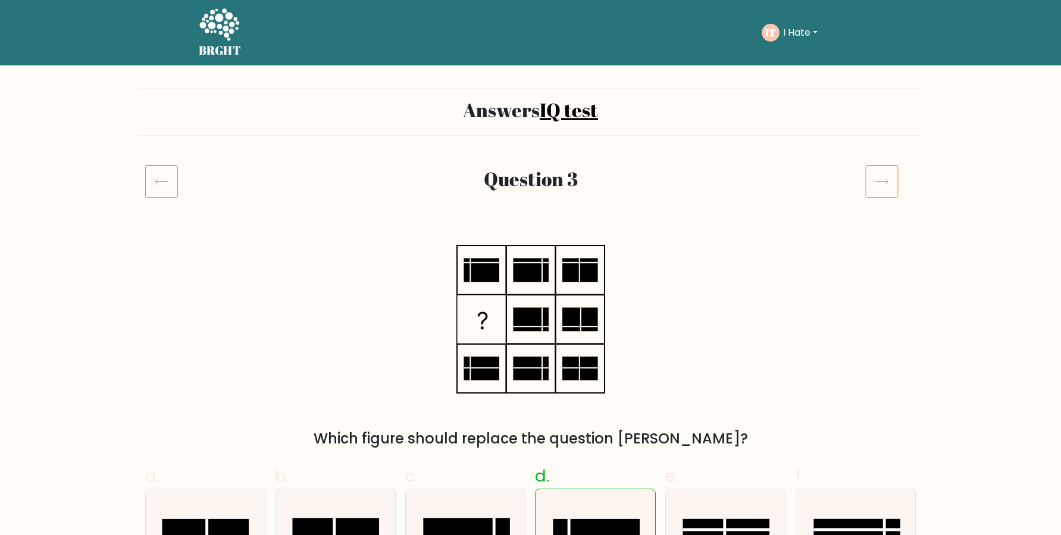
click at [892, 185] on icon at bounding box center [881, 181] width 33 height 33
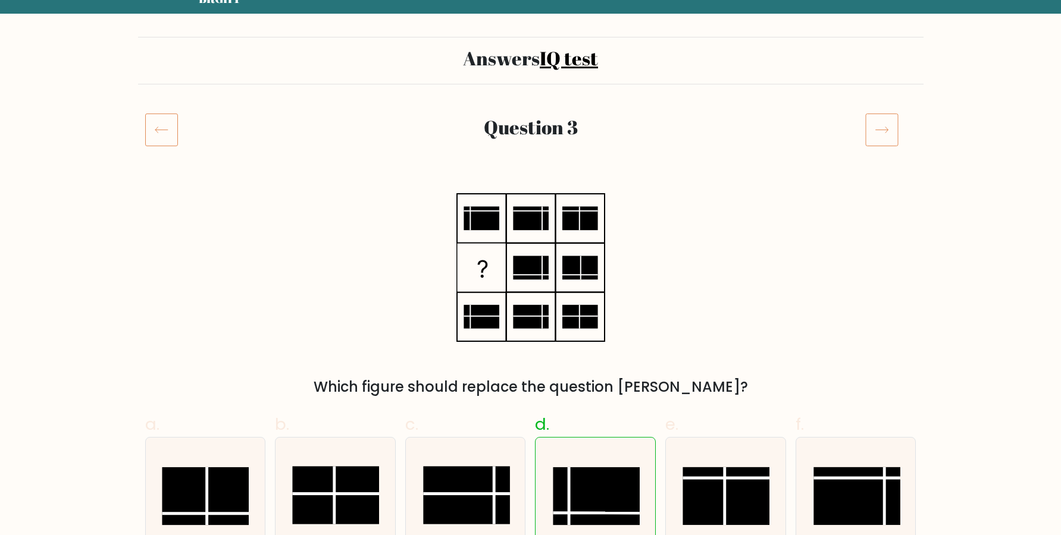
scroll to position [81, 0]
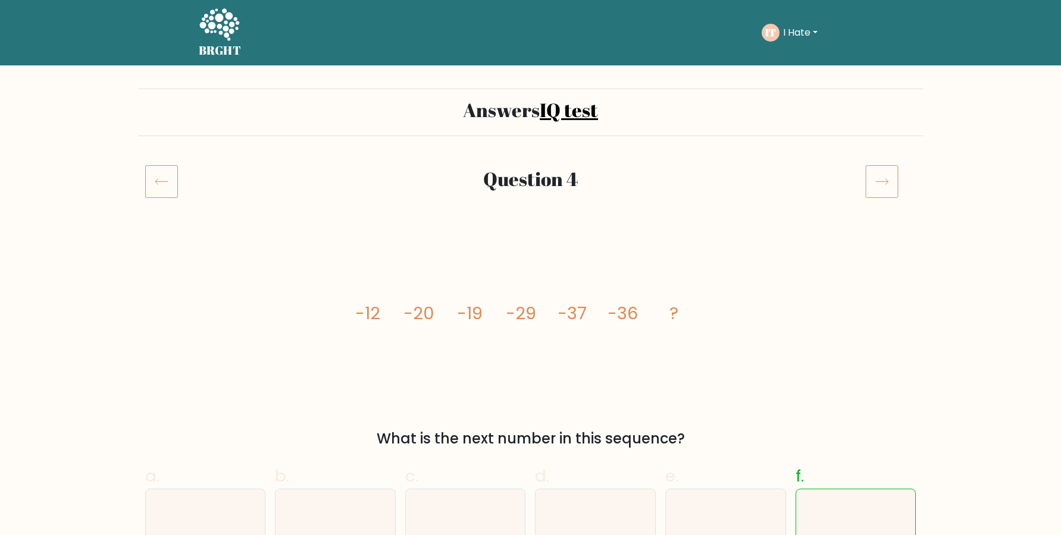
click at [882, 182] on icon at bounding box center [881, 181] width 33 height 33
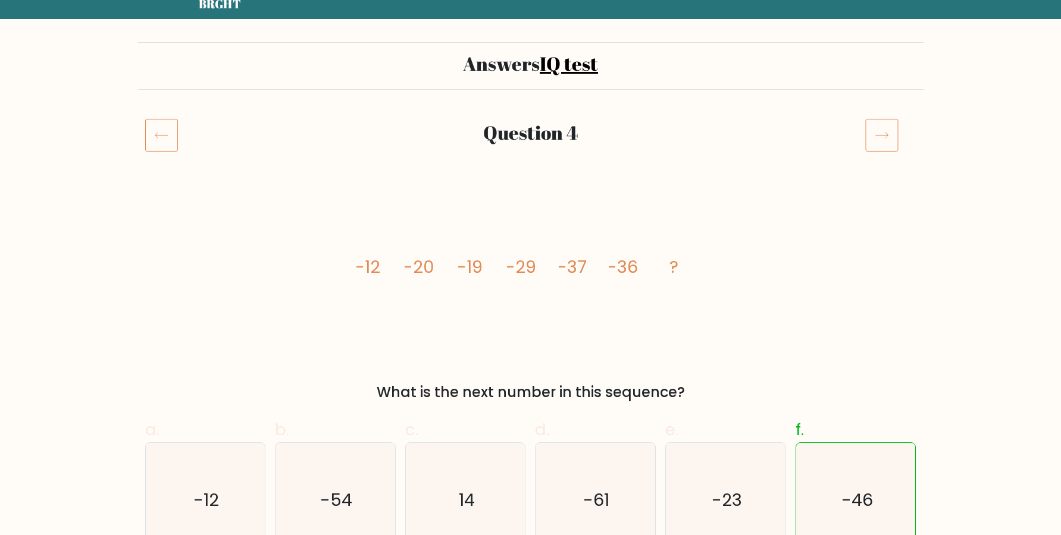
scroll to position [81, 0]
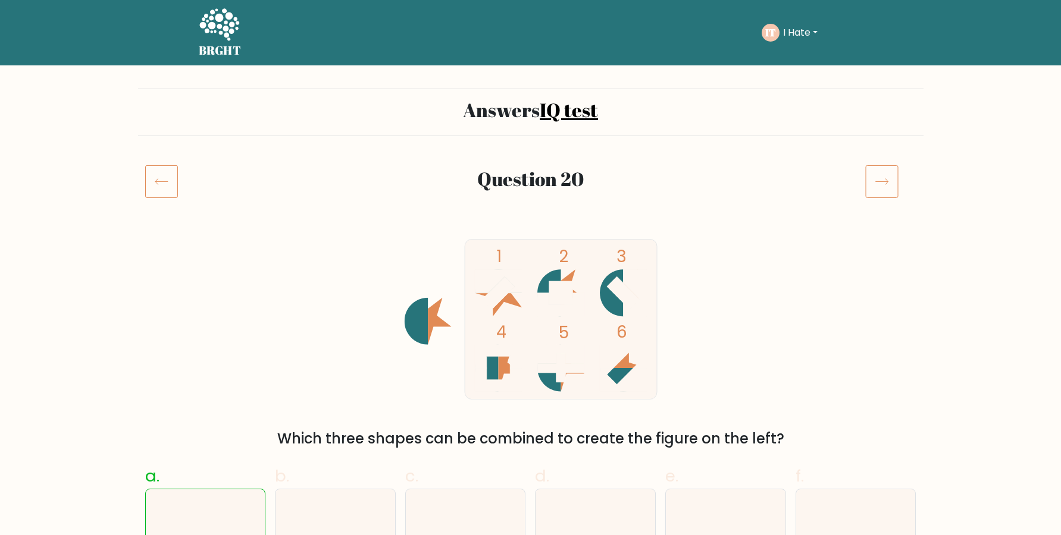
scroll to position [81, 0]
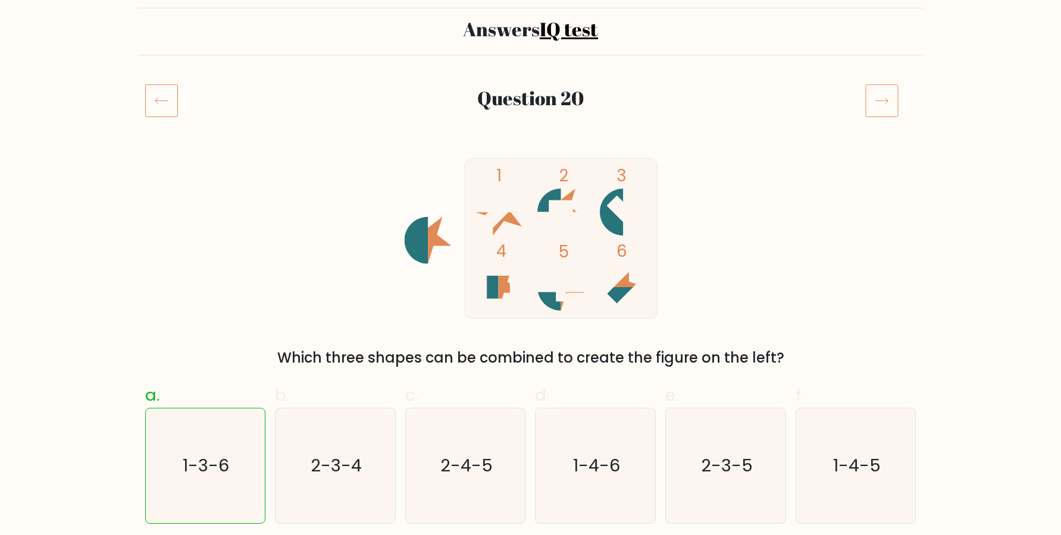
click at [884, 102] on icon at bounding box center [881, 100] width 33 height 33
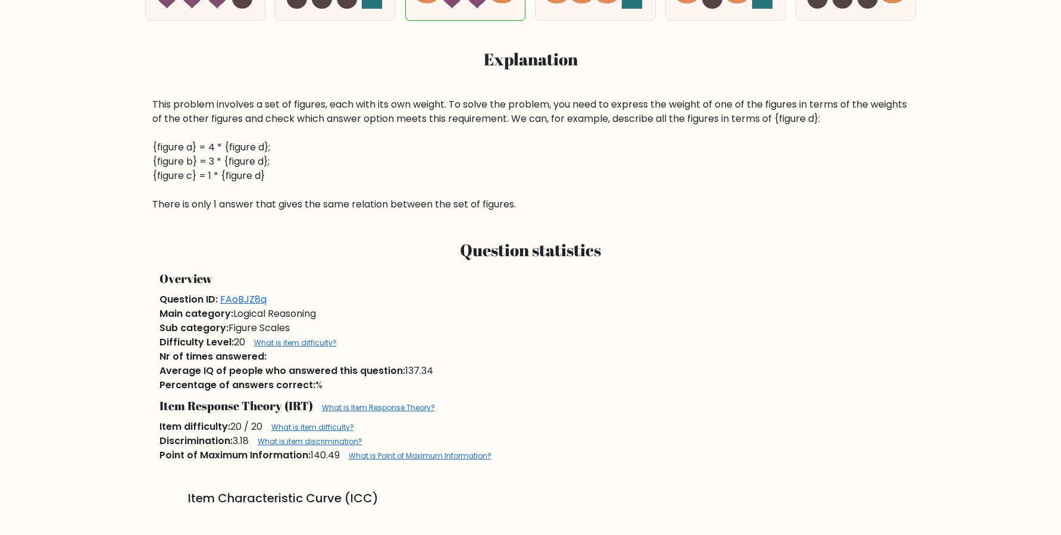
scroll to position [566, 0]
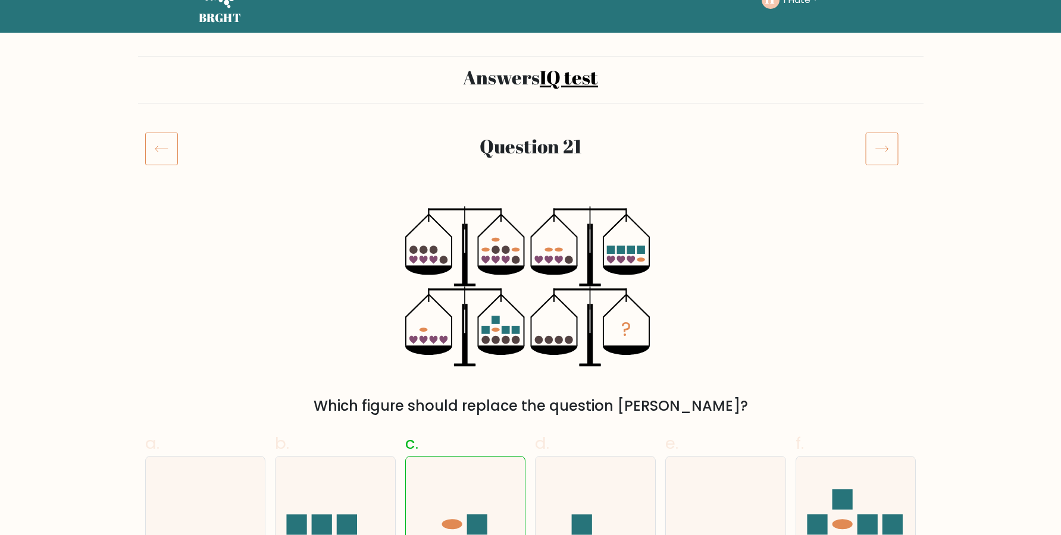
click at [882, 161] on icon at bounding box center [881, 148] width 33 height 33
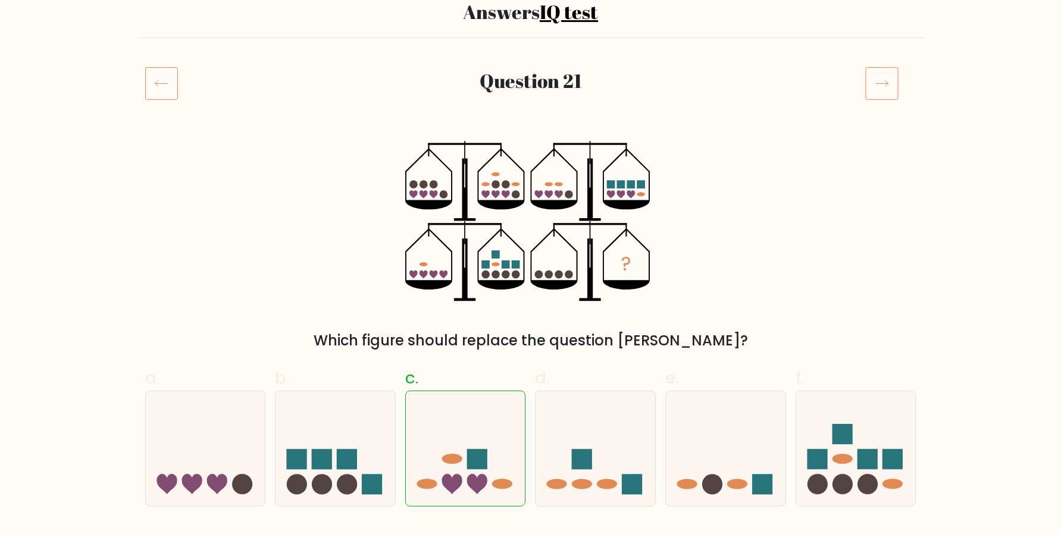
scroll to position [114, 0]
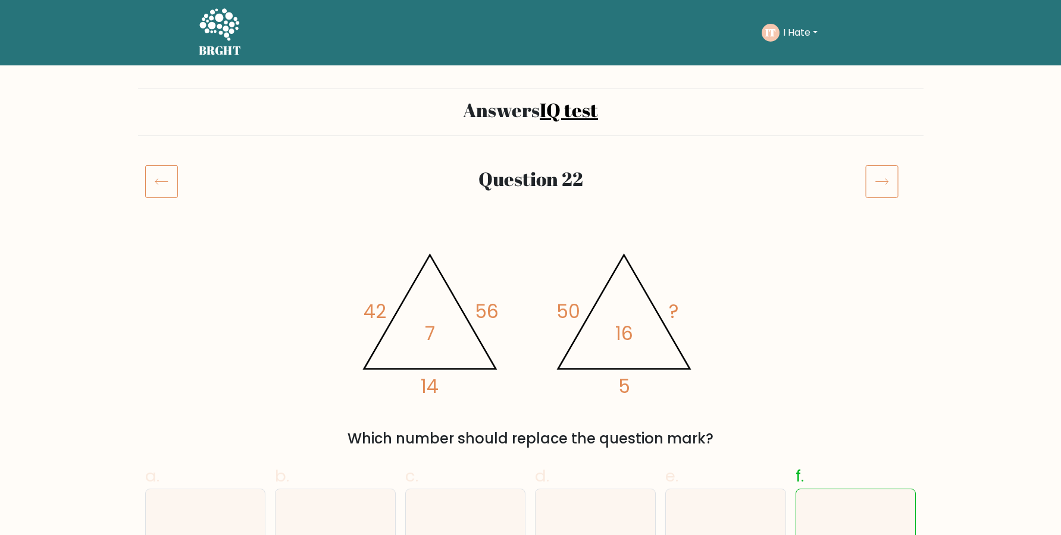
click at [877, 183] on icon at bounding box center [881, 181] width 33 height 33
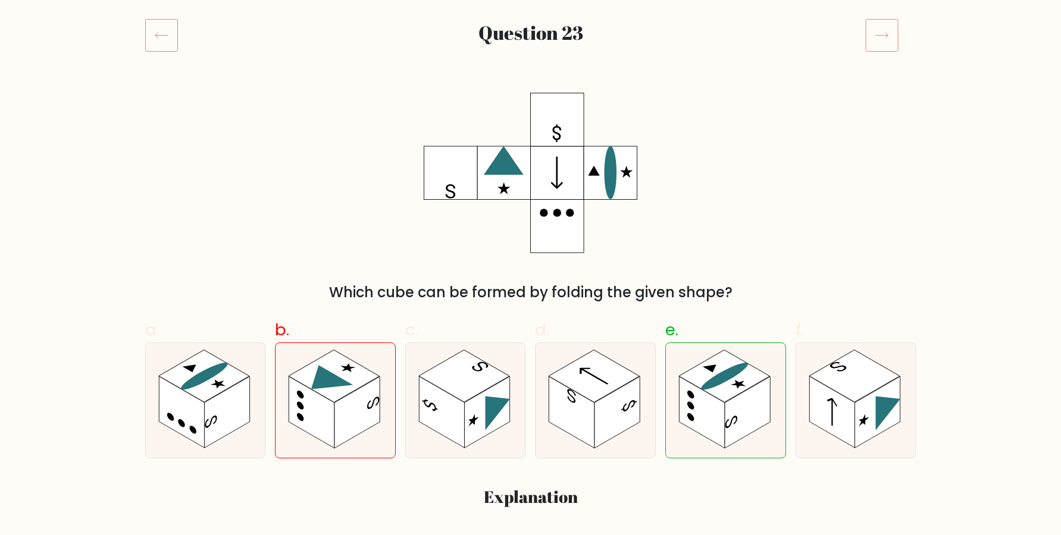
scroll to position [65, 0]
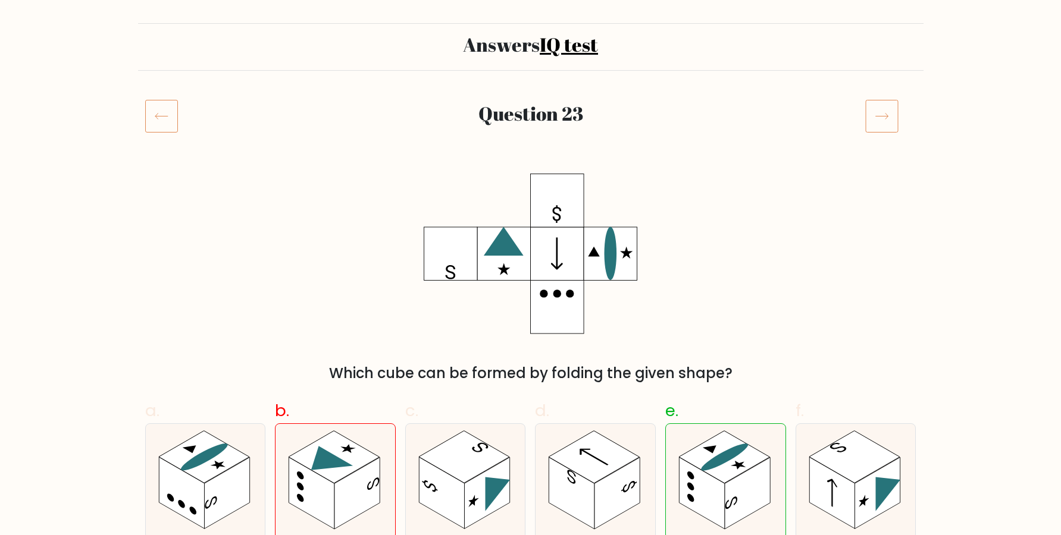
click at [896, 121] on icon at bounding box center [881, 115] width 33 height 33
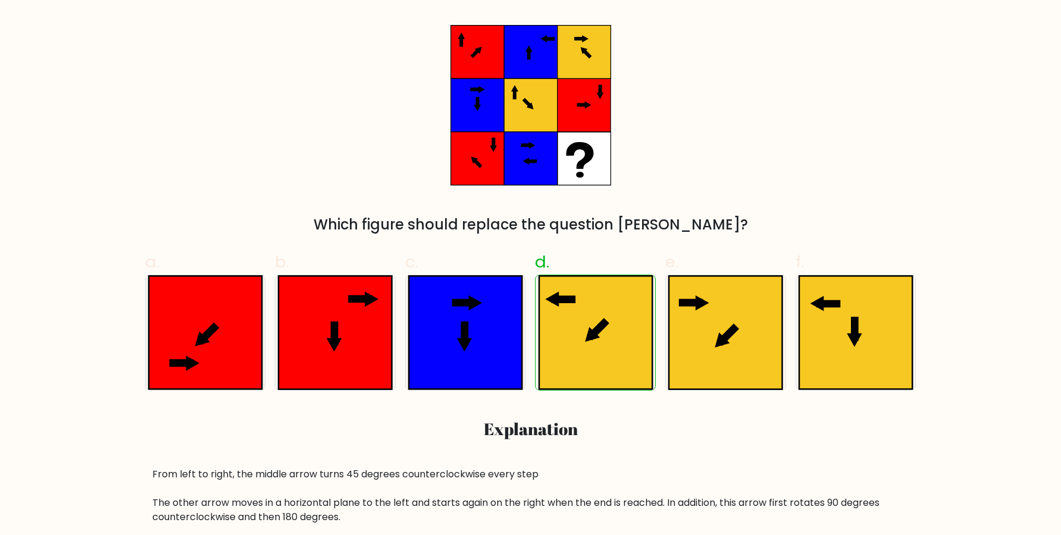
scroll to position [81, 0]
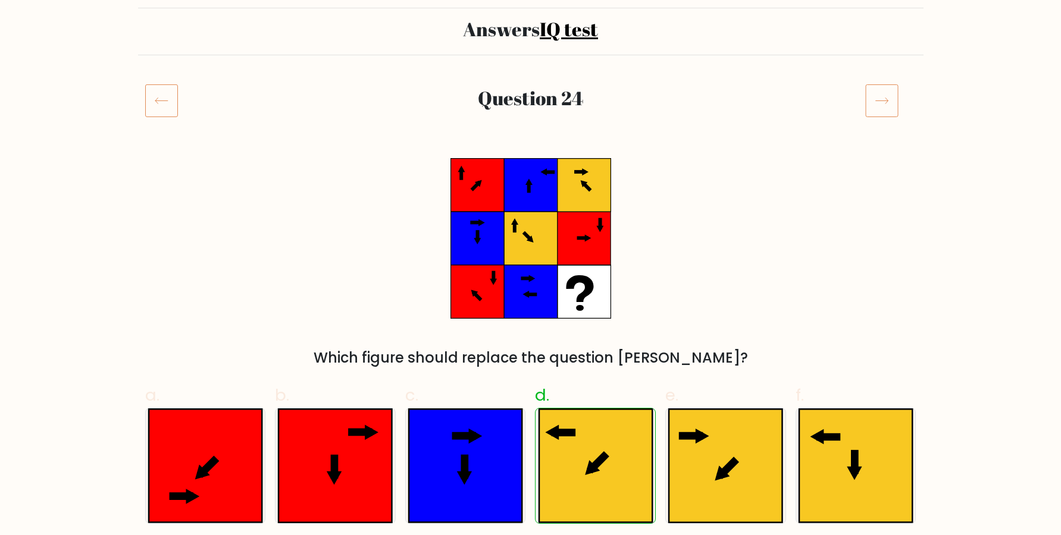
click at [887, 104] on icon at bounding box center [881, 100] width 33 height 33
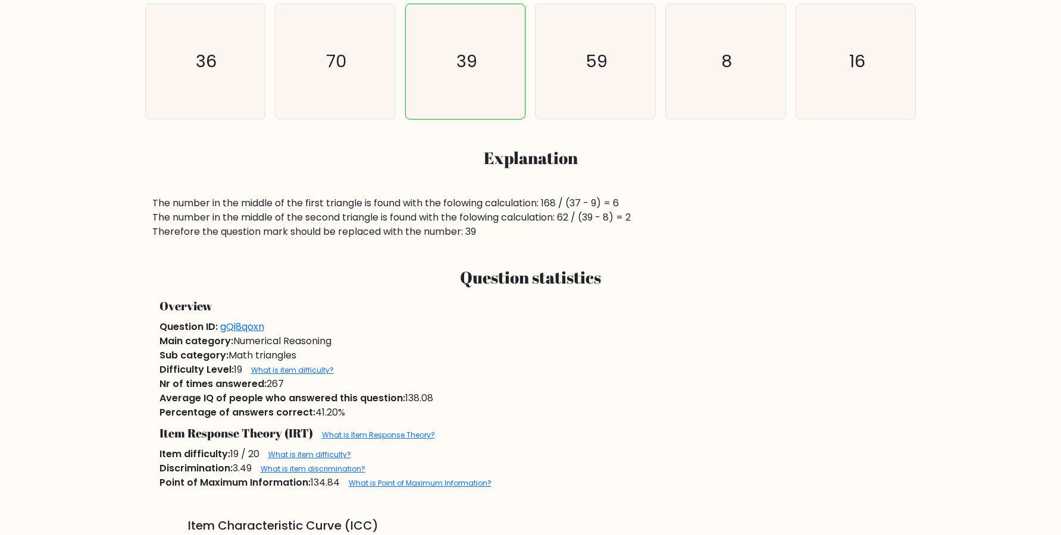
scroll to position [81, 0]
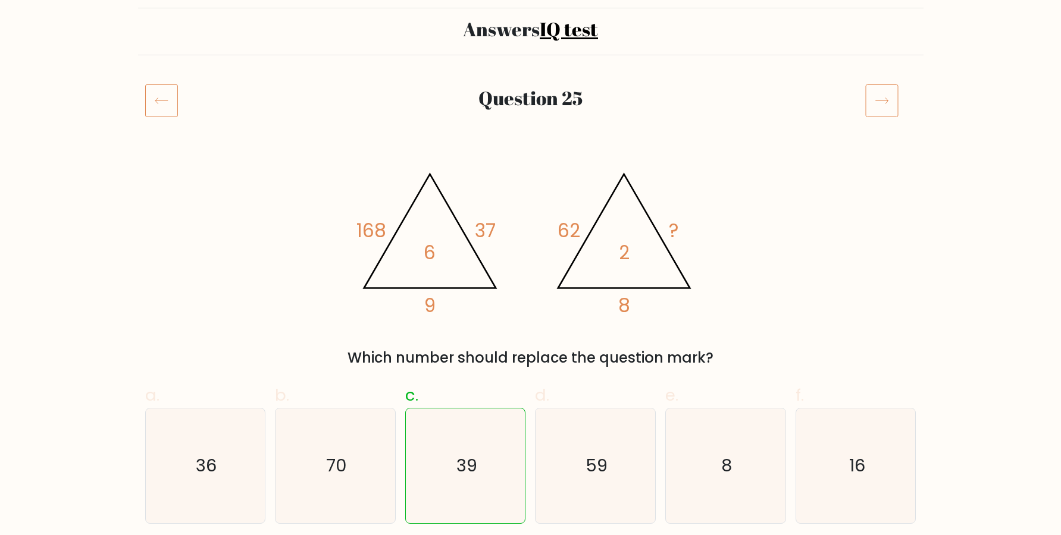
click at [895, 99] on icon at bounding box center [881, 100] width 33 height 33
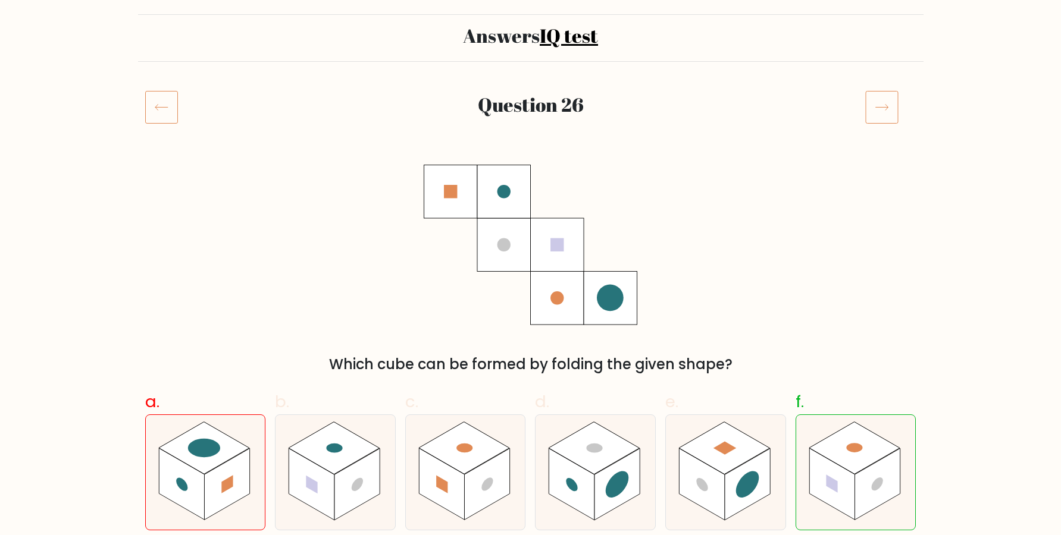
scroll to position [90, 0]
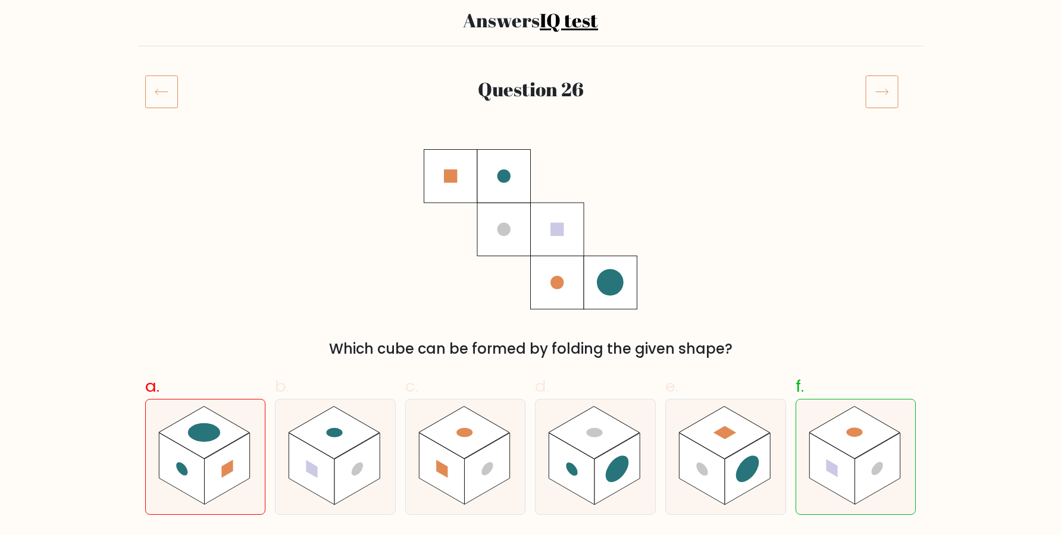
click at [881, 89] on icon at bounding box center [881, 91] width 33 height 33
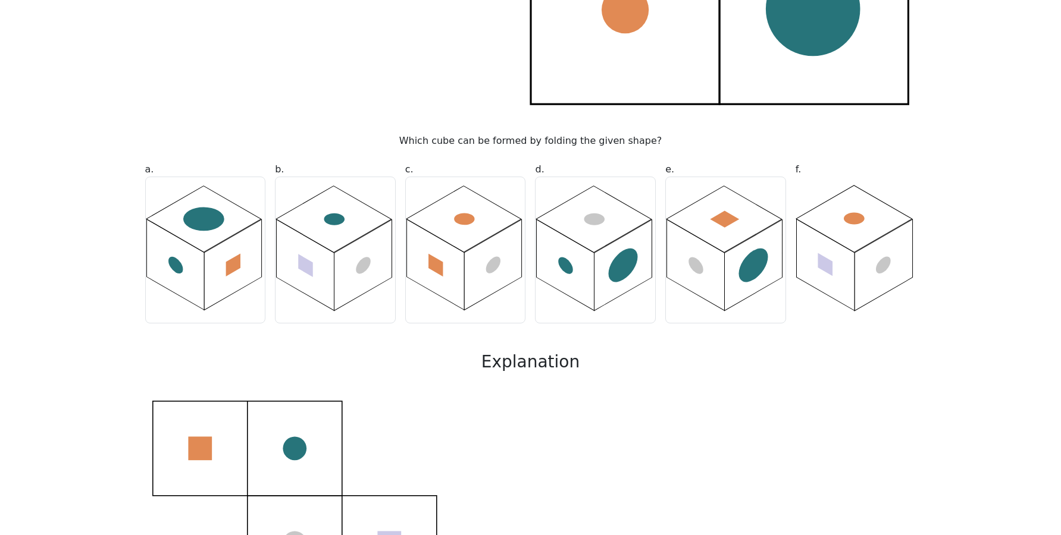
scroll to position [728, 0]
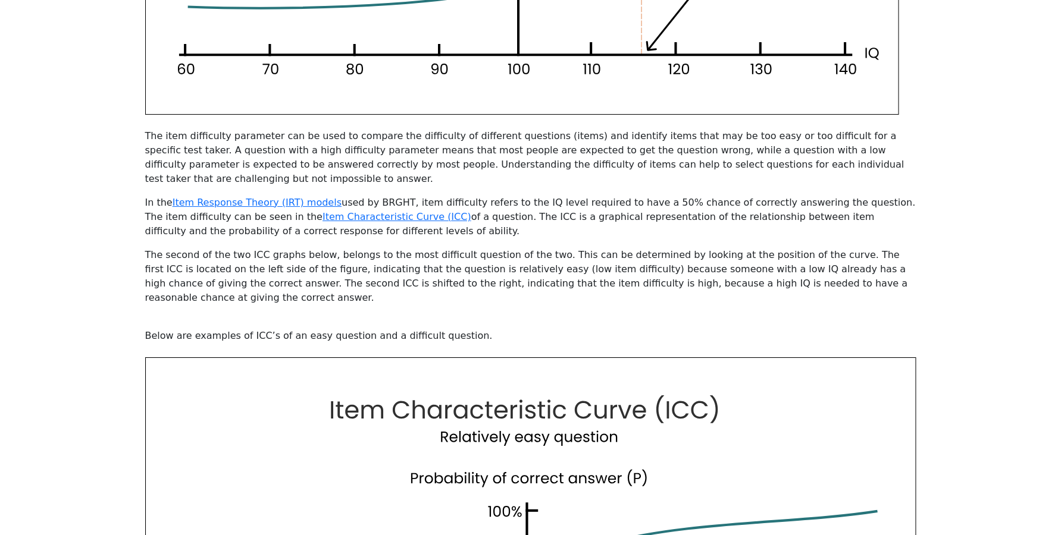
scroll to position [1048, 0]
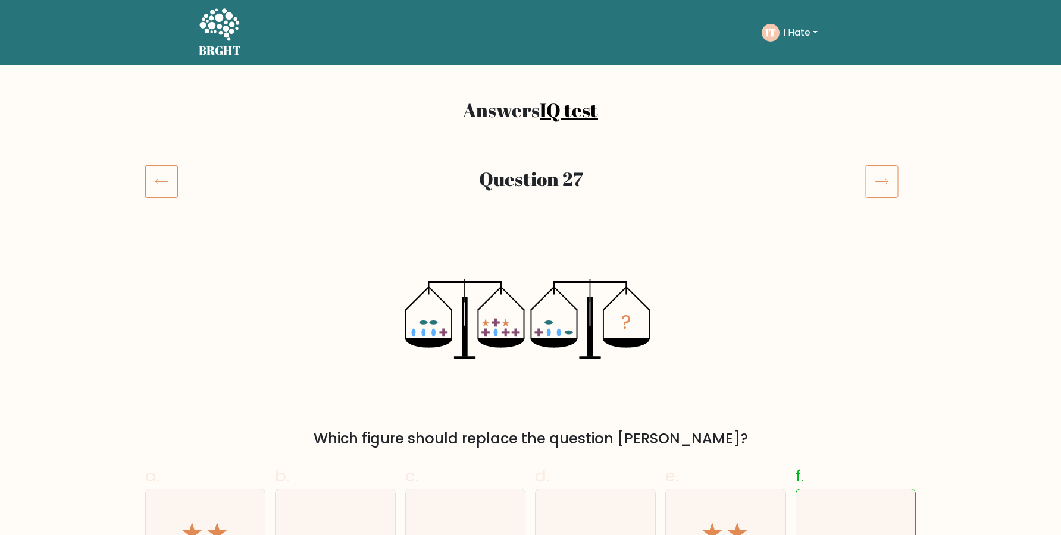
click at [904, 173] on div at bounding box center [890, 181] width 65 height 33
click at [885, 187] on icon at bounding box center [881, 181] width 33 height 33
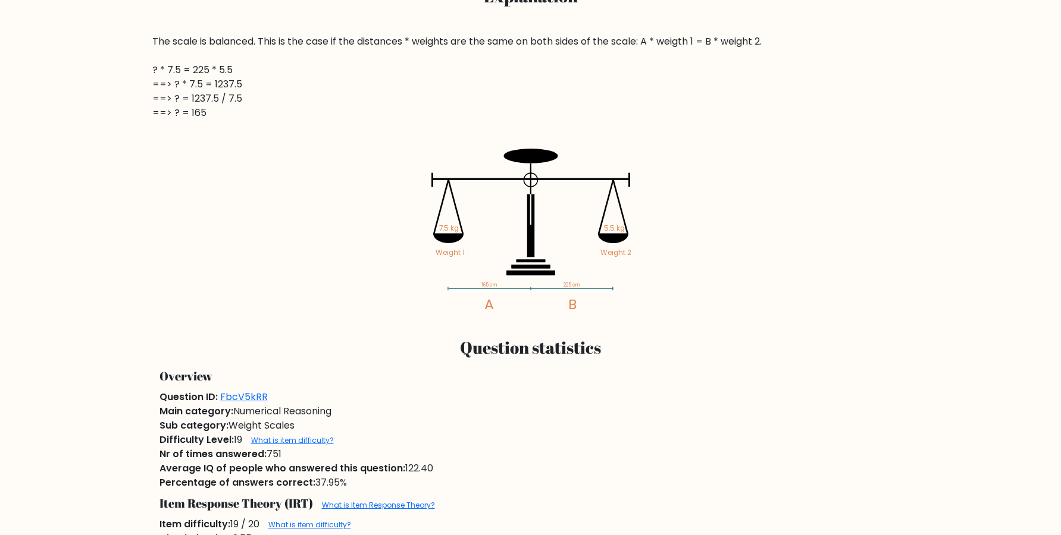
scroll to position [162, 0]
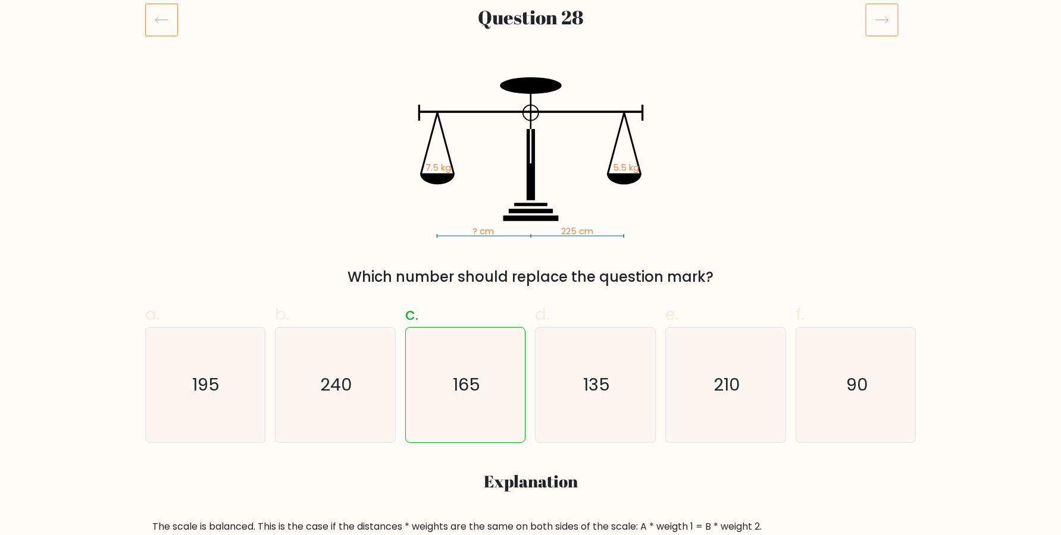
click at [886, 40] on div "Question 28" at bounding box center [530, 34] width 785 height 62
click at [886, 30] on icon at bounding box center [881, 19] width 33 height 33
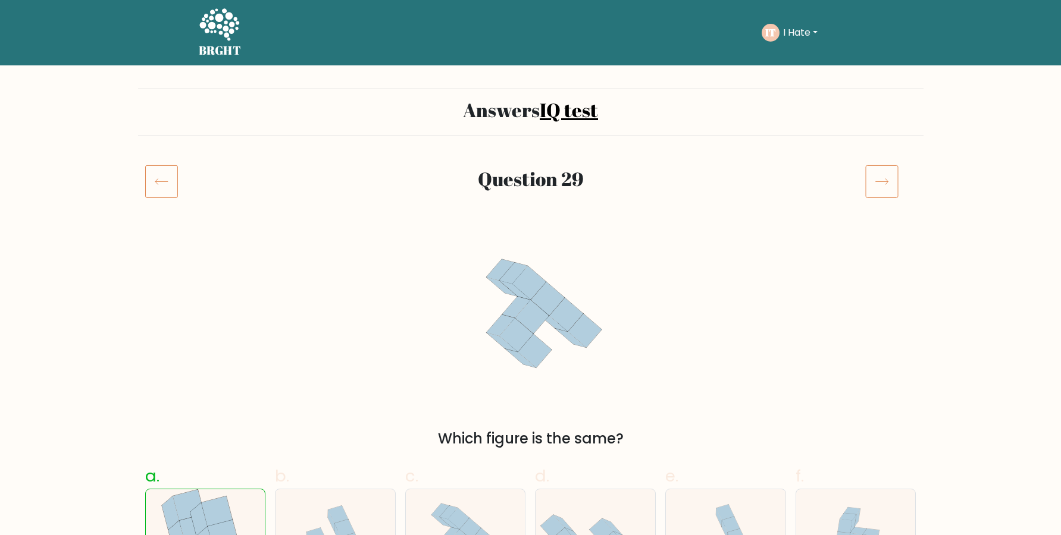
click at [876, 179] on icon at bounding box center [881, 181] width 33 height 33
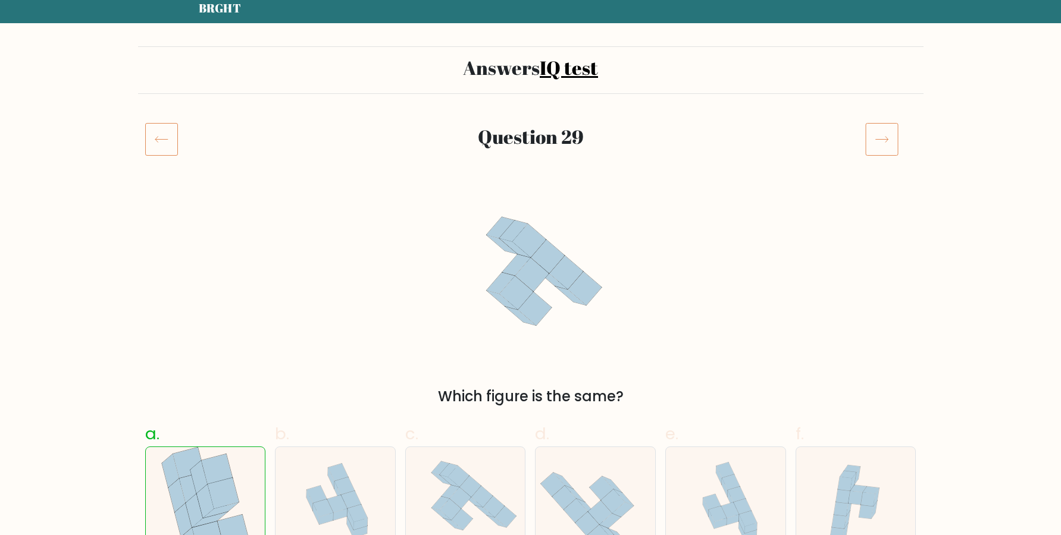
scroll to position [81, 0]
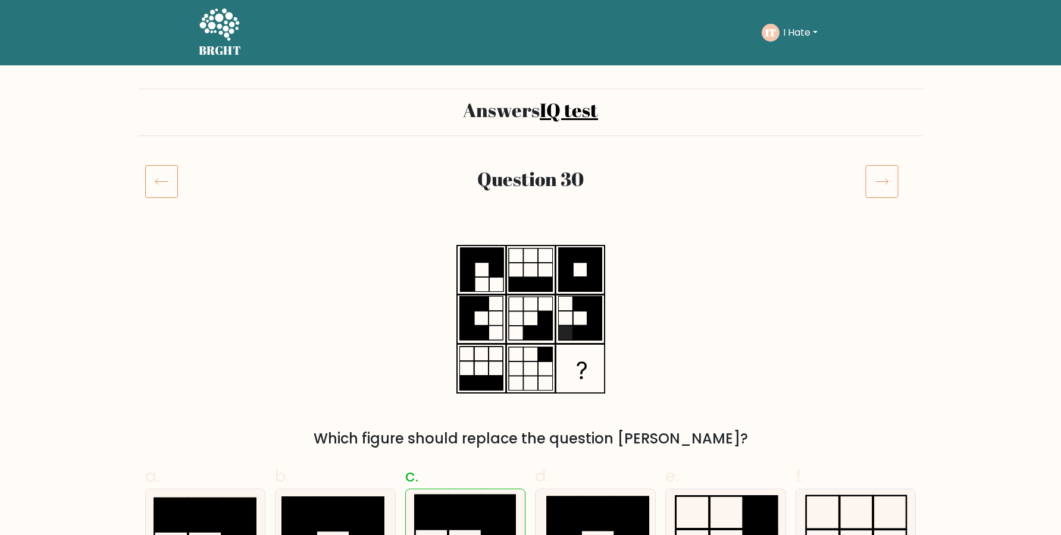
click at [879, 181] on icon at bounding box center [881, 181] width 33 height 33
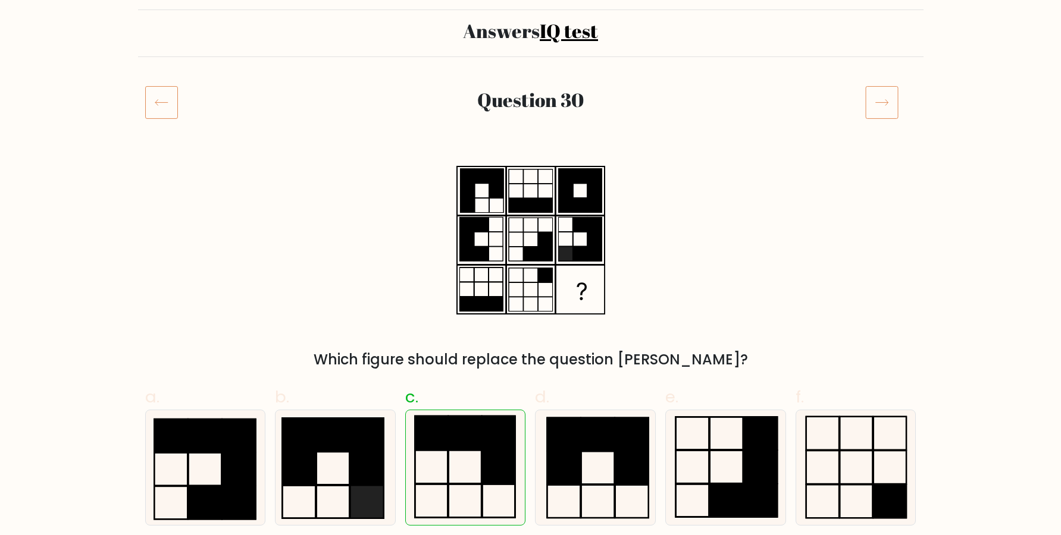
scroll to position [81, 0]
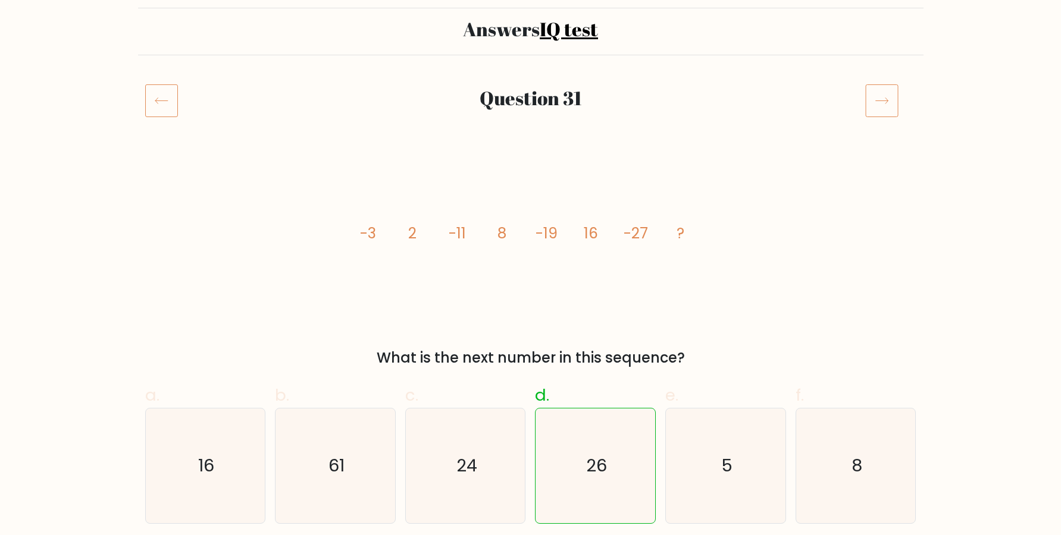
click at [884, 114] on icon at bounding box center [881, 100] width 33 height 33
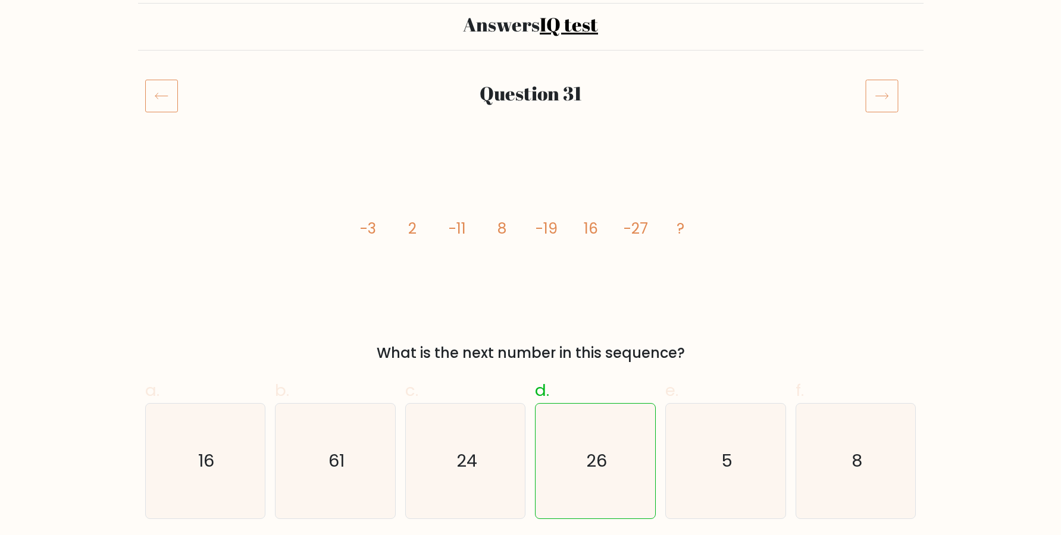
scroll to position [405, 0]
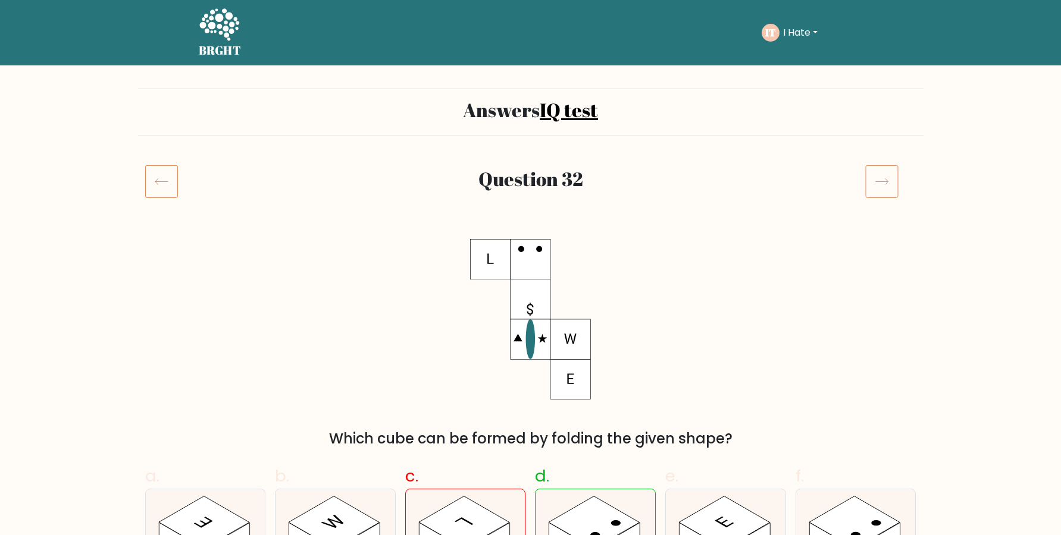
click at [891, 181] on icon at bounding box center [881, 181] width 33 height 33
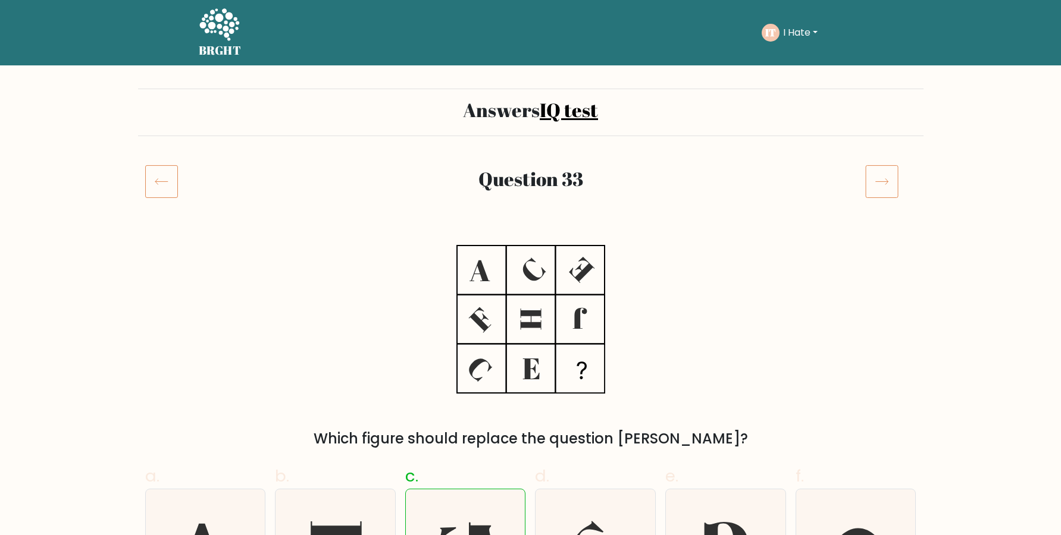
click at [892, 174] on icon at bounding box center [881, 181] width 33 height 33
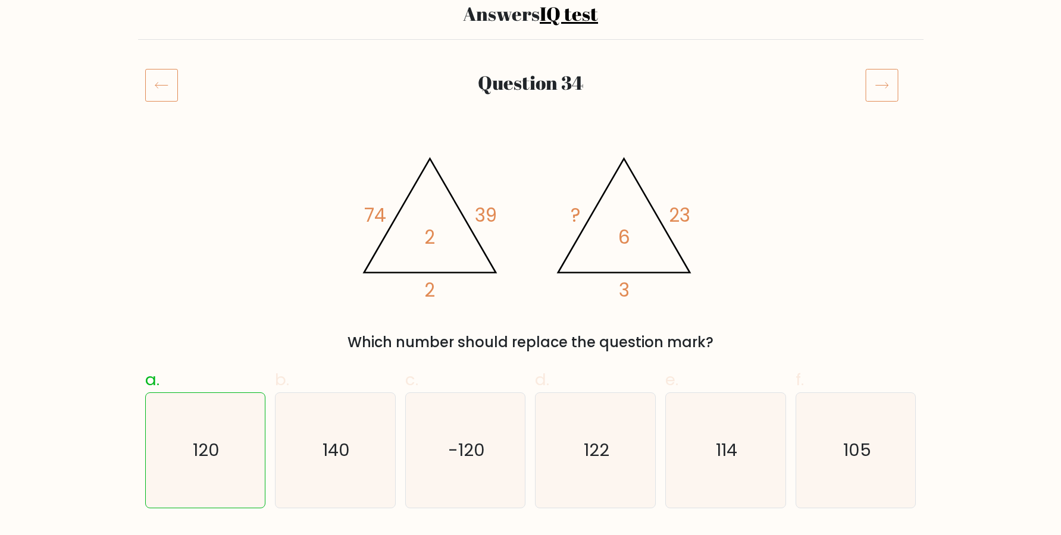
scroll to position [81, 0]
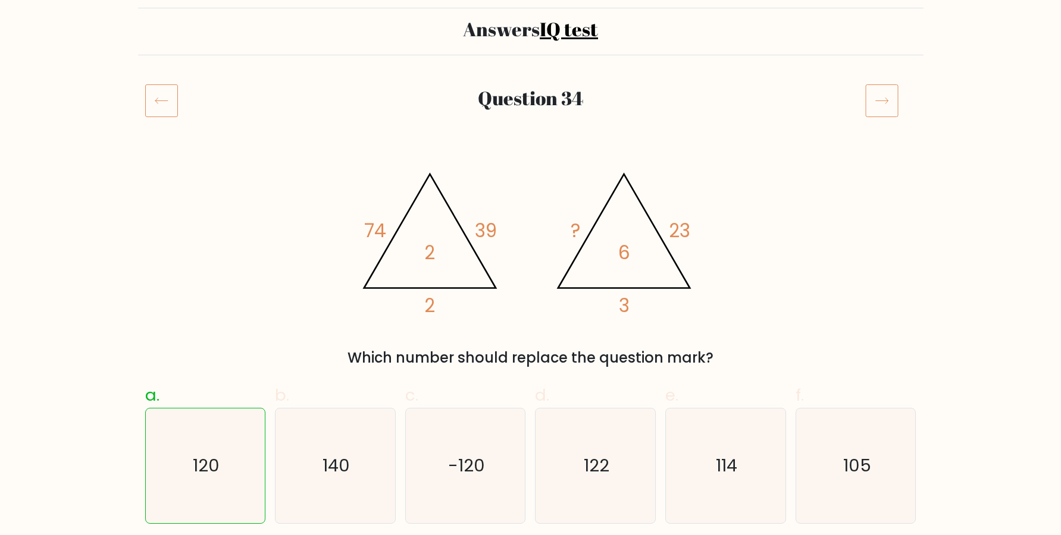
click at [875, 116] on icon at bounding box center [881, 100] width 33 height 33
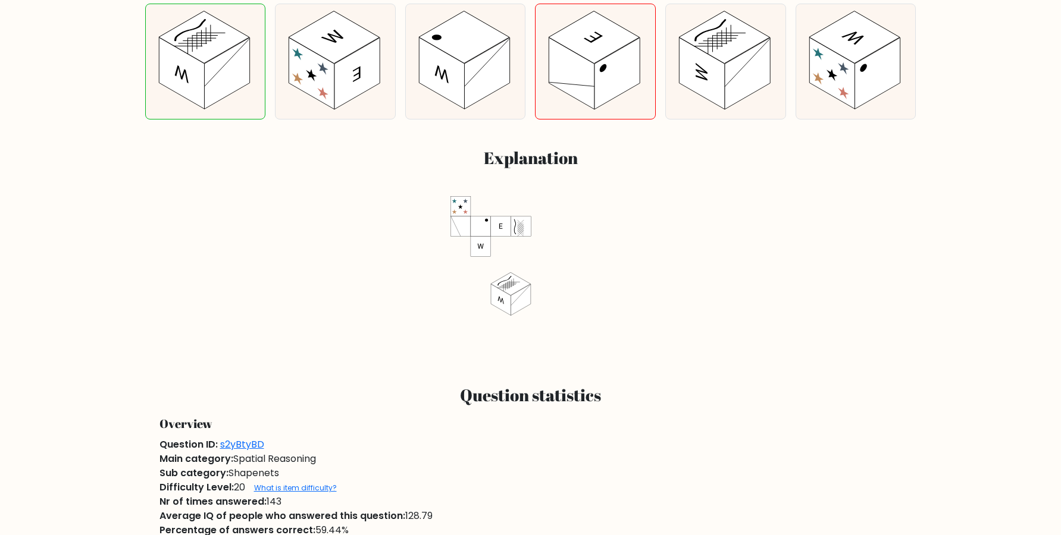
scroll to position [162, 0]
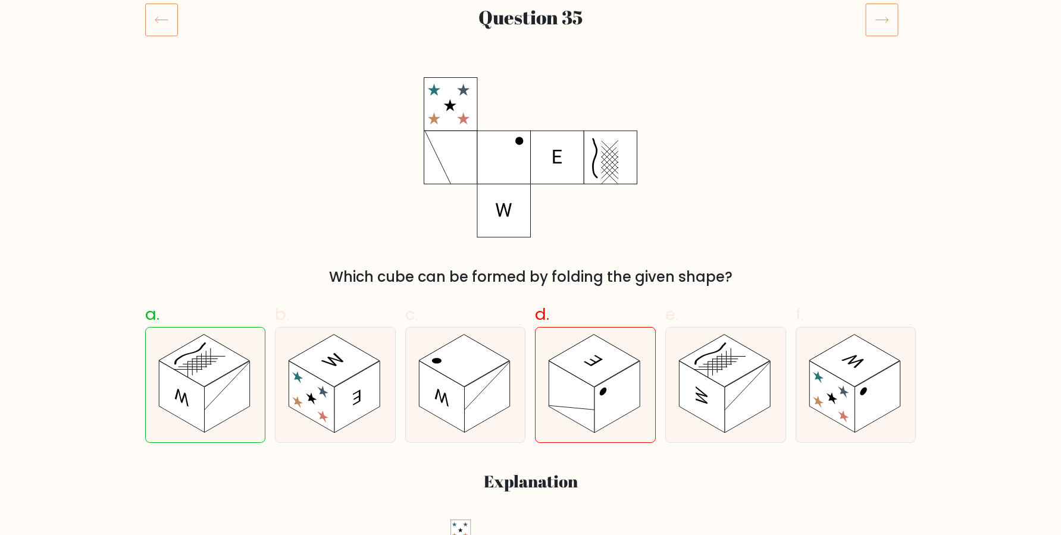
click at [887, 26] on icon at bounding box center [881, 19] width 33 height 33
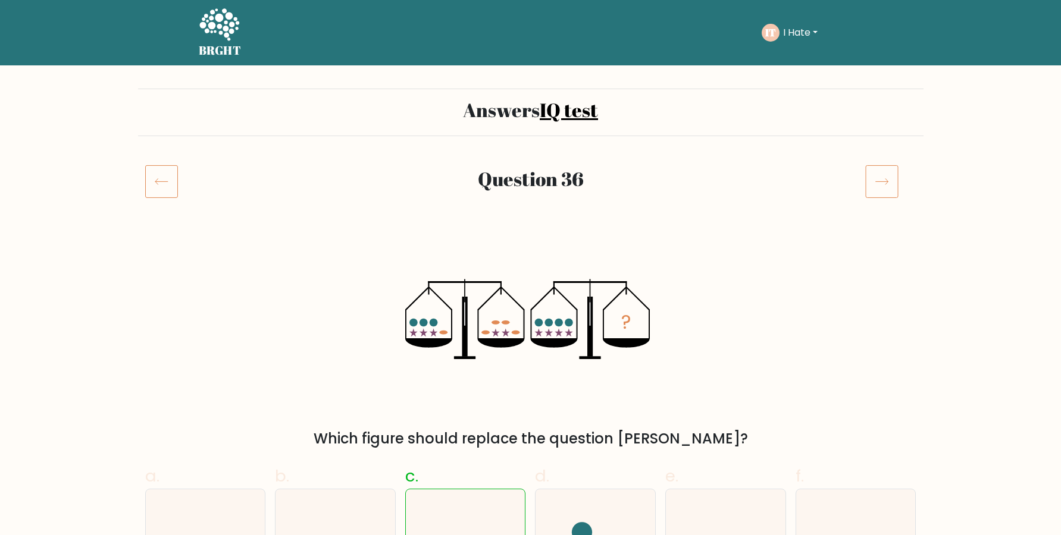
click at [886, 176] on icon at bounding box center [881, 181] width 33 height 33
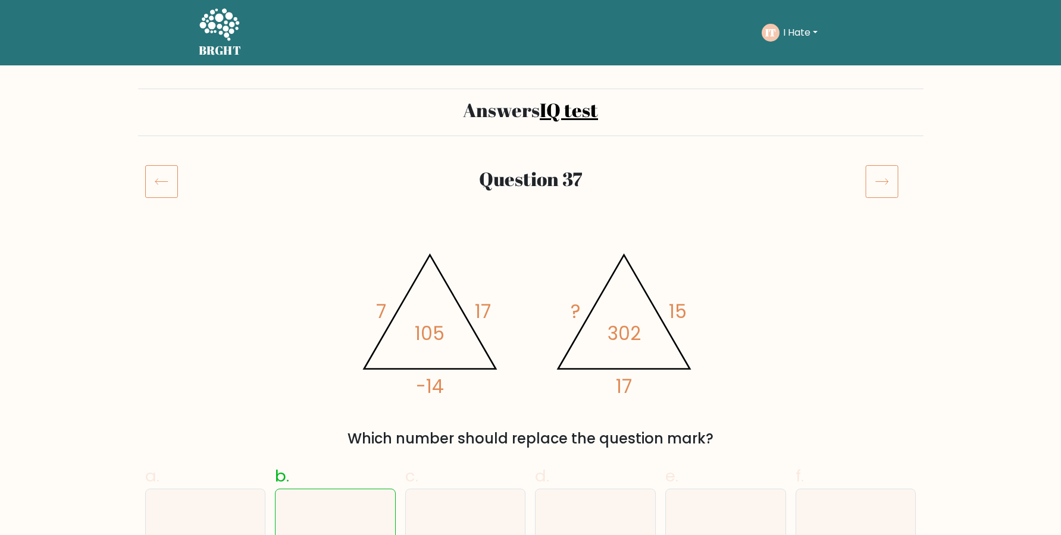
click at [885, 187] on icon at bounding box center [881, 181] width 33 height 33
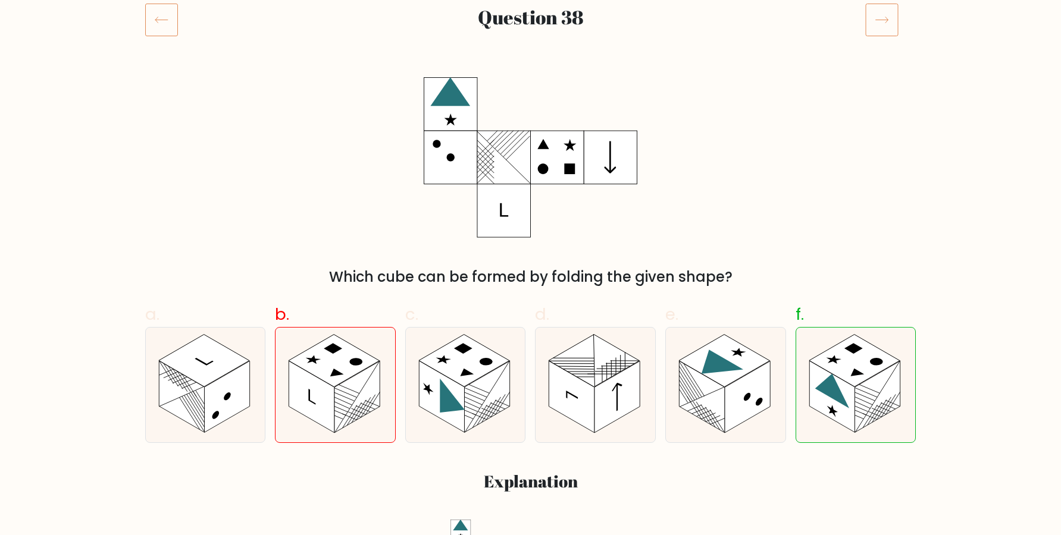
scroll to position [81, 0]
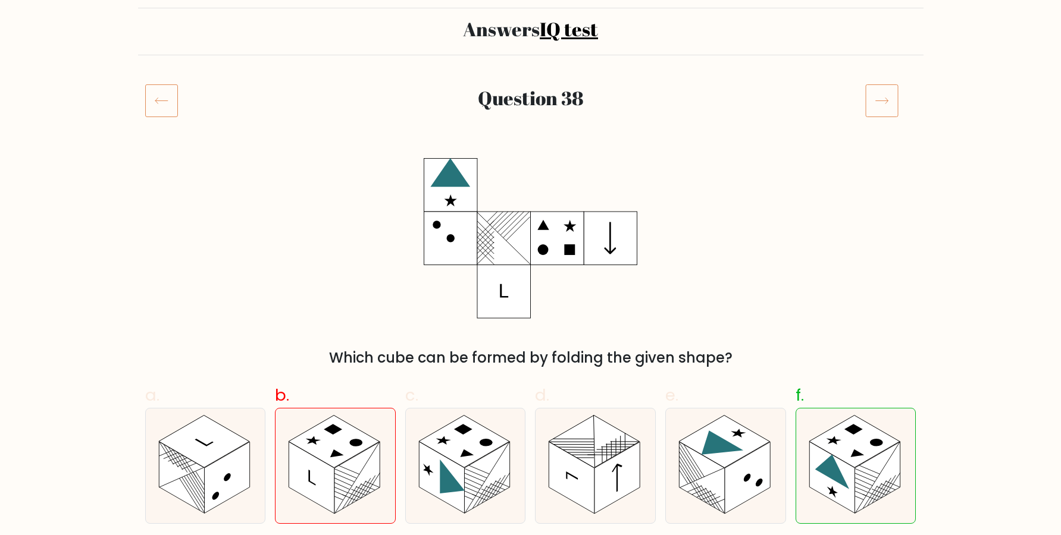
click at [882, 97] on icon at bounding box center [881, 100] width 33 height 33
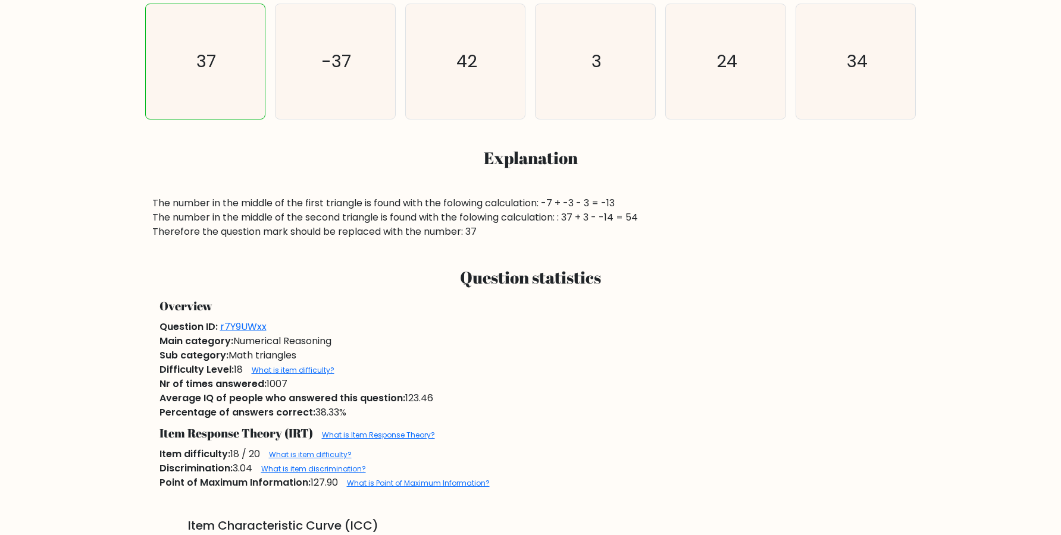
scroll to position [81, 0]
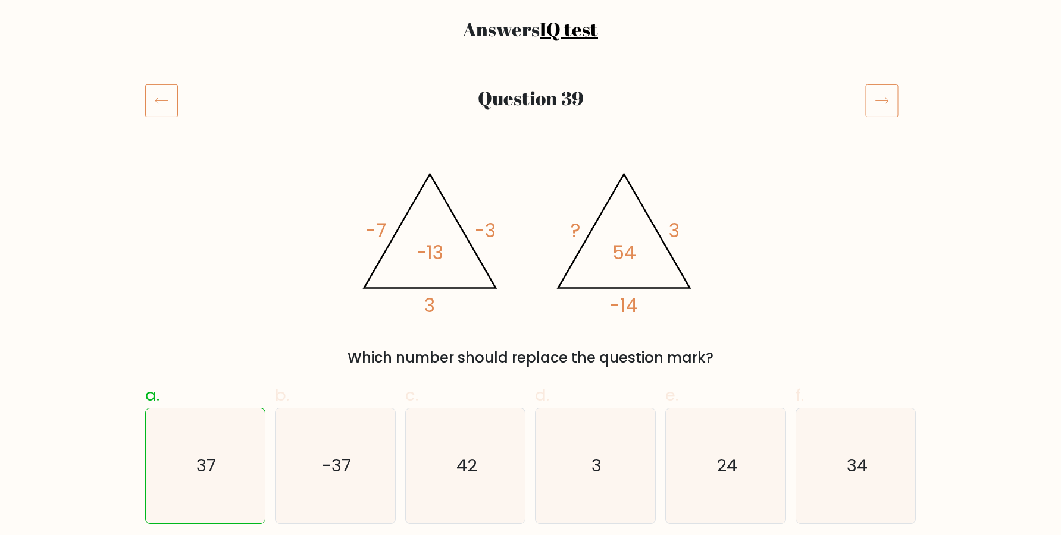
click at [869, 114] on icon at bounding box center [881, 100] width 33 height 33
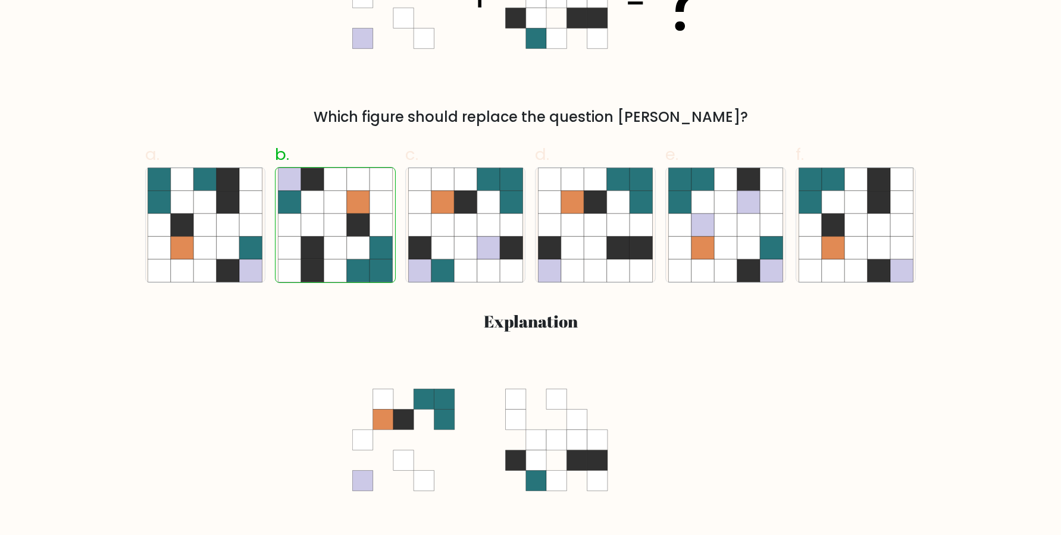
scroll to position [79, 0]
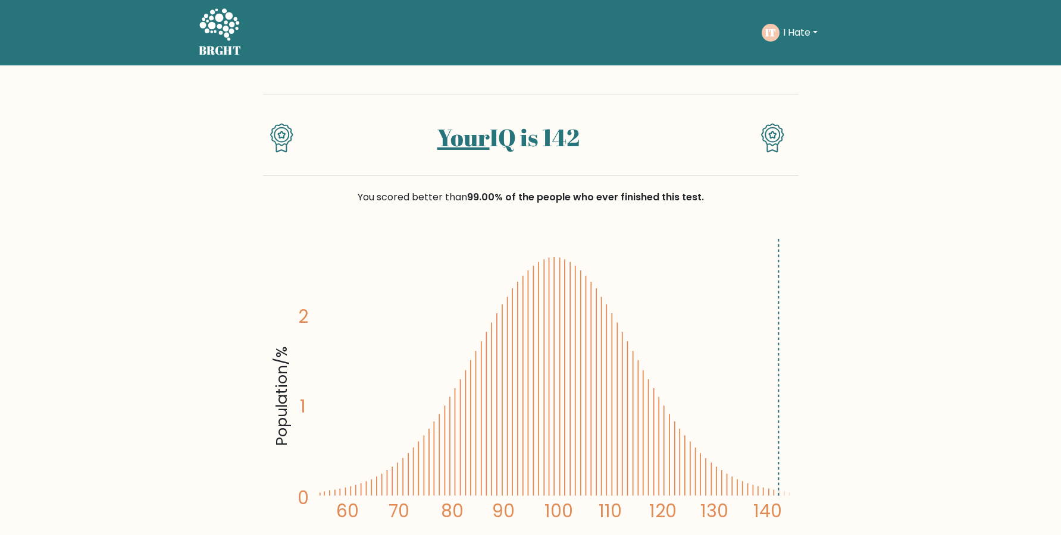
click at [807, 32] on button "I Hate" at bounding box center [800, 32] width 42 height 15
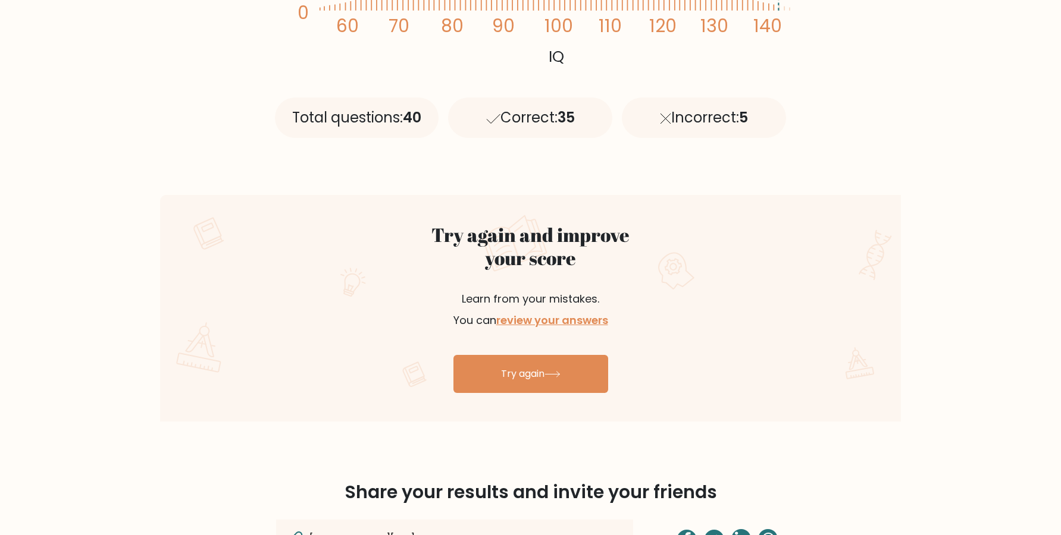
scroll to position [566, 0]
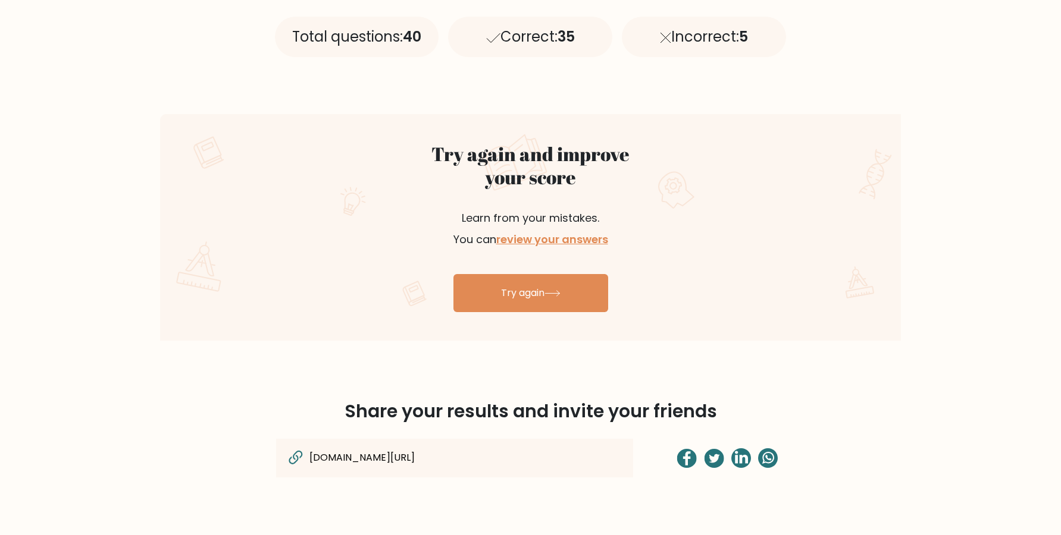
drag, startPoint x: 309, startPoint y: 28, endPoint x: 542, endPoint y: 30, distance: 232.7
click at [542, 30] on div "Total questions: 40 Correct: 35 Incorrect: 5" at bounding box center [530, 32] width 521 height 107
click at [542, 30] on div "Correct: 35" at bounding box center [530, 37] width 164 height 40
drag, startPoint x: 493, startPoint y: 33, endPoint x: 763, endPoint y: 45, distance: 270.4
click at [762, 45] on div "Total questions: 40 Correct: 35 Incorrect: 5" at bounding box center [530, 32] width 521 height 107
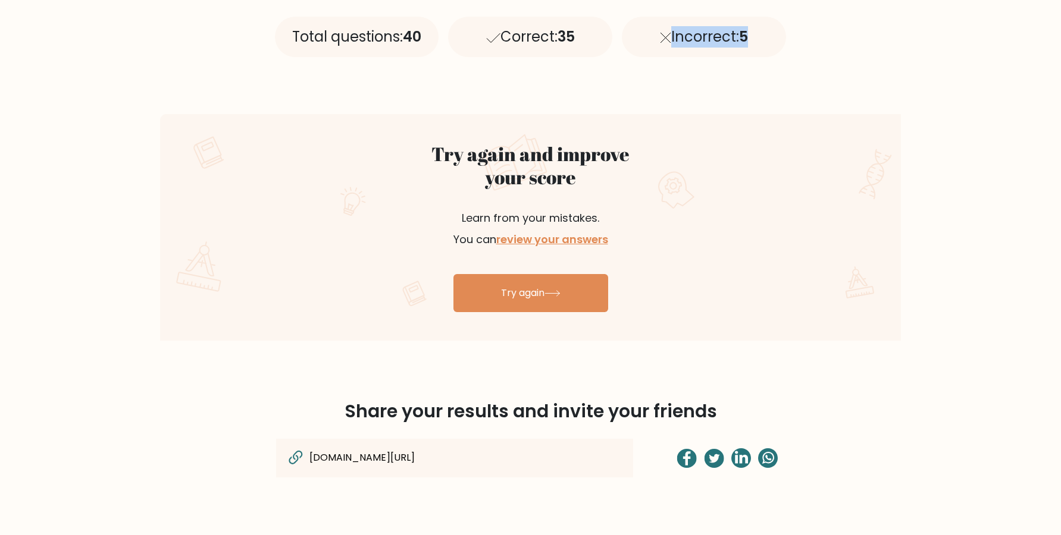
click at [765, 45] on div "Incorrect: 5" at bounding box center [704, 37] width 164 height 40
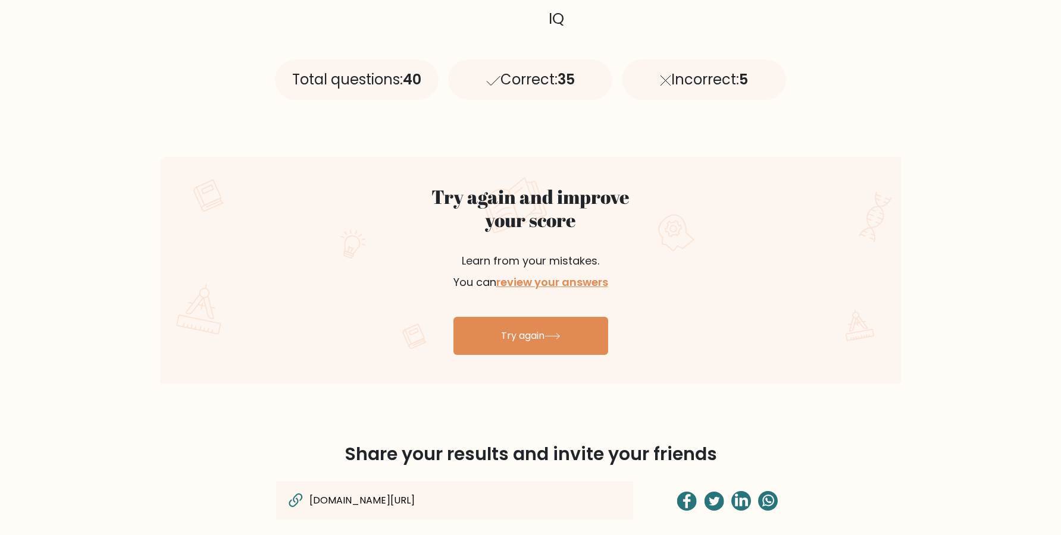
scroll to position [546, 0]
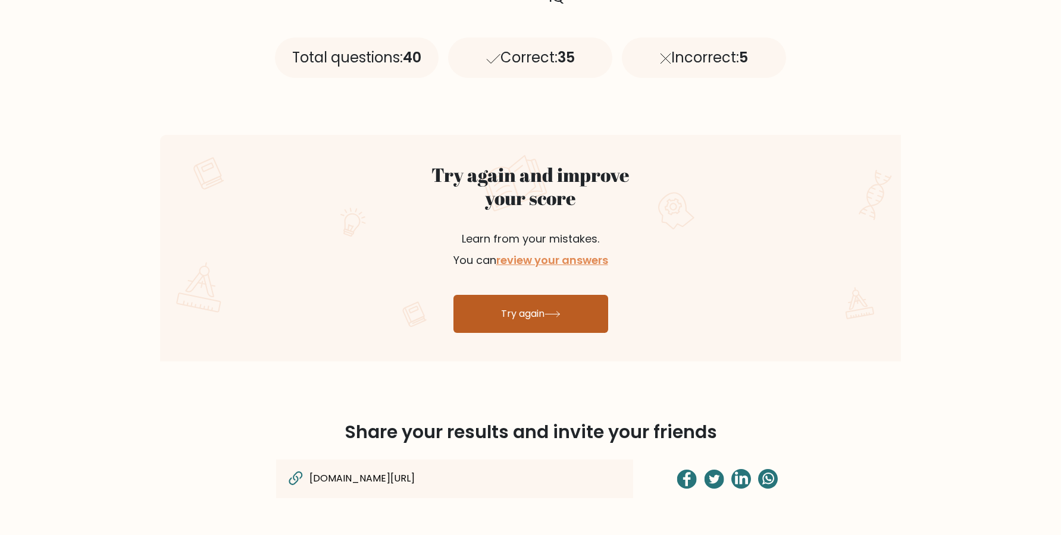
click at [592, 308] on link "Try again" at bounding box center [530, 314] width 155 height 38
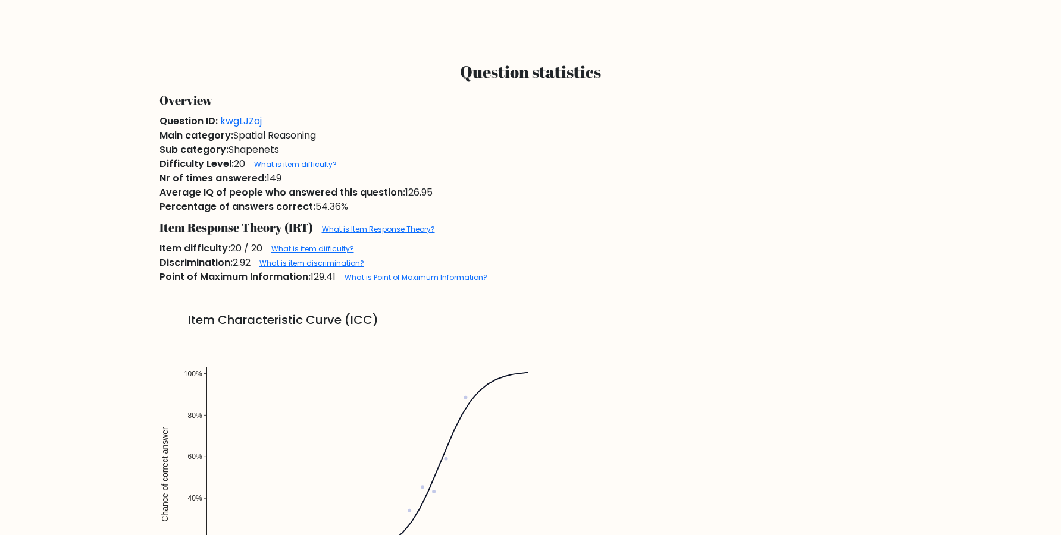
scroll to position [809, 0]
drag, startPoint x: 300, startPoint y: 165, endPoint x: 303, endPoint y: 170, distance: 6.1
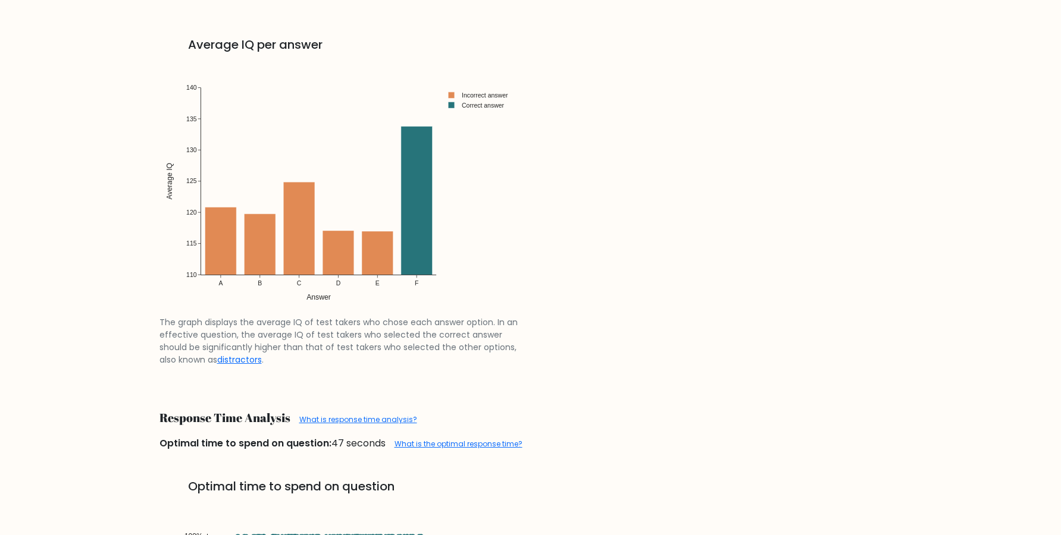
scroll to position [2185, 0]
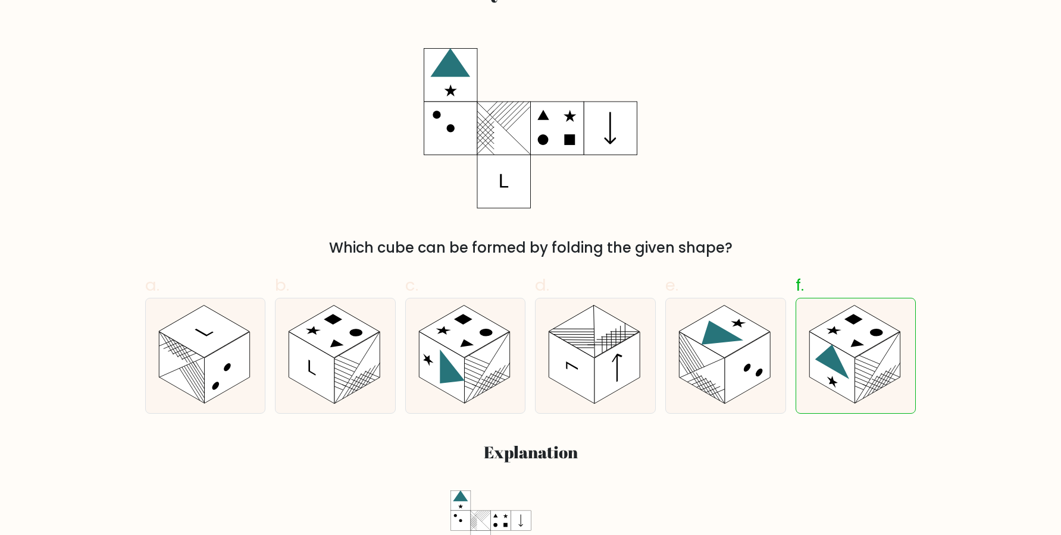
scroll to position [81, 0]
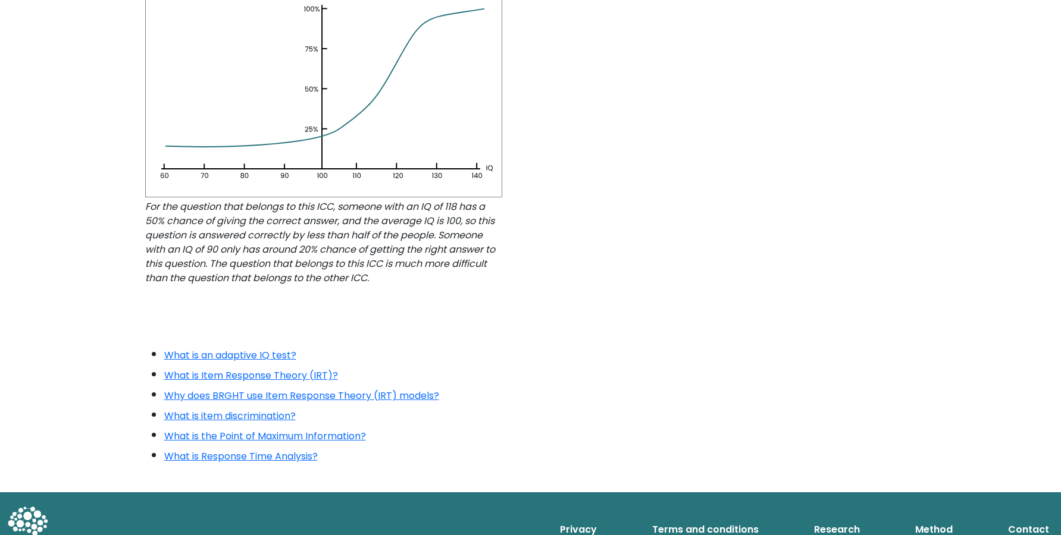
scroll to position [1048, 0]
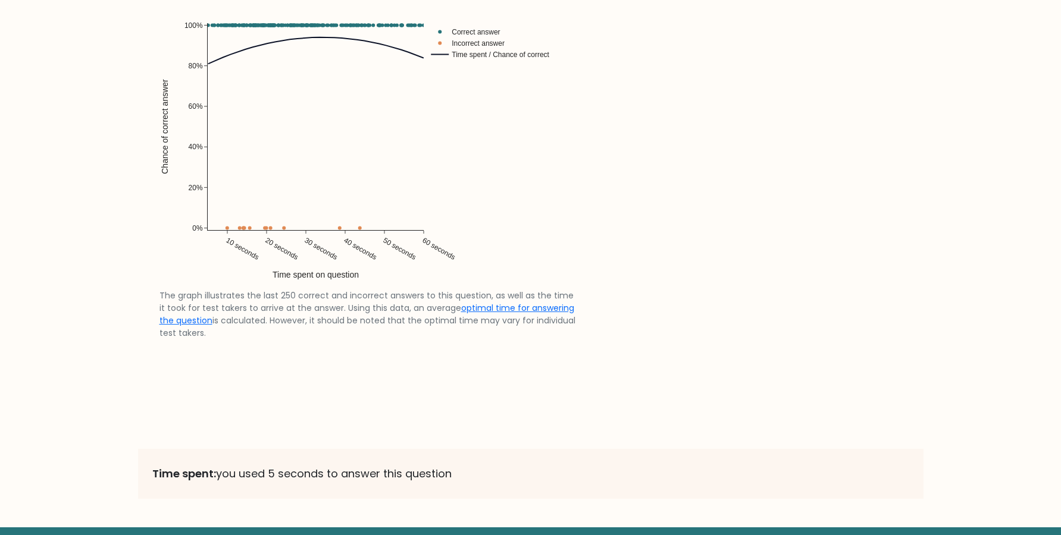
scroll to position [2469, 0]
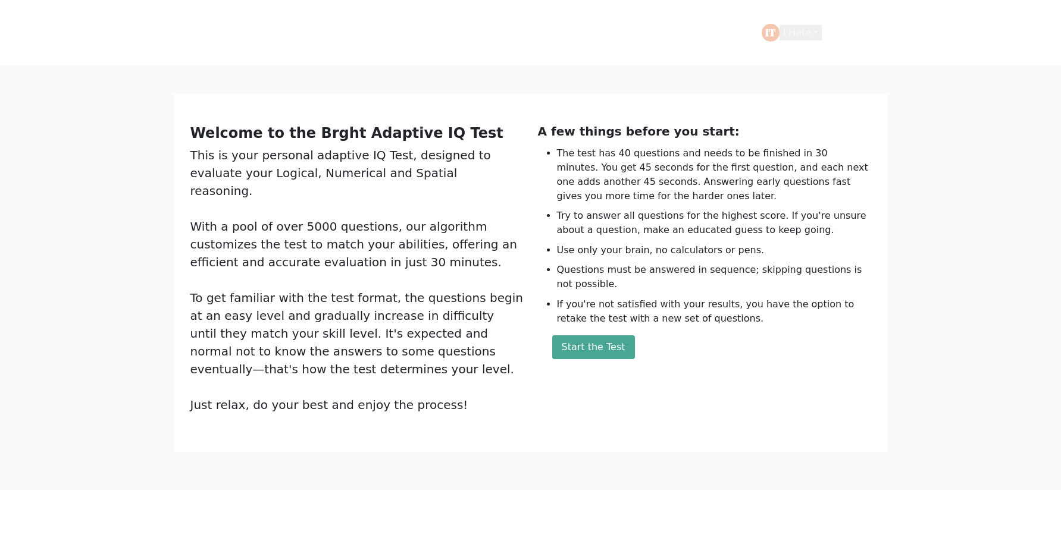
click at [815, 27] on button "I Hate" at bounding box center [800, 32] width 43 height 15
click at [798, 115] on link "Settings" at bounding box center [809, 113] width 94 height 19
click at [793, 31] on button "I Hate" at bounding box center [800, 32] width 43 height 15
click at [585, 359] on button "Start the Test" at bounding box center [593, 348] width 83 height 24
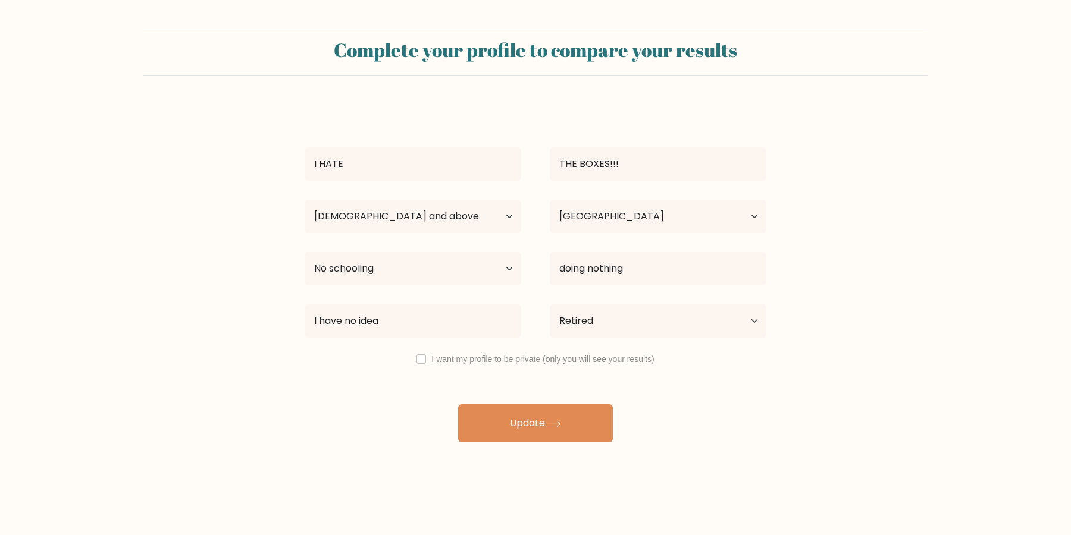
select select "65_plus"
select select "US"
select select "no_schooling"
select select "retired"
drag, startPoint x: 387, startPoint y: 33, endPoint x: 819, endPoint y: 352, distance: 536.9
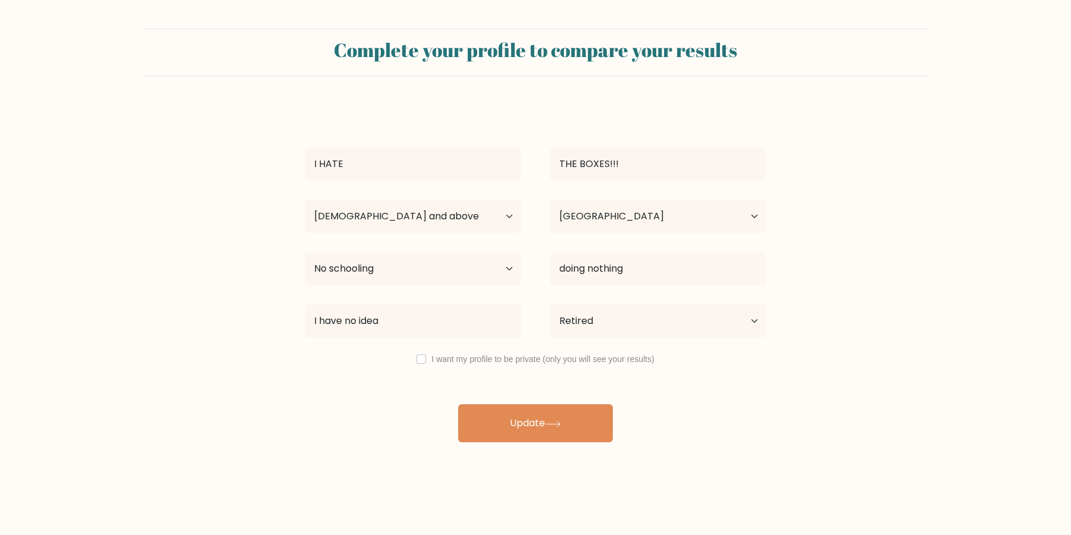
click at [803, 318] on form "Complete your profile to compare your results I HATE THE BOXES!!! Age Under [DE…" at bounding box center [535, 236] width 1071 height 414
click at [828, 370] on form "Complete your profile to compare your results I HATE THE BOXES!!! Age Under [DE…" at bounding box center [535, 236] width 1071 height 414
select select "65_plus"
select select "US"
select select "no_schooling"
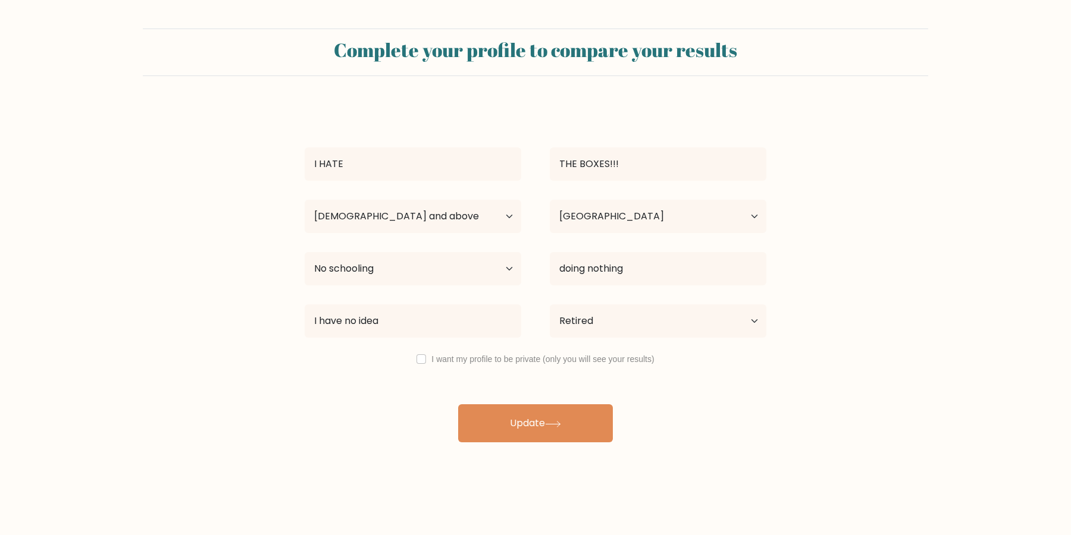
select select "retired"
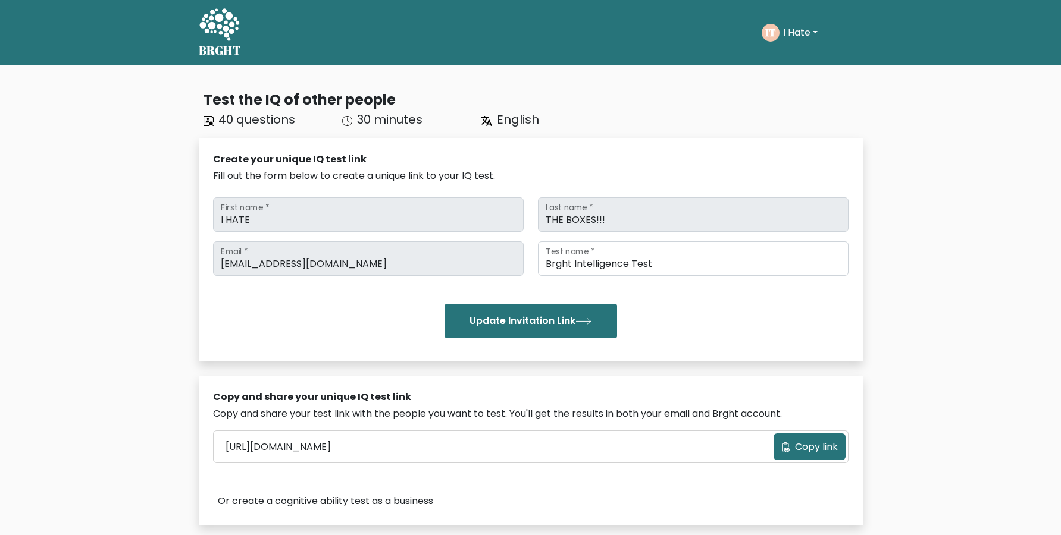
scroll to position [277, 0]
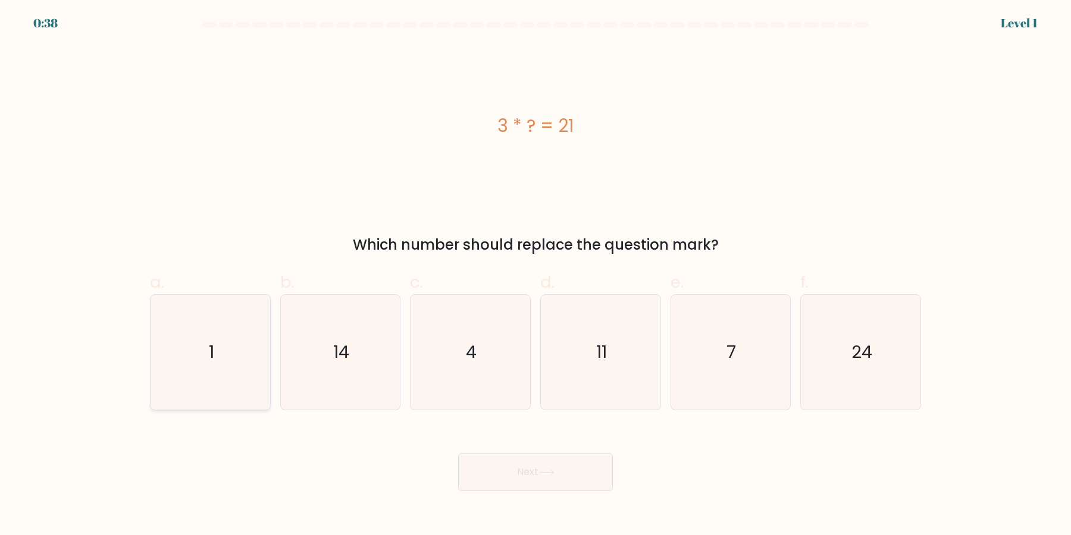
click at [218, 363] on icon "1" at bounding box center [210, 352] width 115 height 115
click at [535, 275] on input "a. 1" at bounding box center [535, 272] width 1 height 8
radio input "true"
click at [470, 461] on button "Next" at bounding box center [535, 472] width 155 height 38
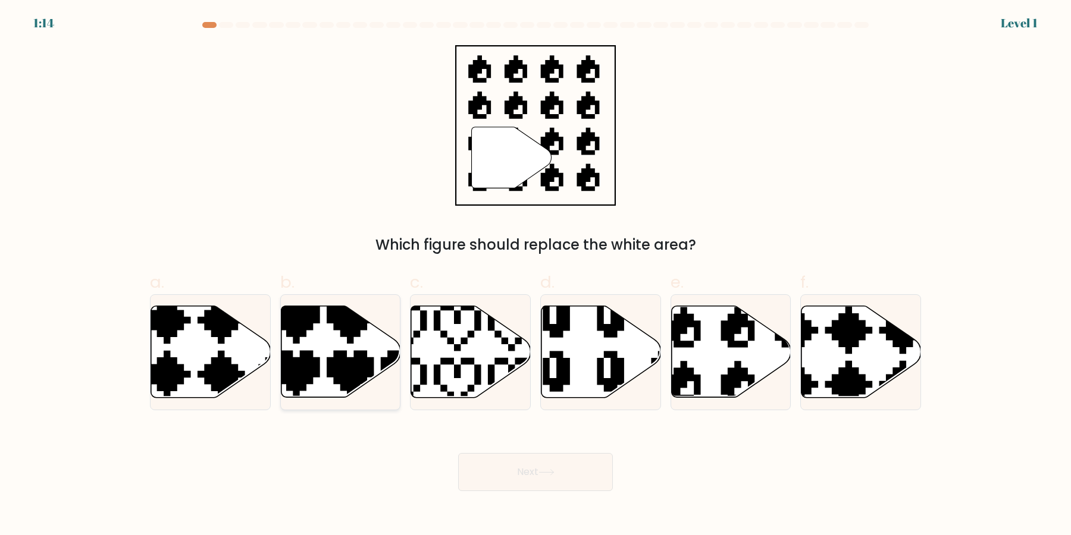
click at [323, 368] on icon at bounding box center [341, 352] width 120 height 92
click at [535, 275] on input "b." at bounding box center [535, 272] width 1 height 8
radio input "true"
click at [440, 373] on icon at bounding box center [430, 301] width 210 height 210
click at [535, 275] on input "c." at bounding box center [535, 272] width 1 height 8
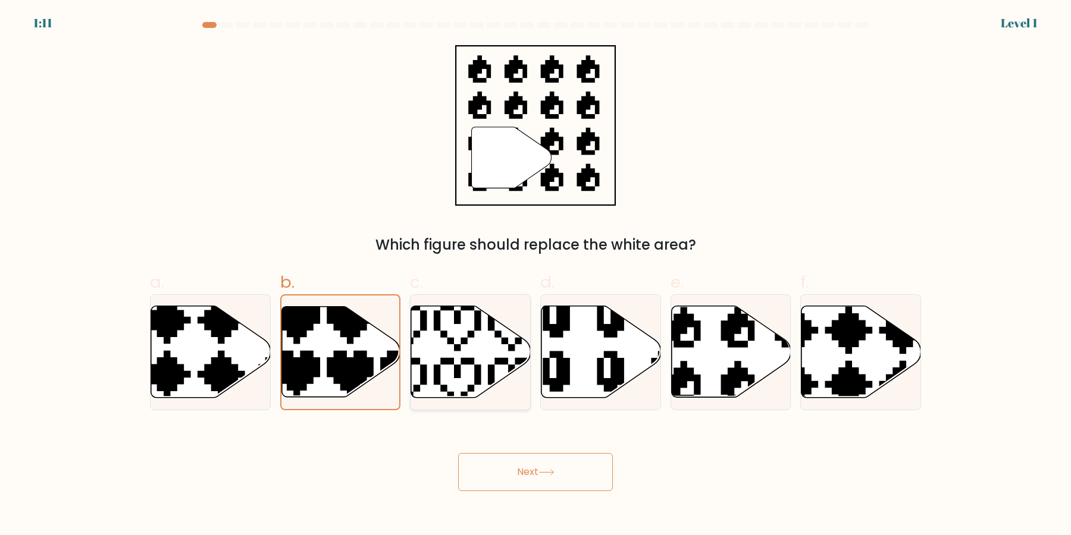
radio input "true"
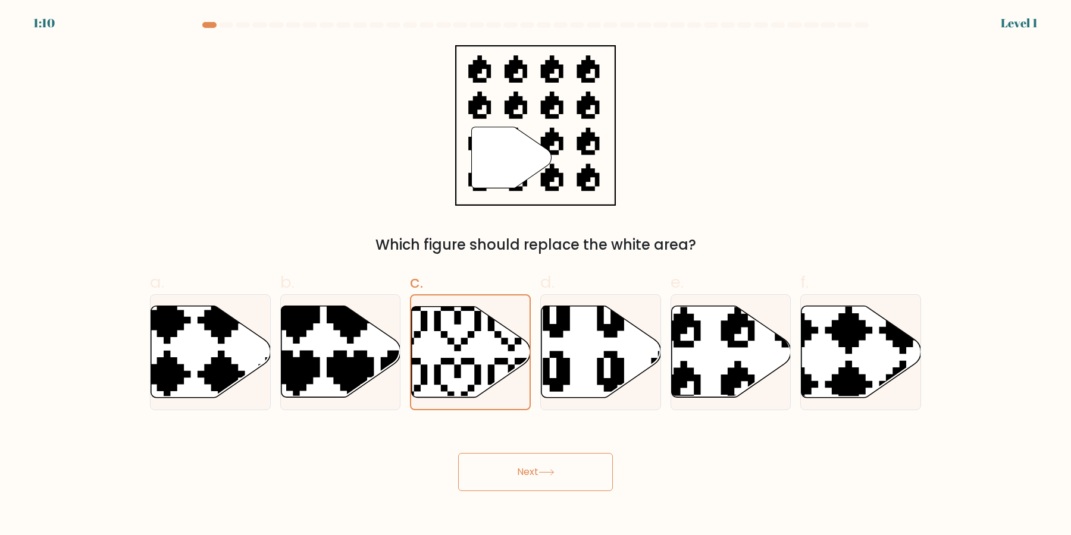
click at [515, 477] on button "Next" at bounding box center [535, 472] width 155 height 38
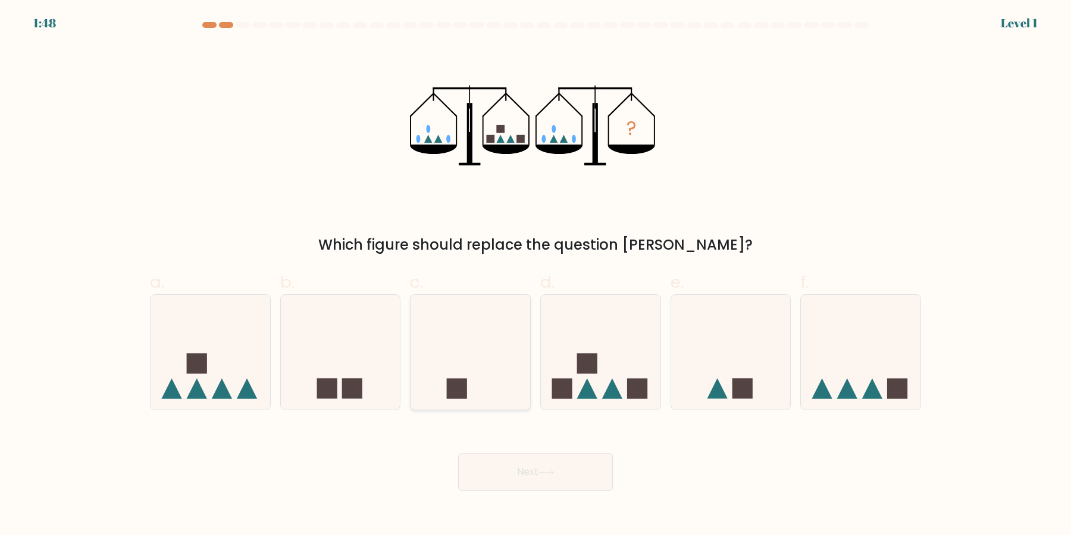
click at [481, 408] on div at bounding box center [470, 353] width 121 height 116
click at [535, 275] on input "c." at bounding box center [535, 272] width 1 height 8
radio input "true"
click at [511, 461] on button "Next" at bounding box center [535, 472] width 155 height 38
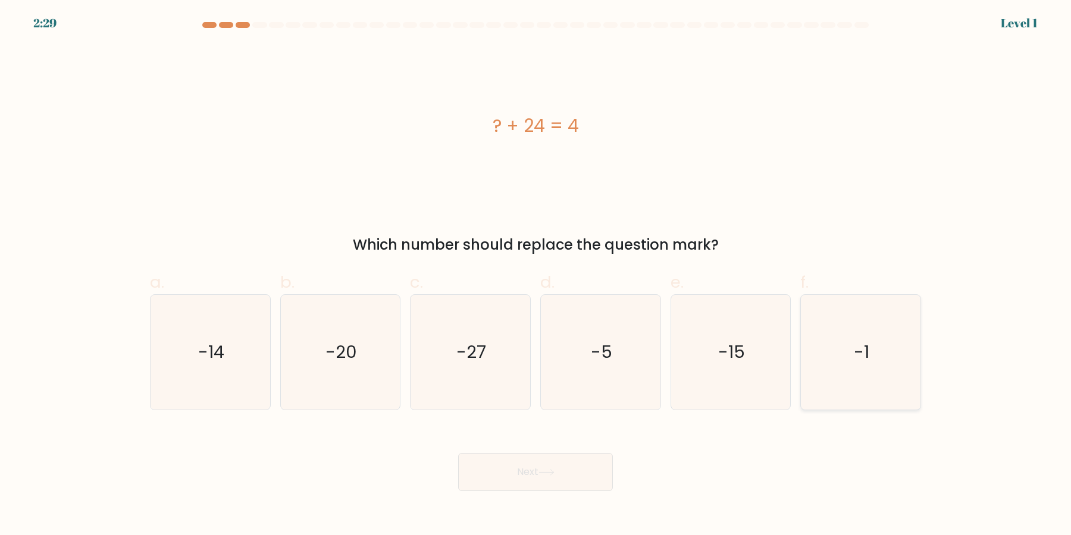
click at [840, 384] on icon "-1" at bounding box center [860, 352] width 115 height 115
click at [536, 275] on input "f. -1" at bounding box center [535, 272] width 1 height 8
radio input "true"
click at [582, 478] on button "Next" at bounding box center [535, 472] width 155 height 38
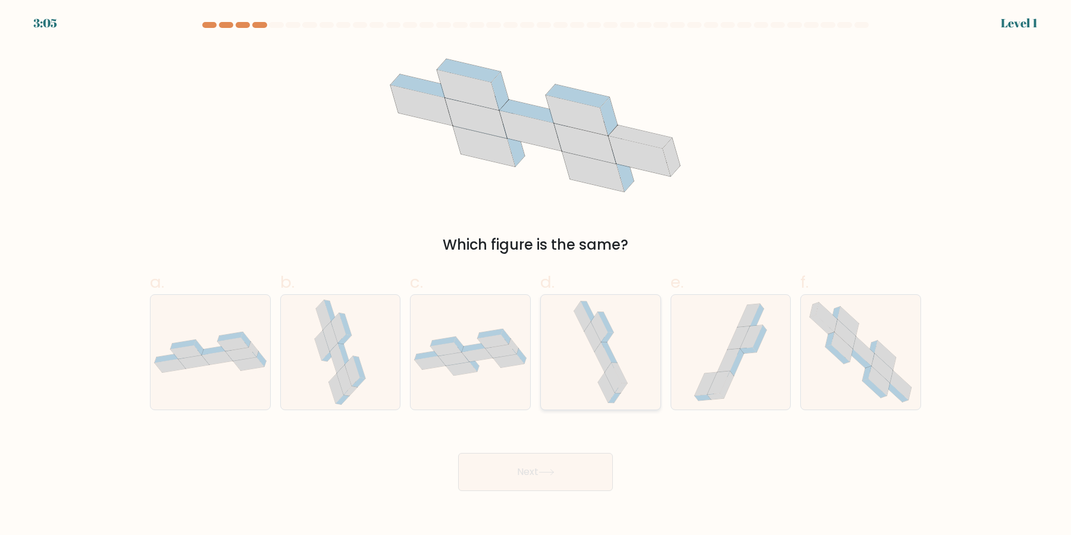
click at [631, 390] on div at bounding box center [600, 353] width 121 height 116
click at [536, 275] on input "d." at bounding box center [535, 272] width 1 height 8
radio input "true"
click at [588, 480] on button "Next" at bounding box center [535, 472] width 155 height 38
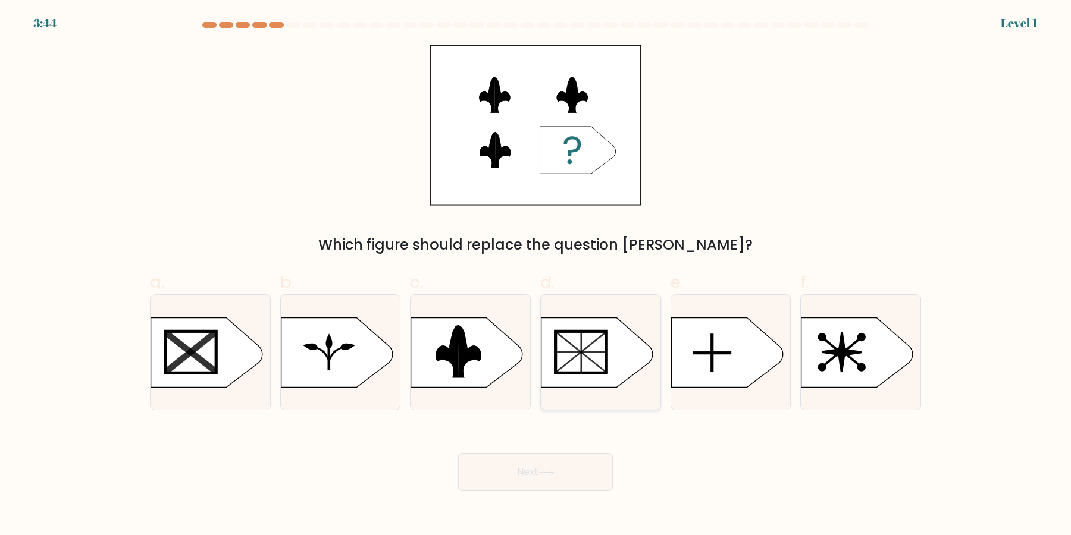
click at [601, 383] on icon at bounding box center [597, 353] width 112 height 70
click at [536, 275] on input "d." at bounding box center [535, 272] width 1 height 8
radio input "true"
click at [592, 475] on button "Next" at bounding box center [535, 472] width 155 height 38
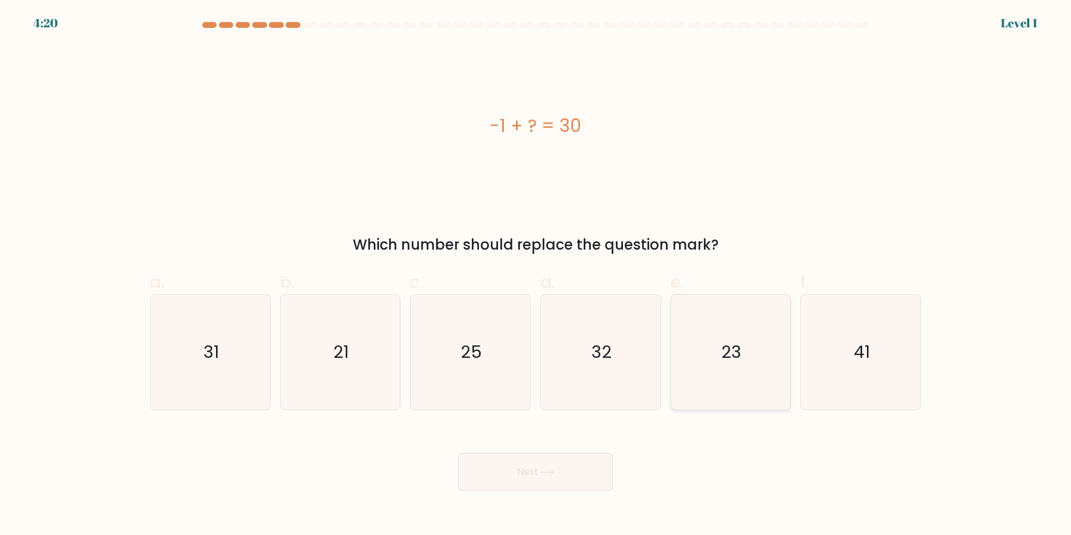
click at [726, 395] on icon "23" at bounding box center [730, 352] width 115 height 115
click at [536, 275] on input "e. 23" at bounding box center [535, 272] width 1 height 8
radio input "true"
click at [559, 484] on button "Next" at bounding box center [535, 472] width 155 height 38
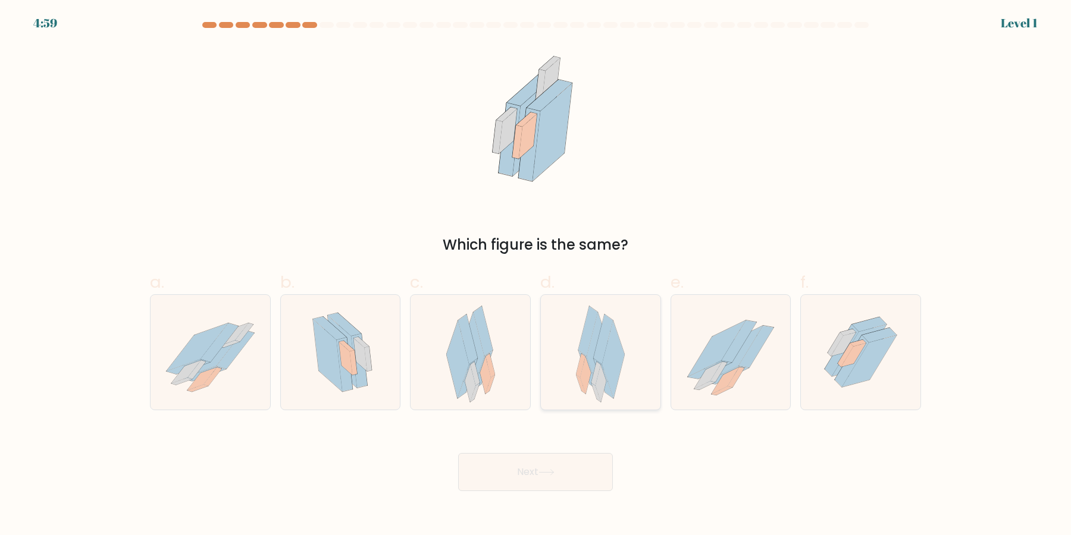
click at [595, 386] on icon at bounding box center [596, 393] width 10 height 19
click at [536, 275] on input "d." at bounding box center [535, 272] width 1 height 8
radio input "true"
click at [583, 462] on button "Next" at bounding box center [535, 472] width 155 height 38
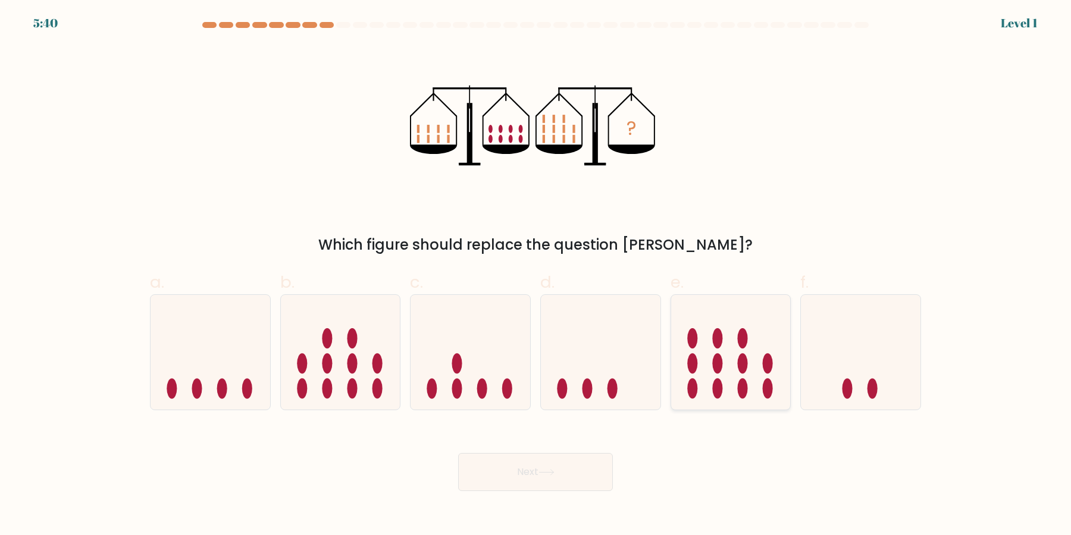
click at [727, 402] on div at bounding box center [731, 353] width 121 height 116
click at [536, 275] on input "e." at bounding box center [535, 272] width 1 height 8
radio input "true"
click at [860, 384] on icon at bounding box center [861, 352] width 120 height 99
click at [536, 275] on input "f." at bounding box center [535, 272] width 1 height 8
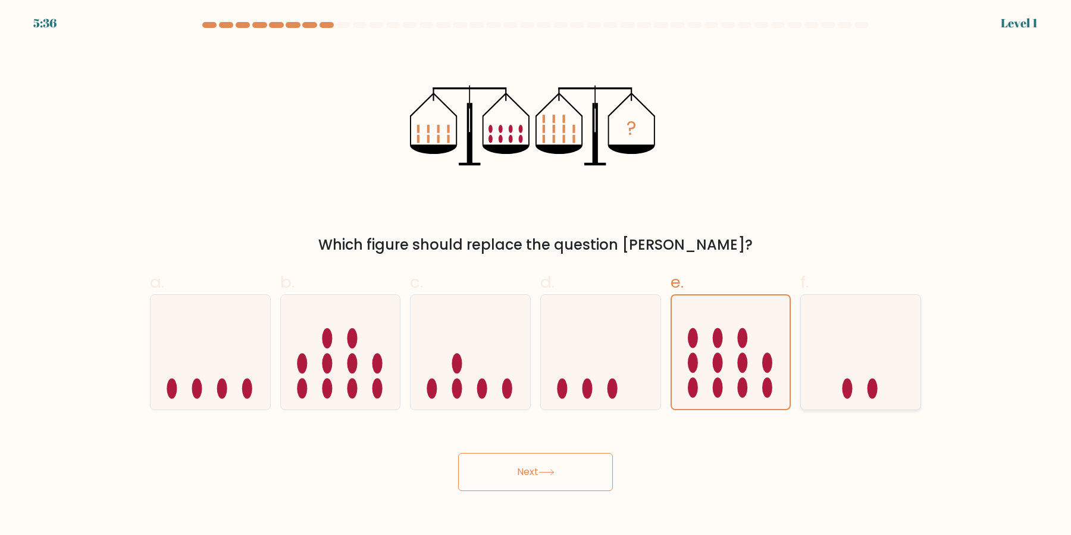
radio input "true"
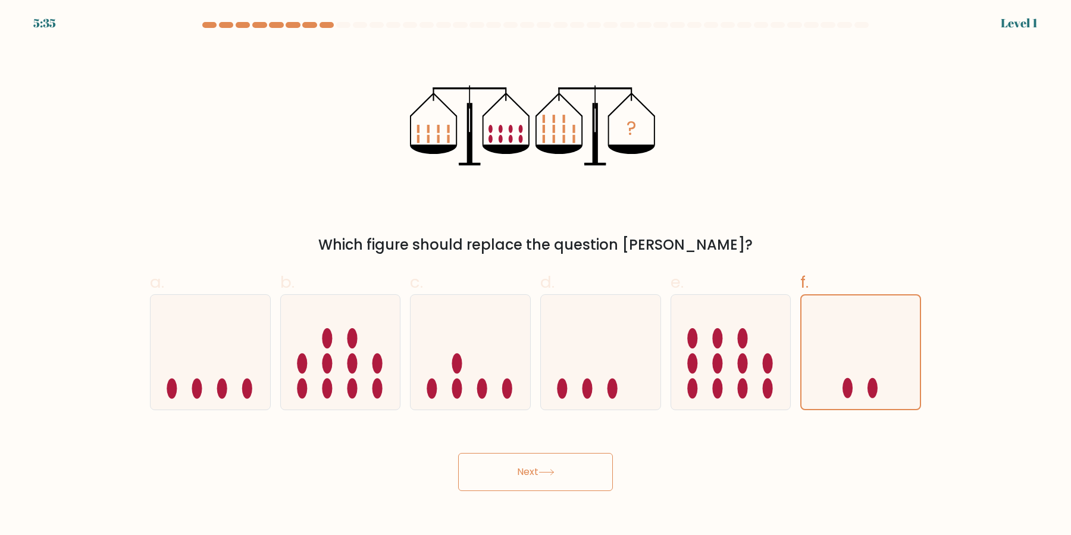
click at [605, 411] on form at bounding box center [535, 256] width 1071 height 469
click at [599, 399] on icon at bounding box center [601, 352] width 120 height 99
click at [536, 275] on input "d." at bounding box center [535, 272] width 1 height 8
radio input "true"
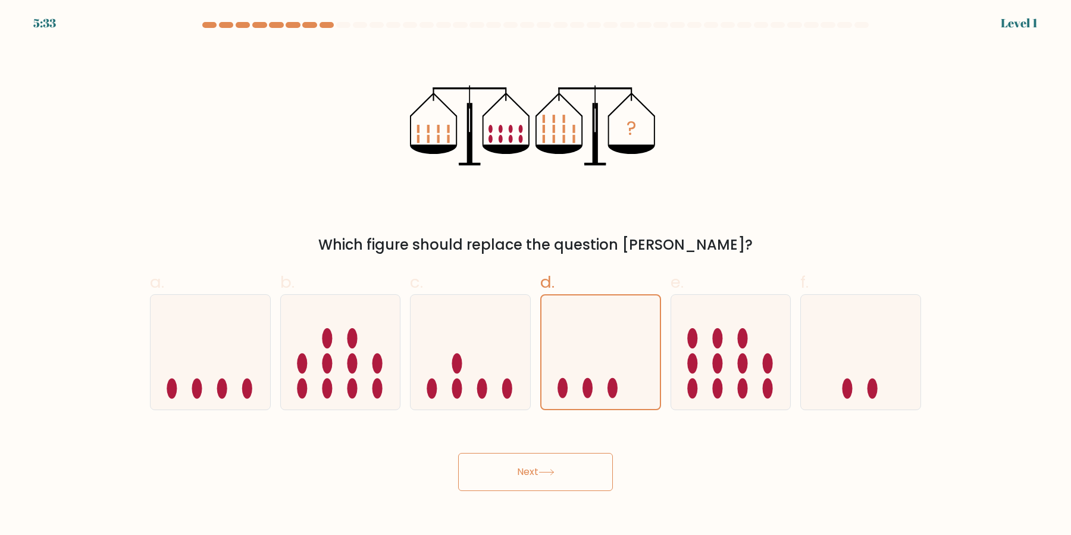
click at [547, 476] on icon at bounding box center [546, 472] width 16 height 7
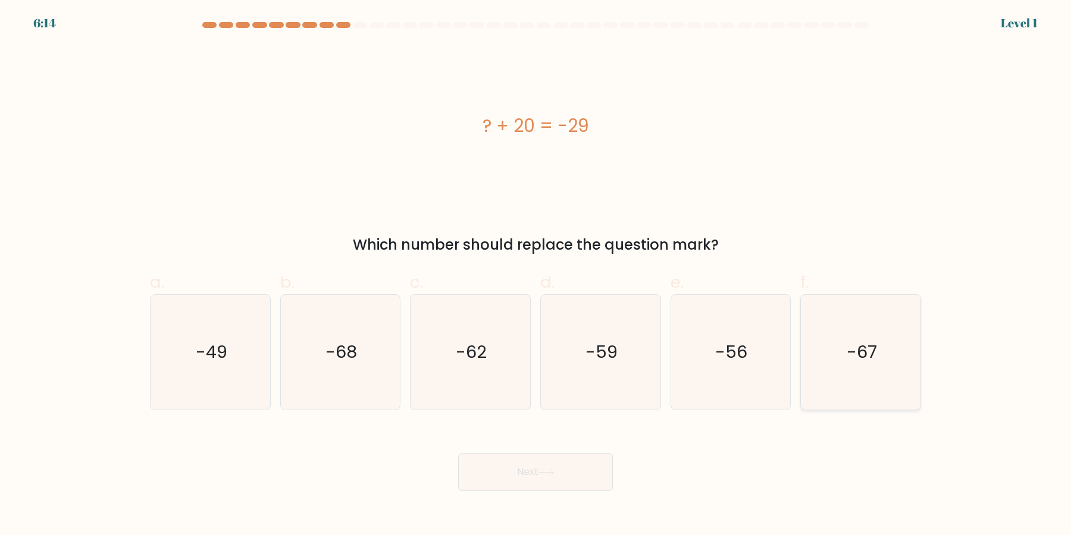
click at [870, 376] on icon "-67" at bounding box center [860, 352] width 115 height 115
click at [536, 275] on input "f. -67" at bounding box center [535, 272] width 1 height 8
radio input "true"
click at [533, 477] on button "Next" at bounding box center [535, 472] width 155 height 38
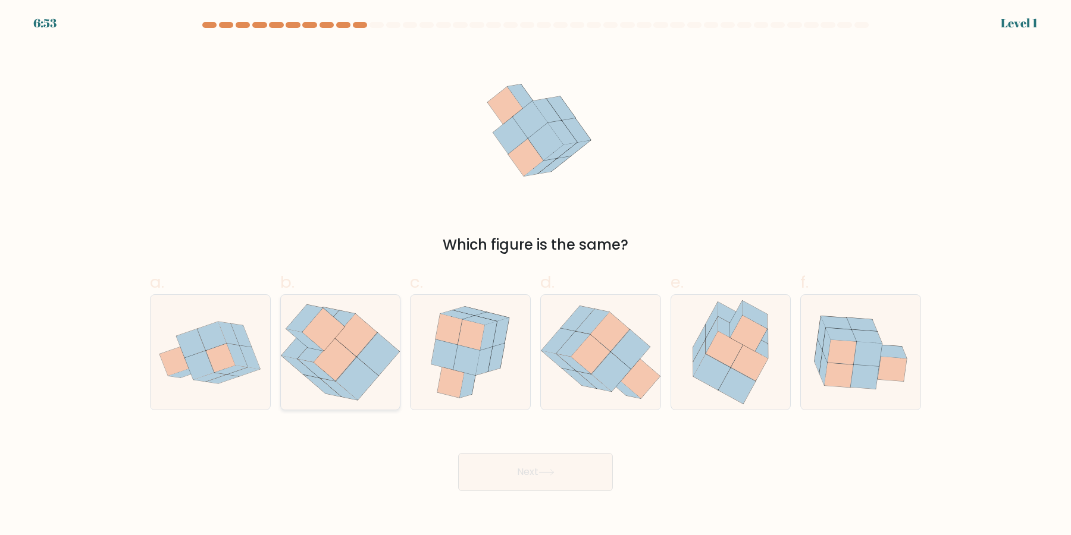
click at [336, 355] on icon at bounding box center [335, 360] width 42 height 43
click at [535, 275] on input "b." at bounding box center [535, 272] width 1 height 8
radio input "true"
click at [711, 385] on icon at bounding box center [712, 373] width 37 height 36
click at [536, 275] on input "e." at bounding box center [535, 272] width 1 height 8
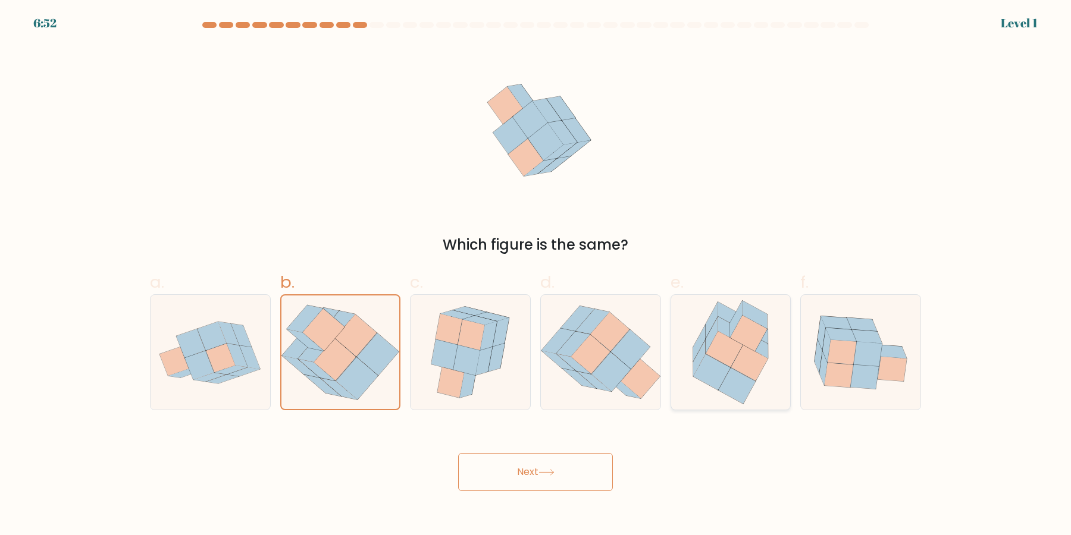
radio input "true"
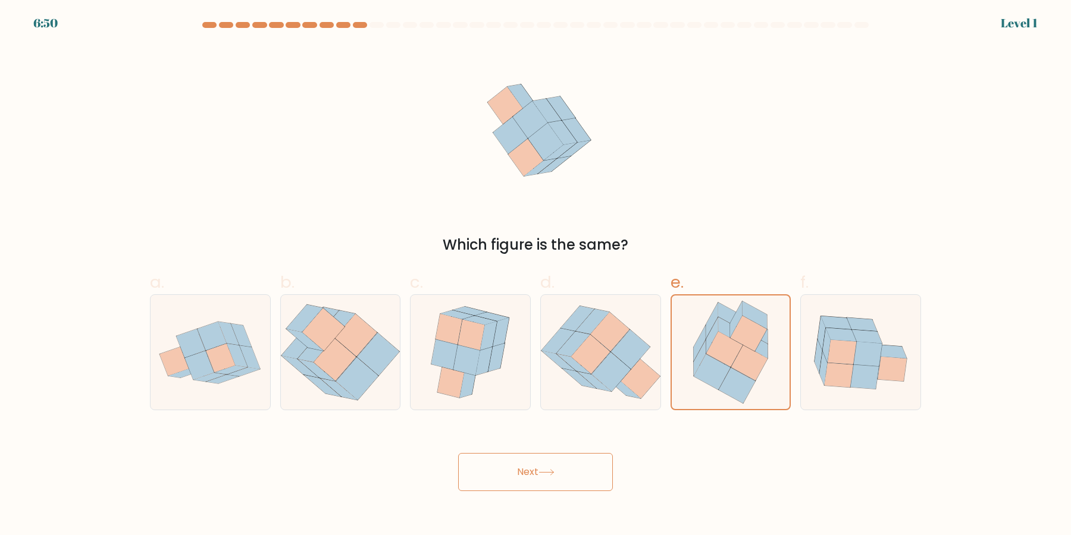
click at [510, 482] on button "Next" at bounding box center [535, 472] width 155 height 38
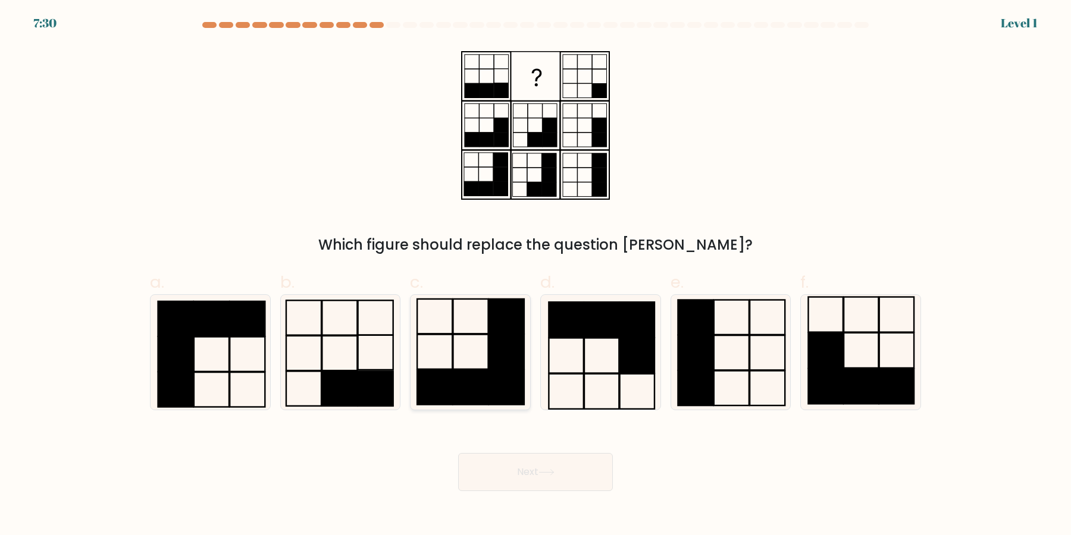
click at [500, 364] on rect at bounding box center [506, 352] width 35 height 35
click at [535, 275] on input "c." at bounding box center [535, 272] width 1 height 8
radio input "true"
click at [537, 485] on button "Next" at bounding box center [535, 472] width 155 height 38
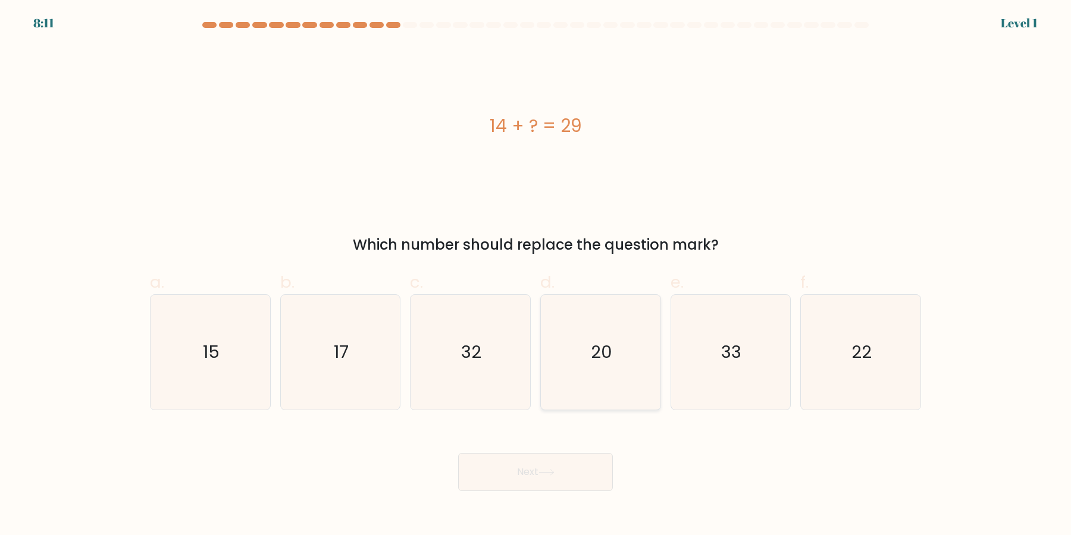
click at [613, 400] on icon "20" at bounding box center [600, 352] width 115 height 115
click at [536, 275] on input "d. 20" at bounding box center [535, 272] width 1 height 8
radio input "true"
click at [489, 368] on icon "32" at bounding box center [470, 352] width 115 height 115
click at [535, 275] on input "c. 32" at bounding box center [535, 272] width 1 height 8
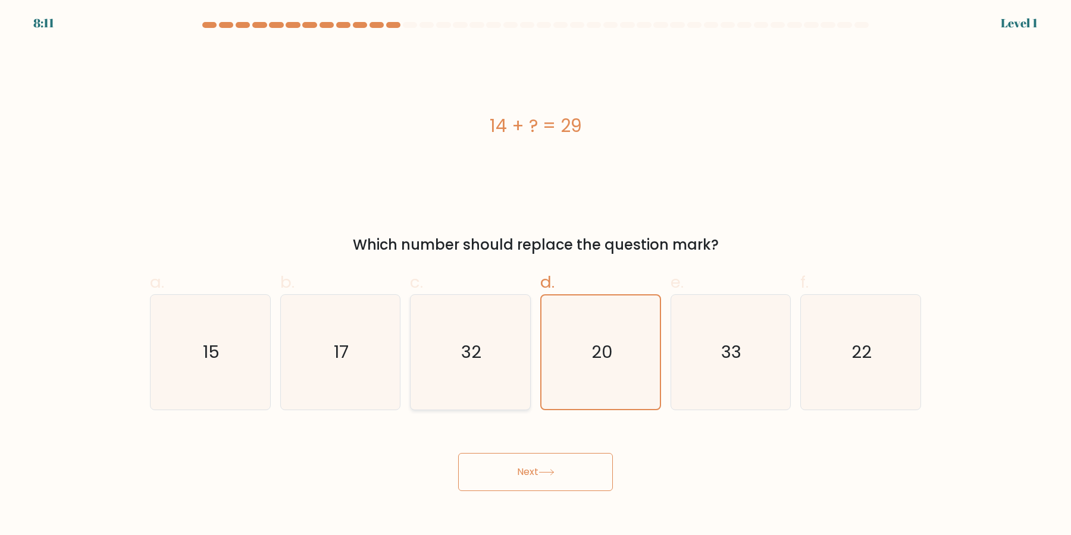
radio input "true"
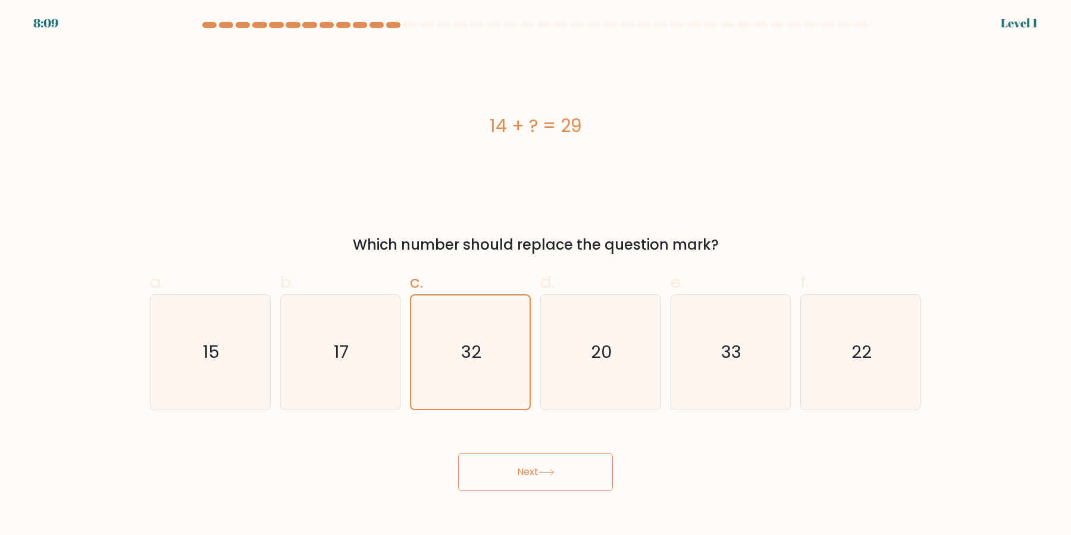
click at [532, 462] on button "Next" at bounding box center [535, 472] width 155 height 38
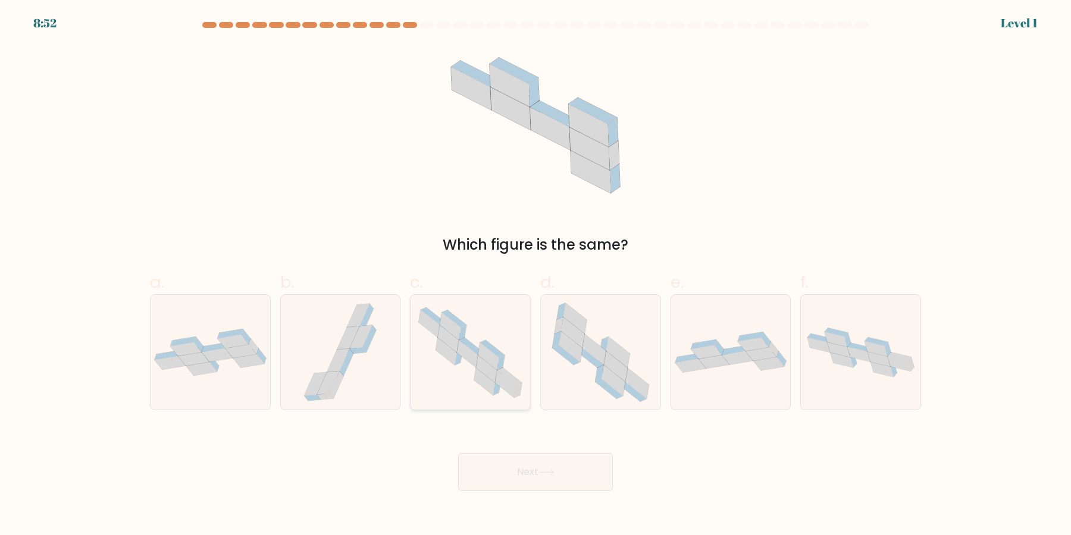
click at [462, 364] on icon at bounding box center [471, 352] width 120 height 105
click at [535, 275] on input "c." at bounding box center [535, 272] width 1 height 8
radio input "true"
click at [585, 375] on icon at bounding box center [600, 352] width 115 height 115
click at [536, 275] on input "d." at bounding box center [535, 272] width 1 height 8
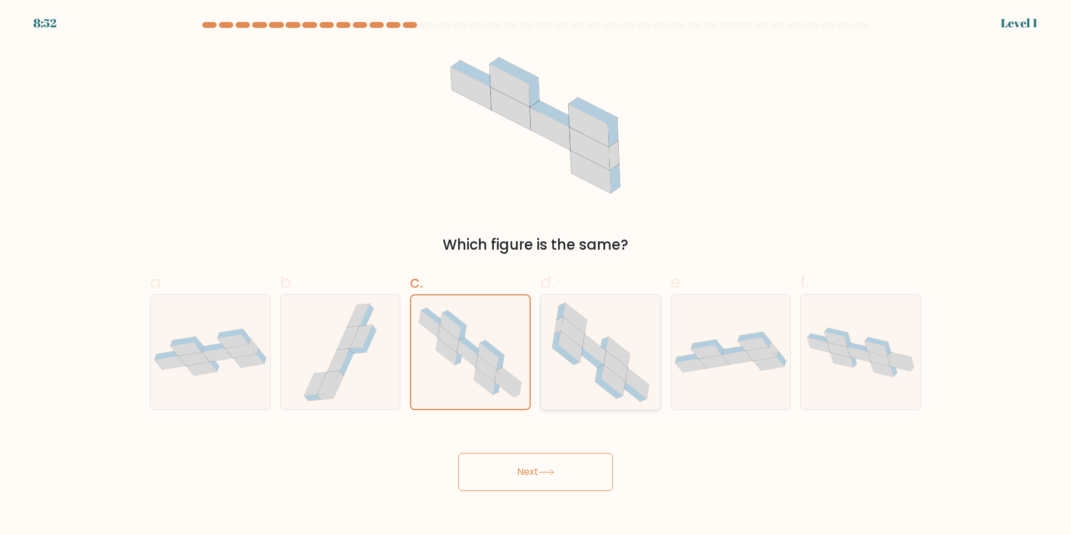
radio input "true"
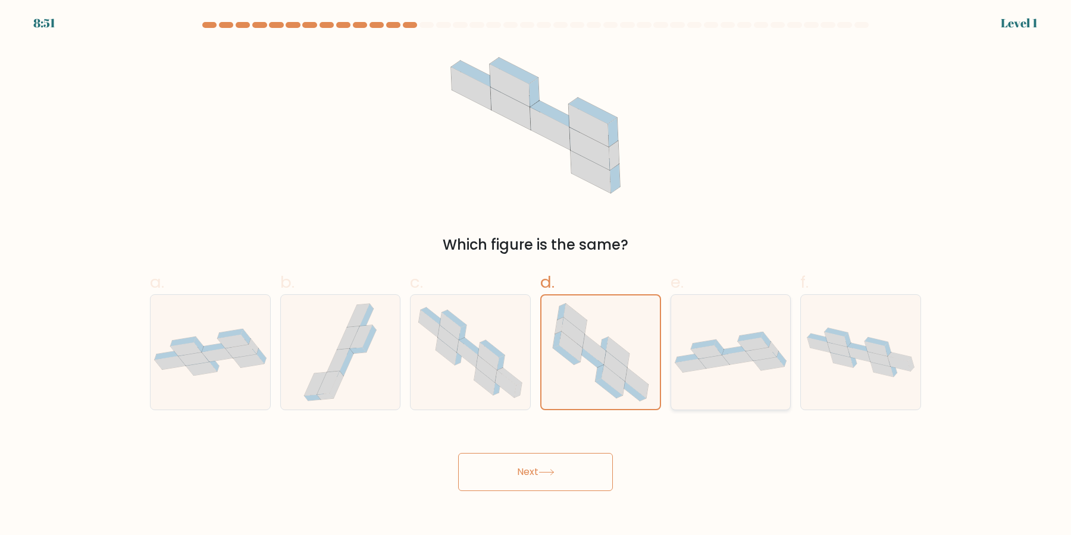
click at [694, 378] on div at bounding box center [731, 353] width 121 height 116
click at [536, 275] on input "e." at bounding box center [535, 272] width 1 height 8
radio input "true"
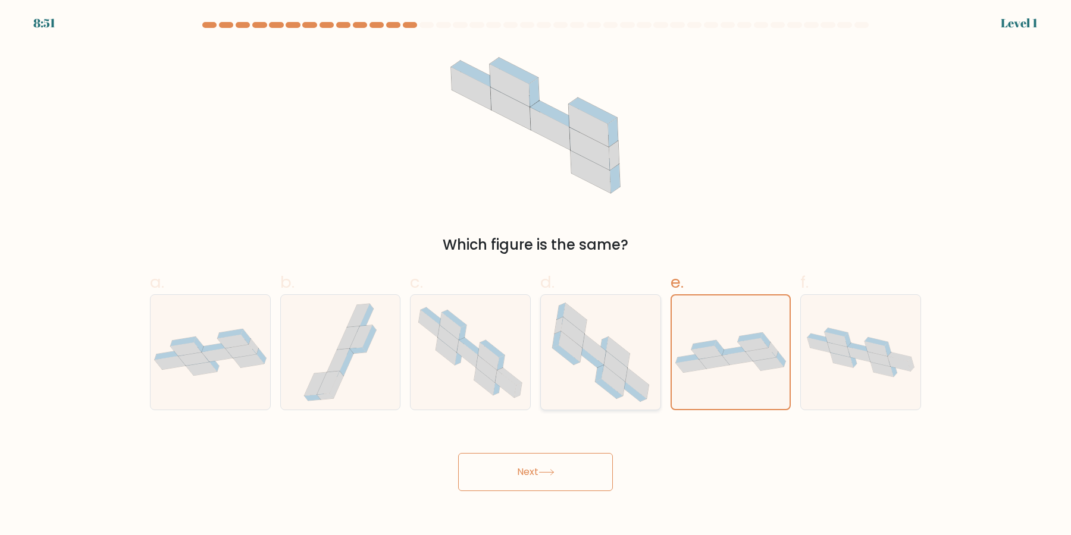
click at [623, 368] on icon at bounding box center [615, 367] width 23 height 30
click at [536, 275] on input "d." at bounding box center [535, 272] width 1 height 8
radio input "true"
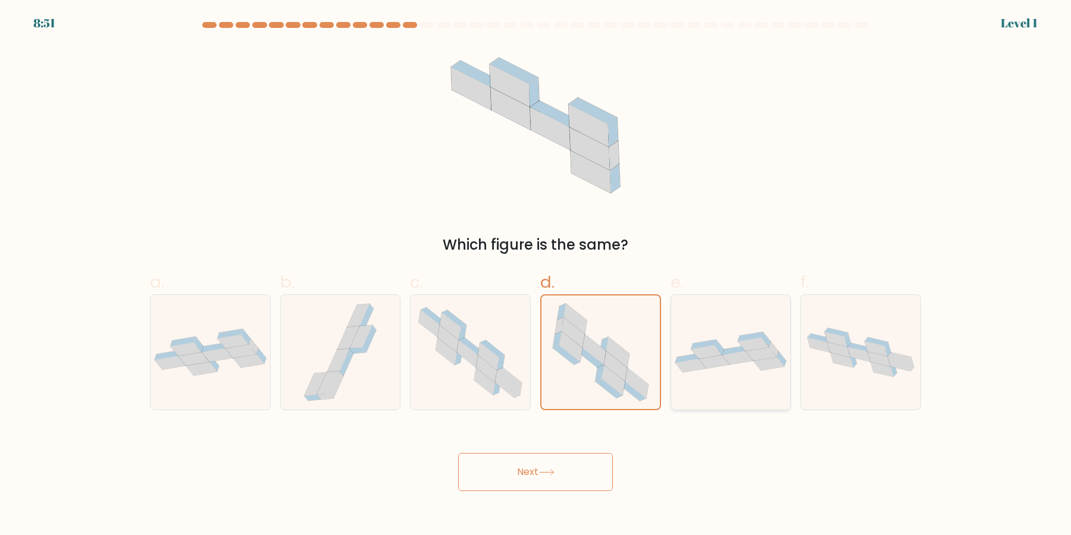
click at [721, 377] on div at bounding box center [731, 353] width 121 height 116
click at [536, 275] on input "e." at bounding box center [535, 272] width 1 height 8
radio input "true"
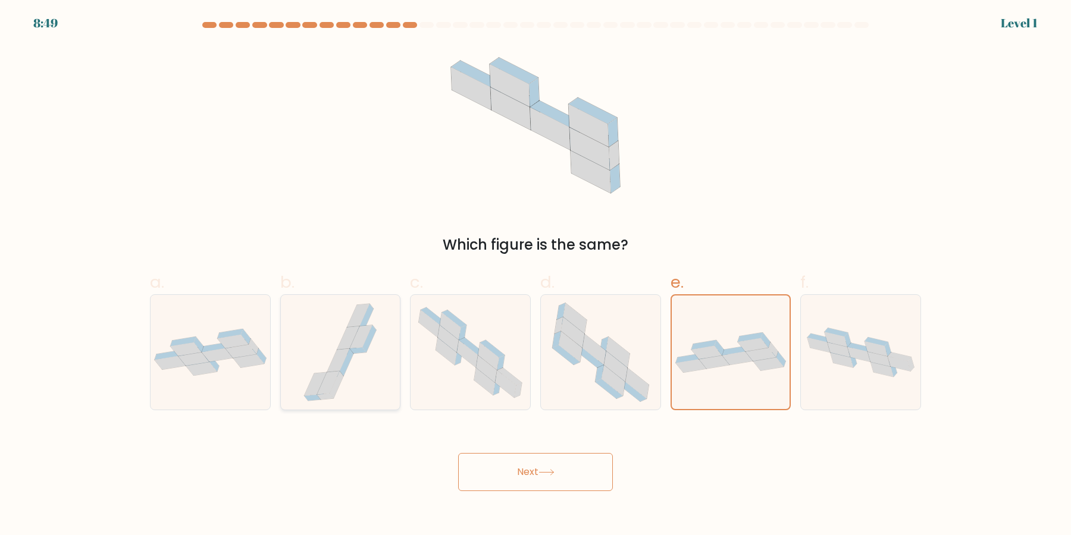
click at [327, 375] on icon at bounding box center [328, 383] width 23 height 23
click at [535, 275] on input "b." at bounding box center [535, 272] width 1 height 8
radio input "true"
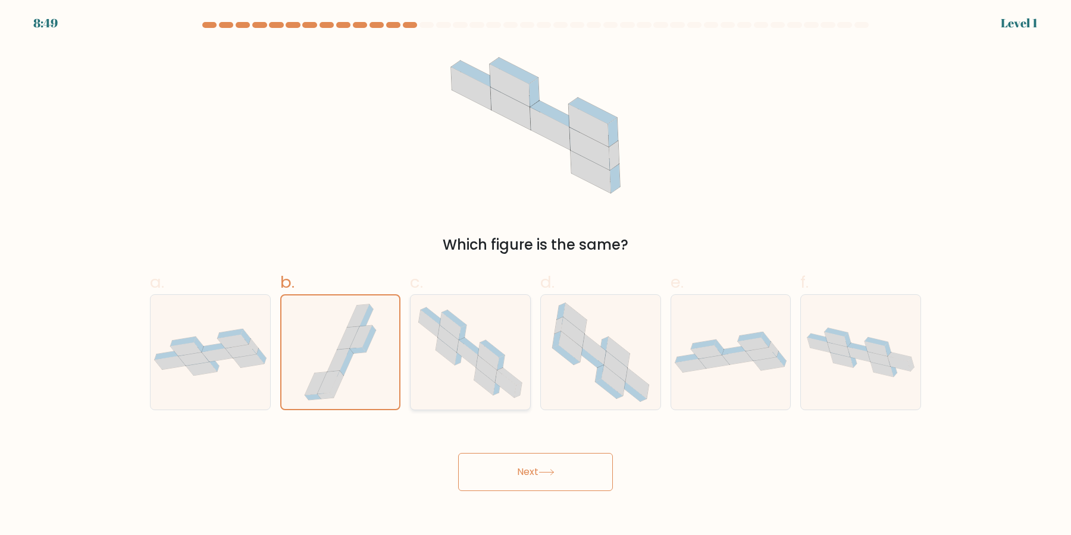
click at [485, 396] on icon at bounding box center [471, 352] width 120 height 105
click at [535, 275] on input "c." at bounding box center [535, 272] width 1 height 8
radio input "true"
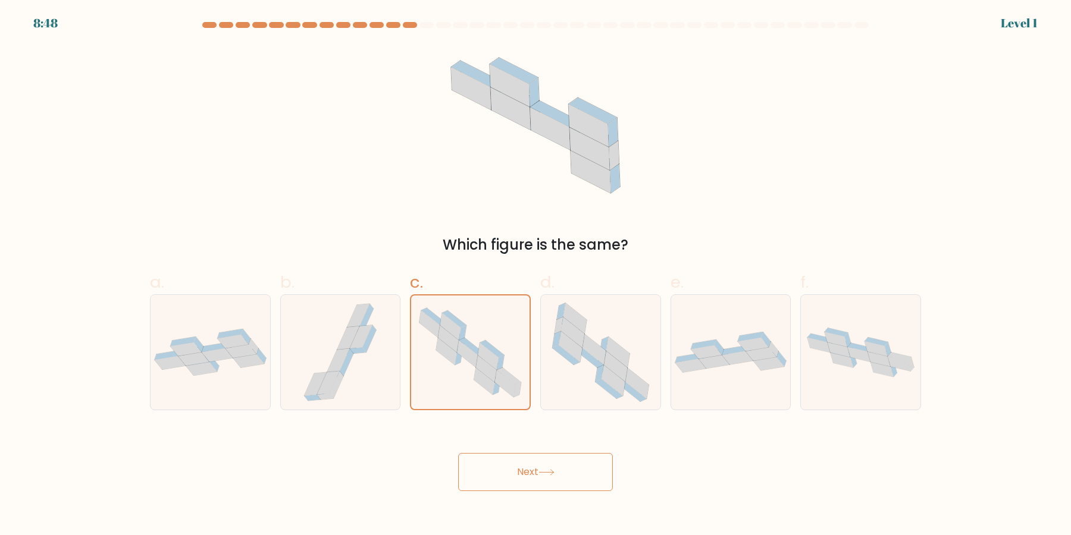
click at [503, 464] on button "Next" at bounding box center [535, 472] width 155 height 38
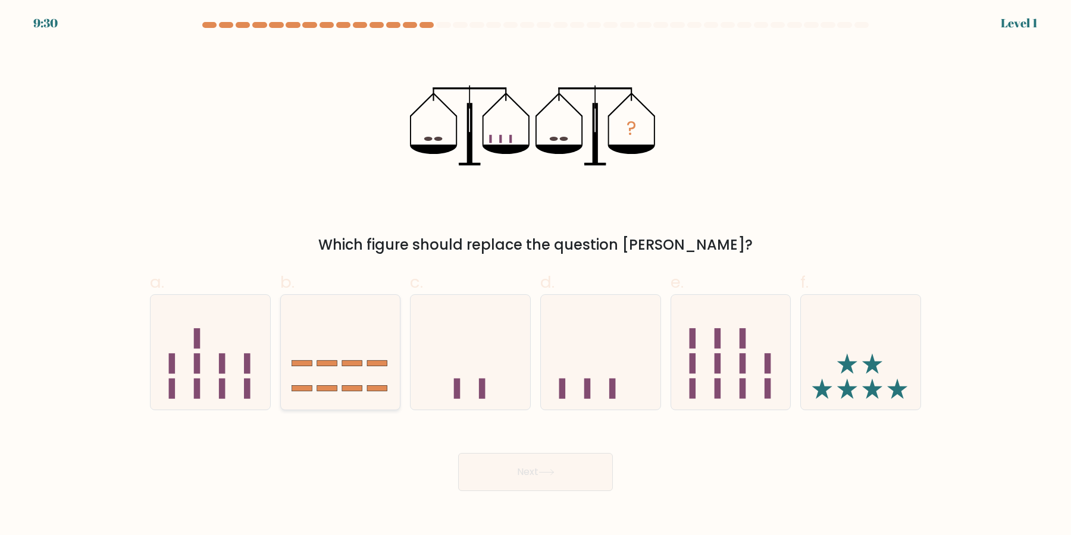
click at [337, 396] on icon at bounding box center [341, 352] width 120 height 99
click at [535, 275] on input "b." at bounding box center [535, 272] width 1 height 8
radio input "true"
click at [481, 472] on button "Next" at bounding box center [535, 472] width 155 height 38
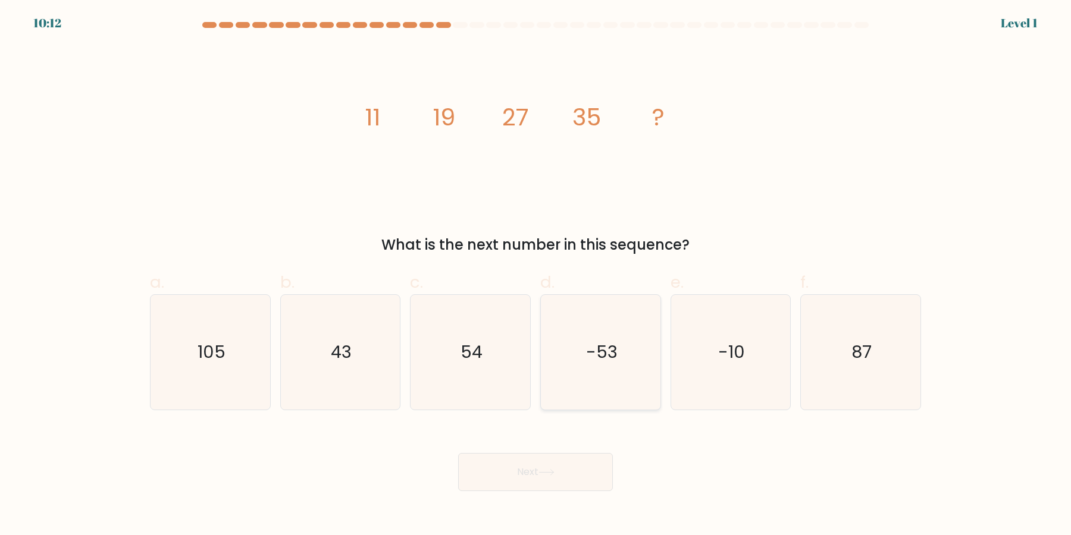
click at [578, 391] on icon "-53" at bounding box center [600, 352] width 115 height 115
click at [536, 275] on input "d. -53" at bounding box center [535, 272] width 1 height 8
radio input "true"
click at [551, 488] on button "Next" at bounding box center [535, 472] width 155 height 38
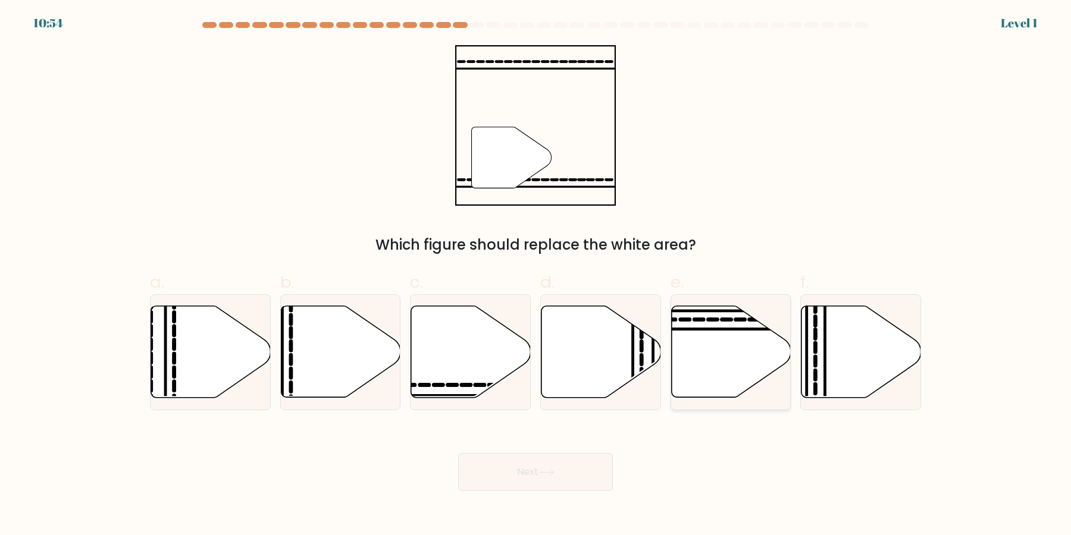
click at [688, 357] on icon at bounding box center [731, 352] width 120 height 92
click at [536, 275] on input "e." at bounding box center [535, 272] width 1 height 8
radio input "true"
click at [534, 479] on button "Next" at bounding box center [535, 472] width 155 height 38
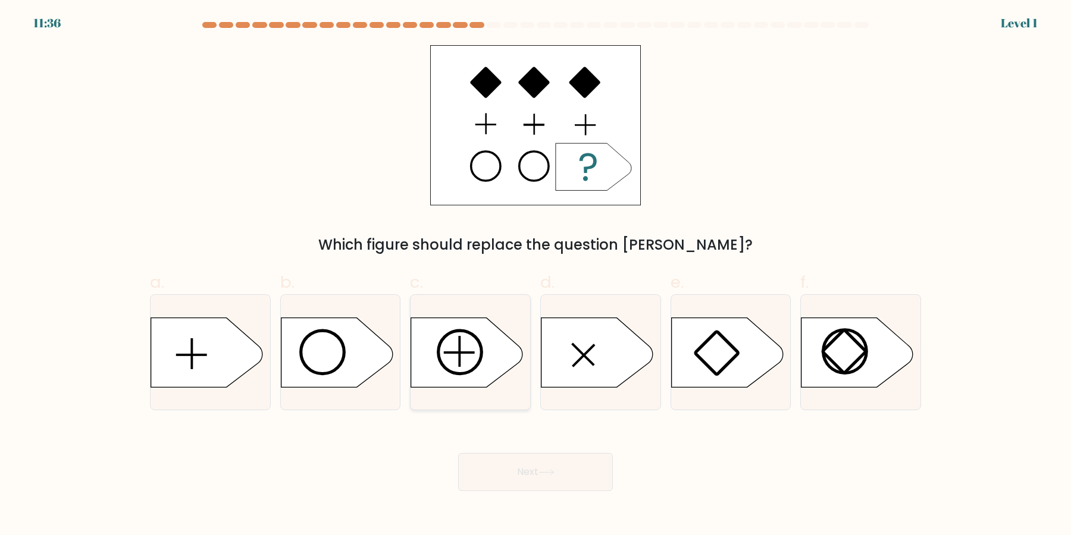
click at [483, 358] on icon at bounding box center [467, 353] width 112 height 70
click at [535, 275] on input "c." at bounding box center [535, 272] width 1 height 8
radio input "true"
click at [851, 370] on icon at bounding box center [857, 353] width 112 height 70
click at [536, 275] on input "f." at bounding box center [535, 272] width 1 height 8
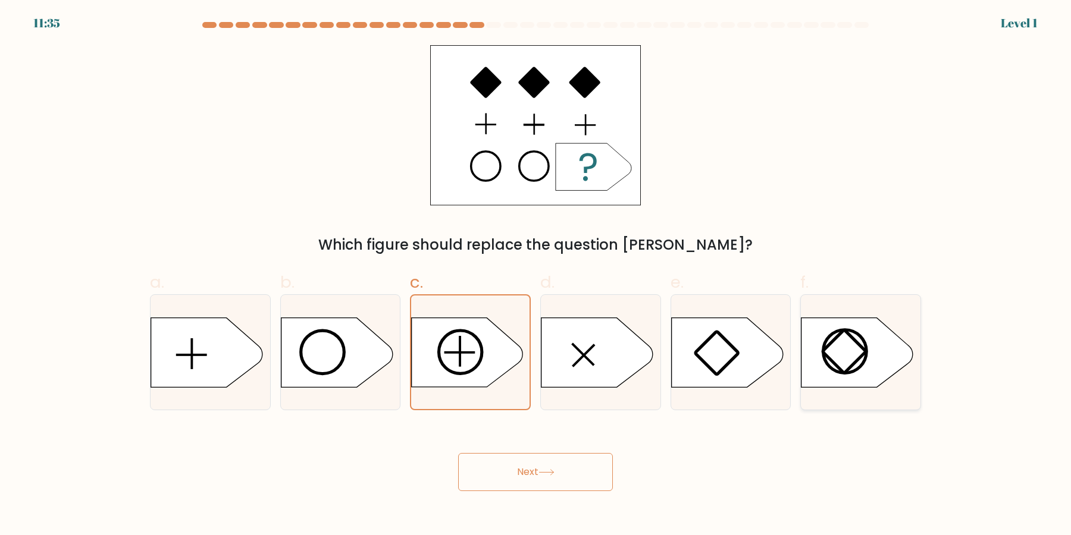
radio input "true"
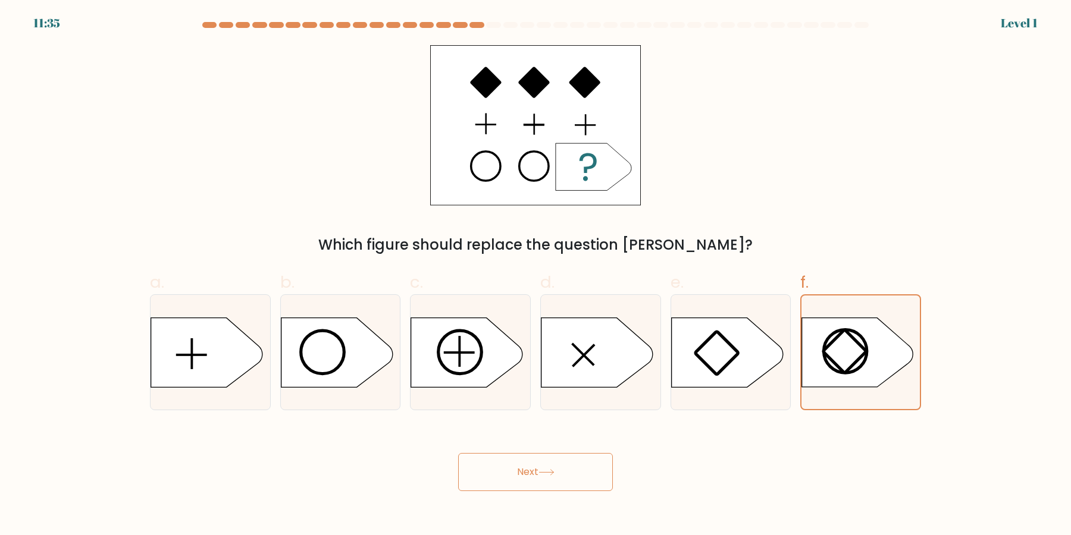
click at [557, 480] on button "Next" at bounding box center [535, 472] width 155 height 38
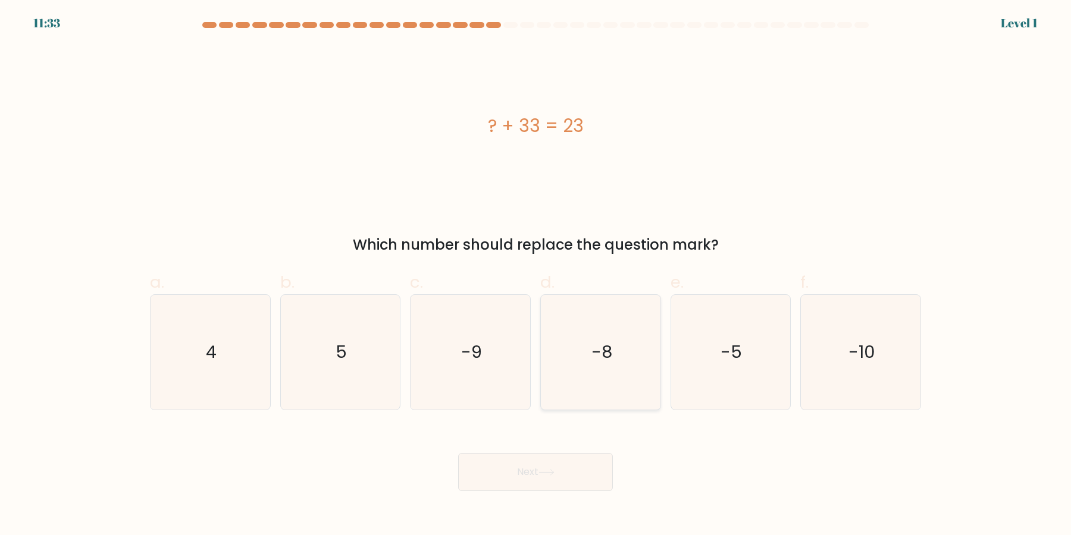
click at [584, 381] on icon "-8" at bounding box center [600, 352] width 115 height 115
click at [536, 275] on input "d. -8" at bounding box center [535, 272] width 1 height 8
radio input "true"
click at [248, 376] on icon "4" at bounding box center [210, 352] width 115 height 115
click at [535, 275] on input "a. 4" at bounding box center [535, 272] width 1 height 8
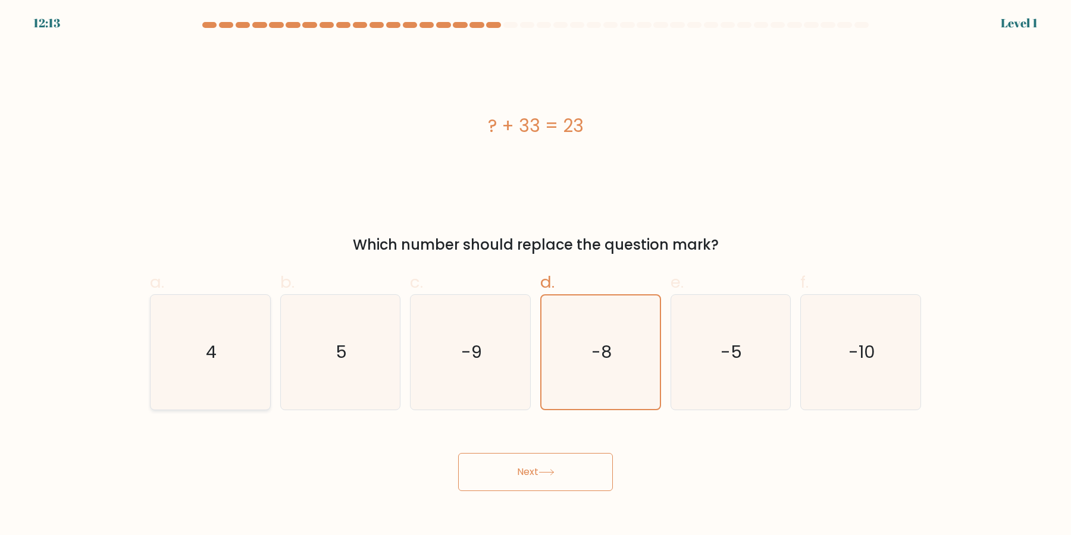
radio input "true"
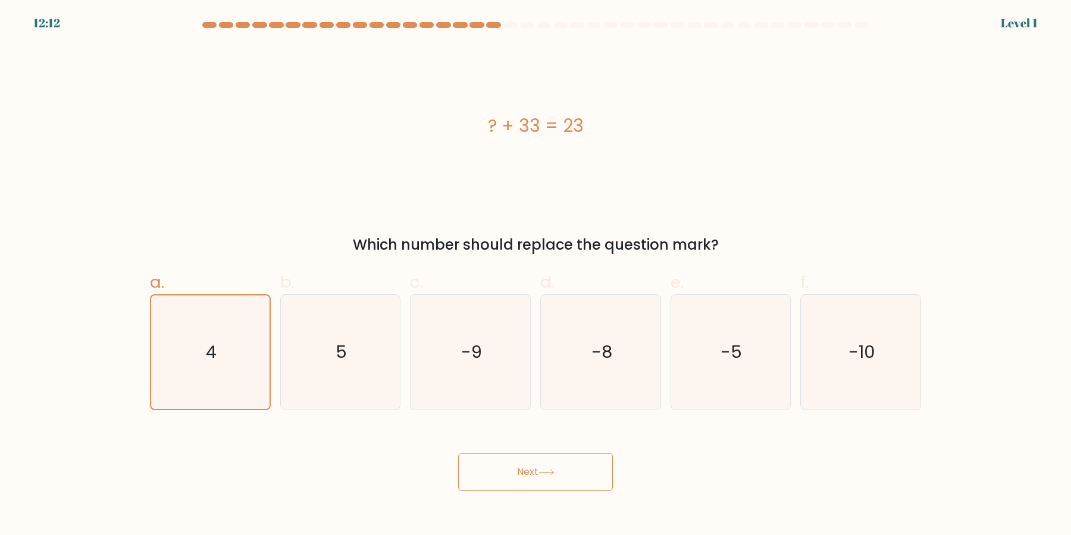
click at [500, 478] on button "Next" at bounding box center [535, 472] width 155 height 38
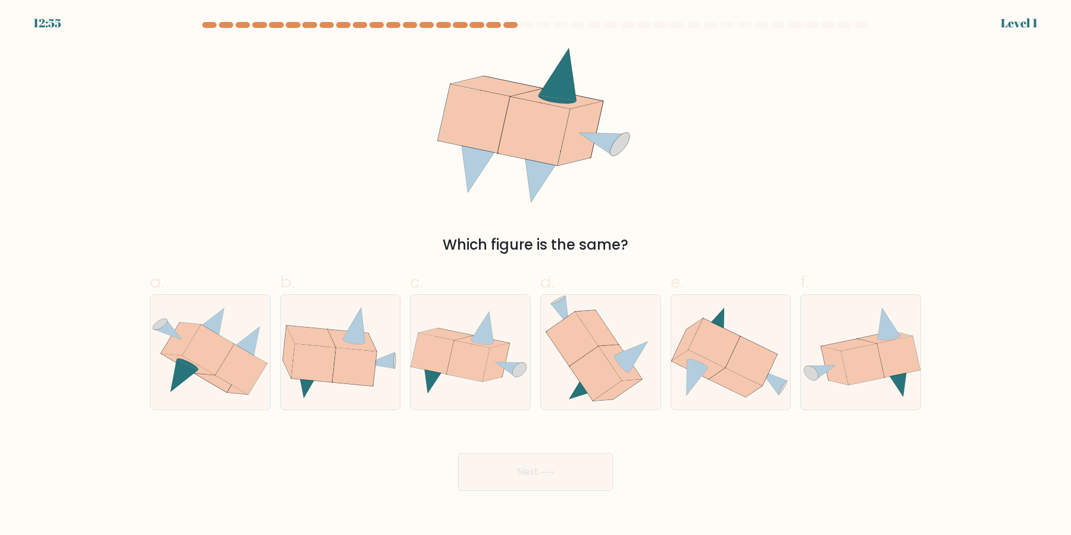
click at [535, 401] on div "d." at bounding box center [600, 340] width 130 height 140
click at [495, 383] on icon at bounding box center [471, 353] width 120 height 86
click at [535, 275] on input "c." at bounding box center [535, 272] width 1 height 8
radio input "true"
click at [508, 466] on button "Next" at bounding box center [535, 472] width 155 height 38
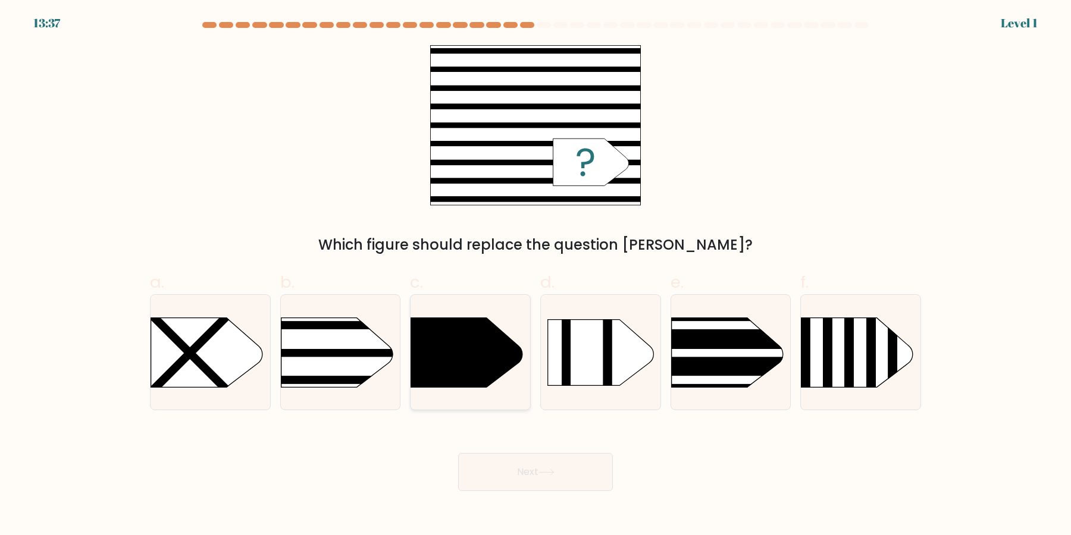
click at [511, 364] on icon at bounding box center [467, 353] width 112 height 70
click at [535, 275] on input "c." at bounding box center [535, 272] width 1 height 8
radio input "true"
click at [510, 453] on div "Next" at bounding box center [535, 458] width 785 height 67
click at [509, 459] on button "Next" at bounding box center [535, 472] width 155 height 38
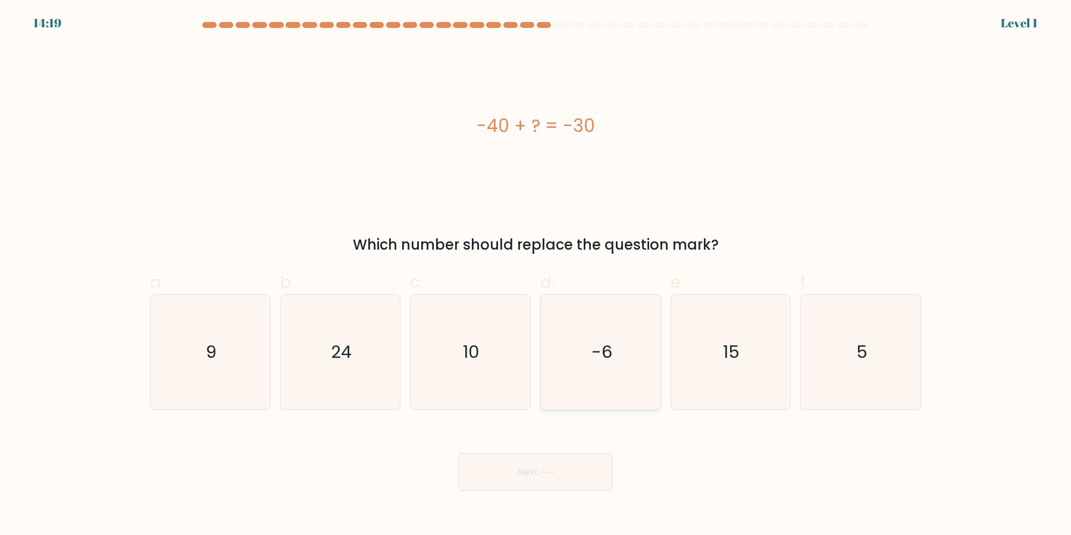
click at [612, 382] on icon "-6" at bounding box center [600, 352] width 115 height 115
click at [536, 275] on input "d. -6" at bounding box center [535, 272] width 1 height 8
radio input "true"
click at [879, 378] on icon "5" at bounding box center [860, 352] width 115 height 115
click at [536, 275] on input "f. 5" at bounding box center [535, 272] width 1 height 8
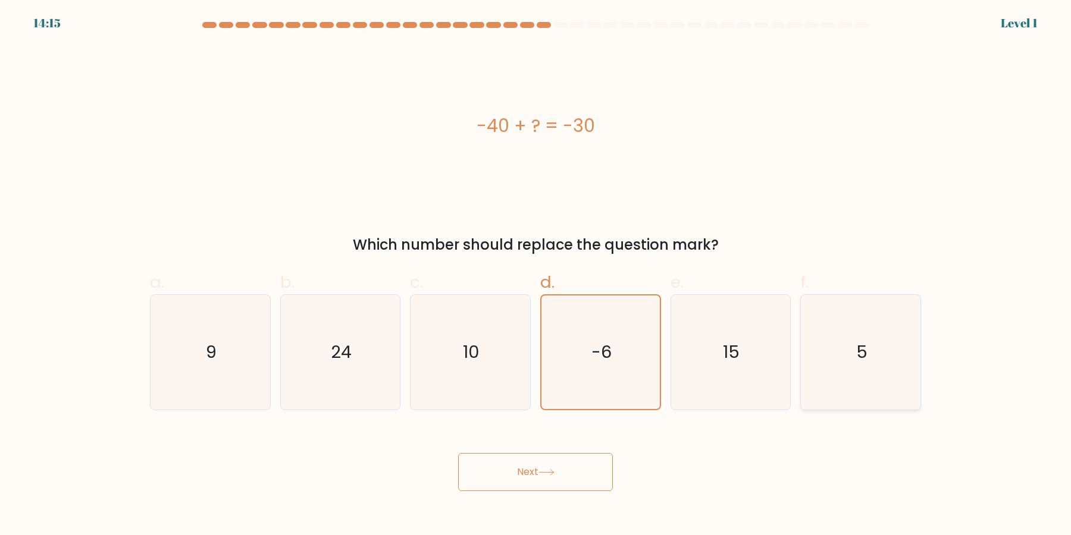
radio input "true"
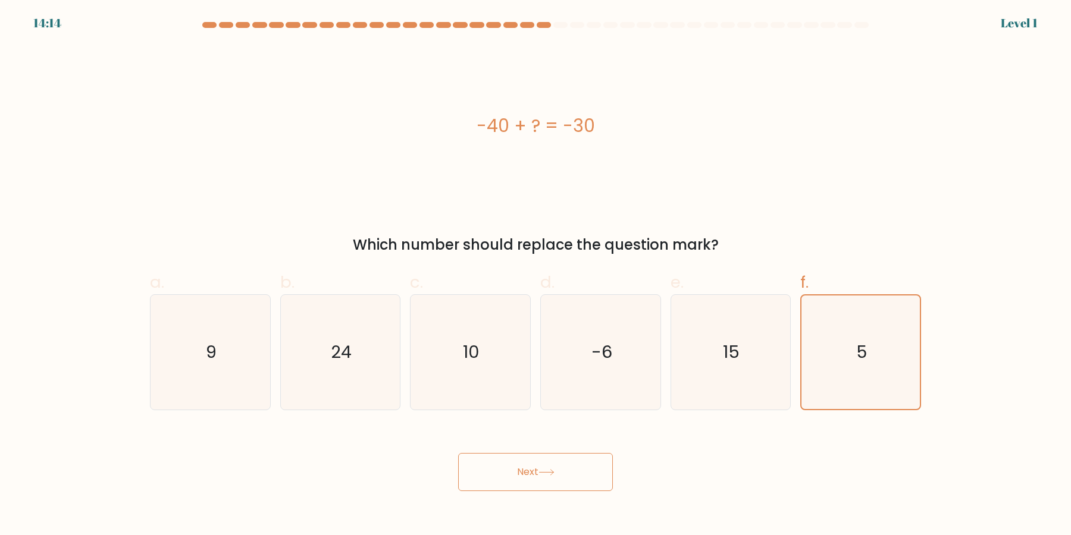
click at [546, 478] on button "Next" at bounding box center [535, 472] width 155 height 38
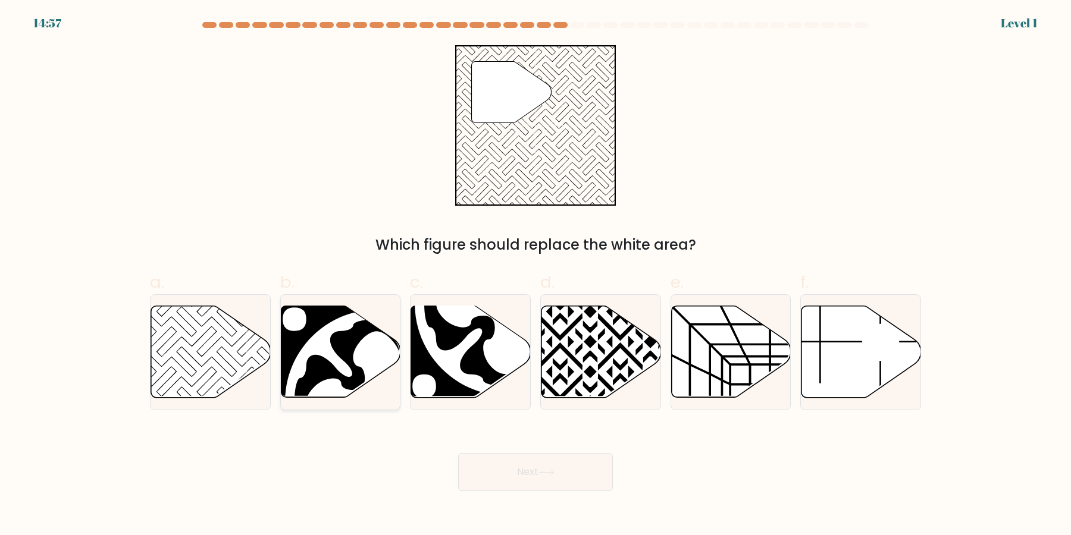
drag, startPoint x: 377, startPoint y: 337, endPoint x: 455, endPoint y: 356, distance: 80.2
click at [377, 338] on icon at bounding box center [376, 402] width 141 height 141
click at [535, 275] on input "b." at bounding box center [535, 272] width 1 height 8
radio input "true"
click at [519, 472] on button "Next" at bounding box center [535, 472] width 155 height 38
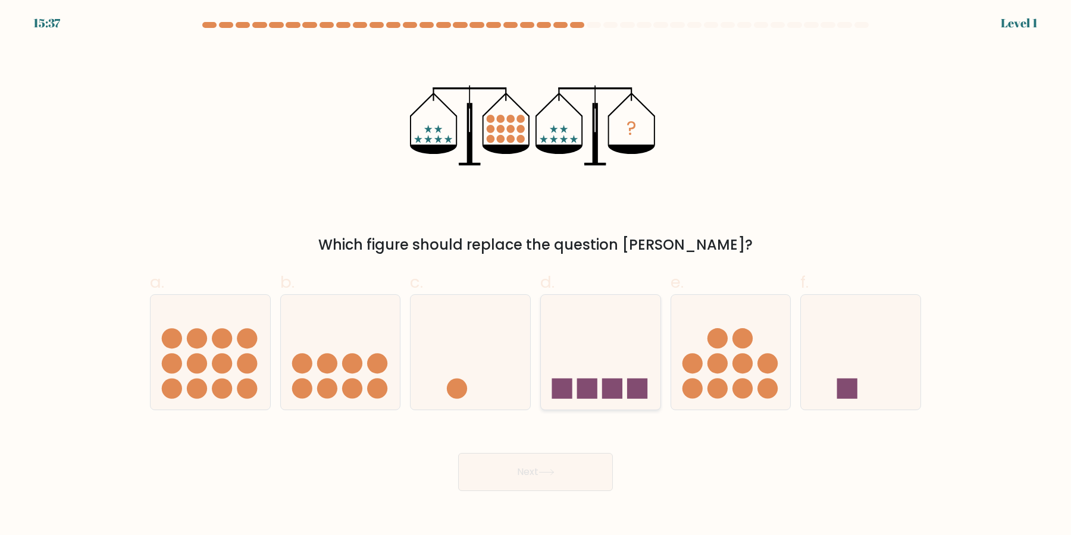
click at [608, 392] on rect at bounding box center [612, 388] width 20 height 20
click at [536, 275] on input "d." at bounding box center [535, 272] width 1 height 8
radio input "true"
click at [559, 472] on button "Next" at bounding box center [535, 472] width 155 height 38
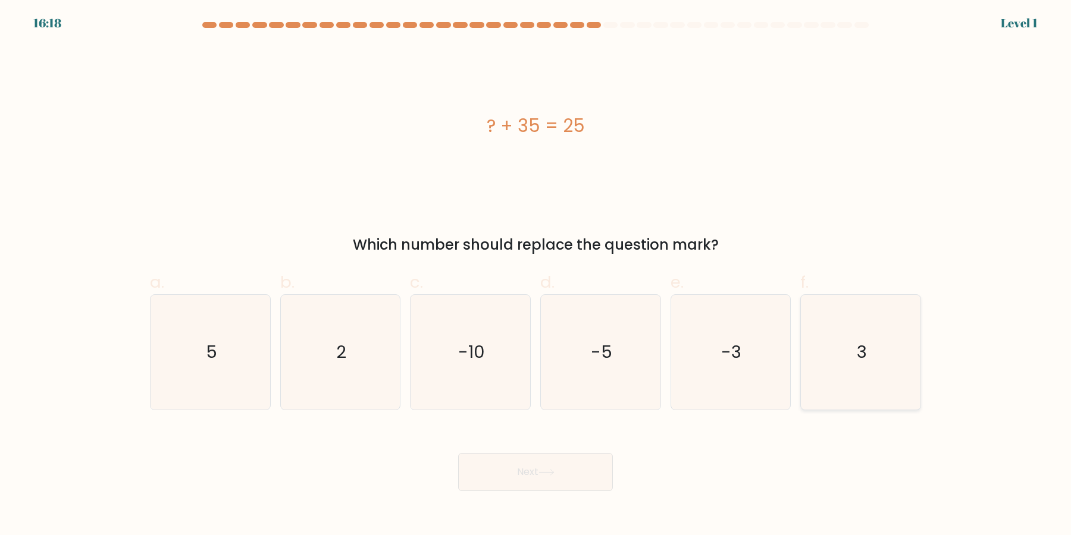
click at [825, 372] on icon "3" at bounding box center [860, 352] width 115 height 115
click at [536, 275] on input "f. 3" at bounding box center [535, 272] width 1 height 8
radio input "true"
click at [575, 471] on button "Next" at bounding box center [535, 472] width 155 height 38
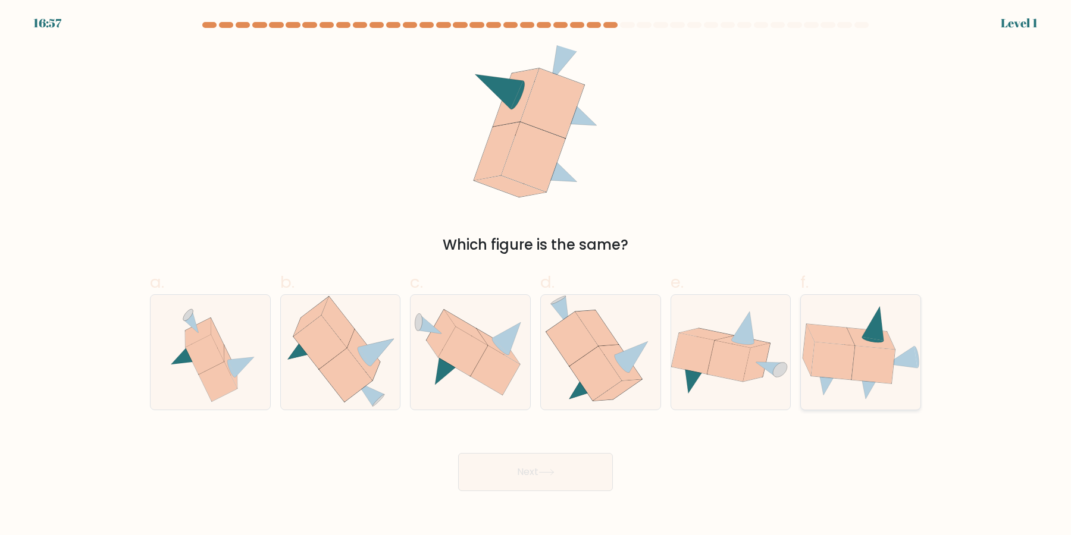
click at [831, 386] on icon at bounding box center [861, 353] width 120 height 96
click at [536, 275] on input "f." at bounding box center [535, 272] width 1 height 8
radio input "true"
click at [700, 347] on icon at bounding box center [692, 353] width 43 height 41
click at [536, 275] on input "e." at bounding box center [535, 272] width 1 height 8
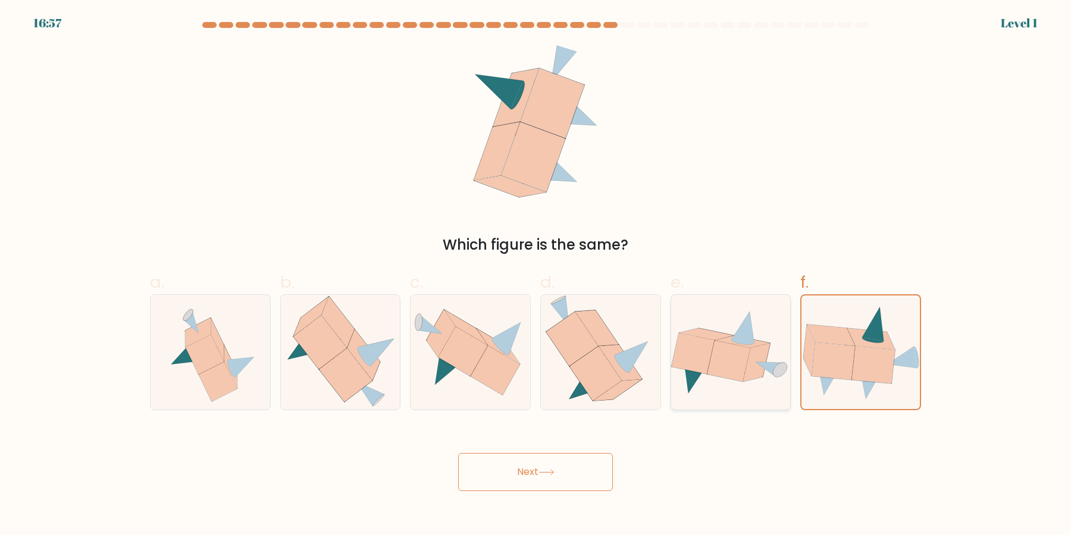
radio input "true"
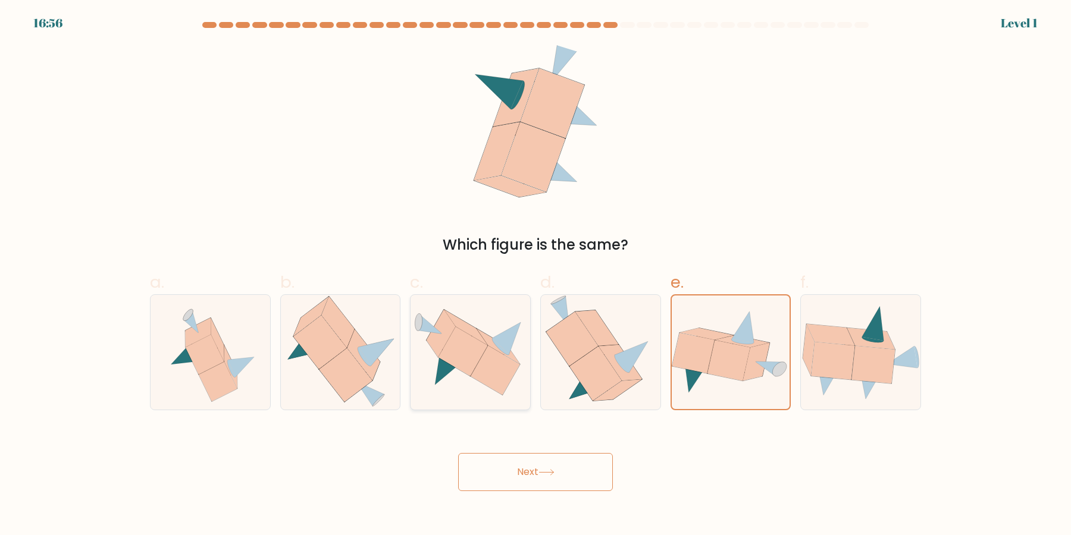
click at [489, 366] on icon at bounding box center [495, 370] width 49 height 49
click at [535, 275] on input "c." at bounding box center [535, 272] width 1 height 8
radio input "true"
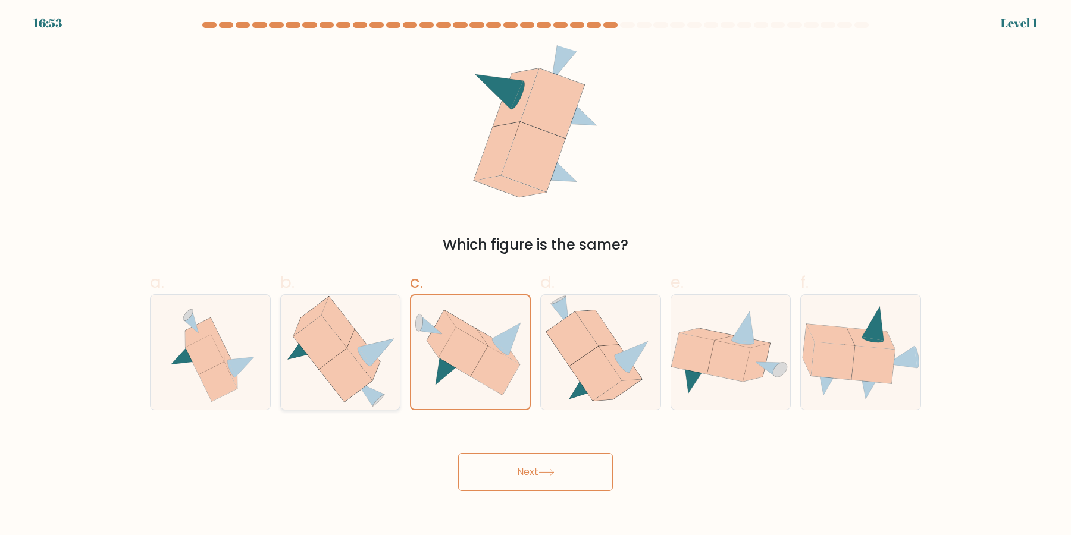
click at [358, 386] on icon at bounding box center [346, 376] width 54 height 54
click at [535, 275] on input "b." at bounding box center [535, 272] width 1 height 8
radio input "true"
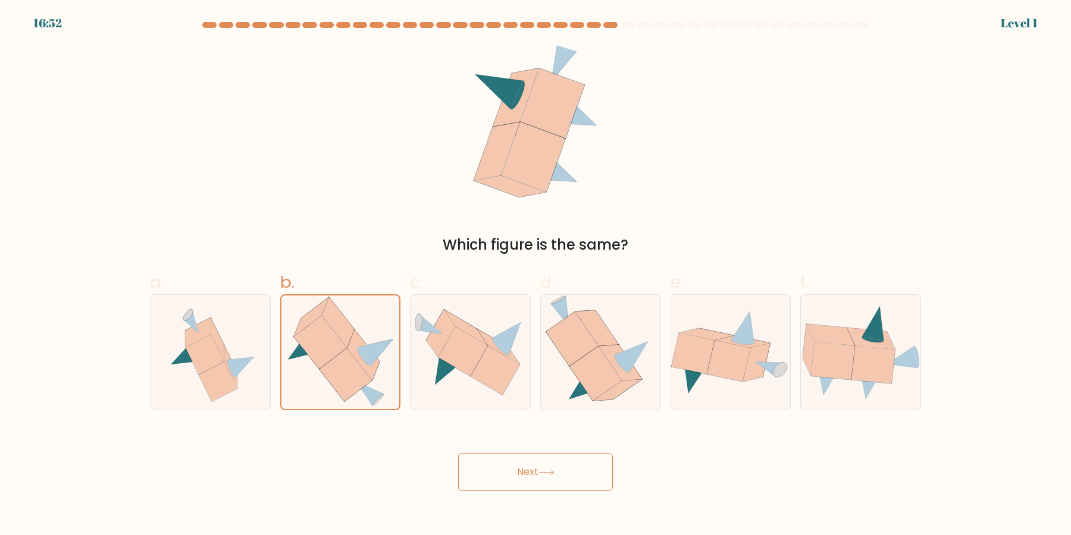
click at [515, 462] on button "Next" at bounding box center [535, 472] width 155 height 38
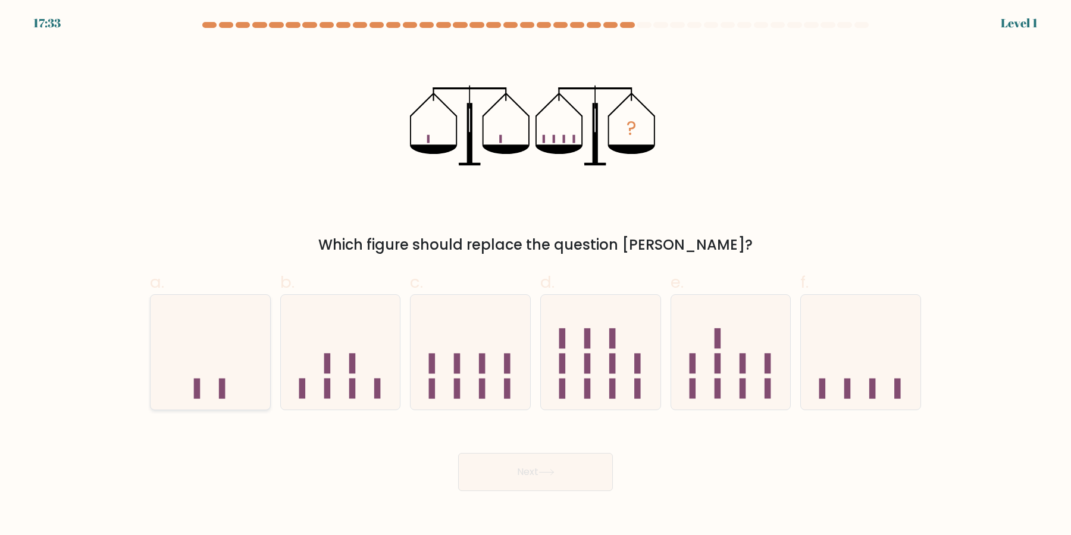
click at [259, 384] on icon at bounding box center [211, 352] width 120 height 99
click at [535, 275] on input "a." at bounding box center [535, 272] width 1 height 8
radio input "true"
click at [508, 481] on button "Next" at bounding box center [535, 472] width 155 height 38
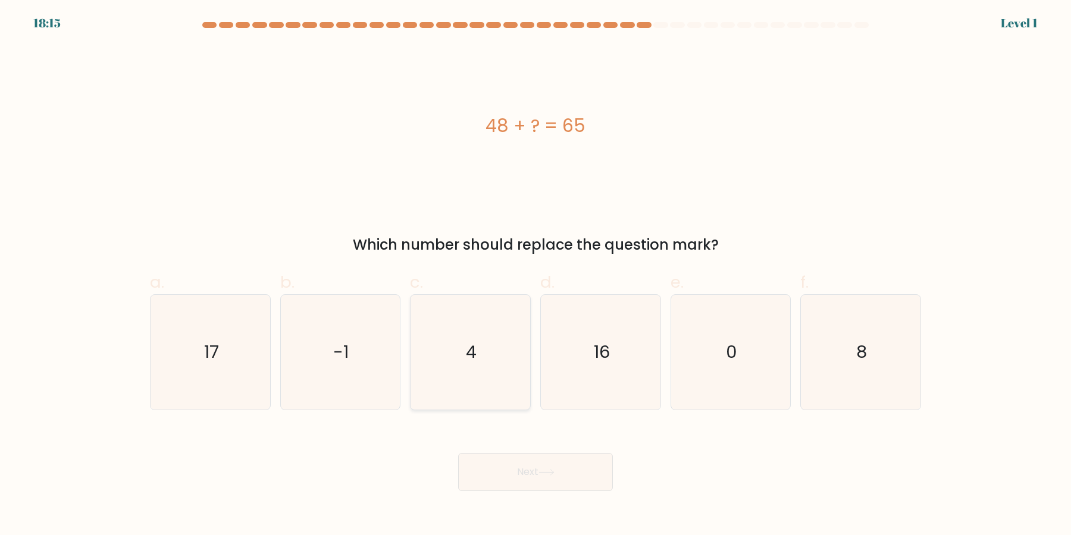
click at [484, 378] on icon "4" at bounding box center [470, 352] width 115 height 115
click at [535, 275] on input "c. 4" at bounding box center [535, 272] width 1 height 8
radio input "true"
click at [358, 388] on icon "-1" at bounding box center [340, 352] width 115 height 115
click at [535, 275] on input "b. -1" at bounding box center [535, 272] width 1 height 8
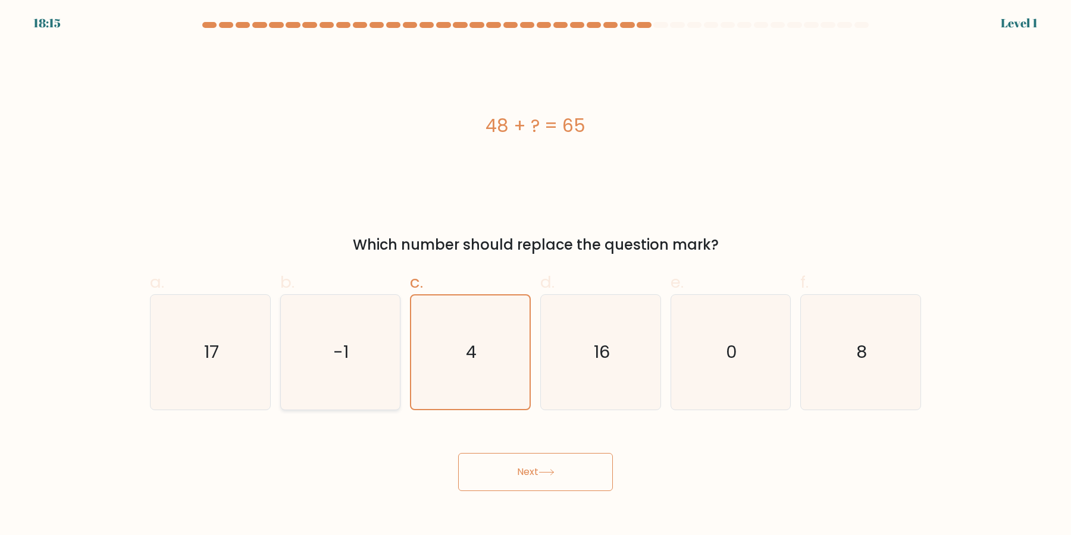
radio input "true"
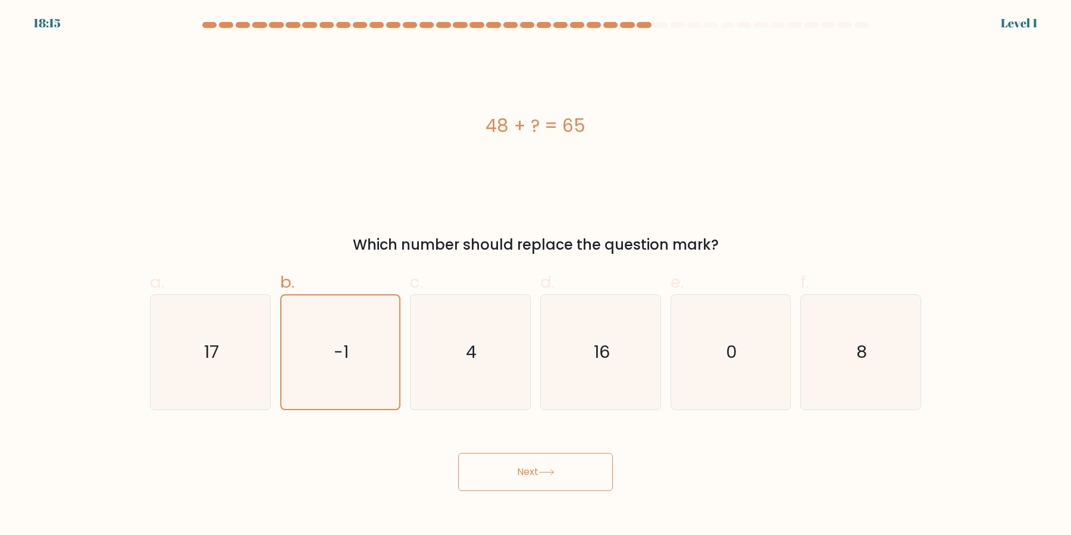
click at [463, 471] on button "Next" at bounding box center [535, 472] width 155 height 38
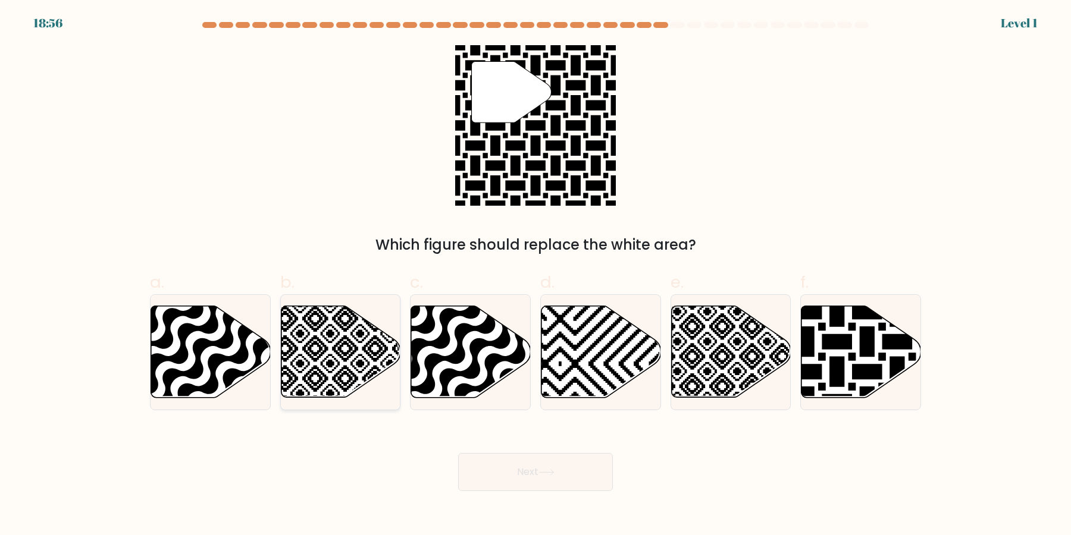
click at [362, 359] on icon at bounding box center [341, 352] width 120 height 92
click at [535, 275] on input "b." at bounding box center [535, 272] width 1 height 8
radio input "true"
click at [806, 375] on icon at bounding box center [897, 402] width 241 height 241
click at [536, 275] on input "f." at bounding box center [535, 272] width 1 height 8
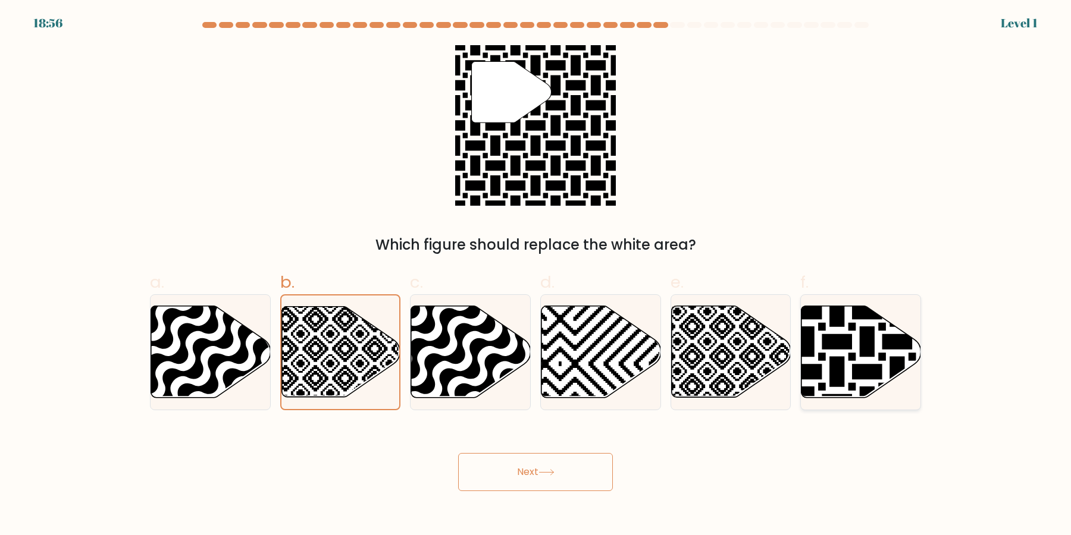
radio input "true"
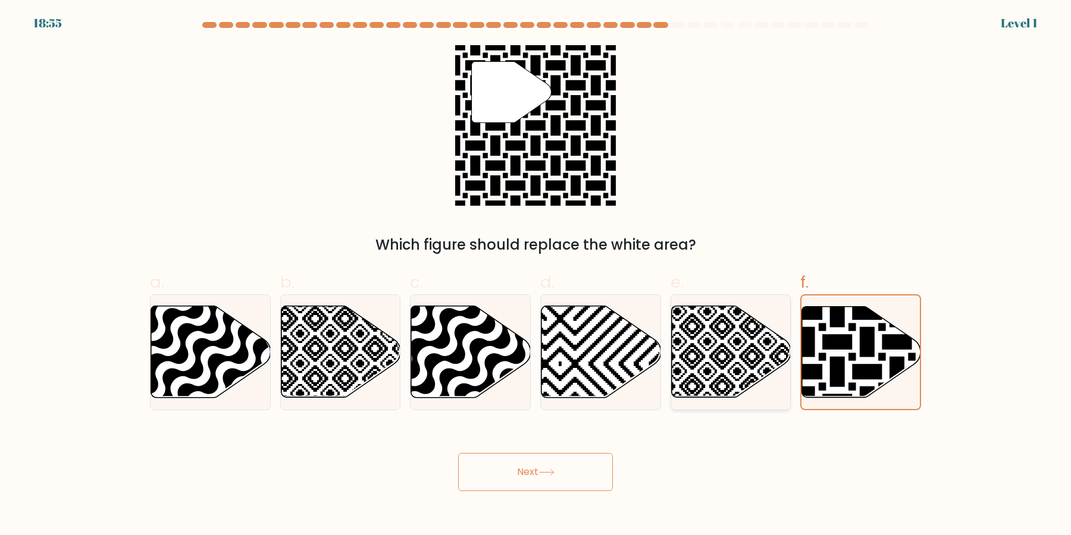
click at [753, 371] on icon at bounding box center [731, 352] width 120 height 92
click at [536, 275] on input "e." at bounding box center [535, 272] width 1 height 8
radio input "true"
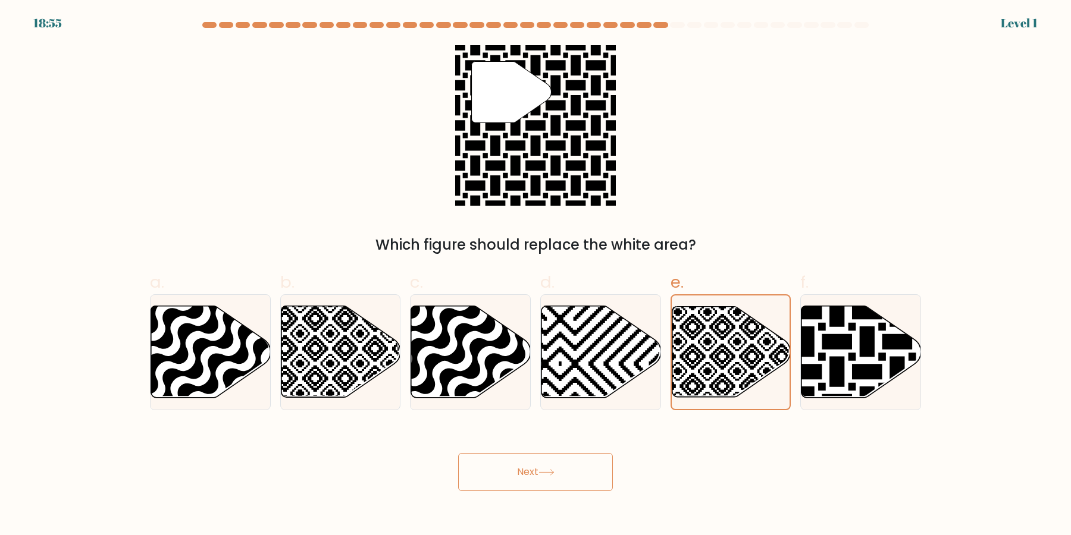
click at [567, 453] on div "Next" at bounding box center [535, 458] width 785 height 67
click at [555, 471] on icon at bounding box center [546, 472] width 16 height 7
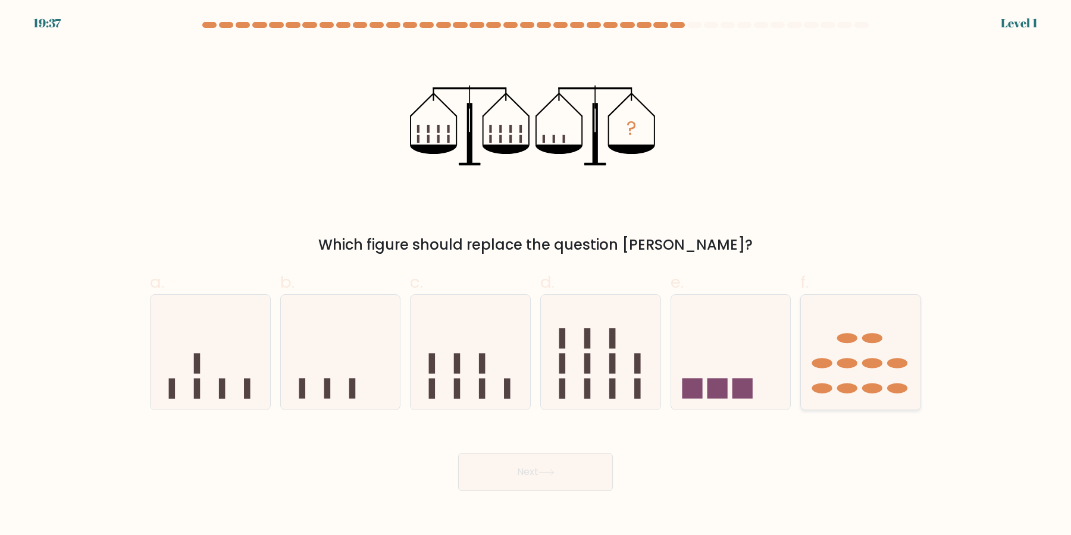
click at [864, 368] on icon at bounding box center [861, 352] width 120 height 99
click at [536, 275] on input "f." at bounding box center [535, 272] width 1 height 8
radio input "true"
click at [502, 490] on button "Next" at bounding box center [535, 472] width 155 height 38
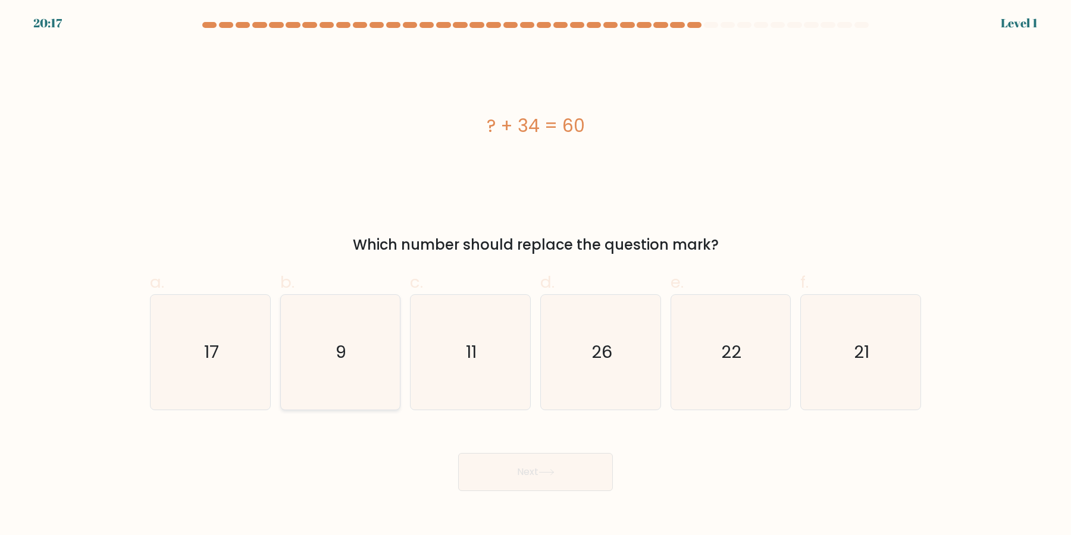
click at [356, 382] on icon "9" at bounding box center [340, 352] width 115 height 115
click at [535, 275] on input "b. 9" at bounding box center [535, 272] width 1 height 8
radio input "true"
click at [525, 477] on button "Next" at bounding box center [535, 472] width 155 height 38
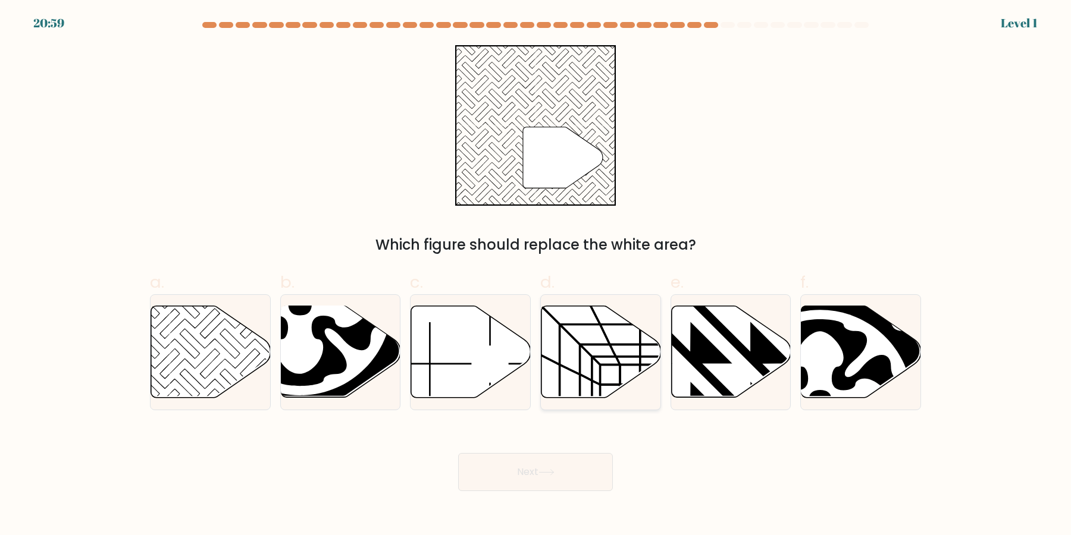
click at [589, 376] on icon at bounding box center [601, 352] width 120 height 92
click at [536, 275] on input "d." at bounding box center [535, 272] width 1 height 8
radio input "true"
click at [560, 483] on button "Next" at bounding box center [535, 472] width 155 height 38
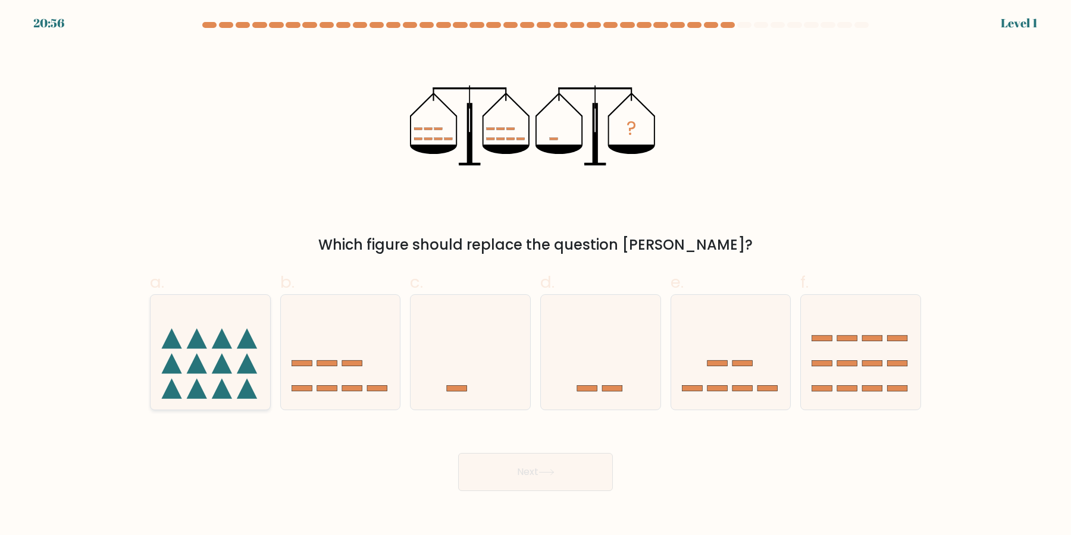
click at [195, 327] on icon at bounding box center [211, 352] width 120 height 99
click at [535, 275] on input "a." at bounding box center [535, 272] width 1 height 8
radio input "true"
click at [477, 455] on button "Next" at bounding box center [535, 472] width 155 height 38
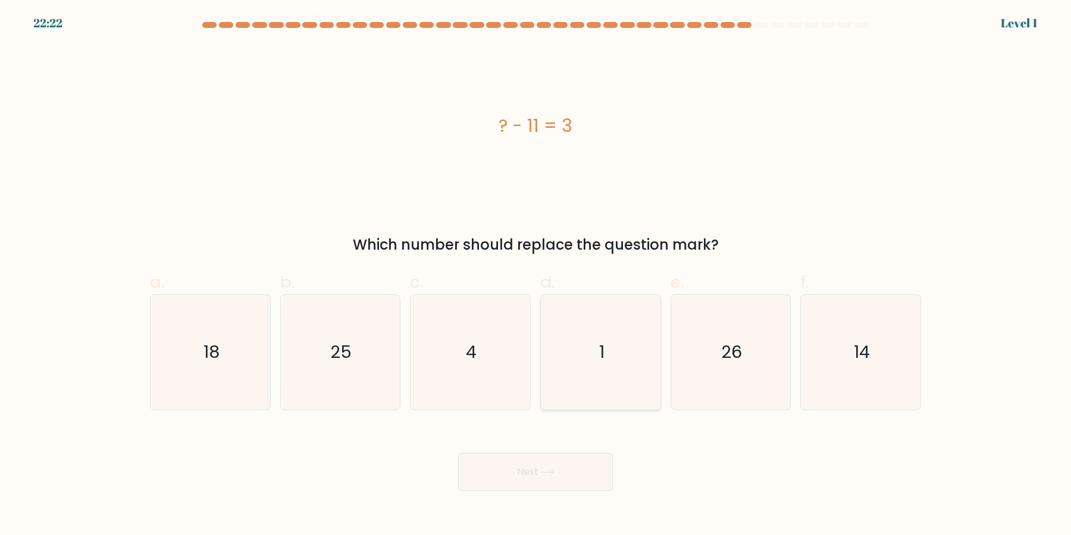
click at [593, 358] on icon "1" at bounding box center [600, 352] width 115 height 115
click at [536, 275] on input "d. 1" at bounding box center [535, 272] width 1 height 8
radio input "true"
click at [574, 471] on button "Next" at bounding box center [535, 472] width 155 height 38
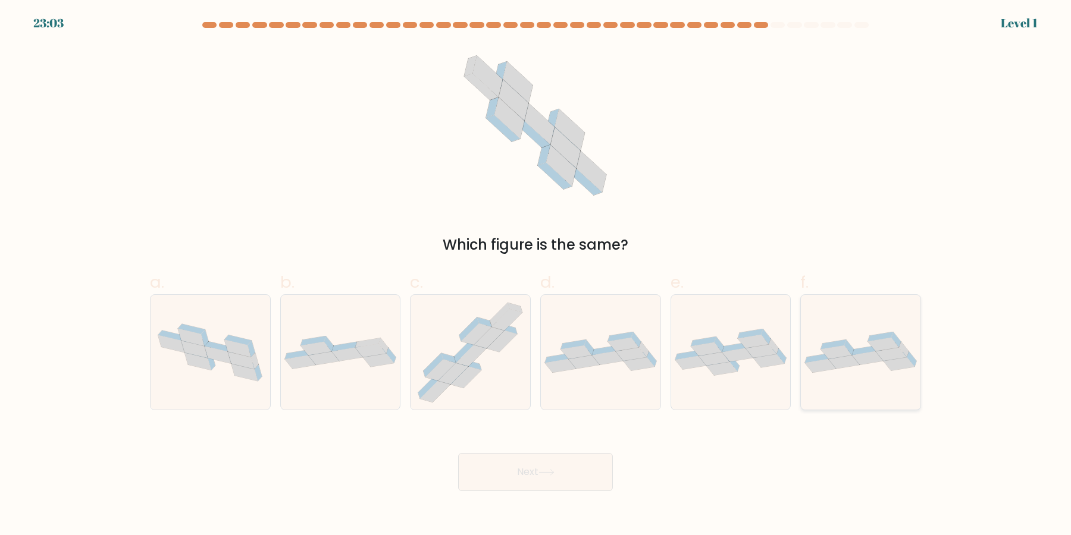
click at [847, 388] on div at bounding box center [860, 353] width 121 height 116
click at [536, 275] on input "f." at bounding box center [535, 272] width 1 height 8
radio input "true"
click at [352, 383] on div at bounding box center [340, 353] width 121 height 116
click at [535, 275] on input "b." at bounding box center [535, 272] width 1 height 8
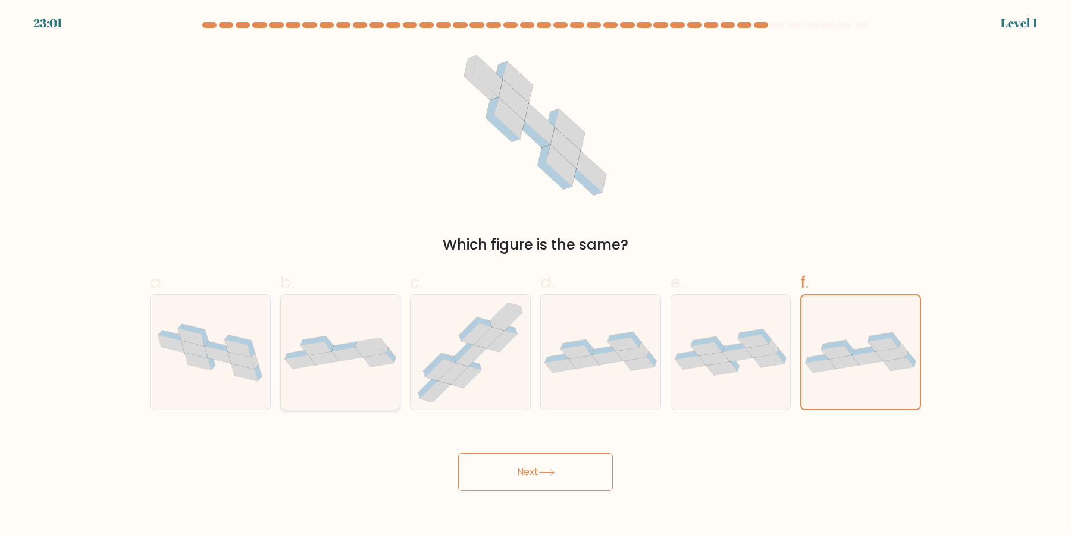
radio input "true"
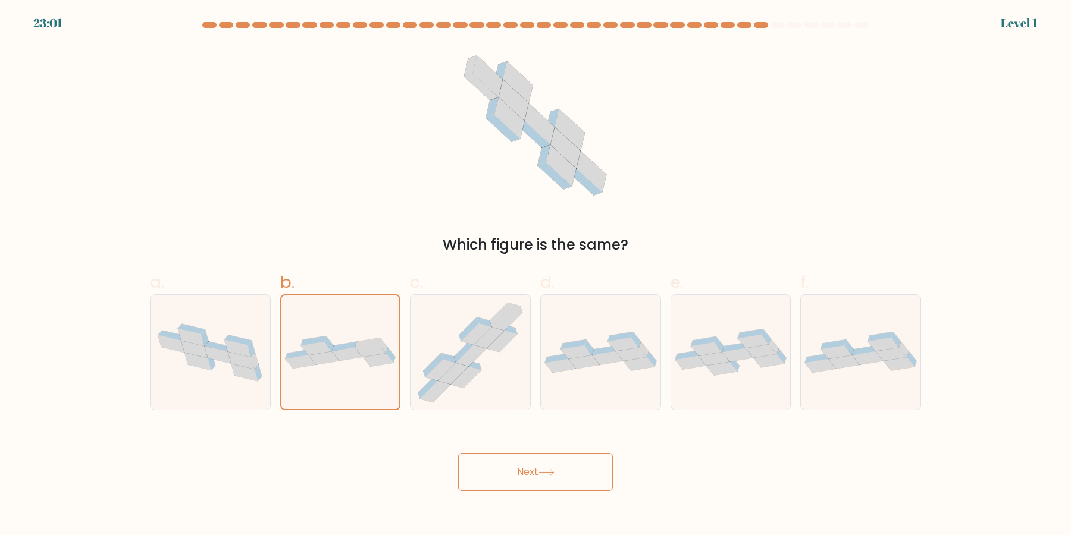
click at [516, 477] on button "Next" at bounding box center [535, 472] width 155 height 38
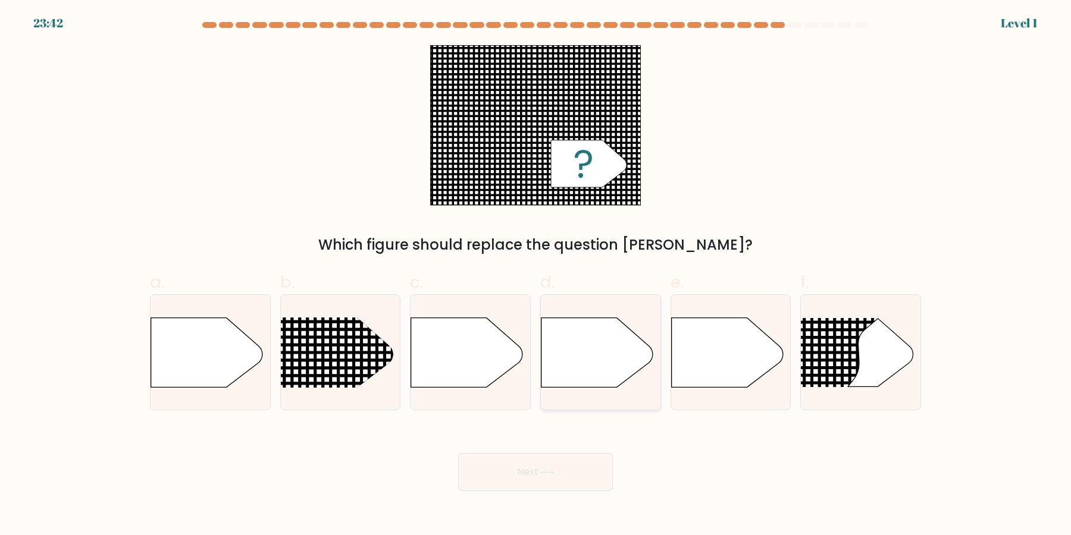
click at [620, 364] on icon at bounding box center [597, 353] width 112 height 70
click at [536, 275] on input "d." at bounding box center [535, 272] width 1 height 8
radio input "true"
click at [573, 471] on button "Next" at bounding box center [535, 472] width 155 height 38
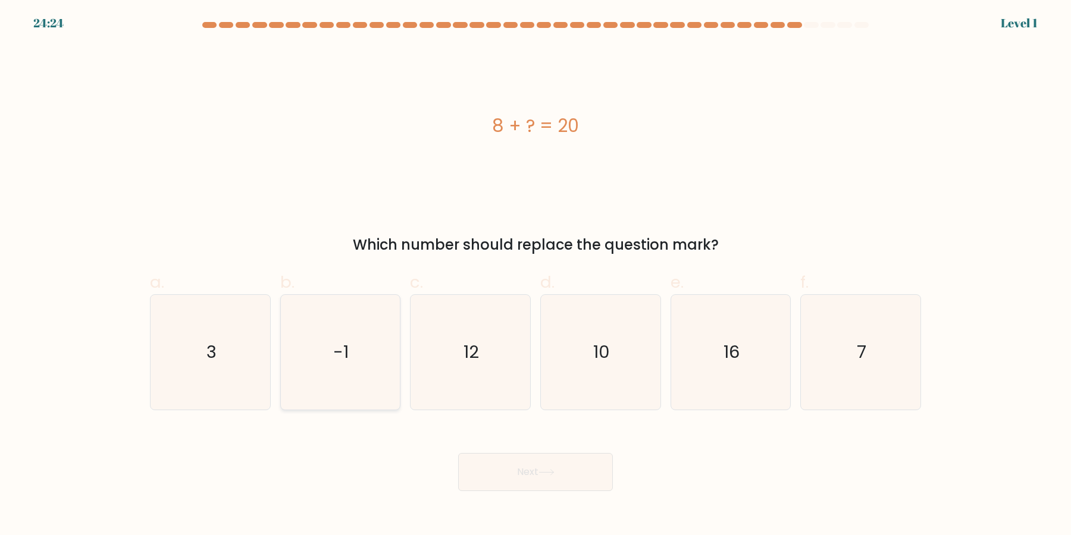
click at [343, 393] on icon "-1" at bounding box center [340, 352] width 115 height 115
click at [535, 275] on input "b. -1" at bounding box center [535, 272] width 1 height 8
radio input "true"
click at [574, 484] on button "Next" at bounding box center [535, 472] width 155 height 38
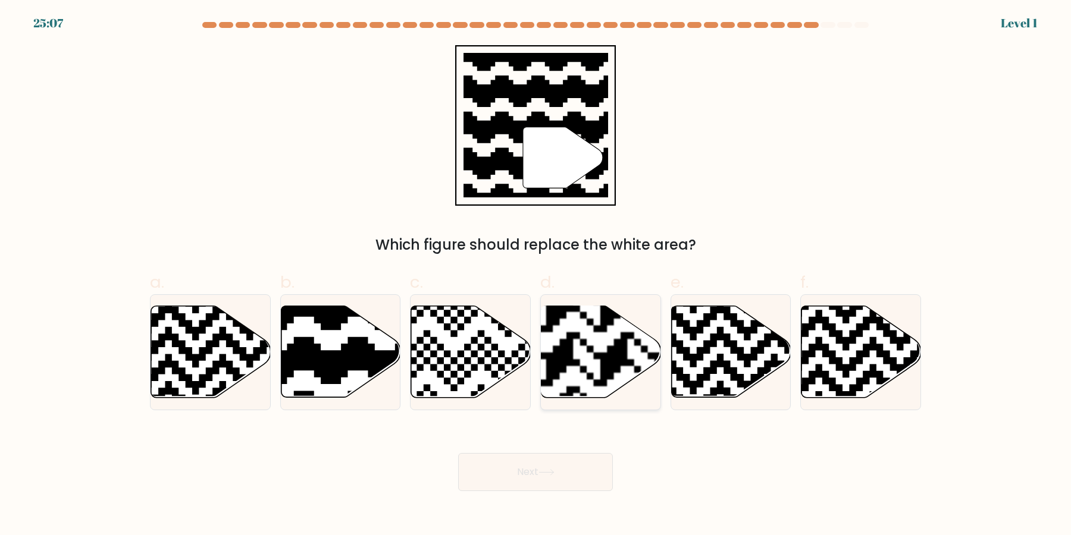
click at [625, 371] on rect at bounding box center [559, 305] width 217 height 217
click at [536, 275] on input "d." at bounding box center [535, 272] width 1 height 8
radio input "true"
click at [571, 507] on body "25:07 Level 1" at bounding box center [535, 267] width 1071 height 535
click at [570, 478] on button "Next" at bounding box center [535, 472] width 155 height 38
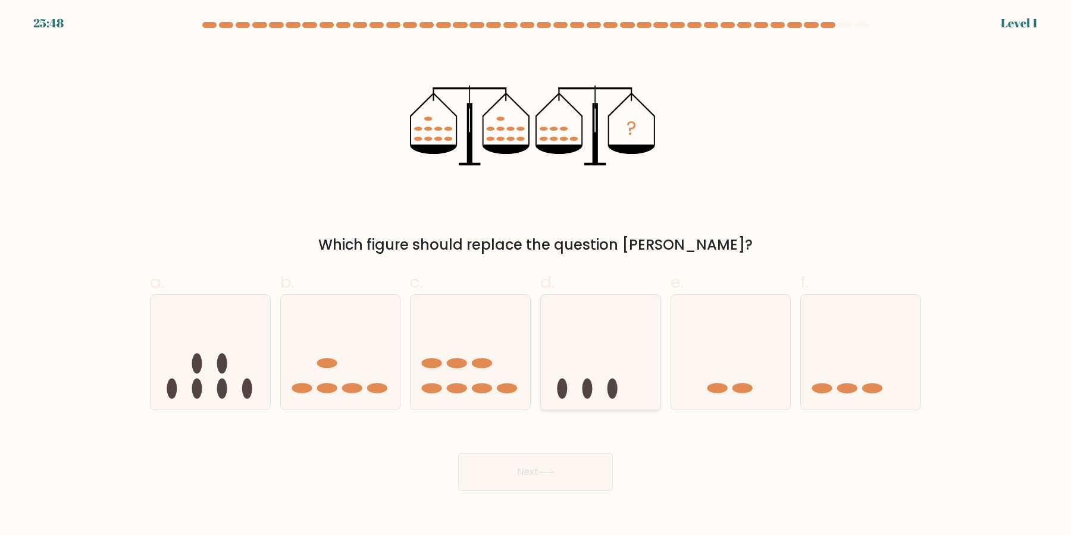
click at [605, 383] on icon at bounding box center [601, 352] width 120 height 99
click at [536, 275] on input "d." at bounding box center [535, 272] width 1 height 8
radio input "true"
click at [164, 340] on icon at bounding box center [211, 352] width 120 height 99
click at [535, 275] on input "a." at bounding box center [535, 272] width 1 height 8
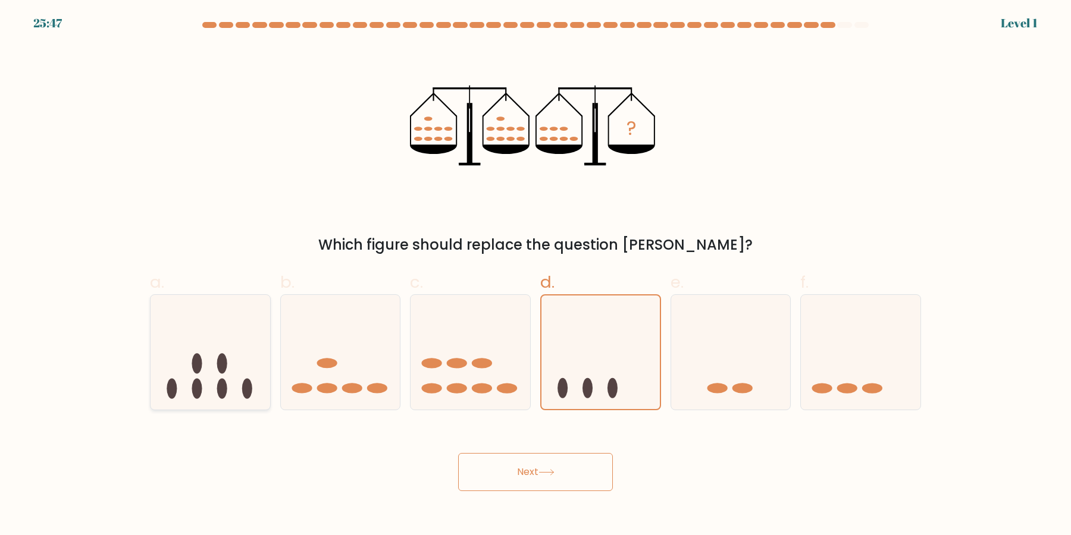
radio input "true"
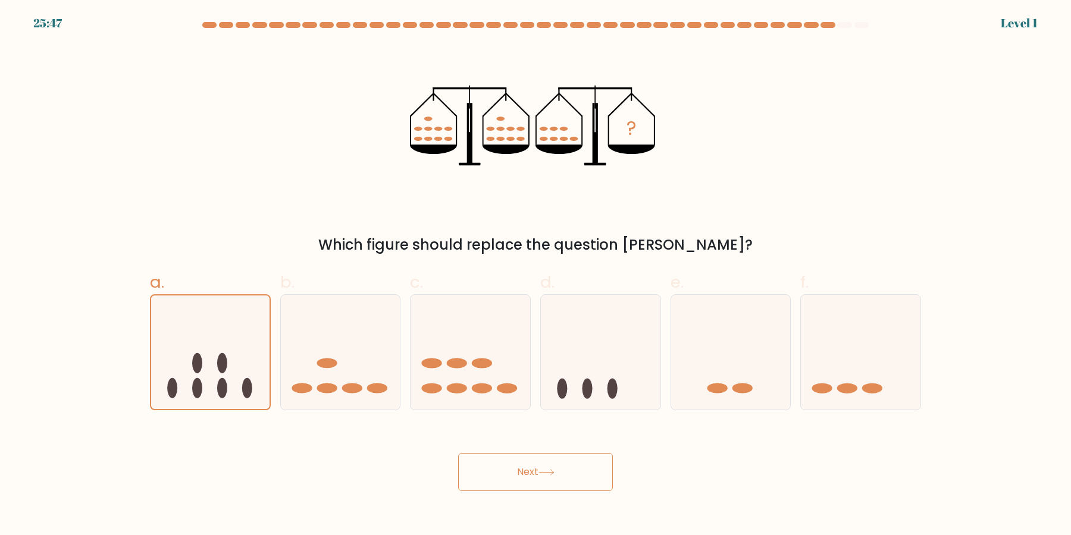
click at [491, 458] on button "Next" at bounding box center [535, 472] width 155 height 38
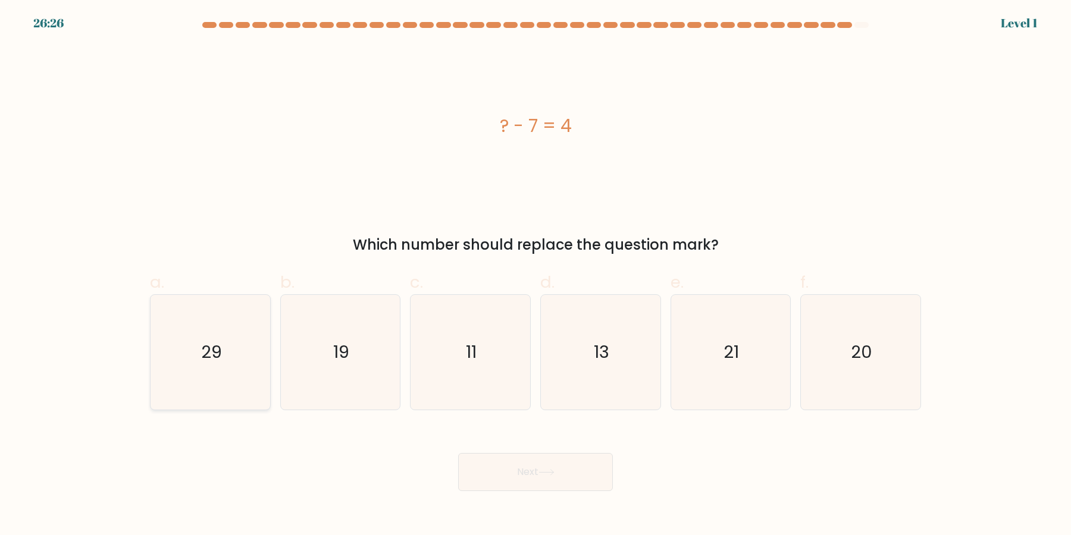
click at [228, 380] on icon "29" at bounding box center [210, 352] width 115 height 115
click at [535, 275] on input "a. 29" at bounding box center [535, 272] width 1 height 8
radio input "true"
click at [537, 461] on button "Next" at bounding box center [535, 472] width 155 height 38
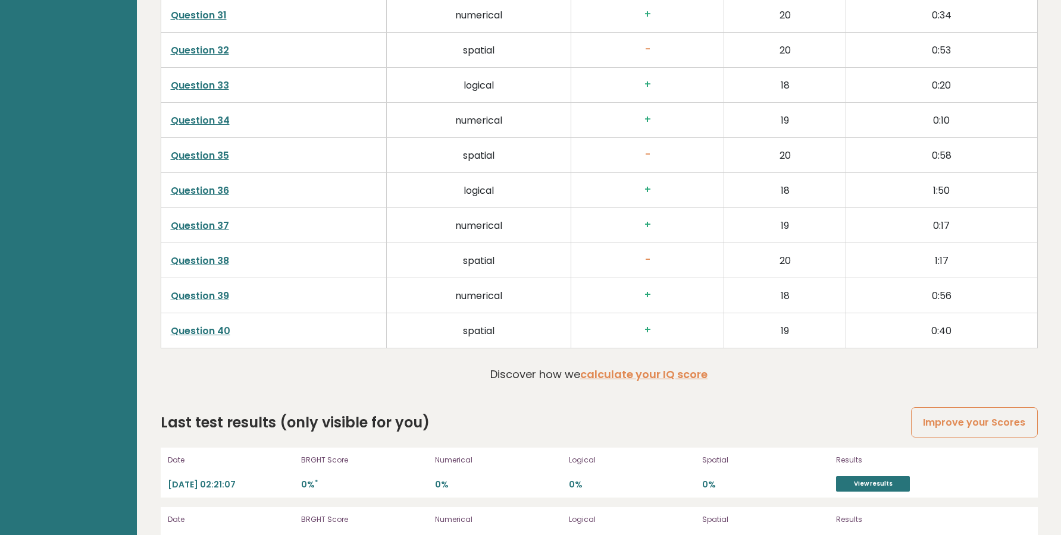
scroll to position [3039, 0]
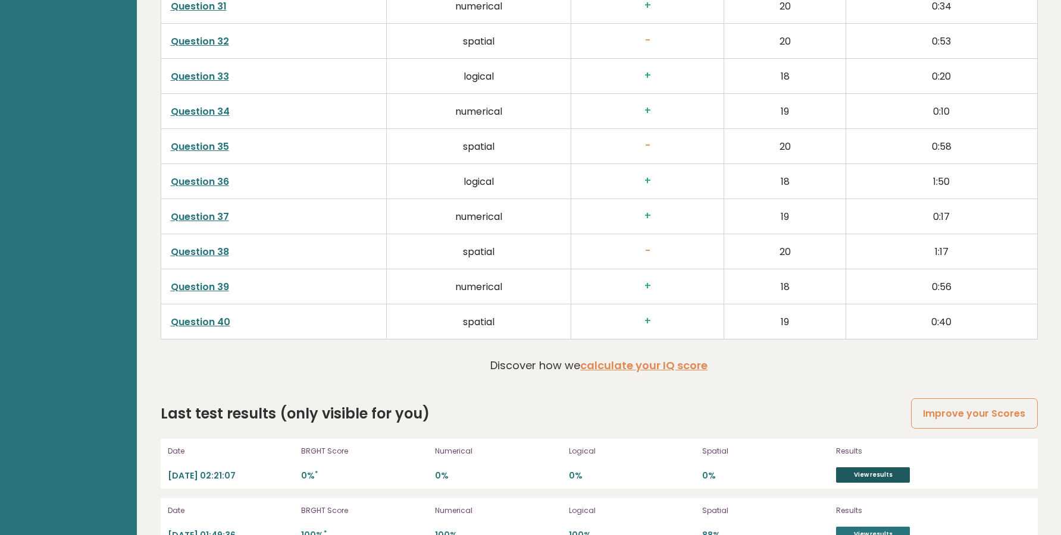
click at [854, 468] on link "View results" at bounding box center [873, 475] width 74 height 15
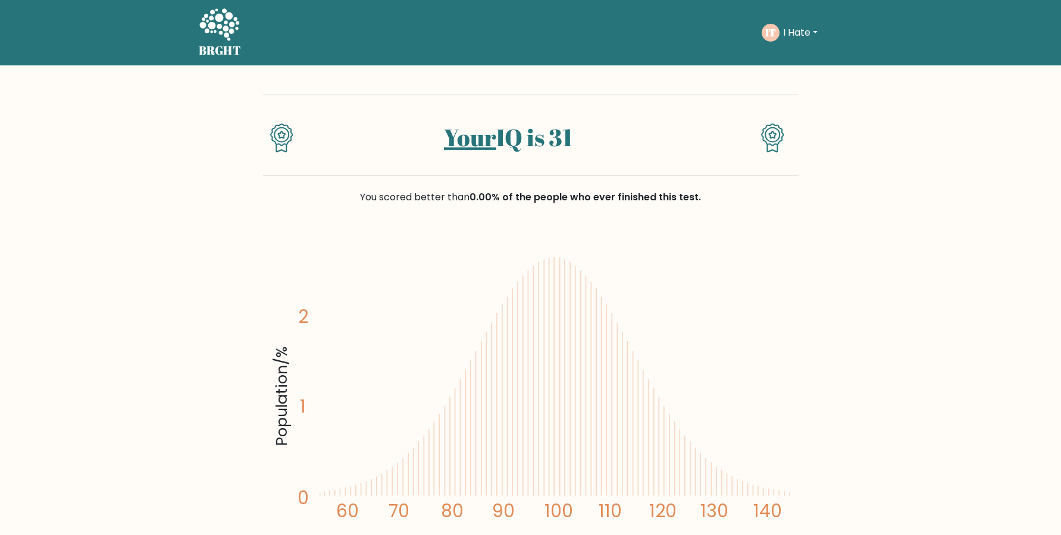
click at [809, 35] on button "I Hate" at bounding box center [800, 32] width 42 height 15
